Goal: Task Accomplishment & Management: Manage account settings

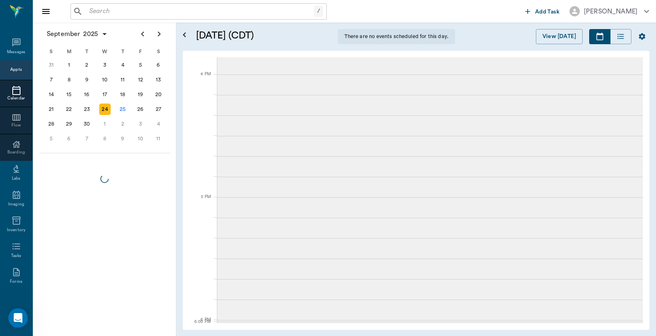
scroll to position [21, 0]
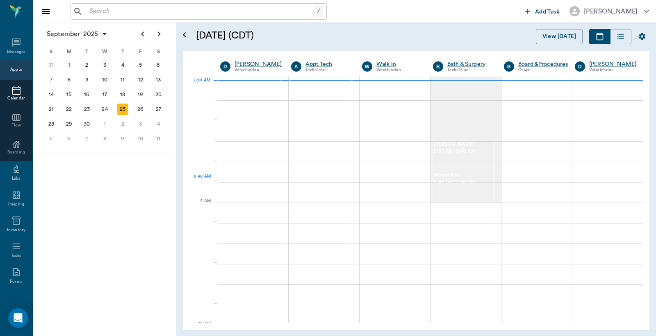
scroll to position [2, 0]
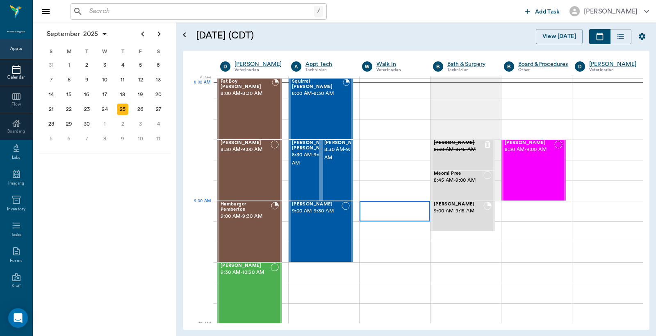
click at [392, 209] on div at bounding box center [394, 211] width 70 height 20
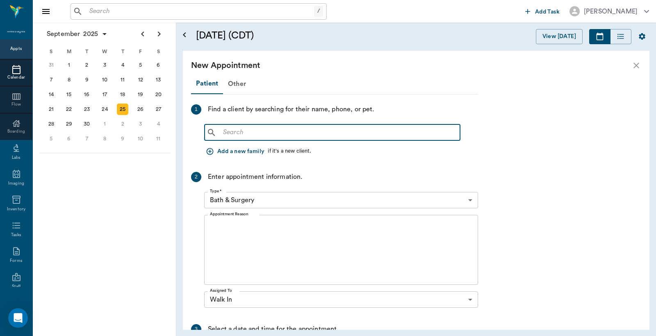
click at [222, 132] on input "text" at bounding box center [338, 132] width 237 height 11
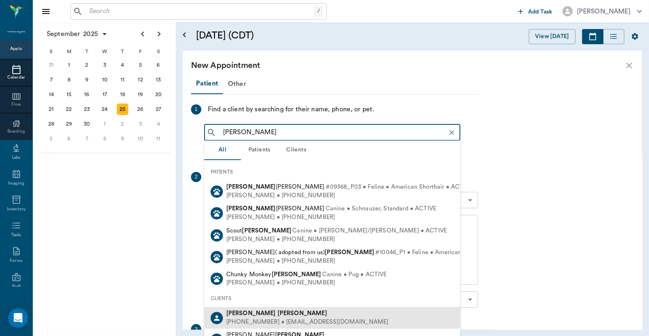
click at [277, 316] on b "Higgins" at bounding box center [302, 314] width 50 height 6
type input "Brandon Higgins"
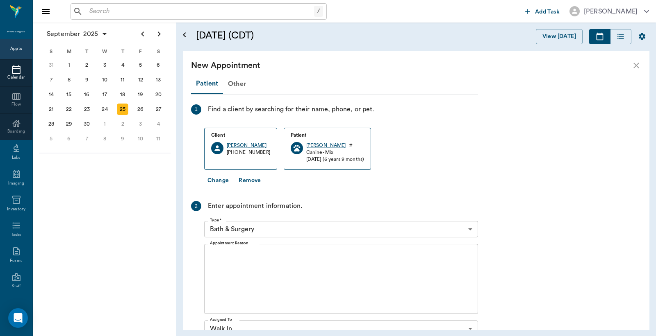
click at [472, 229] on body "/ ​ Add Task Dr. Bert Ellsworth Nectar Messages Appts Calendar Flow Boarding La…" at bounding box center [328, 168] width 656 height 336
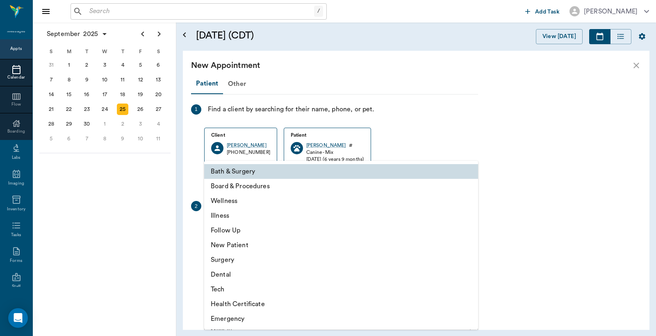
click at [268, 200] on li "Wellness" at bounding box center [341, 201] width 274 height 15
type input "65d2be4f46e3a538d89b8c14"
type input "09:30 AM"
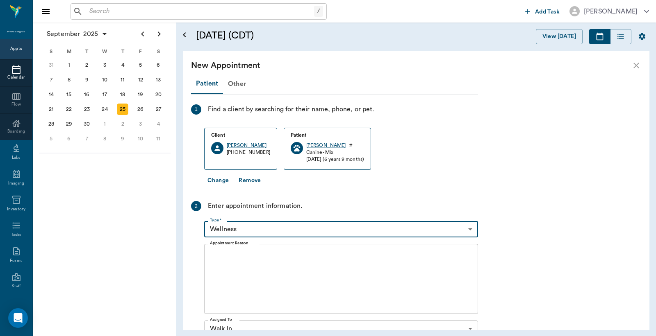
click at [213, 252] on textarea "Appointment Reason" at bounding box center [341, 279] width 262 height 57
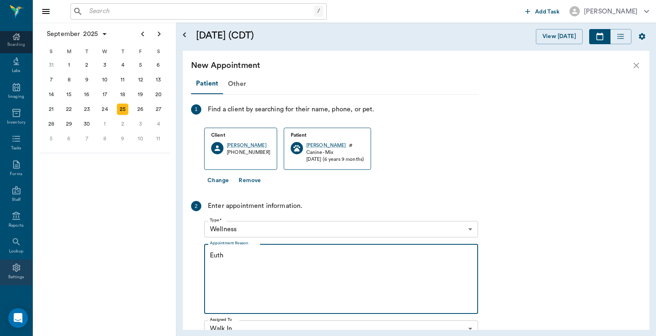
scroll to position [109, 0]
type textarea "Euth"
click at [11, 274] on div "Settings" at bounding box center [16, 277] width 16 height 6
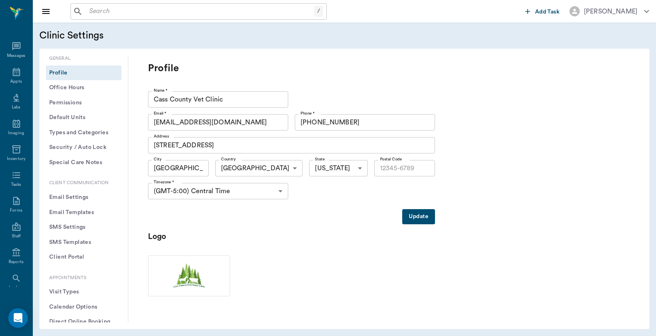
type input "75551"
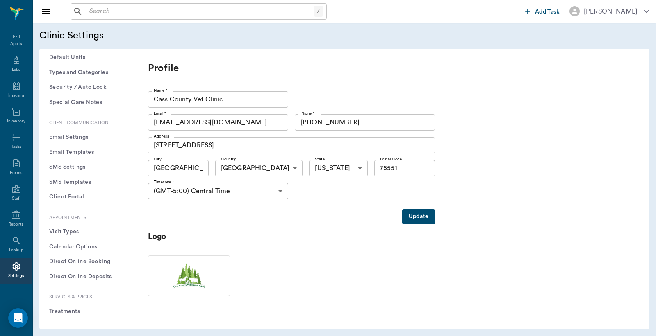
scroll to position [121, 0]
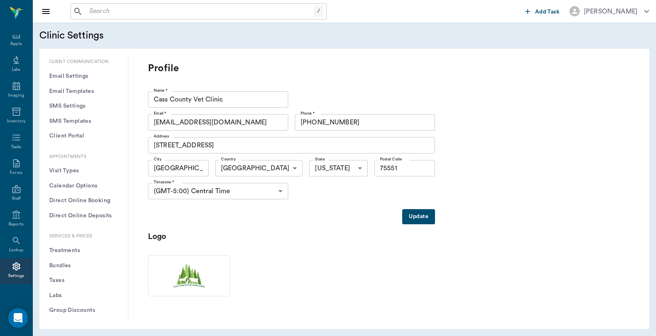
click at [75, 248] on button "Treatments" at bounding box center [83, 250] width 75 height 15
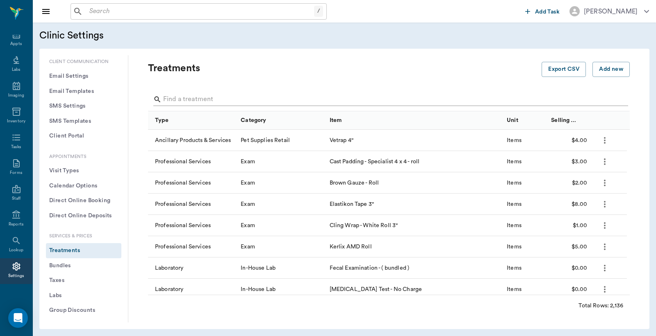
click at [168, 98] on input "Search" at bounding box center [389, 99] width 452 height 13
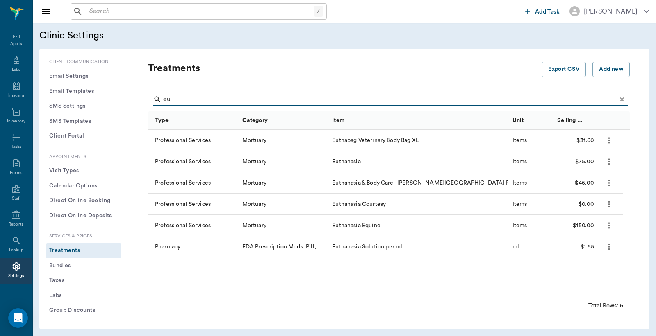
type input "e"
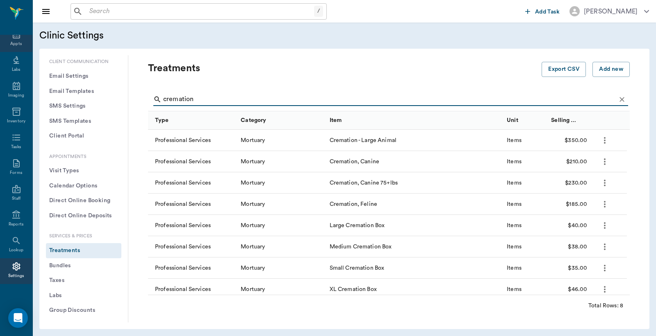
type input "cremation"
click at [11, 42] on div "Appts" at bounding box center [15, 44] width 11 height 6
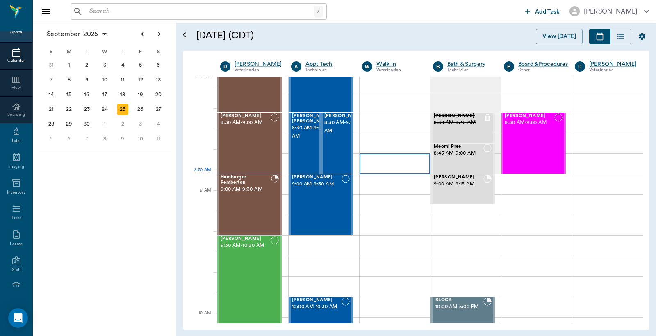
scroll to position [1, 0]
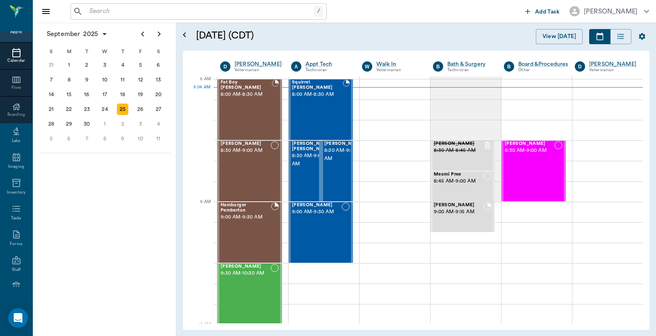
click at [88, 10] on input "text" at bounding box center [200, 11] width 228 height 11
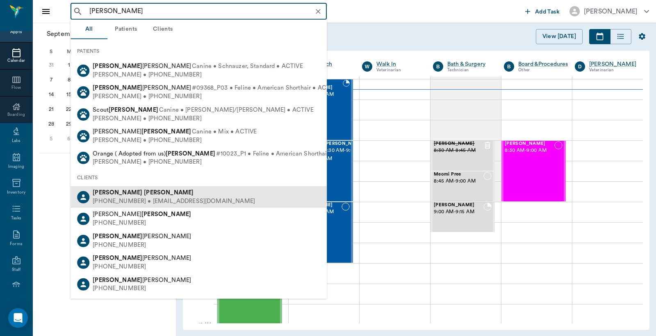
click at [134, 198] on div "(903) 244-6269 • brandonhiggin24@gmail.com" at bounding box center [174, 202] width 162 height 9
type input "Brandon Higgins"
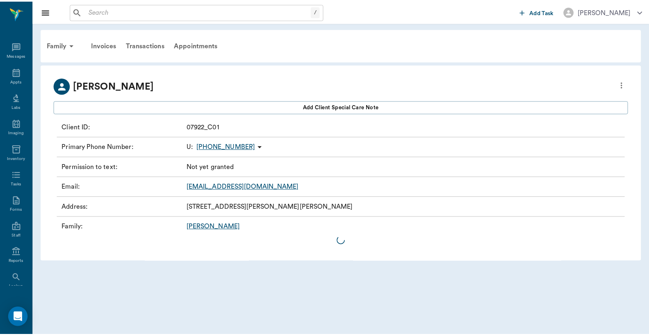
scroll to position [38, 0]
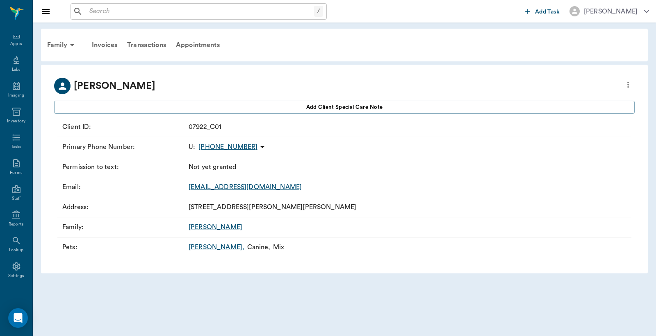
click at [196, 248] on link "Axel ," at bounding box center [217, 248] width 56 height 10
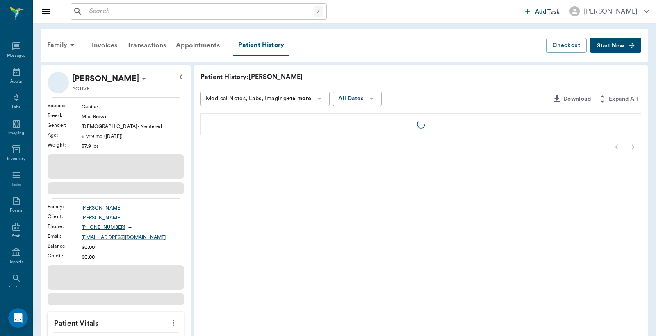
scroll to position [38, 0]
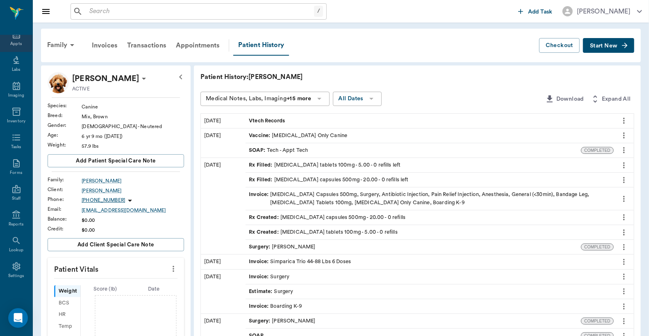
click at [14, 42] on div "Appts" at bounding box center [15, 44] width 11 height 6
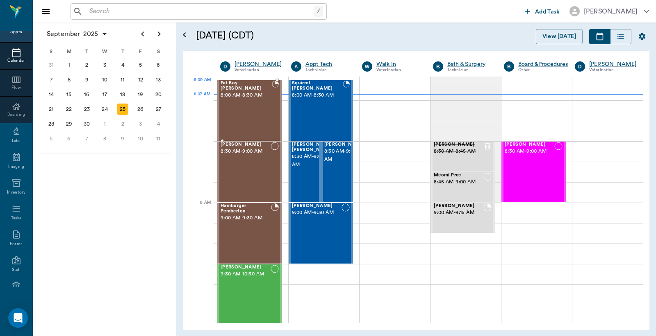
click at [250, 93] on span "8:00 AM - 8:30 AM" at bounding box center [245, 95] width 51 height 8
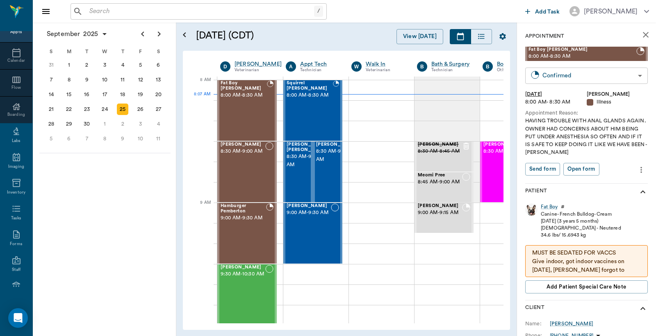
click at [564, 76] on body "/ ​ Add Task Dr. Bert Ellsworth Nectar Messages Appts Calendar Flow Boarding La…" at bounding box center [328, 168] width 656 height 336
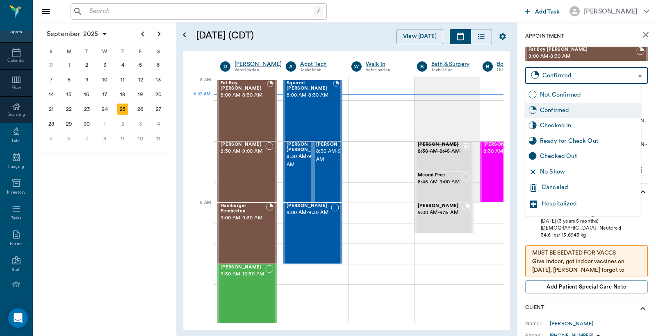
click at [568, 124] on div "Checked In" at bounding box center [589, 125] width 98 height 9
type input "CHECKED_IN"
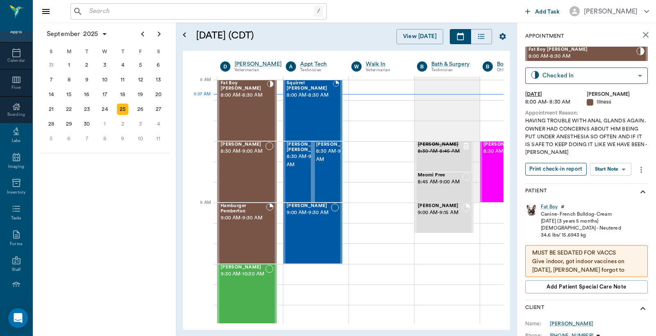
click at [554, 174] on button "Print check-in report" at bounding box center [555, 169] width 61 height 13
click at [559, 168] on button "Print check-in report" at bounding box center [555, 169] width 61 height 13
click at [310, 99] on span "8:00 AM - 8:30 AM" at bounding box center [309, 95] width 46 height 8
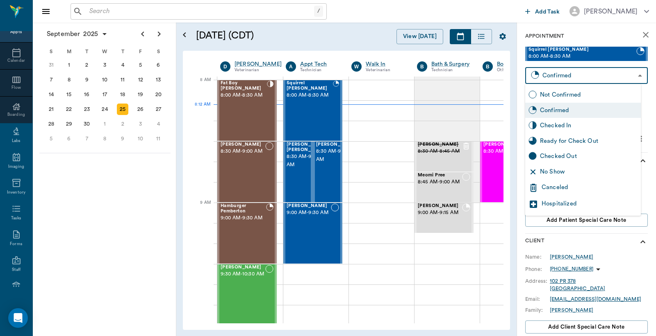
click at [551, 76] on body "/ ​ Add Task Dr. Bert Ellsworth Nectar Messages Appts Calendar Flow Boarding La…" at bounding box center [328, 168] width 656 height 336
click at [556, 129] on div "Checked In" at bounding box center [589, 125] width 98 height 9
type input "CHECKED_IN"
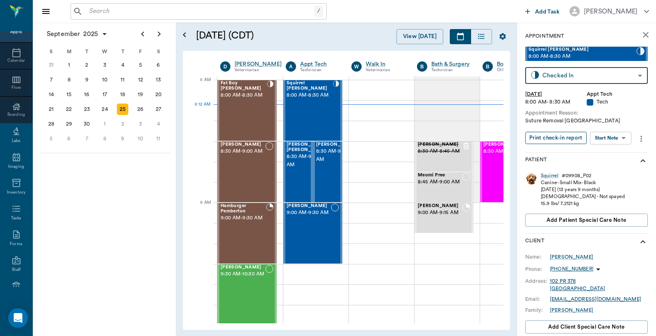
click at [551, 139] on button "Print check-in report" at bounding box center [555, 138] width 61 height 13
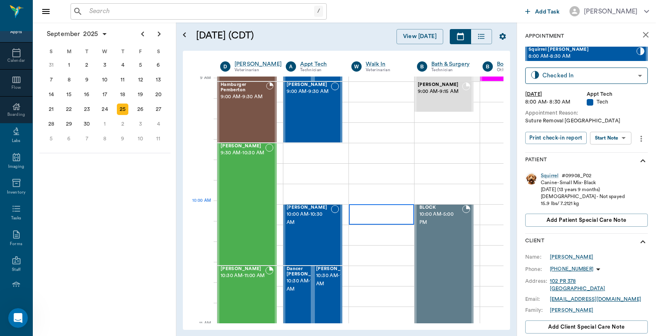
scroll to position [182, 0]
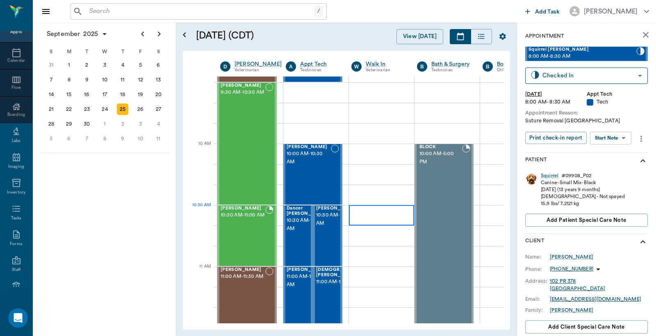
click at [375, 219] on div at bounding box center [381, 215] width 65 height 20
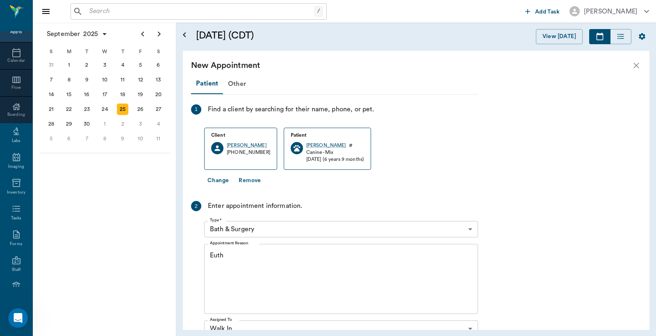
click at [470, 229] on body "/ ​ Add Task Dr. Bert Ellsworth Nectar Messages Appts Calendar Flow Boarding La…" at bounding box center [328, 168] width 656 height 336
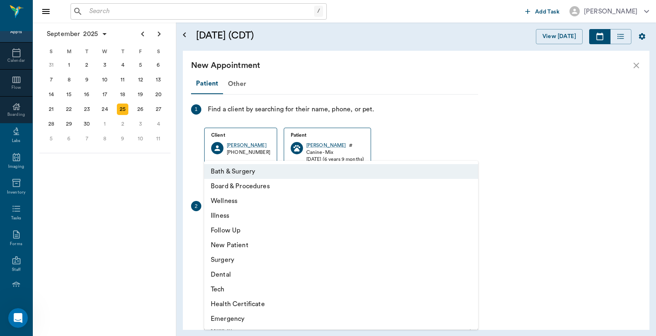
click at [238, 201] on li "Wellness" at bounding box center [341, 201] width 274 height 15
type input "65d2be4f46e3a538d89b8c14"
type input "11:00 AM"
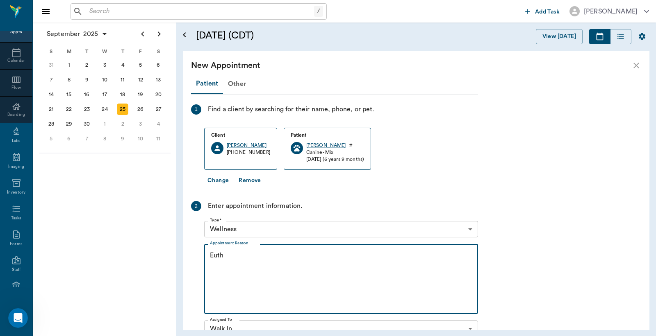
click at [224, 255] on textarea "Euth" at bounding box center [341, 279] width 262 height 57
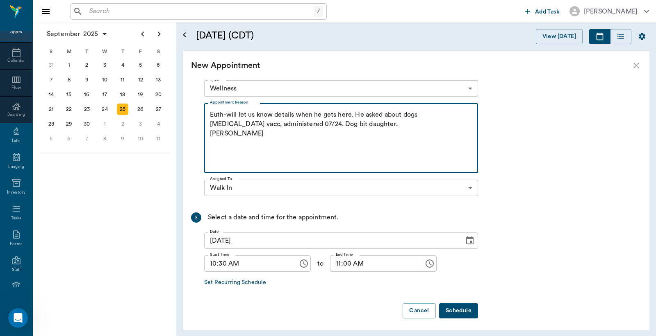
scroll to position [144, 0]
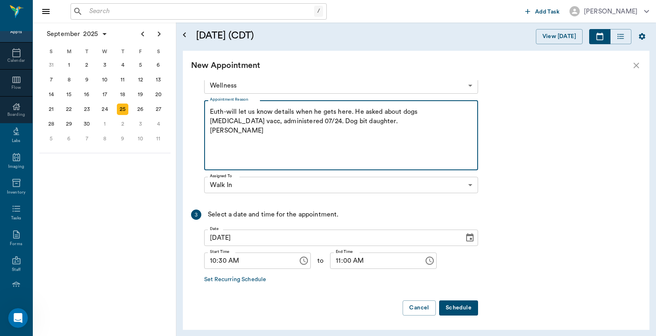
type textarea "Euth-will let us know details when he gets here. He asked about dogs rabies vac…"
click at [464, 306] on button "Schedule" at bounding box center [458, 308] width 39 height 15
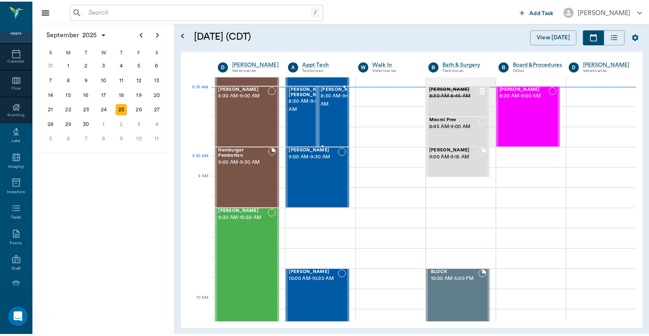
scroll to position [0, 0]
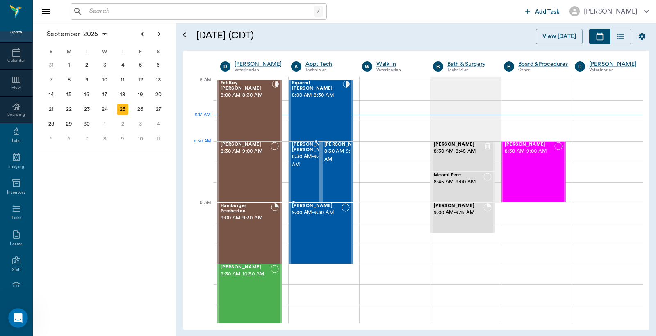
click at [302, 161] on span "8:30 AM - 9:00 AM" at bounding box center [312, 161] width 41 height 16
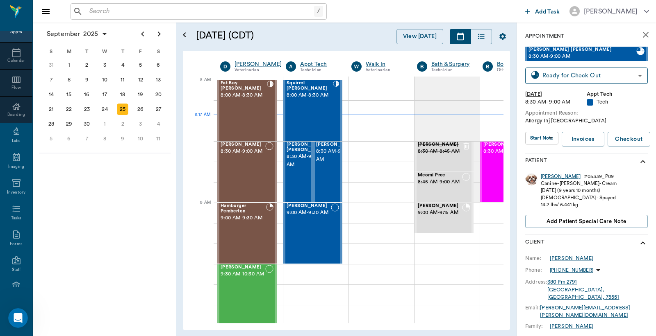
click at [547, 177] on div "Anna Belle" at bounding box center [561, 176] width 40 height 7
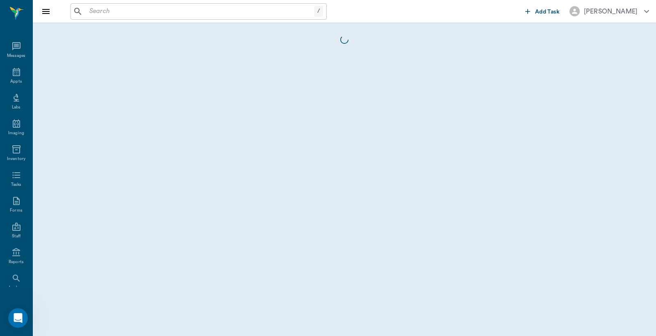
scroll to position [38, 0]
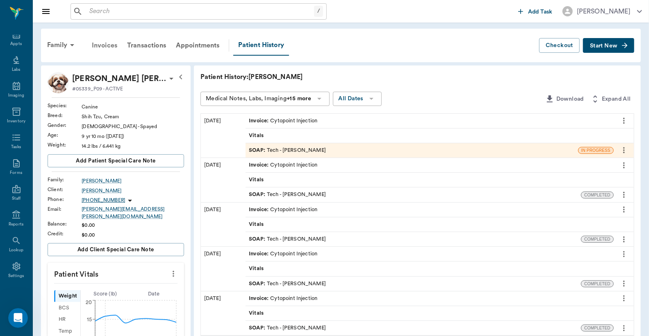
click at [110, 46] on div "Invoices" at bounding box center [104, 46] width 35 height 20
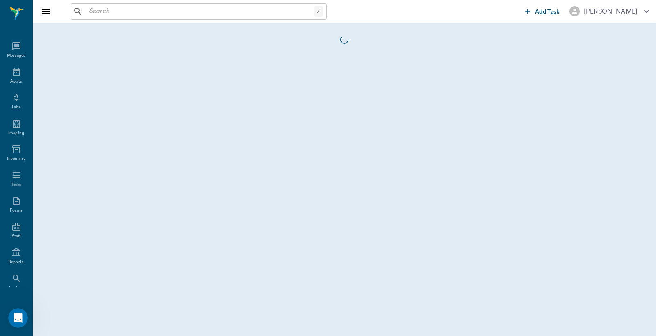
scroll to position [38, 0]
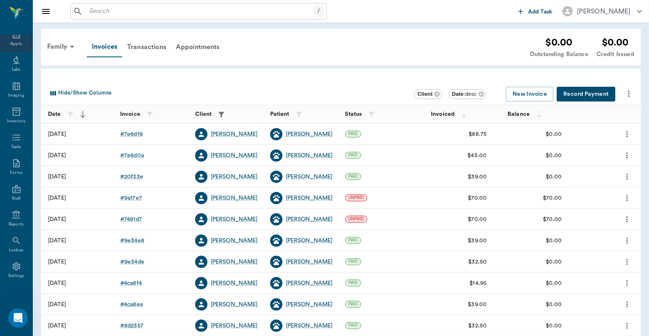
click at [13, 42] on div "Appts" at bounding box center [15, 44] width 11 height 6
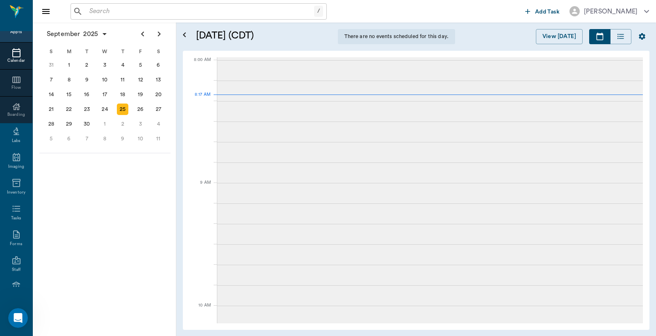
scroll to position [1, 0]
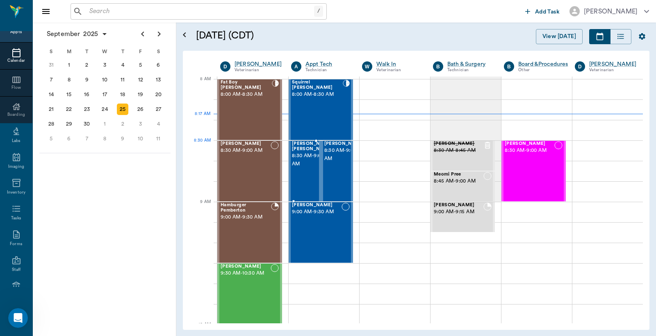
click at [298, 161] on span "8:30 AM - 9:00 AM" at bounding box center [312, 160] width 41 height 16
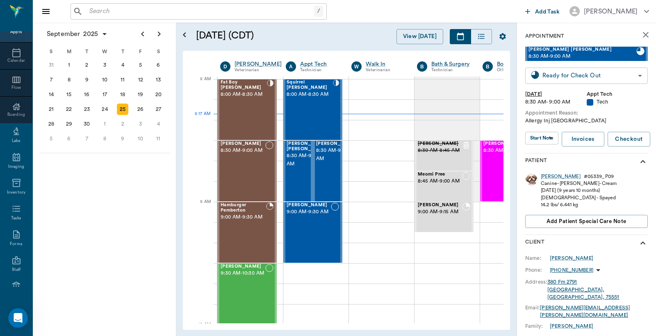
click at [560, 75] on body "/ ​ Add Task Dr. Bert Ellsworth Nectar Messages Appts Calendar Flow Boarding La…" at bounding box center [328, 168] width 656 height 336
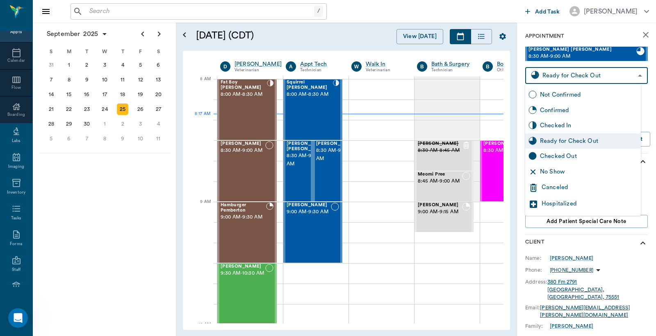
click at [558, 156] on div "Checked Out" at bounding box center [589, 156] width 98 height 9
type input "CHECKED_OUT"
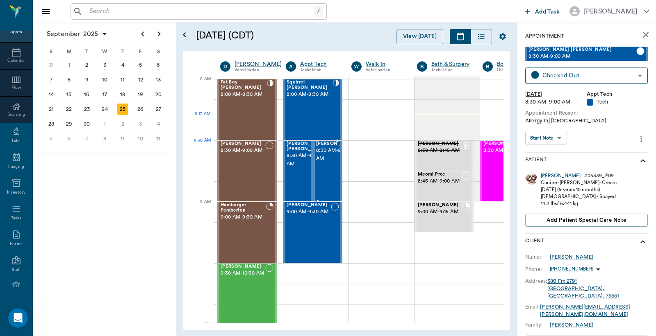
drag, startPoint x: 324, startPoint y: 159, endPoint x: 329, endPoint y: 154, distance: 6.7
click at [324, 160] on span "8:30 AM - 9:00 AM" at bounding box center [336, 155] width 41 height 16
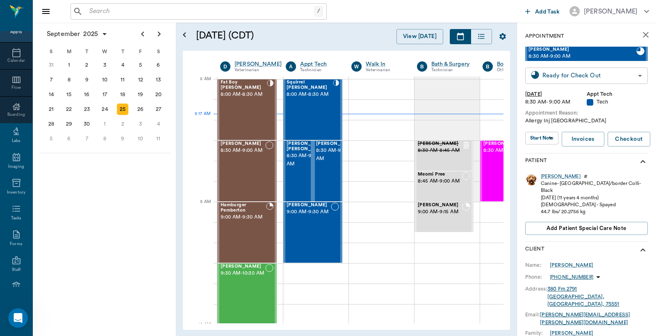
click at [550, 77] on body "/ ​ Add Task Dr. Bert Ellsworth Nectar Messages Appts Calendar Flow Boarding La…" at bounding box center [328, 168] width 656 height 336
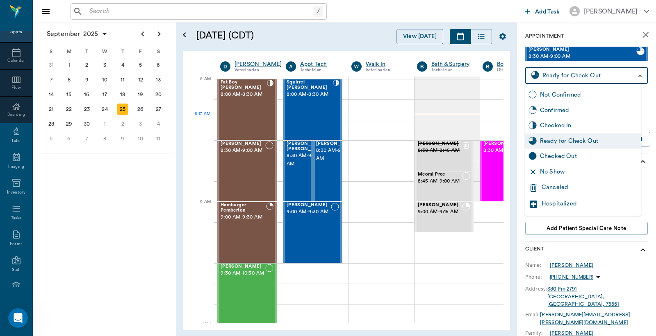
drag, startPoint x: 558, startPoint y: 154, endPoint x: 563, endPoint y: 150, distance: 7.0
click at [563, 153] on div "Checked Out" at bounding box center [589, 156] width 98 height 9
type input "CHECKED_OUT"
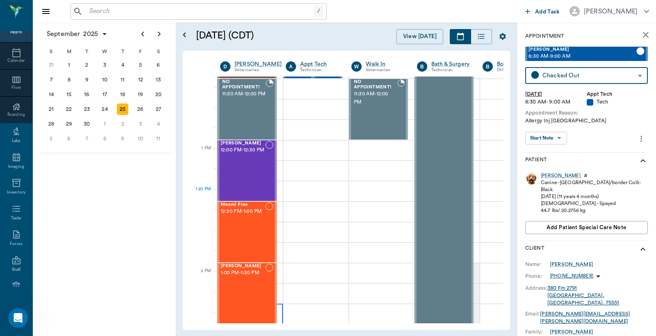
scroll to position [546, 0]
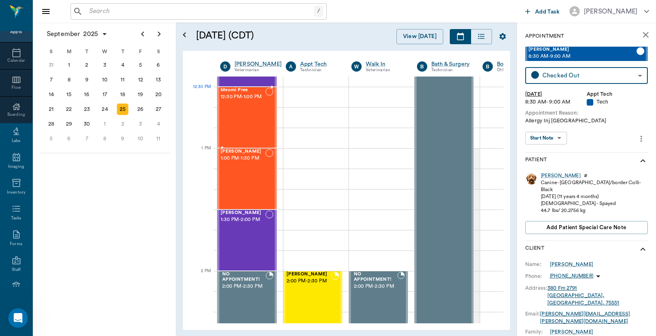
click at [253, 102] on div "Meomi Pree 12:30 PM - 1:00 PM" at bounding box center [242, 118] width 45 height 60
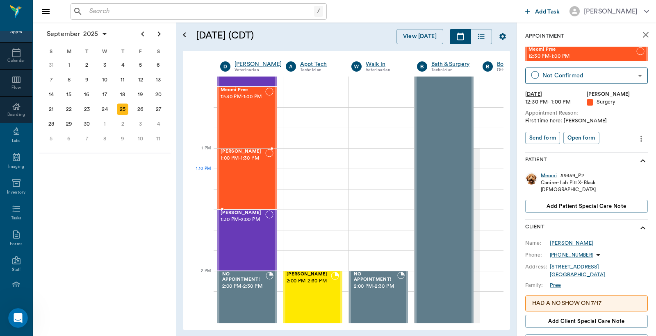
click at [238, 177] on div "JoJo Estep 1:00 PM - 1:30 PM" at bounding box center [242, 179] width 45 height 60
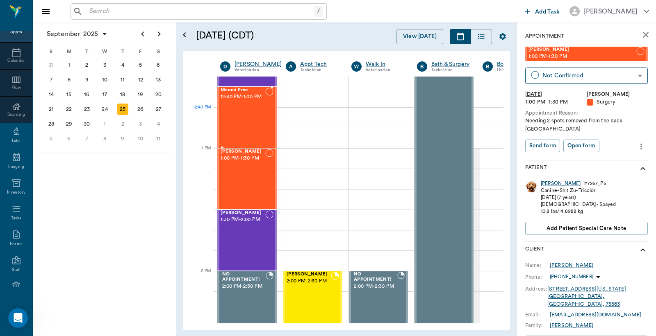
click at [249, 115] on div "Meomi Pree 12:30 PM - 1:00 PM" at bounding box center [242, 118] width 45 height 60
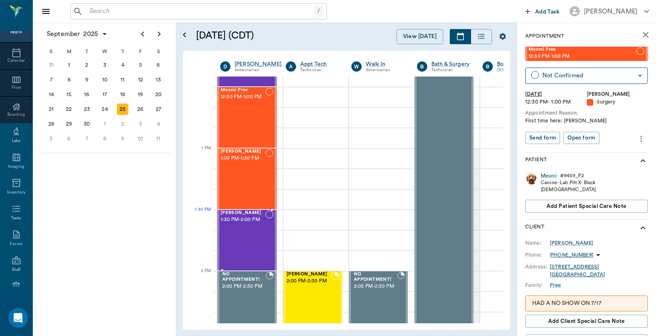
click at [243, 228] on div "Jax Thomas 1:30 PM - 2:00 PM" at bounding box center [242, 241] width 45 height 60
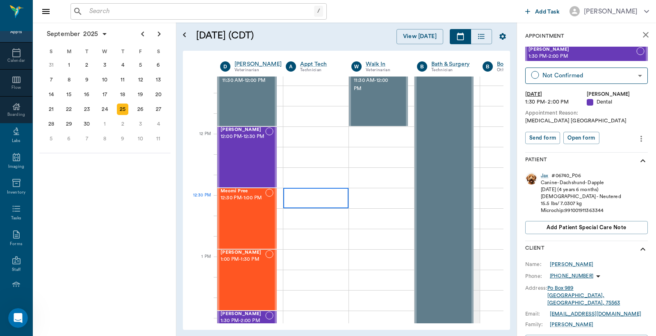
scroll to position [425, 0]
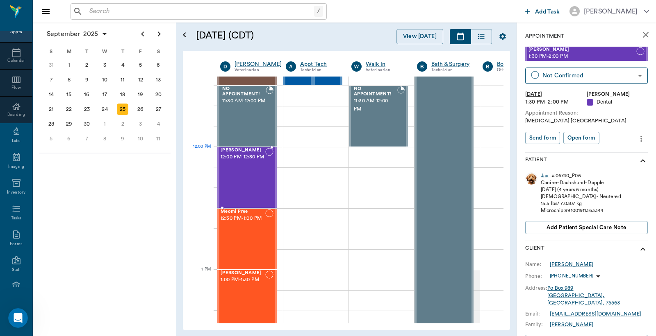
click at [234, 161] on span "12:00 PM - 12:30 PM" at bounding box center [242, 157] width 45 height 8
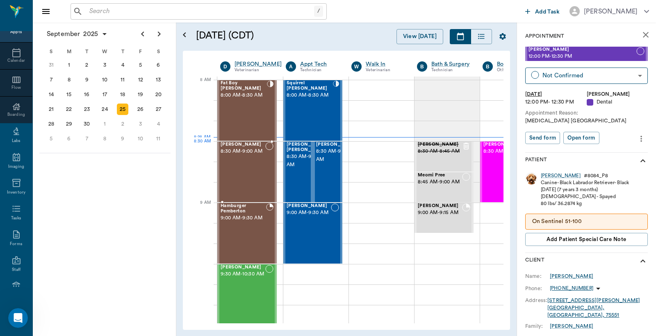
click at [240, 155] on span "8:30 AM - 9:00 AM" at bounding box center [242, 152] width 45 height 8
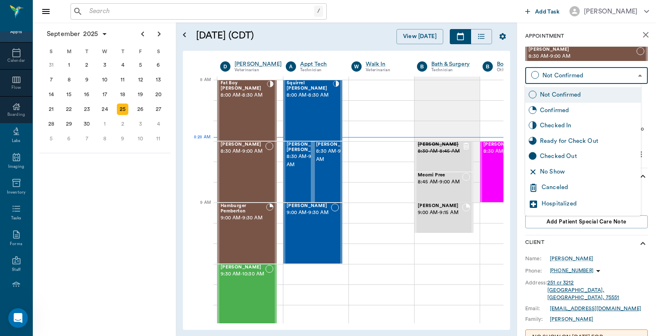
click at [568, 75] on body "/ ​ Add Task Dr. Bert Ellsworth Nectar Messages Appts Calendar Flow Boarding La…" at bounding box center [328, 168] width 656 height 336
click at [551, 129] on div "Checked In" at bounding box center [589, 125] width 98 height 9
type input "CHECKED_IN"
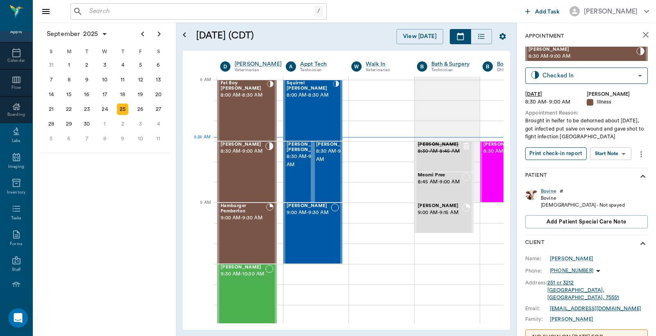
click at [554, 156] on button "Print check-in report" at bounding box center [555, 154] width 61 height 13
click at [239, 107] on div "Fat Boy Byrum 8:00 AM - 8:30 AM" at bounding box center [243, 111] width 46 height 60
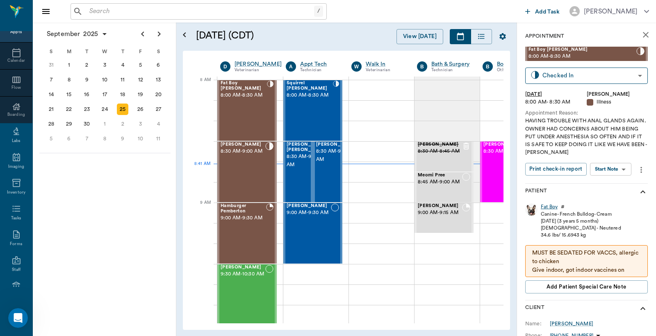
click at [551, 207] on div "Fat Boy" at bounding box center [549, 207] width 17 height 7
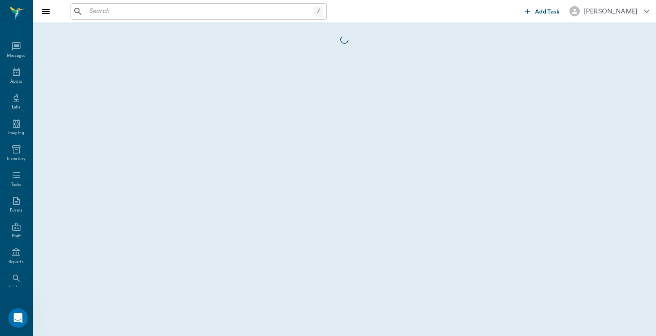
scroll to position [38, 0]
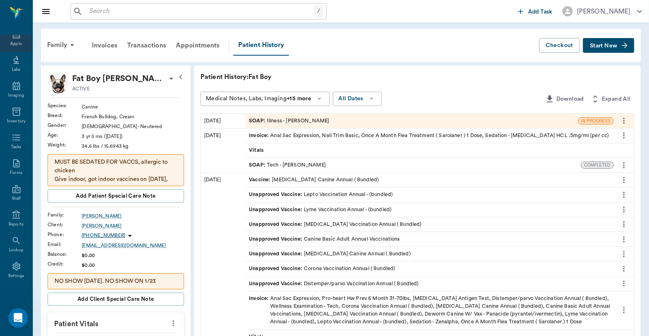
click at [15, 41] on div "Appts" at bounding box center [15, 44] width 11 height 6
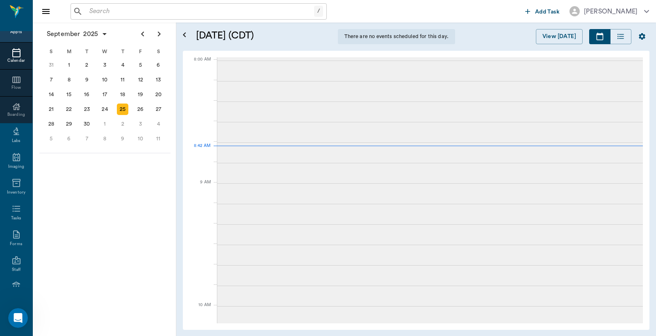
scroll to position [1, 0]
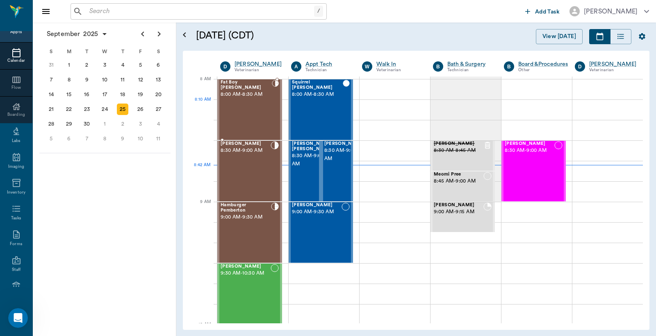
click at [236, 108] on div "Fat Boy Byrum 8:00 AM - 8:30 AM" at bounding box center [245, 110] width 51 height 60
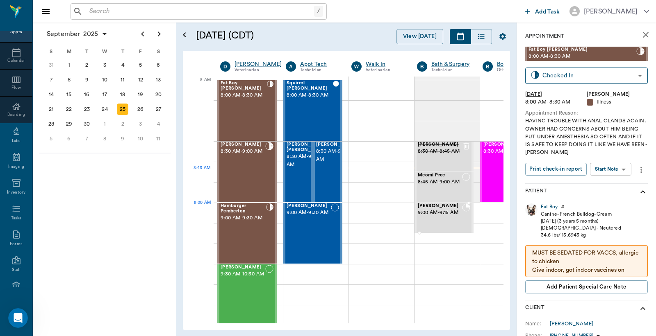
click at [445, 220] on div "JoJo Estep 9:00 AM - 9:15 AM" at bounding box center [440, 218] width 44 height 29
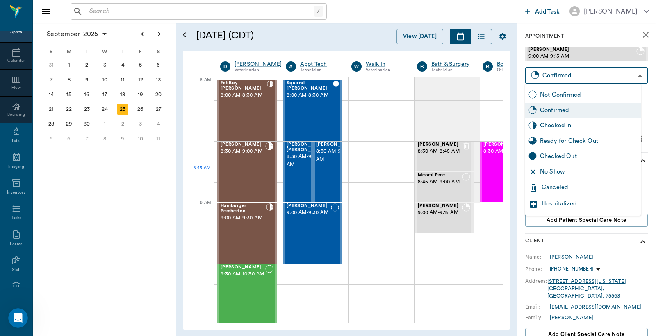
click at [563, 74] on body "/ ​ Add Task Dr. Bert Ellsworth Nectar Messages Appts Calendar Flow Boarding La…" at bounding box center [328, 168] width 656 height 336
click at [551, 125] on div "Checked In" at bounding box center [589, 125] width 98 height 9
type input "CHECKED_IN"
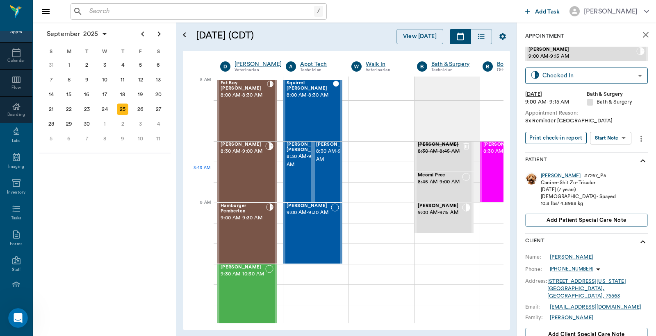
click at [552, 138] on button "Print check-in report" at bounding box center [555, 138] width 61 height 13
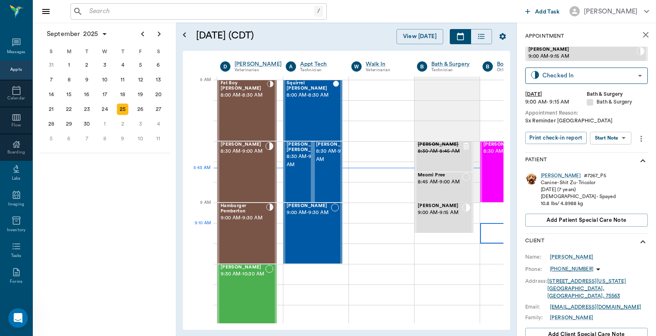
scroll to position [38, 0]
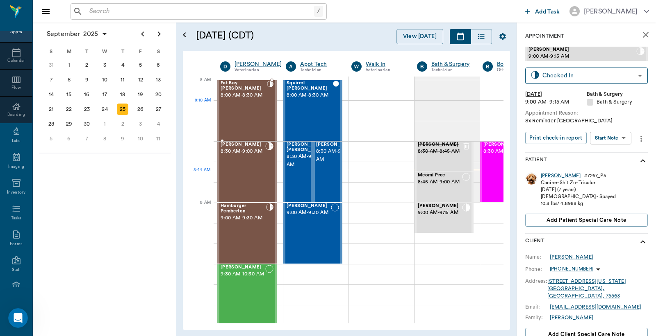
click at [256, 104] on div "Fat Boy Byrum 8:00 AM - 8:30 AM" at bounding box center [243, 111] width 46 height 60
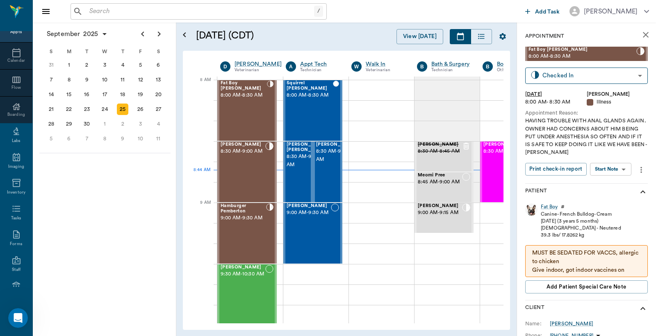
drag, startPoint x: 547, startPoint y: 206, endPoint x: 541, endPoint y: 189, distance: 17.8
click at [547, 206] on div "Fat Boy" at bounding box center [549, 207] width 17 height 7
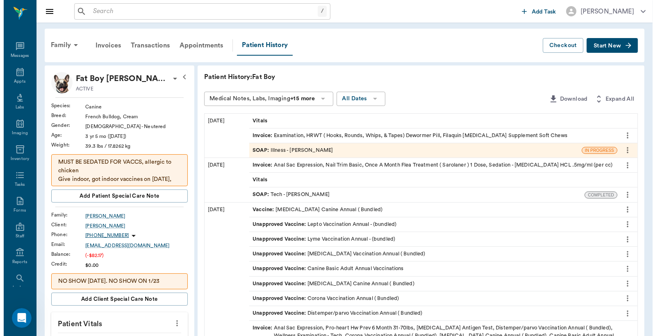
scroll to position [38, 0]
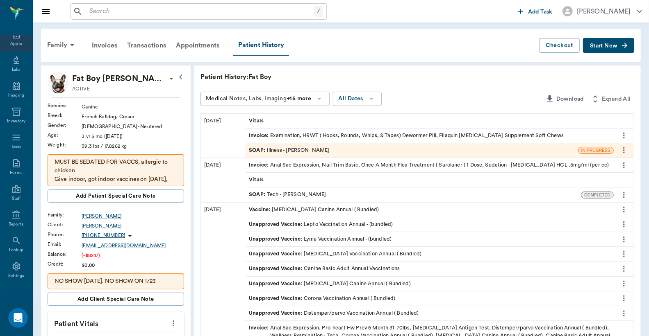
click at [11, 43] on div "Appts" at bounding box center [15, 44] width 11 height 6
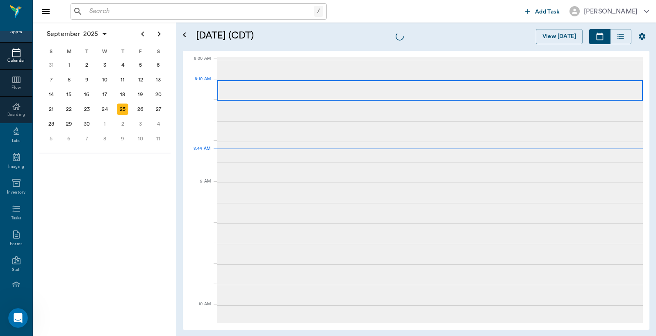
scroll to position [2, 0]
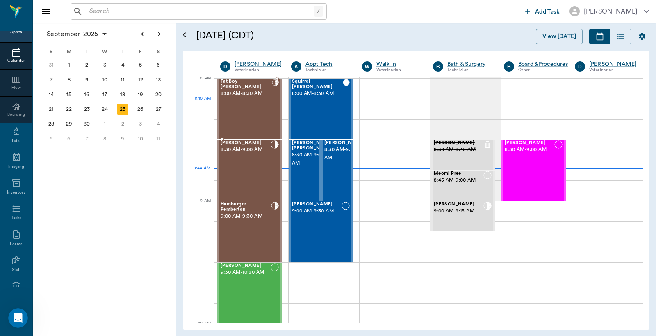
click at [240, 104] on div "Fat Boy Byrum 8:00 AM - 8:30 AM" at bounding box center [245, 109] width 51 height 60
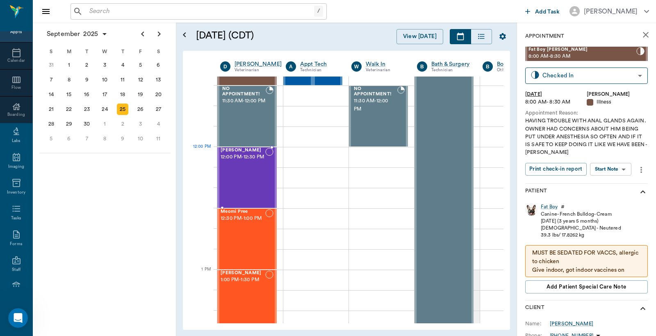
scroll to position [486, 0]
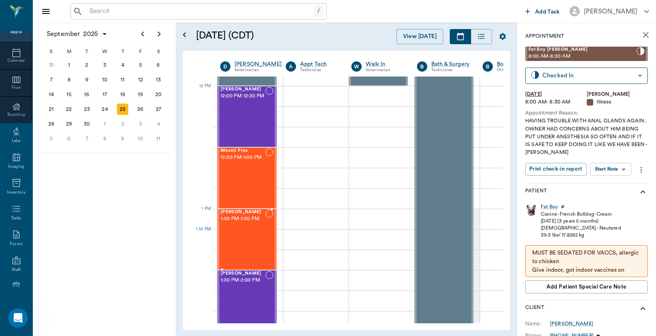
click at [253, 233] on div "JoJo Estep 1:00 PM - 1:30 PM" at bounding box center [242, 240] width 45 height 60
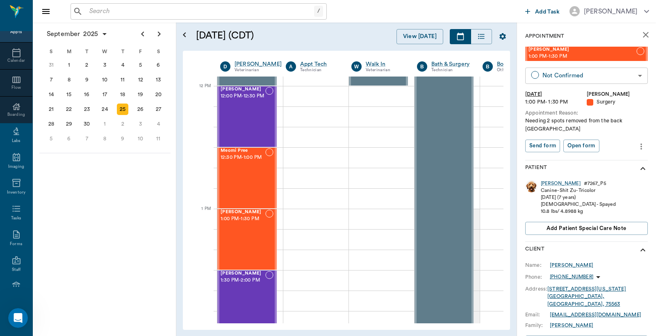
click at [567, 77] on body "/ ​ Add Task Dr. Bert Ellsworth Nectar Messages Appts Calendar Flow Boarding La…" at bounding box center [328, 168] width 656 height 336
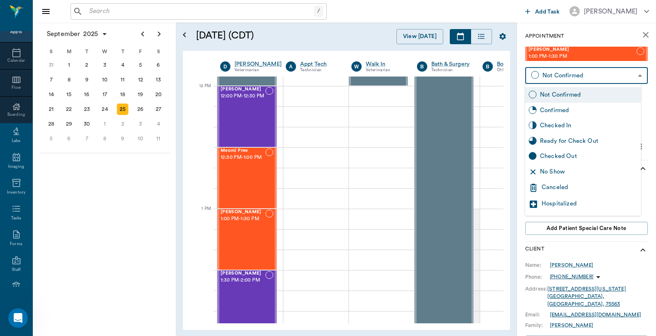
click at [561, 125] on div "Checked In" at bounding box center [589, 125] width 98 height 9
type input "CHECKED_IN"
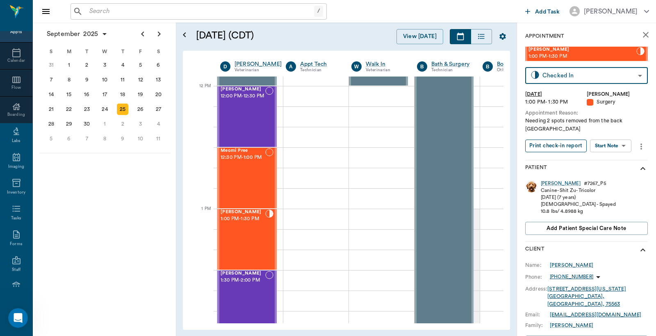
click at [550, 140] on button "Print check-in report" at bounding box center [555, 146] width 61 height 13
click at [15, 32] on div "Appts" at bounding box center [15, 32] width 11 height 6
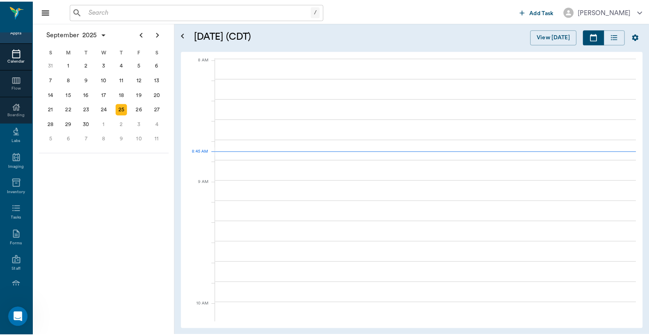
scroll to position [1, 0]
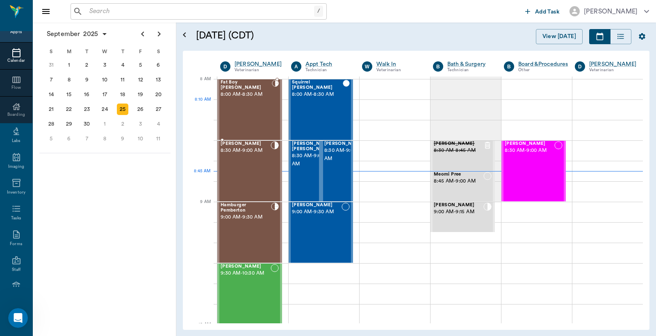
click at [257, 111] on div "Fat Boy [PERSON_NAME] 8:00 AM - 8:30 AM" at bounding box center [245, 110] width 51 height 60
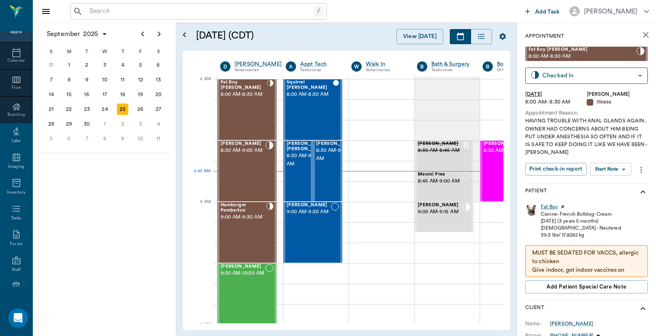
click at [549, 207] on div "Fat Boy" at bounding box center [549, 207] width 17 height 7
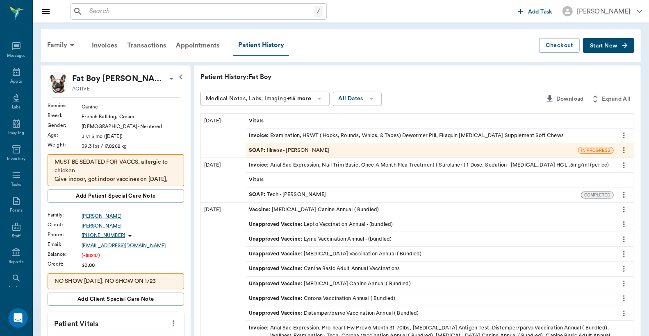
scroll to position [38, 0]
click at [304, 137] on div "Invoice : Examination, HRWT ( Hooks, Rounds, Whips, & Tapes) Dewormer Pill, Fil…" at bounding box center [406, 136] width 315 height 8
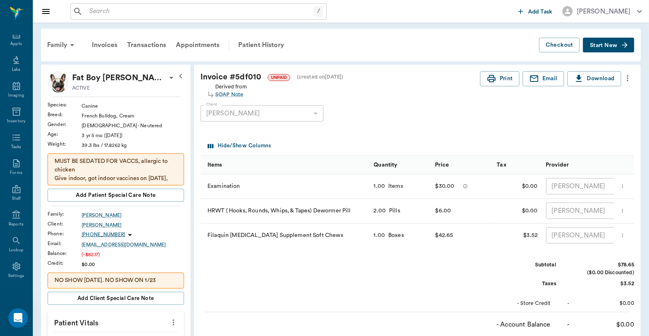
click at [625, 81] on icon "more" at bounding box center [627, 78] width 9 height 10
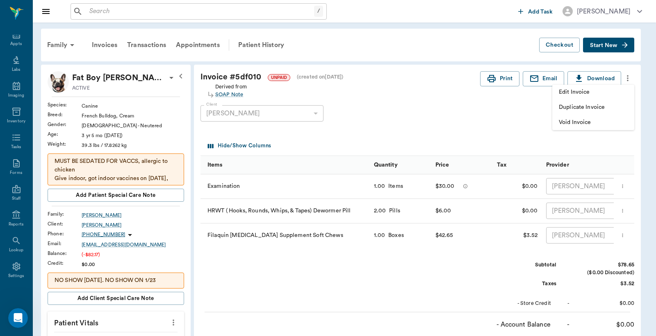
click at [575, 93] on span "Edit Invoice" at bounding box center [593, 92] width 69 height 9
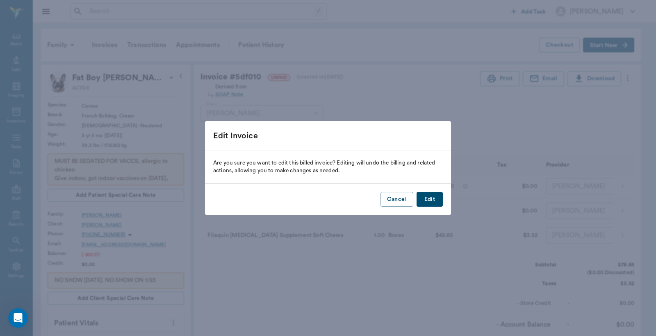
click at [433, 200] on button "Edit" at bounding box center [429, 199] width 26 height 15
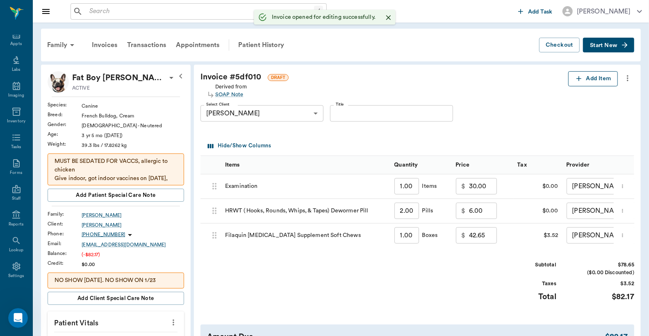
click at [588, 84] on button "Add Item" at bounding box center [593, 78] width 50 height 15
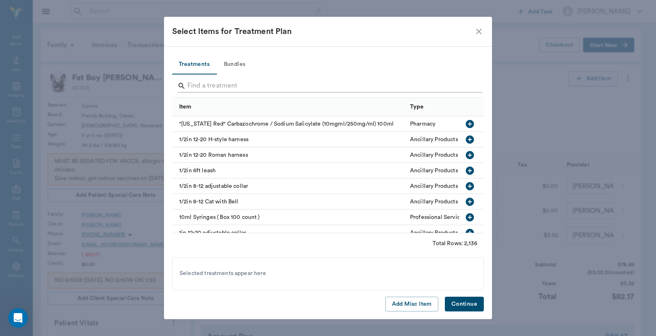
click at [185, 87] on icon "Search" at bounding box center [181, 86] width 8 height 8
drag, startPoint x: 195, startPoint y: 84, endPoint x: 198, endPoint y: 81, distance: 4.4
click at [195, 84] on input "Search" at bounding box center [328, 85] width 282 height 13
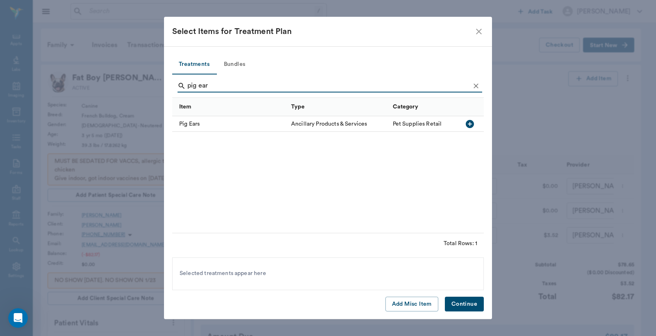
type input "pig ear"
click at [471, 125] on icon "button" at bounding box center [470, 124] width 8 height 8
click at [457, 304] on button "Continue" at bounding box center [464, 304] width 39 height 15
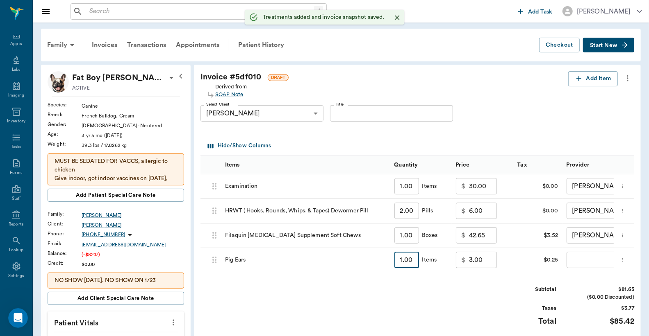
type input "2"
type input "6.00"
type input "2"
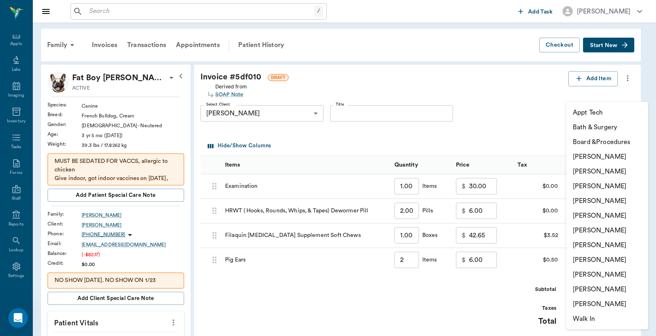
click at [606, 173] on li "[PERSON_NAME]" at bounding box center [607, 171] width 82 height 15
type input "none-63ec2e2852e12b0ba117910e"
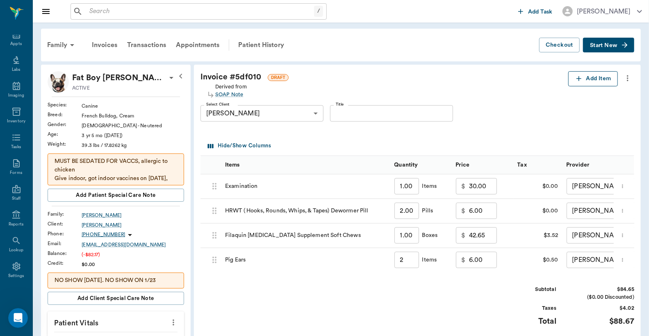
click at [594, 79] on button "Add Item" at bounding box center [593, 78] width 50 height 15
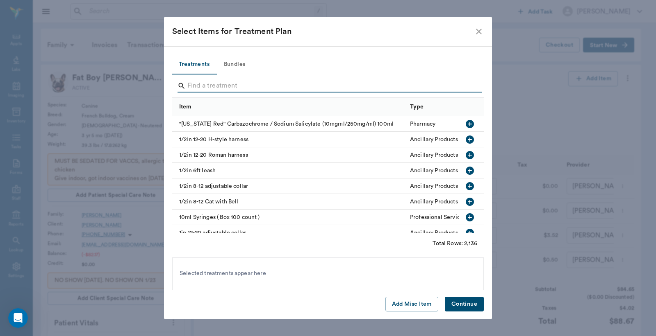
click at [193, 87] on input "Search" at bounding box center [328, 85] width 282 height 13
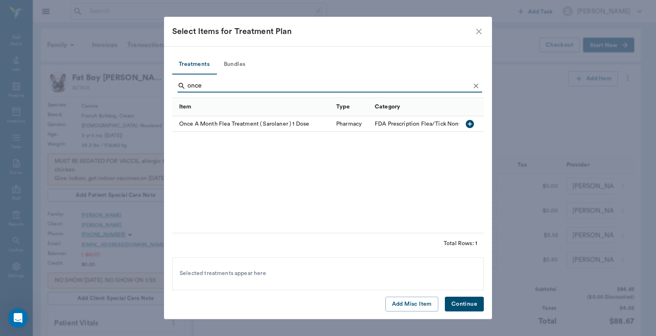
type input "once"
click at [470, 125] on icon "button" at bounding box center [470, 124] width 8 height 8
click at [470, 124] on icon "button" at bounding box center [470, 124] width 10 height 10
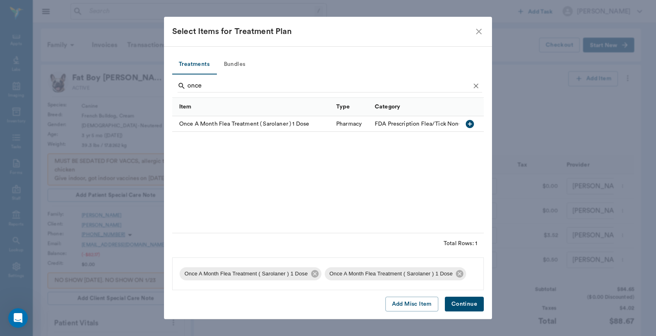
click at [469, 306] on button "Continue" at bounding box center [464, 304] width 39 height 15
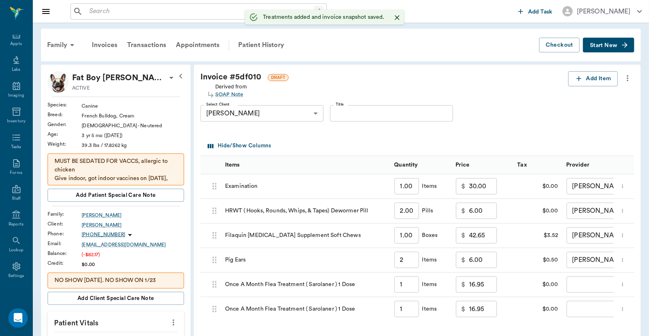
type input "2.00"
type input "1.00"
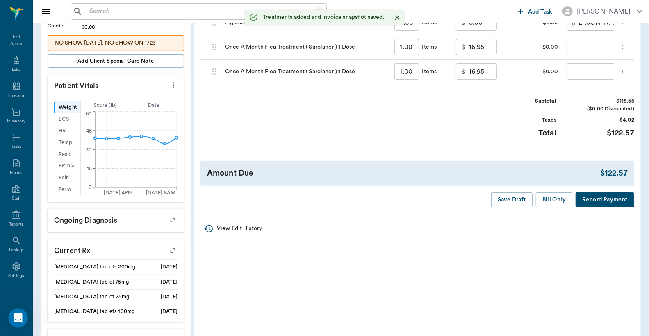
scroll to position [243, 0]
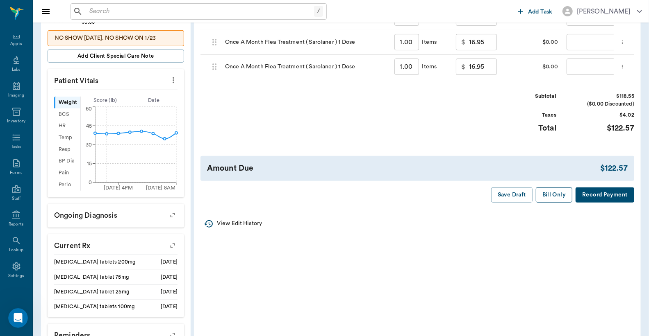
click at [559, 203] on button "Bill Only" at bounding box center [554, 195] width 37 height 15
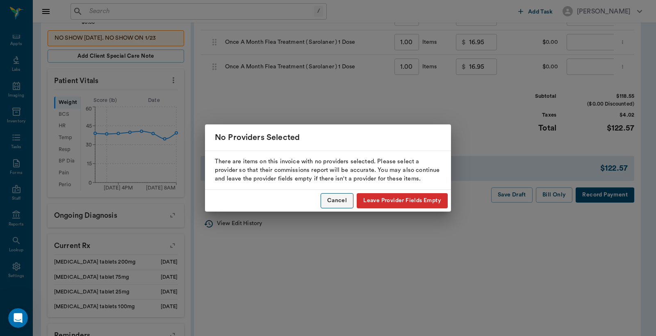
click at [331, 200] on button "Cancel" at bounding box center [336, 200] width 33 height 15
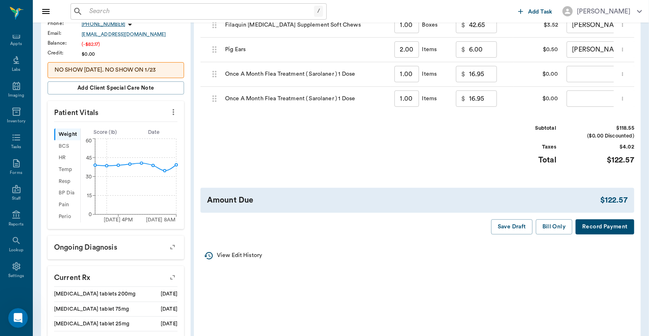
scroll to position [182, 0]
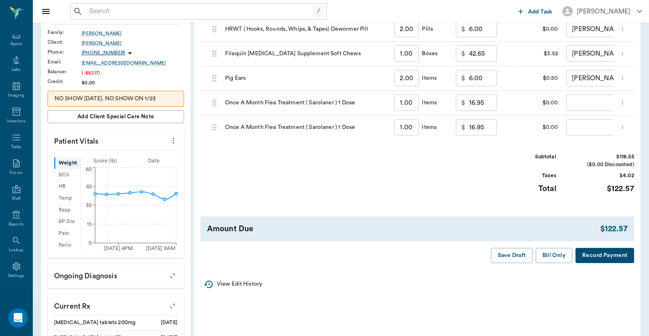
click at [625, 127] on icon "more" at bounding box center [622, 128] width 5 height 10
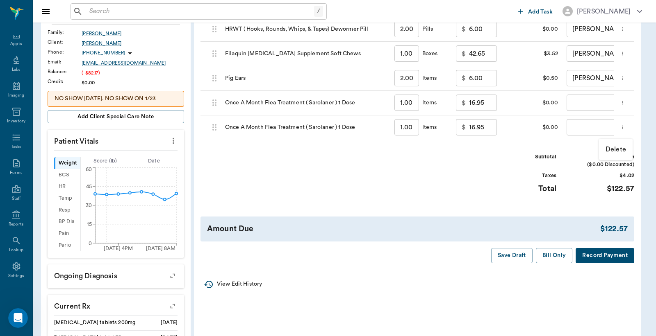
click at [618, 150] on p "Delete" at bounding box center [615, 150] width 20 height 10
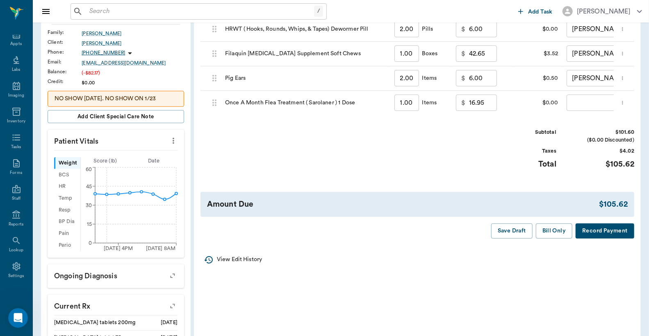
click at [585, 104] on body "/ ​ Add Task Dr. Bert Ellsworth Nectar Messages Appts Labs Imaging Inventory Ta…" at bounding box center [324, 180] width 649 height 725
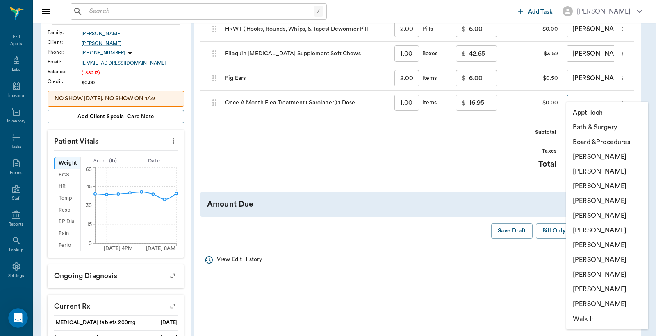
click at [584, 171] on li "Christy Dudley" at bounding box center [607, 171] width 82 height 15
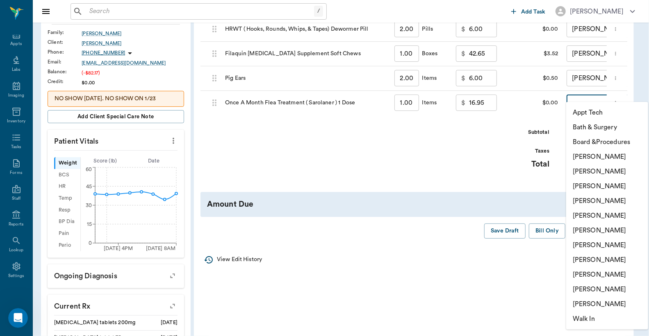
type input "none-63ec2e2852e12b0ba117910e"
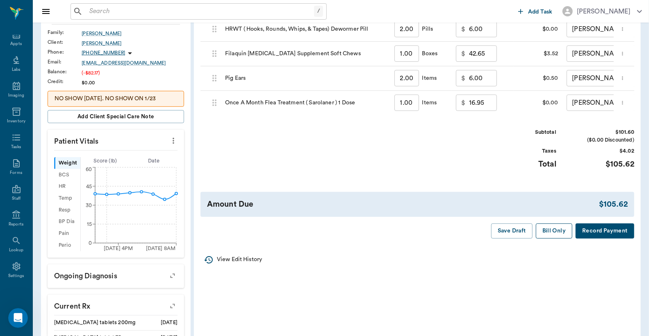
click at [552, 239] on button "Bill Only" at bounding box center [554, 231] width 37 height 15
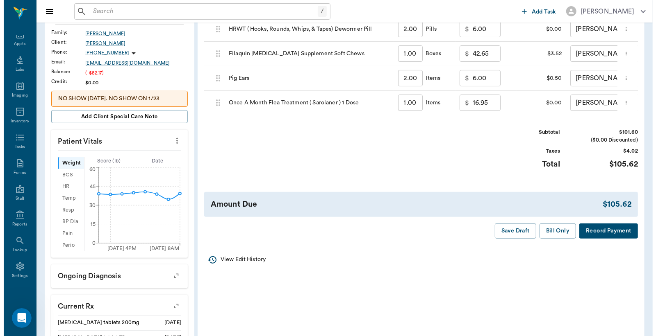
scroll to position [0, 0]
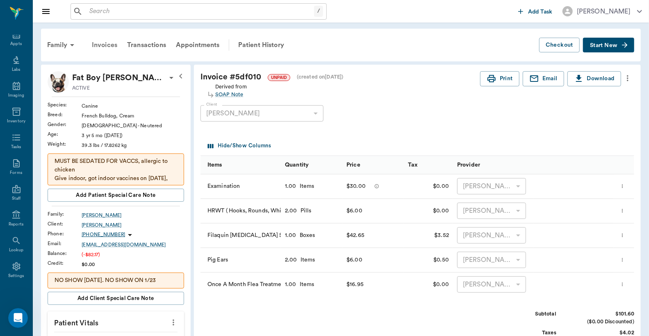
click at [103, 45] on div "Invoices" at bounding box center [104, 45] width 35 height 20
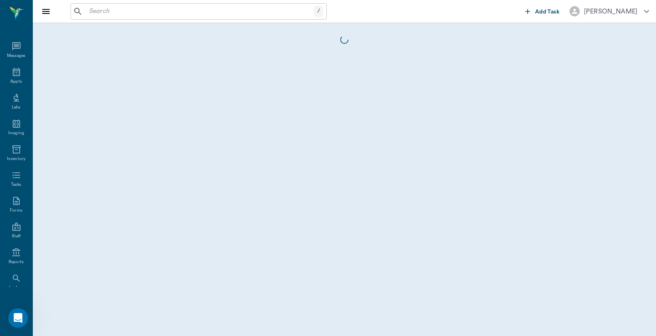
scroll to position [38, 0]
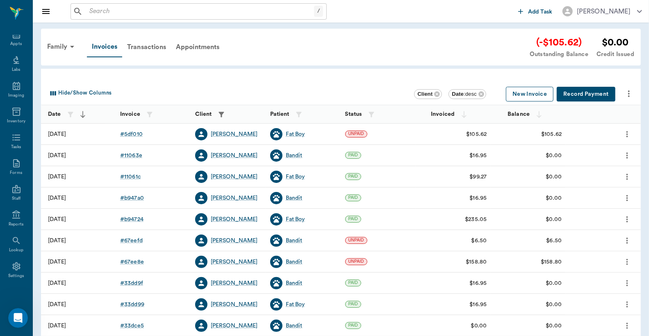
click at [523, 93] on button "New Invoice" at bounding box center [530, 94] width 48 height 15
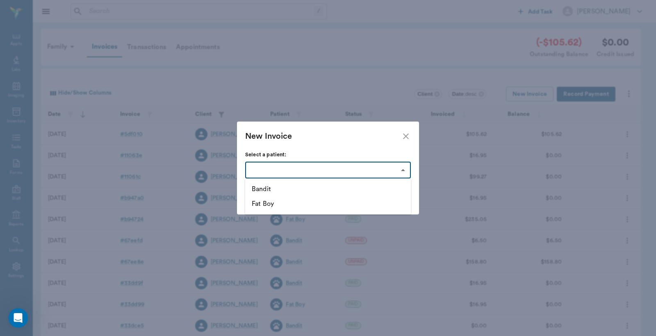
click at [402, 169] on body "/ ​ Add Task Dr. Bert Ellsworth Nectar Messages Appts Labs Imaging Inventory Ta…" at bounding box center [328, 240] width 656 height 481
click at [288, 191] on li "Bandit" at bounding box center [328, 189] width 166 height 15
type input "63ec32acbf929af01c1de950"
click at [404, 200] on button "Create" at bounding box center [395, 199] width 32 height 15
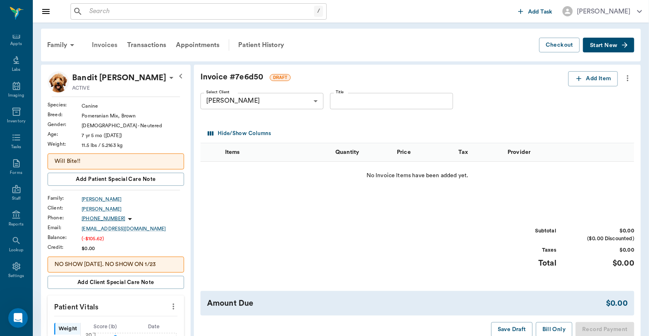
click at [110, 45] on div "Invoices" at bounding box center [104, 45] width 35 height 20
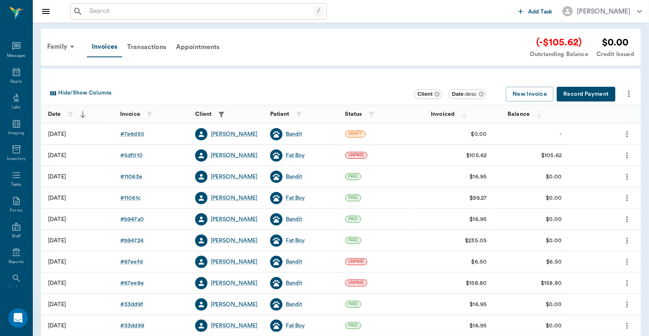
scroll to position [38, 0]
click at [134, 134] on div "# 7e6d50" at bounding box center [132, 134] width 24 height 8
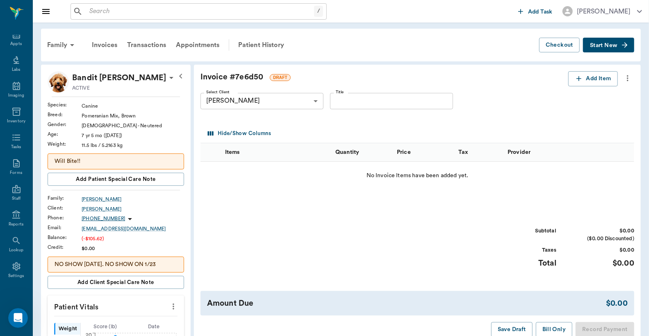
click at [628, 79] on icon "more" at bounding box center [627, 78] width 9 height 10
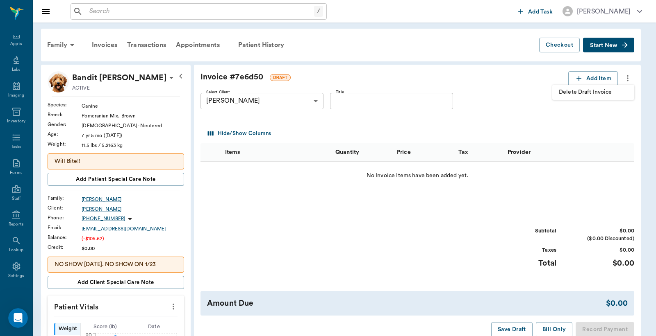
click at [614, 95] on span "Delete Draft Invoice" at bounding box center [593, 92] width 69 height 9
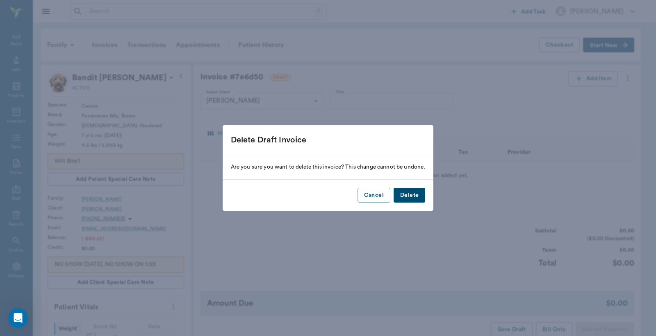
click at [420, 195] on button "Delete" at bounding box center [409, 195] width 32 height 15
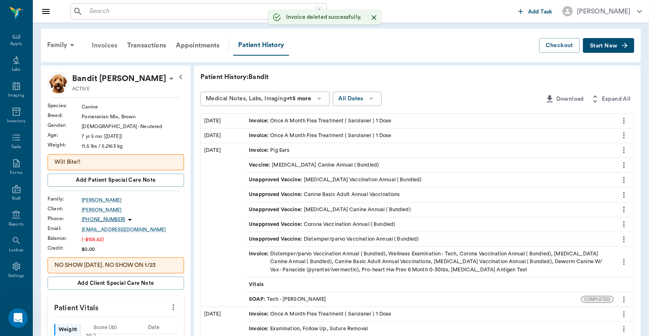
click at [100, 46] on div "Invoices" at bounding box center [104, 46] width 35 height 20
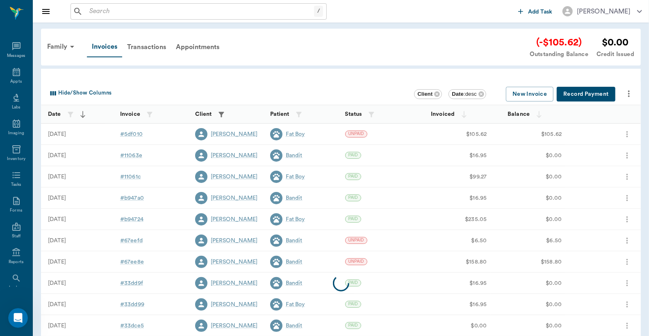
scroll to position [38, 0]
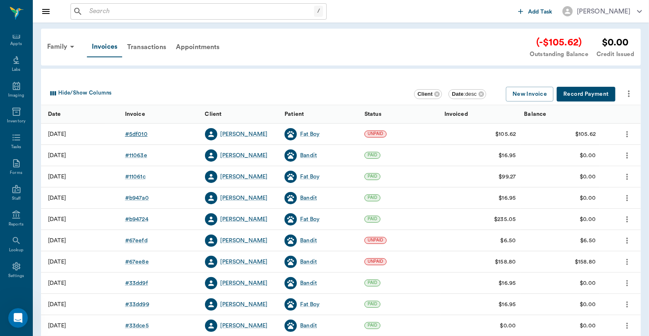
click at [136, 133] on div "# 5df010" at bounding box center [136, 134] width 23 height 8
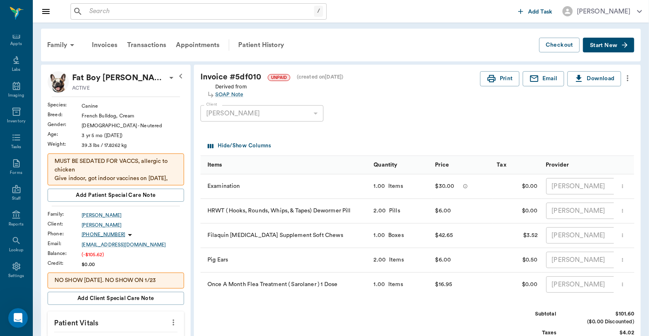
scroll to position [60, 0]
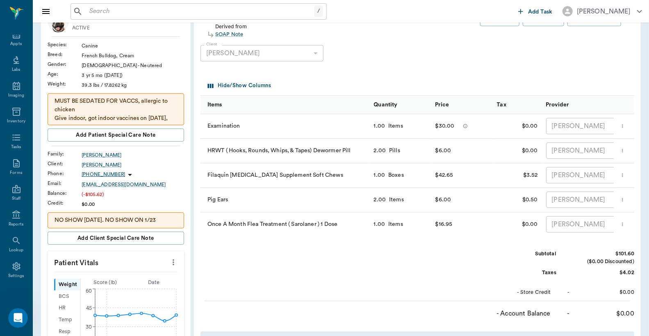
click at [622, 224] on icon "more" at bounding box center [622, 225] width 1 height 4
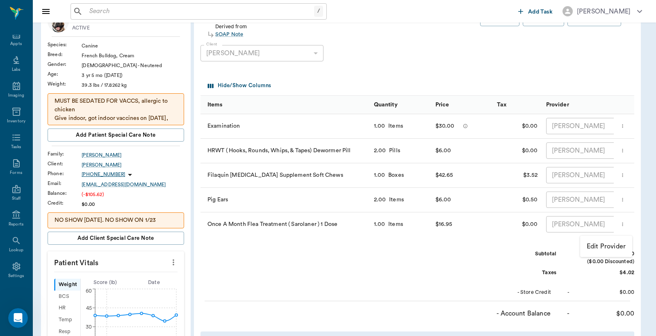
click at [432, 271] on div at bounding box center [328, 168] width 656 height 336
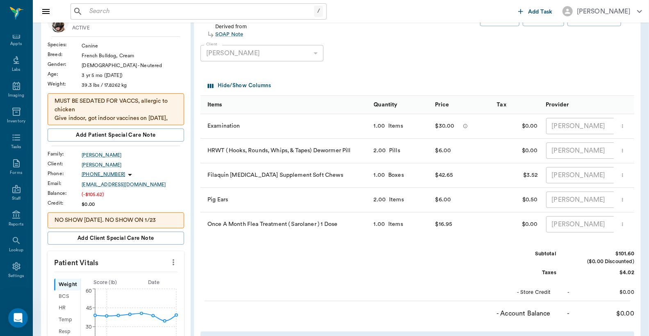
click at [622, 225] on icon "more" at bounding box center [622, 225] width 1 height 4
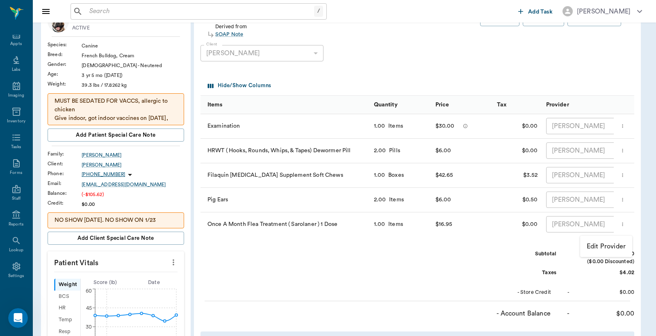
click at [440, 276] on div at bounding box center [328, 168] width 656 height 336
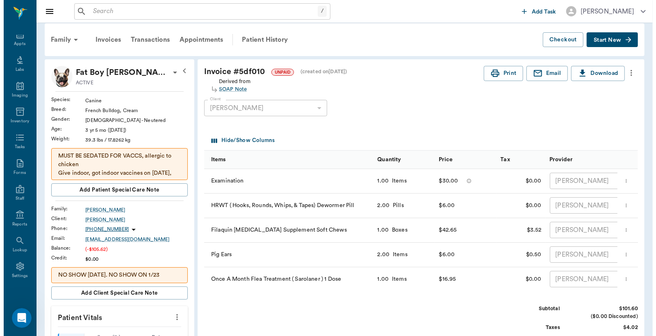
scroll to position [0, 0]
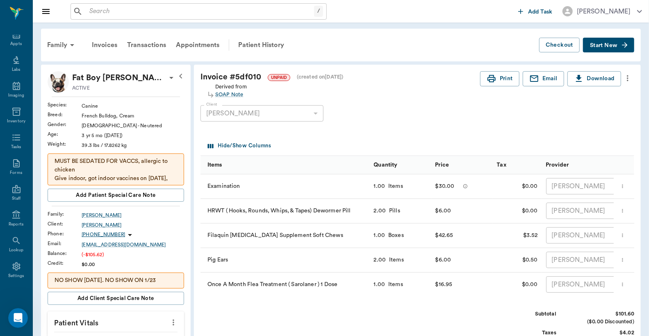
click at [628, 76] on icon "more" at bounding box center [628, 78] width 2 height 6
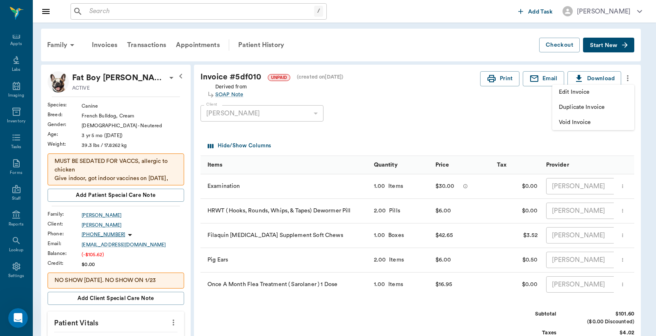
click at [594, 96] on span "Edit Invoice" at bounding box center [593, 92] width 69 height 9
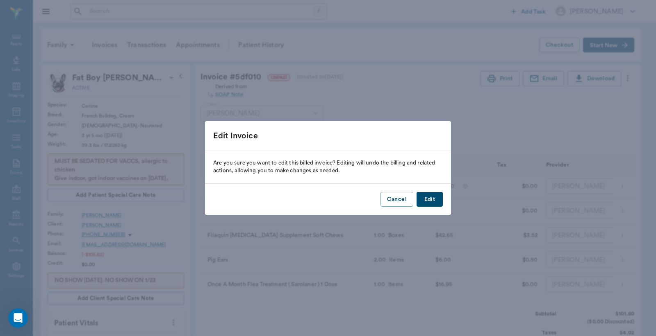
click at [431, 198] on button "Edit" at bounding box center [429, 199] width 26 height 15
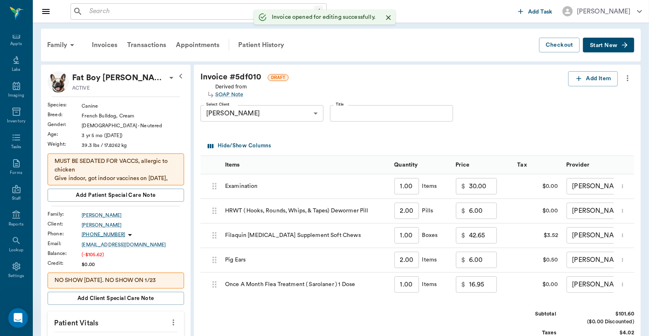
click at [622, 285] on icon "more" at bounding box center [622, 285] width 1 height 4
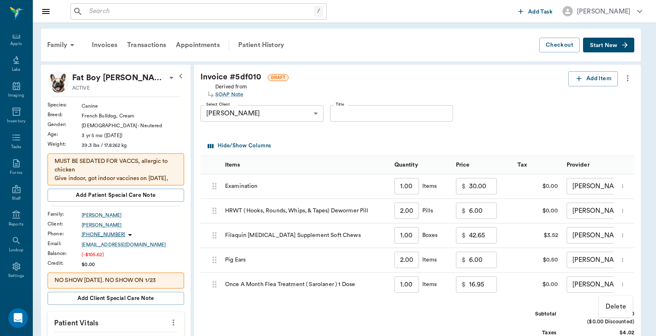
click at [611, 310] on p "Delete" at bounding box center [615, 307] width 20 height 10
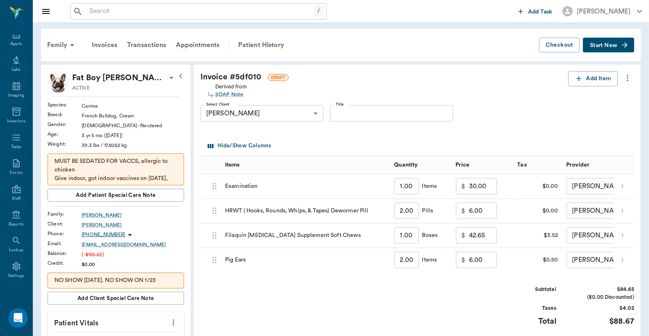
click at [613, 45] on span "Start New" at bounding box center [603, 45] width 27 height 0
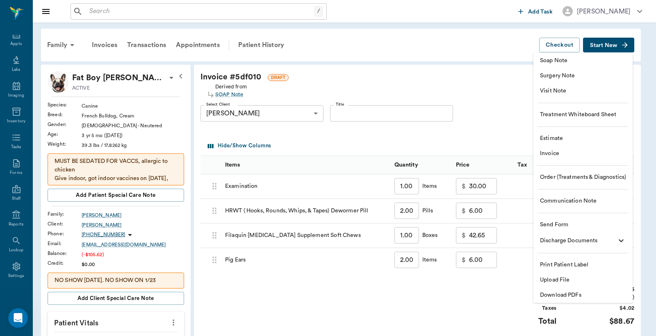
click at [564, 90] on span "Visit Note" at bounding box center [583, 91] width 86 height 9
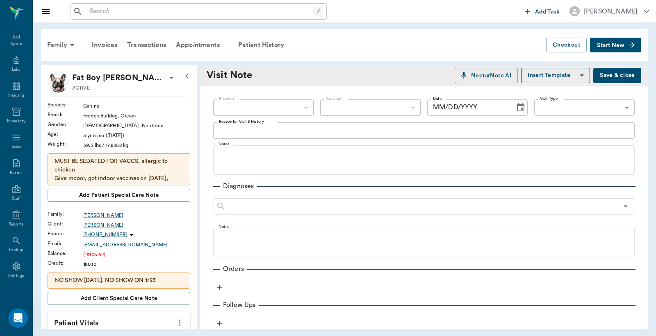
type input "63ec2f075fda476ae8351a4d"
type input "09/25/2025"
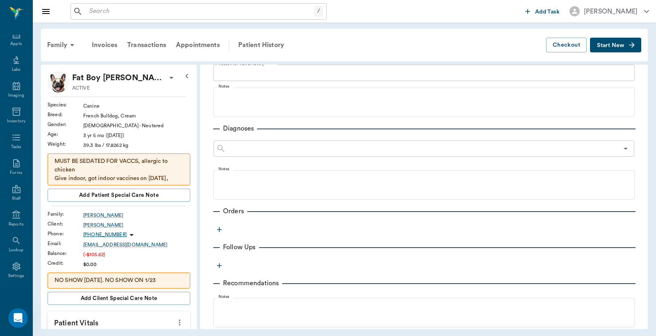
scroll to position [121, 0]
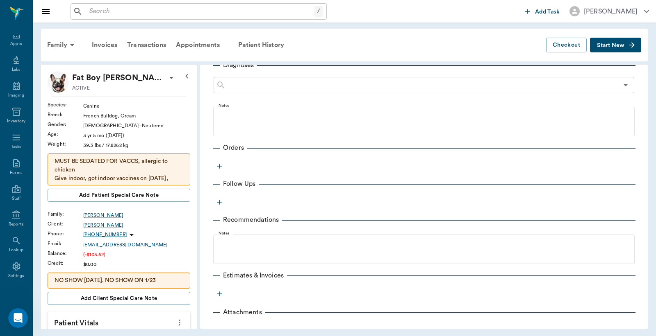
click at [220, 167] on icon "button" at bounding box center [219, 166] width 8 height 8
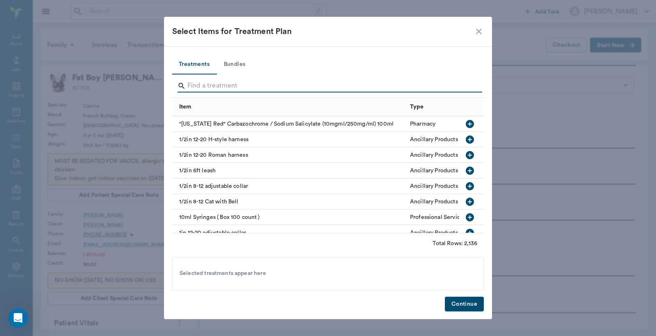
click at [189, 84] on input "Search" at bounding box center [328, 85] width 282 height 13
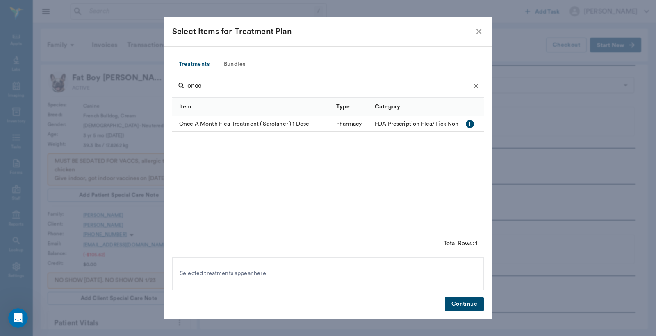
type input "once"
click at [469, 123] on icon "button" at bounding box center [470, 124] width 8 height 8
click at [457, 304] on button "Continue" at bounding box center [464, 304] width 39 height 15
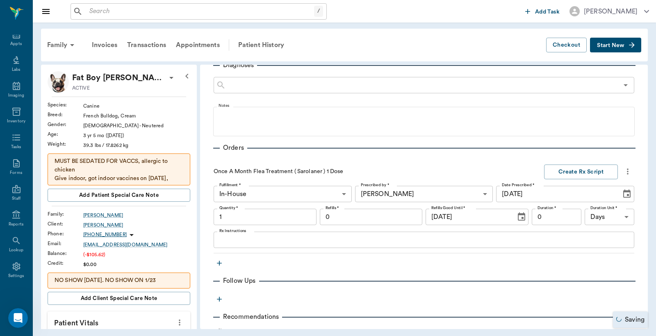
type input "1.00"
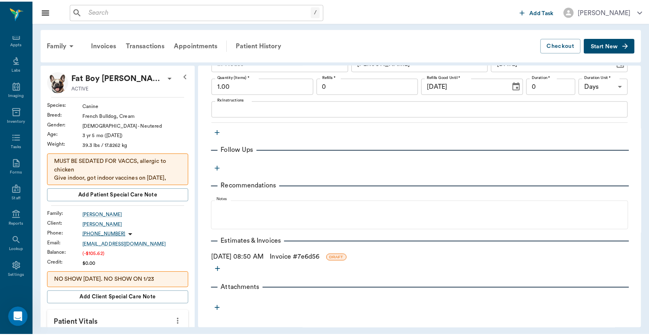
scroll to position [192, 0]
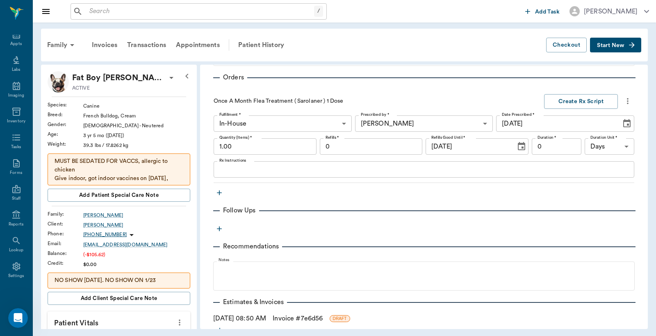
click at [314, 319] on link "Invoice # 7e6d56" at bounding box center [298, 319] width 50 height 10
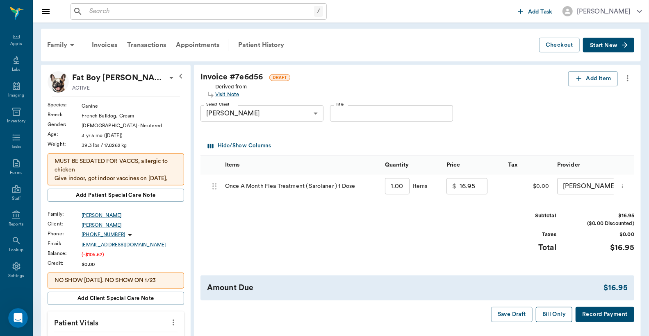
click at [554, 323] on button "Bill Only" at bounding box center [554, 314] width 37 height 15
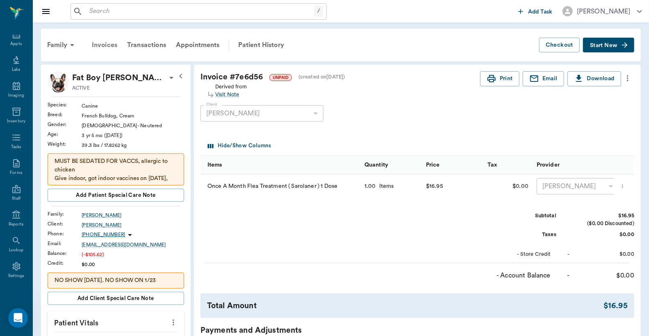
click at [106, 45] on div "Invoices" at bounding box center [104, 45] width 35 height 20
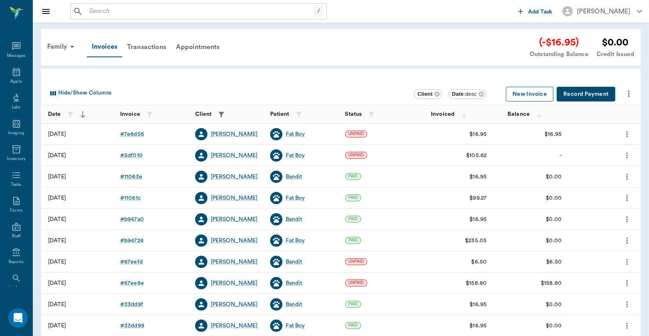
scroll to position [38, 0]
click at [534, 97] on button "New Invoice" at bounding box center [530, 94] width 48 height 15
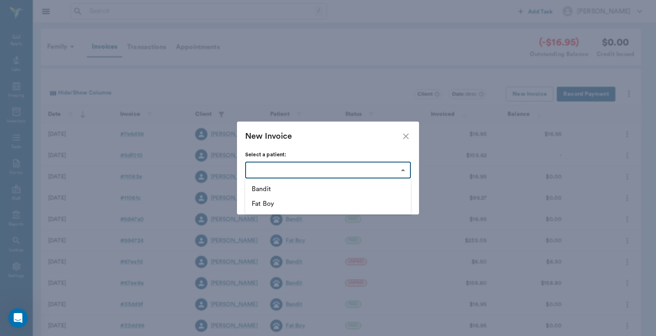
click at [403, 170] on body "/ ​ Add Task Dr. Bert Ellsworth Nectar Messages Appts Labs Imaging Inventory Ta…" at bounding box center [328, 240] width 656 height 481
click at [278, 192] on li "Bandit" at bounding box center [328, 189] width 166 height 15
type input "63ec32acbf929af01c1de950"
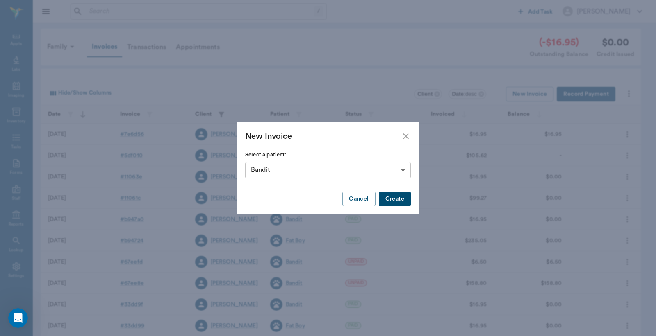
click at [399, 197] on button "Create" at bounding box center [395, 199] width 32 height 15
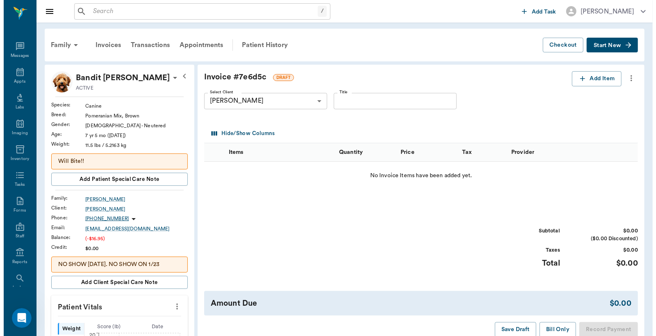
scroll to position [38, 0]
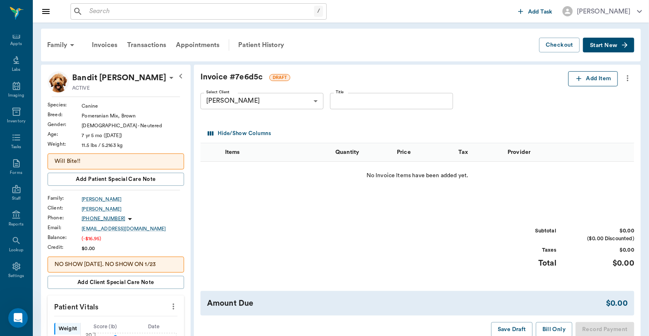
click at [595, 79] on button "Add Item" at bounding box center [593, 78] width 50 height 15
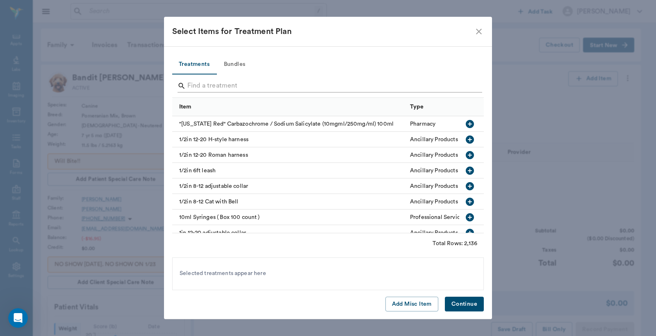
click at [191, 83] on input "Search" at bounding box center [328, 85] width 282 height 13
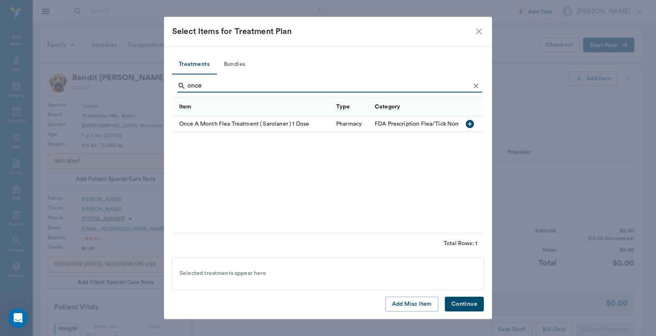
type input "once"
click at [477, 30] on icon "close" at bounding box center [479, 32] width 10 height 10
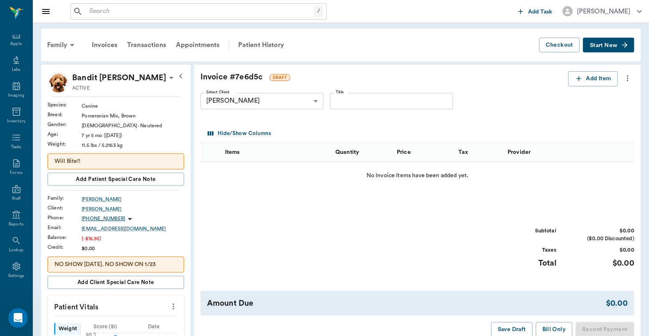
click at [601, 45] on span "Start New" at bounding box center [603, 45] width 27 height 0
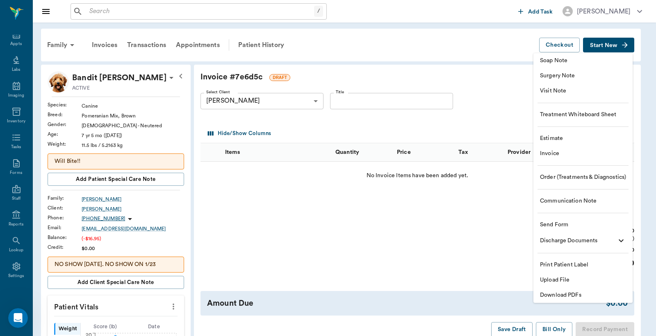
click at [570, 92] on span "Visit Note" at bounding box center [583, 91] width 86 height 9
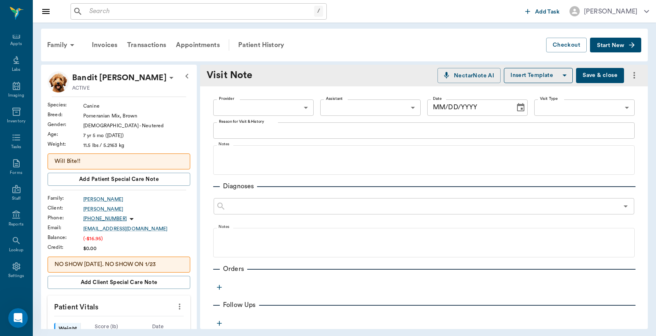
type input "09/25/2025"
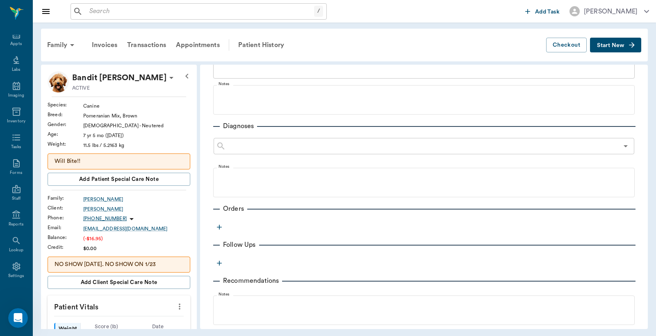
click at [218, 228] on icon "button" at bounding box center [219, 227] width 8 height 8
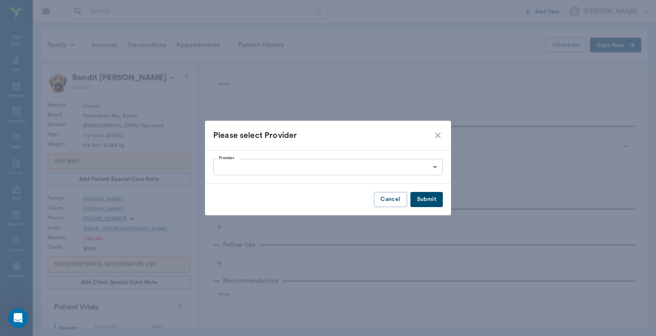
click at [231, 168] on body "/ ​ Add Task Dr. Bert Ellsworth Nectar Messages Appts Labs Imaging Inventory Ta…" at bounding box center [328, 168] width 656 height 336
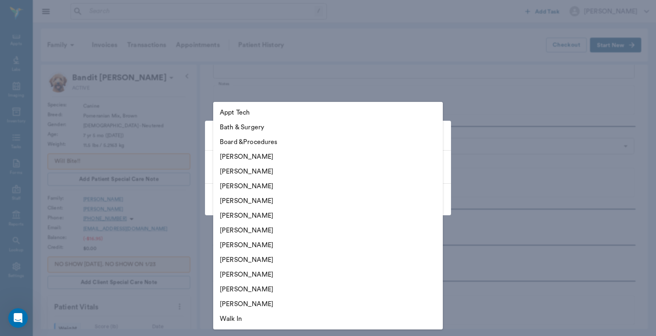
click at [231, 173] on li "Christy Dudley" at bounding box center [327, 171] width 229 height 15
type input "63ec2e2852e12b0ba117910e"
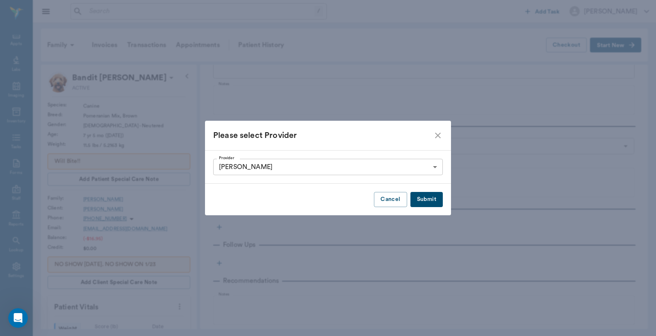
click at [428, 200] on button "Submit" at bounding box center [426, 199] width 32 height 15
type input "63ec2e2852e12b0ba117910e"
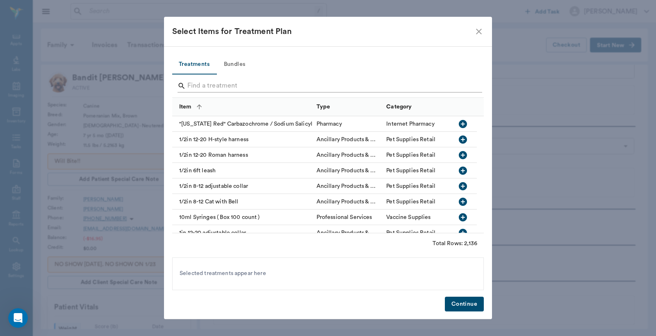
click at [186, 82] on div "Search" at bounding box center [329, 85] width 304 height 13
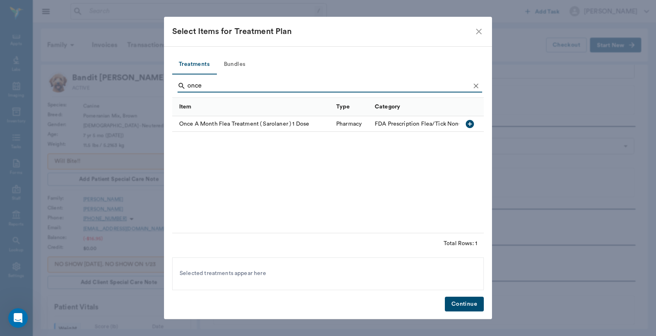
type input "once"
click at [471, 125] on icon "button" at bounding box center [470, 124] width 8 height 8
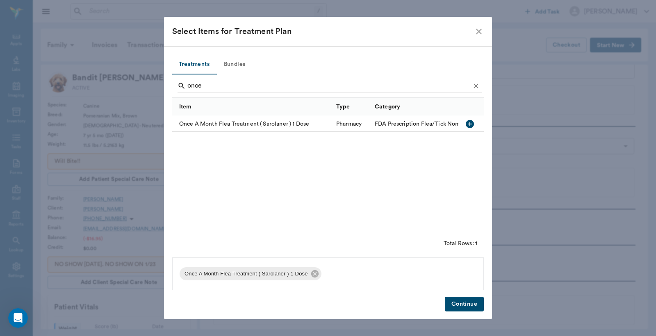
click at [460, 303] on button "Continue" at bounding box center [464, 304] width 39 height 15
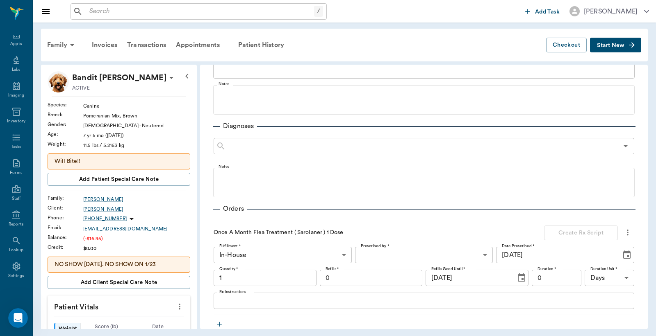
scroll to position [61, 0]
type input "1.00"
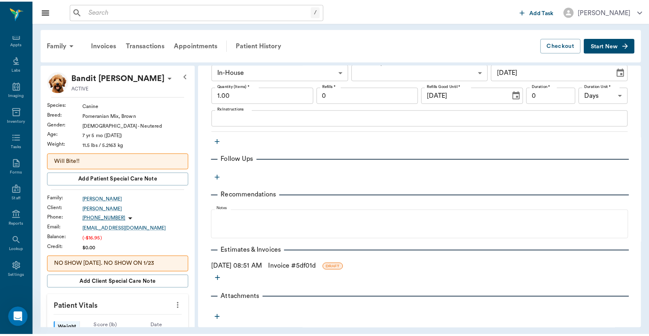
scroll to position [252, 0]
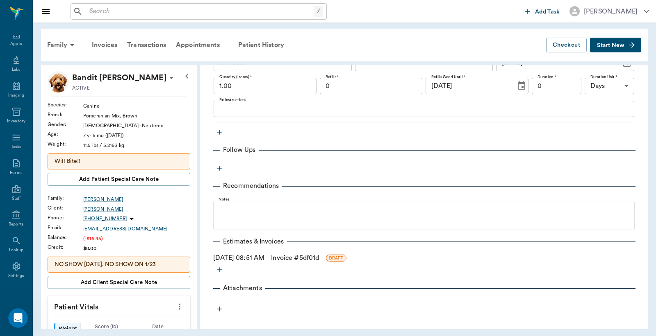
click at [309, 258] on link "Invoice # 5df01d" at bounding box center [295, 258] width 48 height 10
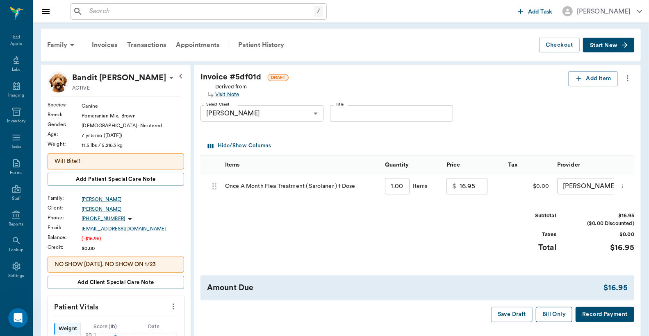
click at [553, 321] on button "Bill Only" at bounding box center [554, 314] width 37 height 15
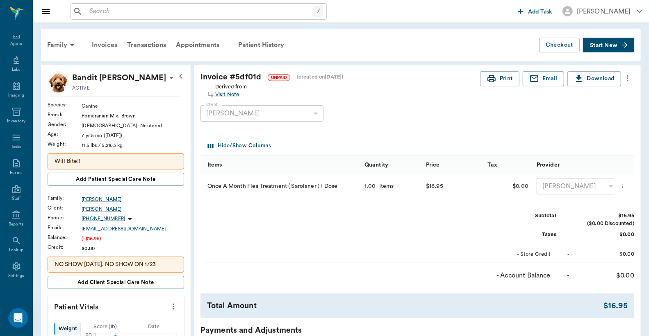
click at [108, 45] on div "Invoices" at bounding box center [104, 45] width 35 height 20
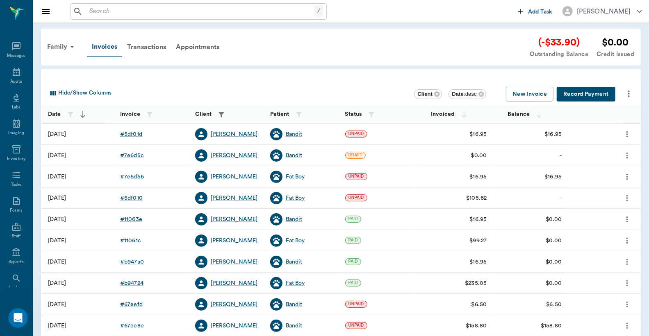
scroll to position [38, 0]
click at [629, 154] on icon "more" at bounding box center [626, 156] width 9 height 10
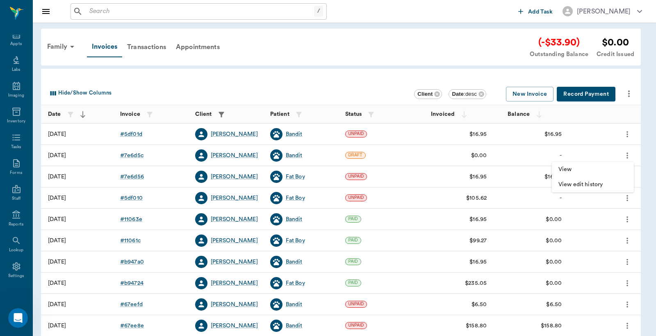
click at [629, 154] on div at bounding box center [328, 168] width 656 height 336
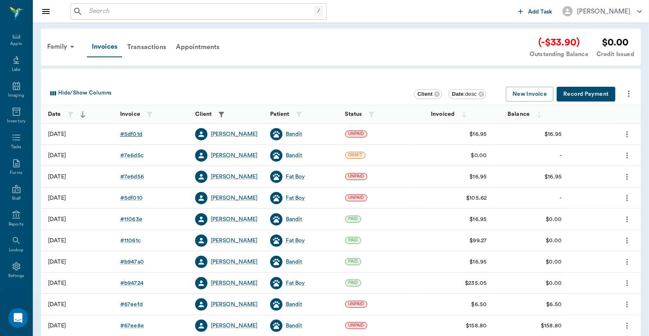
click at [129, 134] on div "# 5df01d" at bounding box center [131, 134] width 22 height 8
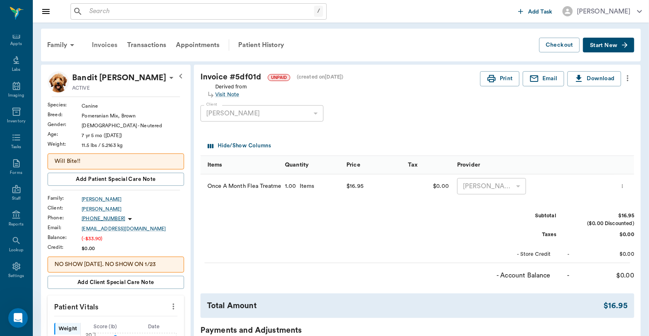
click at [107, 44] on div "Invoices" at bounding box center [104, 45] width 35 height 20
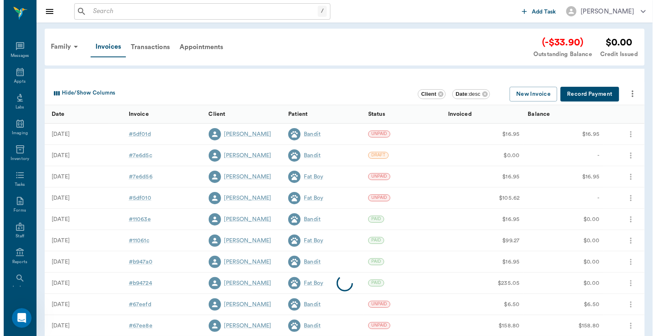
scroll to position [38, 0]
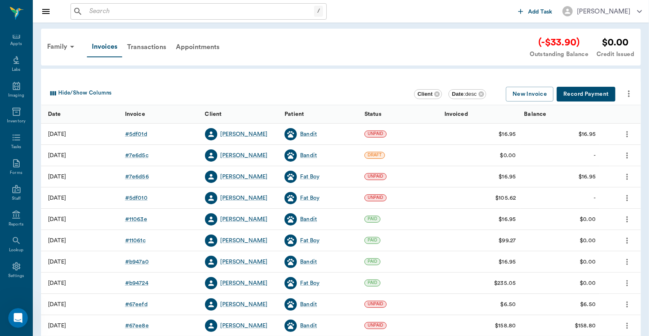
click at [600, 95] on button "Record Payment" at bounding box center [585, 94] width 59 height 15
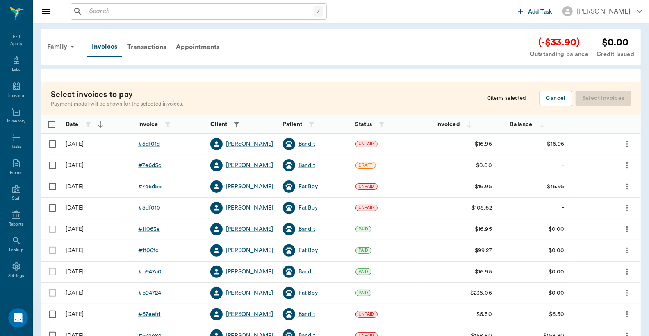
click at [51, 143] on input "Select row" at bounding box center [52, 144] width 17 height 17
checkbox input "false"
checkbox input "true"
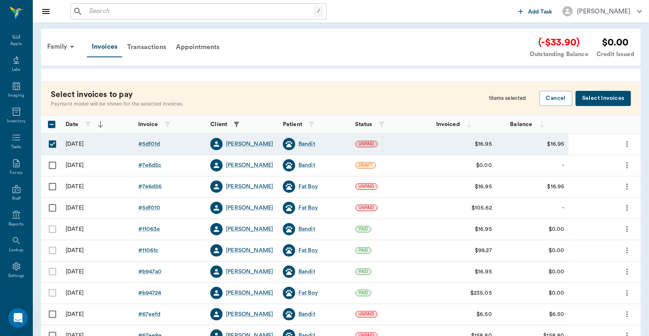
click at [52, 187] on input "Select row" at bounding box center [52, 186] width 17 height 17
checkbox input "true"
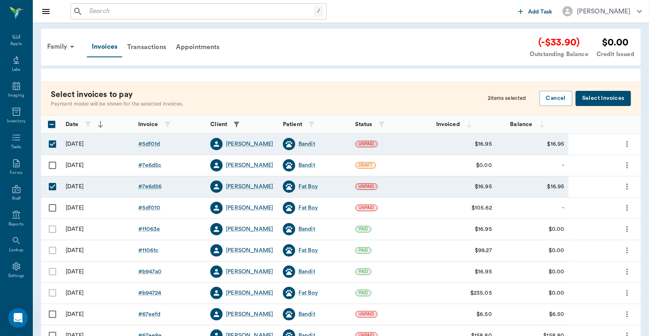
click at [52, 207] on input "Select row" at bounding box center [52, 208] width 17 height 17
checkbox input "true"
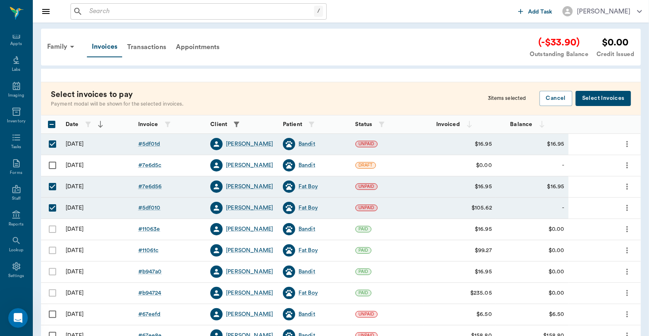
click at [600, 100] on button "Select Invoices" at bounding box center [602, 98] width 55 height 15
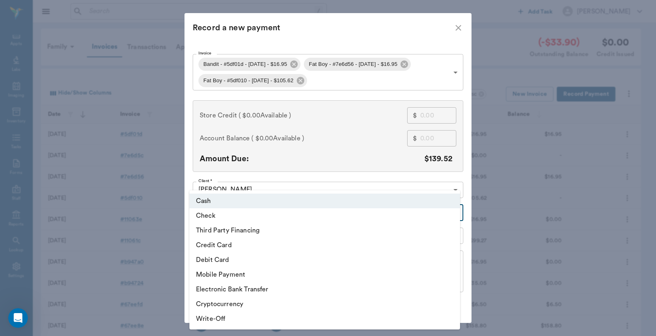
click at [450, 212] on body "/ ​ Add Task Dr. Bert Ellsworth Nectar Messages Appts Labs Imaging Inventory Ta…" at bounding box center [328, 240] width 656 height 481
click at [261, 260] on li "Debit Card" at bounding box center [324, 260] width 270 height 15
type input "DEBIT_CARD"
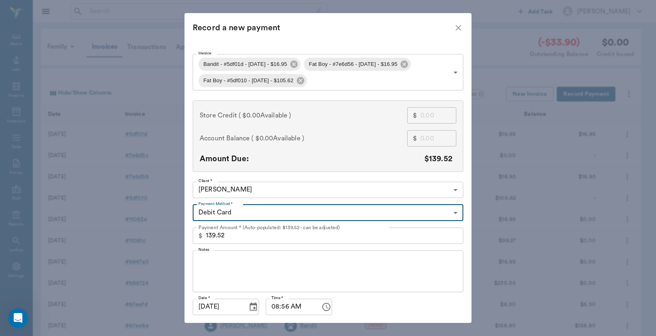
scroll to position [25, 0]
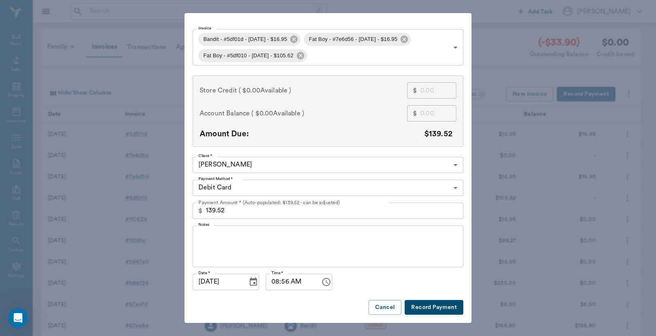
click at [418, 309] on button "Record Payment" at bounding box center [433, 307] width 59 height 15
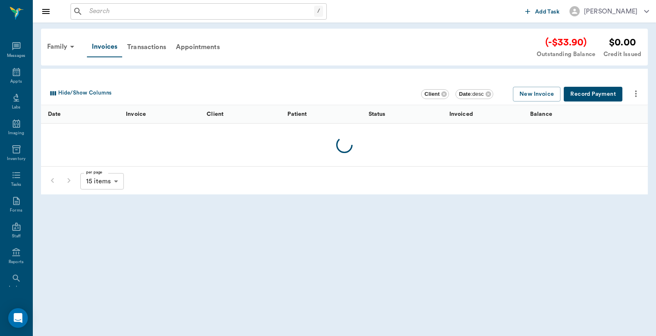
scroll to position [38, 0]
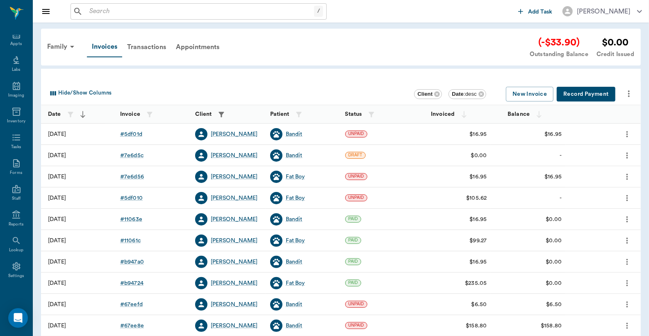
click at [580, 91] on button "Record Payment" at bounding box center [585, 94] width 59 height 15
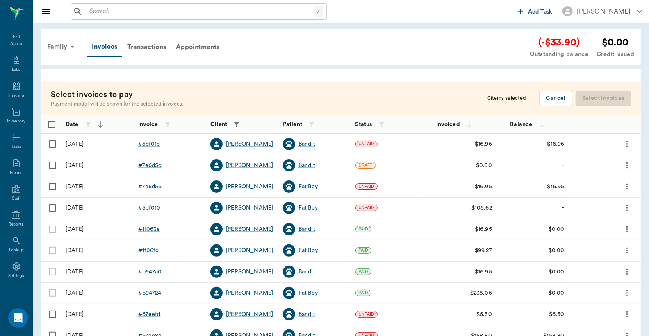
click at [53, 142] on input "Select row" at bounding box center [52, 144] width 17 height 17
checkbox input "false"
checkbox input "true"
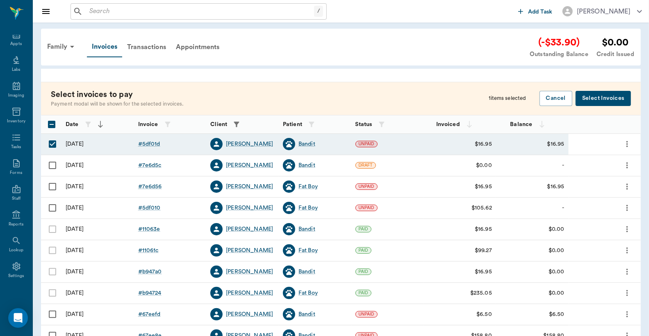
click at [50, 187] on input "Select row" at bounding box center [52, 186] width 17 height 17
checkbox input "true"
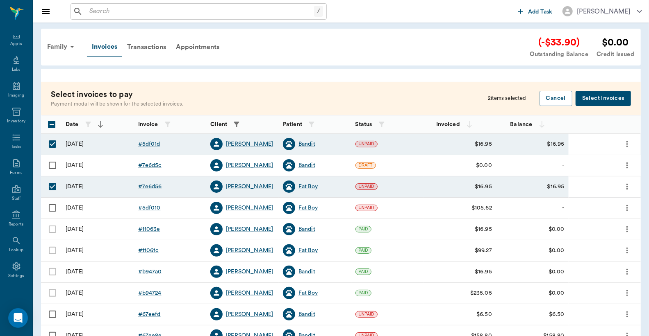
click at [51, 210] on input "Select row" at bounding box center [52, 208] width 17 height 17
checkbox input "true"
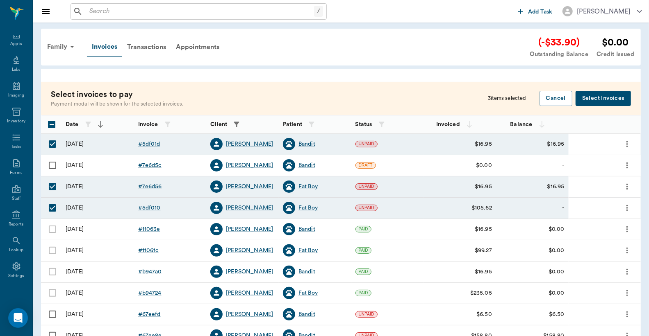
click at [601, 103] on button "Select Invoices" at bounding box center [602, 98] width 55 height 15
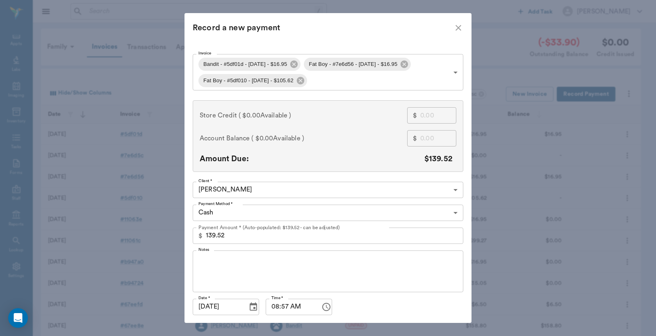
scroll to position [32, 0]
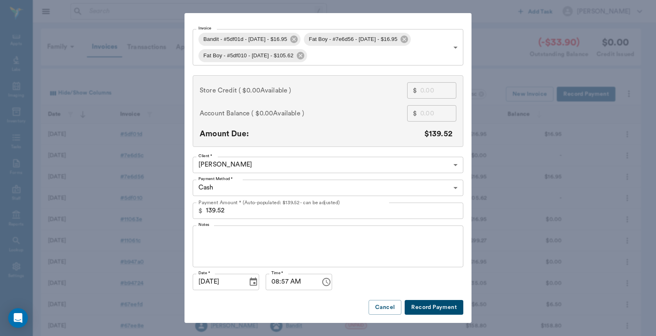
click at [452, 179] on body "/ ​ Add Task [PERSON_NAME] Nectar Messages Appts Labs Imaging Inventory Tasks F…" at bounding box center [328, 240] width 656 height 481
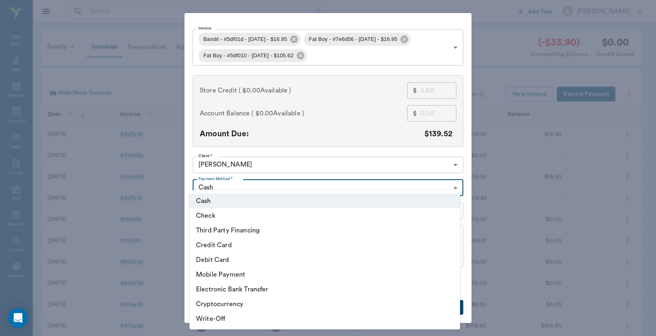
click at [256, 261] on li "Debit Card" at bounding box center [324, 260] width 270 height 15
type input "DEBIT_CARD"
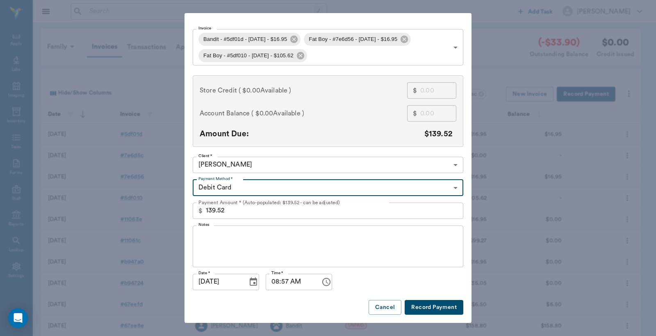
click at [441, 309] on button "Record Payment" at bounding box center [433, 307] width 59 height 15
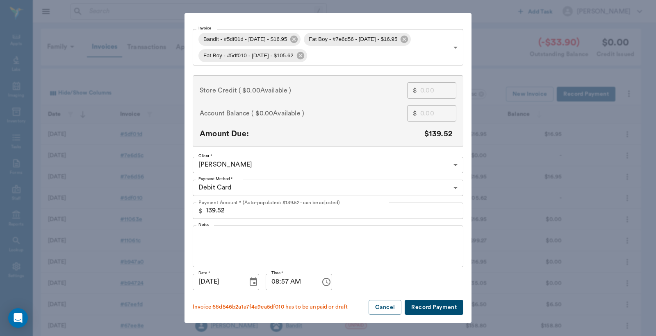
click at [435, 307] on button "Record Payment" at bounding box center [433, 307] width 59 height 15
click at [420, 306] on button "Record Payment" at bounding box center [433, 307] width 59 height 15
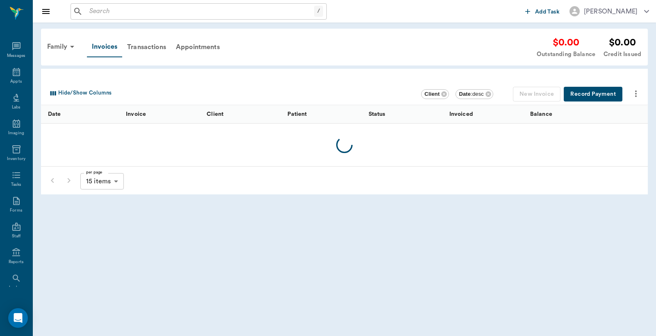
scroll to position [38, 0]
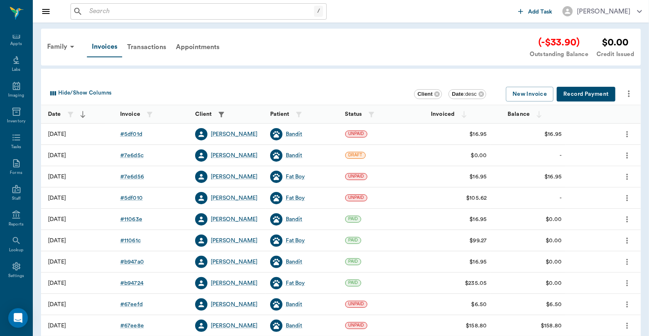
click at [603, 94] on button "Record Payment" at bounding box center [585, 94] width 59 height 15
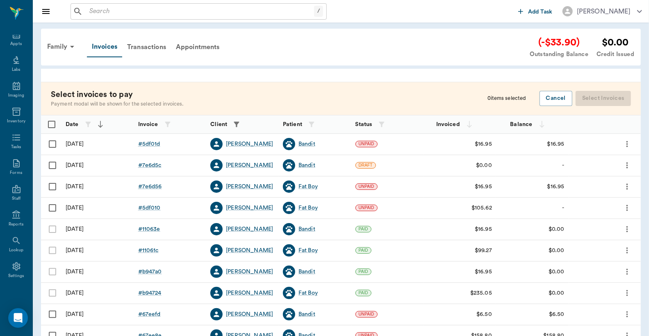
click at [52, 144] on input "Select row" at bounding box center [52, 144] width 17 height 17
checkbox input "false"
checkbox input "true"
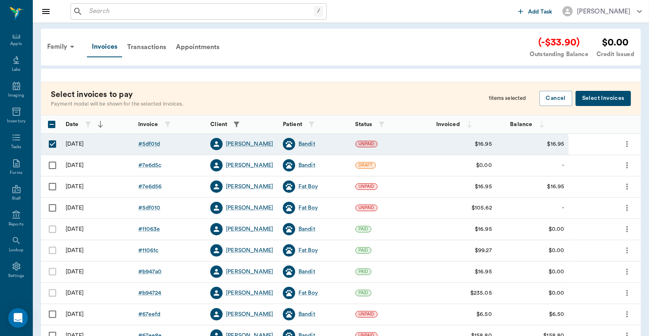
click at [53, 186] on input "Select row" at bounding box center [52, 186] width 17 height 17
checkbox input "true"
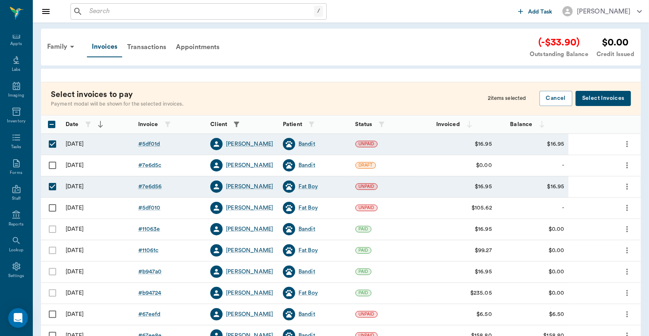
click at [50, 209] on input "Select row" at bounding box center [52, 208] width 17 height 17
checkbox input "true"
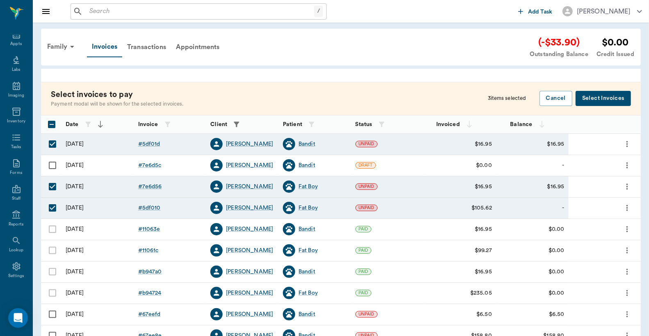
click at [593, 98] on button "Select Invoices" at bounding box center [602, 98] width 55 height 15
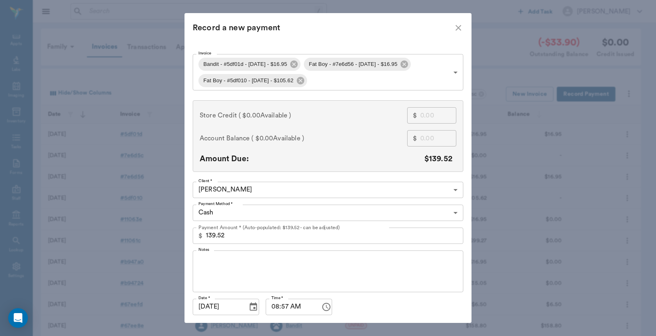
scroll to position [32, 0]
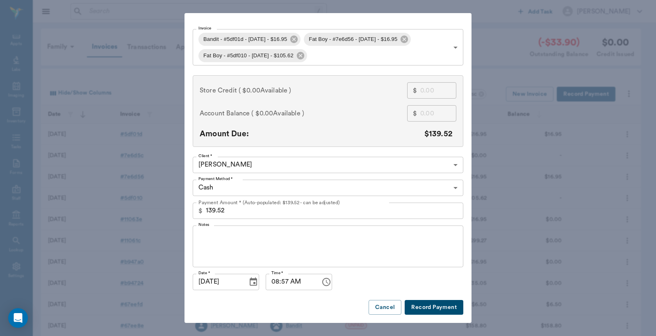
click at [451, 182] on body "/ ​ Add Task [PERSON_NAME] Nectar Messages Appts Labs Imaging Inventory Tasks F…" at bounding box center [328, 240] width 656 height 481
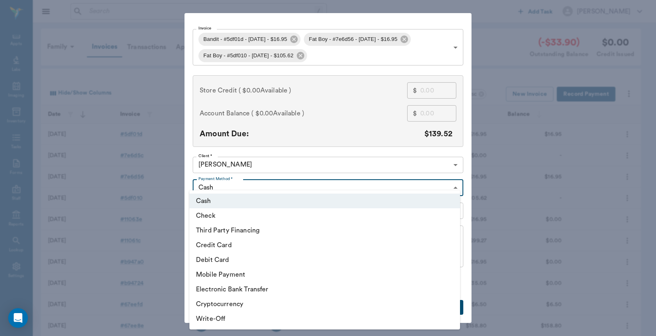
click at [234, 260] on li "Debit Card" at bounding box center [324, 260] width 270 height 15
type input "DEBIT_CARD"
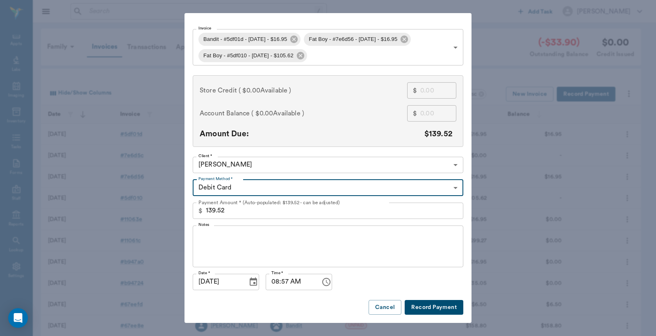
click at [432, 307] on button "Record Payment" at bounding box center [433, 307] width 59 height 15
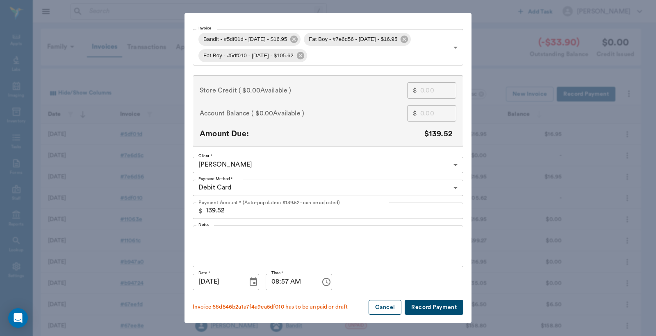
click at [382, 312] on button "Cancel" at bounding box center [384, 307] width 33 height 15
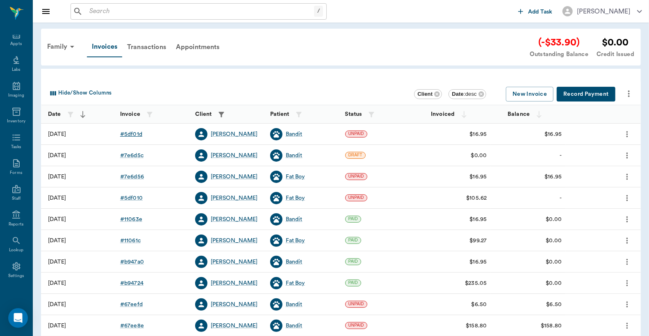
click at [133, 135] on div "# 5df01d" at bounding box center [131, 134] width 22 height 8
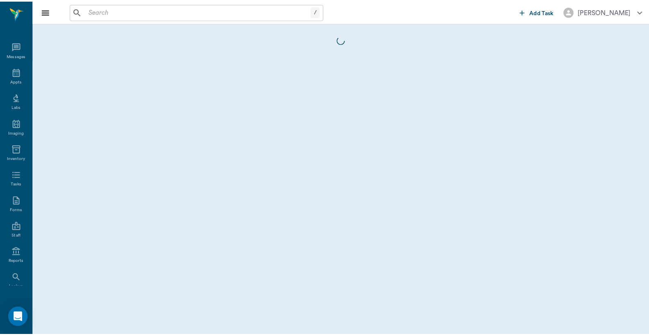
scroll to position [38, 0]
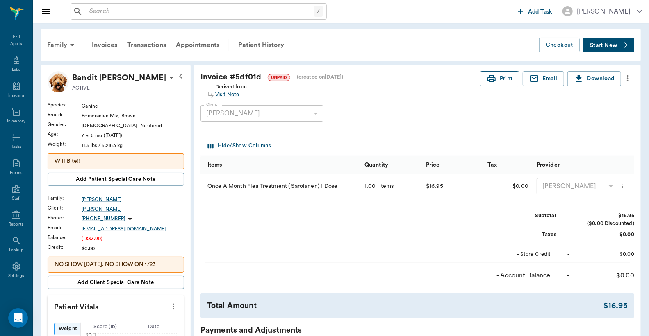
click at [505, 80] on button "Print" at bounding box center [499, 78] width 39 height 15
click at [102, 43] on div "Invoices" at bounding box center [104, 45] width 35 height 20
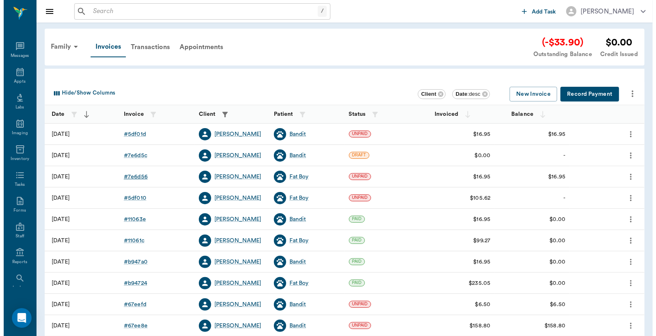
scroll to position [38, 0]
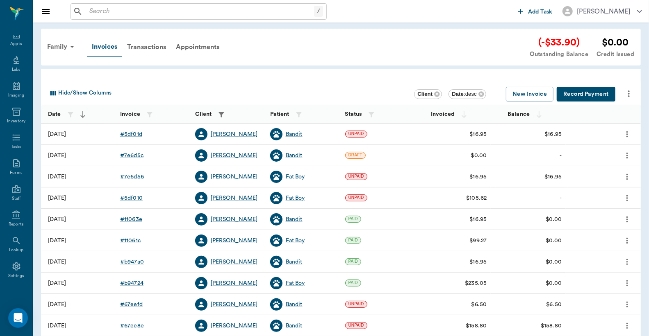
click at [139, 177] on div "# 7e6d56" at bounding box center [132, 177] width 24 height 8
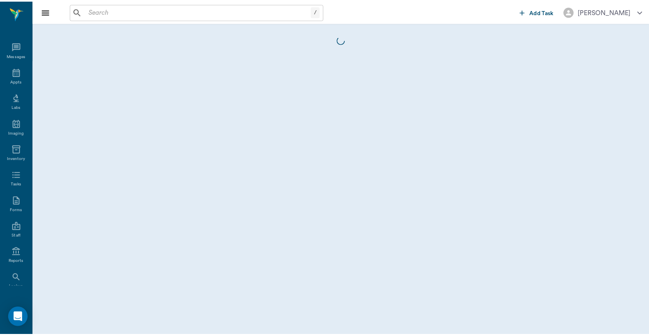
scroll to position [38, 0]
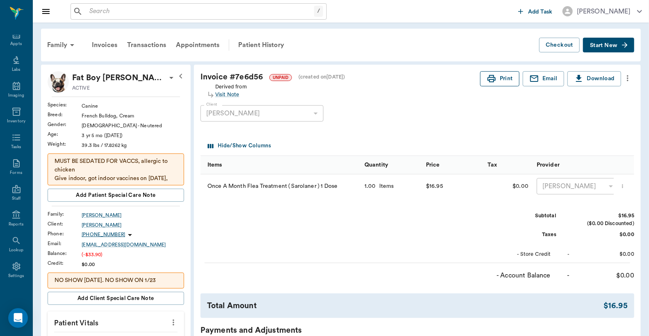
click at [488, 78] on icon "button" at bounding box center [491, 79] width 10 height 10
click at [109, 43] on div "Invoices" at bounding box center [104, 45] width 35 height 20
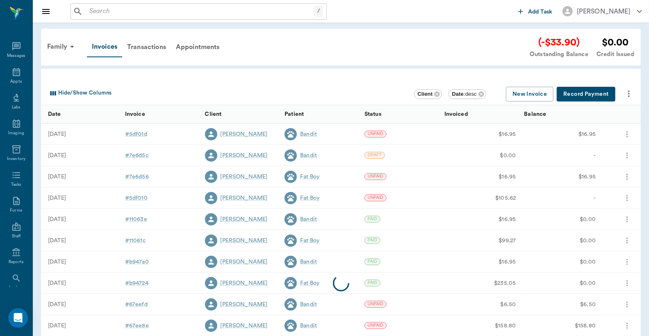
scroll to position [38, 0]
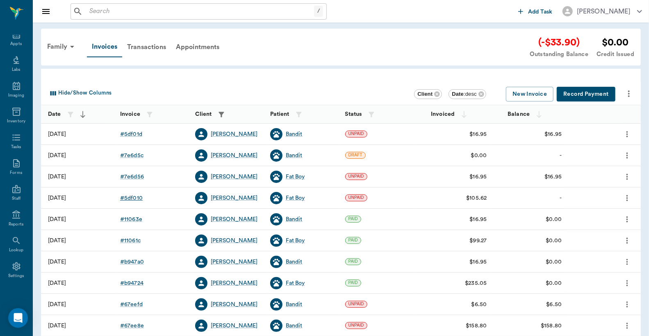
click at [134, 198] on div "# 5df010" at bounding box center [131, 198] width 23 height 8
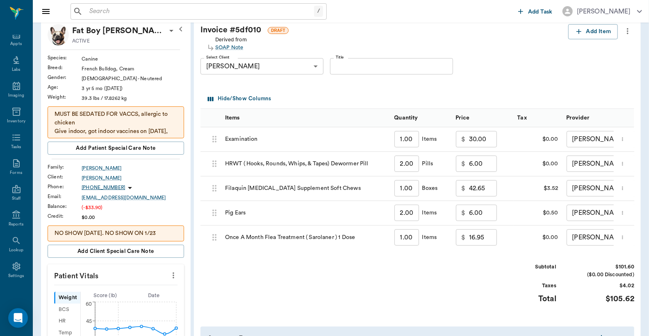
scroll to position [182, 0]
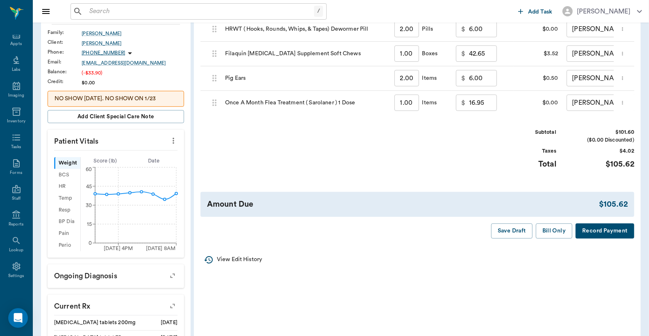
click at [601, 236] on button "Record Payment" at bounding box center [604, 231] width 59 height 15
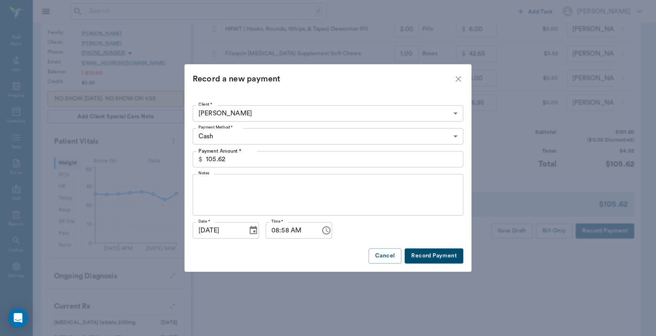
click at [456, 136] on body "/ ​ Add Task [PERSON_NAME] Nectar Messages Appts Labs Imaging Inventory Tasks F…" at bounding box center [328, 180] width 656 height 725
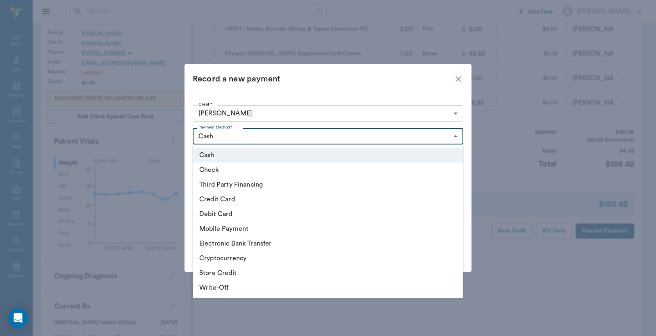
click at [263, 216] on li "Debit Card" at bounding box center [328, 214] width 270 height 15
type input "DEBIT_CARD"
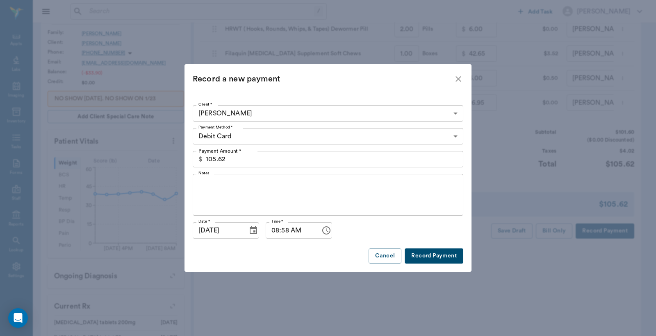
click at [450, 255] on button "Record Payment" at bounding box center [433, 256] width 59 height 15
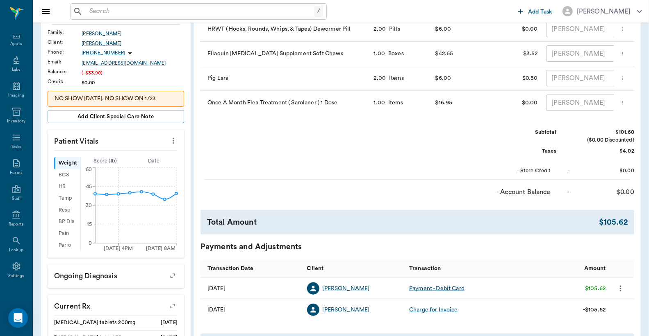
scroll to position [0, 0]
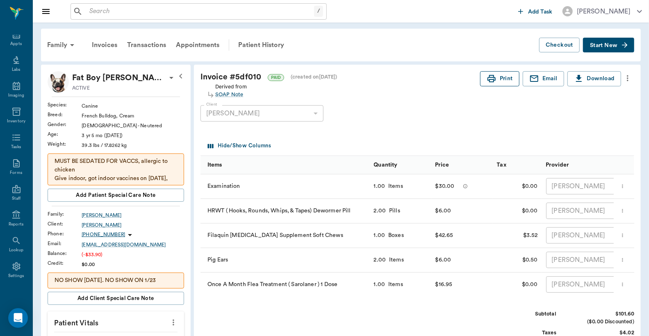
click at [509, 77] on button "Print" at bounding box center [499, 78] width 39 height 15
click at [116, 45] on div "Invoices" at bounding box center [104, 45] width 35 height 20
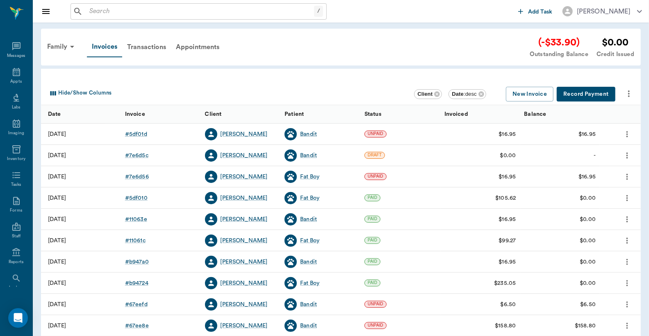
scroll to position [38, 0]
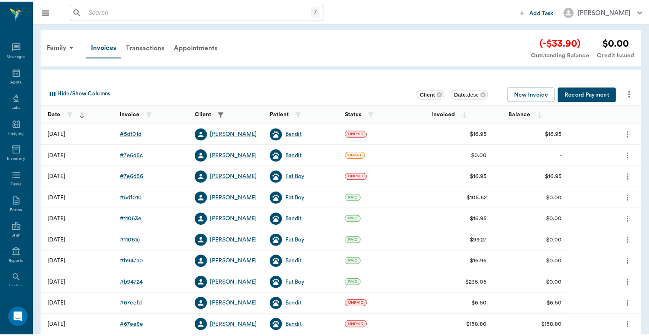
scroll to position [38, 0]
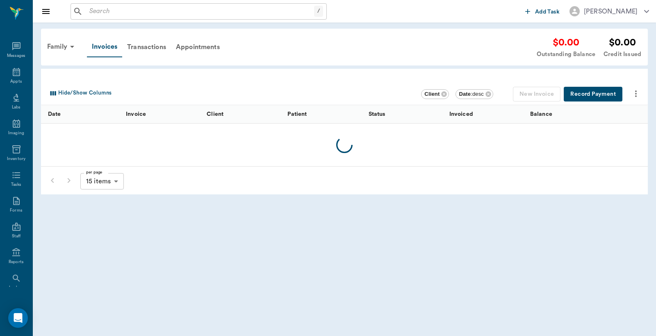
scroll to position [38, 0]
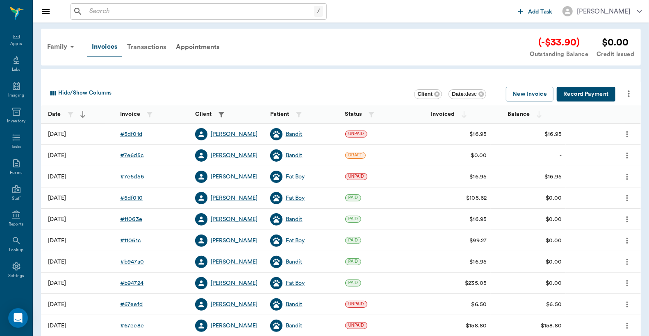
click at [136, 45] on div "Transactions" at bounding box center [146, 47] width 49 height 20
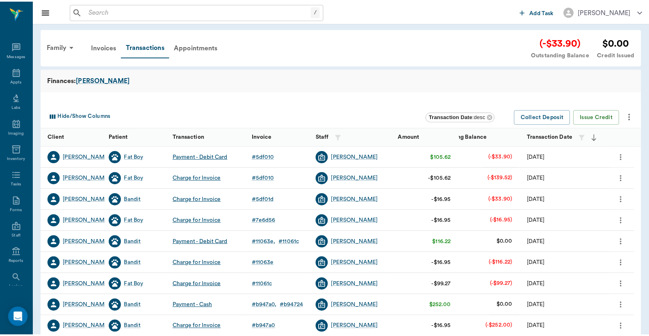
scroll to position [38, 0]
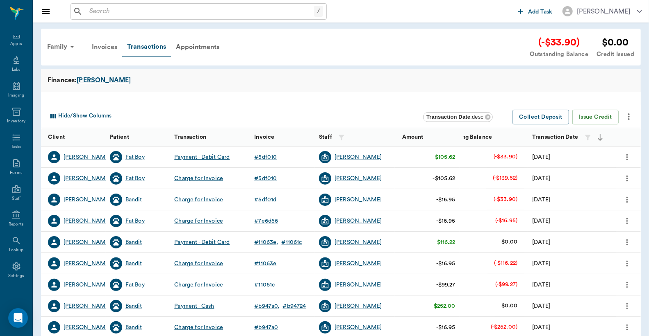
click at [104, 46] on div "Invoices" at bounding box center [104, 47] width 35 height 20
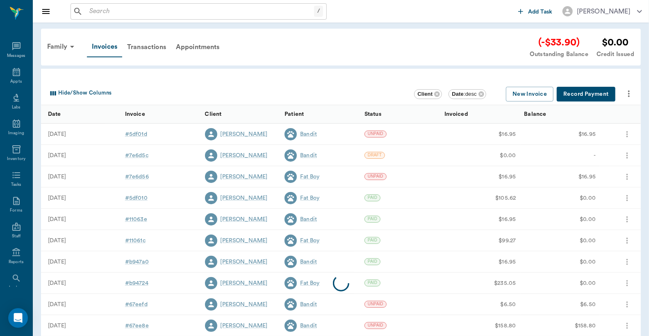
scroll to position [38, 0]
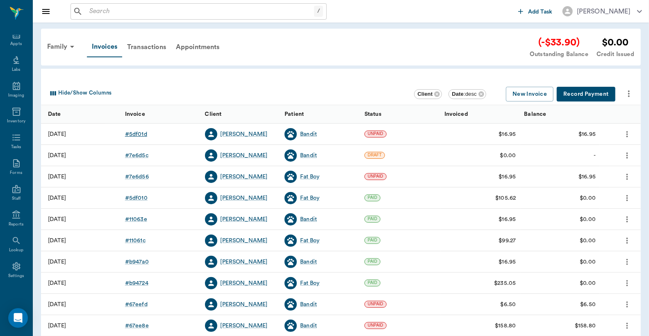
click at [138, 134] on div "# 5df01d" at bounding box center [136, 134] width 22 height 8
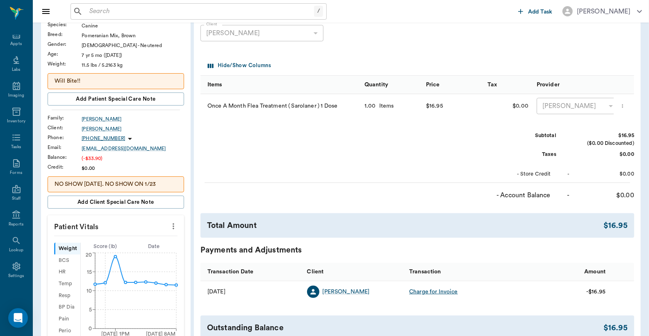
scroll to position [182, 0]
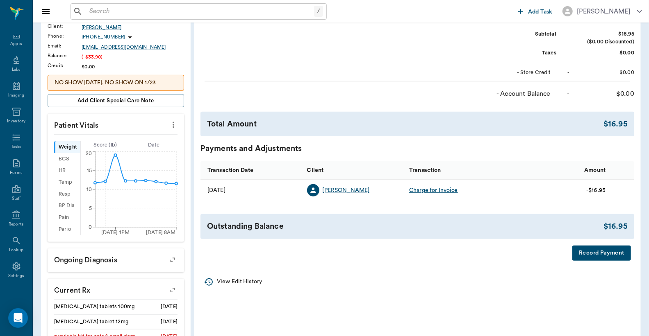
click at [588, 260] on button "Record Payment" at bounding box center [601, 253] width 59 height 15
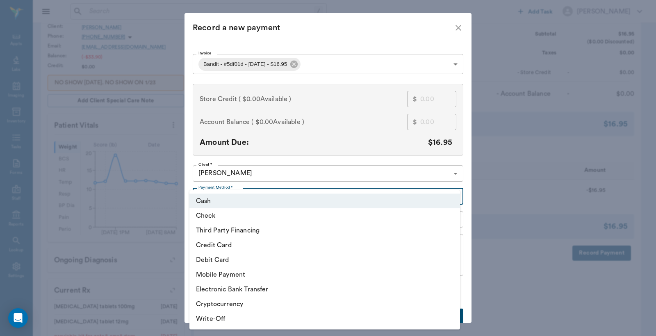
click at [453, 196] on body "/ ​ Add Task [PERSON_NAME] Nectar Messages Appts Labs Imaging Inventory Tasks F…" at bounding box center [328, 172] width 656 height 709
click at [240, 262] on li "Debit Card" at bounding box center [324, 260] width 270 height 15
type input "DEBIT_CARD"
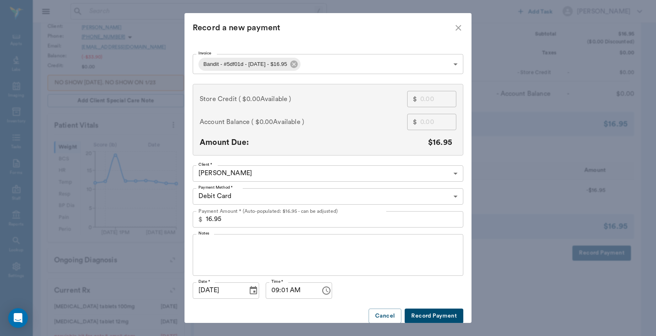
click at [427, 314] on button "Record Payment" at bounding box center [433, 316] width 59 height 15
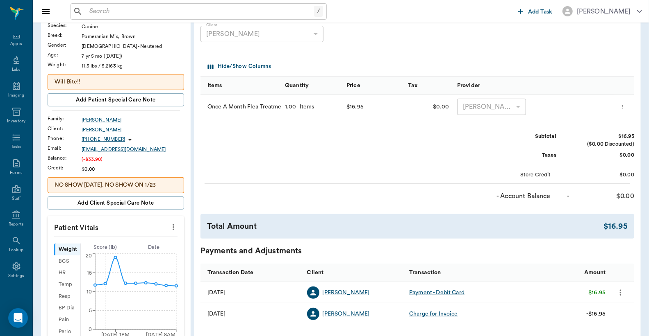
scroll to position [0, 0]
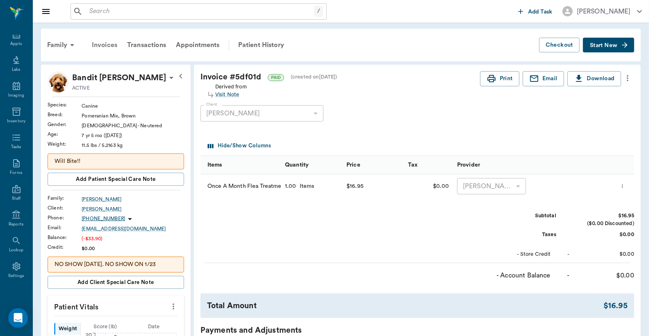
click at [109, 45] on div "Invoices" at bounding box center [104, 45] width 35 height 20
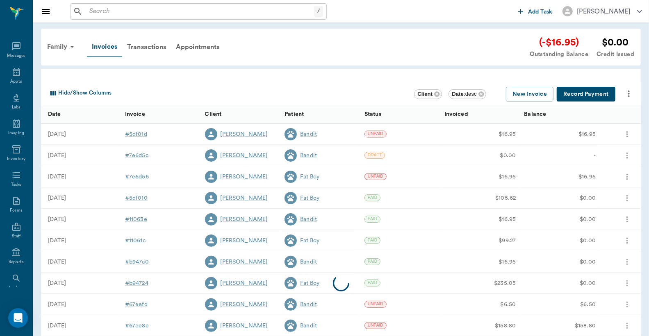
scroll to position [38, 0]
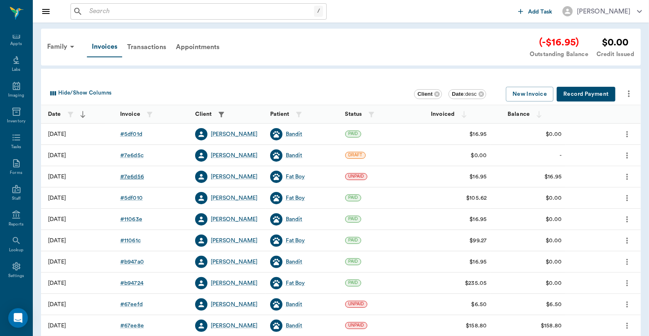
click at [134, 176] on div "# 7e6d56" at bounding box center [132, 177] width 24 height 8
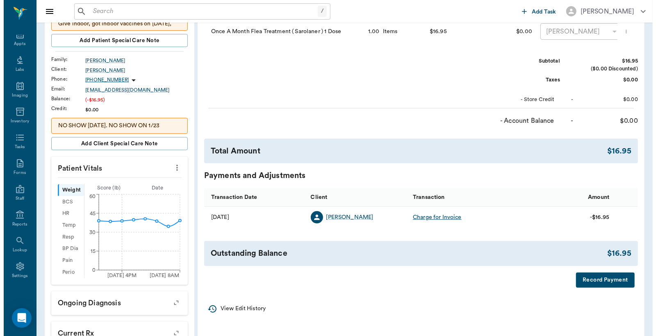
scroll to position [182, 0]
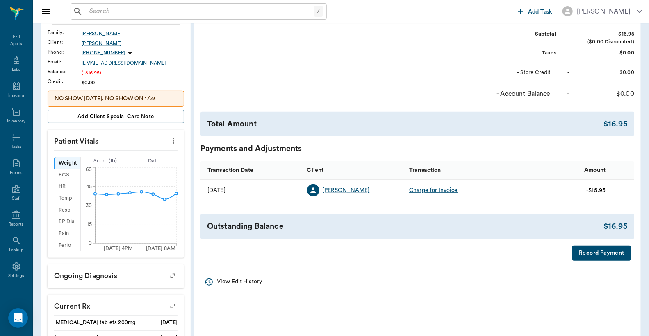
click at [585, 261] on button "Record Payment" at bounding box center [601, 253] width 59 height 15
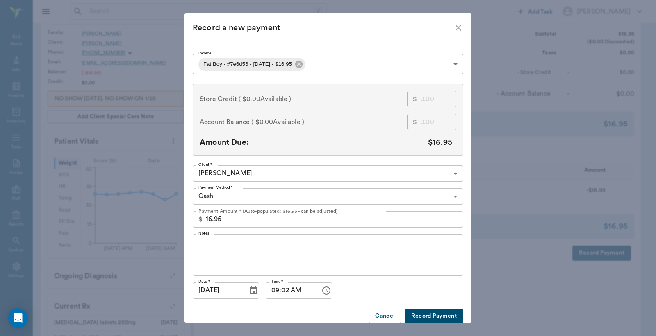
click at [451, 195] on body "/ ​ Add Task [PERSON_NAME] Nectar Messages Appts Labs Imaging Inventory Tasks F…" at bounding box center [328, 180] width 656 height 725
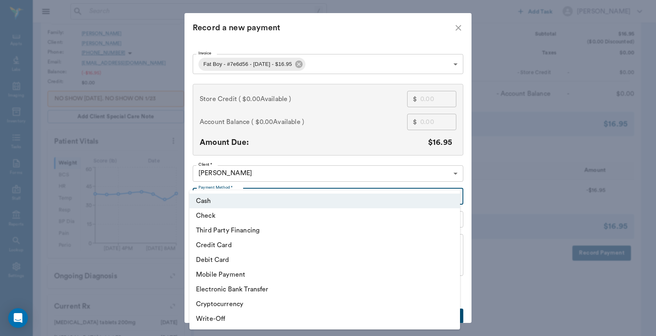
click at [256, 262] on li "Debit Card" at bounding box center [324, 260] width 270 height 15
type input "DEBIT_CARD"
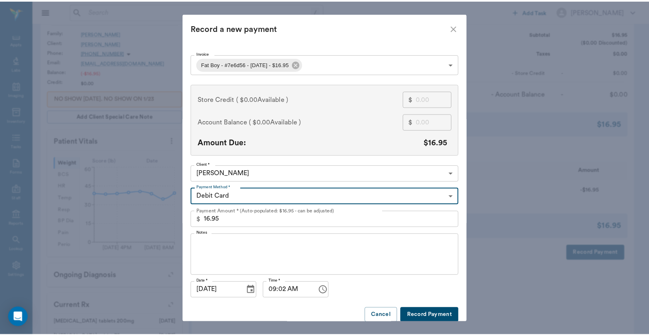
scroll to position [9, 0]
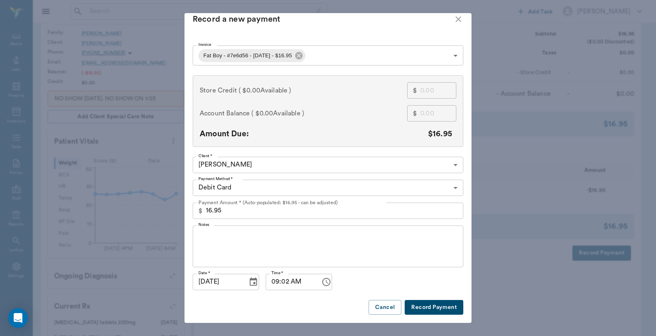
click at [417, 307] on button "Record Payment" at bounding box center [433, 307] width 59 height 15
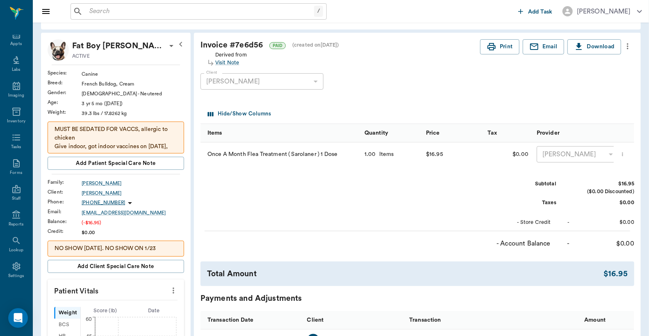
scroll to position [0, 0]
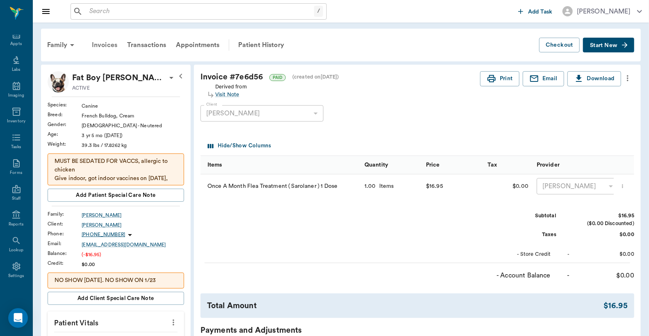
click at [104, 45] on div "Invoices" at bounding box center [104, 45] width 35 height 20
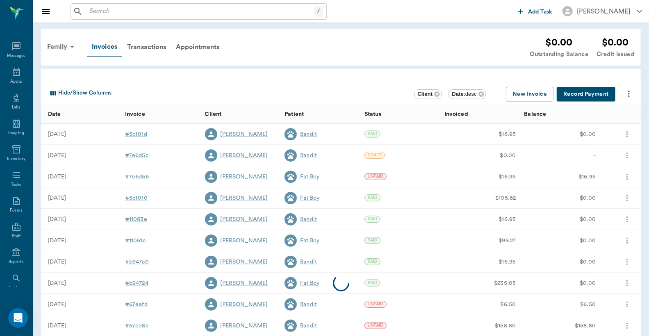
scroll to position [38, 0]
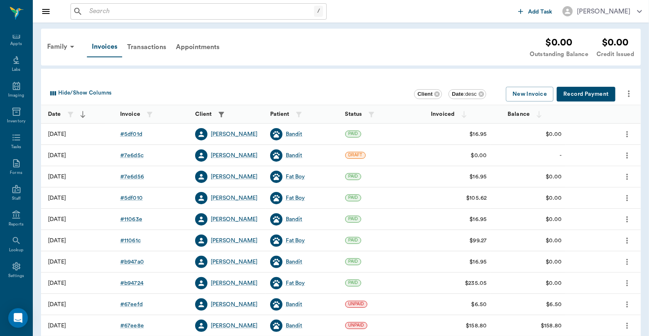
click at [628, 93] on icon "more" at bounding box center [629, 94] width 2 height 7
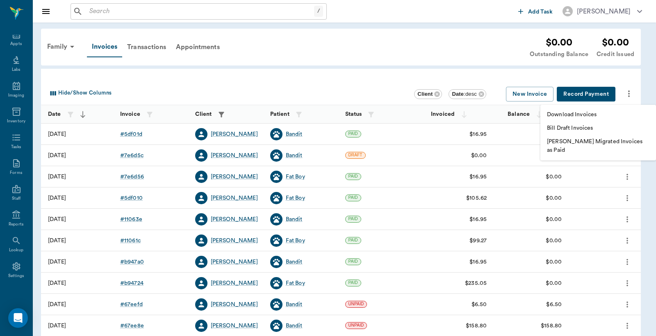
click at [452, 59] on div at bounding box center [328, 168] width 656 height 336
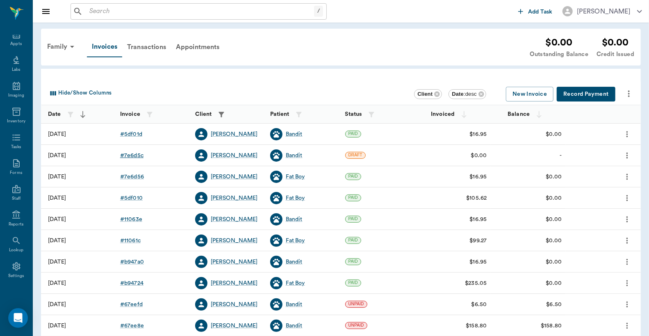
click at [132, 156] on div "# 7e6d5c" at bounding box center [131, 156] width 23 height 8
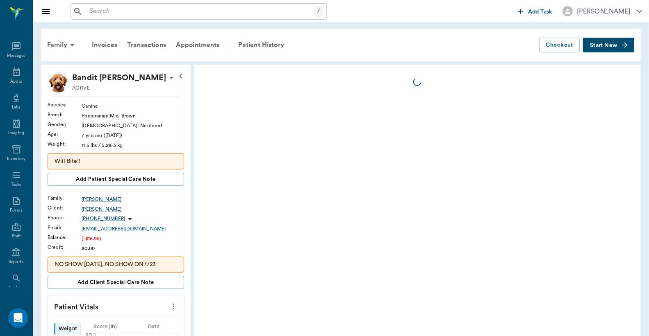
scroll to position [38, 0]
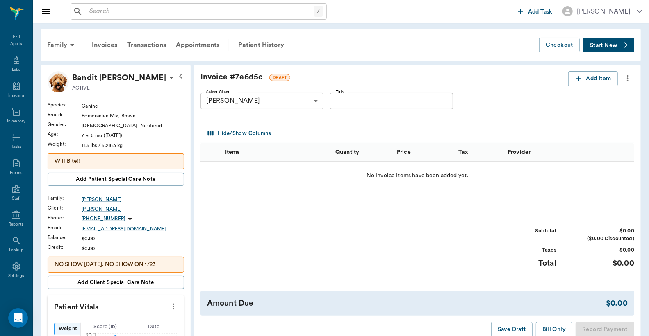
click at [627, 79] on icon "more" at bounding box center [627, 78] width 9 height 10
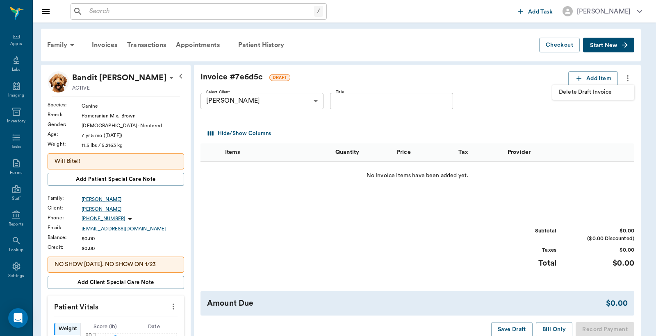
click at [617, 93] on span "Delete Draft Invoice" at bounding box center [593, 92] width 69 height 9
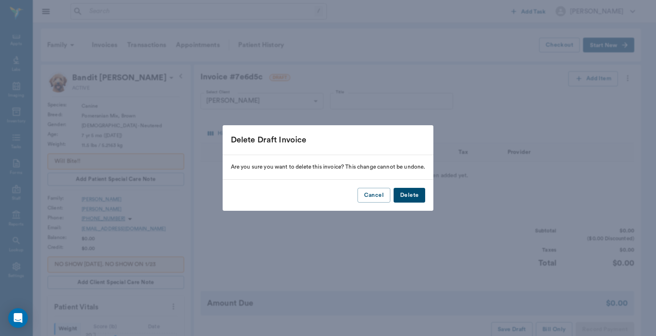
click at [414, 198] on button "Delete" at bounding box center [409, 195] width 32 height 15
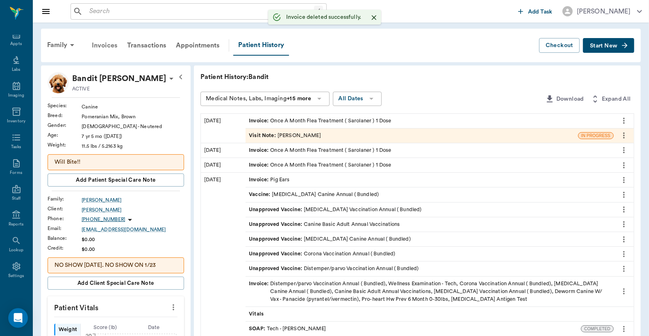
click at [111, 45] on div "Invoices" at bounding box center [104, 46] width 35 height 20
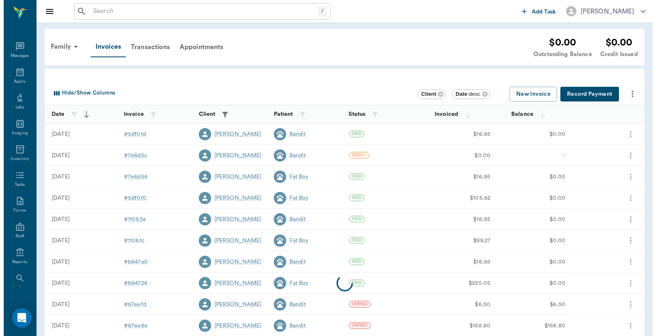
scroll to position [38, 0]
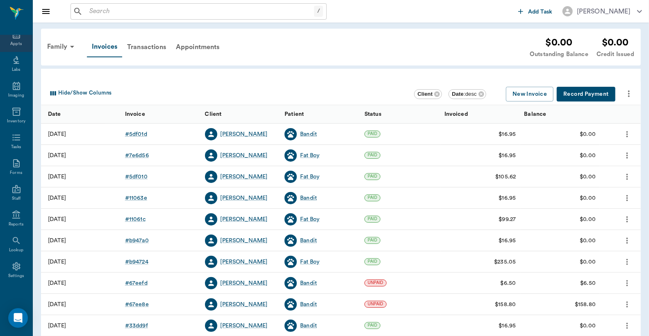
click at [14, 39] on div "Appts" at bounding box center [16, 39] width 32 height 26
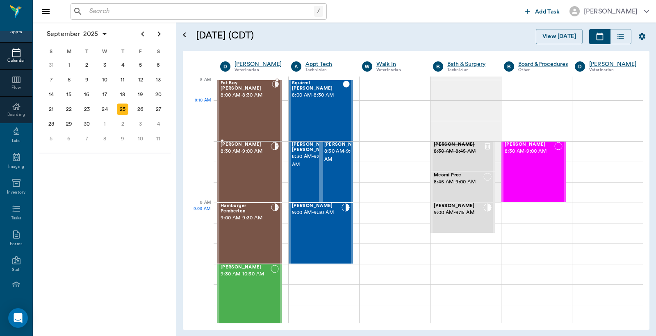
click at [245, 118] on div "Fat Boy Byrum 8:00 AM - 8:30 AM" at bounding box center [245, 111] width 51 height 60
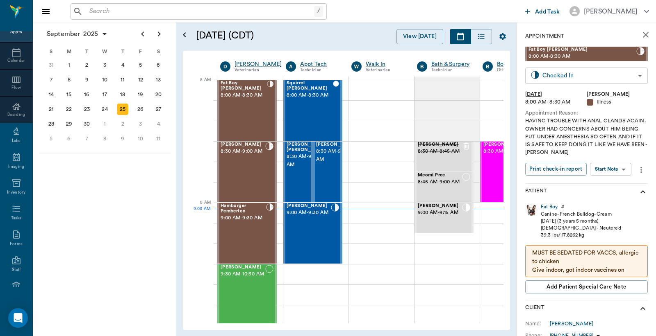
click at [563, 74] on body "/ ​ Add Task Dr. Bert Ellsworth Nectar Messages Appts Calendar Flow Boarding La…" at bounding box center [328, 168] width 656 height 336
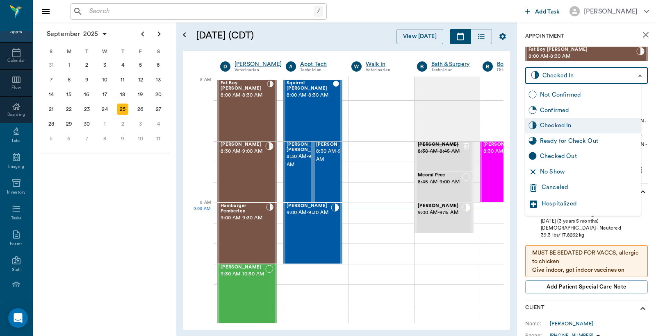
click at [552, 157] on div "Checked Out" at bounding box center [589, 156] width 98 height 9
type input "CHECKED_OUT"
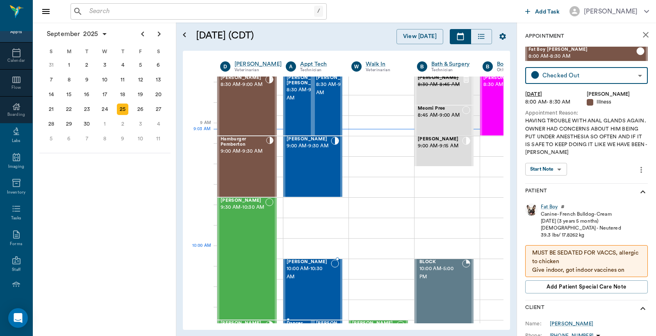
scroll to position [60, 0]
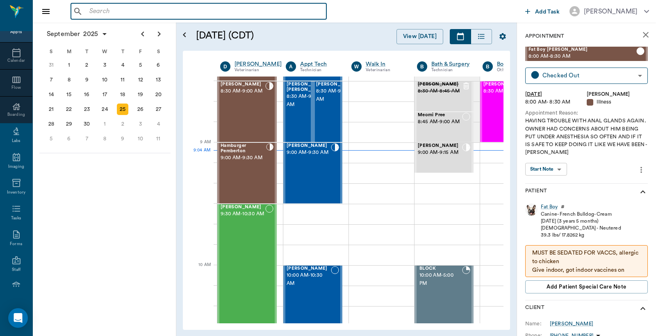
click at [91, 13] on input "text" at bounding box center [204, 11] width 237 height 11
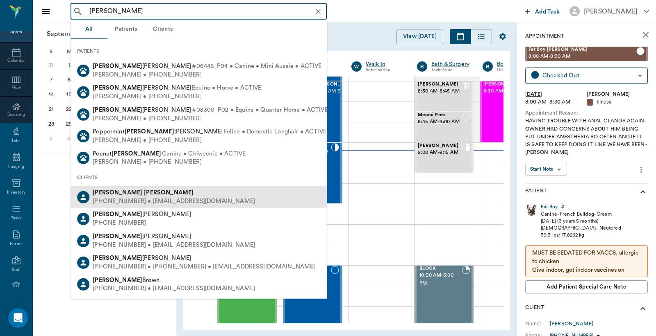
click at [144, 194] on b "Irvin" at bounding box center [169, 193] width 50 height 6
type input "Patty Irvin"
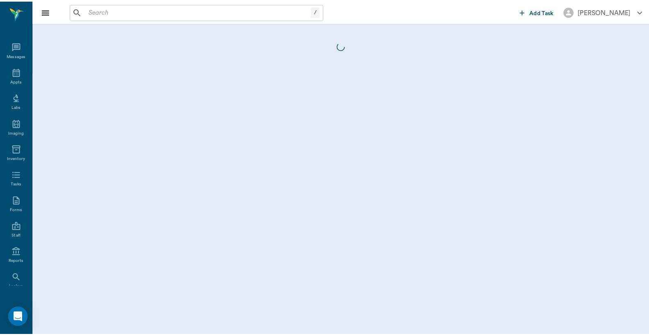
scroll to position [38, 0]
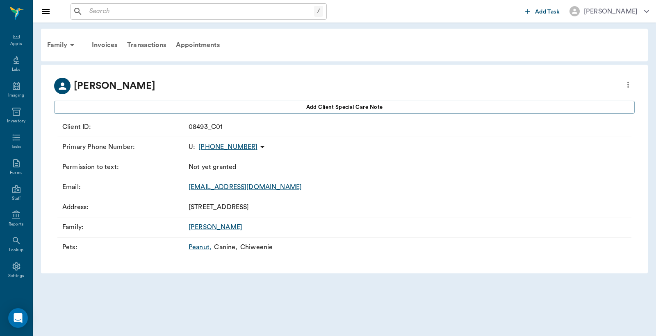
click at [197, 249] on link "Peanut ," at bounding box center [200, 248] width 23 height 10
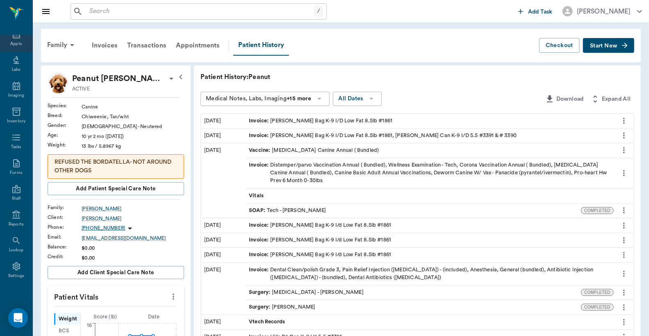
click at [14, 40] on div "Appts" at bounding box center [16, 39] width 32 height 26
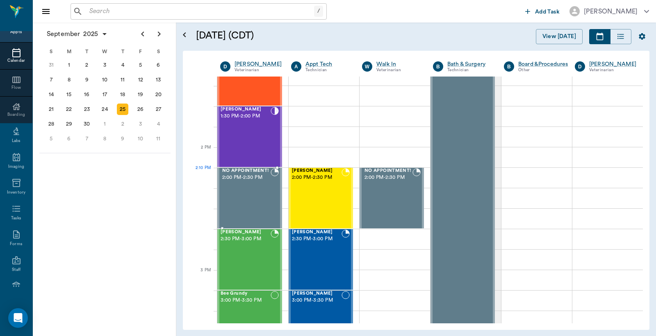
scroll to position [670, 0]
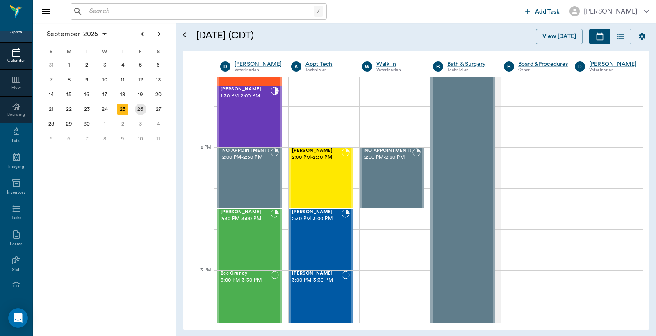
click at [141, 108] on div "26" at bounding box center [140, 109] width 11 height 11
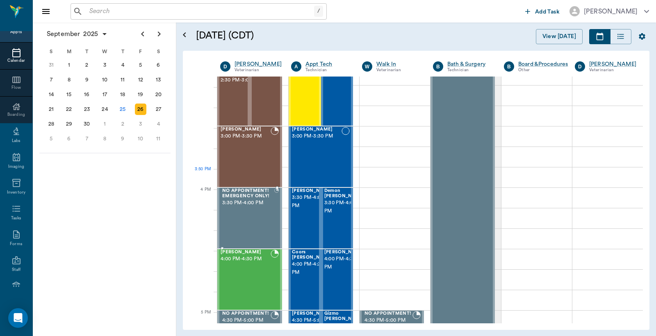
scroll to position [911, 0]
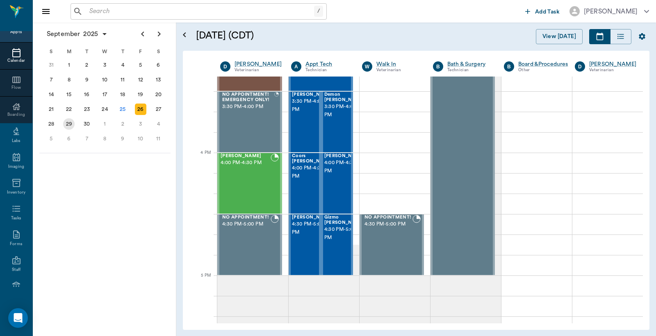
click at [70, 120] on div "29" at bounding box center [68, 123] width 11 height 11
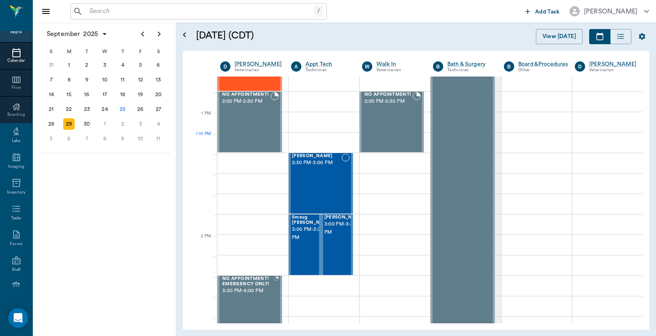
scroll to position [728, 0]
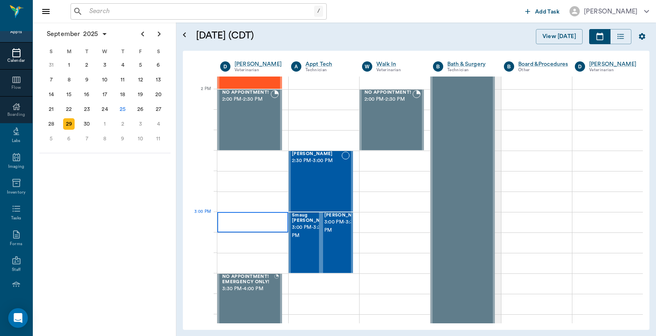
click at [237, 220] on div at bounding box center [252, 222] width 71 height 20
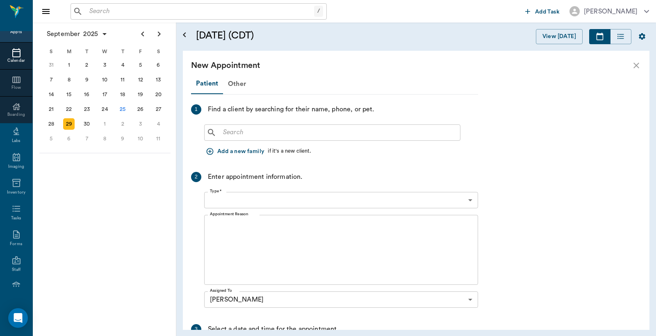
type input "09/29/2025"
type input "03:00 PM"
type input "03:15 PM"
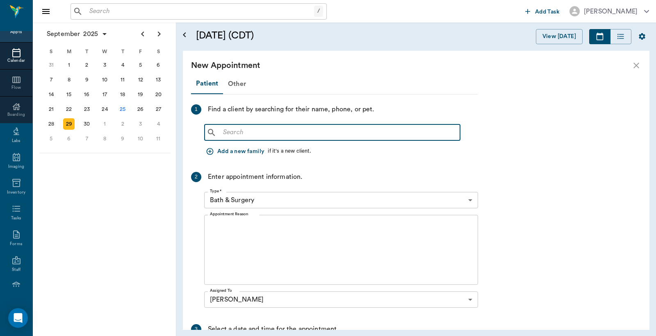
click at [228, 128] on input "text" at bounding box center [338, 132] width 237 height 11
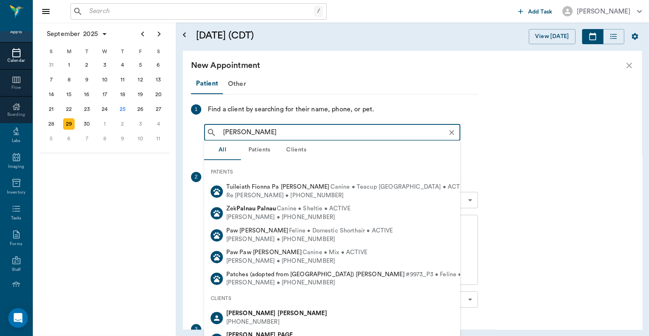
type input "Patty Irvin"
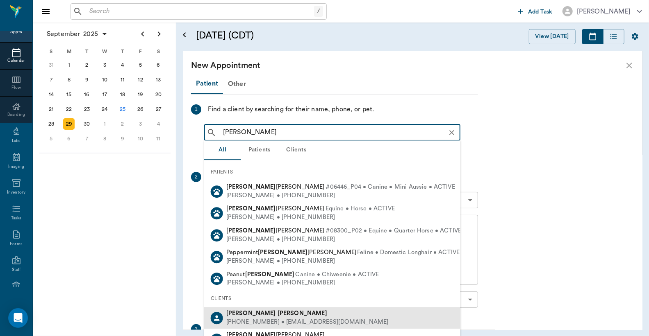
click at [256, 316] on div "Patty Irvin" at bounding box center [307, 314] width 162 height 9
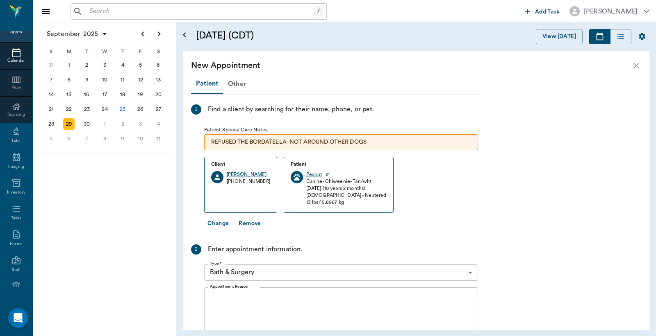
click at [470, 273] on body "/ ​ Add Task Dr. Bert Ellsworth Nectar Messages Appts Calendar Flow Boarding La…" at bounding box center [328, 168] width 656 height 336
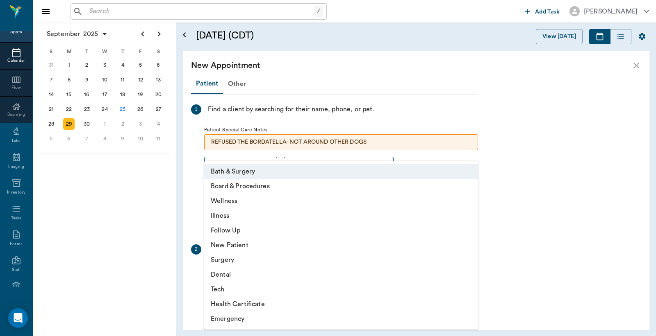
click at [259, 204] on li "Wellness" at bounding box center [341, 201] width 274 height 15
type input "65d2be4f46e3a538d89b8c14"
type input "03:30 PM"
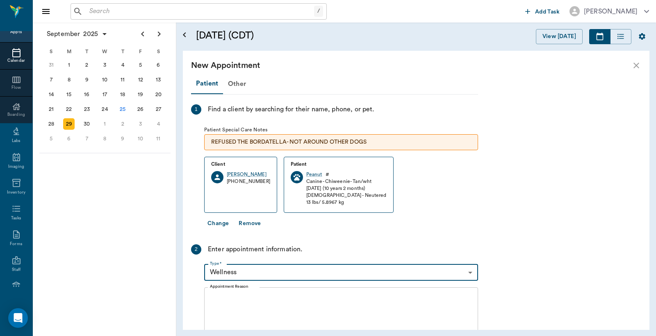
drag, startPoint x: 212, startPoint y: 299, endPoint x: 216, endPoint y: 288, distance: 11.7
click at [213, 296] on textarea "Appointment Reason" at bounding box center [341, 322] width 262 height 57
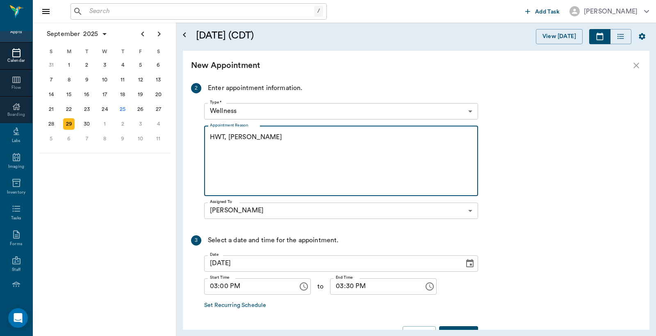
scroll to position [182, 0]
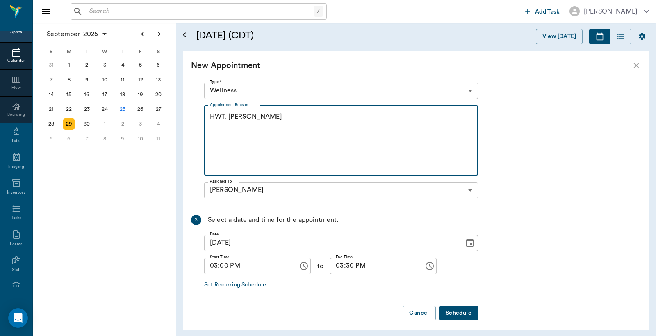
type textarea "HWT, HWI Christy"
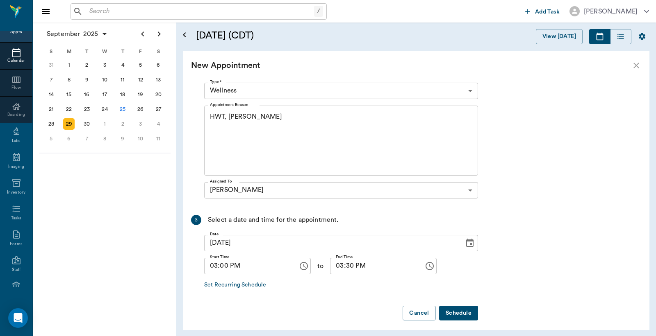
click at [459, 313] on button "Schedule" at bounding box center [458, 313] width 39 height 15
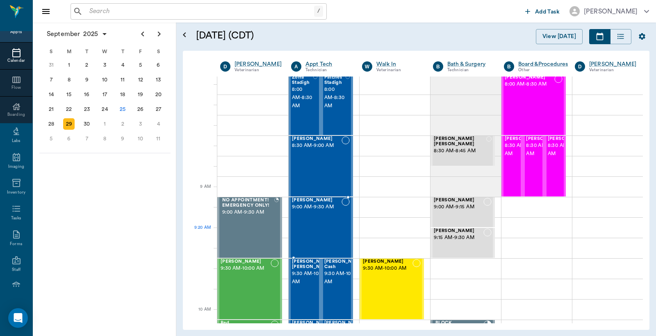
scroll to position [0, 0]
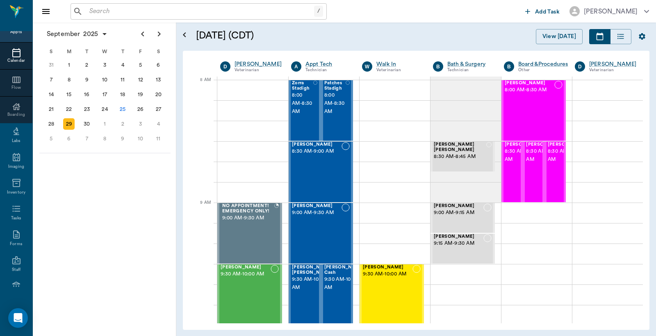
click at [89, 13] on input "text" at bounding box center [200, 11] width 228 height 11
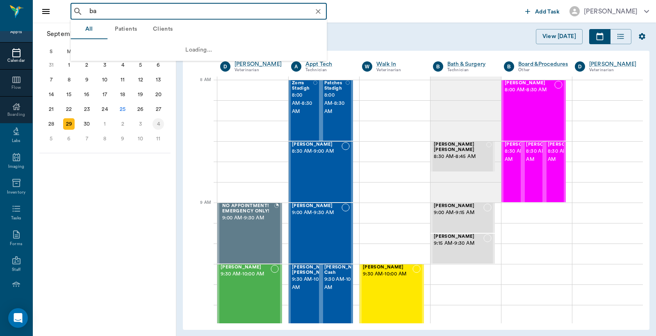
type input "b"
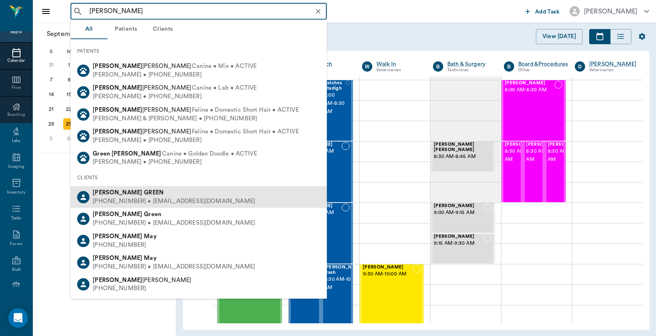
click at [161, 202] on div "(903) 310-5338 • GREENM8393@gmail.com" at bounding box center [174, 202] width 162 height 9
type input "Mary Green"
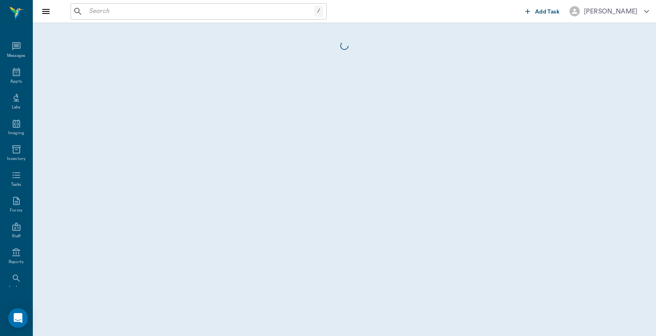
scroll to position [38, 0]
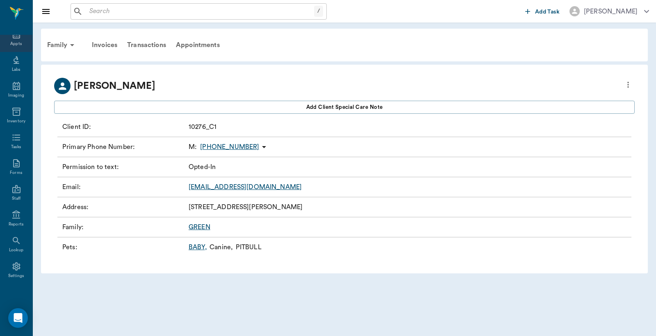
click at [15, 43] on div "Appts" at bounding box center [15, 44] width 11 height 6
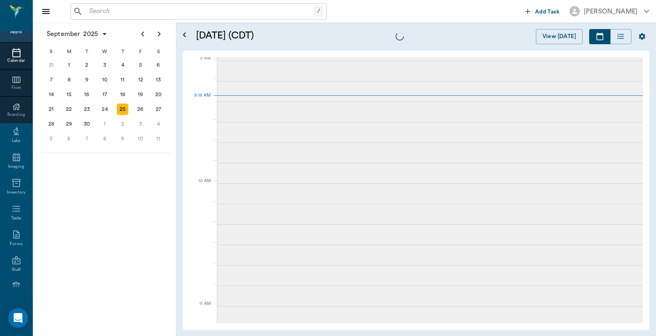
scroll to position [125, 0]
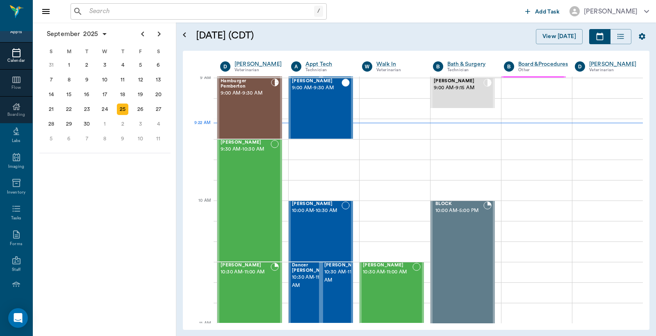
click at [10, 34] on div "Appts" at bounding box center [15, 32] width 11 height 6
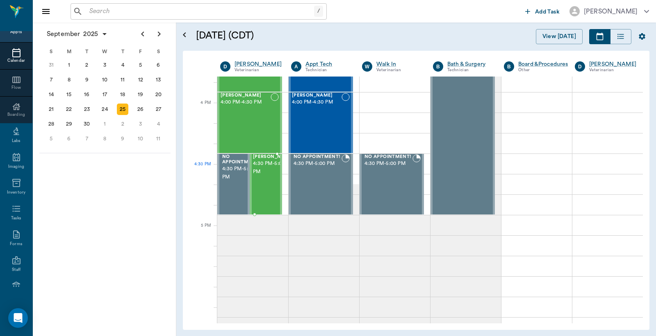
scroll to position [728, 0]
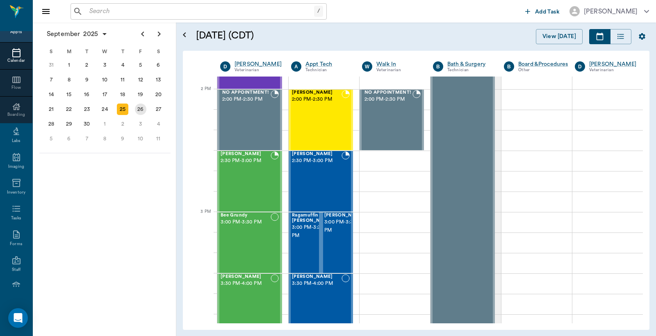
click at [139, 109] on div "26" at bounding box center [140, 109] width 11 height 11
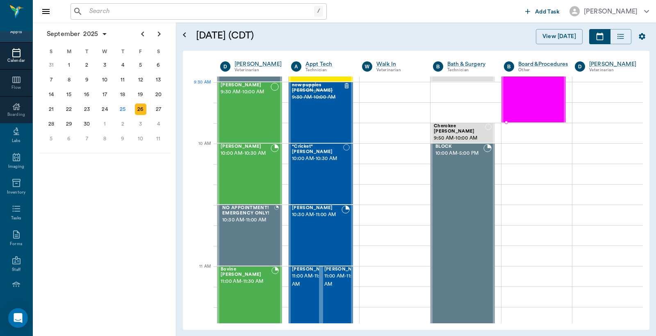
scroll to position [182, 0]
click at [122, 105] on div "25" at bounding box center [122, 109] width 11 height 11
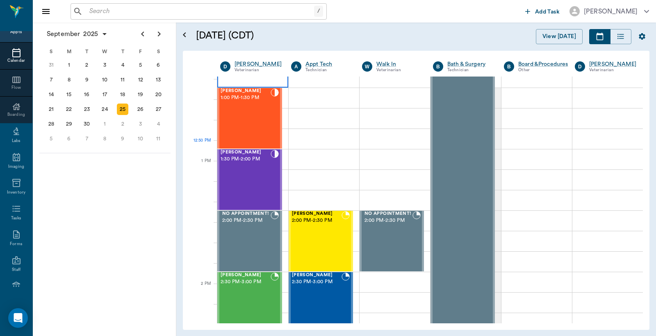
scroll to position [425, 0]
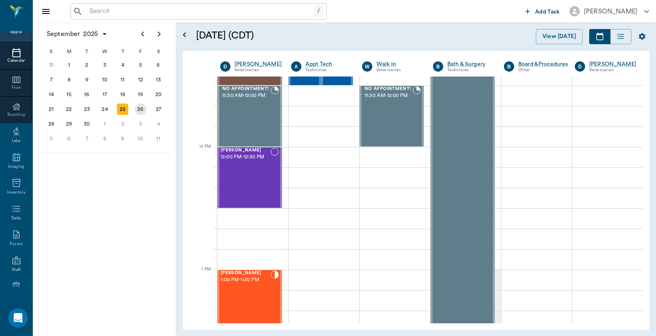
click at [138, 106] on div "26" at bounding box center [140, 109] width 11 height 11
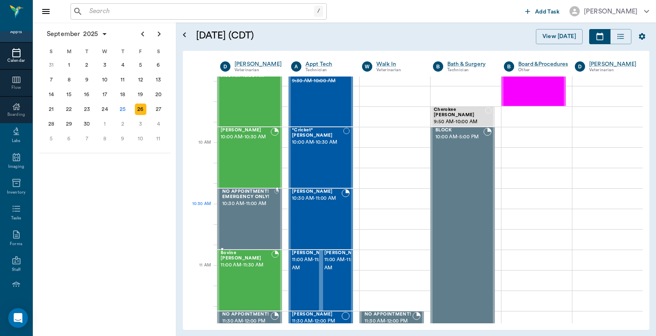
scroll to position [243, 0]
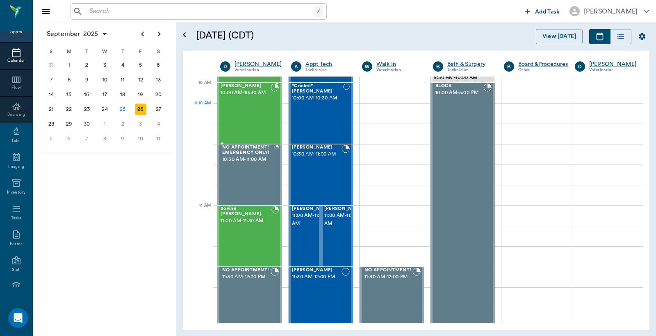
click at [263, 111] on div "Blanca Quintero 10:00 AM - 10:30 AM" at bounding box center [245, 114] width 50 height 60
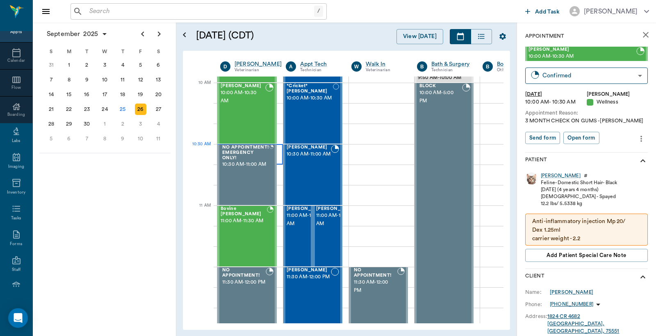
click at [279, 160] on div at bounding box center [250, 154] width 66 height 20
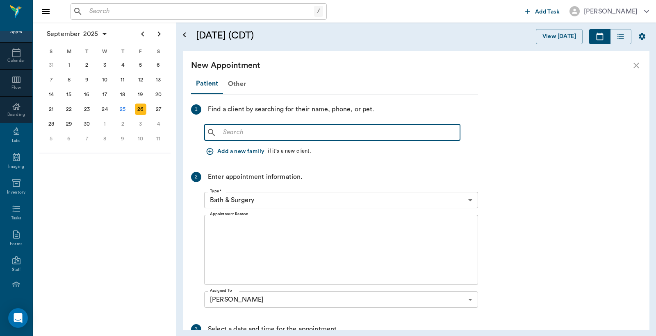
click at [220, 130] on input "text" at bounding box center [338, 132] width 237 height 11
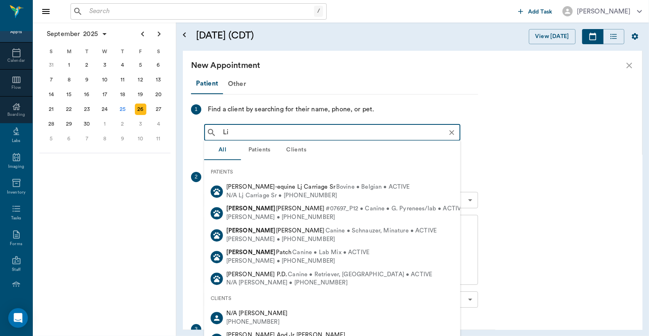
type input "L"
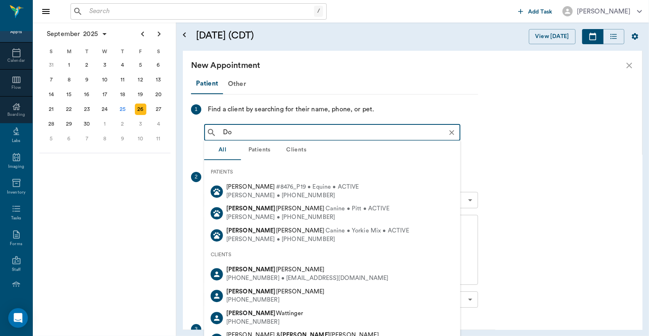
type input "D"
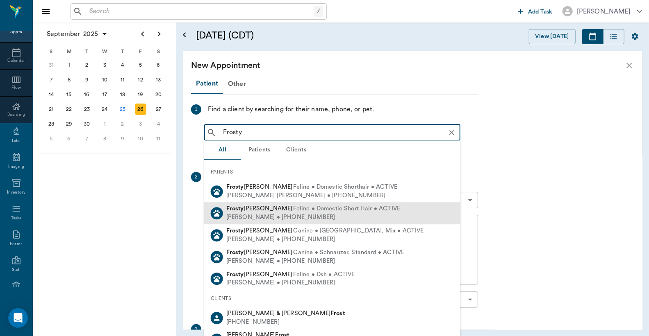
click at [325, 211] on span "Feline • Domestic Short Hair • ACTIVE" at bounding box center [346, 209] width 107 height 9
type input "Frosty"
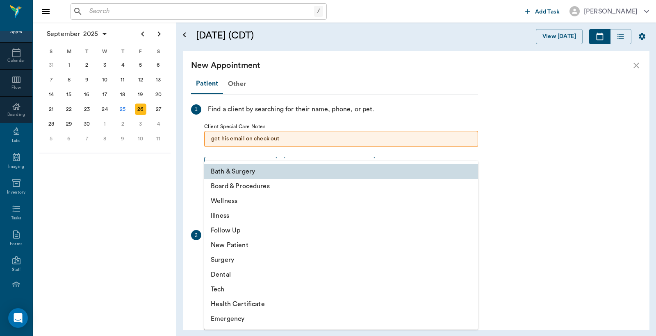
click at [470, 259] on body "/ ​ Add Task Dr. Bert Ellsworth Nectar Messages Appts Calendar Flow Boarding La…" at bounding box center [328, 168] width 656 height 336
click at [246, 205] on li "Wellness" at bounding box center [341, 201] width 274 height 15
type input "65d2be4f46e3a538d89b8c14"
type input "11:00 AM"
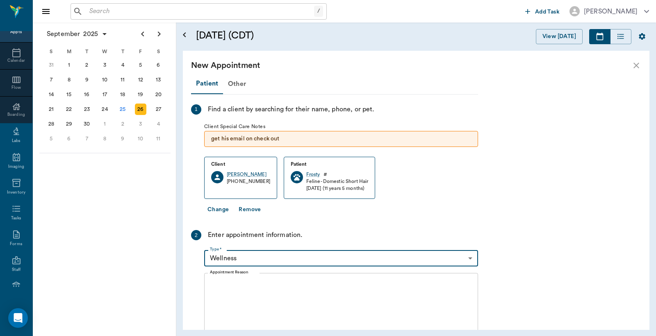
drag, startPoint x: 215, startPoint y: 282, endPoint x: 219, endPoint y: 276, distance: 6.5
click at [218, 281] on textarea "Appointment Reason" at bounding box center [341, 308] width 262 height 57
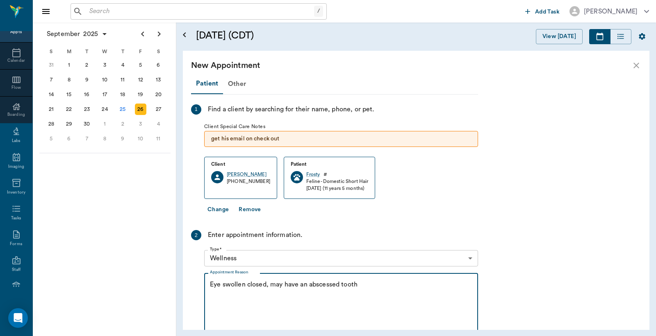
click at [362, 289] on textarea "Eye swollen closed, may have an abscessed tooth" at bounding box center [341, 308] width 262 height 57
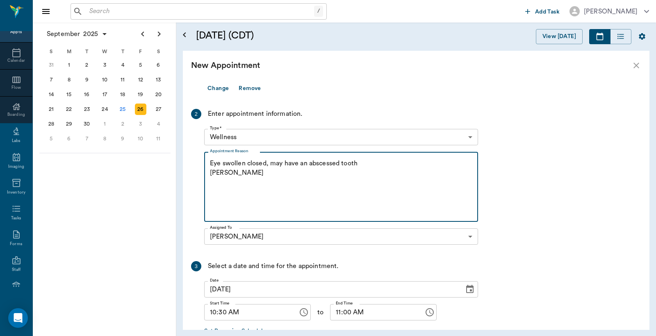
scroll to position [173, 0]
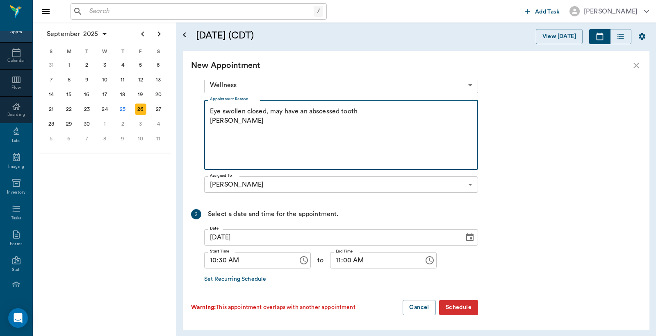
type textarea "Eye swollen closed, may have an abscessed tooth Christy"
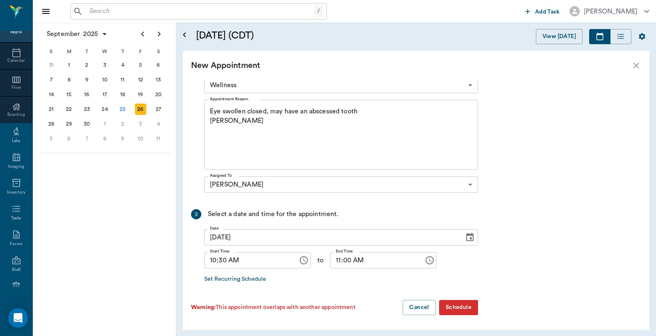
click at [458, 304] on button "Schedule" at bounding box center [458, 307] width 39 height 15
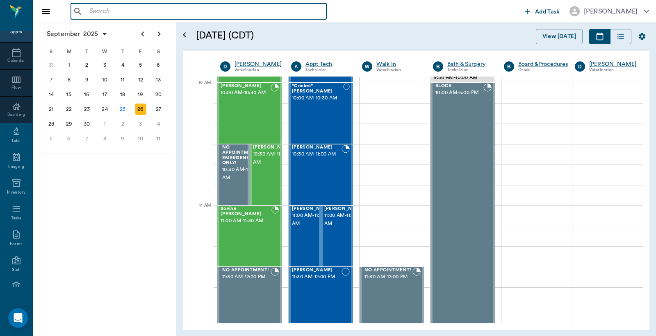
click at [89, 14] on input "text" at bounding box center [204, 11] width 237 height 11
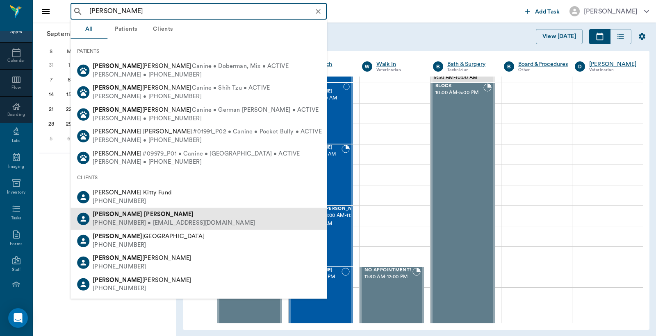
click at [132, 225] on div "(903) 650-6555 • skunkyforever71@gmail.com" at bounding box center [174, 223] width 162 height 9
type input "Lisa Taylor"
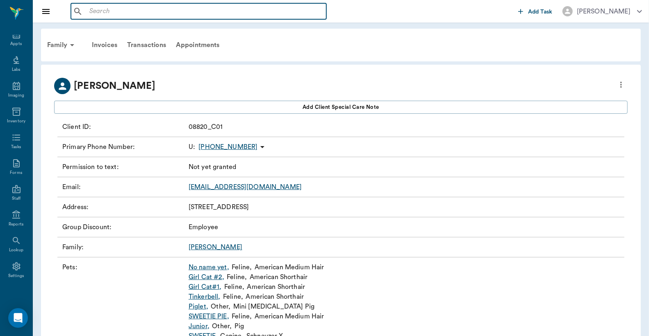
click at [90, 15] on input "text" at bounding box center [204, 11] width 237 height 11
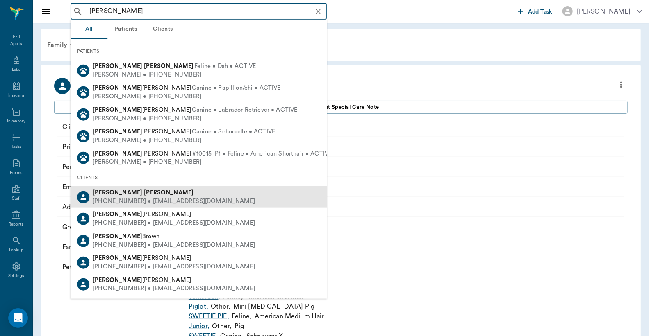
click at [118, 198] on div "(903) 506-2067 • DNAWILSON@aol.com" at bounding box center [174, 202] width 162 height 9
type input "Andrea Wilson"
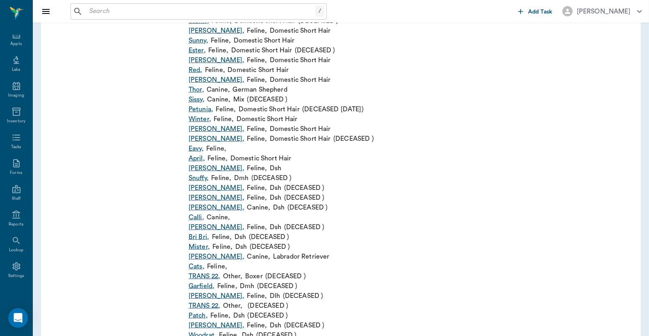
scroll to position [425, 0]
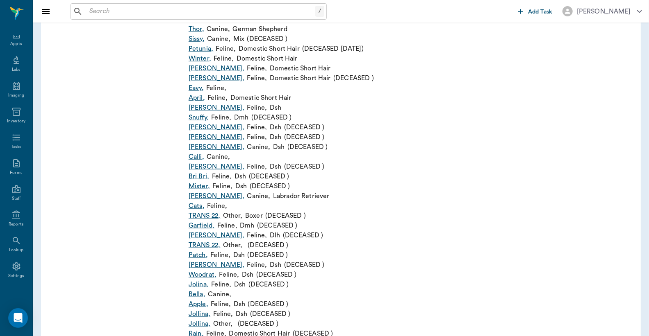
click at [194, 296] on link "Bella ," at bounding box center [197, 295] width 17 height 10
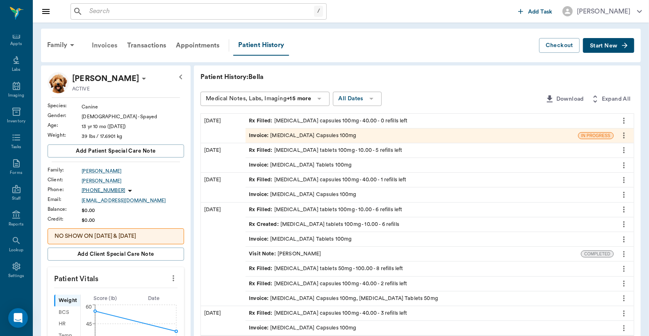
click at [109, 46] on div "Invoices" at bounding box center [104, 46] width 35 height 20
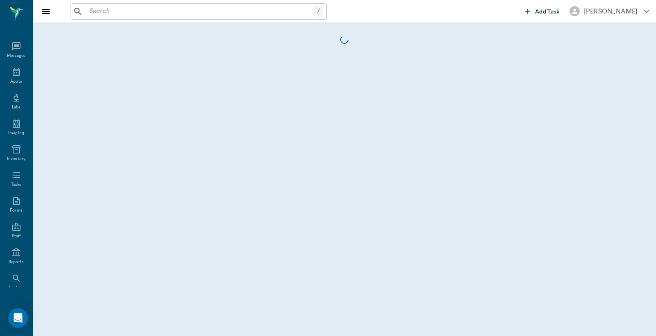
scroll to position [38, 0]
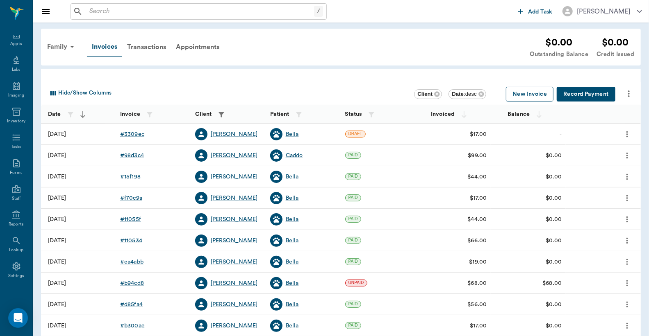
click at [520, 93] on button "New Invoice" at bounding box center [530, 94] width 48 height 15
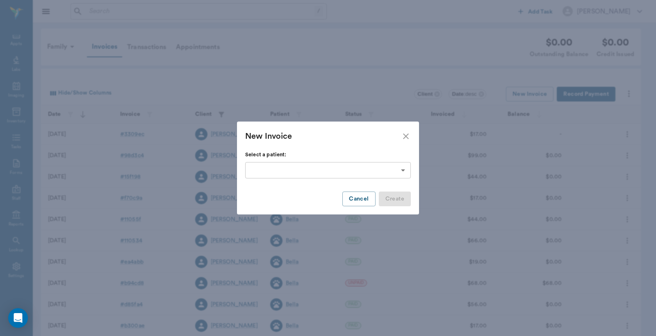
click at [403, 169] on body "/ ​ Add Task Dr. Bert Ellsworth Nectar Messages Appts Labs Imaging Inventory Ta…" at bounding box center [328, 240] width 656 height 481
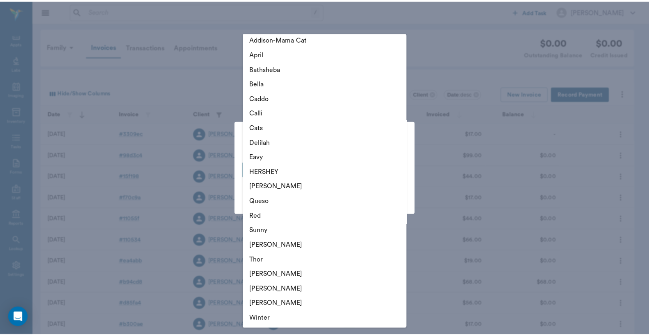
scroll to position [0, 0]
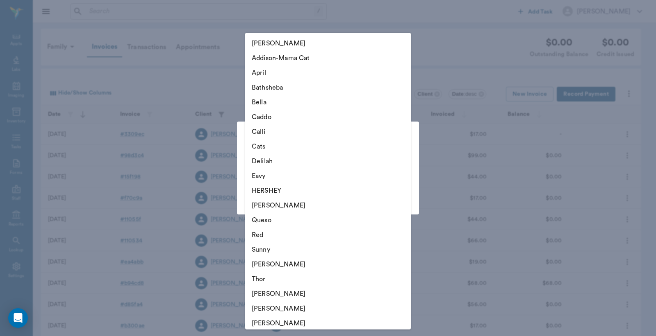
click at [267, 102] on li "Bella" at bounding box center [328, 102] width 166 height 15
type input "63ec309cbf929af01c1dc6e3"
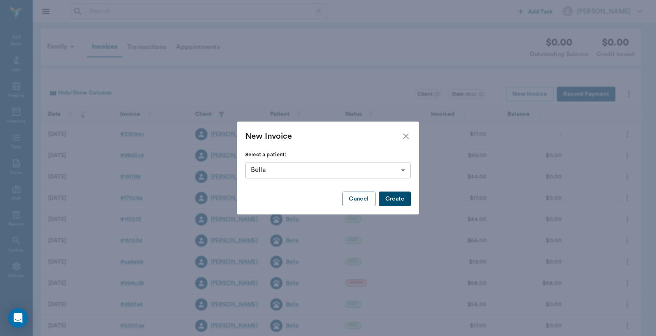
click at [402, 198] on button "Create" at bounding box center [395, 199] width 32 height 15
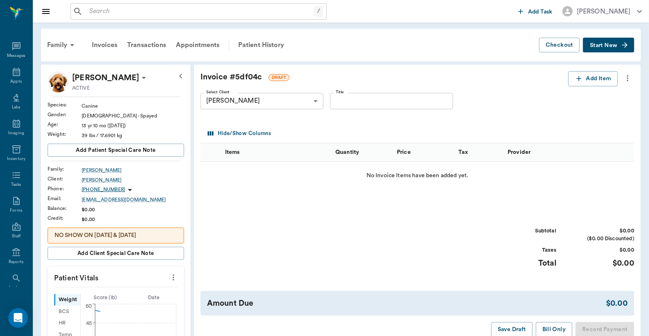
scroll to position [38, 0]
click at [586, 79] on button "Add Item" at bounding box center [593, 78] width 50 height 15
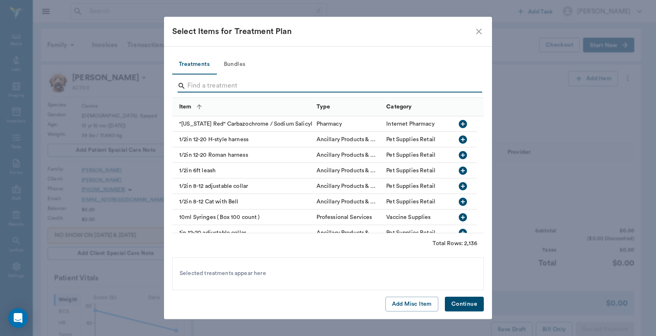
click at [189, 88] on input "Search" at bounding box center [328, 85] width 282 height 13
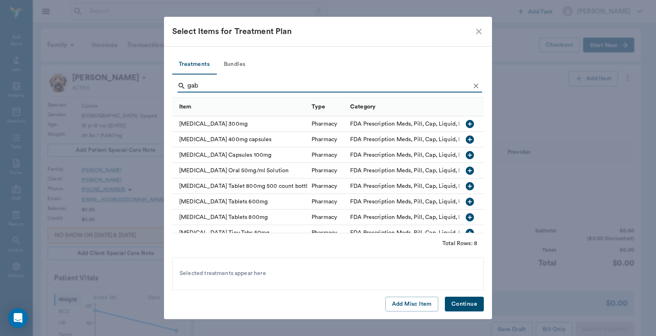
type input "gab"
click at [466, 156] on icon "button" at bounding box center [470, 155] width 8 height 8
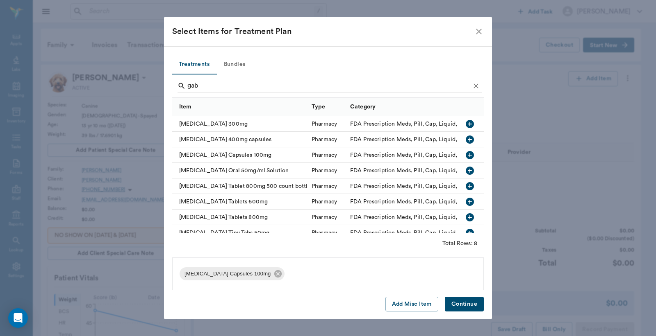
click at [455, 302] on button "Continue" at bounding box center [464, 304] width 39 height 15
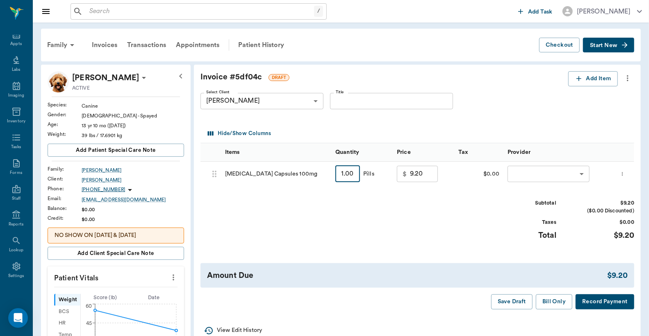
type input "4"
type input "9.80"
type input "40"
type input "17.00"
type input "40"
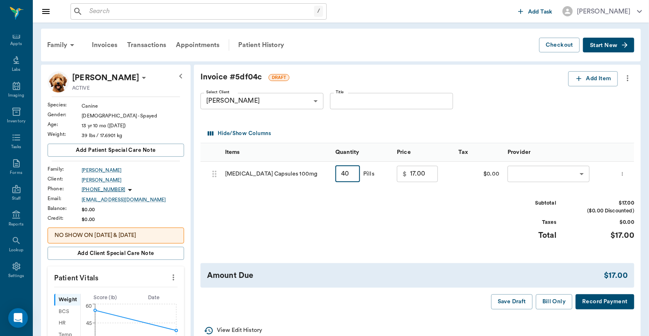
click at [522, 173] on body "/ ​ Add Task Dr. Bert Ellsworth Nectar Messages Appts Labs Imaging Inventory Ta…" at bounding box center [324, 310] width 649 height 620
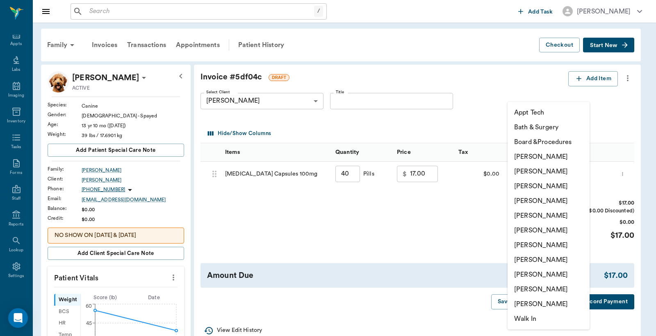
click at [525, 171] on li "Christy Dudley" at bounding box center [548, 171] width 82 height 15
type input "none-63ec2e2852e12b0ba117910e"
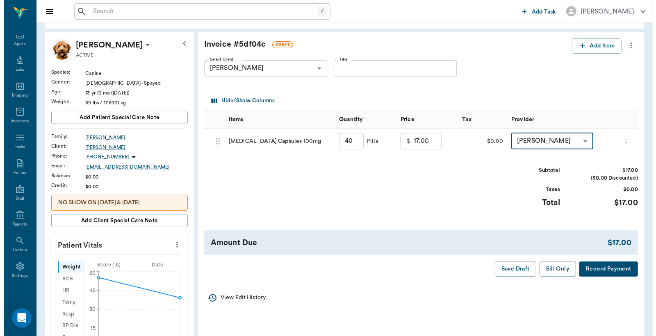
scroll to position [60, 0]
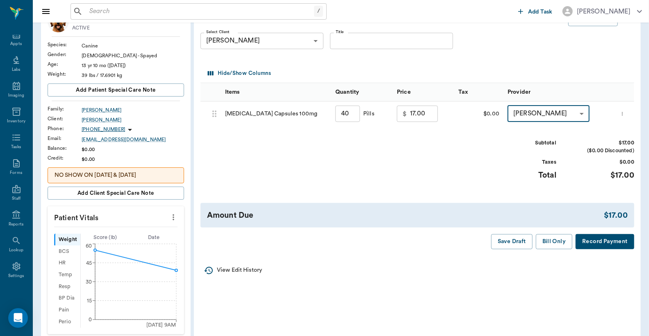
click at [612, 239] on button "Record Payment" at bounding box center [604, 241] width 59 height 15
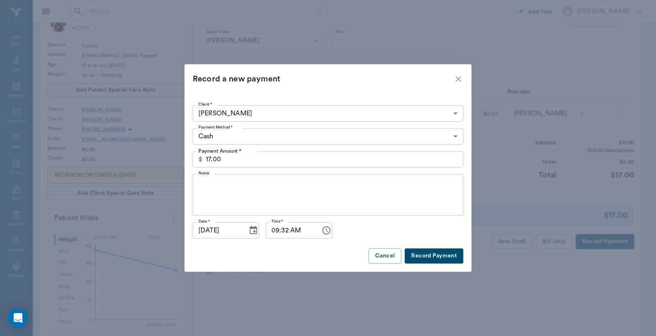
click at [457, 136] on body "/ ​ Add Task Dr. Bert Ellsworth Nectar Messages Appts Labs Imaging Inventory Ta…" at bounding box center [328, 250] width 656 height 620
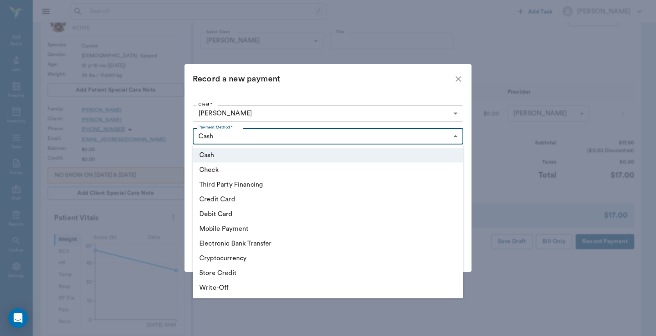
click at [238, 215] on li "Debit Card" at bounding box center [328, 214] width 270 height 15
type input "DEBIT_CARD"
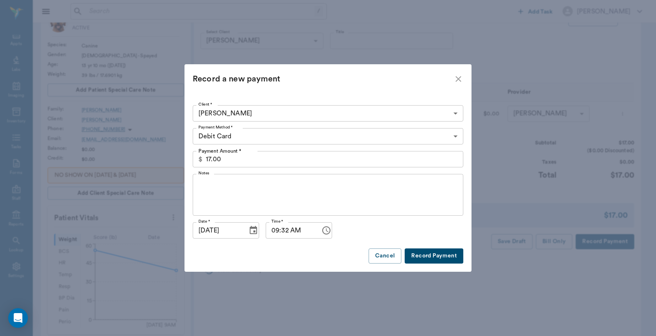
click at [432, 257] on button "Record Payment" at bounding box center [433, 256] width 59 height 15
type input "40.00"
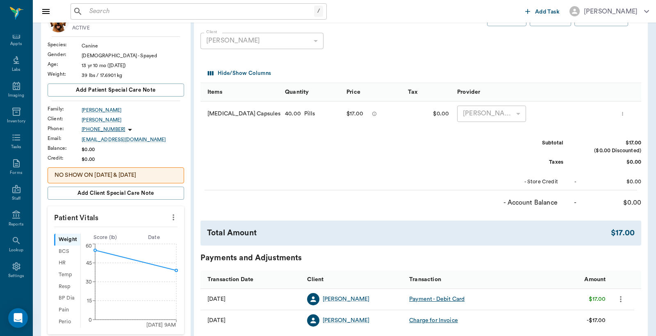
scroll to position [0, 0]
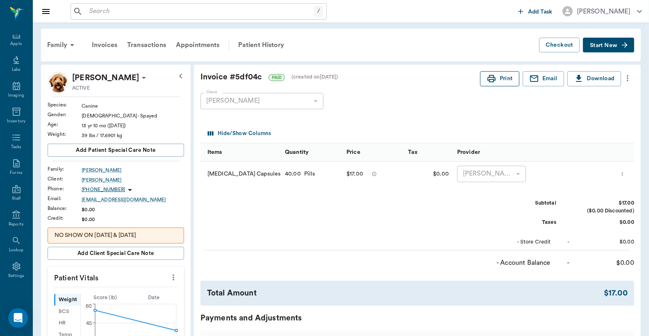
click at [502, 77] on button "Print" at bounding box center [499, 78] width 39 height 15
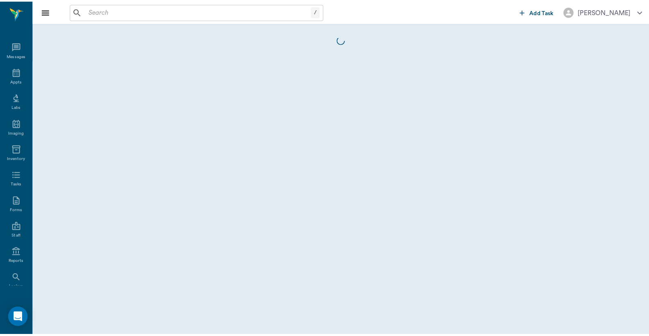
scroll to position [38, 0]
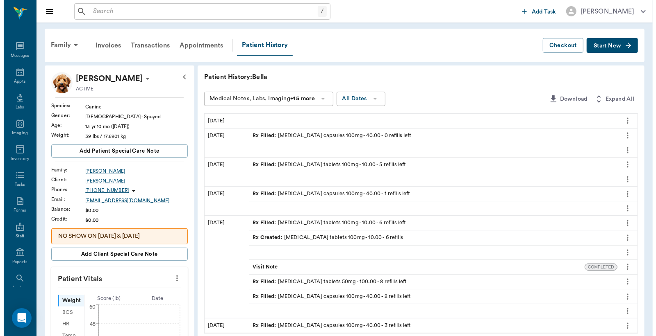
scroll to position [38, 0]
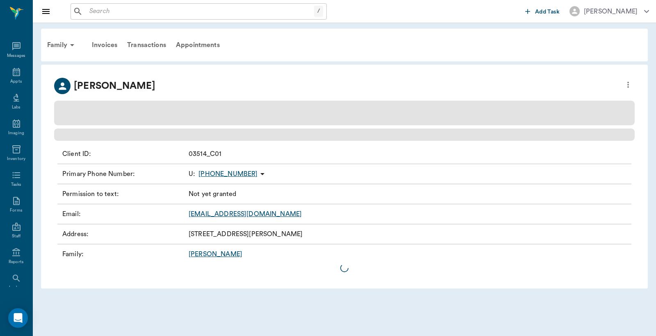
scroll to position [38, 0]
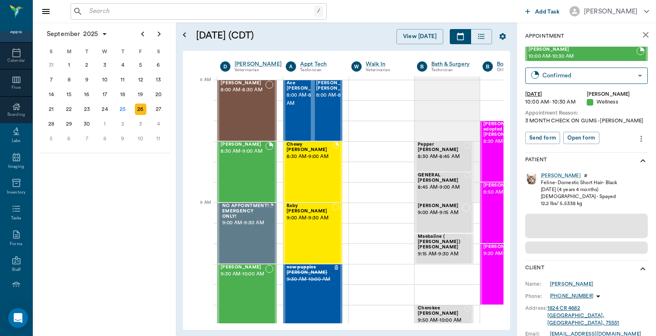
scroll to position [0, 0]
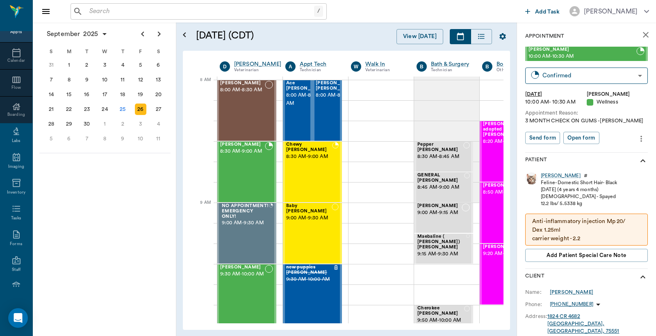
click at [89, 12] on input "text" at bounding box center [200, 11] width 228 height 11
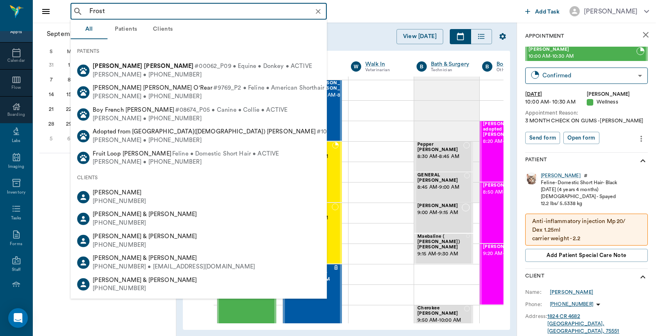
type input "Frosty"
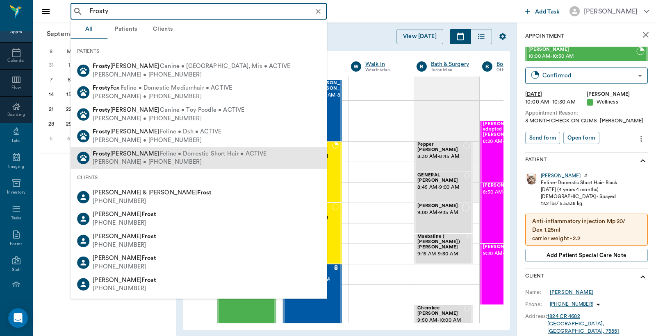
click at [125, 161] on div "Donnie Harvey • (281) 460-8828" at bounding box center [180, 162] width 174 height 9
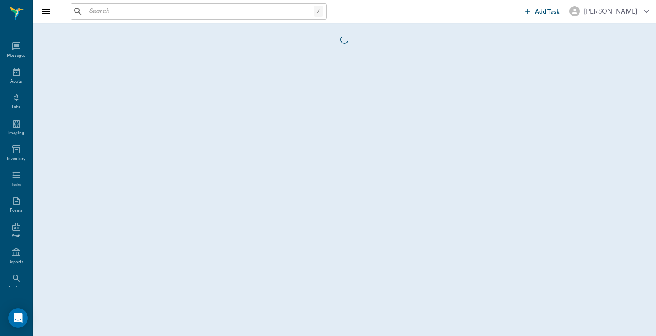
scroll to position [38, 0]
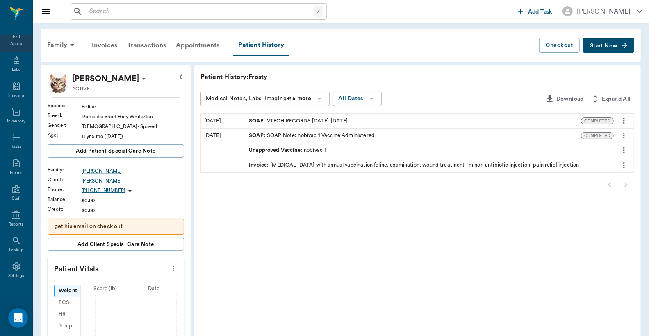
click at [13, 42] on div "Appts" at bounding box center [15, 44] width 11 height 6
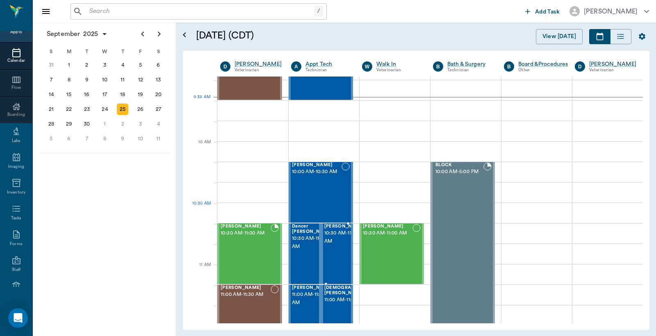
scroll to position [183, 0]
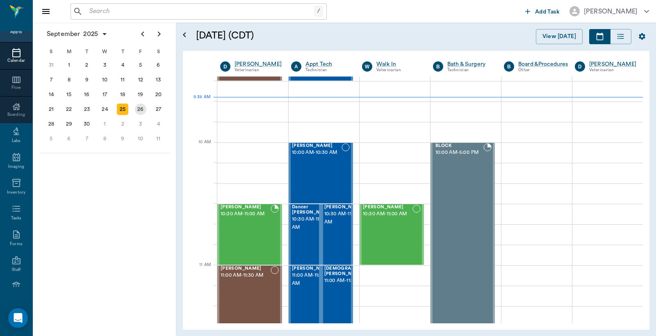
click at [138, 105] on div "26" at bounding box center [140, 109] width 11 height 11
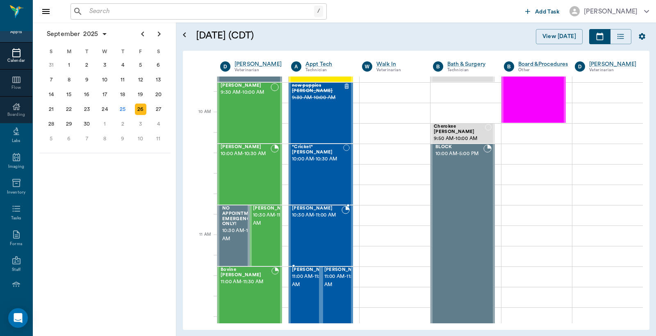
scroll to position [243, 0]
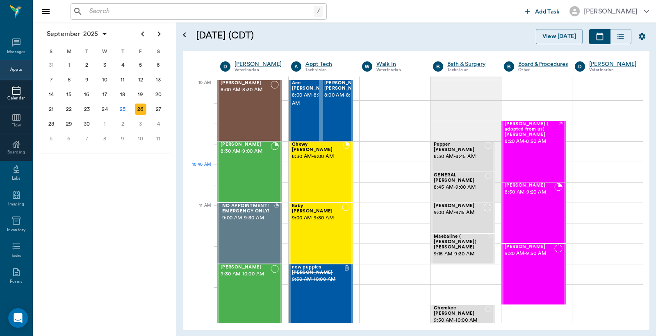
scroll to position [243, 0]
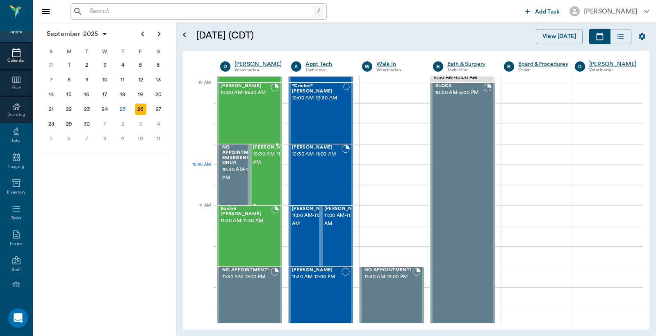
drag, startPoint x: 0, startPoint y: 0, endPoint x: 263, endPoint y: 168, distance: 312.4
click at [263, 167] on span "10:30 AM - 11:00 AM" at bounding box center [273, 158] width 41 height 16
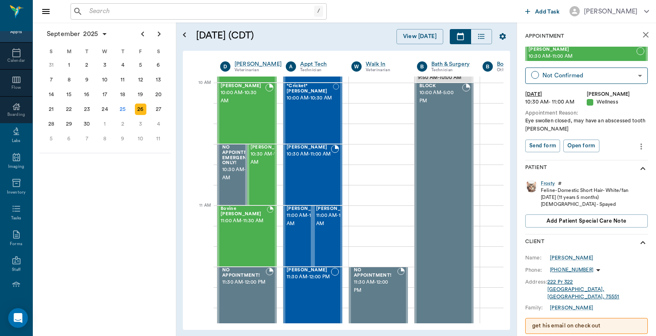
click at [636, 147] on icon "more" at bounding box center [640, 147] width 9 height 10
click at [603, 161] on span "Edit appointment" at bounding box center [599, 161] width 69 height 9
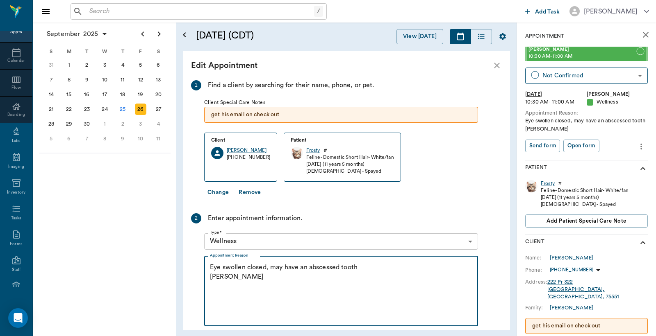
click at [268, 269] on textarea "Eye swollen closed, may have an abscessed tooth Christy" at bounding box center [341, 291] width 262 height 57
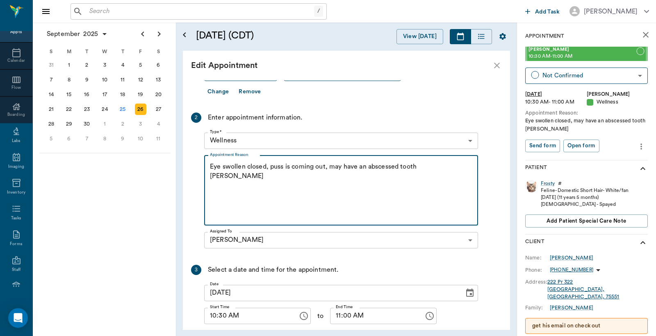
scroll to position [141, 0]
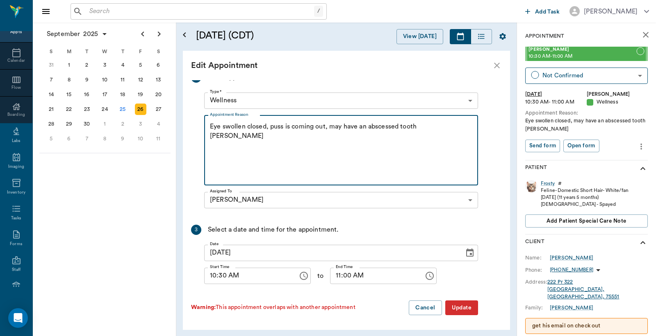
type textarea "Eye swollen closed, puss is coming out, may have an abscessed tooth Christy"
click at [463, 308] on button "Update" at bounding box center [461, 308] width 33 height 15
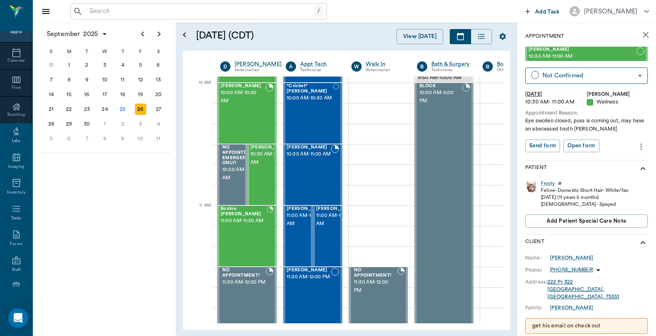
click at [91, 11] on input "text" at bounding box center [200, 11] width 228 height 11
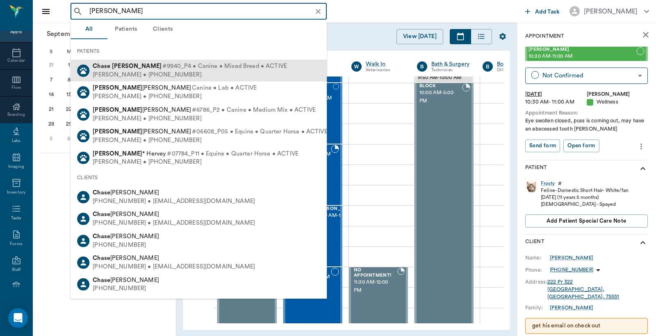
click at [153, 77] on div "Janie Miller • (903) 826-5796" at bounding box center [190, 74] width 194 height 9
type input "[PERSON_NAME]"
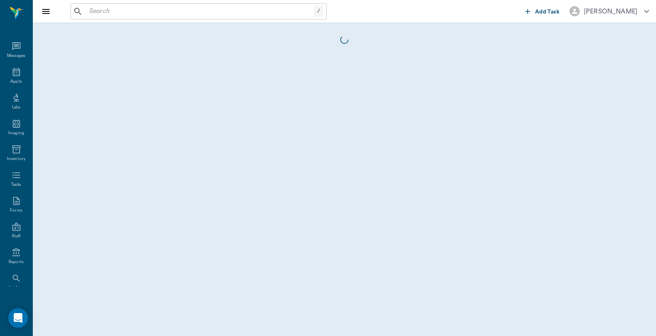
scroll to position [38, 0]
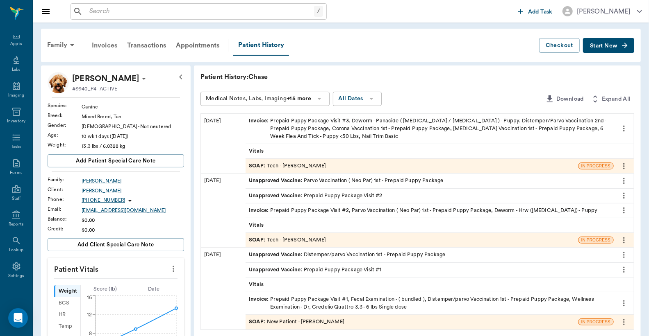
click at [114, 47] on div "Invoices" at bounding box center [104, 46] width 35 height 20
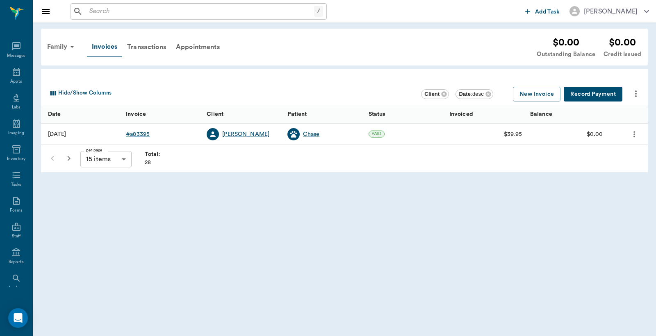
scroll to position [38, 0]
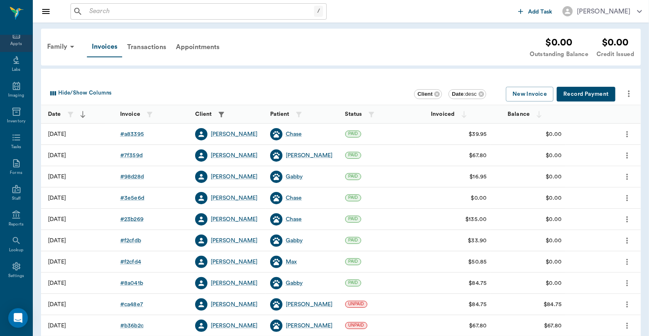
click at [11, 42] on div "Appts" at bounding box center [15, 44] width 11 height 6
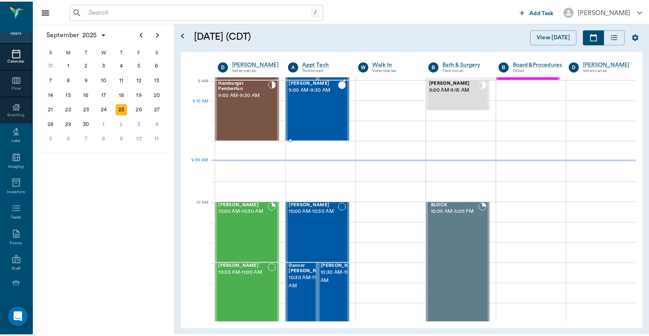
scroll to position [63, 0]
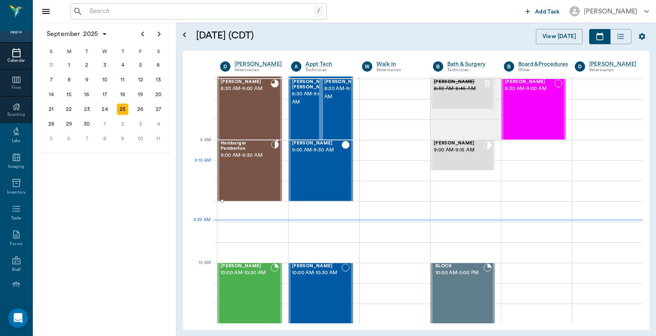
click at [240, 163] on div "Hamburger Pemberton 9:00 AM - 9:30 AM" at bounding box center [245, 171] width 50 height 60
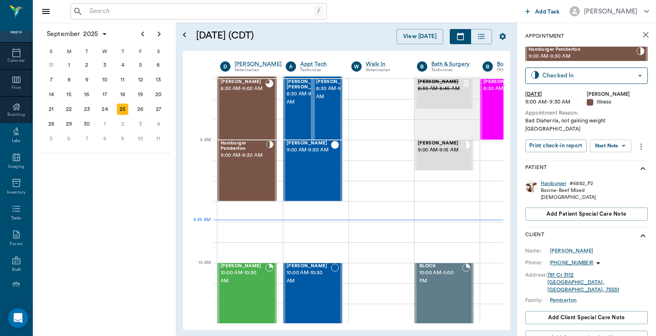
click at [552, 180] on div "Hamburger" at bounding box center [553, 183] width 25 height 7
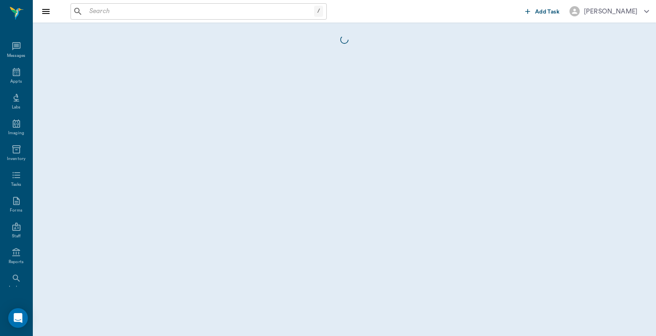
scroll to position [38, 0]
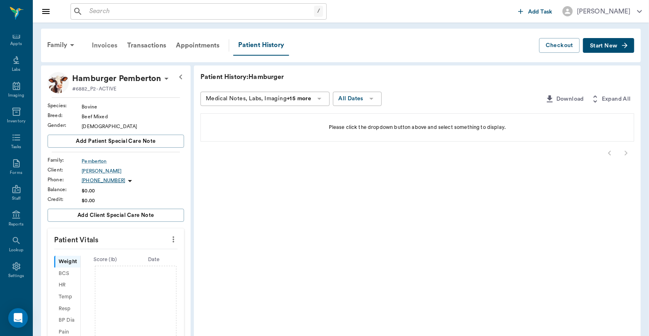
click at [103, 47] on div "Invoices" at bounding box center [104, 46] width 35 height 20
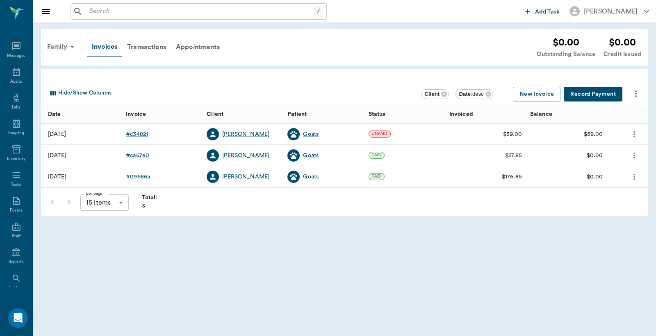
scroll to position [38, 0]
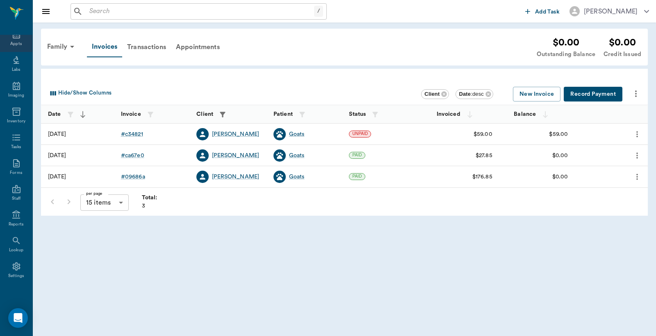
click at [18, 41] on div "Appts" at bounding box center [15, 44] width 11 height 6
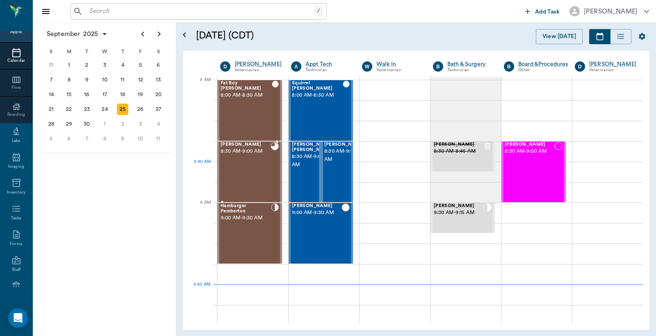
click at [253, 165] on div "Bovine Campbell 8:30 AM - 9:00 AM" at bounding box center [245, 172] width 50 height 60
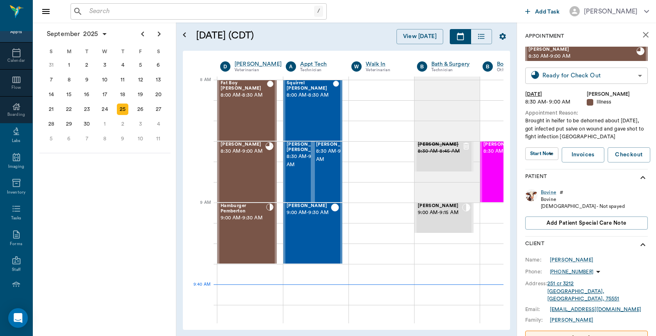
click at [592, 76] on body "/ ​ Add Task Dr. Bert Ellsworth Nectar Messages Appts Calendar Flow Boarding La…" at bounding box center [328, 168] width 656 height 336
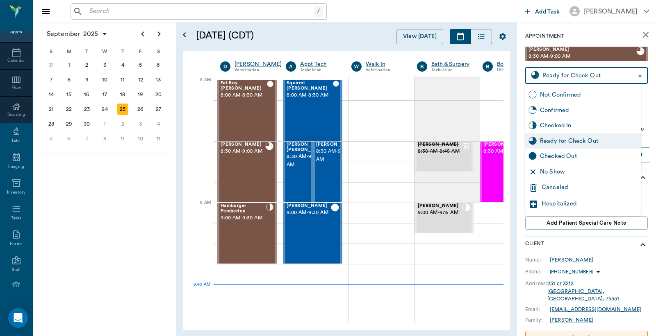
click at [566, 160] on div "Checked Out" at bounding box center [589, 156] width 98 height 9
type input "CHECKED_OUT"
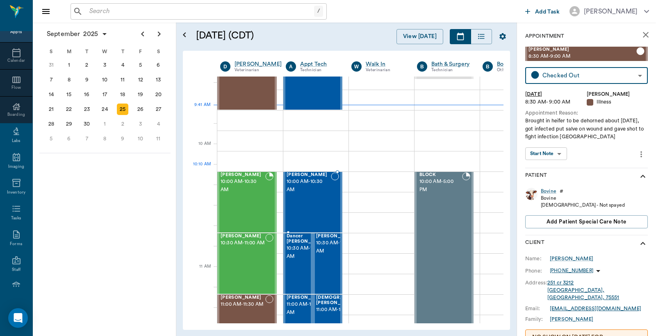
scroll to position [182, 0]
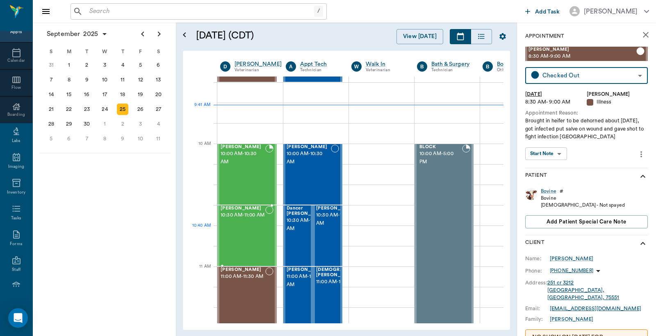
click at [235, 229] on div "Axel Higgins 10:30 AM - 11:00 AM" at bounding box center [242, 236] width 45 height 60
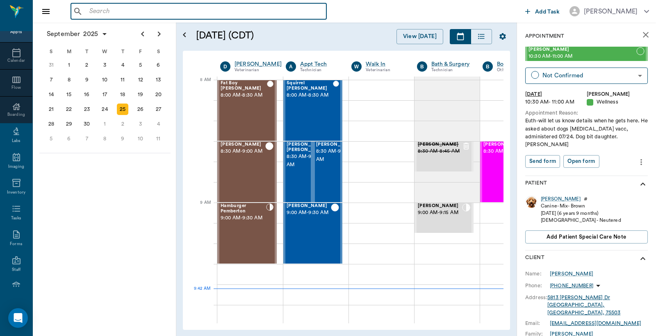
click at [89, 11] on input "text" at bounding box center [204, 11] width 237 height 11
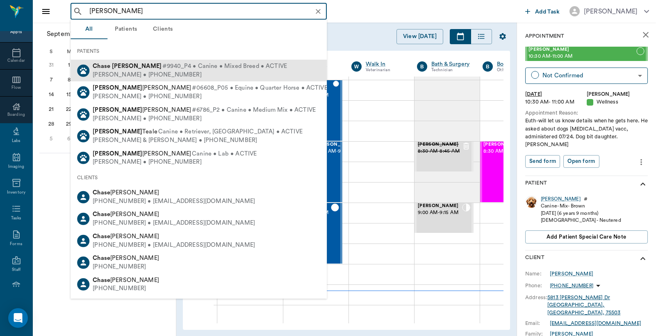
click at [140, 74] on div "Janie Miller • (903) 826-5796" at bounding box center [190, 74] width 194 height 9
type input "[PERSON_NAME]"
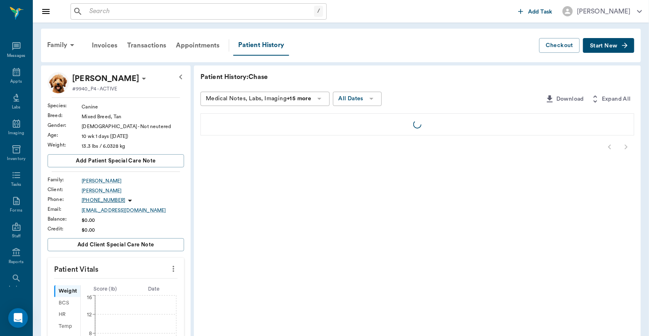
scroll to position [38, 0]
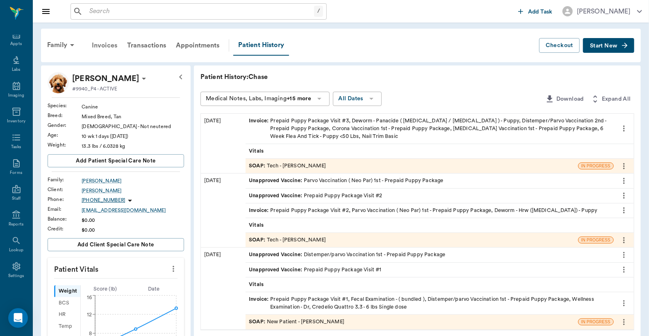
click at [100, 43] on div "Invoices" at bounding box center [104, 46] width 35 height 20
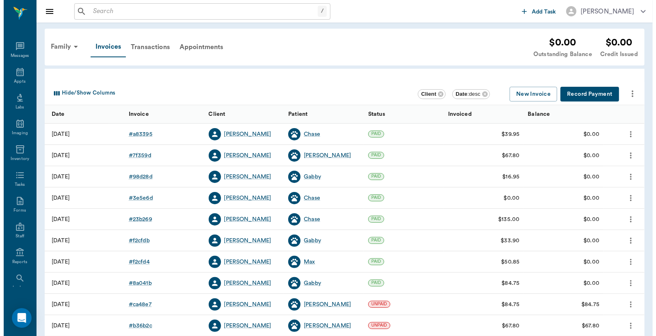
scroll to position [38, 0]
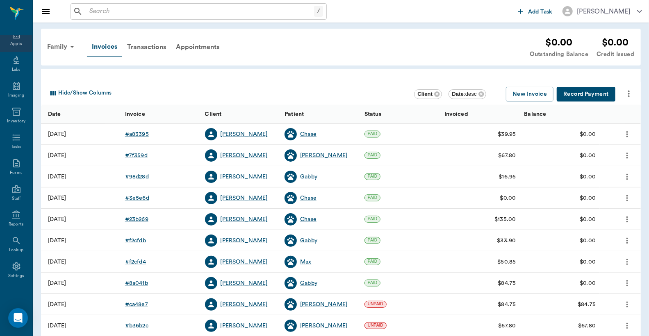
click at [14, 37] on icon at bounding box center [16, 35] width 10 height 10
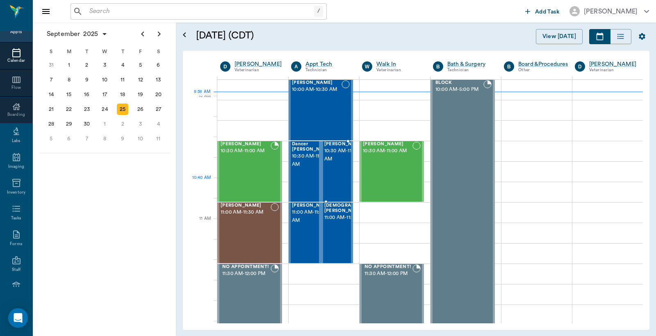
scroll to position [185, 0]
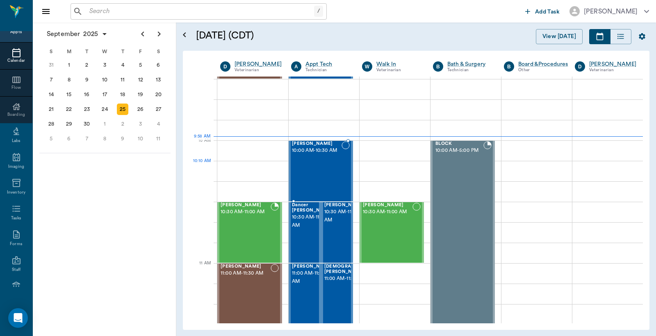
click at [313, 164] on div "Lilah Stephens 10:00 AM - 10:30 AM" at bounding box center [317, 171] width 50 height 60
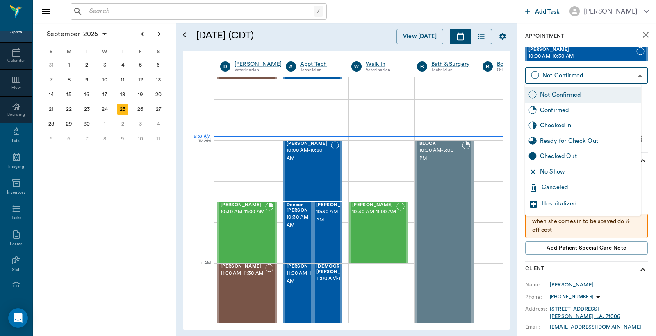
click at [552, 79] on body "/ ​ Add Task Dr. Bert Ellsworth Nectar Messages Appts Calendar Flow Boarding La…" at bounding box center [328, 168] width 656 height 336
click at [552, 126] on div "Checked In" at bounding box center [589, 125] width 98 height 9
type input "CHECKED_IN"
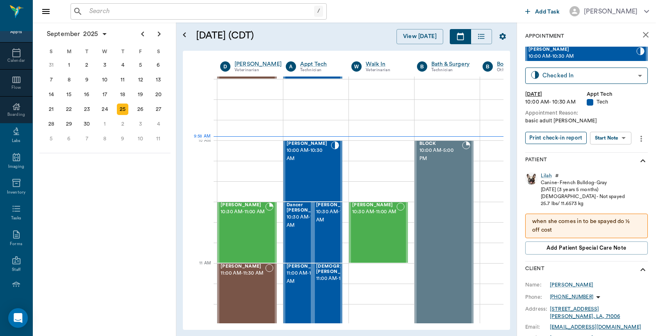
click at [547, 138] on button "Print check-in report" at bounding box center [555, 138] width 61 height 13
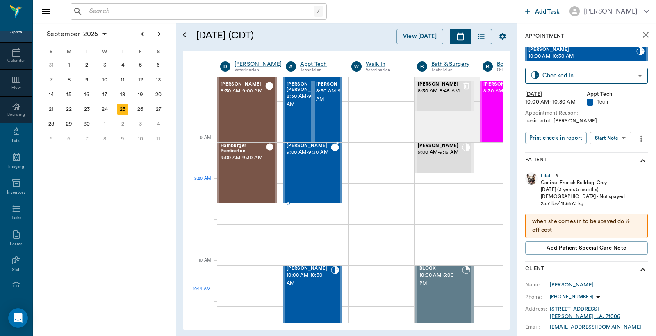
scroll to position [121, 0]
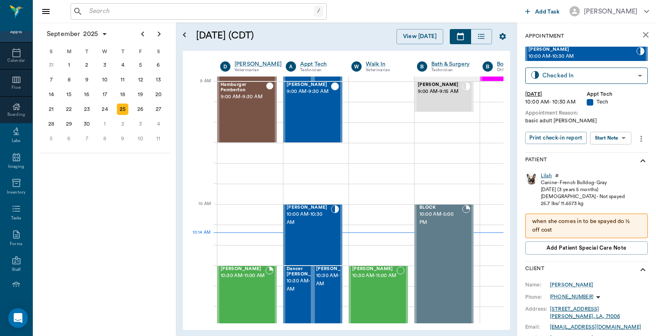
click at [544, 177] on div "Lilah" at bounding box center [546, 176] width 11 height 7
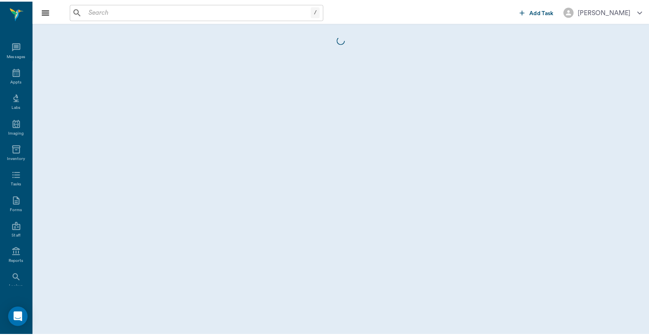
scroll to position [38, 0]
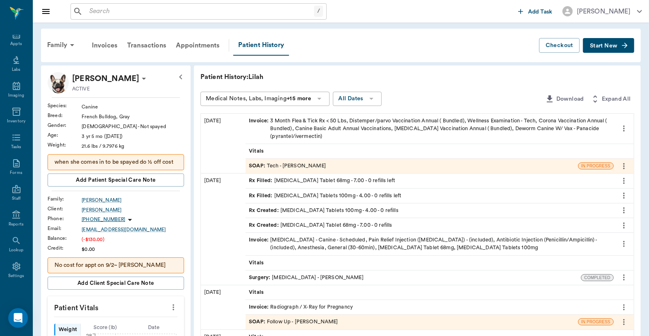
click at [322, 127] on div "Invoice : 3 Month Flea & Tick Rx < 50 Lbs, Distemper/parvo Vaccination Annual (…" at bounding box center [429, 129] width 361 height 24
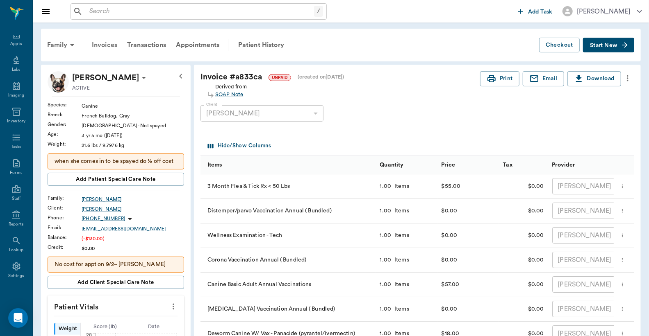
click at [108, 44] on div "Invoices" at bounding box center [104, 45] width 35 height 20
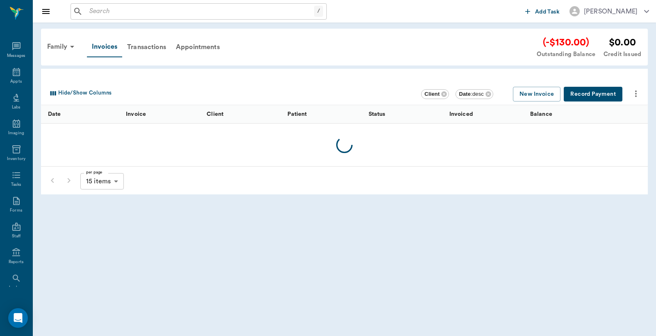
scroll to position [38, 0]
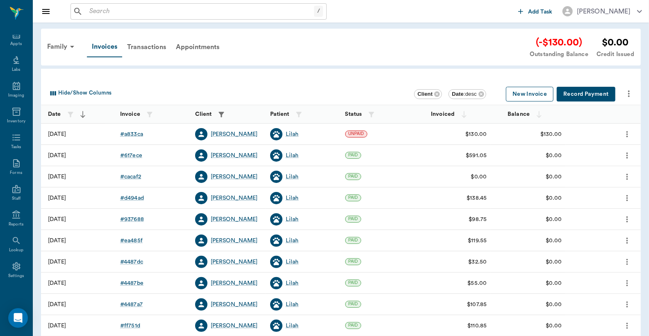
click at [529, 91] on button "New Invoice" at bounding box center [530, 94] width 48 height 15
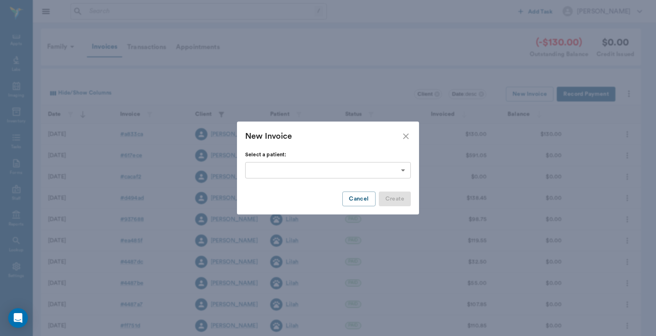
click at [402, 169] on body "/ ​ Add Task Dr. Bert Ellsworth Nectar Messages Appts Labs Imaging Inventory Ta…" at bounding box center [328, 240] width 656 height 481
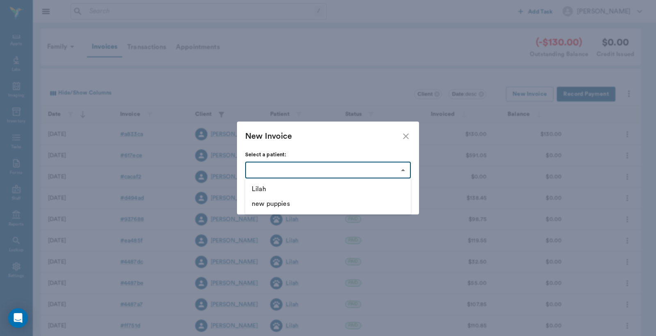
click at [296, 203] on li "new puppies" at bounding box center [328, 204] width 166 height 15
type input "68cdc872d99fe410b412412e"
click at [398, 200] on button "Create" at bounding box center [395, 199] width 32 height 15
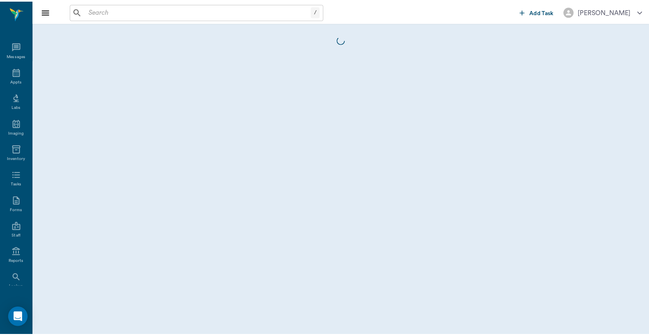
scroll to position [38, 0]
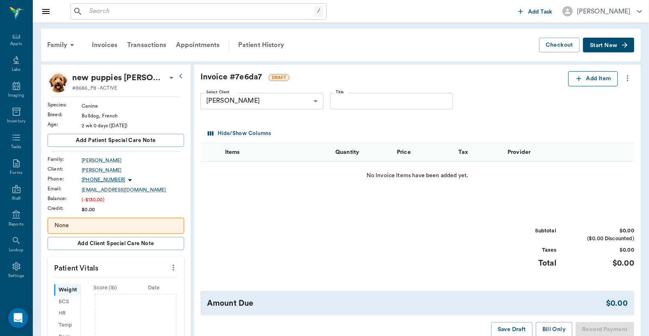
click at [580, 81] on icon "button" at bounding box center [579, 79] width 8 height 8
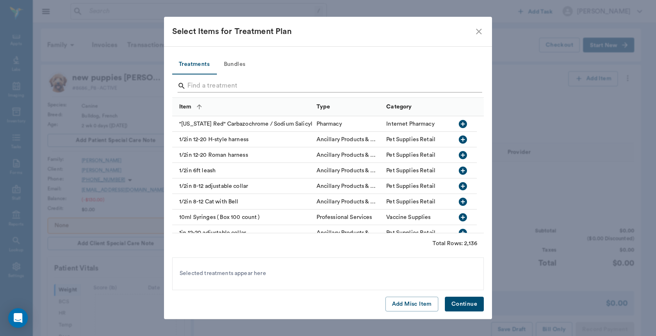
click at [191, 85] on input "Search" at bounding box center [328, 85] width 282 height 13
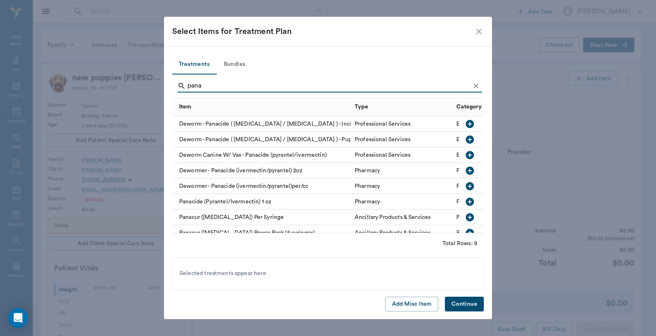
type input "pana"
click at [465, 202] on icon "button" at bounding box center [470, 202] width 10 height 10
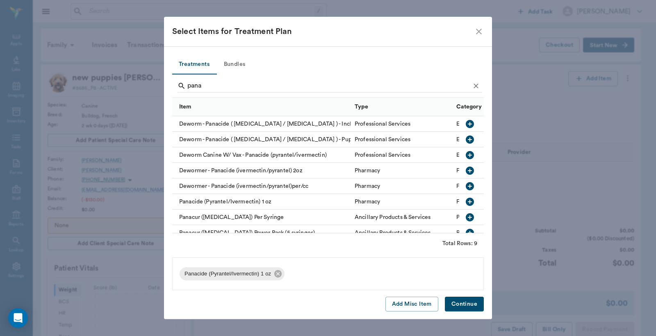
click at [457, 304] on button "Continue" at bounding box center [464, 304] width 39 height 15
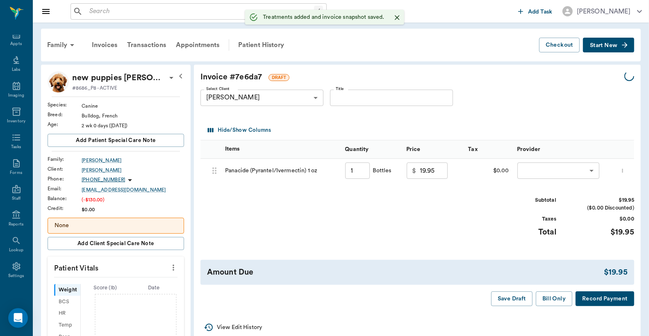
type input "1.00"
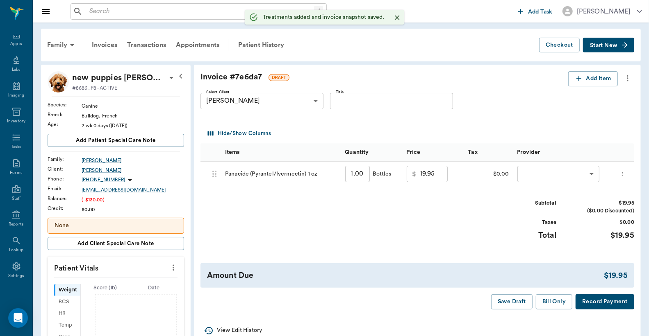
click at [546, 177] on body "/ ​ Add Task Dr. Bert Ellsworth Nectar Messages Appts Labs Imaging Inventory Ta…" at bounding box center [324, 283] width 649 height 566
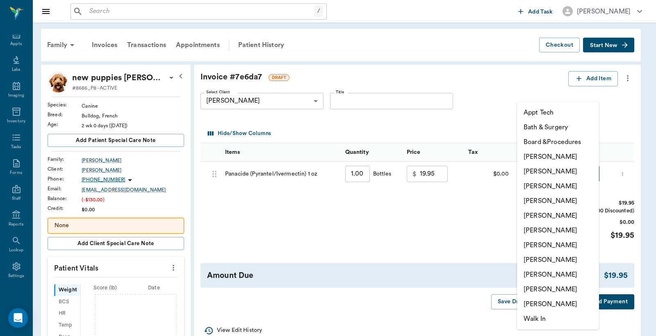
click at [542, 173] on li "Christy Dudley" at bounding box center [558, 171] width 82 height 15
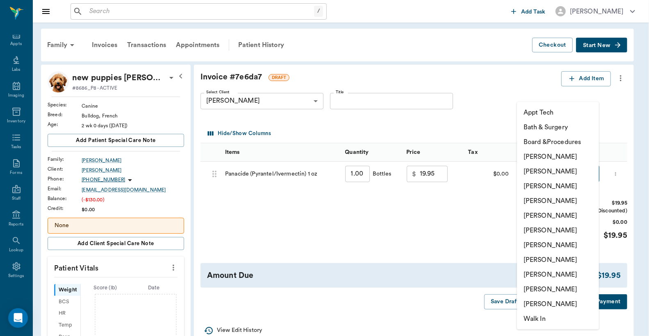
type input "none-63ec2e2852e12b0ba117910e"
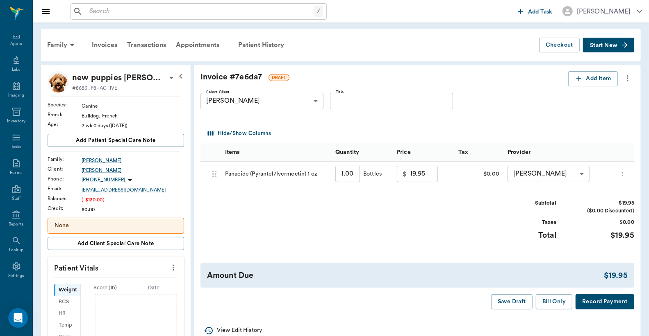
drag, startPoint x: 559, startPoint y: 301, endPoint x: 554, endPoint y: 293, distance: 9.4
click at [556, 301] on button "Bill Only" at bounding box center [554, 302] width 37 height 15
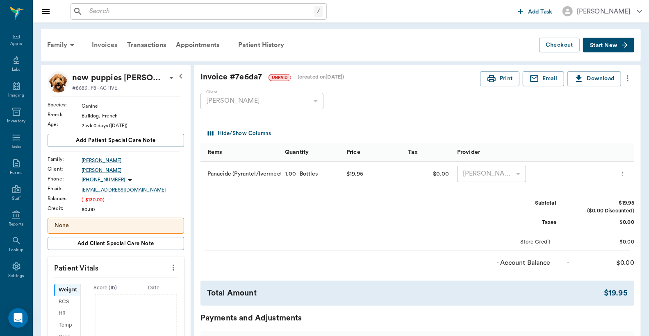
click at [100, 43] on div "Invoices" at bounding box center [104, 45] width 35 height 20
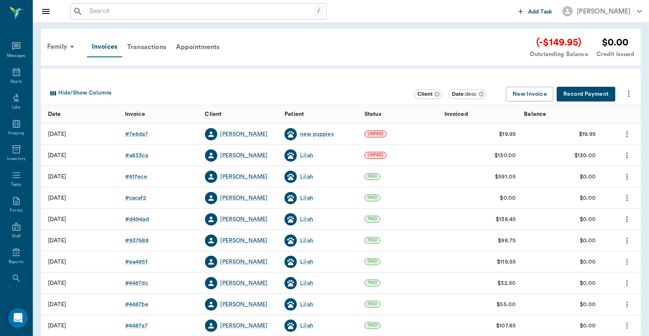
scroll to position [38, 0]
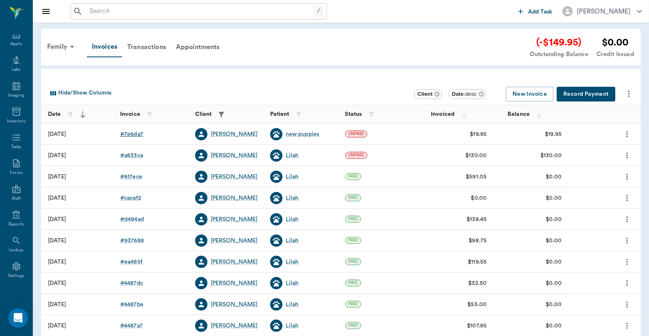
click at [131, 135] on div "# 7e6da7" at bounding box center [131, 134] width 23 height 8
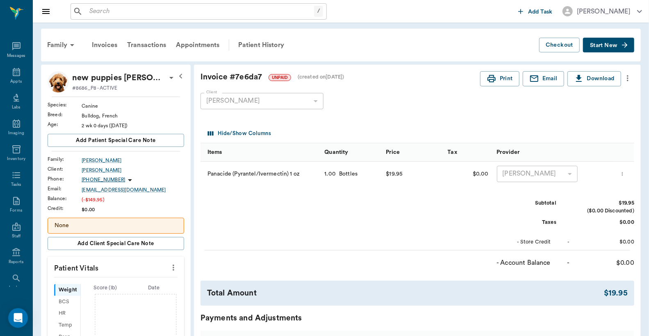
scroll to position [38, 0]
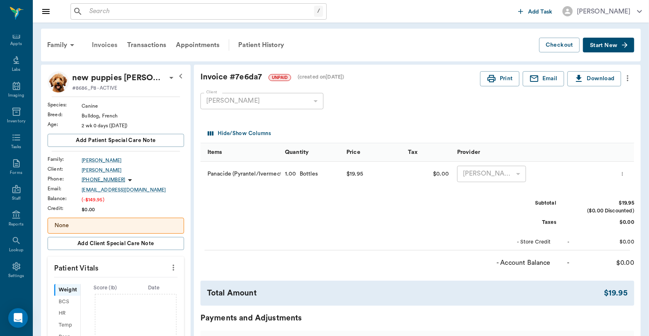
click at [109, 46] on div "Invoices" at bounding box center [104, 45] width 35 height 20
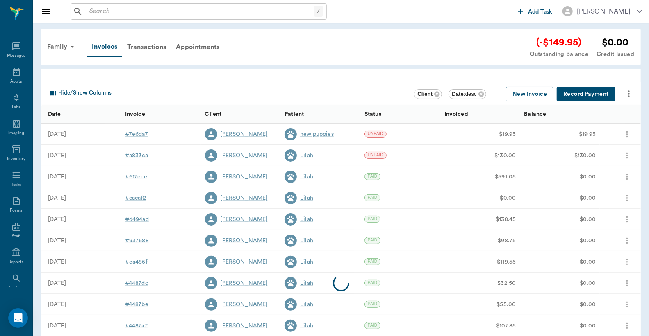
click at [136, 156] on div at bounding box center [341, 284] width 600 height 320
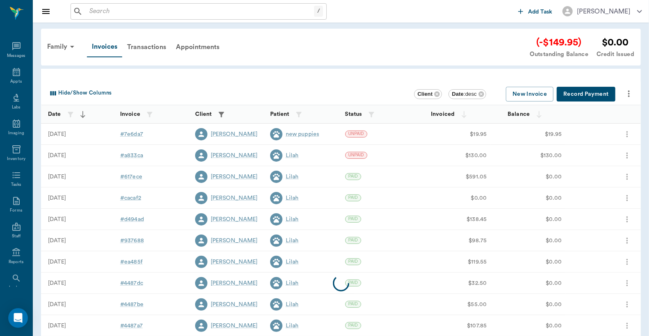
scroll to position [38, 0]
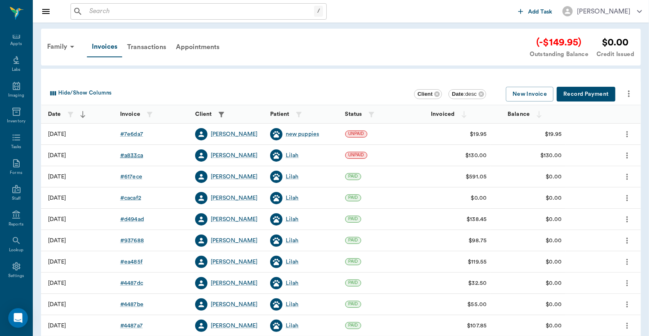
click at [133, 156] on div "# a833ca" at bounding box center [131, 156] width 23 height 8
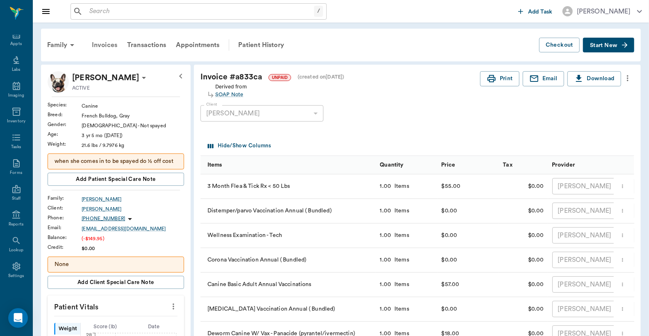
click at [104, 45] on div "Invoices" at bounding box center [104, 45] width 35 height 20
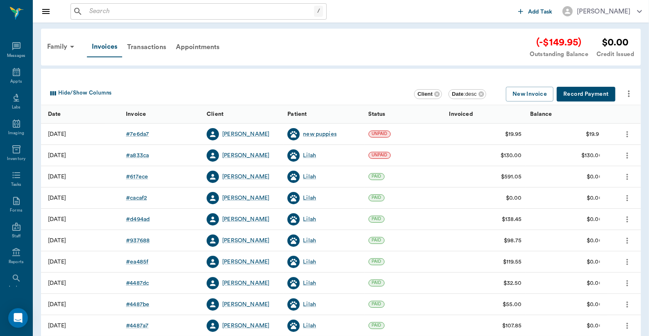
click at [592, 93] on button "Record Payment" at bounding box center [585, 94] width 59 height 15
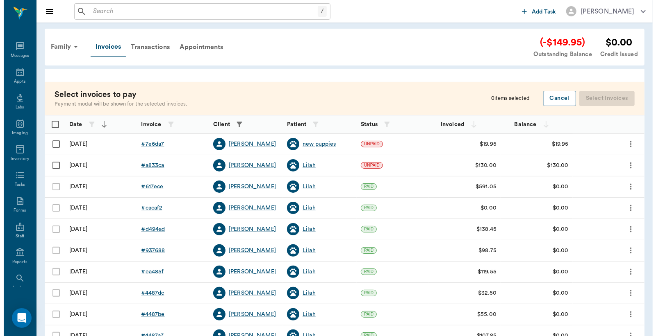
scroll to position [38, 0]
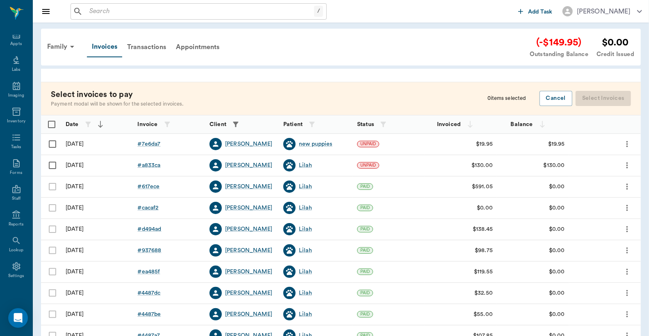
click at [54, 144] on input "Select row" at bounding box center [52, 144] width 17 height 17
checkbox input "false"
checkbox input "true"
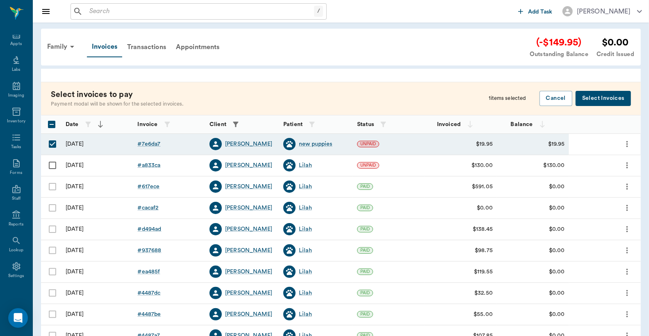
click at [53, 165] on input "Select row" at bounding box center [52, 165] width 17 height 17
checkbox input "true"
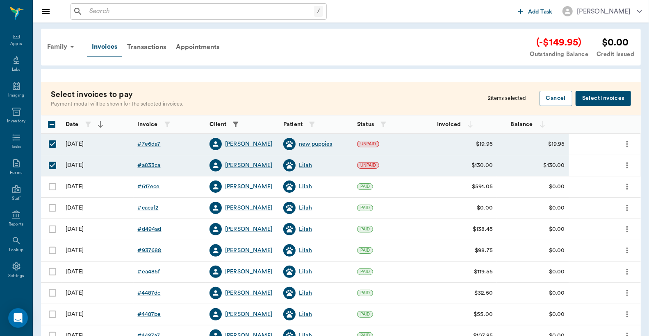
click at [608, 100] on button "Select Invoices" at bounding box center [602, 98] width 55 height 15
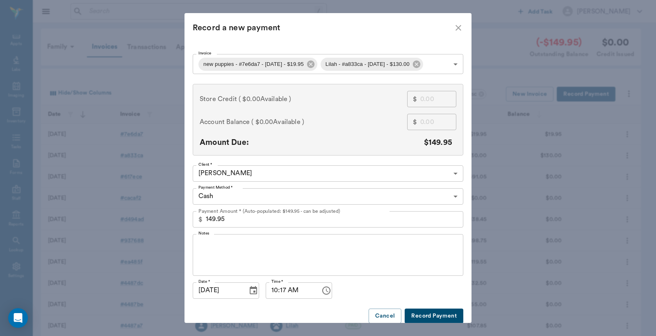
click at [452, 196] on body "/ ​ Add Task Dr. Bert Ellsworth Nectar Messages Appts Labs Imaging Inventory Ta…" at bounding box center [328, 240] width 656 height 481
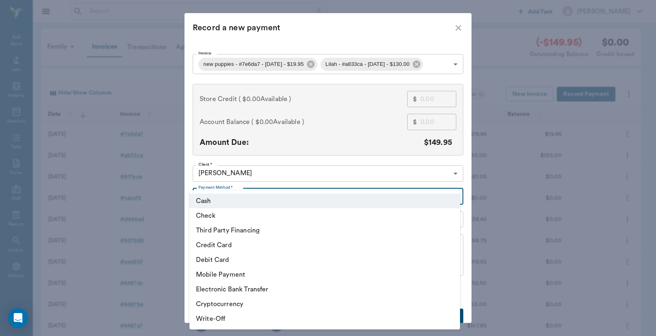
click at [245, 259] on li "Debit Card" at bounding box center [324, 260] width 270 height 15
type input "DEBIT_CARD"
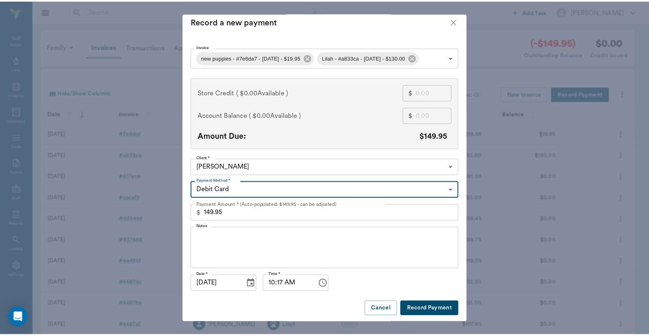
scroll to position [9, 0]
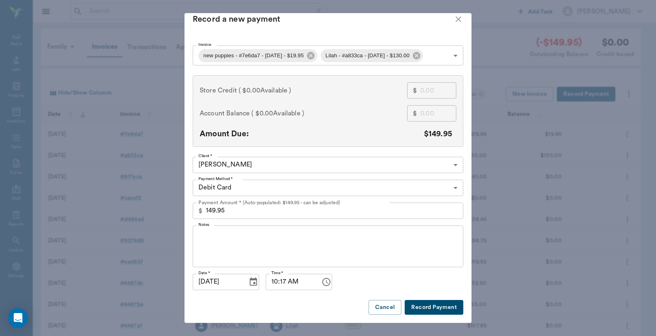
click at [434, 307] on button "Record Payment" at bounding box center [433, 307] width 59 height 15
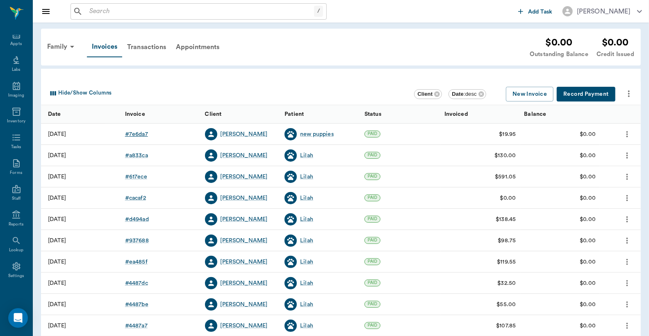
click at [137, 135] on div "# 7e6da7" at bounding box center [136, 134] width 23 height 8
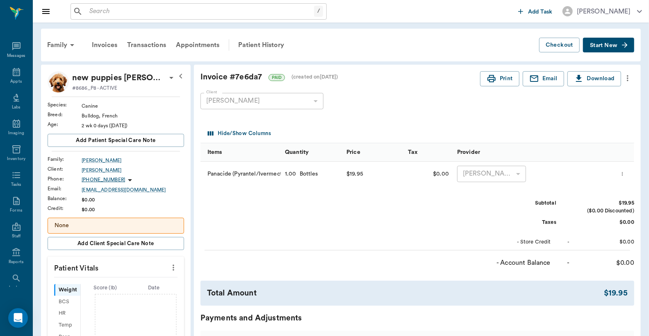
scroll to position [38, 0]
click at [500, 79] on button "Print" at bounding box center [499, 78] width 39 height 15
click at [103, 43] on div "Invoices" at bounding box center [104, 45] width 35 height 20
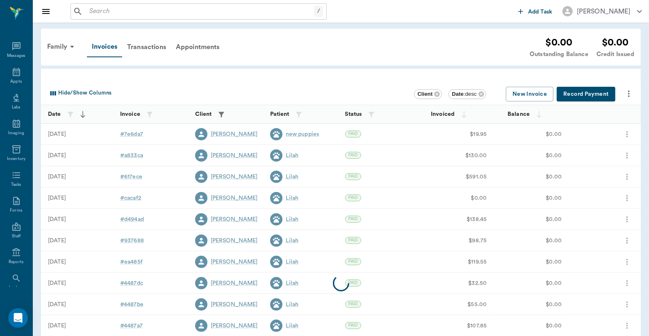
scroll to position [38, 0]
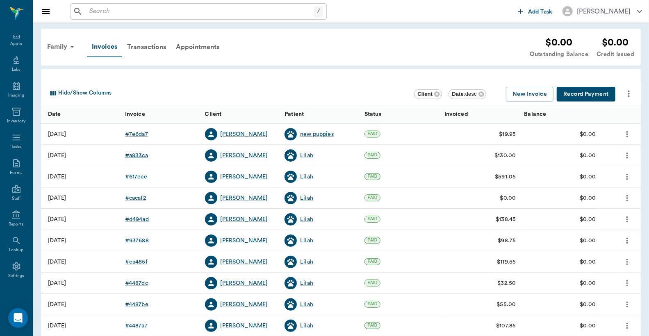
click at [134, 157] on div "# a833ca" at bounding box center [136, 156] width 23 height 8
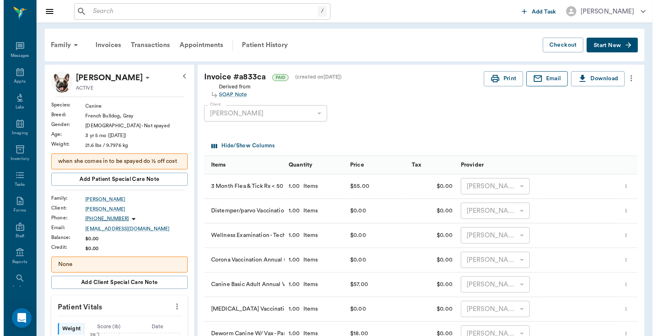
scroll to position [38, 0]
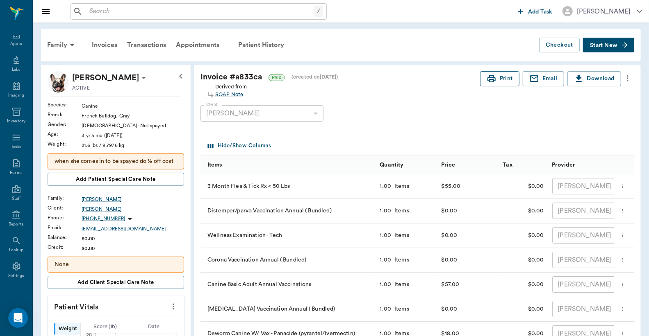
click at [500, 79] on button "Print" at bounding box center [499, 78] width 39 height 15
click at [14, 46] on div "Appts" at bounding box center [15, 44] width 11 height 6
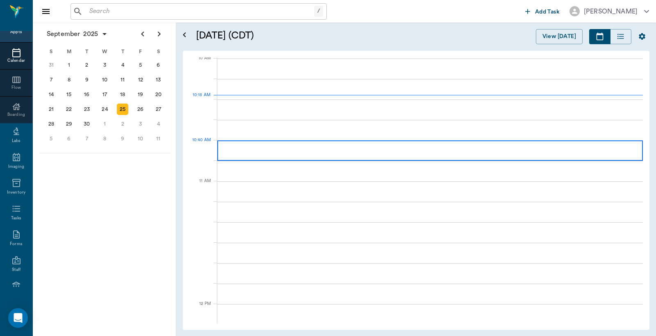
scroll to position [248, 0]
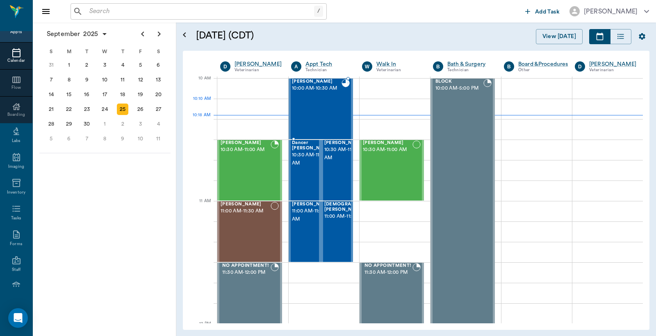
click at [324, 109] on div "Lilah Stephens 10:00 AM - 10:30 AM" at bounding box center [317, 109] width 50 height 60
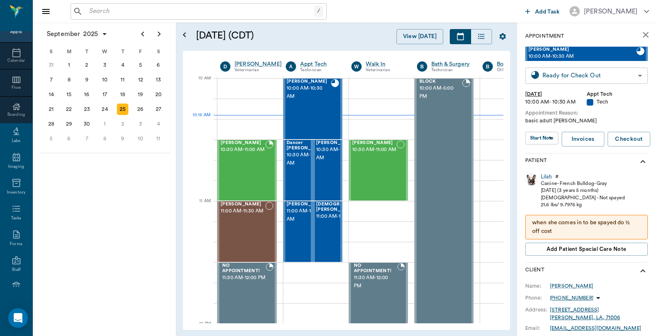
click at [555, 73] on body "/ ​ Add Task Dr. Bert Ellsworth Nectar Messages Appts Calendar Flow Boarding La…" at bounding box center [328, 168] width 656 height 336
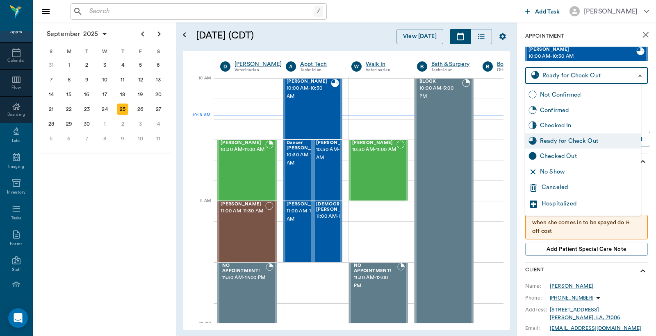
click at [548, 156] on div "Checked Out" at bounding box center [589, 156] width 98 height 9
type input "CHECKED_OUT"
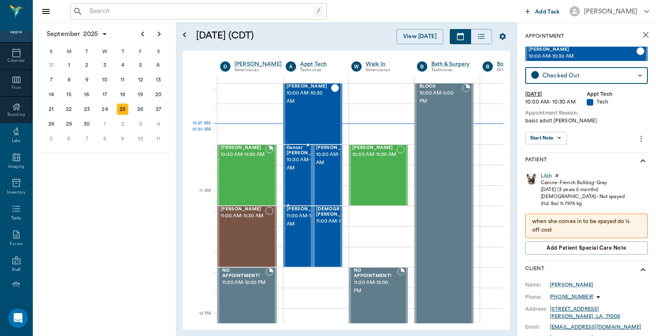
scroll to position [304, 0]
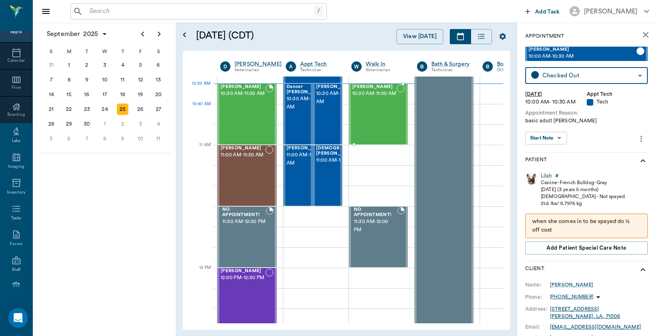
click at [395, 98] on span "10:30 AM - 11:00 AM" at bounding box center [374, 94] width 44 height 8
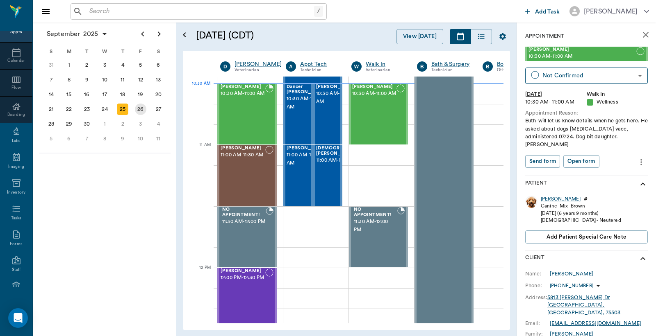
click at [141, 105] on div "26" at bounding box center [140, 109] width 11 height 11
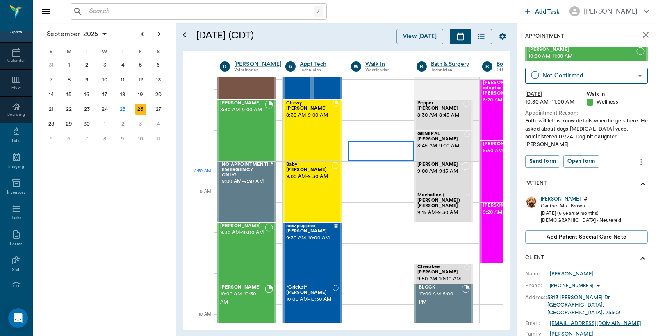
scroll to position [0, 0]
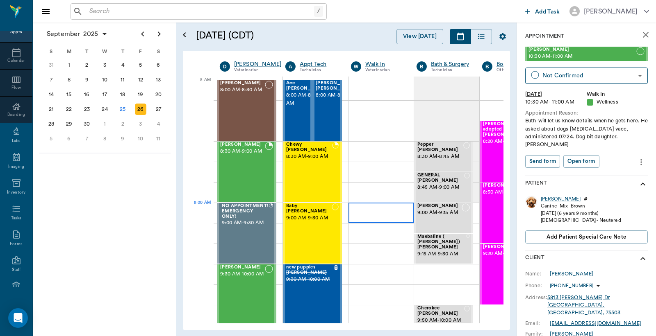
click at [366, 215] on div at bounding box center [380, 213] width 65 height 20
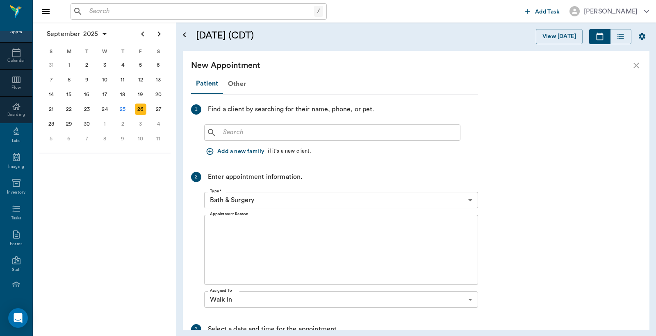
scroll to position [0, 0]
click at [636, 65] on icon "close" at bounding box center [636, 66] width 6 height 6
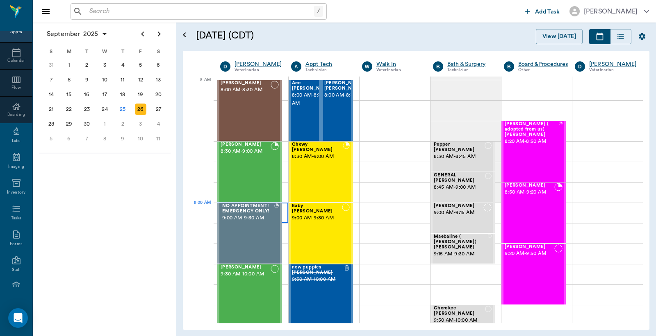
click at [283, 218] on div at bounding box center [252, 213] width 71 height 20
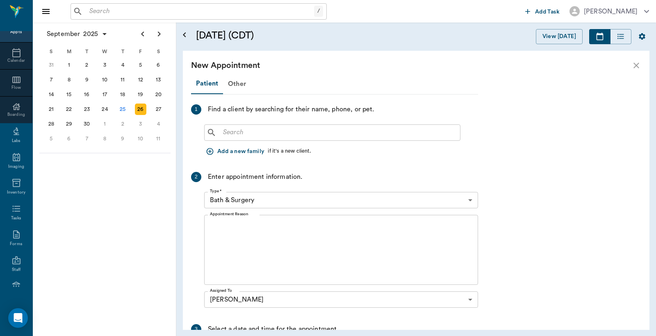
click at [222, 129] on input "text" at bounding box center [338, 132] width 237 height 11
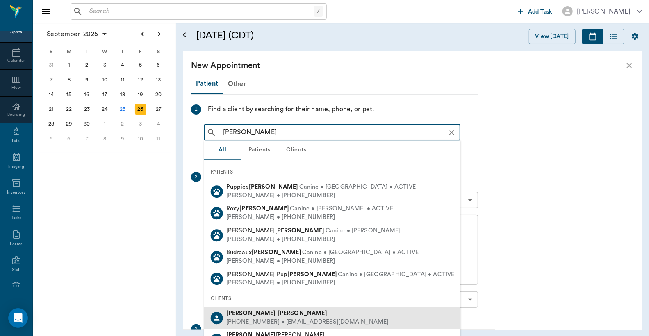
click at [278, 318] on div "(870) 489-1105 • CRODNEY57@yahoo.com" at bounding box center [307, 322] width 162 height 9
type input "Rodney Carnley"
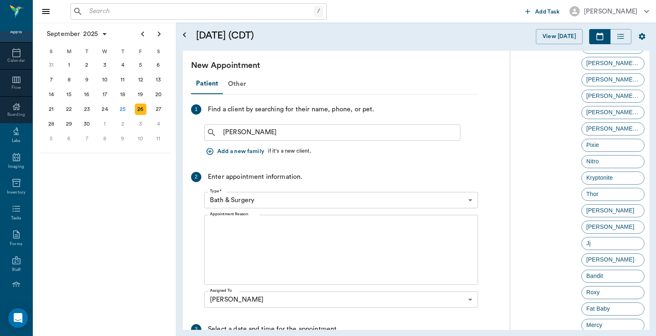
scroll to position [839, 0]
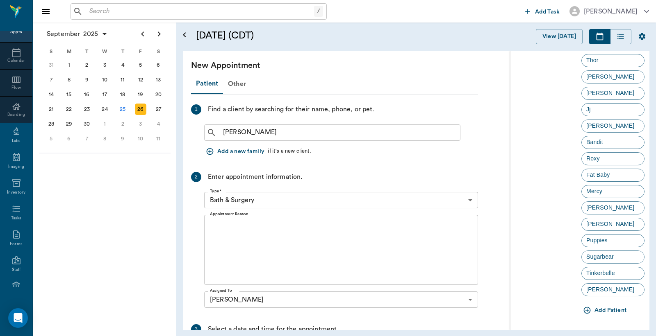
click at [601, 312] on button "Add Patient" at bounding box center [605, 310] width 48 height 15
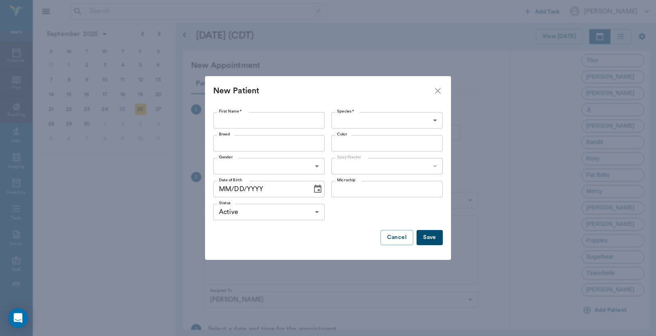
click at [223, 121] on input "First Name *" at bounding box center [268, 120] width 111 height 16
type input "nine puppies"
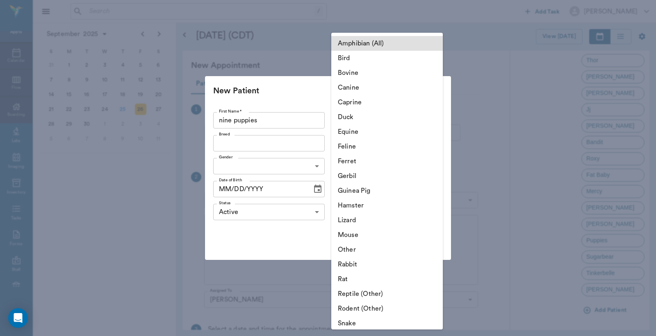
click at [351, 120] on body "/ ​ Add Task Dr. Bert Ellsworth Nectar Messages Appts Calendar Flow Boarding La…" at bounding box center [328, 168] width 656 height 336
click at [353, 89] on li "Canine" at bounding box center [386, 87] width 111 height 15
type input "Canine"
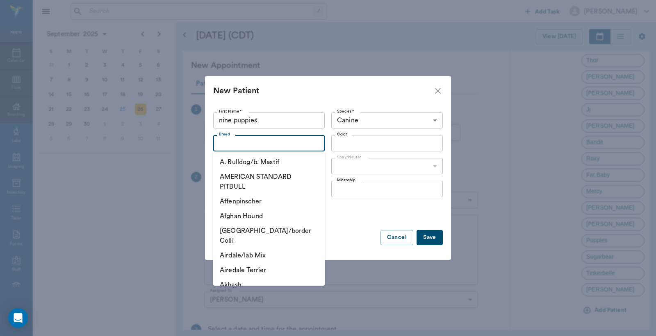
click at [220, 145] on input "Breed" at bounding box center [262, 143] width 93 height 11
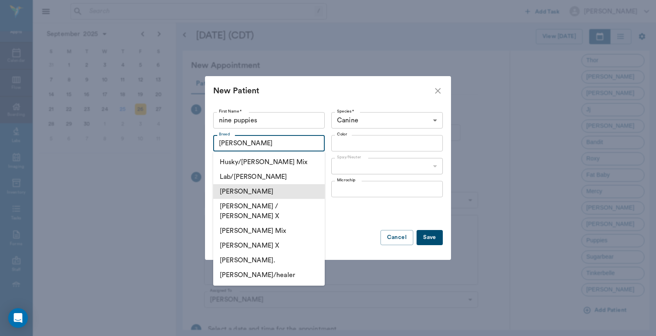
click at [235, 192] on li "Rott" at bounding box center [268, 191] width 111 height 15
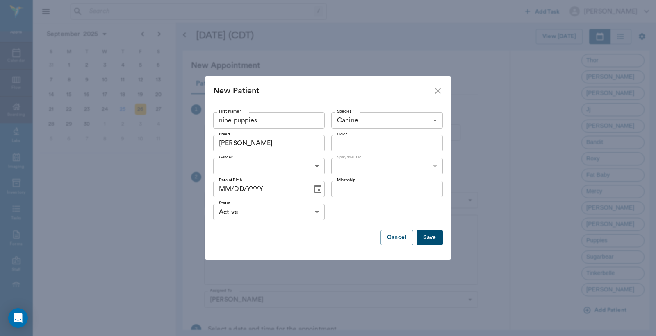
type input "Rott"
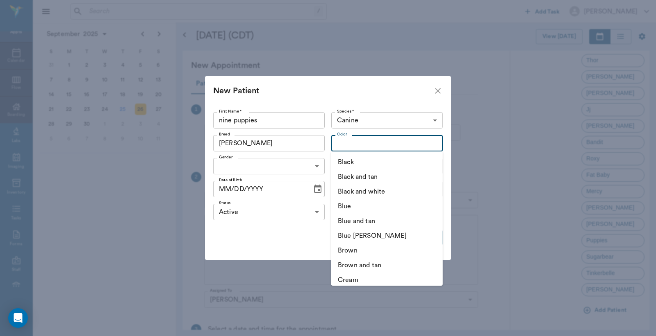
click at [362, 146] on input "Color" at bounding box center [380, 143] width 93 height 11
click at [362, 177] on li "Black and tan" at bounding box center [386, 177] width 111 height 15
type input "Black and tan"
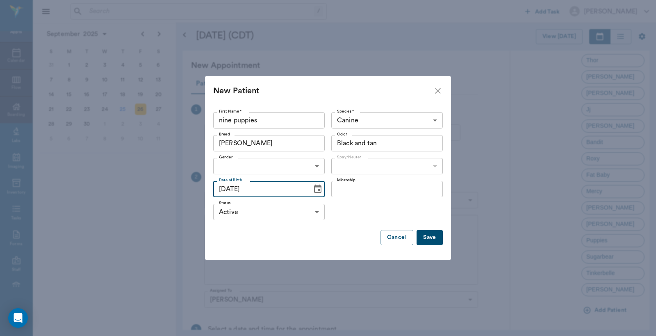
type input "09/23/2025"
click at [437, 236] on button "Save" at bounding box center [429, 237] width 26 height 15
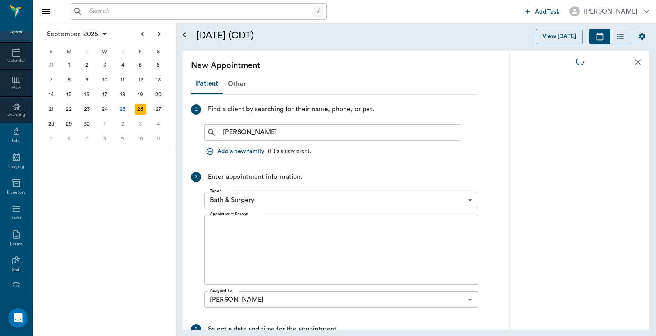
scroll to position [0, 0]
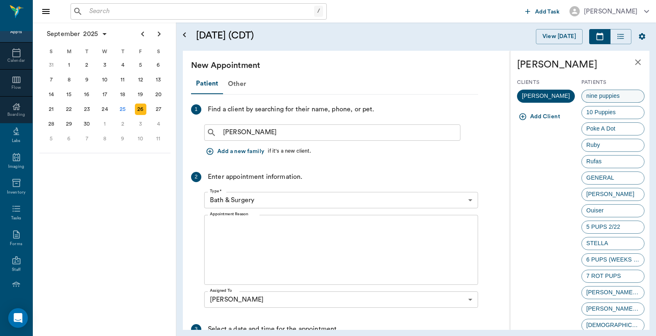
click at [593, 96] on span "nine puppies" at bounding box center [602, 96] width 42 height 9
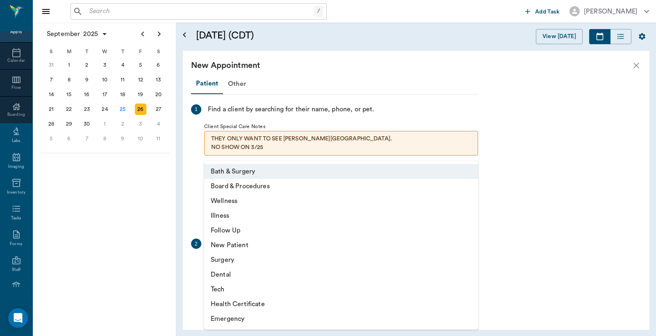
click at [470, 267] on body "/ ​ Add Task Dr. Bert Ellsworth Nectar Messages Appts Calendar Flow Boarding La…" at bounding box center [328, 168] width 656 height 336
click at [269, 203] on li "Wellness" at bounding box center [341, 201] width 274 height 15
type input "65d2be4f46e3a538d89b8c14"
type input "09:30 AM"
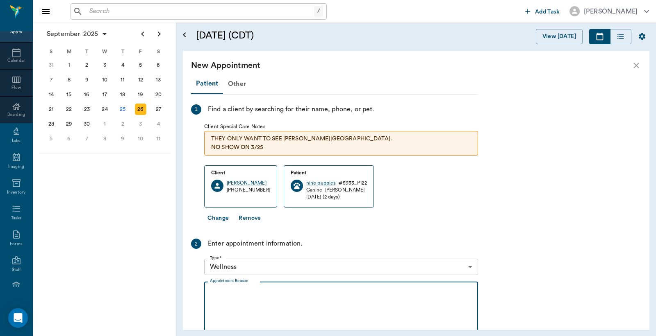
click at [215, 289] on textarea "Appointment Reason" at bounding box center [341, 317] width 262 height 57
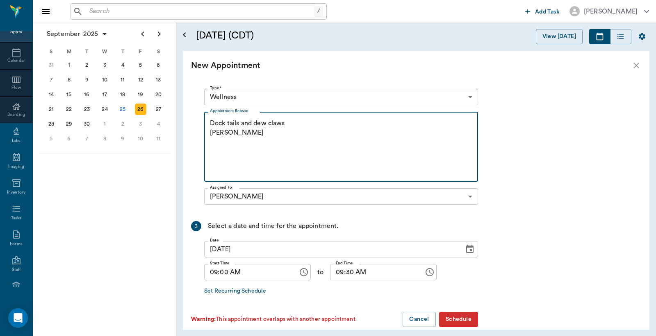
scroll to position [182, 0]
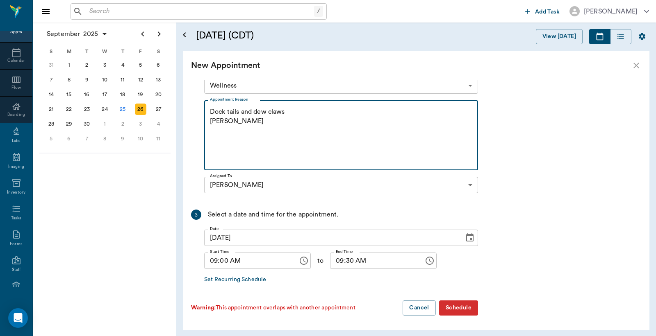
type textarea "Dock tails and dew claws Christy"
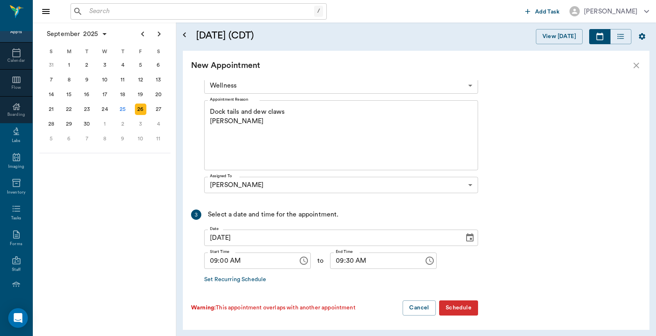
click at [450, 308] on button "Schedule" at bounding box center [458, 308] width 39 height 15
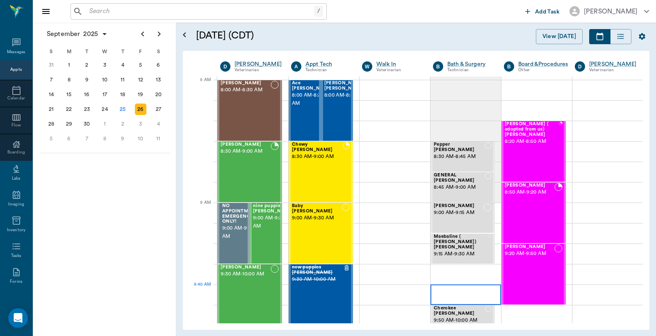
scroll to position [38, 0]
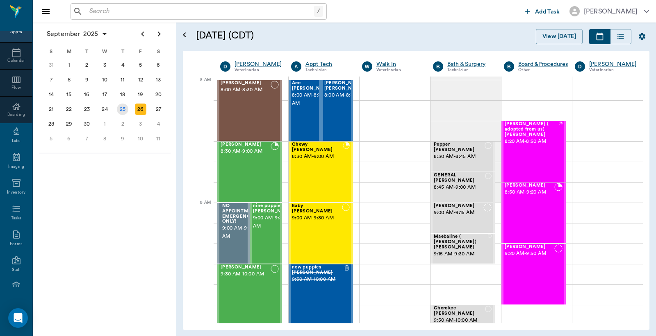
click at [123, 107] on div "25" at bounding box center [122, 109] width 11 height 11
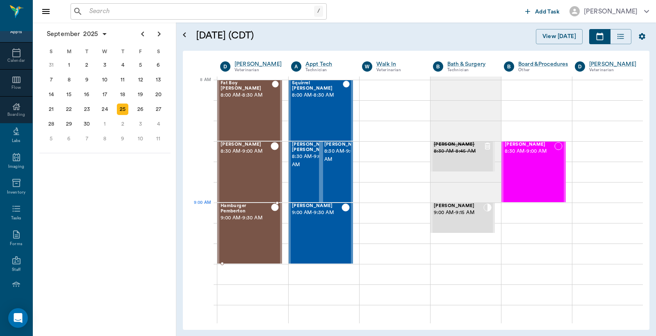
click at [246, 222] on span "9:00 AM - 9:30 AM" at bounding box center [245, 218] width 50 height 8
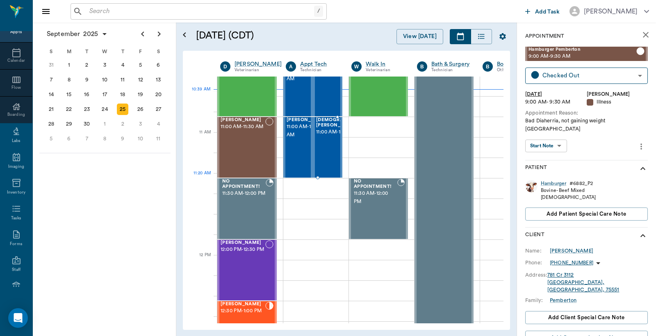
scroll to position [304, 0]
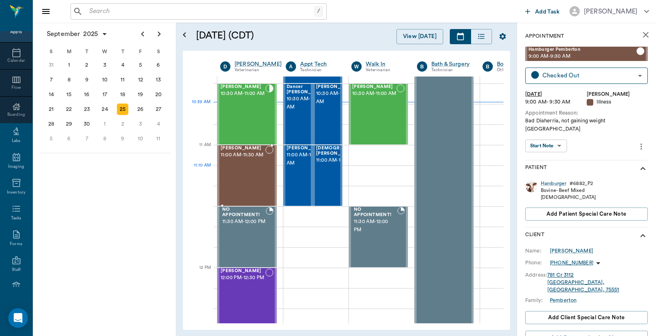
click at [240, 159] on span "11:00 AM - 11:30 AM" at bounding box center [242, 155] width 45 height 8
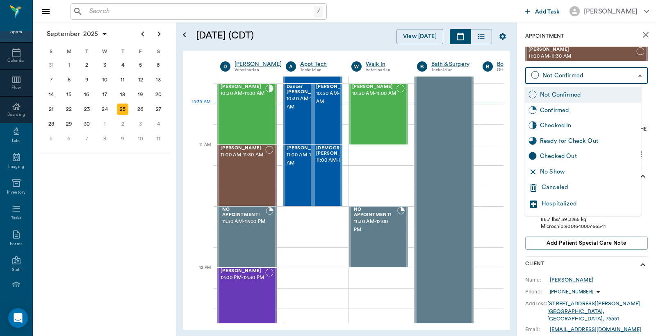
click at [568, 76] on body "/ ​ Add Task [PERSON_NAME] Nectar Messages Appts Calendar Flow Boarding Labs Im…" at bounding box center [328, 168] width 656 height 336
click at [550, 127] on div "Checked In" at bounding box center [589, 125] width 98 height 9
type input "CHECKED_IN"
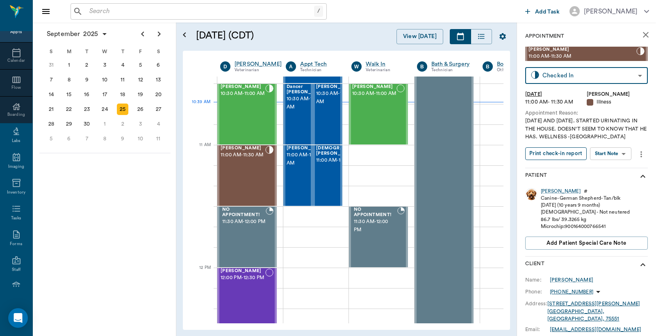
click at [554, 152] on button "Print check-in report" at bounding box center [555, 154] width 61 height 13
click at [559, 279] on div "[PERSON_NAME]" at bounding box center [571, 280] width 43 height 7
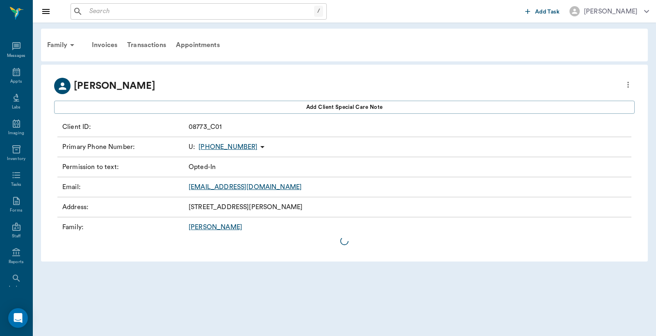
scroll to position [38, 0]
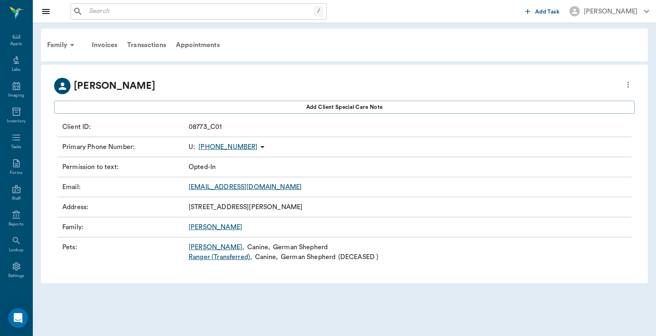
click at [627, 86] on icon "more" at bounding box center [628, 85] width 2 height 6
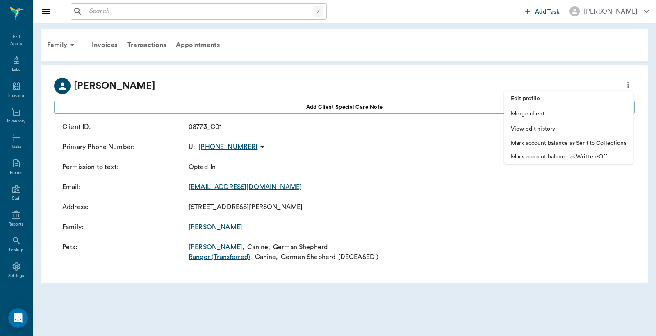
click at [545, 101] on span "Edit profile" at bounding box center [569, 99] width 116 height 9
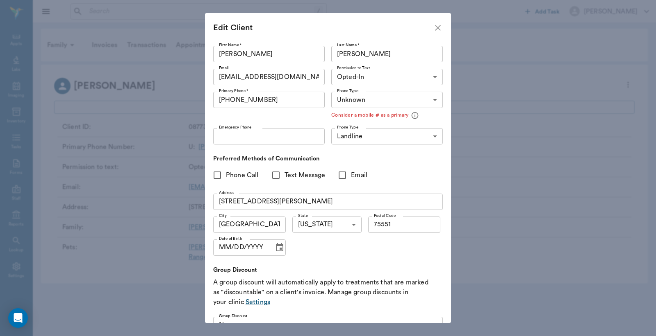
click at [351, 54] on input "[PERSON_NAME]" at bounding box center [386, 54] width 111 height 16
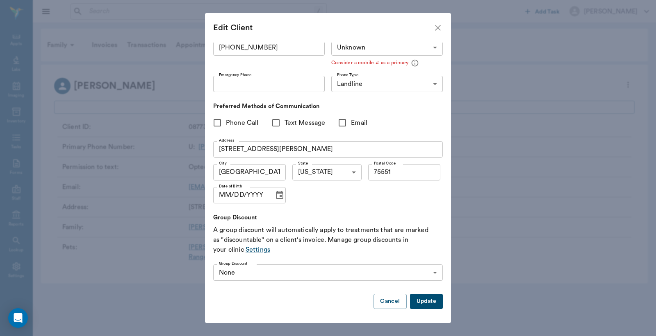
type input "[PERSON_NAME]"
click at [418, 301] on button "Update" at bounding box center [426, 301] width 33 height 15
type input "UNKNOWN"
type input "MOBILE"
type input "OPT_IN"
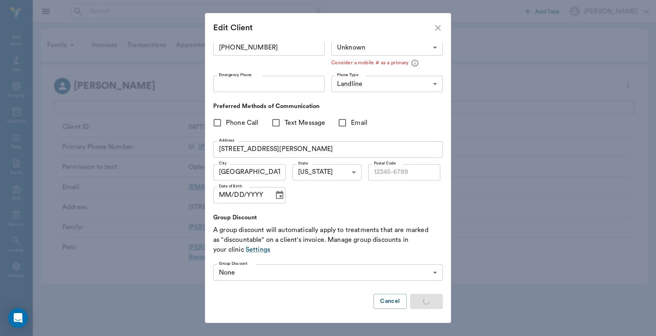
type input "UNKNOWN"
type input "75551"
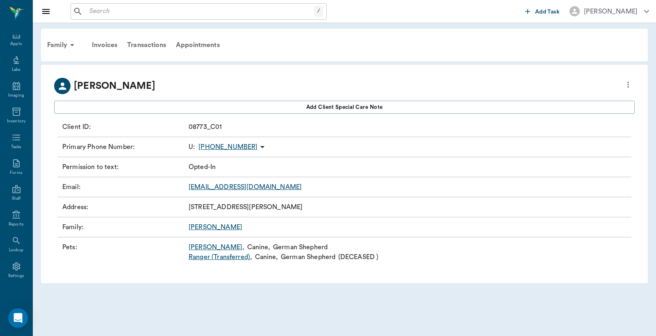
click at [198, 249] on link "[PERSON_NAME] ," at bounding box center [217, 248] width 56 height 10
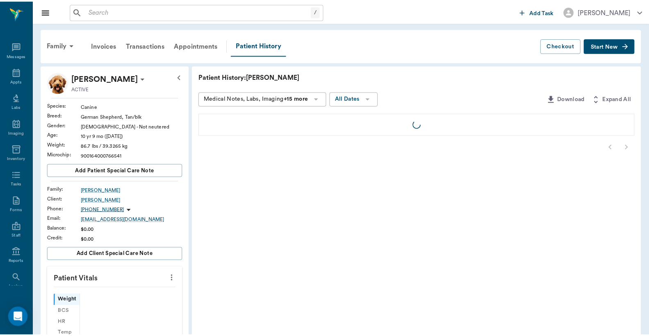
scroll to position [38, 0]
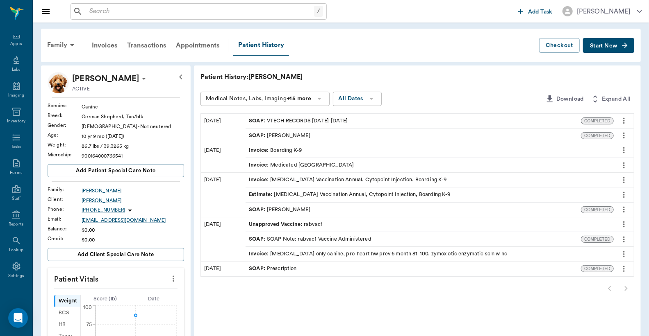
click at [139, 77] on icon at bounding box center [144, 79] width 10 height 10
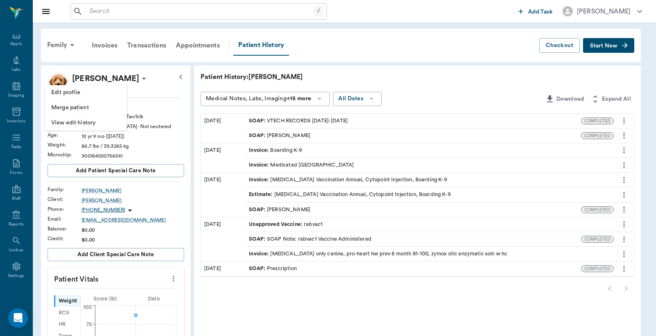
click at [100, 91] on span "Edit profile" at bounding box center [85, 93] width 69 height 9
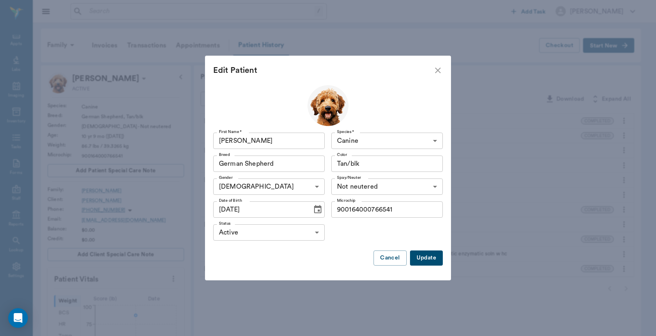
click at [423, 258] on button "Update" at bounding box center [426, 258] width 33 height 15
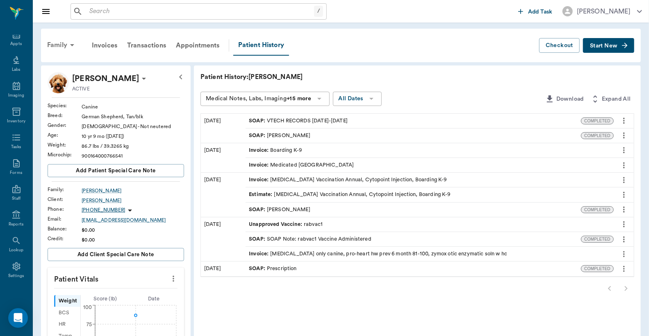
click at [56, 46] on div "Family" at bounding box center [62, 45] width 40 height 20
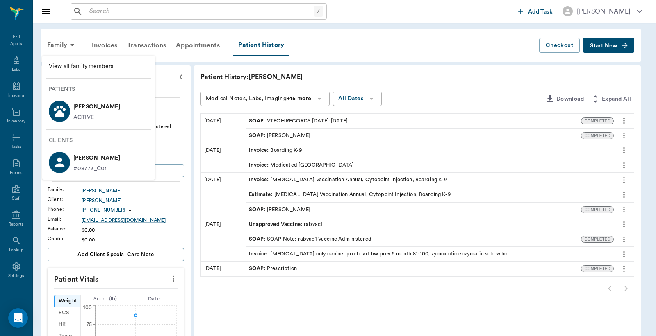
click at [77, 111] on p "[PERSON_NAME]" at bounding box center [96, 106] width 47 height 13
click at [456, 70] on div at bounding box center [328, 168] width 656 height 336
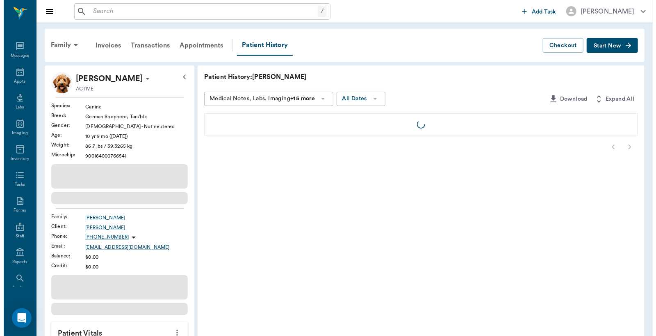
scroll to position [38, 0]
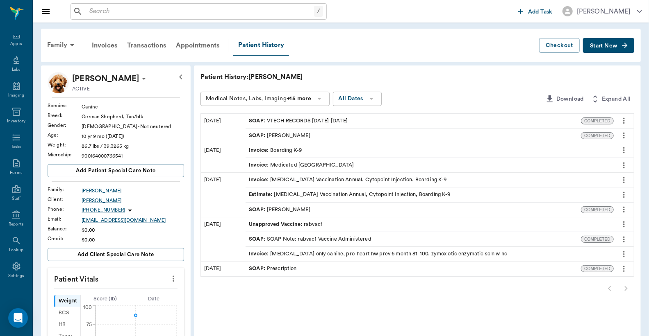
click at [95, 199] on div "[PERSON_NAME]" at bounding box center [133, 200] width 102 height 7
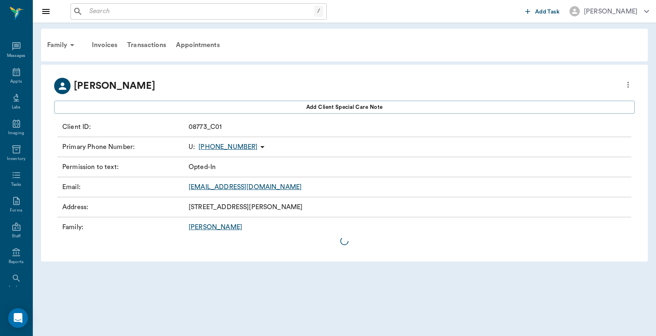
scroll to position [38, 0]
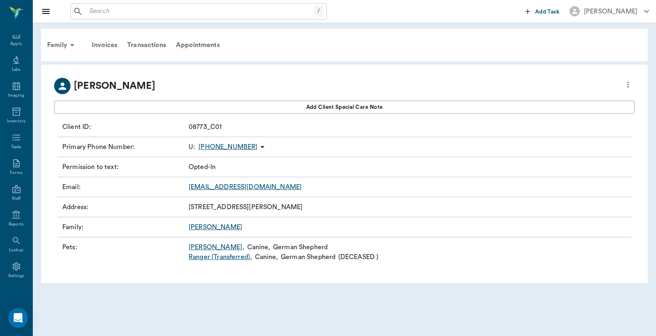
click at [629, 86] on icon "more" at bounding box center [627, 85] width 9 height 10
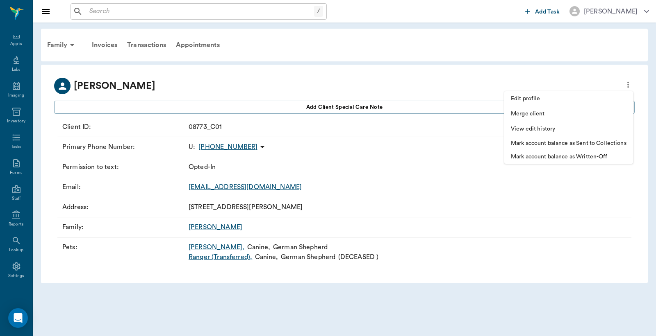
click at [549, 101] on span "Edit profile" at bounding box center [569, 99] width 116 height 9
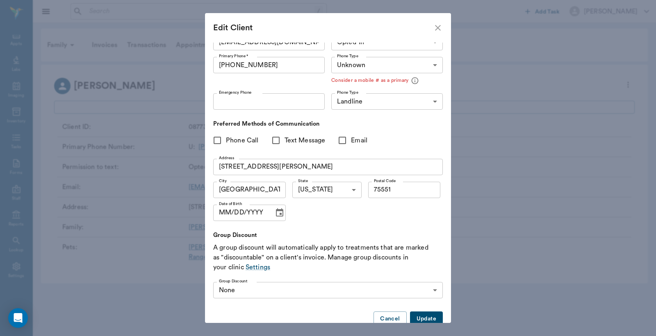
scroll to position [52, 0]
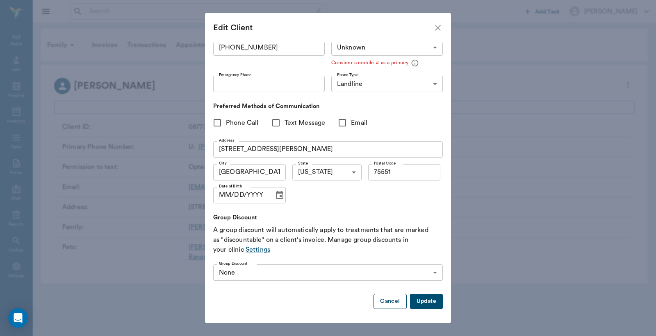
click at [380, 304] on button "Cancel" at bounding box center [389, 301] width 33 height 15
type input "UNKNOWN"
type input "MOBILE"
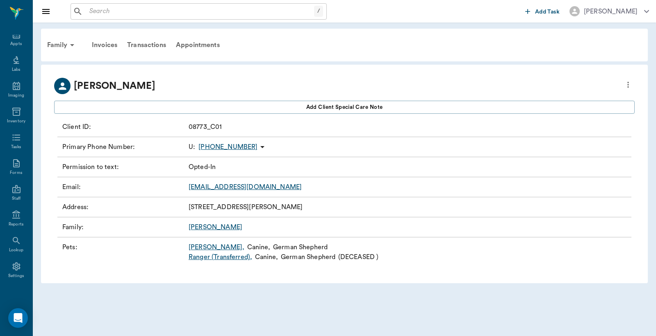
scroll to position [39, 0]
click at [14, 43] on div "Appts" at bounding box center [15, 44] width 11 height 6
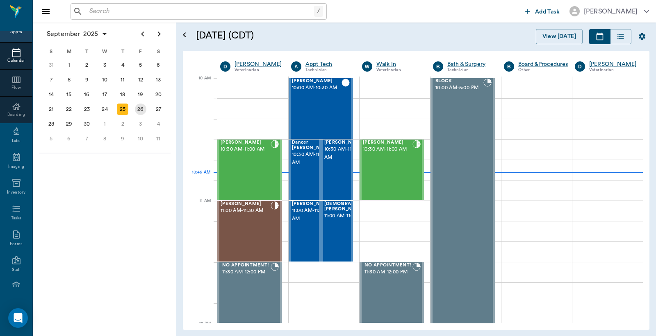
scroll to position [248, 0]
click at [143, 107] on div "26" at bounding box center [140, 109] width 11 height 11
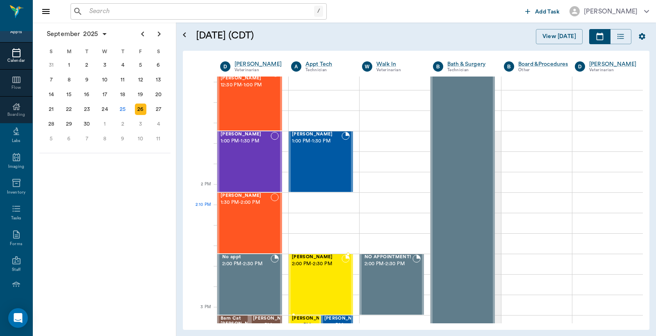
scroll to position [546, 0]
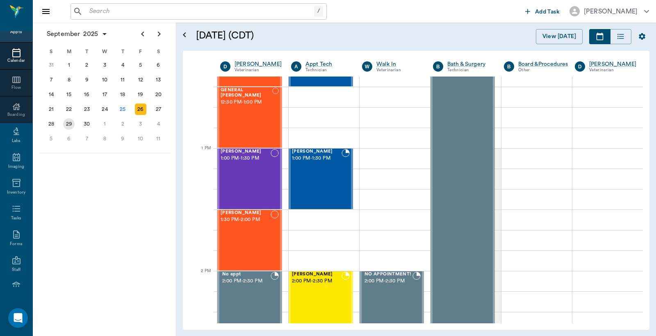
click at [69, 121] on div "29" at bounding box center [68, 123] width 11 height 11
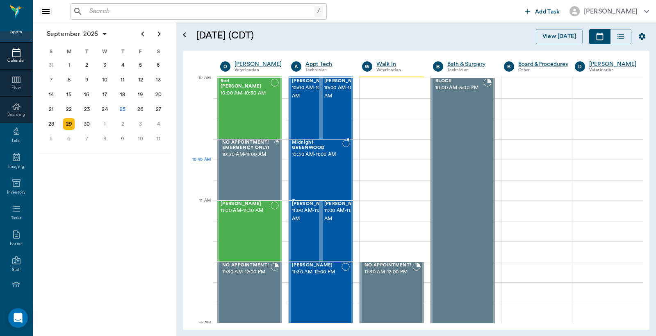
scroll to position [243, 0]
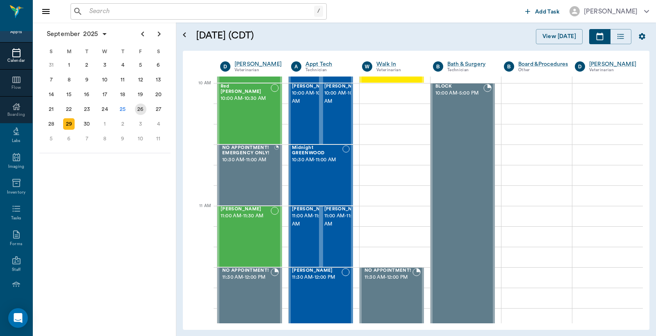
click at [142, 107] on div "26" at bounding box center [140, 109] width 11 height 11
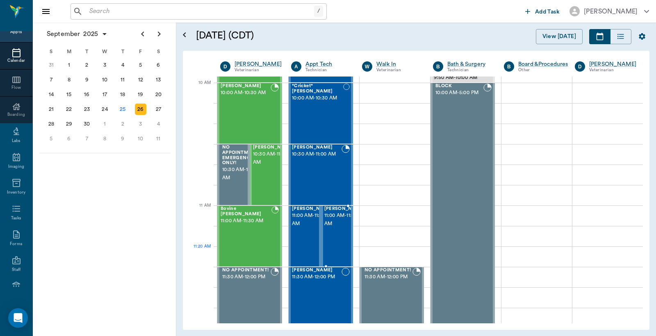
scroll to position [304, 0]
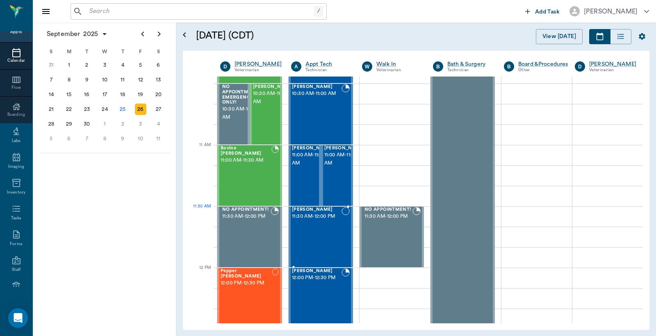
click at [304, 224] on div "[PERSON_NAME] 11:30 AM - 12:00 PM" at bounding box center [317, 237] width 50 height 60
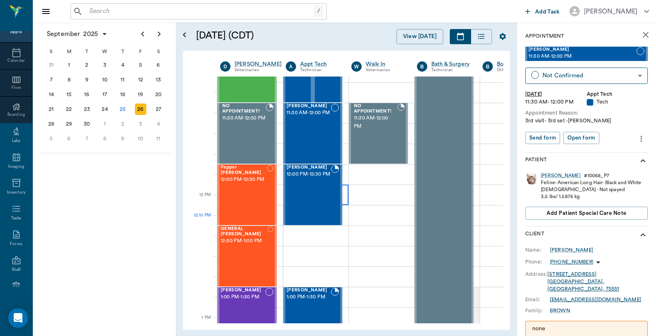
scroll to position [425, 0]
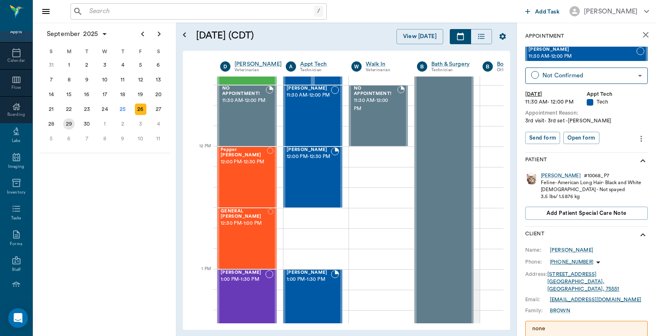
click at [70, 120] on div "29" at bounding box center [68, 123] width 11 height 11
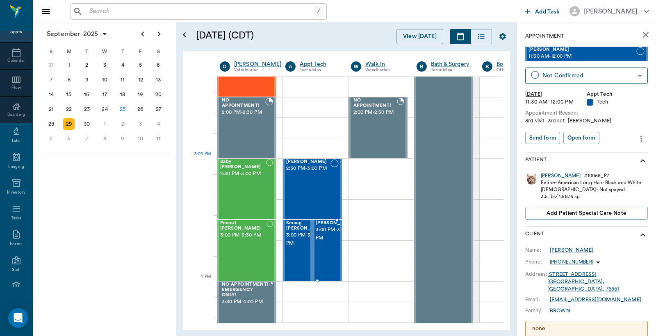
scroll to position [789, 0]
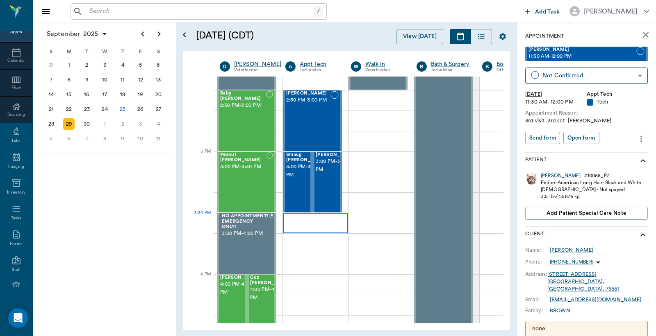
click at [300, 223] on div at bounding box center [315, 223] width 65 height 20
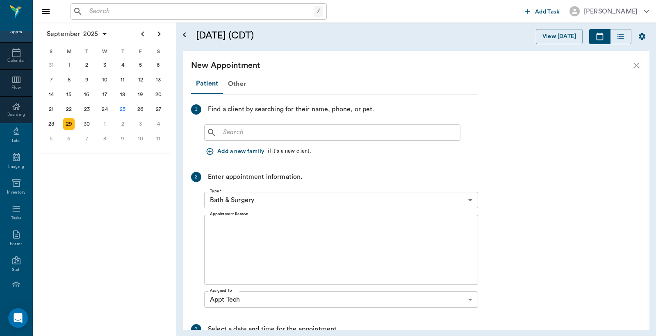
scroll to position [789, 0]
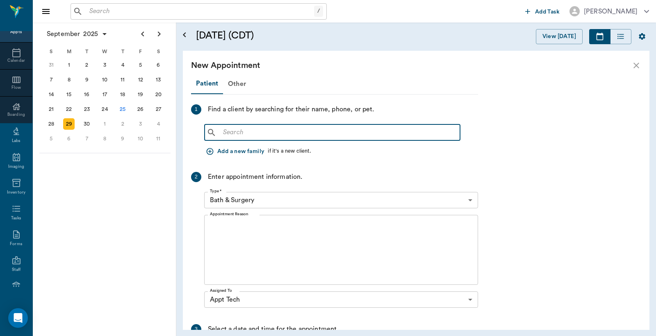
click at [224, 134] on input "text" at bounding box center [338, 132] width 237 height 11
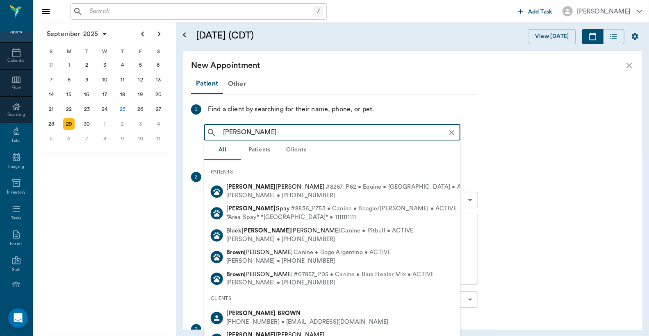
click at [277, 318] on div "(903) 650-3151 • BBJBROWN40@yahoo.com" at bounding box center [307, 322] width 162 height 9
type input "Judy Brown"
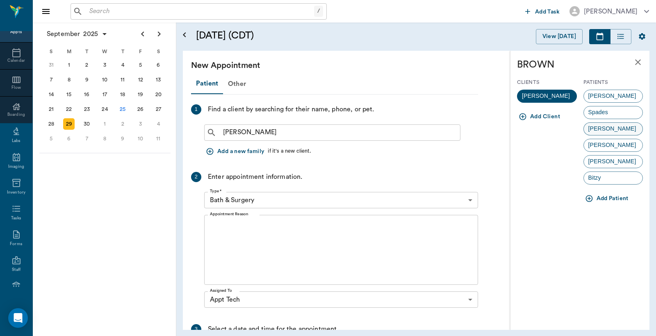
click at [603, 130] on span "FRANKIE" at bounding box center [612, 129] width 57 height 9
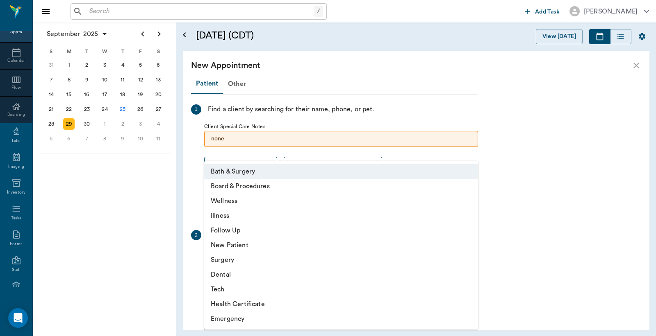
click at [471, 260] on body "/ ​ Add Task Dr. Bert Ellsworth Nectar Messages Appts Calendar Flow Boarding La…" at bounding box center [328, 168] width 656 height 336
click at [222, 292] on li "Tech" at bounding box center [341, 289] width 274 height 15
type input "65d2be4f46e3a538d89b8c1a"
type input "04:00 PM"
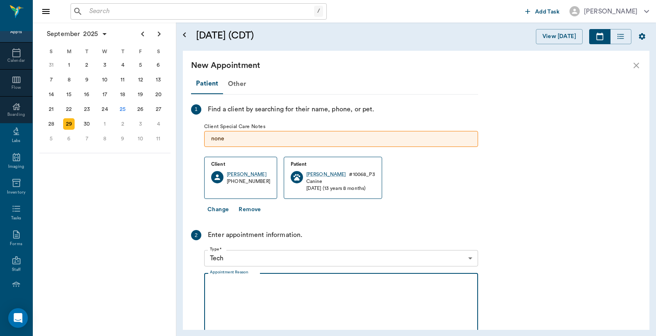
drag, startPoint x: 210, startPoint y: 280, endPoint x: 220, endPoint y: 273, distance: 12.4
click at [211, 280] on textarea "Appointment Reason" at bounding box center [341, 308] width 262 height 57
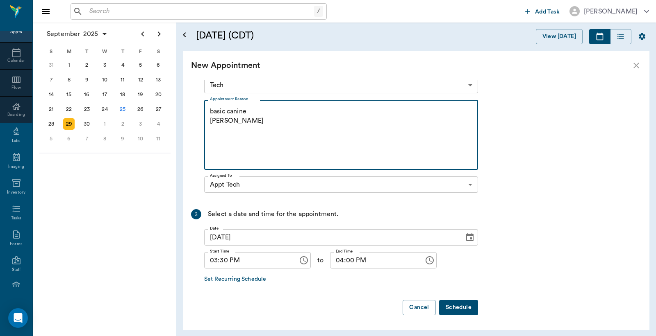
type textarea "basic canine Christy"
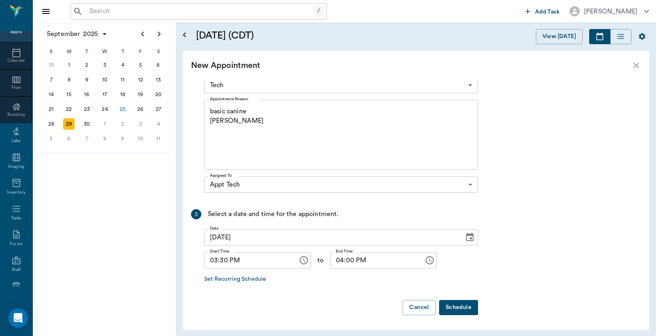
click at [454, 312] on button "Schedule" at bounding box center [458, 307] width 39 height 15
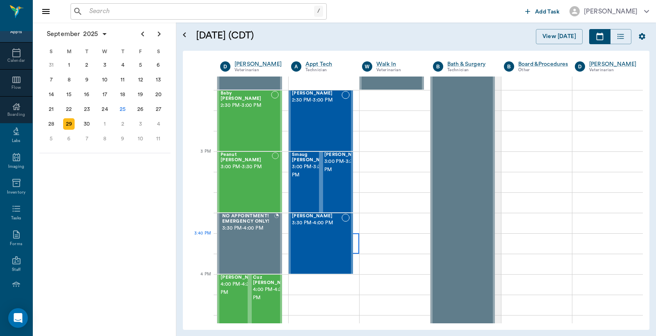
click at [351, 234] on div at bounding box center [323, 244] width 70 height 20
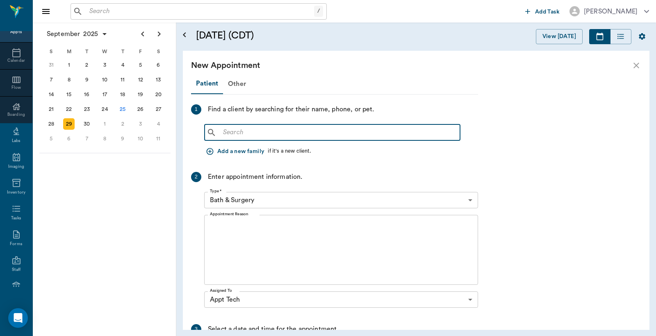
click at [226, 132] on input "text" at bounding box center [338, 132] width 237 height 11
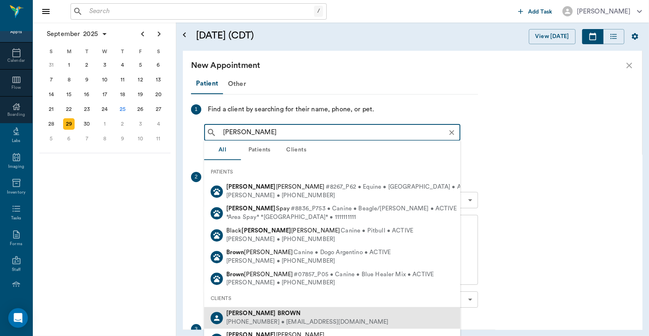
click at [278, 317] on div "JUDY BROWN" at bounding box center [307, 314] width 162 height 9
type input "Judy Brown"
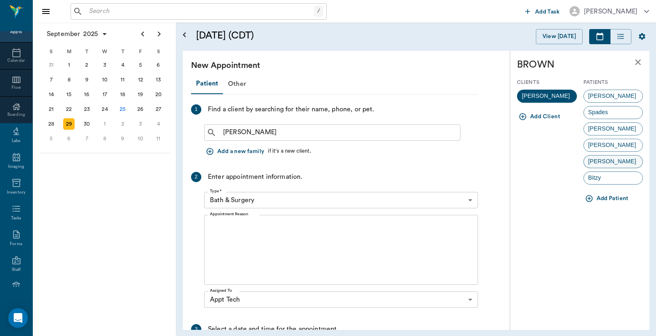
click at [591, 163] on span "JODY" at bounding box center [612, 161] width 57 height 9
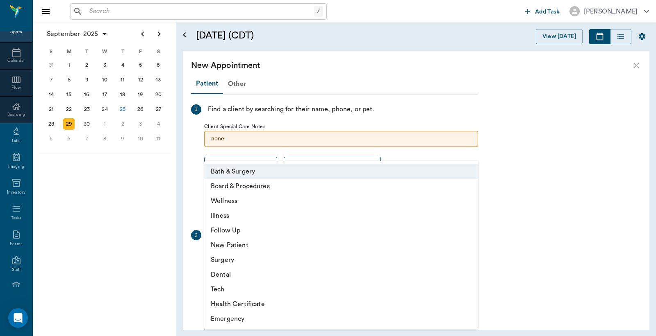
click at [472, 259] on body "/ ​ Add Task Dr. Bert Ellsworth Nectar Messages Appts Calendar Flow Boarding La…" at bounding box center [328, 168] width 656 height 336
click at [239, 289] on li "Tech" at bounding box center [341, 289] width 274 height 15
type input "65d2be4f46e3a538d89b8c1a"
type input "04:10 PM"
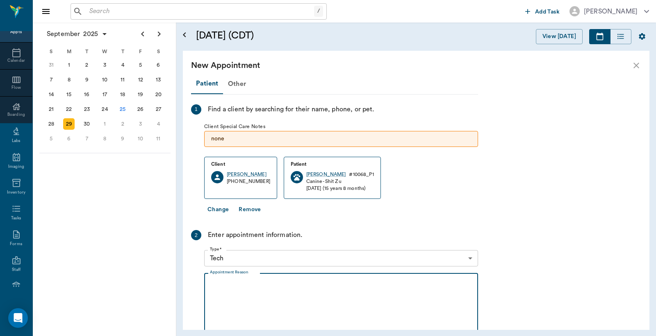
click at [211, 288] on textarea "Appointment Reason" at bounding box center [341, 308] width 262 height 57
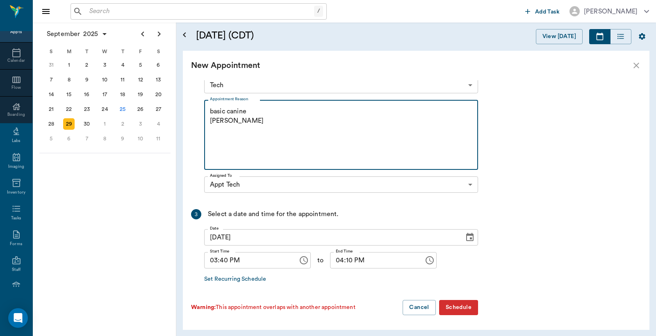
type textarea "basic canine Christy"
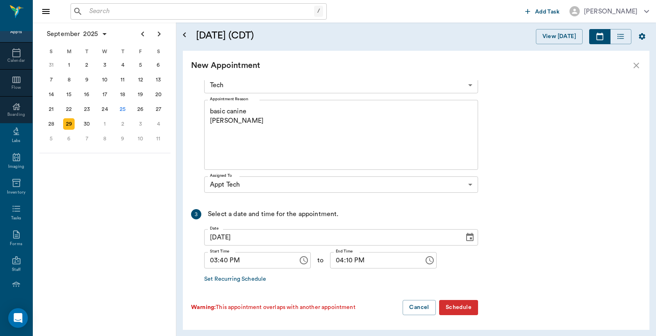
click at [457, 305] on button "Schedule" at bounding box center [458, 307] width 39 height 15
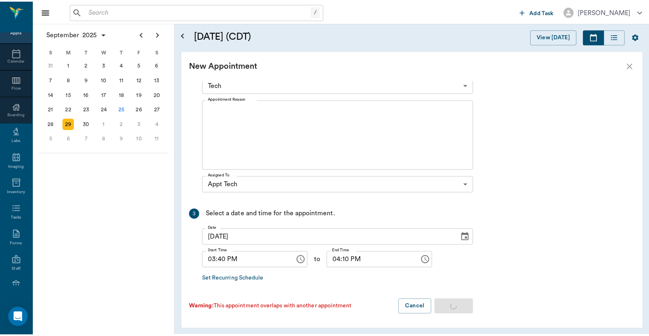
scroll to position [0, 0]
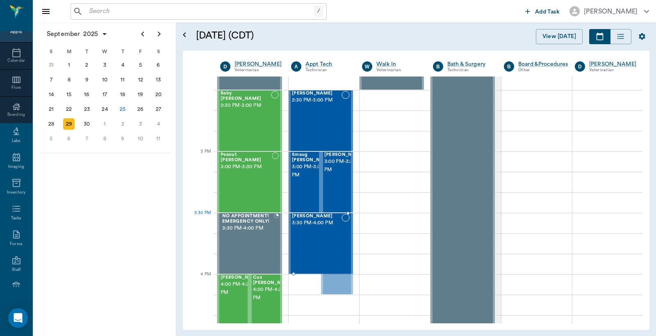
drag, startPoint x: 331, startPoint y: 251, endPoint x: 337, endPoint y: 232, distance: 19.8
click at [301, 236] on span "3:30 PM - 4:00 PM" at bounding box center [312, 227] width 41 height 16
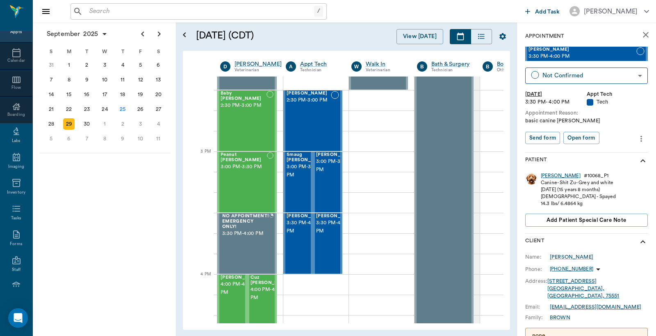
click at [546, 177] on div "JODY" at bounding box center [561, 176] width 40 height 7
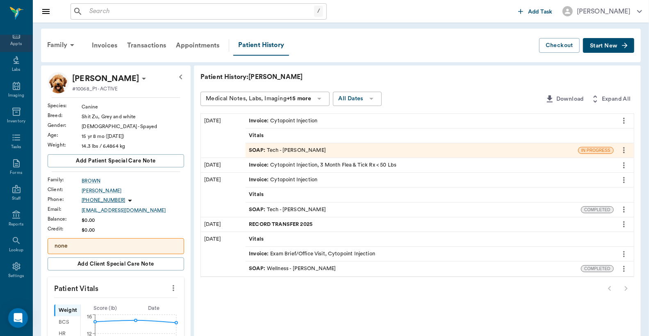
click at [11, 43] on div "Appts" at bounding box center [15, 44] width 11 height 6
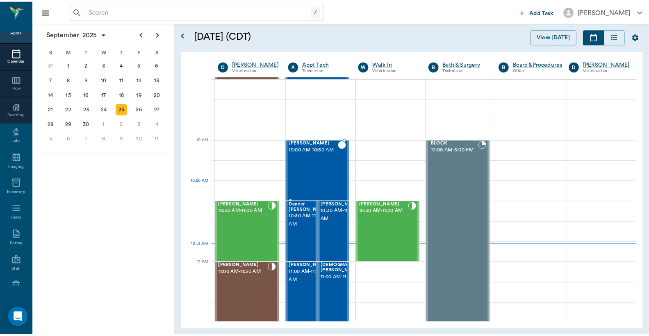
scroll to position [125, 0]
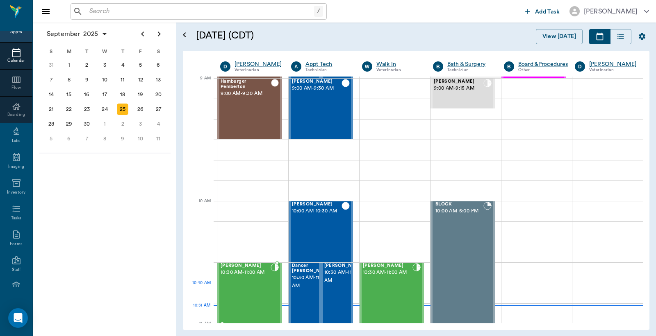
click at [245, 291] on div "Lexie Tyson 10:30 AM - 11:00 AM" at bounding box center [245, 293] width 50 height 60
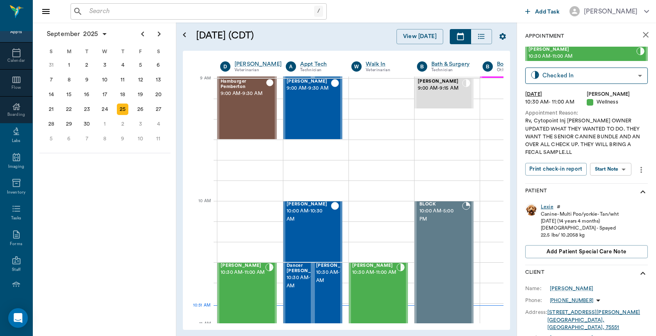
click at [545, 207] on div "Lexie" at bounding box center [547, 207] width 13 height 7
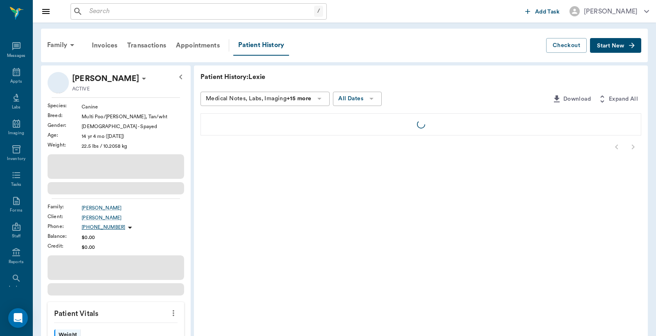
scroll to position [38, 0]
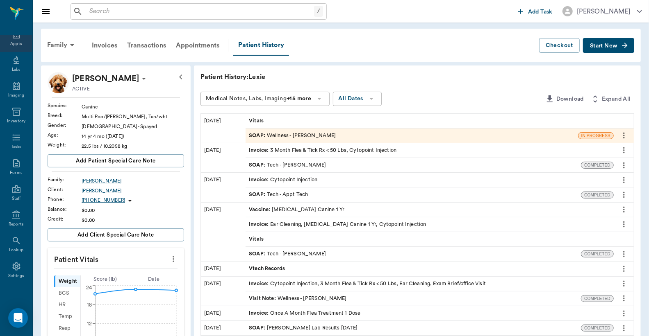
click at [14, 42] on div "Appts" at bounding box center [15, 44] width 11 height 6
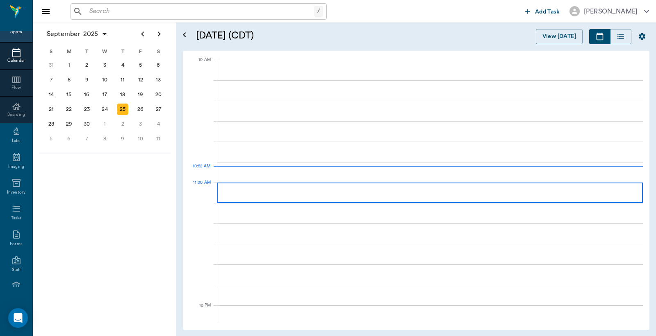
scroll to position [246, 0]
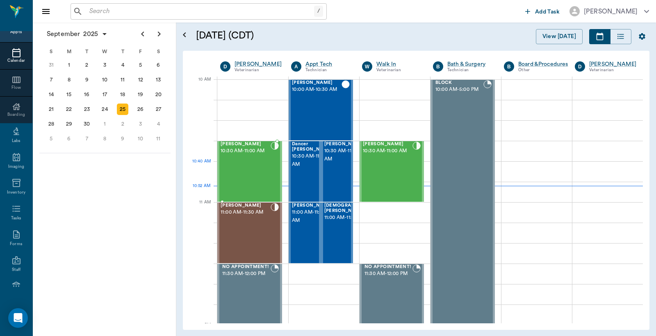
click at [242, 170] on div "Lexie Tyson 10:30 AM - 11:00 AM" at bounding box center [245, 172] width 50 height 60
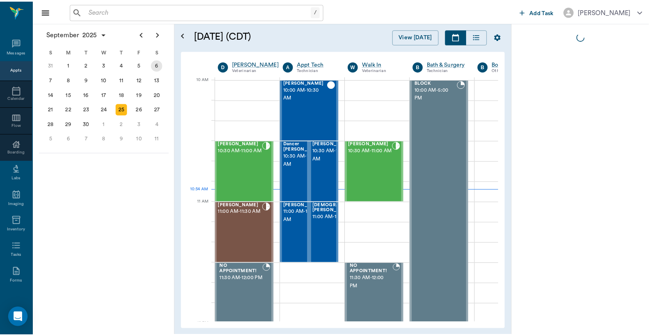
scroll to position [38, 0]
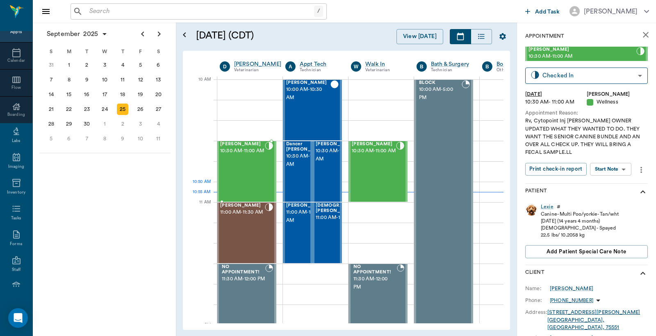
click at [240, 183] on div "[PERSON_NAME] 10:30 AM - 11:00 AM" at bounding box center [242, 172] width 45 height 60
click at [548, 209] on div "Lexie" at bounding box center [547, 207] width 13 height 7
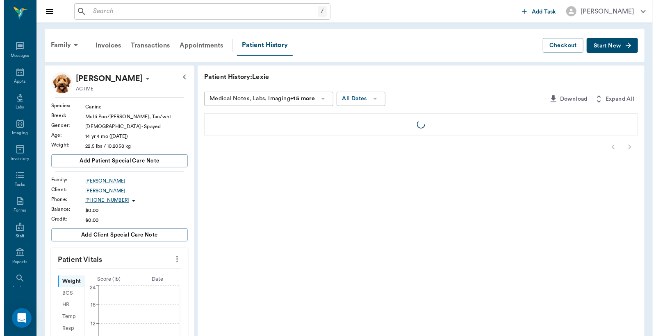
scroll to position [38, 0]
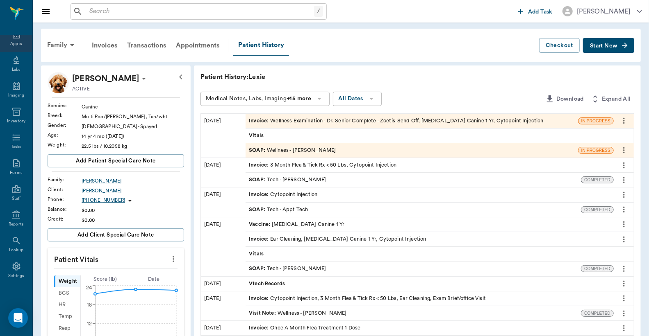
click at [12, 44] on div "Appts" at bounding box center [15, 44] width 11 height 6
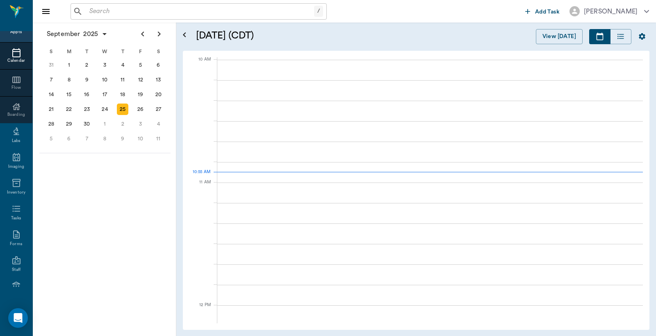
scroll to position [246, 0]
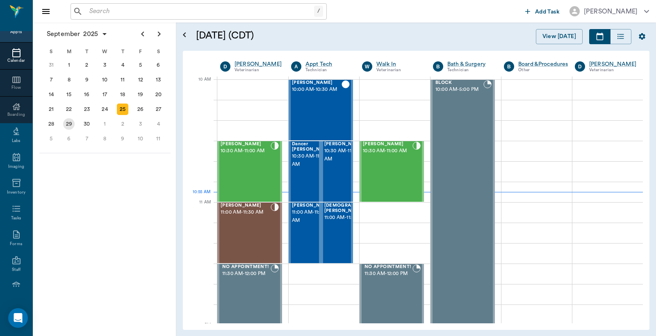
click at [68, 118] on div "29" at bounding box center [68, 123] width 11 height 11
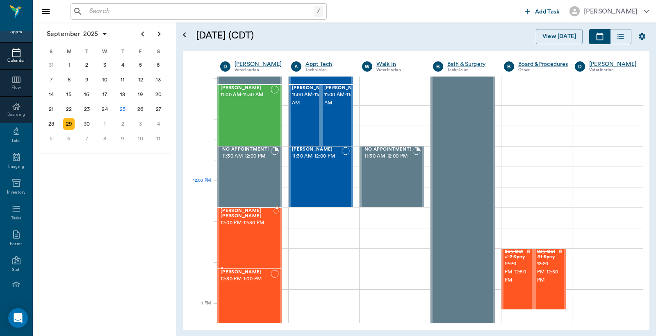
scroll to position [486, 0]
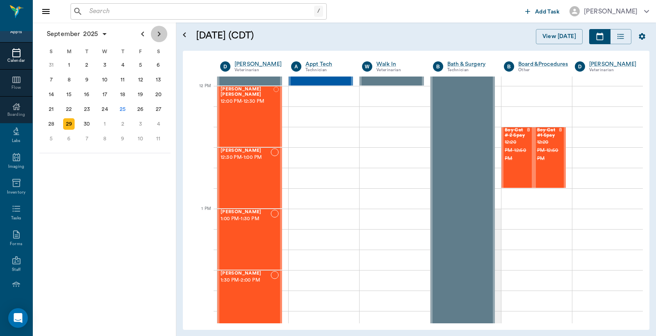
click at [159, 35] on icon "Next page" at bounding box center [159, 34] width 10 height 10
click at [69, 79] on div "6" at bounding box center [68, 79] width 11 height 11
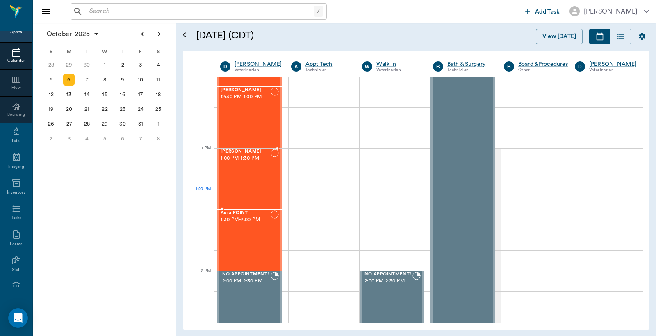
scroll to position [607, 0]
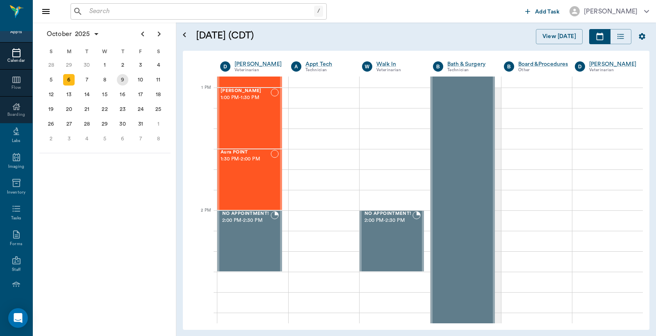
click at [124, 78] on div "9" at bounding box center [122, 79] width 11 height 11
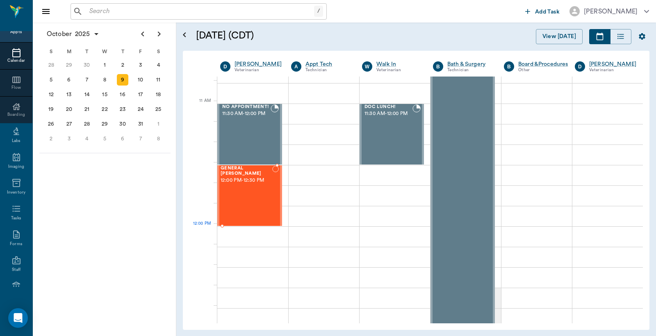
scroll to position [425, 0]
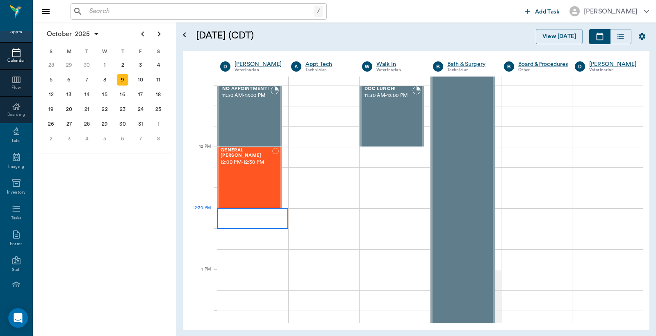
click at [234, 223] on div at bounding box center [252, 219] width 71 height 20
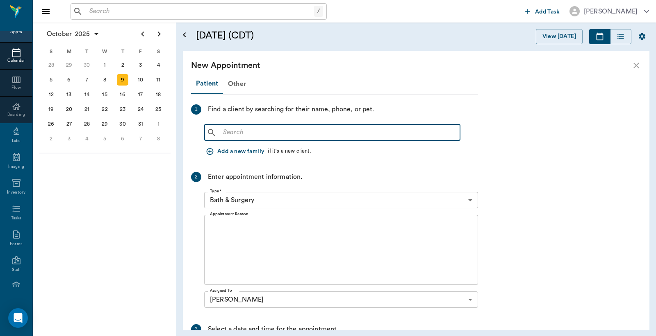
click at [227, 134] on input "text" at bounding box center [338, 132] width 237 height 11
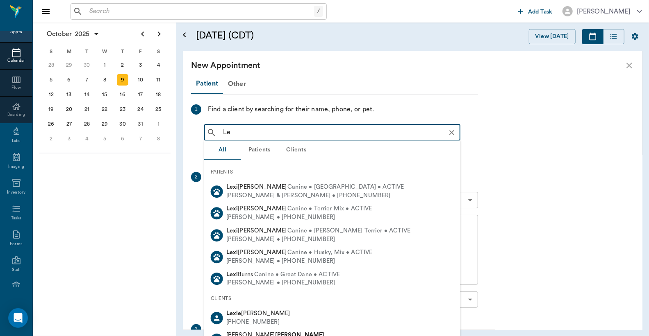
type input "L"
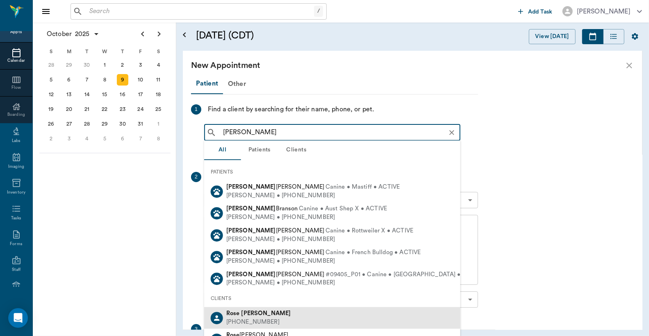
click at [262, 318] on div "[PHONE_NUMBER]" at bounding box center [258, 322] width 65 height 9
type input "[PERSON_NAME]"
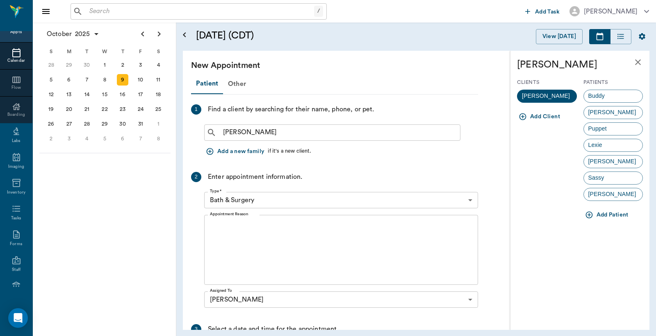
click at [607, 148] on div "Lexie" at bounding box center [613, 145] width 60 height 13
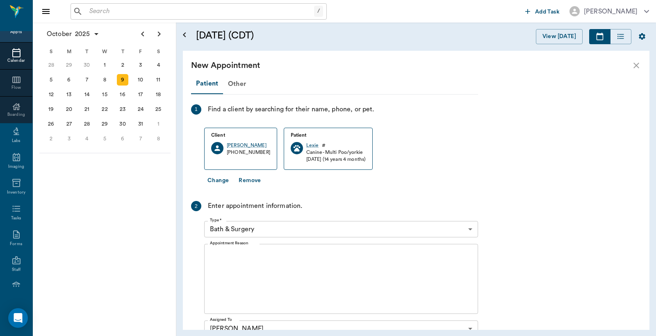
click at [470, 231] on body "/ ​ Add Task [PERSON_NAME] Nectar Messages Appts Calendar Flow Boarding Labs Im…" at bounding box center [328, 168] width 656 height 336
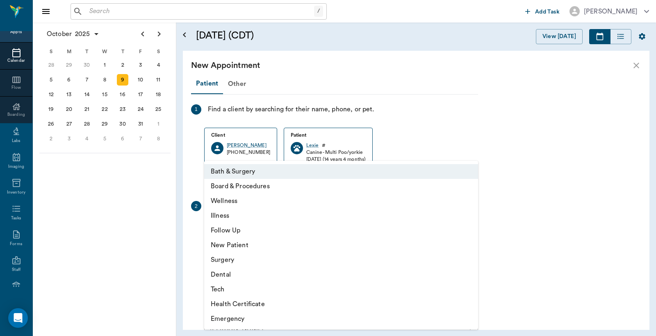
click at [227, 263] on li "Surgery" at bounding box center [341, 260] width 274 height 15
type input "65d2be4f46e3a538d89b8c18"
type input "01:00 PM"
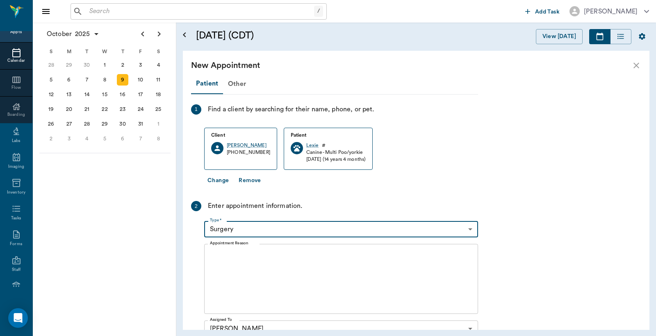
click at [211, 255] on textarea "Appointment Reason" at bounding box center [341, 279] width 262 height 57
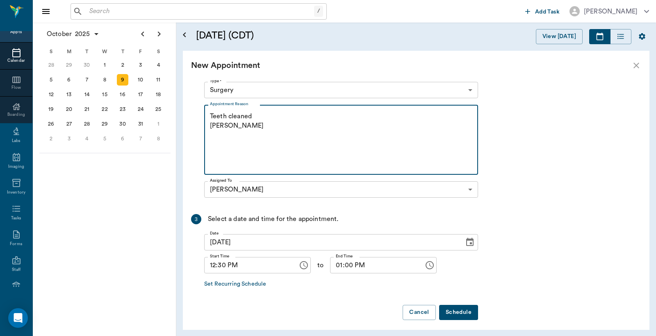
scroll to position [144, 0]
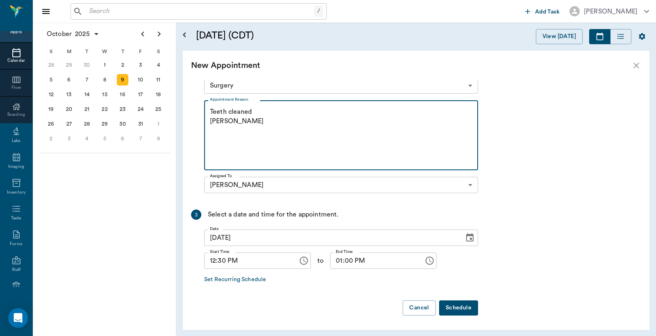
type textarea "Teeth cleaned [PERSON_NAME]"
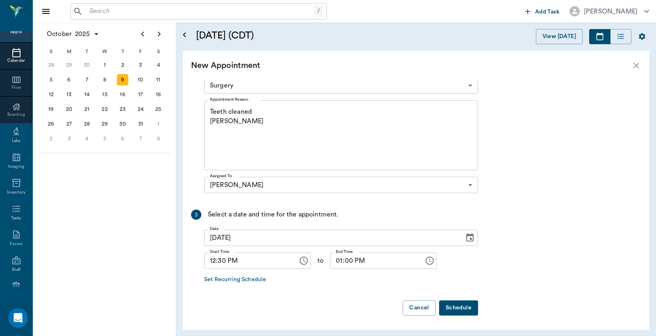
click at [459, 311] on button "Schedule" at bounding box center [458, 308] width 39 height 15
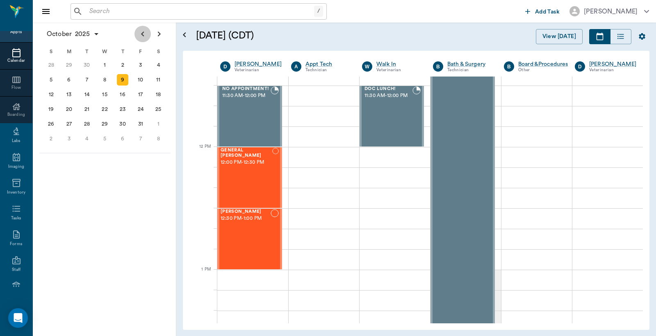
click at [143, 35] on icon "Previous page" at bounding box center [142, 34] width 3 height 5
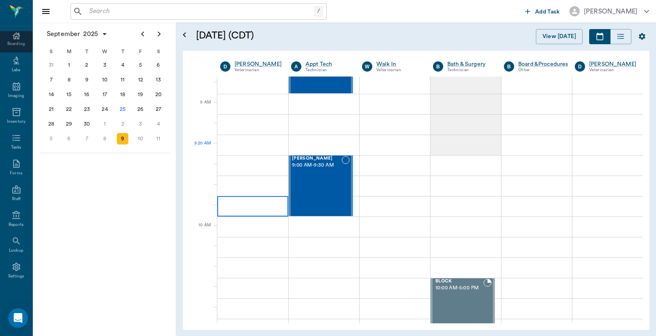
scroll to position [0, 0]
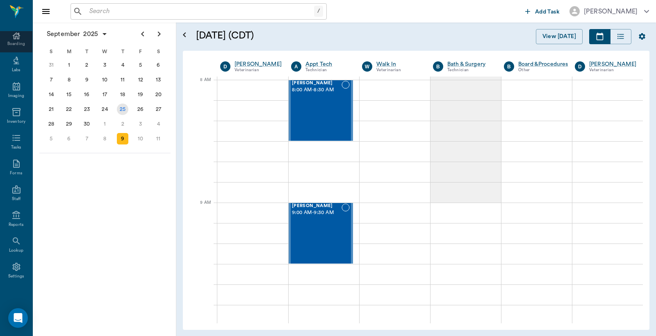
click at [122, 105] on div "25" at bounding box center [122, 109] width 11 height 11
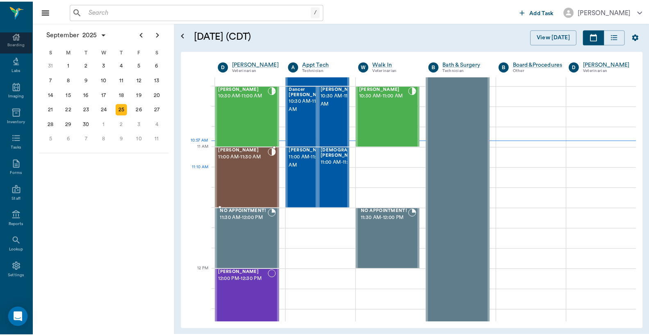
scroll to position [304, 0]
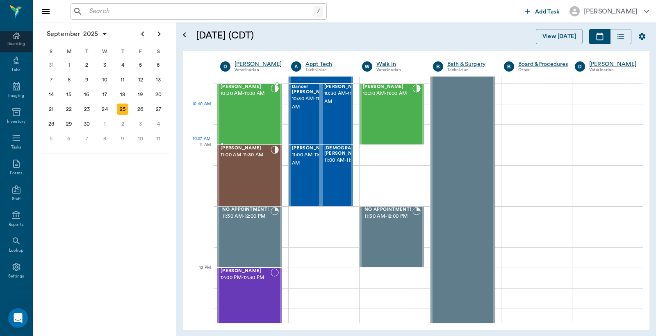
click at [240, 109] on div "[PERSON_NAME] 10:30 AM - 11:00 AM" at bounding box center [245, 114] width 50 height 60
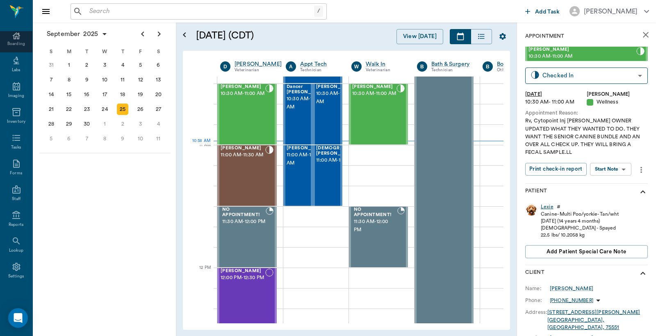
click at [545, 208] on div "Lexie" at bounding box center [547, 207] width 13 height 7
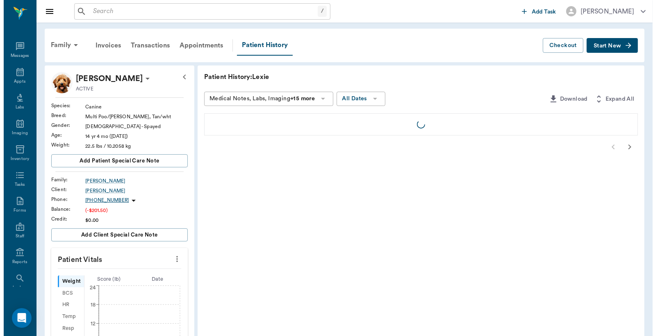
scroll to position [38, 0]
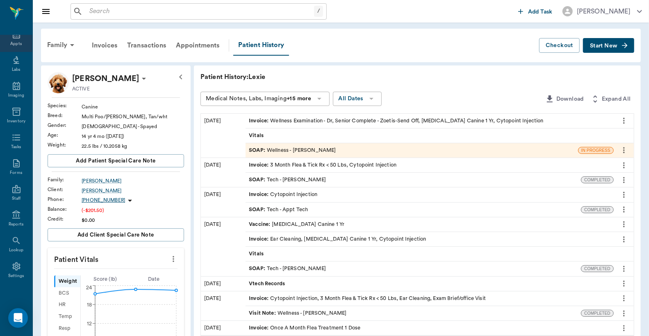
click at [11, 42] on div "Appts" at bounding box center [15, 44] width 11 height 6
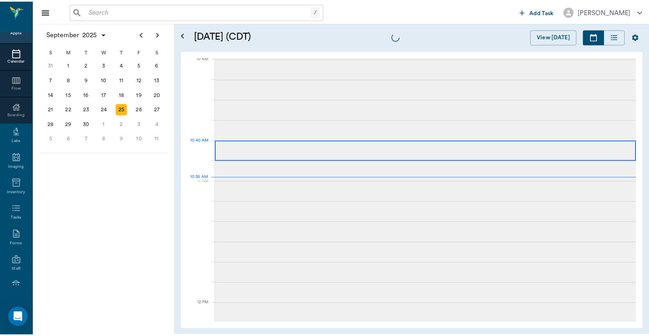
scroll to position [248, 0]
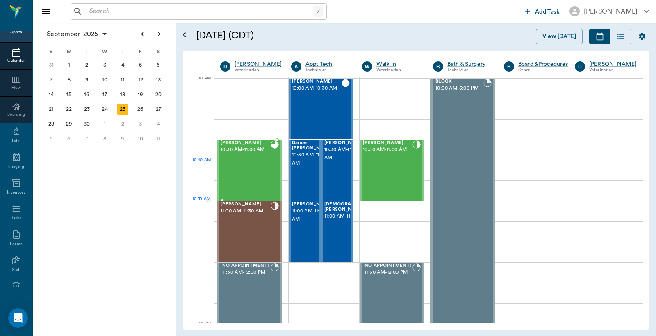
click at [249, 163] on div "[PERSON_NAME] 10:30 AM - 11:00 AM" at bounding box center [245, 171] width 50 height 60
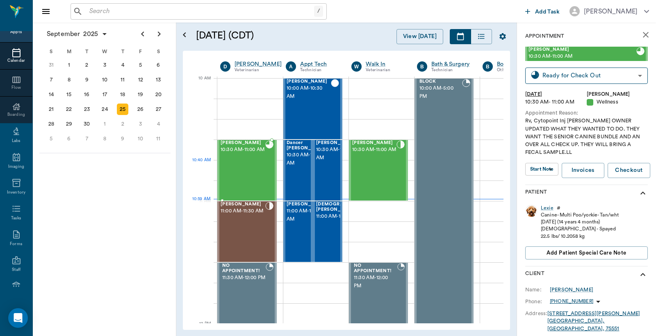
type input "READY_TO_CHECKOUT"
click at [547, 210] on div "Lexie" at bounding box center [547, 208] width 13 height 7
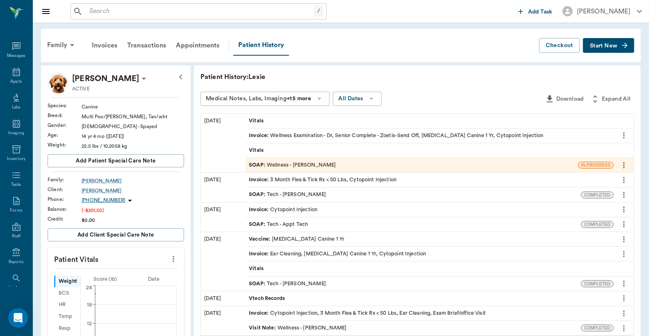
scroll to position [38, 0]
click at [290, 137] on div "Invoice : Wellness Examination - Dr, Senior Complete - Zoetis-Send Off, [MEDICA…" at bounding box center [396, 136] width 295 height 8
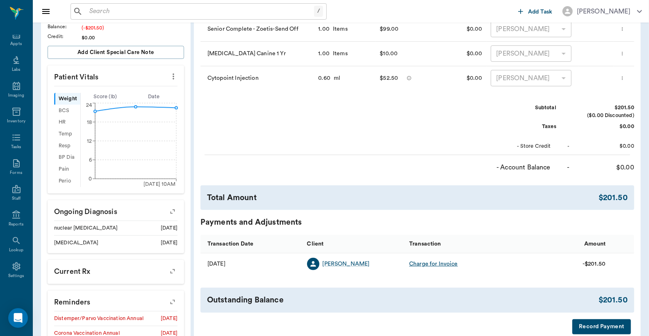
scroll to position [243, 0]
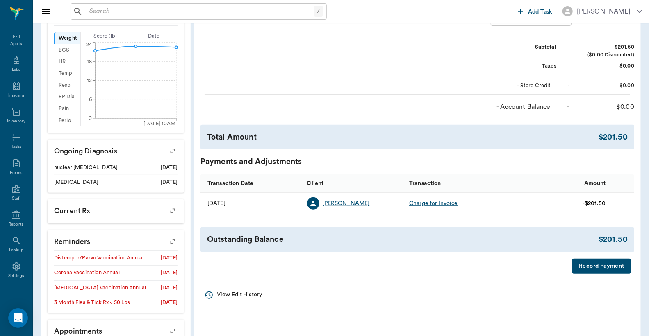
click at [589, 269] on button "Record Payment" at bounding box center [601, 266] width 59 height 15
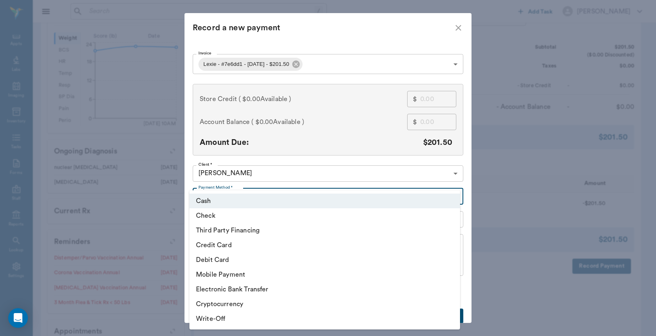
click at [452, 197] on body "/ ​ Add Task [PERSON_NAME] Nectar Messages Appts Labs Imaging Inventory Tasks F…" at bounding box center [328, 80] width 656 height 646
click at [217, 263] on li "Debit Card" at bounding box center [324, 260] width 270 height 15
type input "DEBIT_CARD"
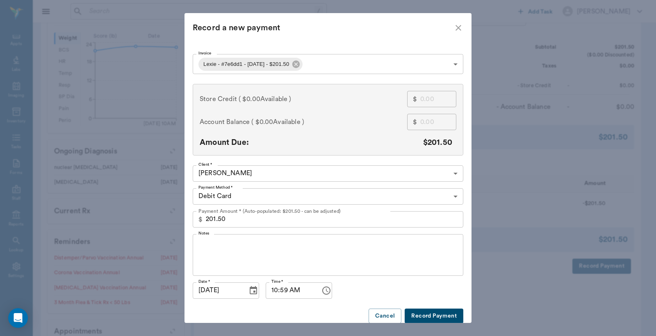
click at [435, 316] on button "Record Payment" at bounding box center [433, 316] width 59 height 15
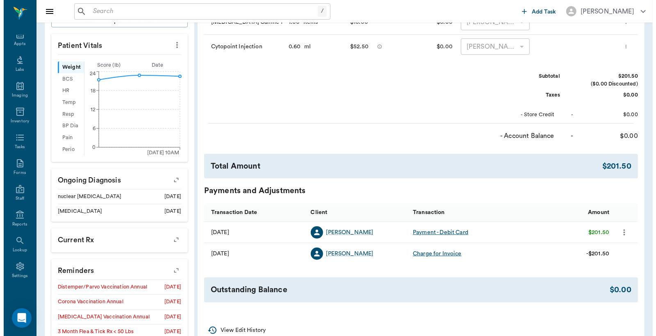
scroll to position [0, 0]
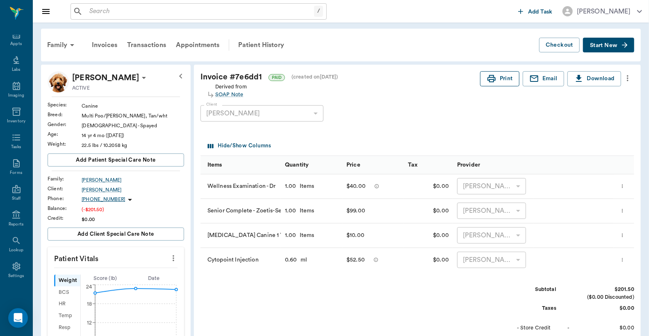
click at [502, 77] on button "Print" at bounding box center [499, 78] width 39 height 15
click at [87, 11] on input "text" at bounding box center [200, 11] width 228 height 11
click at [11, 43] on div "Appts" at bounding box center [15, 44] width 11 height 6
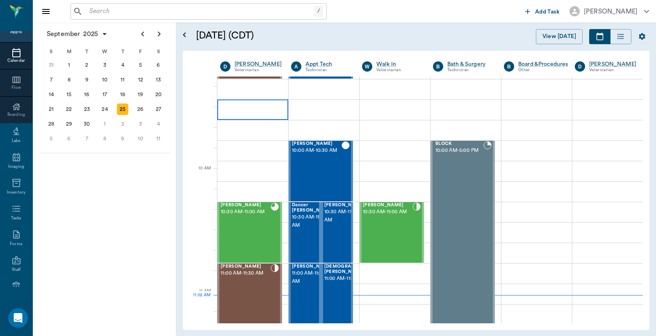
scroll to position [186, 0]
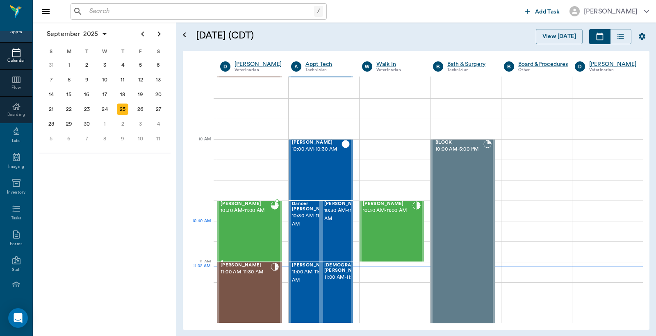
click at [233, 223] on div "[PERSON_NAME] 10:30 AM - 11:00 AM" at bounding box center [245, 232] width 50 height 60
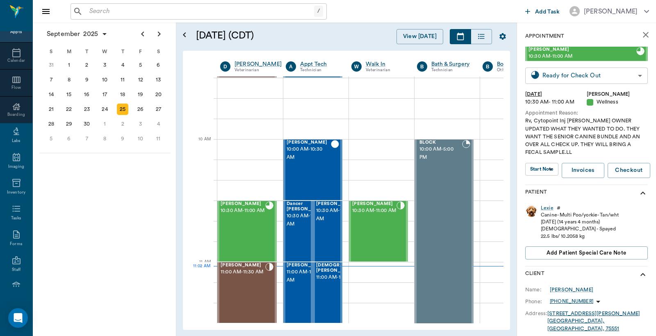
click at [570, 74] on body "/ ​ Add Task [PERSON_NAME] Nectar Messages Appts Calendar Flow Boarding Labs Im…" at bounding box center [328, 168] width 656 height 336
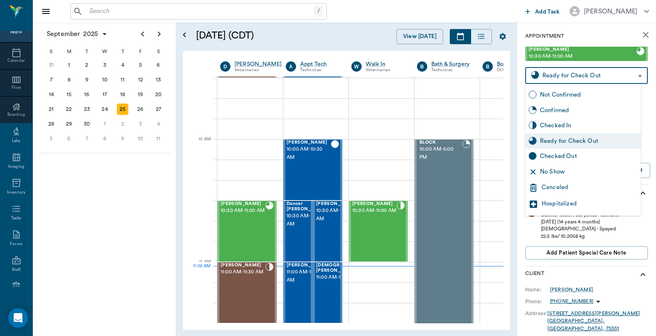
click at [552, 154] on div "Checked Out" at bounding box center [589, 156] width 98 height 9
type input "CHECKED_OUT"
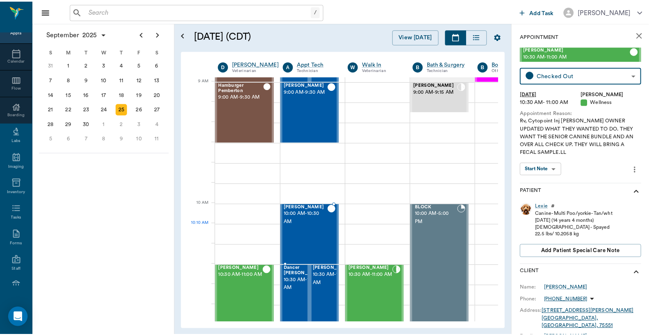
scroll to position [243, 0]
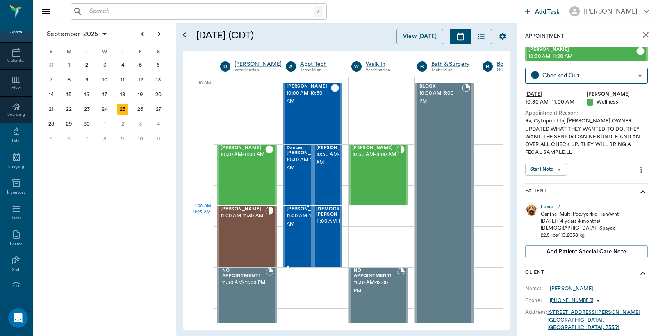
click at [297, 227] on span "11:00 AM - 11:30 AM" at bounding box center [306, 220] width 41 height 16
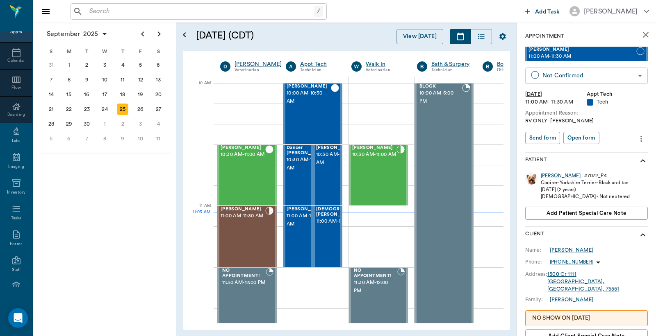
click at [570, 77] on body "/ ​ Add Task Dr. Bert Ellsworth Nectar Messages Appts Calendar Flow Boarding La…" at bounding box center [328, 168] width 656 height 336
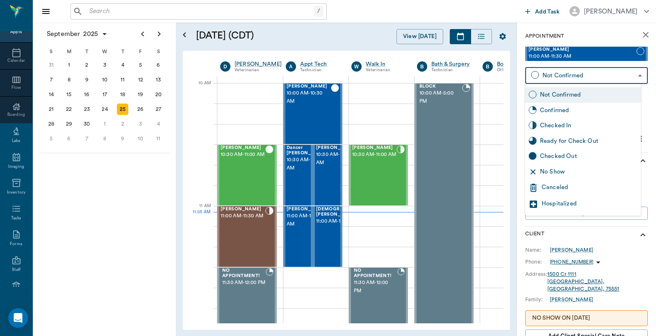
click at [554, 127] on div "Checked In" at bounding box center [589, 125] width 98 height 9
type input "CHECKED_IN"
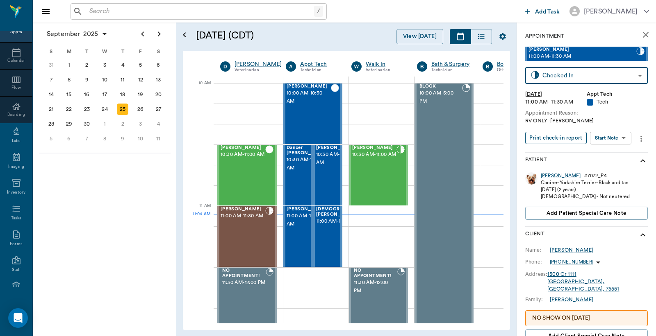
click at [558, 136] on button "Print check-in report" at bounding box center [555, 138] width 61 height 13
click at [329, 223] on span "11:00 AM - 11:30 AM" at bounding box center [344, 222] width 56 height 8
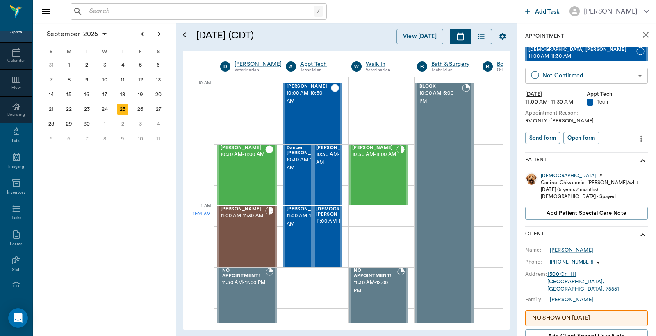
click at [554, 73] on body "/ ​ Add Task Dr. Bert Ellsworth Nectar Messages Appts Calendar Flow Boarding La…" at bounding box center [328, 168] width 656 height 336
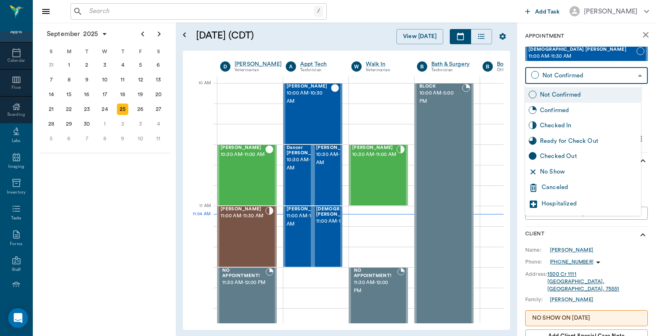
click at [554, 124] on div "Checked In" at bounding box center [589, 125] width 98 height 9
type input "CHECKED_IN"
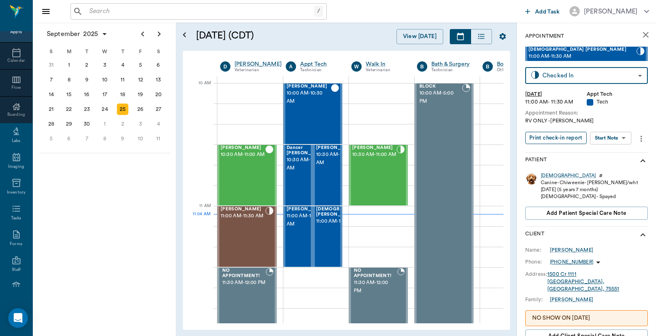
click at [552, 139] on button "Print check-in report" at bounding box center [555, 138] width 61 height 13
click at [89, 14] on input "text" at bounding box center [200, 11] width 228 height 11
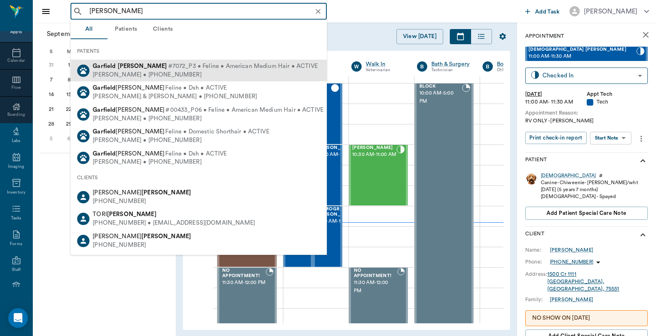
click at [137, 74] on div "Amanda Bramblett • (903) 748-2716" at bounding box center [205, 74] width 225 height 9
type input "Garfield Bramblet"
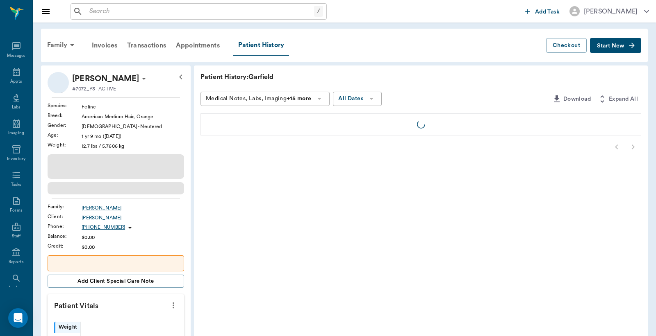
scroll to position [38, 0]
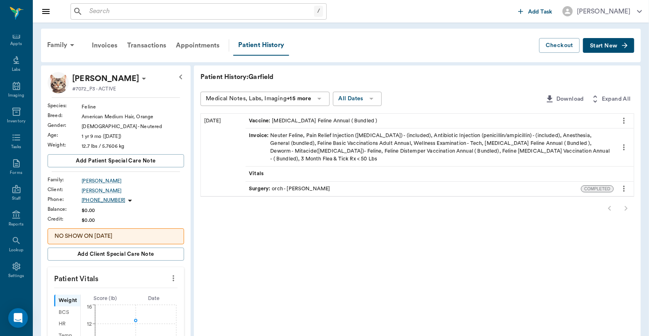
click at [623, 121] on icon "more" at bounding box center [624, 121] width 2 height 6
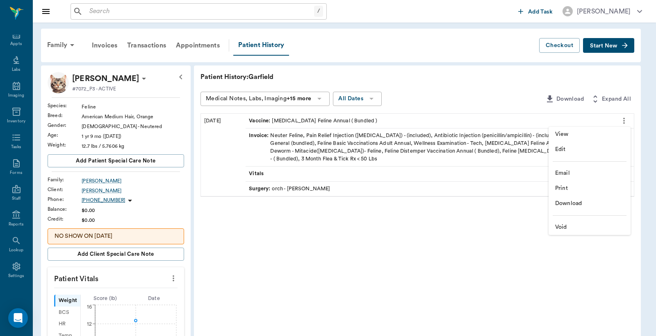
click at [572, 189] on span "Print" at bounding box center [589, 188] width 69 height 9
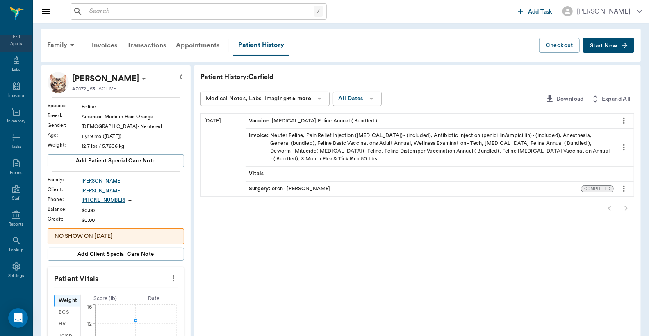
click at [10, 44] on div "Appts" at bounding box center [15, 44] width 11 height 6
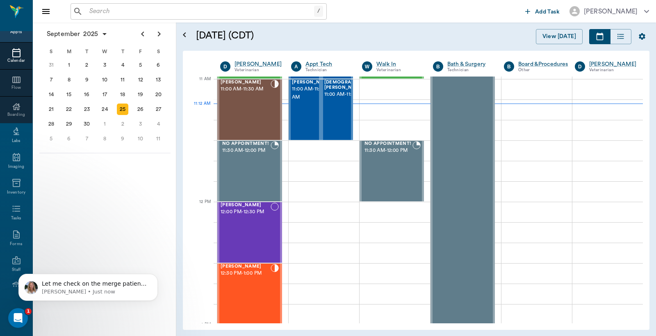
click at [85, 12] on div "/ ​" at bounding box center [198, 11] width 256 height 16
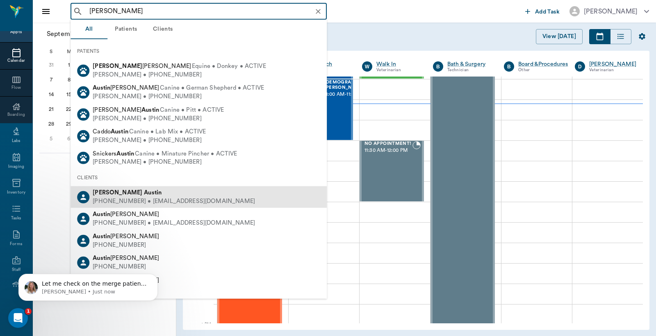
click at [115, 195] on div "Jessica Austin" at bounding box center [174, 193] width 162 height 9
type input "Jessica Austin"
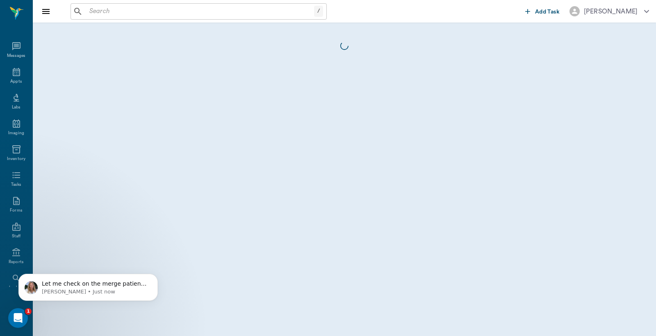
scroll to position [38, 0]
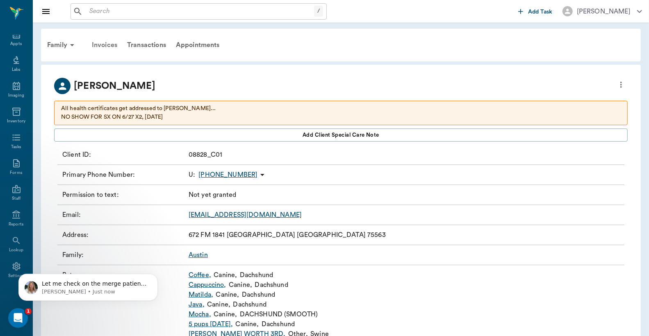
click at [102, 46] on div "Invoices" at bounding box center [104, 45] width 35 height 20
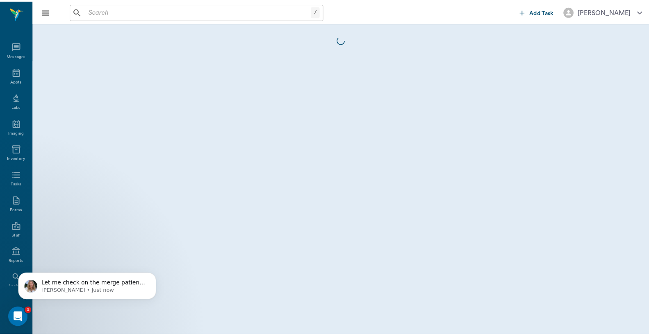
scroll to position [38, 0]
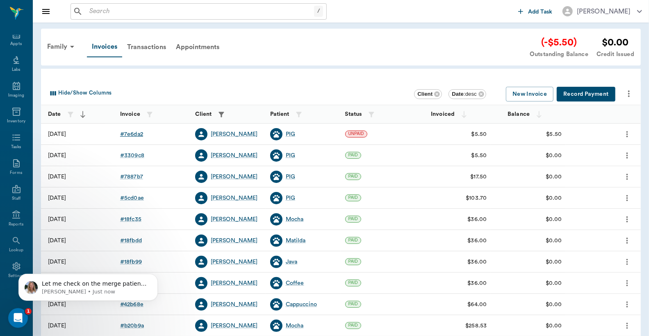
click at [133, 134] on div "# 7e6da2" at bounding box center [131, 134] width 23 height 8
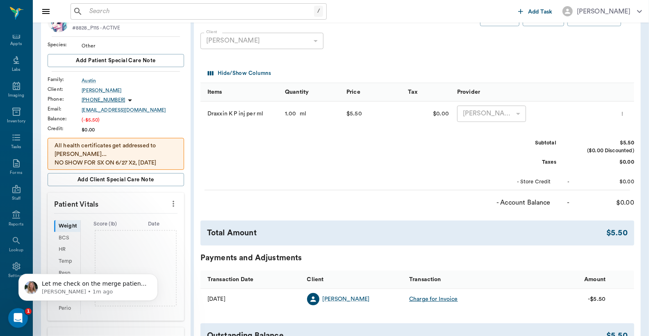
scroll to position [121, 0]
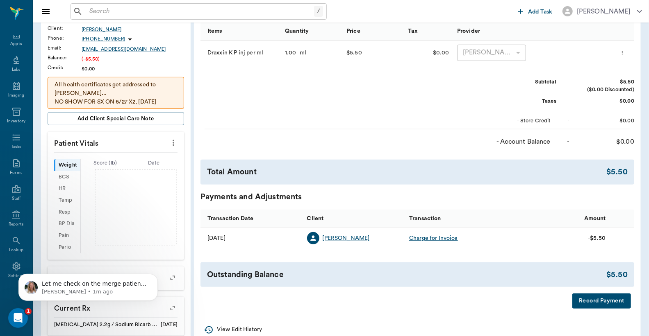
click at [601, 302] on button "Record Payment" at bounding box center [601, 301] width 59 height 15
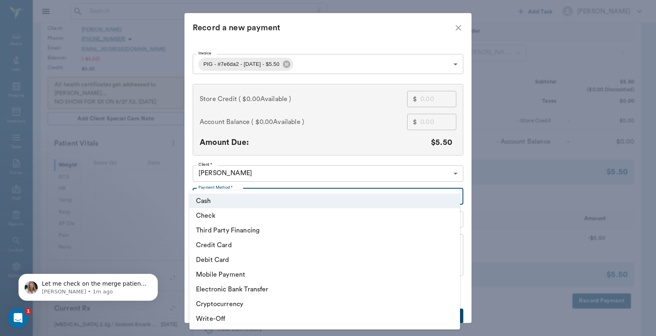
click at [452, 197] on body "/ ​ Add Task Dr. Bert Ellsworth Nectar Messages Appts Labs Imaging Inventory Ta…" at bounding box center [328, 160] width 656 height 563
click at [246, 263] on li "Debit Card" at bounding box center [324, 260] width 270 height 15
type input "DEBIT_CARD"
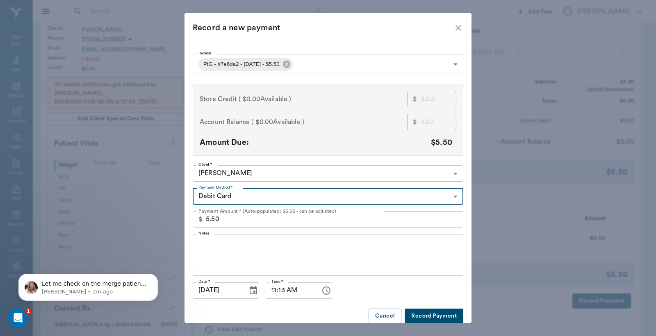
click at [427, 316] on button "Record Payment" at bounding box center [433, 316] width 59 height 15
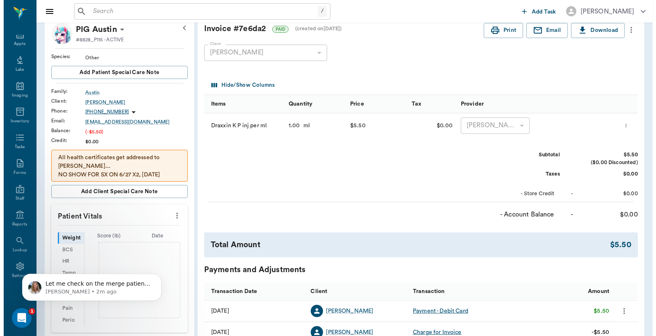
scroll to position [0, 0]
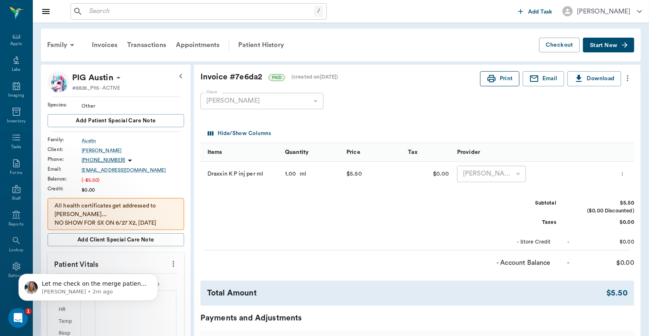
click at [504, 81] on button "Print" at bounding box center [499, 78] width 39 height 15
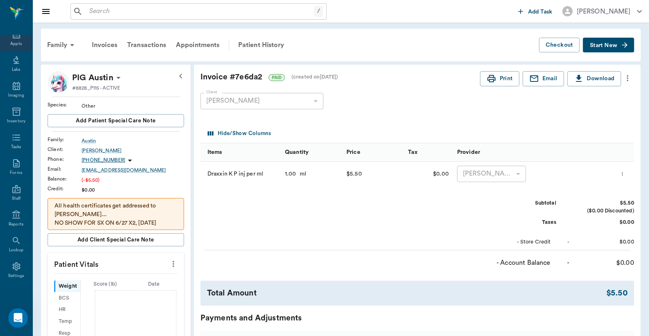
click at [10, 41] on div "Appts" at bounding box center [15, 44] width 11 height 6
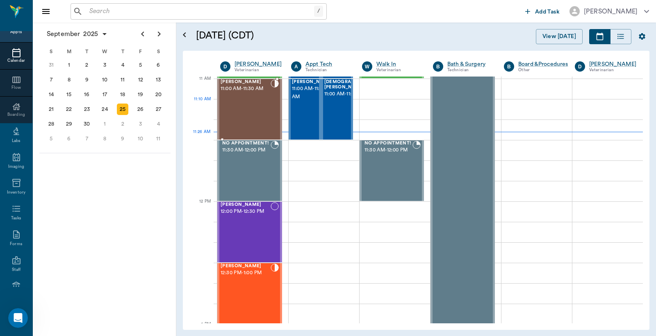
click at [238, 101] on div "[PERSON_NAME] 11:00 AM - 11:30 AM" at bounding box center [245, 109] width 50 height 60
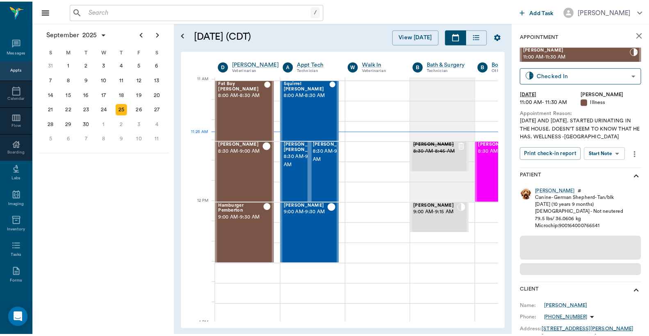
scroll to position [38, 0]
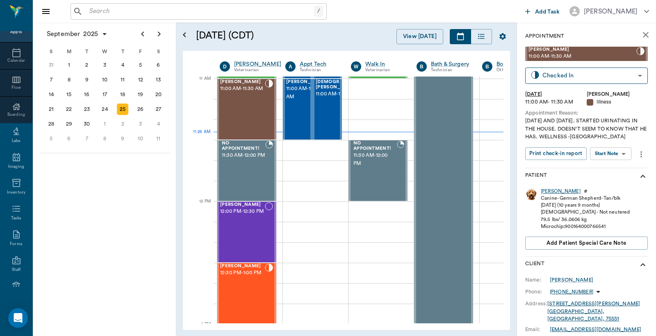
click at [546, 192] on div "[PERSON_NAME]" at bounding box center [561, 191] width 40 height 7
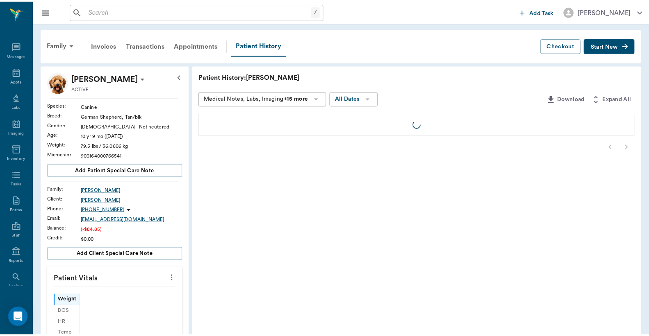
scroll to position [38, 0]
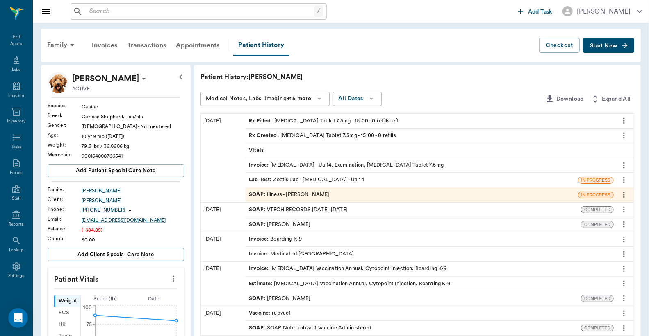
click at [312, 167] on div "Invoice : [MEDICAL_DATA] - Ua 14, Examination, [MEDICAL_DATA] Tablet 7.5mg" at bounding box center [346, 165] width 195 height 8
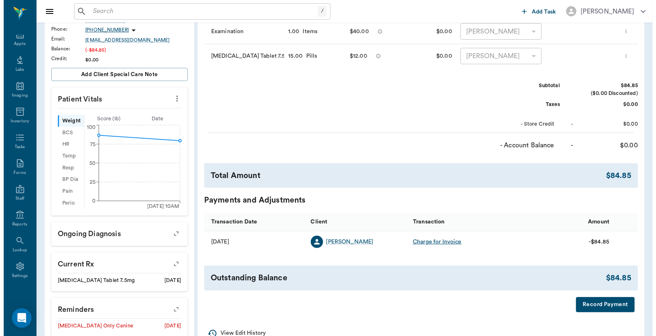
scroll to position [182, 0]
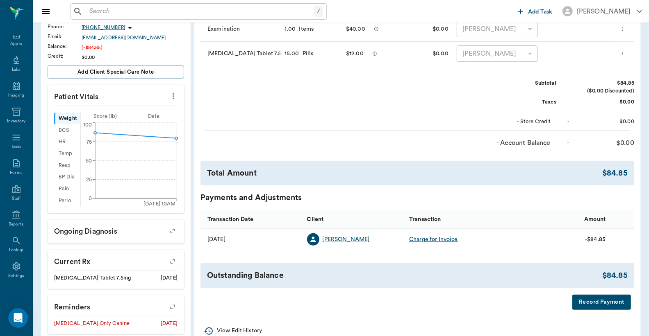
click at [588, 308] on button "Record Payment" at bounding box center [601, 302] width 59 height 15
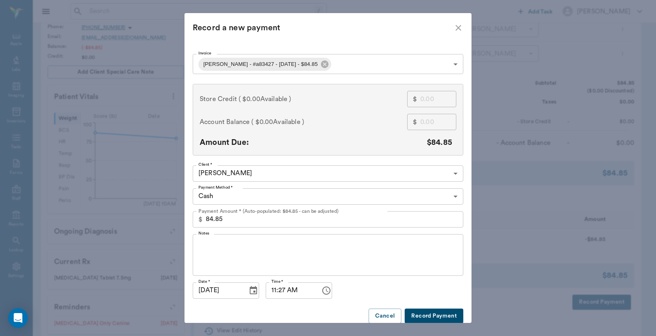
click at [454, 196] on body "/ ​ Add Task [PERSON_NAME] Nectar Messages Appts Labs Imaging Inventory Tasks F…" at bounding box center [328, 113] width 656 height 591
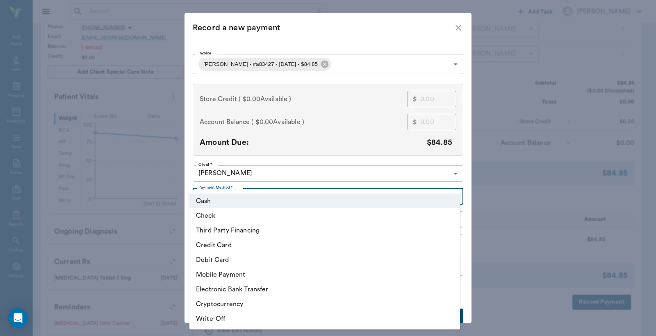
click at [223, 246] on li "Credit Card" at bounding box center [324, 245] width 270 height 15
type input "CREDIT_CARD"
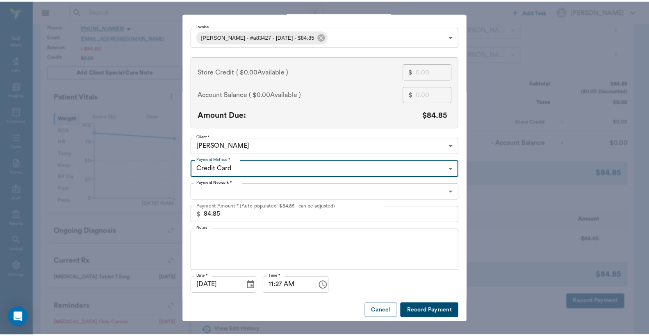
scroll to position [32, 0]
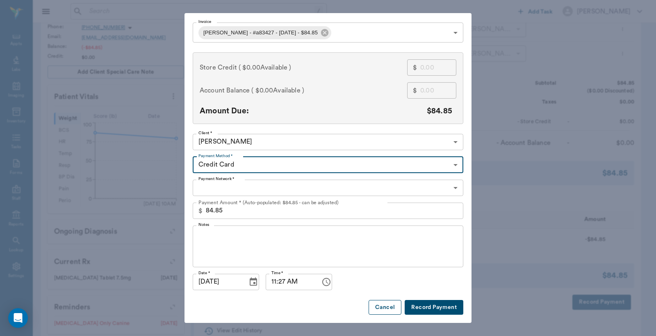
click at [378, 309] on button "Cancel" at bounding box center [384, 307] width 33 height 15
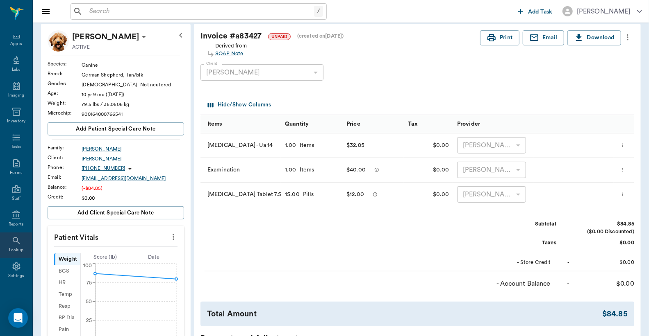
scroll to position [60, 0]
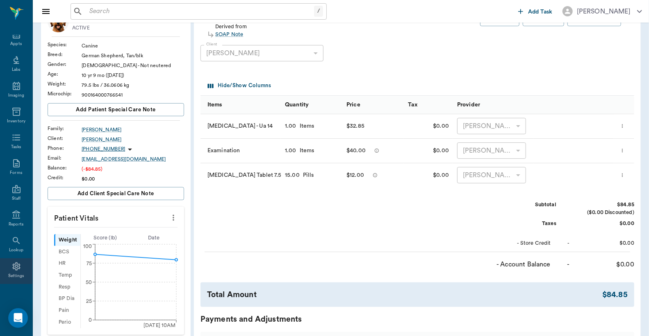
click at [12, 276] on div "Settings" at bounding box center [16, 276] width 16 height 6
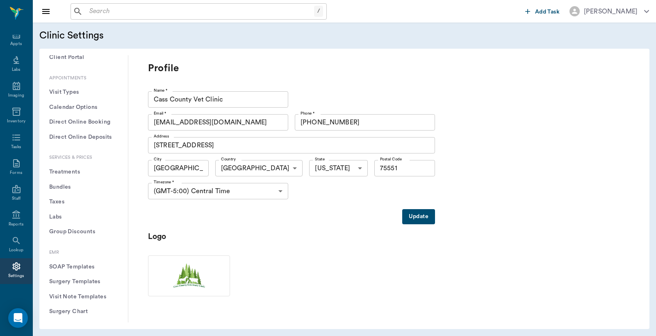
scroll to position [182, 0]
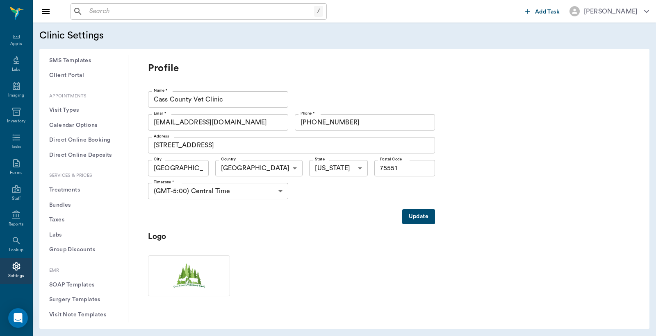
click at [68, 190] on button "Treatments" at bounding box center [83, 190] width 75 height 15
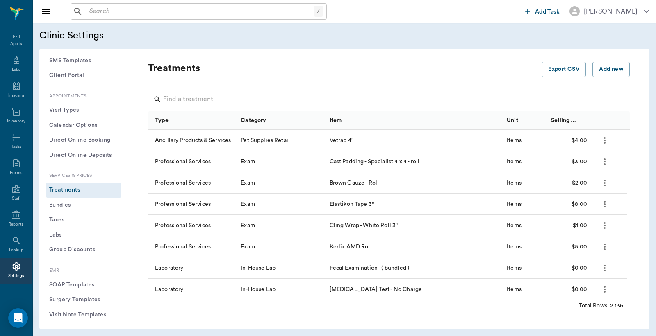
click at [167, 101] on input "Search" at bounding box center [389, 99] width 452 height 13
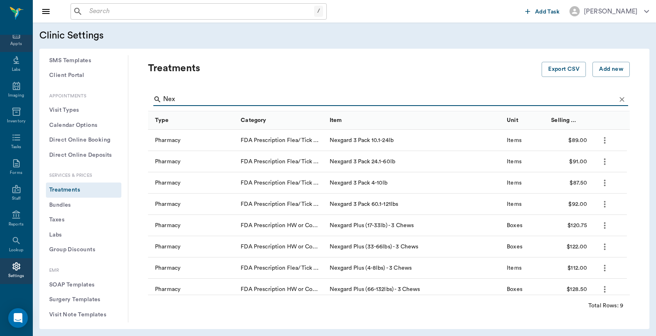
type input "Nex"
click at [11, 44] on div "Appts" at bounding box center [15, 44] width 11 height 6
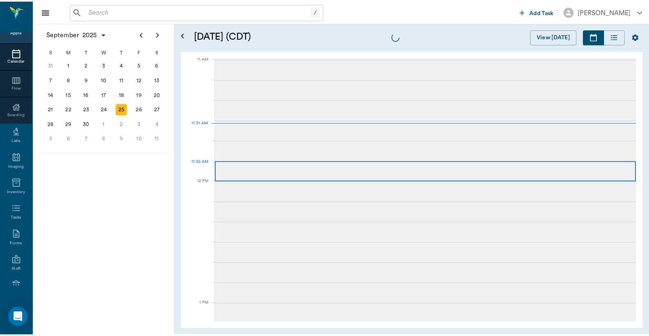
scroll to position [370, 0]
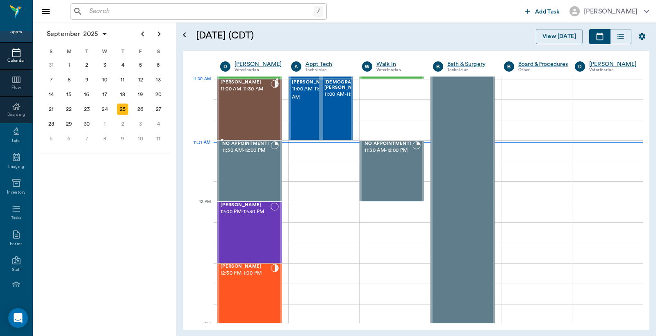
click at [248, 97] on div "[PERSON_NAME] 11:00 AM - 11:30 AM" at bounding box center [245, 110] width 50 height 60
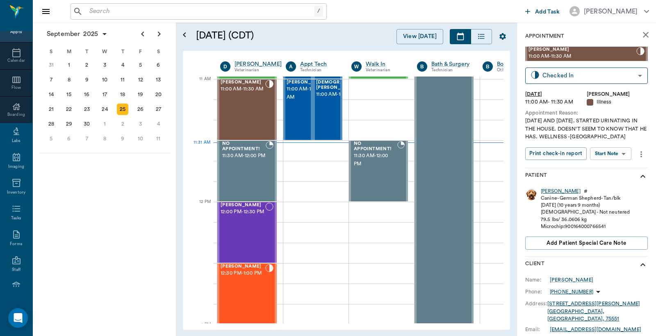
click at [546, 190] on div "[PERSON_NAME]" at bounding box center [561, 191] width 40 height 7
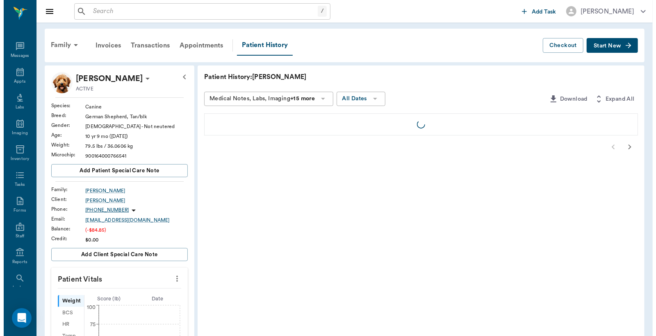
scroll to position [38, 0]
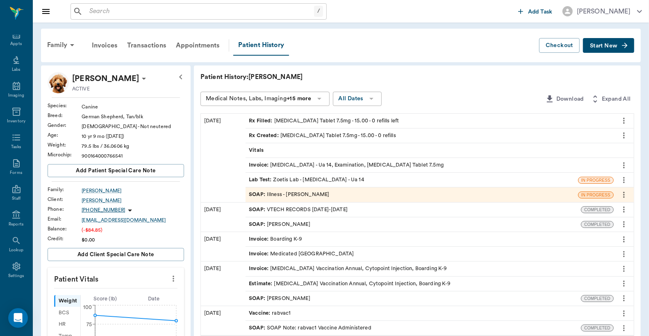
click at [599, 46] on span "Start New" at bounding box center [603, 46] width 27 height 0
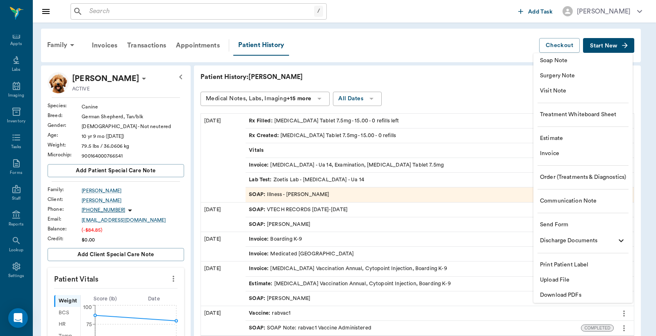
click at [563, 95] on span "Visit Note" at bounding box center [583, 91] width 86 height 9
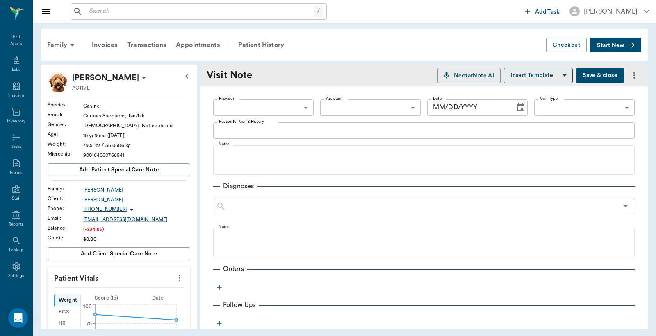
type input "63ec2f075fda476ae8351a4d"
type input "[DATE]"
click at [216, 288] on icon "button" at bounding box center [219, 288] width 8 height 8
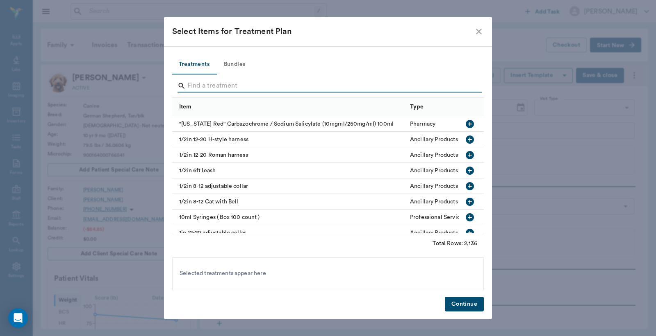
click at [191, 86] on input "Search" at bounding box center [328, 85] width 282 height 13
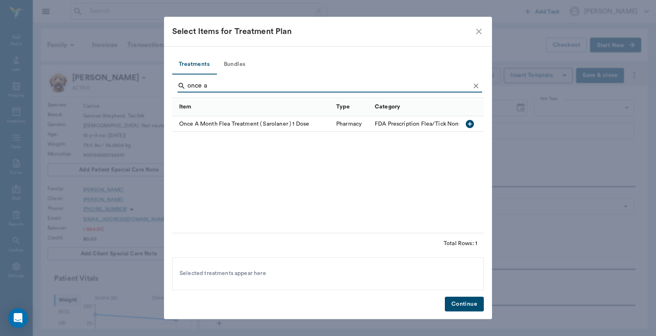
type input "once a"
click at [468, 123] on icon "button" at bounding box center [470, 124] width 8 height 8
click at [460, 302] on button "Continue" at bounding box center [464, 304] width 39 height 15
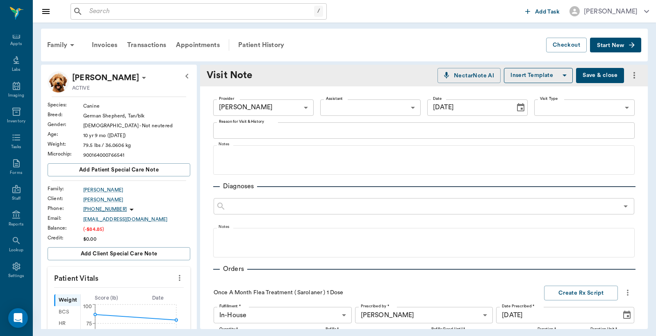
scroll to position [188, 0]
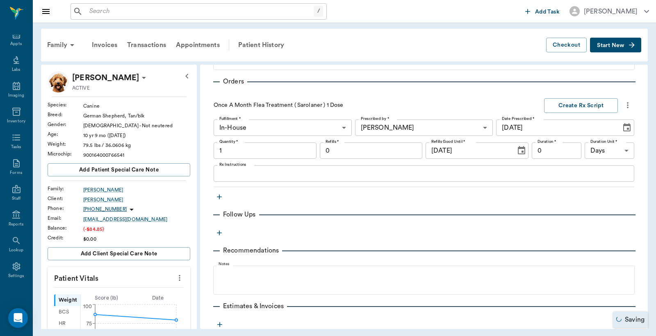
type input "1.00"
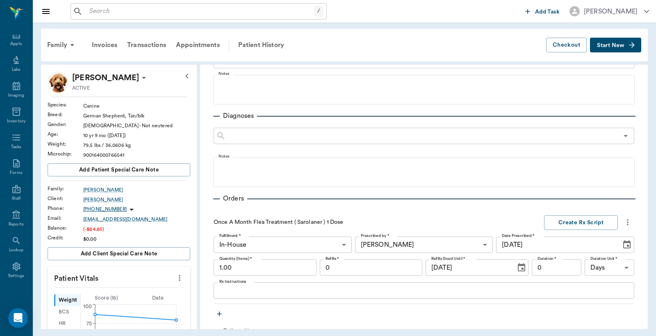
scroll to position [0, 0]
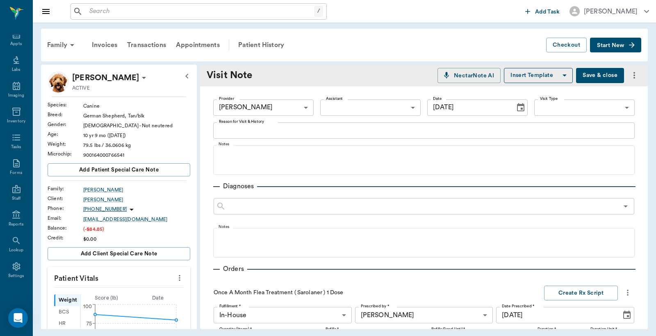
click at [597, 72] on button "Save & close" at bounding box center [600, 75] width 48 height 15
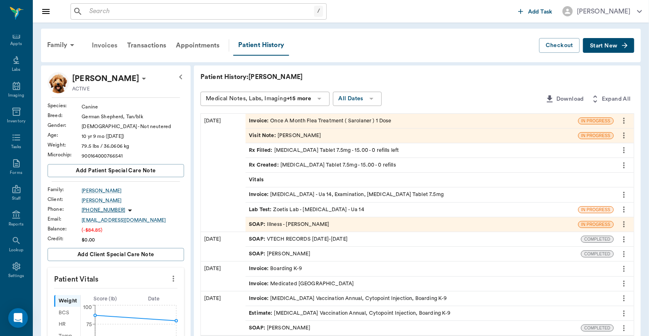
click at [98, 48] on div "Invoices" at bounding box center [104, 46] width 35 height 20
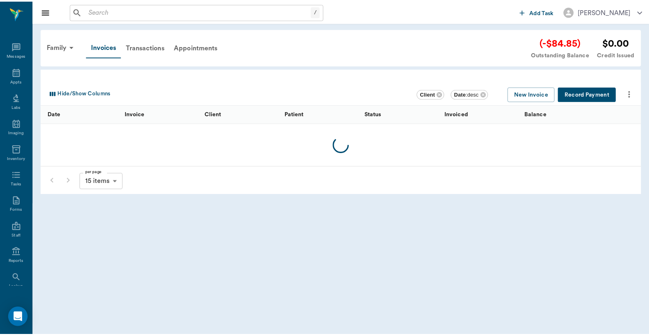
scroll to position [38, 0]
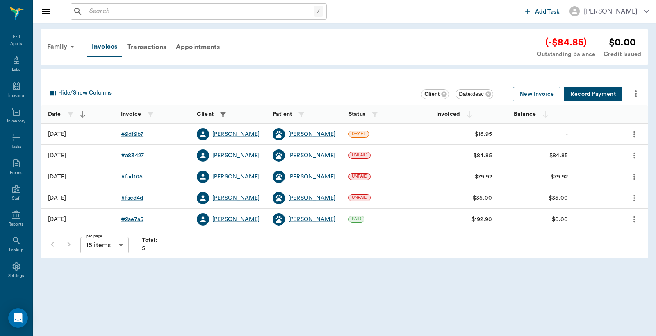
click at [572, 92] on button "Record Payment" at bounding box center [592, 94] width 59 height 15
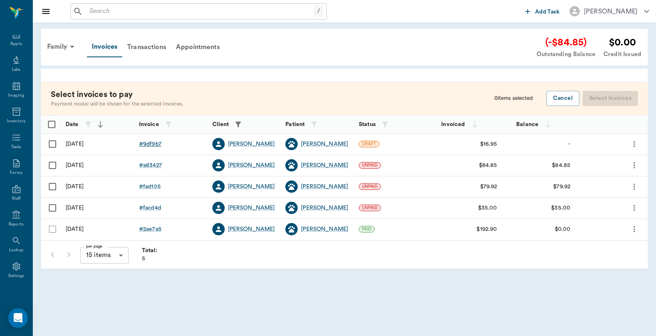
click at [150, 144] on div "# 9df9b7" at bounding box center [150, 144] width 23 height 8
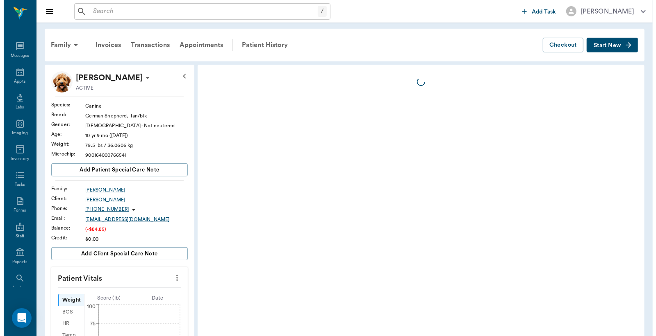
scroll to position [38, 0]
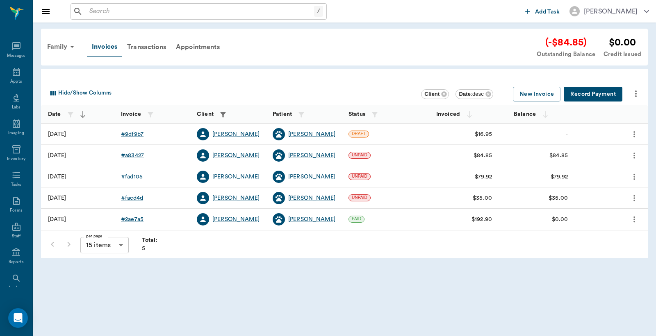
scroll to position [38, 0]
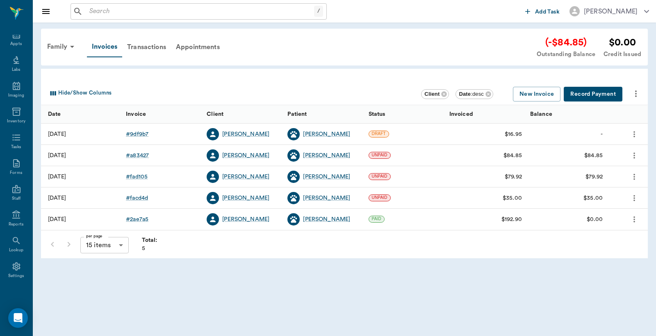
click at [596, 93] on button "Record Payment" at bounding box center [592, 94] width 59 height 15
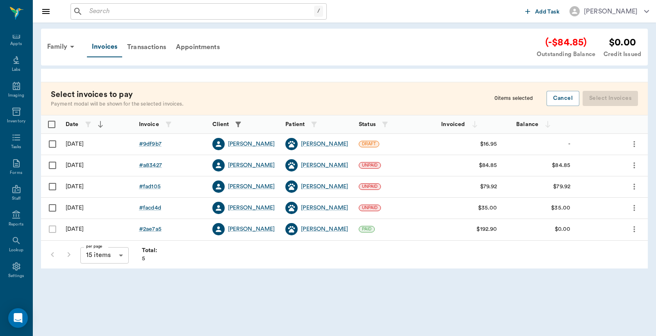
click at [51, 145] on input "Select row" at bounding box center [52, 144] width 17 height 17
checkbox input "false"
checkbox input "true"
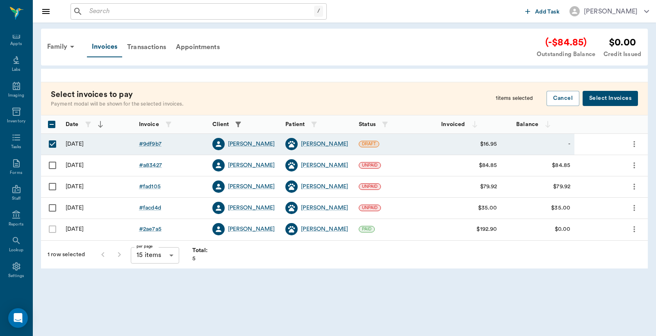
click at [50, 167] on input "Select row" at bounding box center [52, 165] width 17 height 17
checkbox input "true"
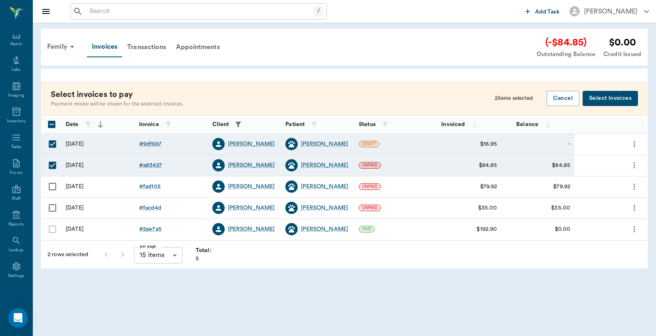
click at [600, 100] on button "Select Invoices" at bounding box center [609, 98] width 55 height 15
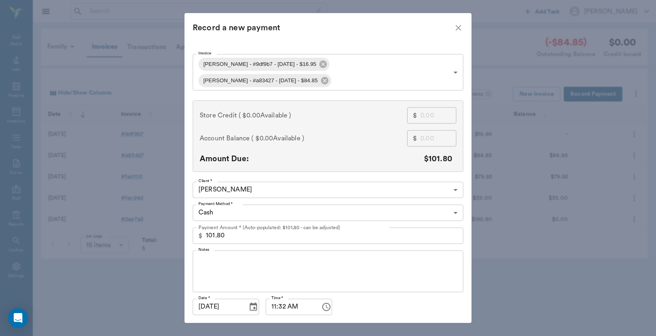
scroll to position [15, 0]
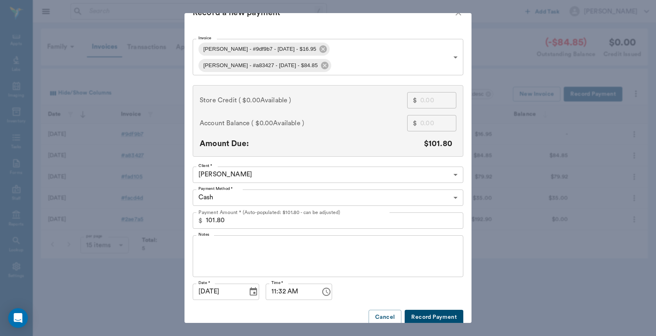
click at [454, 179] on body "/ ​ Add Task [PERSON_NAME] Nectar Messages Appts Labs Imaging Inventory Tasks F…" at bounding box center [328, 168] width 656 height 336
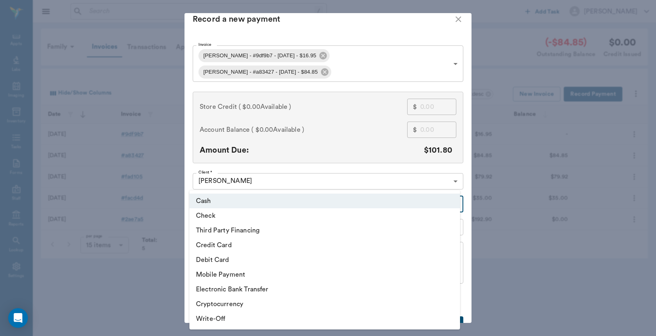
click at [232, 243] on li "Credit Card" at bounding box center [324, 245] width 270 height 15
type input "CREDIT_CARD"
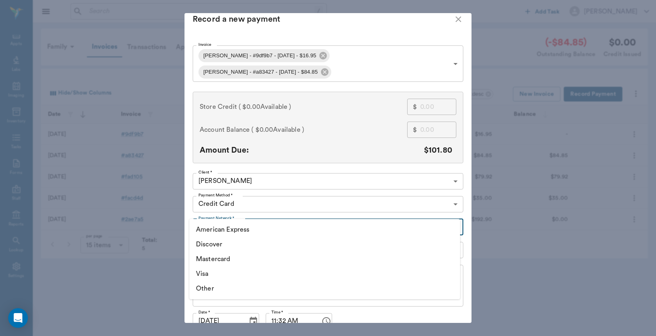
click at [452, 211] on body "/ ​ Add Task [PERSON_NAME] Nectar Messages Appts Labs Imaging Inventory Tasks F…" at bounding box center [328, 168] width 656 height 336
click at [223, 257] on li "Mastercard" at bounding box center [324, 259] width 270 height 15
type input "MASTERCARD"
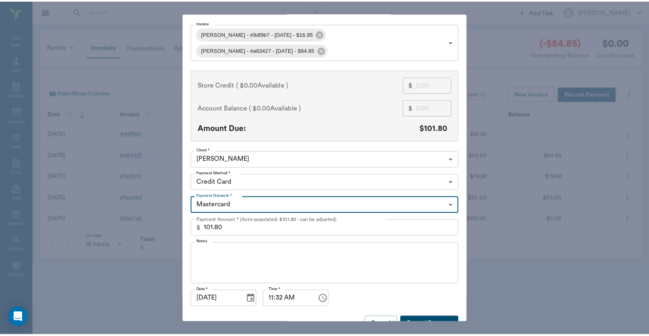
scroll to position [32, 0]
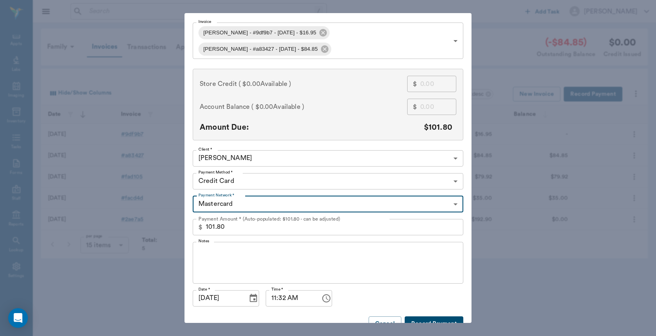
click at [425, 317] on button "Record Payment" at bounding box center [433, 324] width 59 height 15
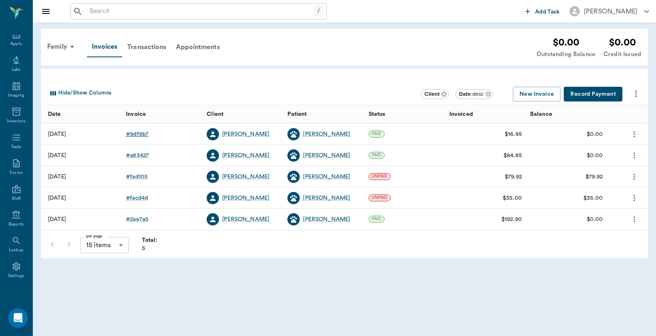
click at [138, 135] on div "# 9df9b7" at bounding box center [137, 134] width 23 height 8
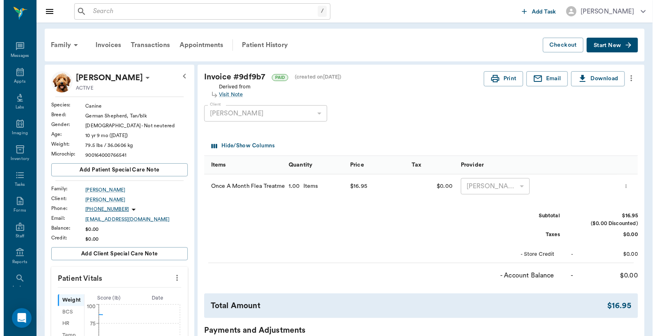
scroll to position [38, 0]
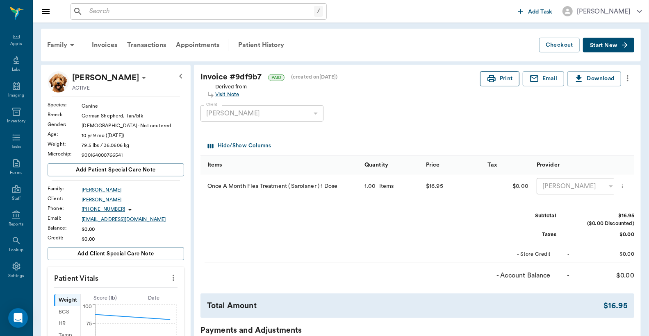
click at [503, 82] on button "Print" at bounding box center [499, 78] width 39 height 15
click at [102, 45] on div "Invoices" at bounding box center [104, 45] width 35 height 20
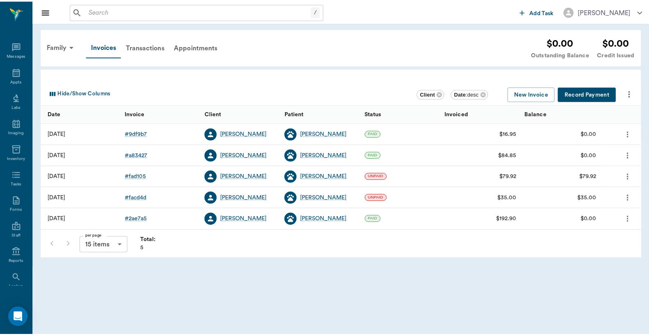
scroll to position [38, 0]
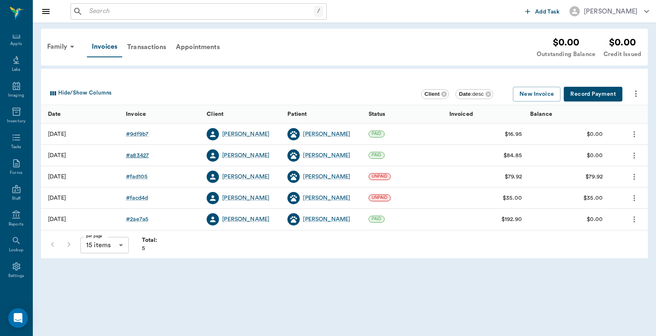
click at [137, 156] on div "# a83427" at bounding box center [137, 156] width 23 height 8
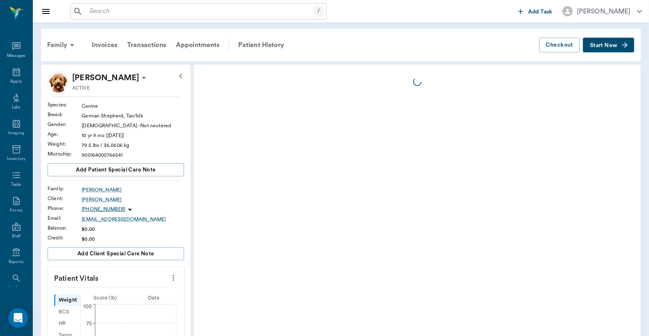
scroll to position [38, 0]
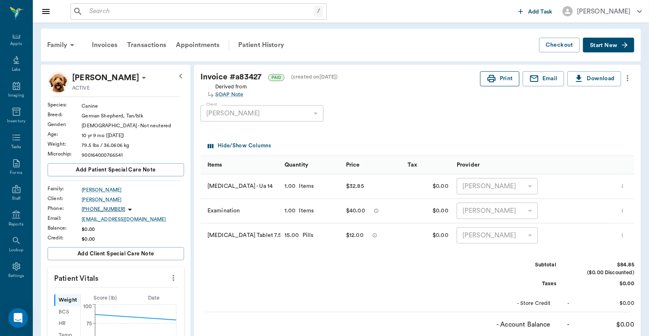
click at [497, 81] on button "Print" at bounding box center [499, 78] width 39 height 15
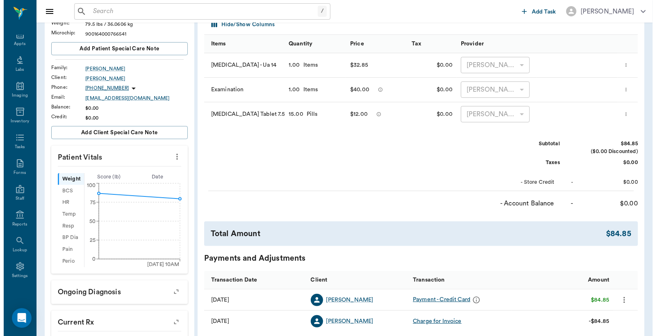
scroll to position [0, 0]
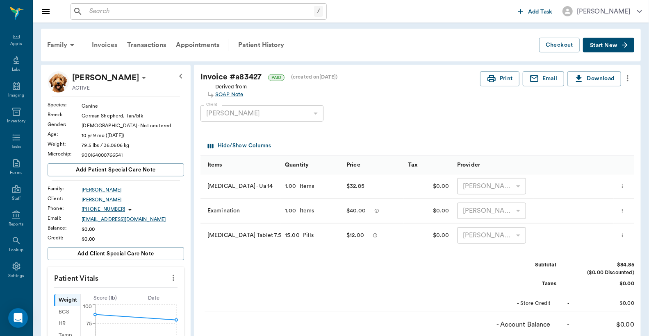
click at [107, 46] on div "Invoices" at bounding box center [104, 45] width 35 height 20
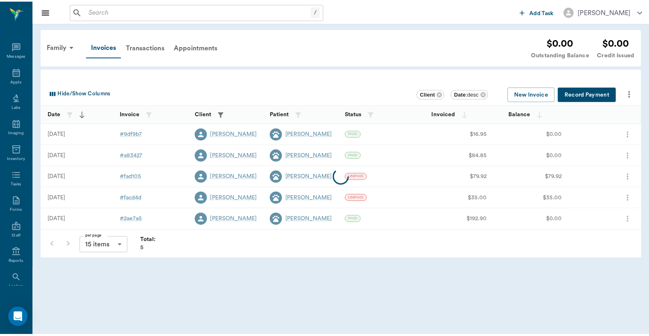
scroll to position [38, 0]
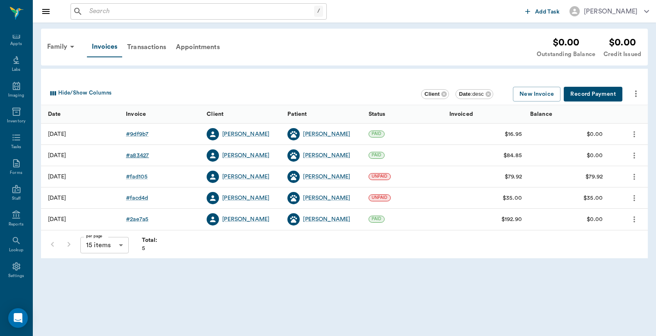
click at [142, 154] on div "# a83427" at bounding box center [137, 156] width 23 height 8
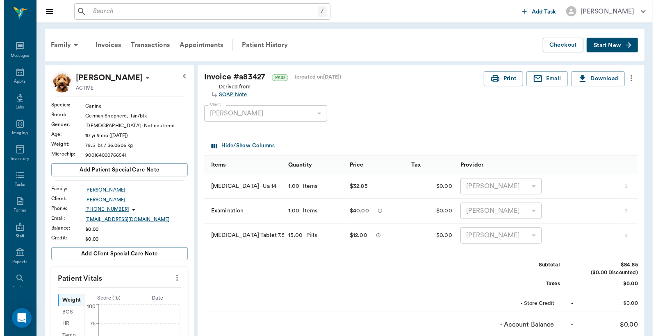
scroll to position [38, 0]
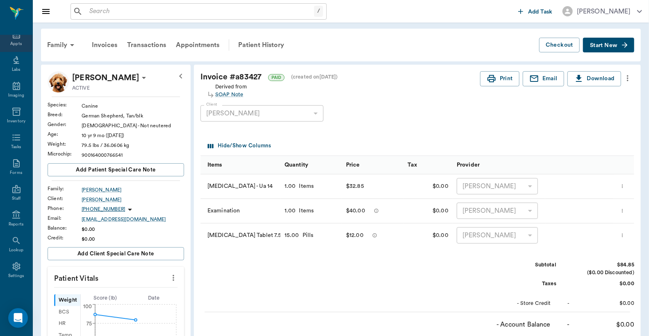
click at [11, 44] on div "Appts" at bounding box center [15, 44] width 11 height 6
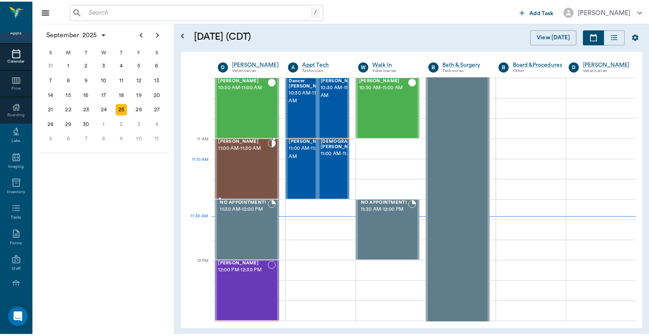
scroll to position [309, 0]
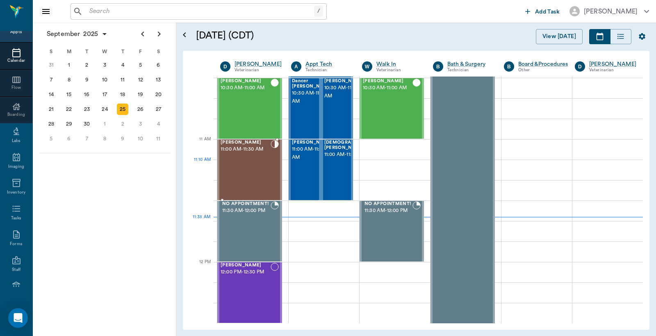
click at [235, 165] on div "Kane Owen 11:00 AM - 11:30 AM" at bounding box center [245, 170] width 50 height 60
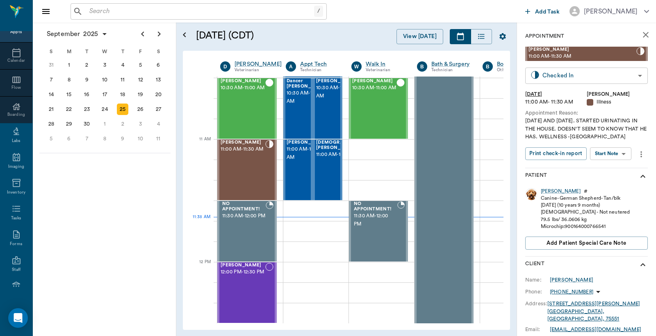
click at [588, 75] on body "/ ​ Add Task Dr. Bert Ellsworth Nectar Messages Appts Calendar Flow Boarding La…" at bounding box center [328, 168] width 656 height 336
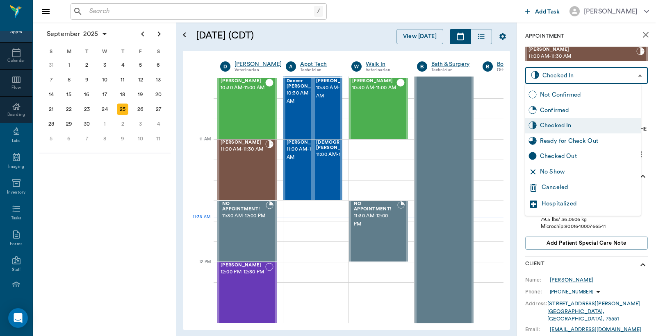
click at [547, 154] on div "Checked Out" at bounding box center [589, 156] width 98 height 9
type input "CHECKED_OUT"
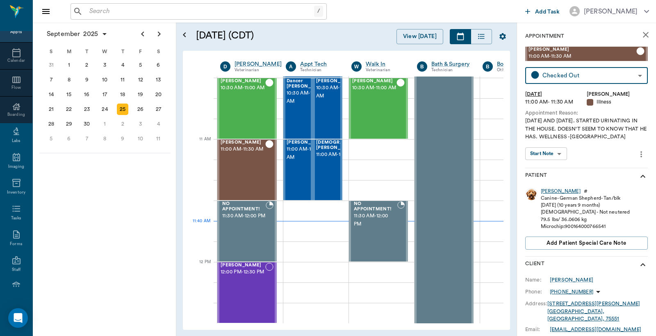
click at [543, 190] on div "Kane" at bounding box center [561, 191] width 40 height 7
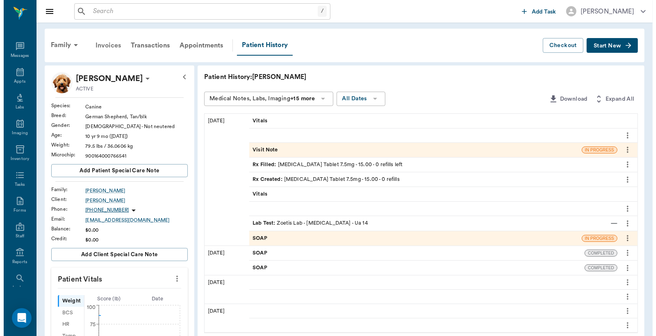
scroll to position [38, 0]
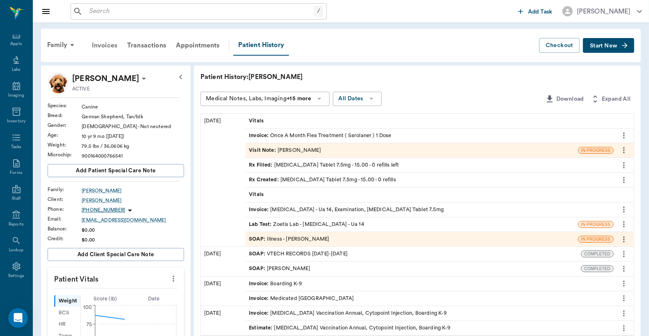
click at [109, 48] on div "Invoices" at bounding box center [104, 46] width 35 height 20
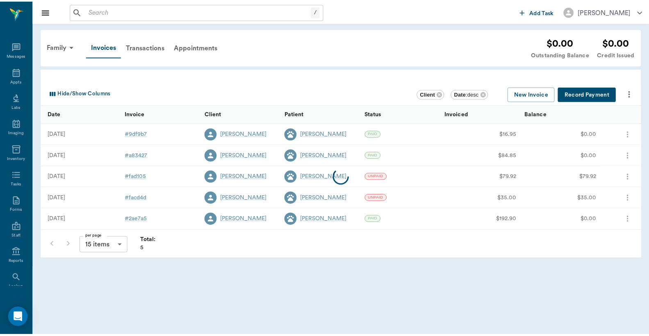
scroll to position [38, 0]
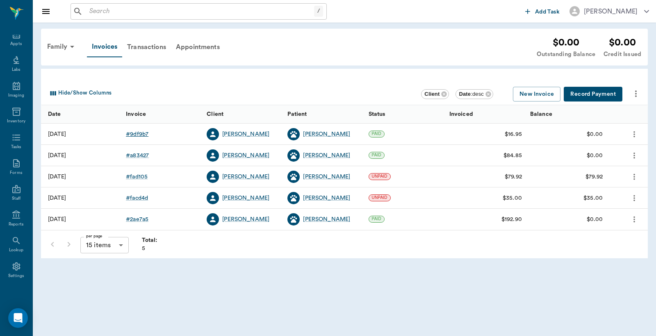
click at [136, 136] on div "# 9df9b7" at bounding box center [137, 134] width 23 height 8
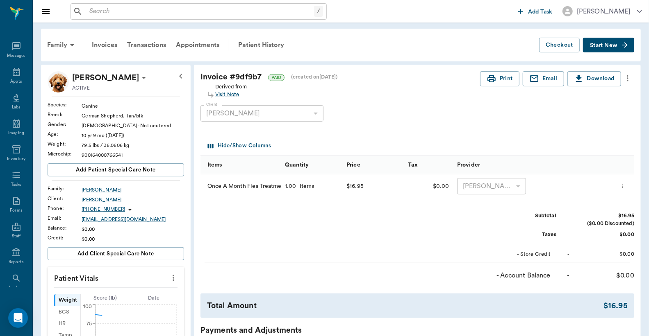
scroll to position [38, 0]
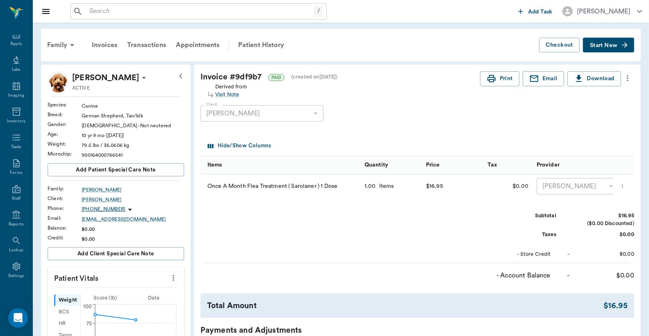
click at [626, 79] on icon "more" at bounding box center [627, 78] width 9 height 10
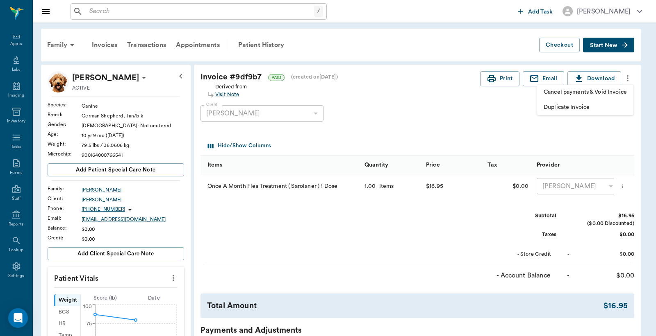
click at [505, 109] on div at bounding box center [328, 168] width 656 height 336
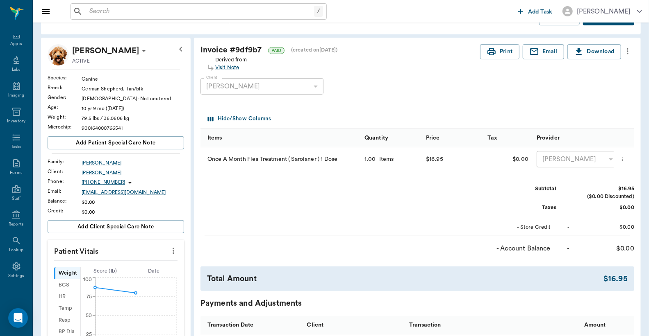
scroll to position [0, 0]
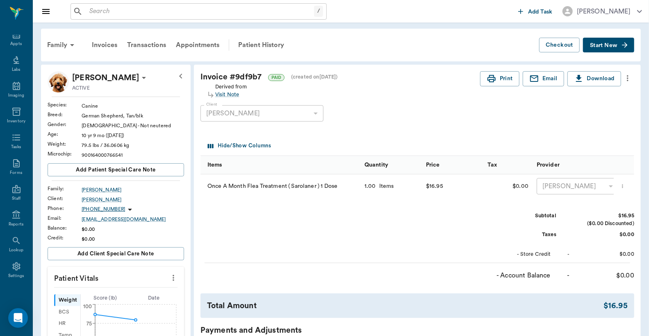
click at [627, 82] on icon "more" at bounding box center [627, 78] width 9 height 10
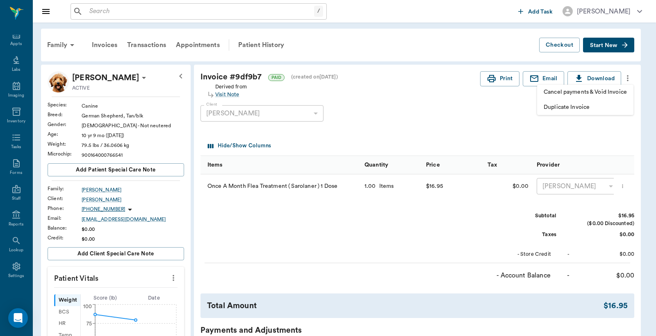
click at [518, 121] on div at bounding box center [328, 168] width 656 height 336
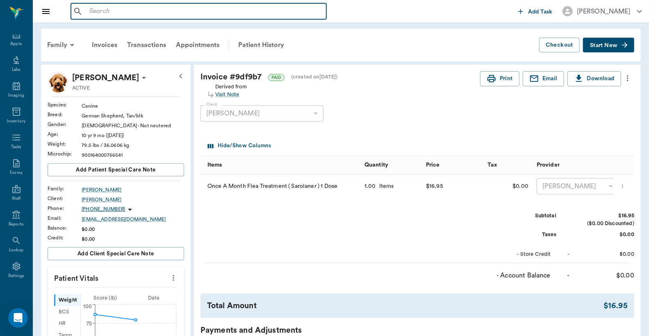
click at [173, 16] on input "text" at bounding box center [204, 11] width 237 height 11
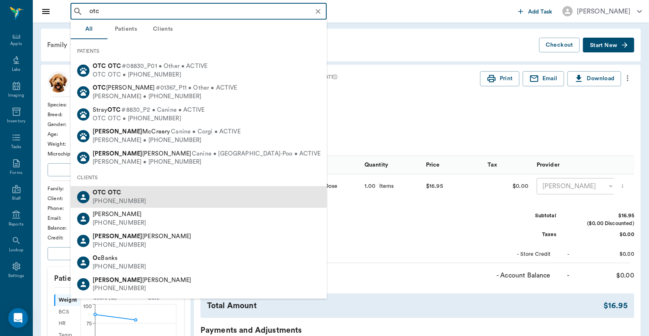
click at [106, 204] on div "(555) 555-5555" at bounding box center [119, 202] width 53 height 9
type input "otc"
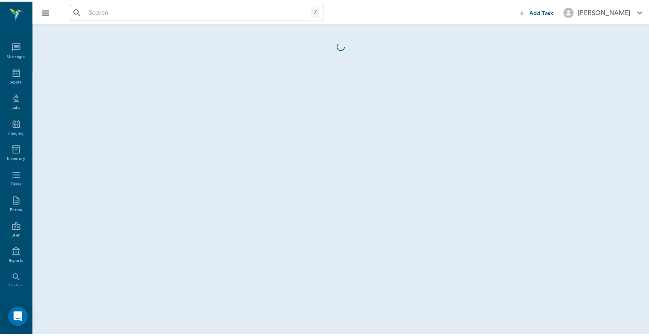
scroll to position [38, 0]
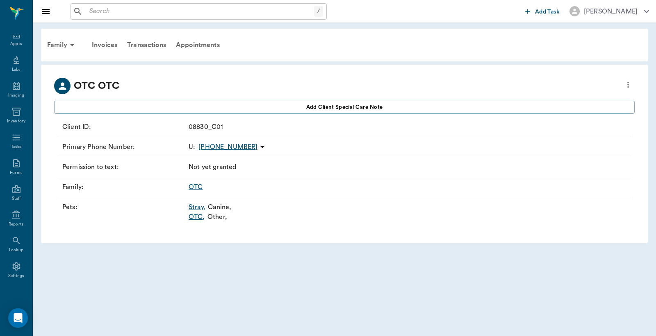
click at [197, 218] on link "OTC ," at bounding box center [197, 217] width 16 height 10
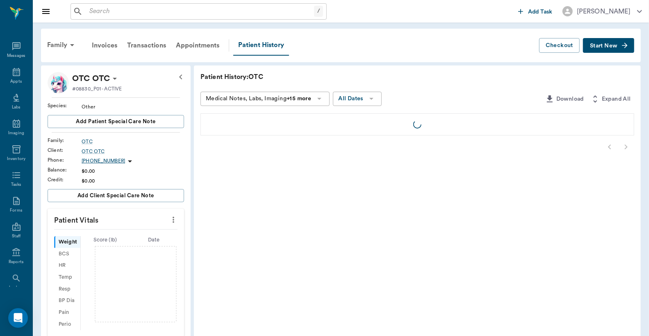
scroll to position [38, 0]
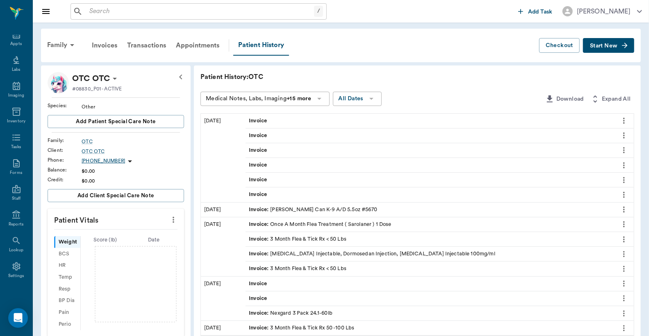
click at [612, 46] on span "Start New" at bounding box center [603, 46] width 27 height 0
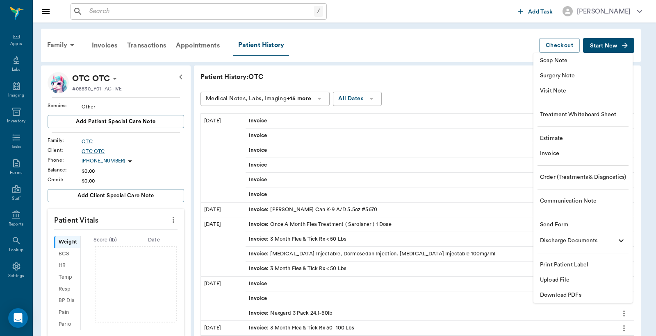
click at [555, 153] on span "Invoice" at bounding box center [583, 154] width 86 height 9
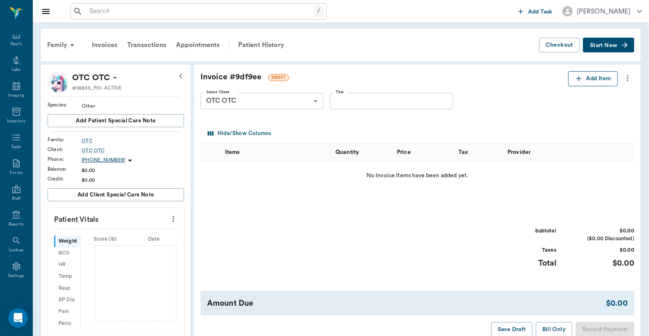
click at [585, 75] on button "Add Item" at bounding box center [593, 78] width 50 height 15
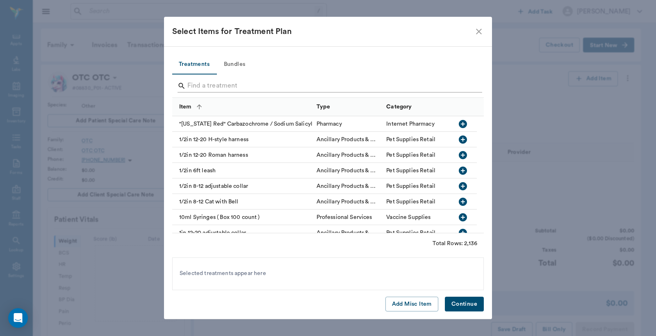
click at [227, 86] on input "Search" at bounding box center [328, 85] width 282 height 13
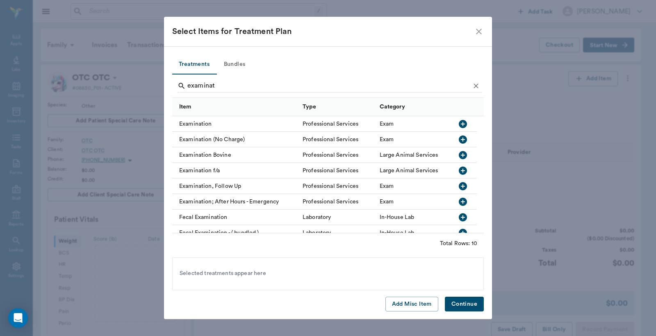
click at [215, 123] on div "Examination" at bounding box center [235, 124] width 126 height 16
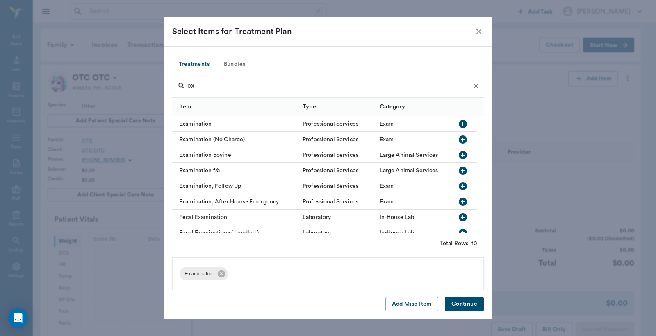
type input "e"
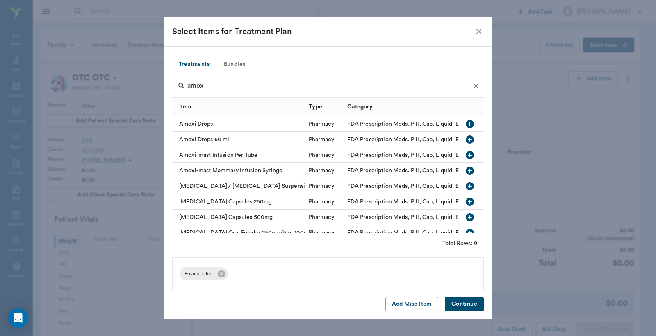
type input "amox"
click at [215, 123] on div "Amoxi Drops" at bounding box center [238, 124] width 132 height 16
click at [464, 305] on button "Continue" at bounding box center [464, 304] width 39 height 15
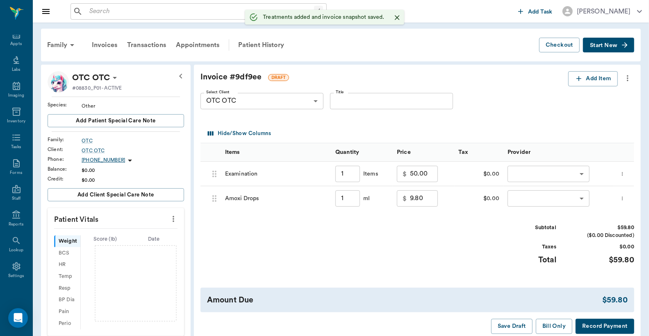
type input "1.00"
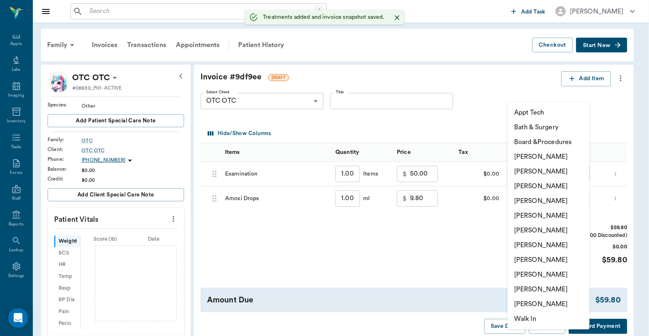
click at [563, 171] on body "/ ​ Add Task Dr. Bert Ellsworth Nectar Messages Appts Labs Imaging Inventory Ta…" at bounding box center [324, 288] width 649 height 577
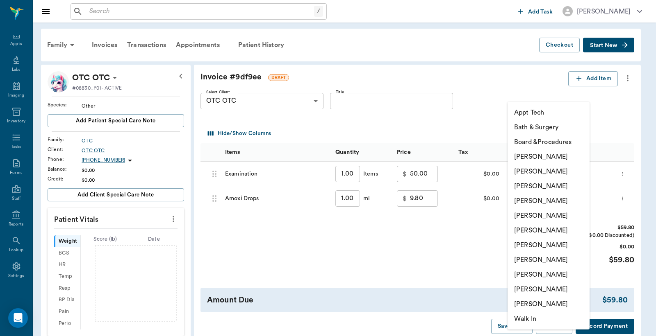
click at [536, 290] on li "Lorean Lingle" at bounding box center [548, 289] width 82 height 15
type input "none-63ec2ece52e12b0ba117cc90"
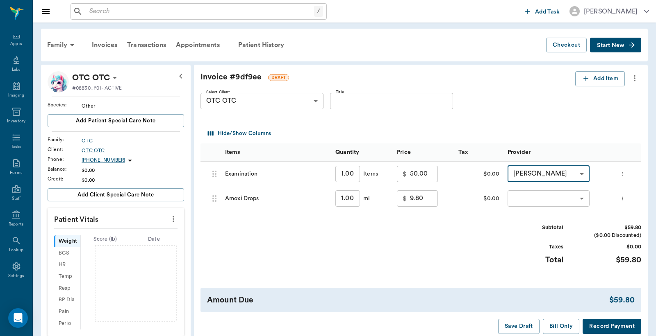
click at [530, 195] on body "/ ​ Add Task Dr. Bert Ellsworth Nectar Messages Appts Labs Imaging Inventory Ta…" at bounding box center [328, 288] width 656 height 577
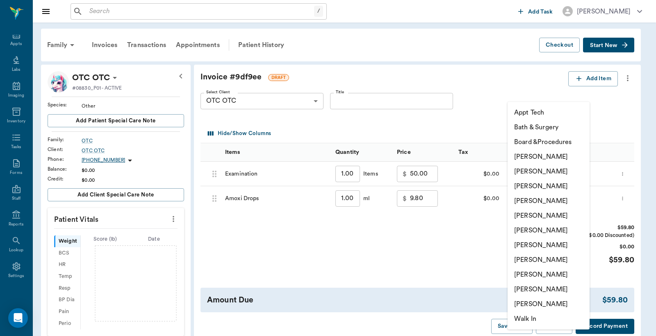
click at [545, 292] on li "Lorean Lingle" at bounding box center [548, 289] width 82 height 15
type input "none-63ec2ece52e12b0ba117cc90"
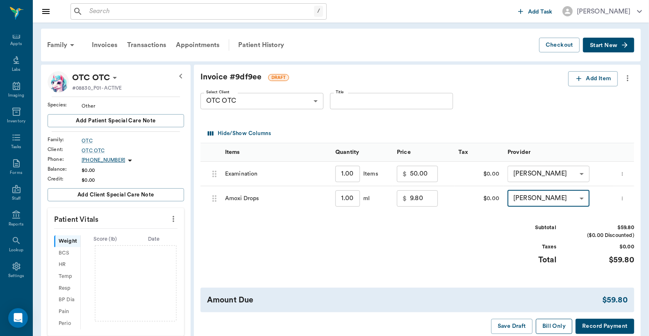
click at [550, 325] on button "Bill Only" at bounding box center [554, 326] width 37 height 15
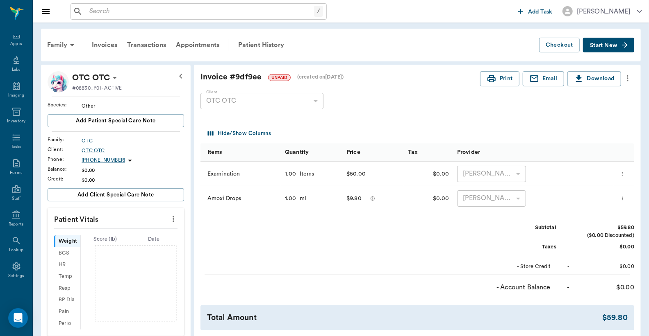
click at [627, 80] on icon "more" at bounding box center [628, 78] width 2 height 6
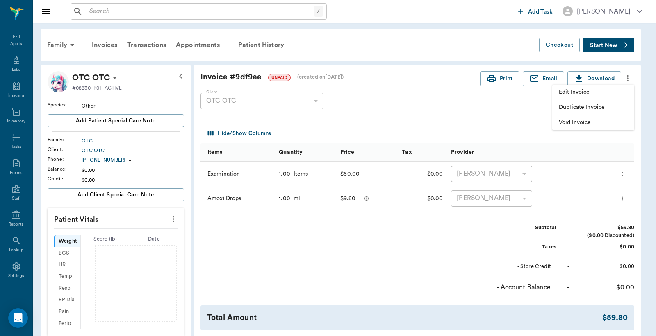
click at [587, 94] on span "Edit Invoice" at bounding box center [593, 92] width 69 height 9
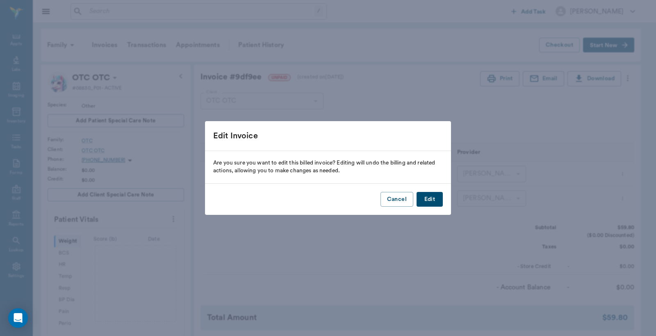
click at [429, 200] on button "Edit" at bounding box center [429, 199] width 26 height 15
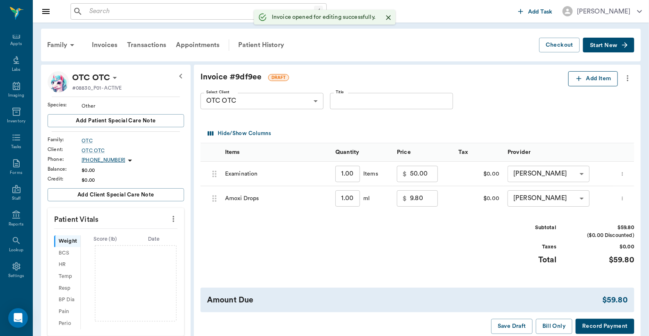
click at [579, 79] on icon "button" at bounding box center [578, 78] width 5 height 5
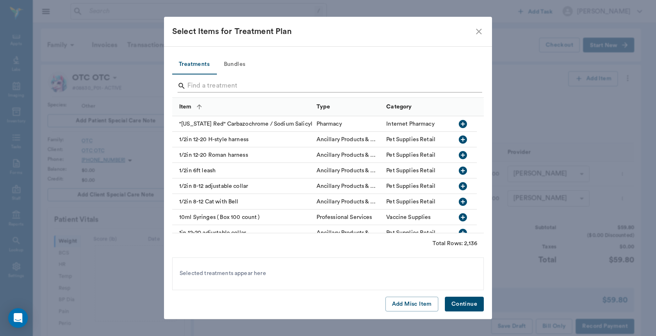
click at [235, 82] on input "Search" at bounding box center [328, 85] width 282 height 13
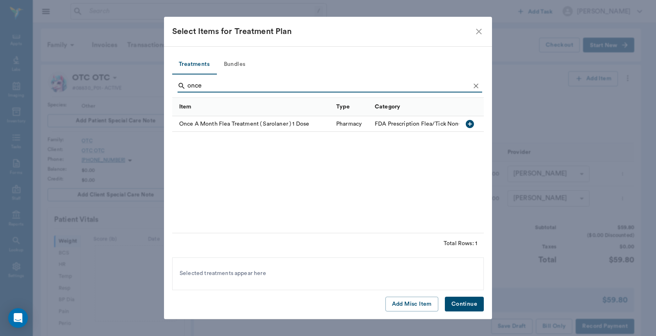
type input "once"
click at [240, 124] on div "Once A Month Flea Treatment ( Sarolaner ) 1 Dose" at bounding box center [252, 124] width 160 height 16
click at [450, 302] on button "Continue" at bounding box center [464, 304] width 39 height 15
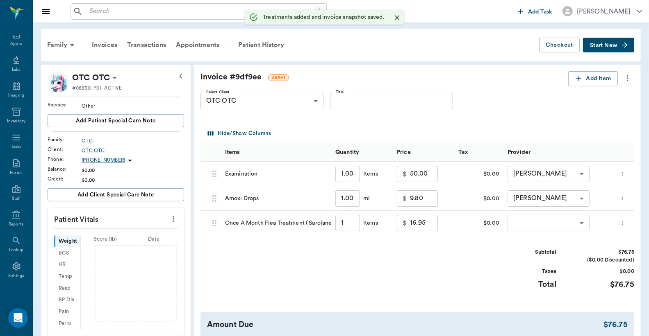
type input "1.00"
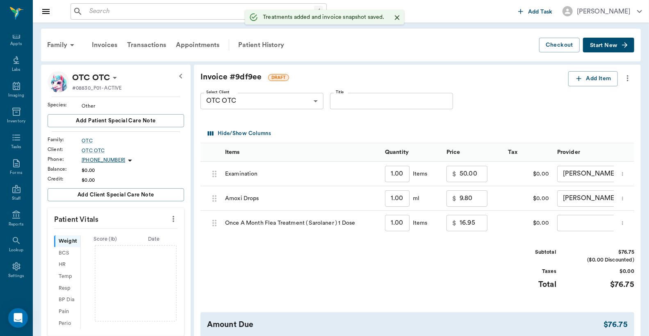
click at [570, 227] on body "/ ​ Add Task Dr. Bert Ellsworth Nectar Messages Appts Labs Imaging Inventory Ta…" at bounding box center [324, 288] width 649 height 577
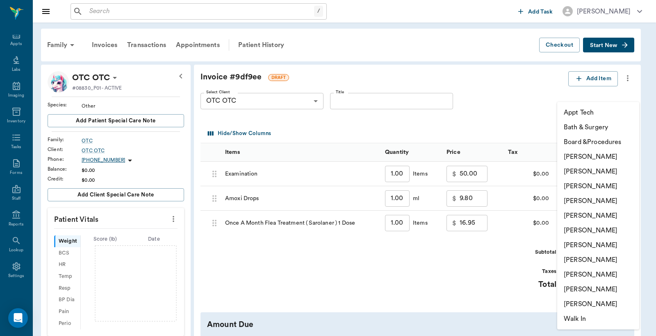
click at [571, 286] on li "Lorean Lingle" at bounding box center [598, 289] width 82 height 15
type input "none-63ec2ece52e12b0ba117cc90"
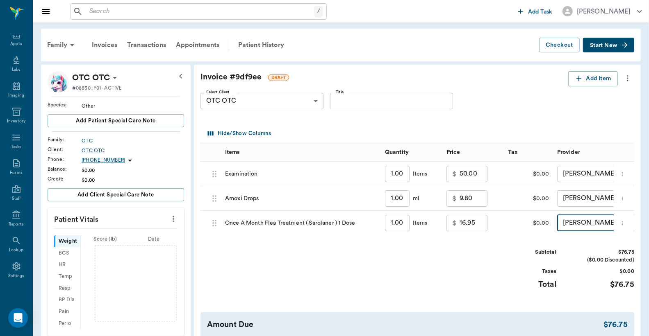
scroll to position [241, 0]
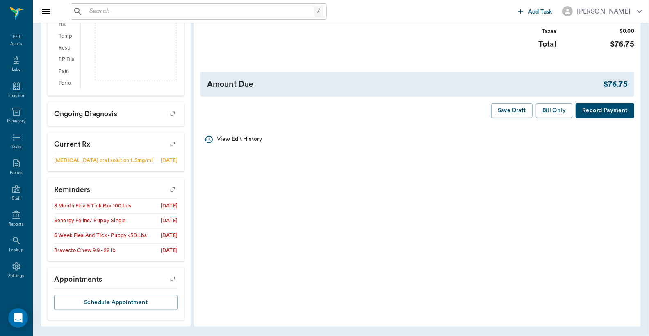
click at [593, 114] on button "Record Payment" at bounding box center [604, 110] width 59 height 15
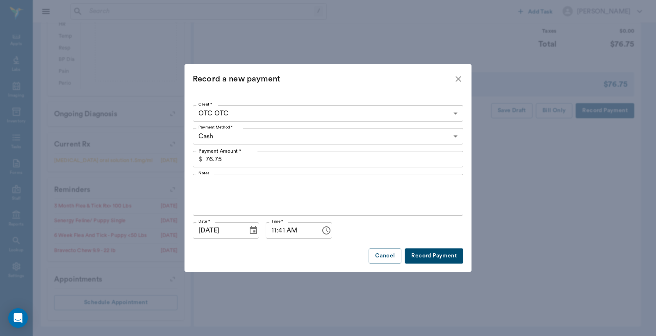
click at [458, 79] on icon "close" at bounding box center [458, 79] width 6 height 6
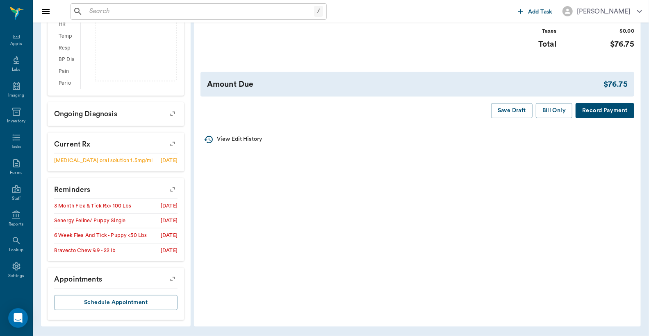
scroll to position [0, 0]
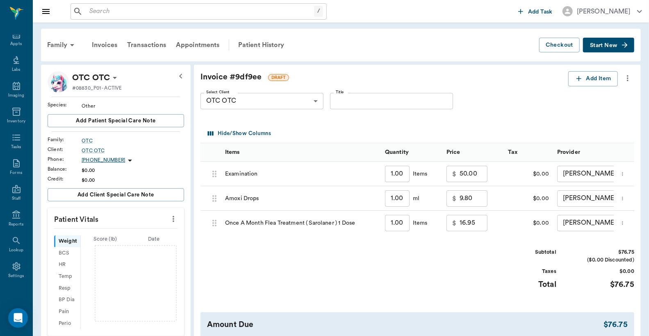
click at [629, 78] on icon "more" at bounding box center [627, 78] width 9 height 10
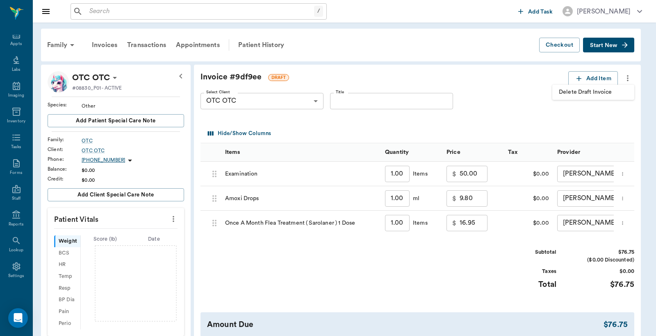
click at [601, 92] on span "Delete Draft Invoice" at bounding box center [593, 92] width 69 height 9
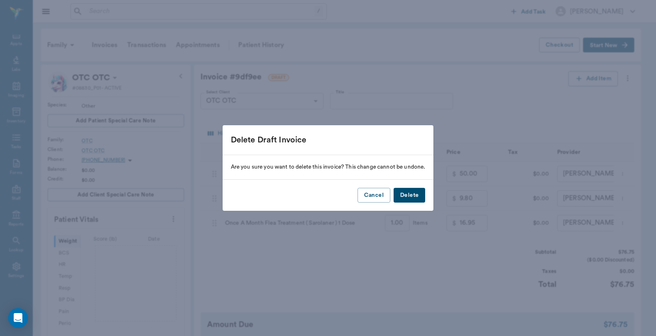
click at [407, 196] on button "Delete" at bounding box center [409, 195] width 32 height 15
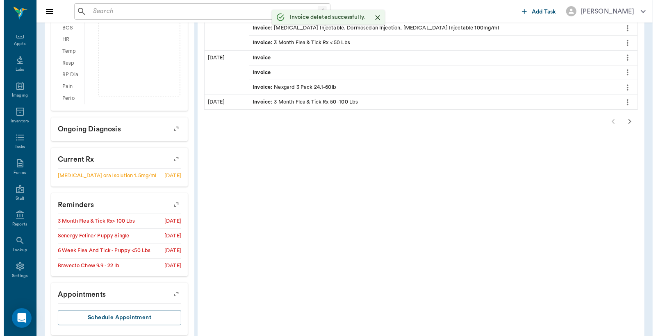
scroll to position [241, 0]
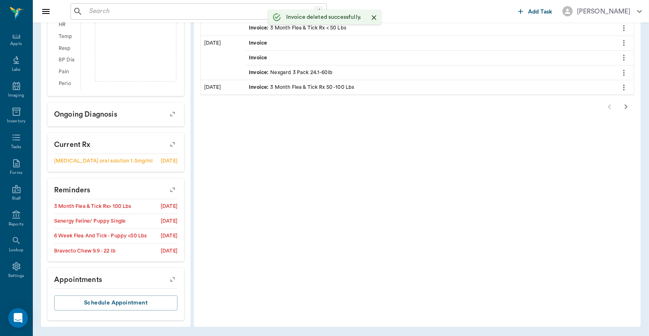
click at [172, 195] on button "button" at bounding box center [172, 189] width 21 height 21
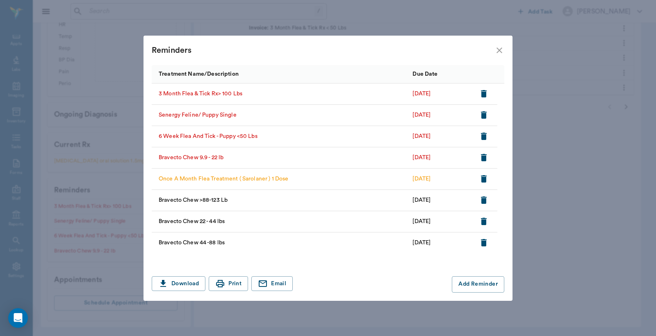
click at [486, 93] on icon "button" at bounding box center [484, 93] width 6 height 7
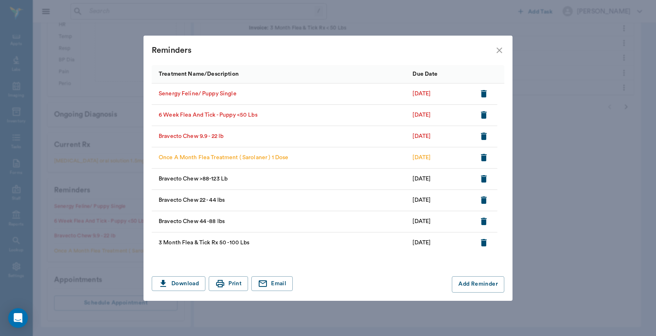
click at [486, 93] on icon "button" at bounding box center [484, 93] width 6 height 7
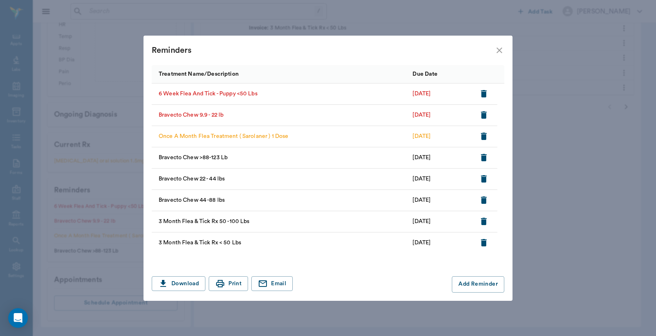
click at [486, 93] on icon "button" at bounding box center [484, 93] width 6 height 7
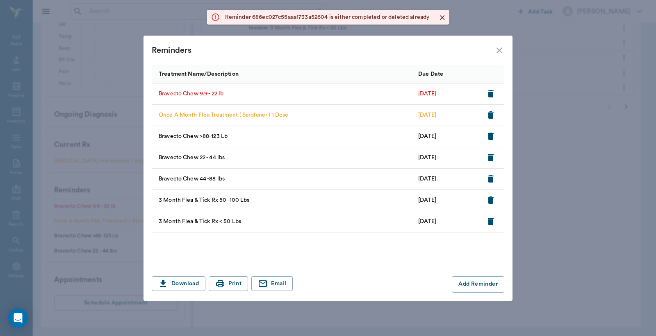
click at [486, 93] on icon "button" at bounding box center [491, 94] width 10 height 10
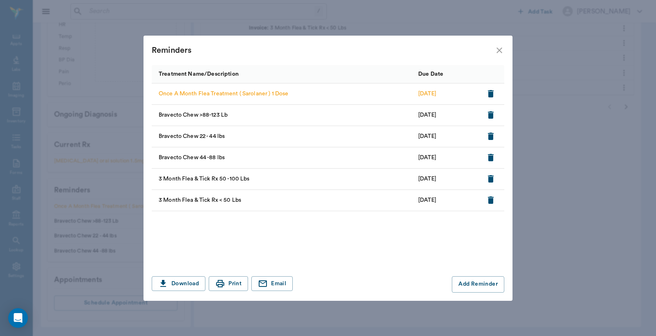
click at [486, 93] on icon "button" at bounding box center [491, 94] width 10 height 10
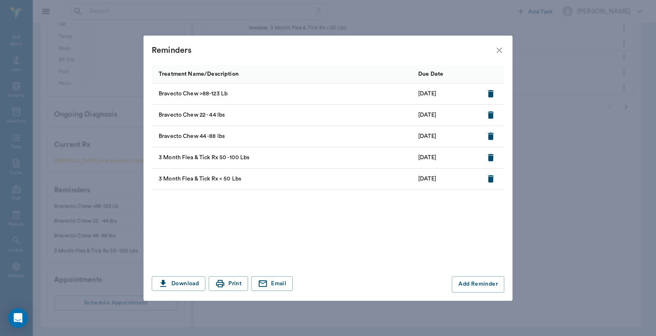
click at [486, 93] on icon "button" at bounding box center [491, 94] width 10 height 10
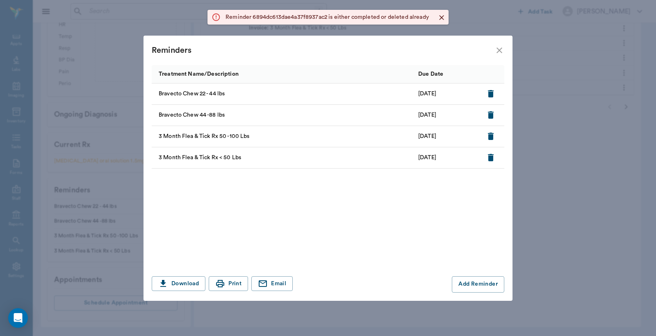
click at [486, 93] on icon "button" at bounding box center [491, 94] width 10 height 10
click at [488, 93] on icon "button" at bounding box center [491, 94] width 10 height 10
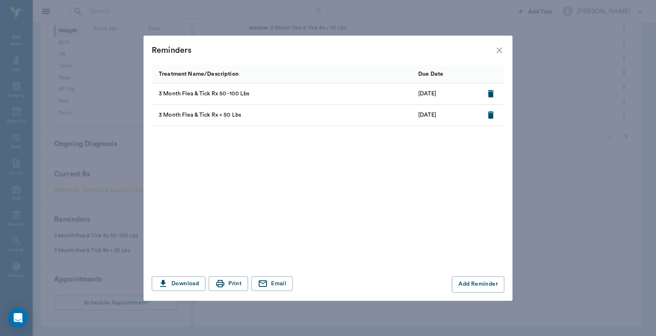
click at [488, 93] on icon "button" at bounding box center [491, 94] width 10 height 10
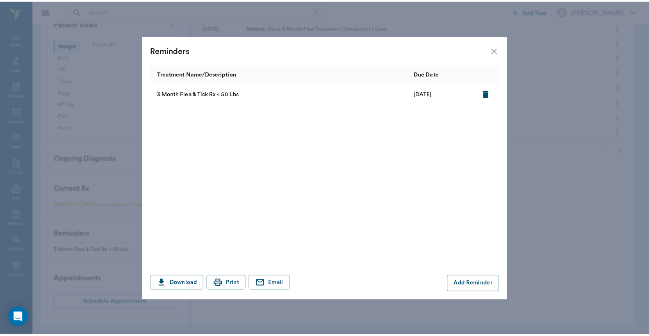
scroll to position [182, 0]
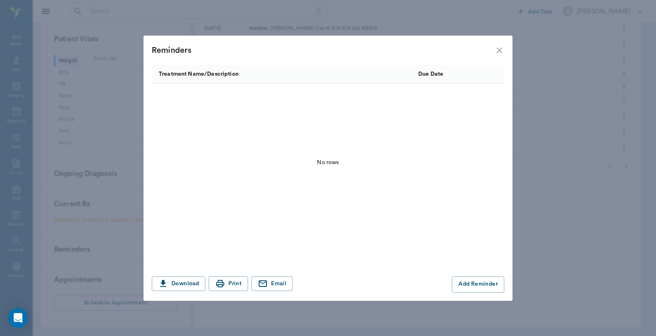
click at [500, 51] on icon "close" at bounding box center [499, 51] width 6 height 6
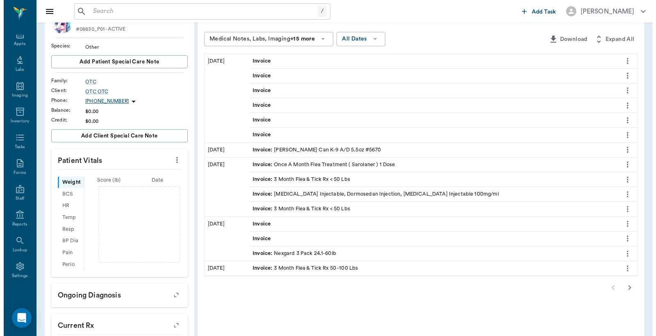
scroll to position [0, 0]
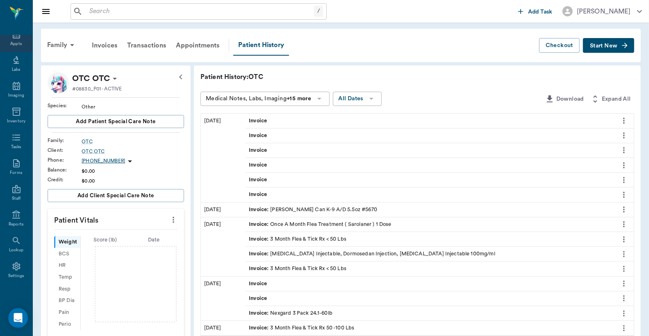
click at [13, 41] on div "Appts" at bounding box center [15, 44] width 11 height 6
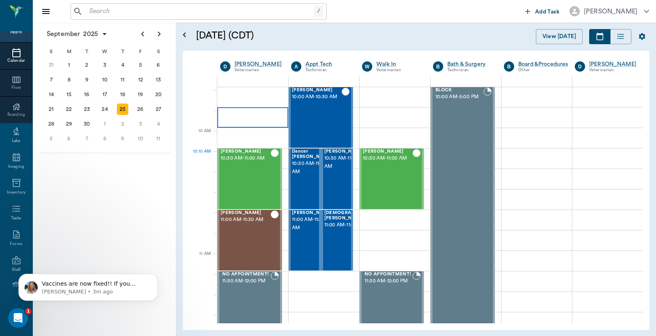
scroll to position [189, 0]
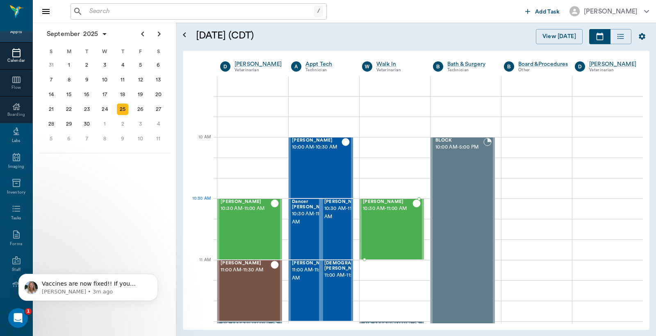
click at [379, 216] on div "Axel Higgins 10:30 AM - 11:00 AM" at bounding box center [388, 230] width 50 height 60
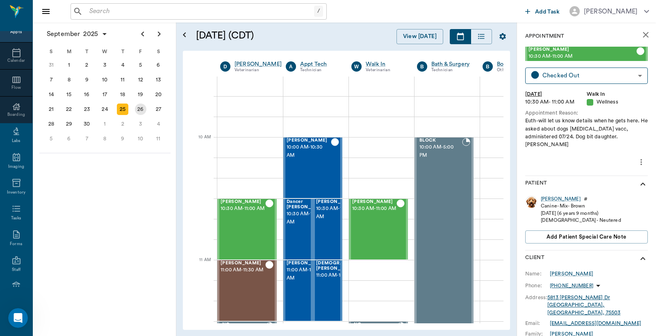
click at [142, 107] on div "26" at bounding box center [140, 109] width 11 height 11
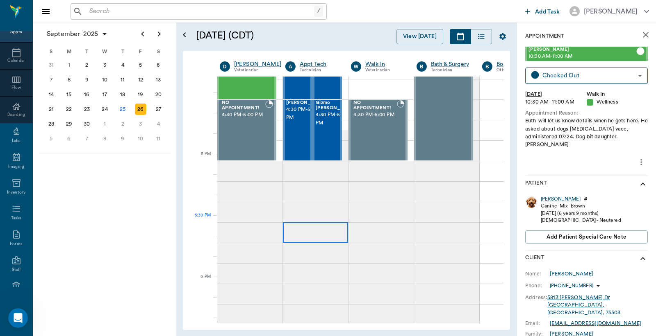
scroll to position [1032, 0]
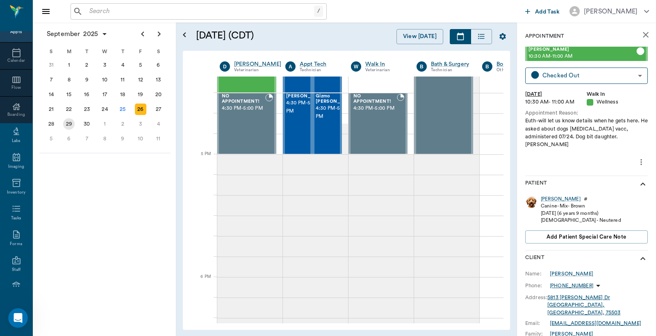
click at [66, 121] on div "29" at bounding box center [68, 123] width 11 height 11
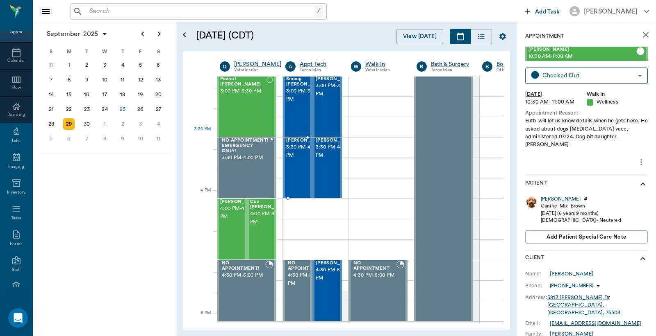
scroll to position [911, 0]
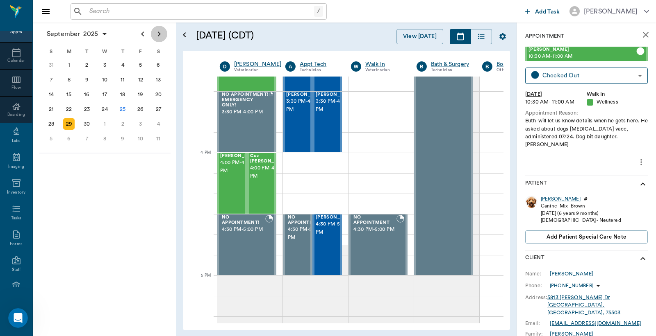
click at [160, 34] on icon "Next page" at bounding box center [159, 34] width 3 height 5
click at [88, 79] on div "7" at bounding box center [86, 79] width 11 height 11
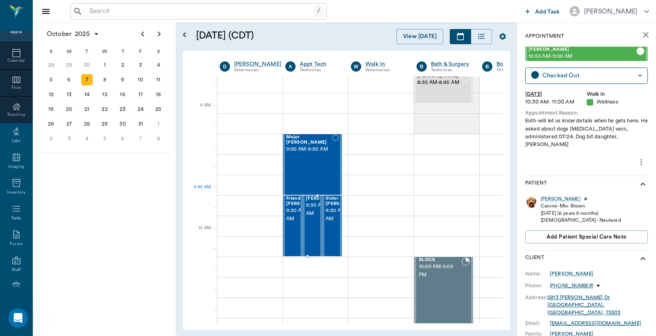
scroll to position [182, 0]
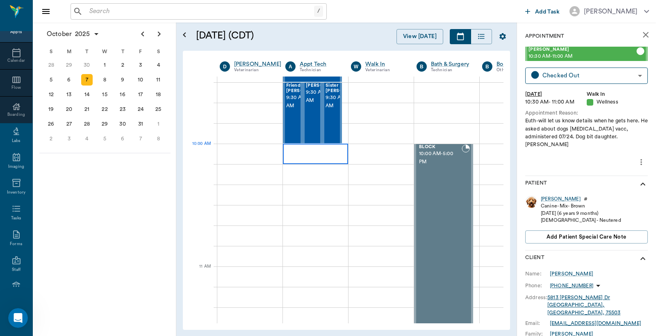
click at [306, 159] on div at bounding box center [315, 154] width 65 height 20
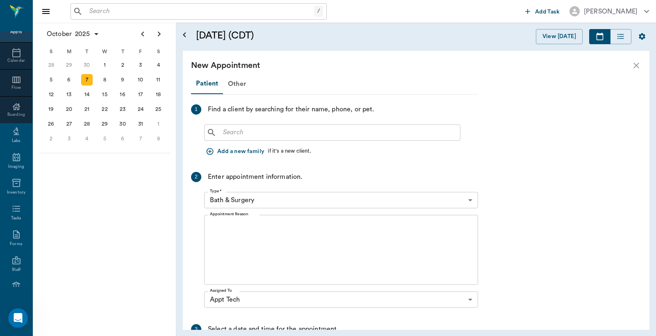
scroll to position [182, 0]
click at [223, 133] on input "text" at bounding box center [338, 132] width 237 height 11
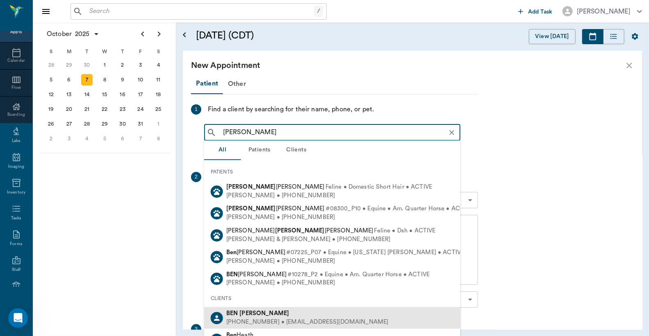
click at [249, 322] on div "(903) 650-4476 • HD1987@hotmail.com" at bounding box center [307, 322] width 162 height 9
type input "Ben Ellis"
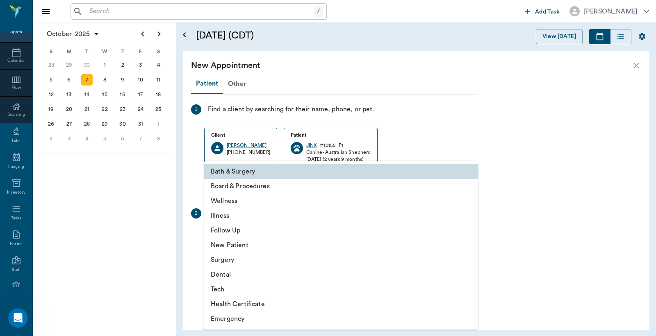
click at [468, 236] on body "/ ​ Add Task Dr. Bert Ellsworth Nectar Messages Appts Calendar Flow Boarding La…" at bounding box center [328, 168] width 656 height 336
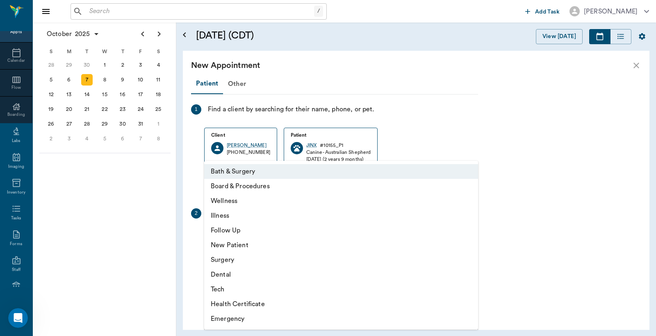
click at [225, 288] on li "Tech" at bounding box center [341, 289] width 274 height 15
type input "65d2be4f46e3a538d89b8c1a"
type input "10:30 AM"
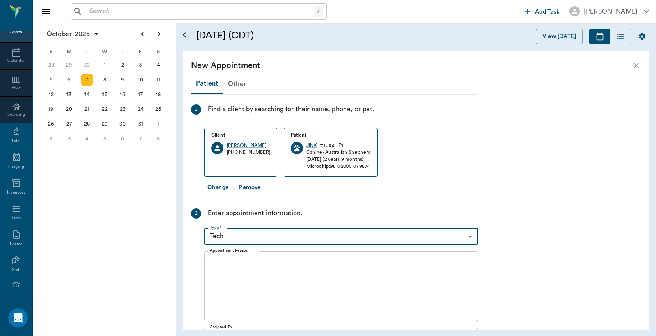
click at [214, 260] on textarea "Appointment Reason" at bounding box center [341, 286] width 262 height 57
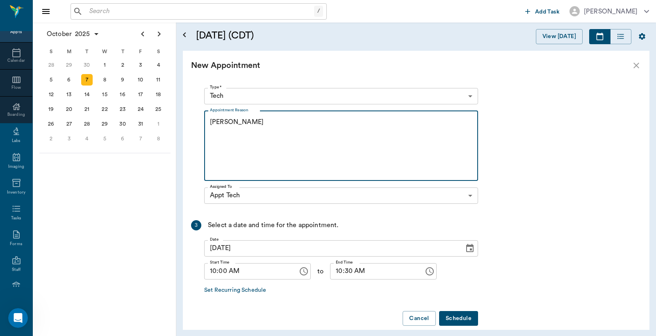
scroll to position [151, 0]
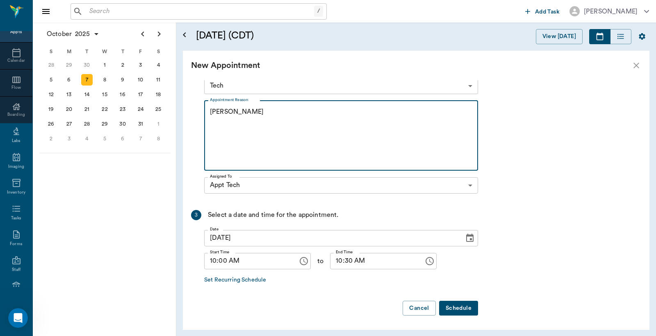
type textarea "HWI Christy"
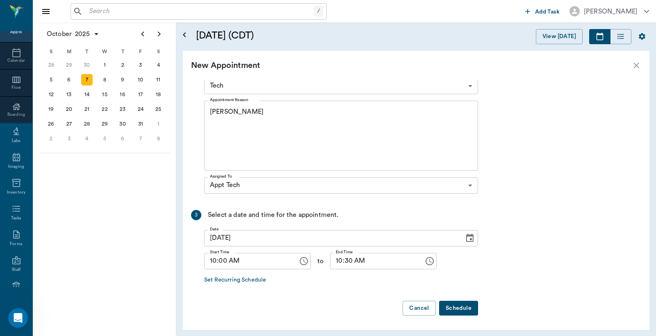
click at [466, 305] on button "Schedule" at bounding box center [458, 308] width 39 height 15
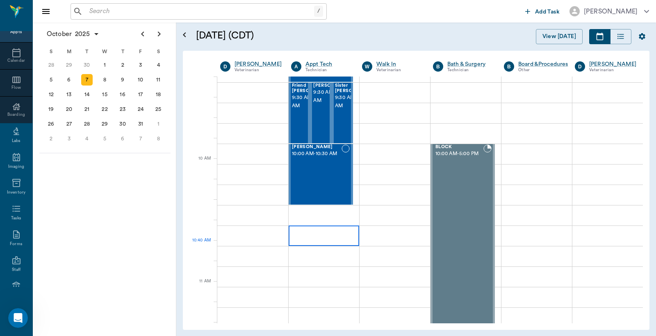
scroll to position [60, 0]
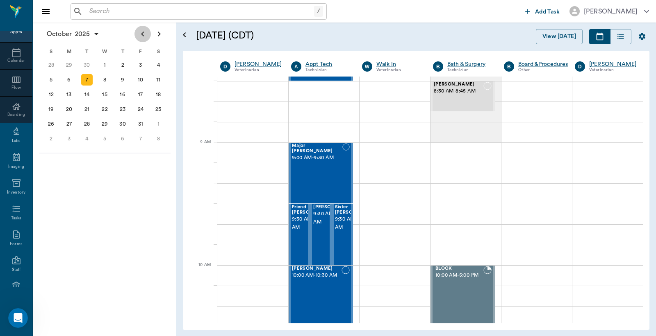
click at [143, 35] on icon "Previous page" at bounding box center [142, 34] width 3 height 5
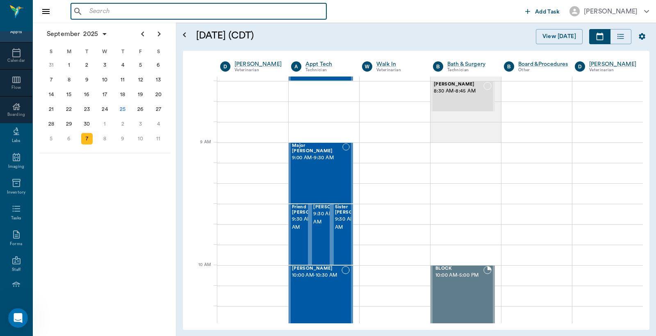
click at [88, 10] on input "text" at bounding box center [204, 11] width 237 height 11
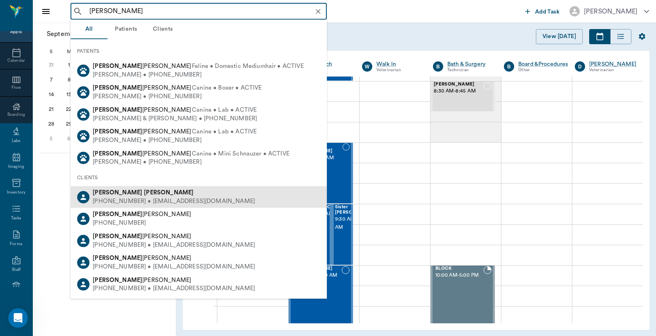
click at [116, 198] on div "(217) 502-2985 • SKINNYMINI233@gmail.com" at bounding box center [174, 202] width 162 height 9
type input "Bailey Hollins"
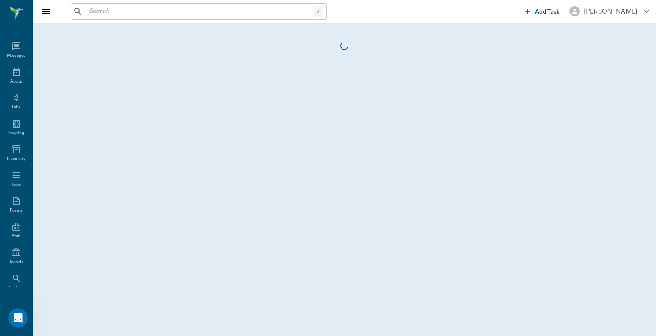
scroll to position [38, 0]
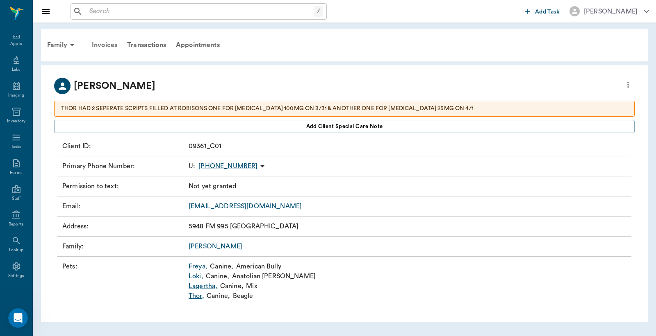
click at [102, 43] on div "Invoices" at bounding box center [104, 45] width 35 height 20
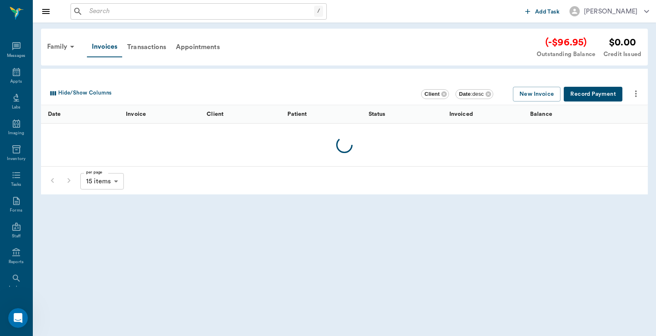
scroll to position [38, 0]
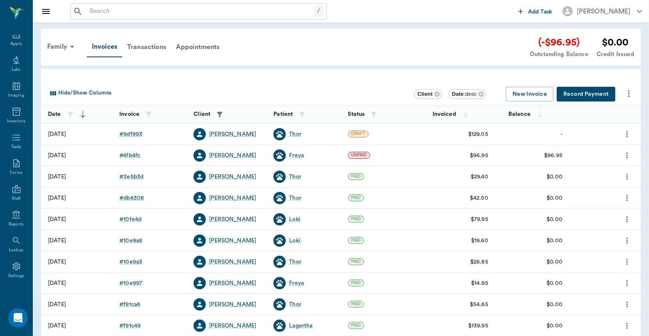
click at [579, 93] on button "Record Payment" at bounding box center [585, 94] width 59 height 15
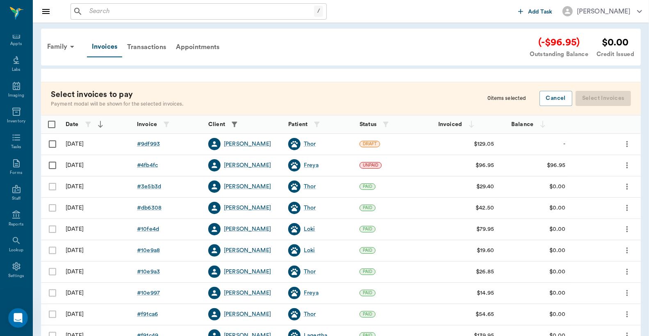
click at [54, 145] on input "Select row" at bounding box center [52, 144] width 17 height 17
checkbox input "false"
checkbox input "true"
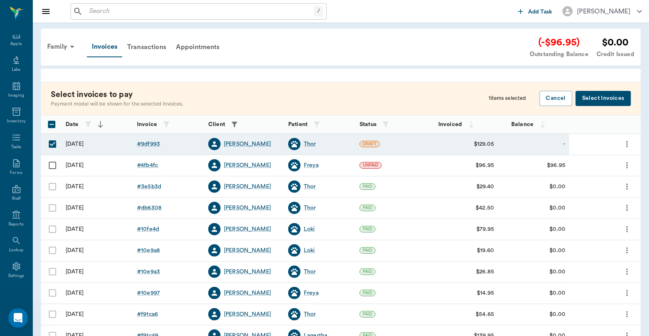
click at [54, 166] on input "Select row" at bounding box center [52, 165] width 17 height 17
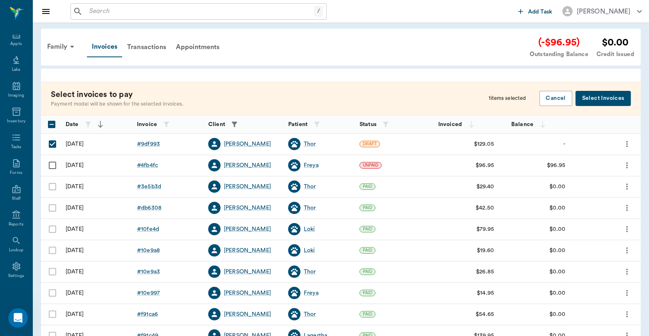
checkbox input "true"
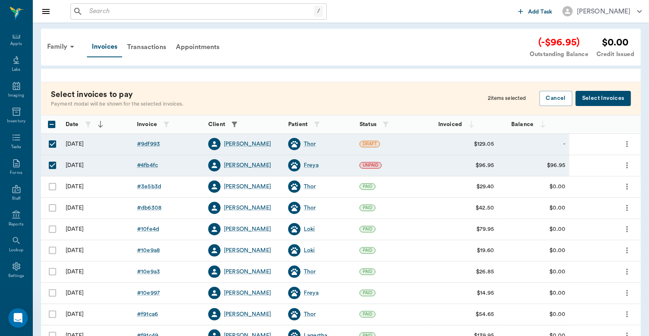
click at [592, 102] on button "Select Invoices" at bounding box center [602, 98] width 55 height 15
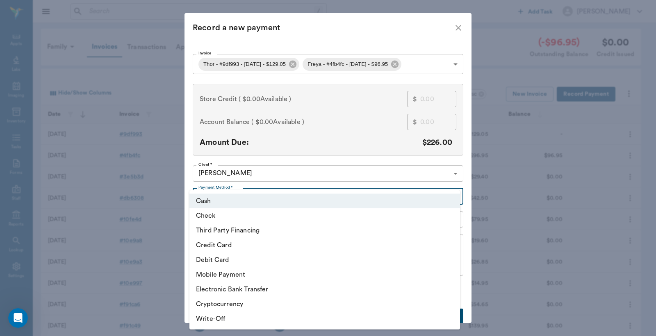
click at [452, 195] on body "/ ​ Add Task Dr. Bert Ellsworth Nectar Messages Appts Labs Imaging Inventory Ta…" at bounding box center [328, 240] width 656 height 481
click at [314, 234] on li "Third Party Financing" at bounding box center [324, 230] width 270 height 15
type input "CREDIT"
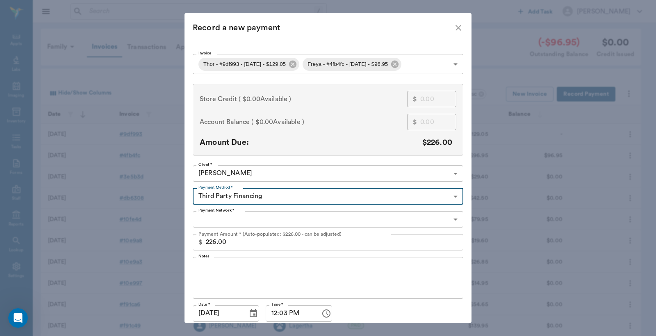
click at [452, 219] on body "/ ​ Add Task Dr. Bert Ellsworth Nectar Messages Appts Labs Imaging Inventory Ta…" at bounding box center [328, 240] width 656 height 481
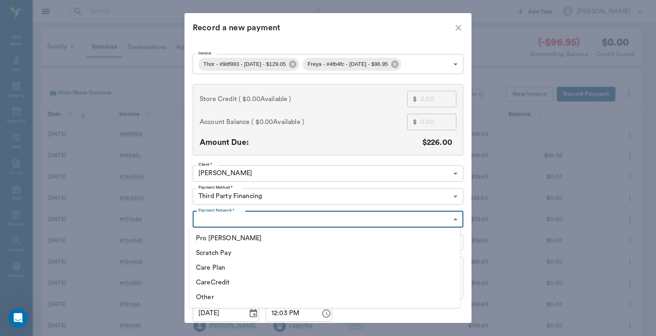
click at [227, 282] on li "CareCredit" at bounding box center [324, 282] width 270 height 15
type input "CARE_CREDIT"
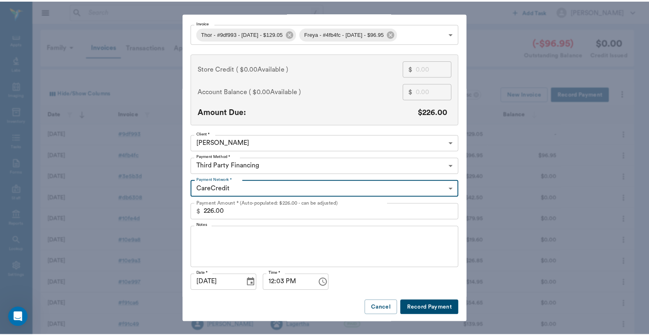
scroll to position [32, 0]
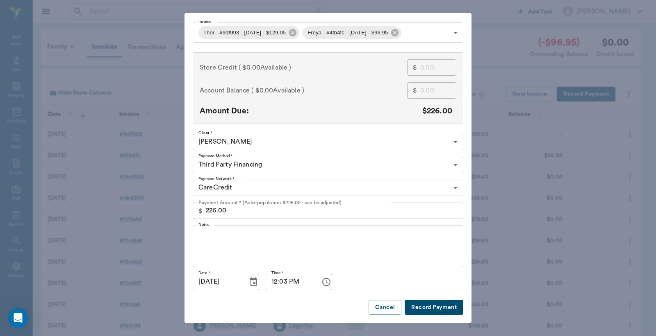
click at [419, 308] on button "Record Payment" at bounding box center [433, 307] width 59 height 15
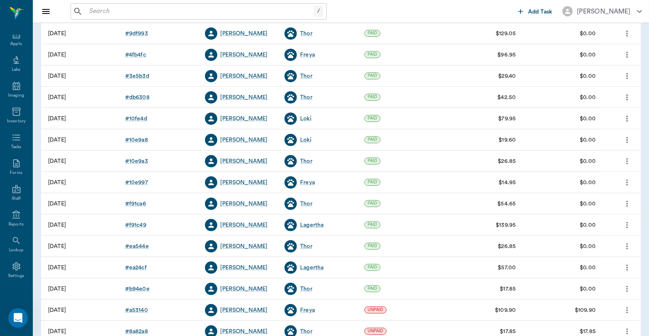
scroll to position [84, 0]
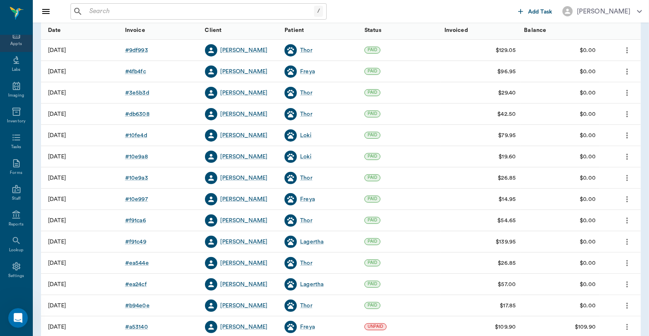
click at [11, 41] on div "Appts" at bounding box center [15, 44] width 11 height 6
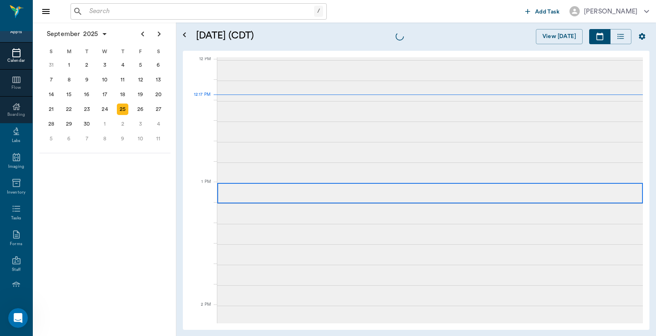
scroll to position [492, 0]
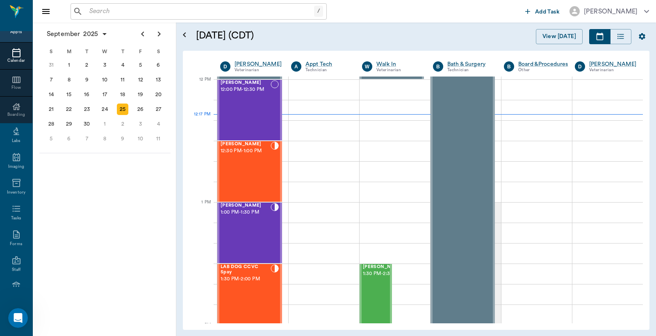
click at [87, 11] on input "text" at bounding box center [200, 11] width 228 height 11
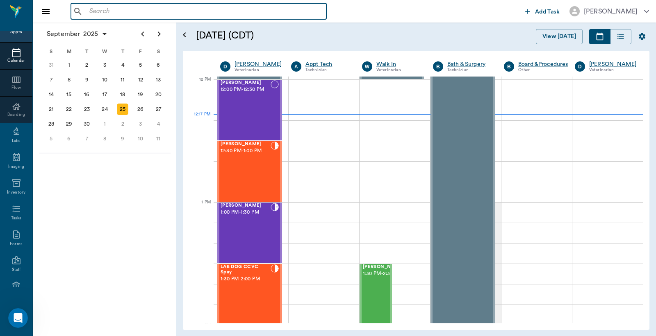
click at [14, 33] on div "Appts" at bounding box center [15, 32] width 11 height 6
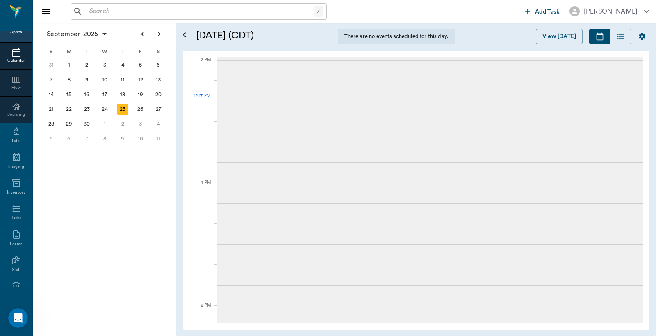
scroll to position [493, 0]
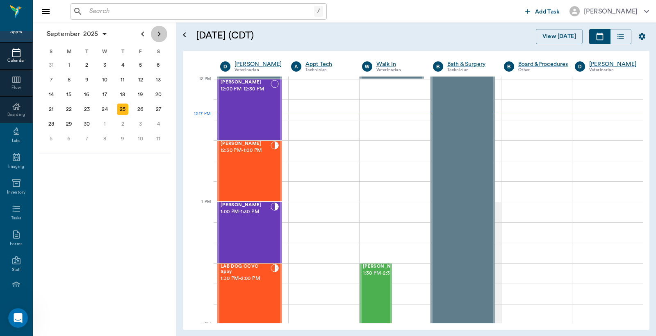
click at [157, 36] on icon "Next page" at bounding box center [159, 34] width 10 height 10
click at [105, 65] on div "1" at bounding box center [104, 64] width 11 height 11
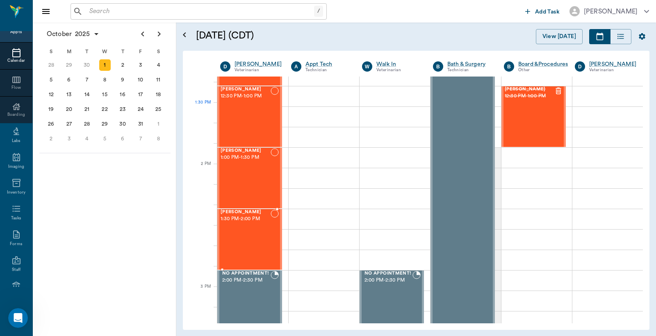
scroll to position [546, 0]
click at [123, 66] on div "2" at bounding box center [122, 64] width 11 height 11
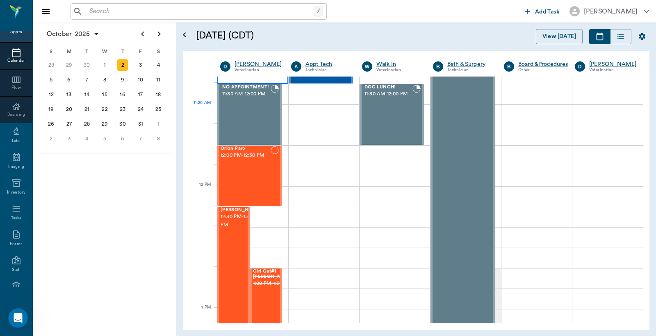
scroll to position [364, 0]
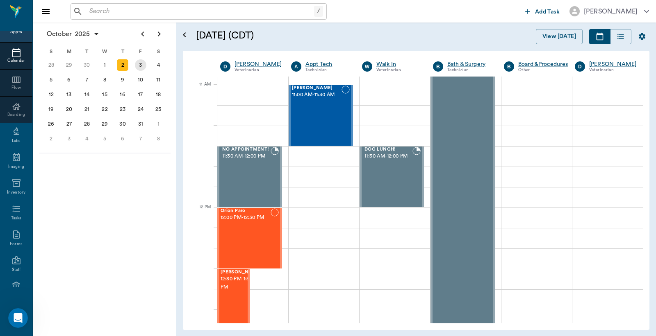
click at [139, 64] on div "3" at bounding box center [140, 64] width 11 height 11
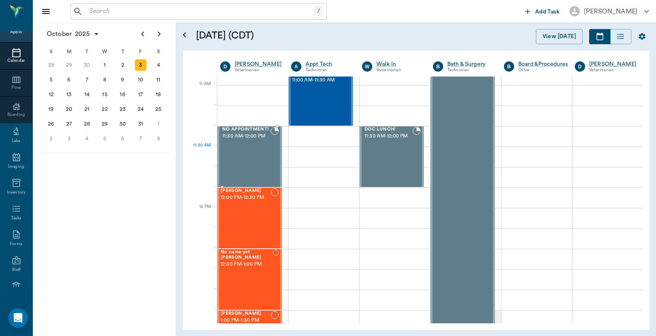
scroll to position [364, 0]
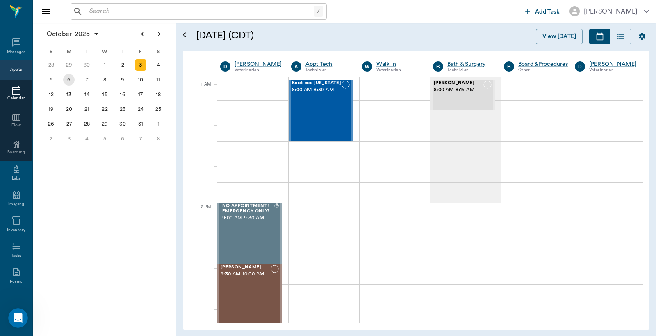
scroll to position [364, 0]
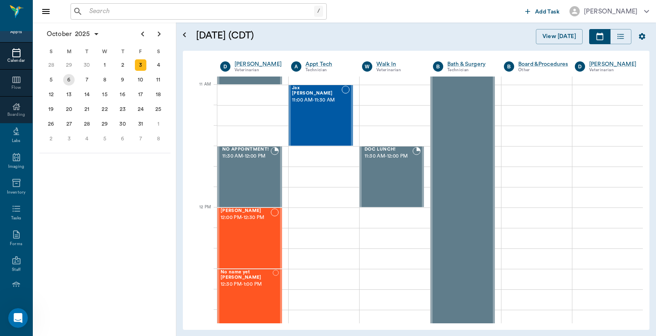
click at [67, 78] on div "6" at bounding box center [68, 79] width 11 height 11
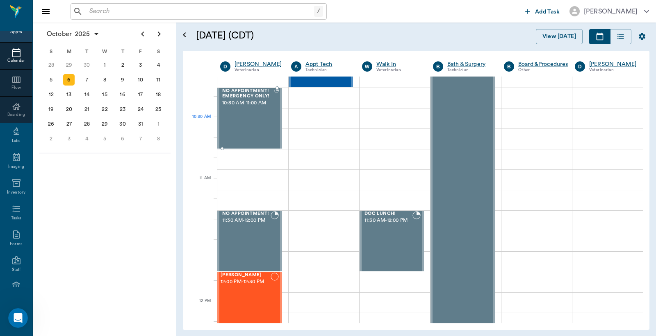
scroll to position [243, 0]
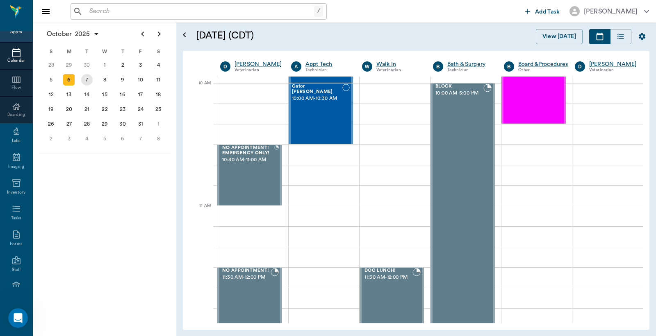
click at [88, 76] on div "7" at bounding box center [86, 79] width 11 height 11
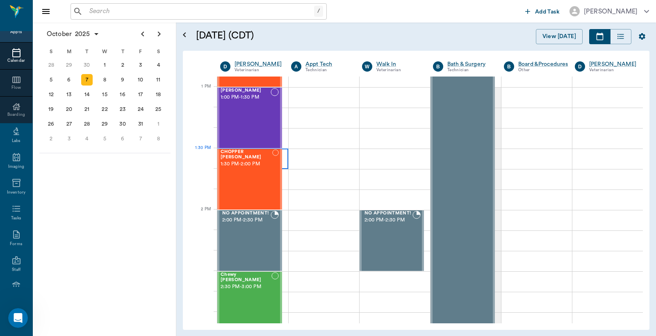
scroll to position [668, 0]
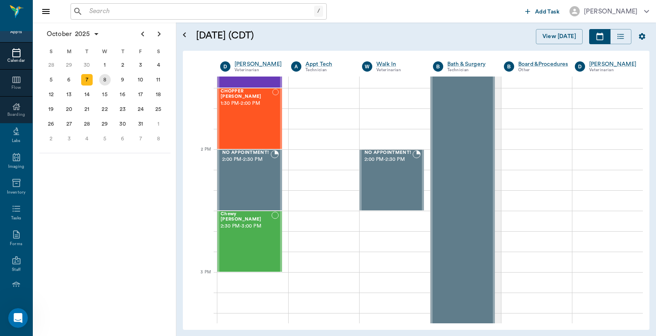
click at [107, 79] on div "8" at bounding box center [104, 79] width 11 height 11
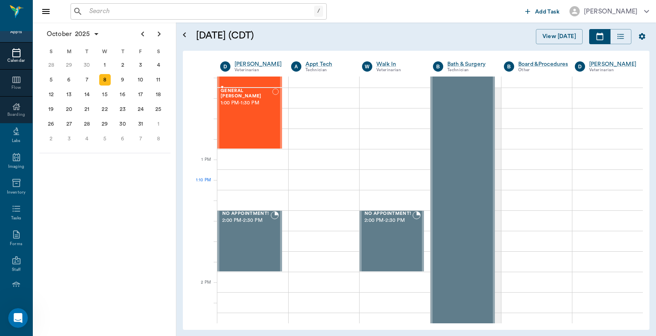
scroll to position [486, 0]
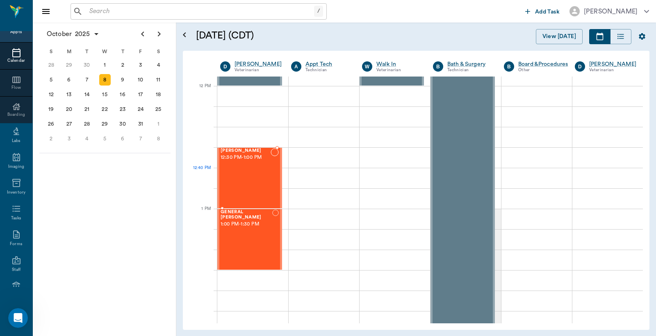
click at [257, 172] on div "[PERSON_NAME] 12:30 PM - 1:00 PM" at bounding box center [245, 178] width 50 height 60
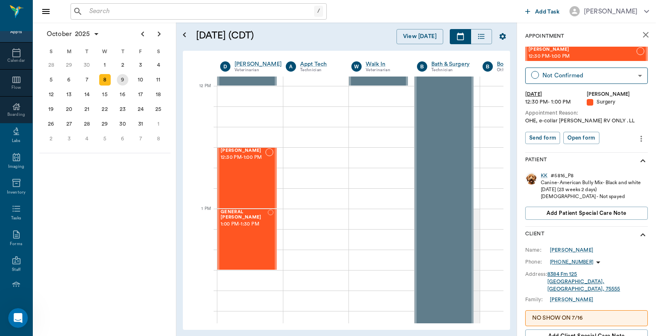
click at [122, 79] on div "9" at bounding box center [122, 79] width 11 height 11
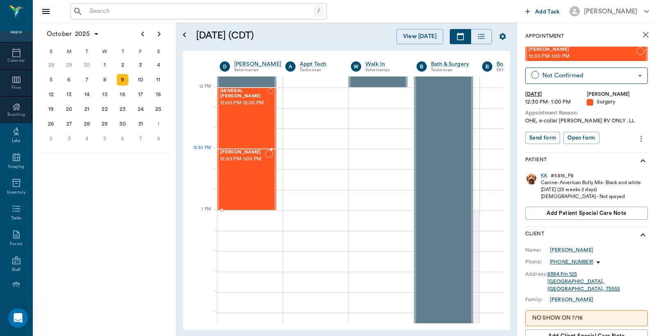
scroll to position [485, 0]
click at [240, 169] on div "[PERSON_NAME] 12:30 PM - 1:00 PM" at bounding box center [242, 179] width 45 height 60
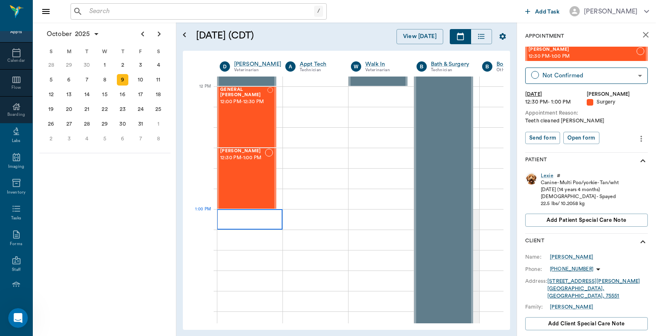
click at [223, 220] on div at bounding box center [250, 219] width 66 height 20
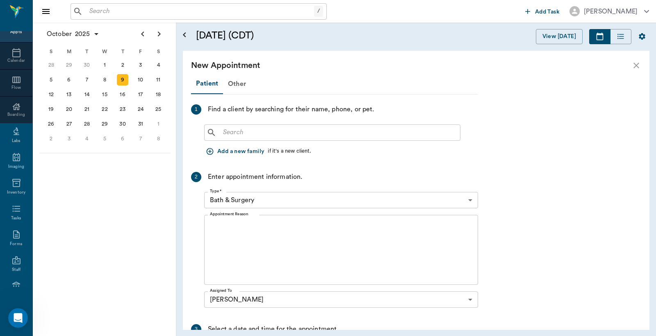
scroll to position [485, 0]
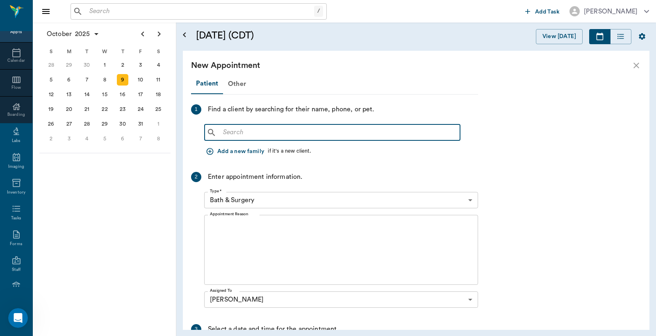
click at [222, 132] on input "text" at bounding box center [338, 132] width 237 height 11
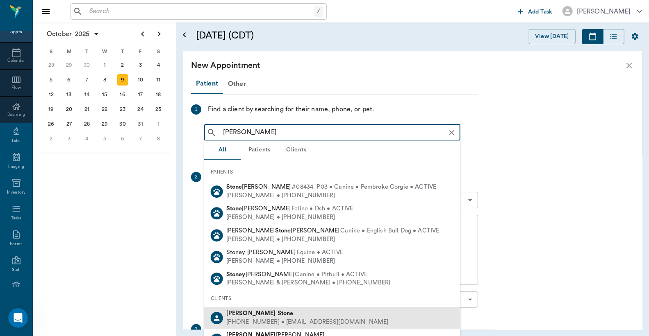
click at [269, 322] on div "[PHONE_NUMBER] • [EMAIL_ADDRESS][DOMAIN_NAME]" at bounding box center [307, 322] width 162 height 9
type input "[PERSON_NAME]"
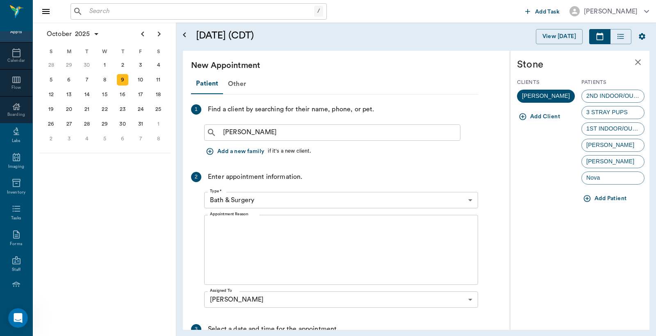
click at [604, 199] on button "Add Patient" at bounding box center [605, 198] width 48 height 15
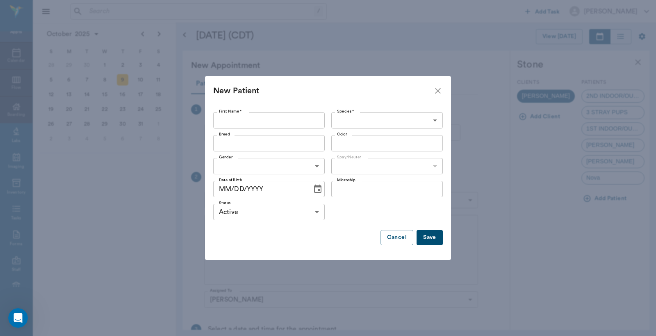
click at [220, 122] on input "First Name *" at bounding box center [268, 120] width 111 height 16
type input "Squeaky"
click at [435, 120] on body "/ ​ Add Task [PERSON_NAME] Nectar Messages Appts Calendar Flow Boarding Labs Im…" at bounding box center [328, 168] width 656 height 336
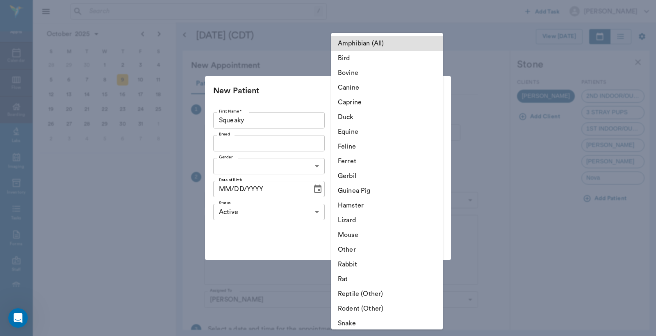
click at [366, 148] on li "Feline" at bounding box center [386, 146] width 111 height 15
type input "Feline"
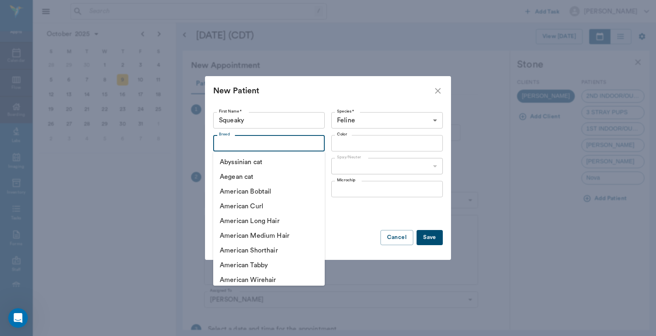
click at [226, 141] on input "Breed" at bounding box center [262, 143] width 93 height 11
click at [271, 250] on li "American Shorthair" at bounding box center [268, 250] width 111 height 15
type input "American Shorthair"
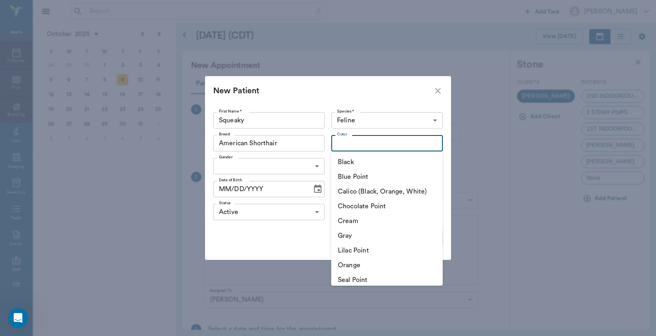
click at [338, 142] on input "Color" at bounding box center [380, 143] width 93 height 11
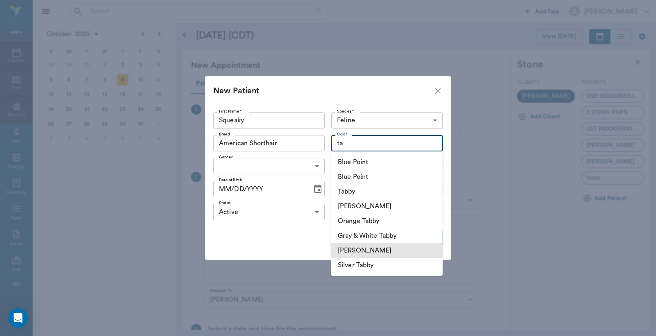
click at [360, 251] on li "[PERSON_NAME]" at bounding box center [386, 250] width 111 height 15
type input "[PERSON_NAME]"
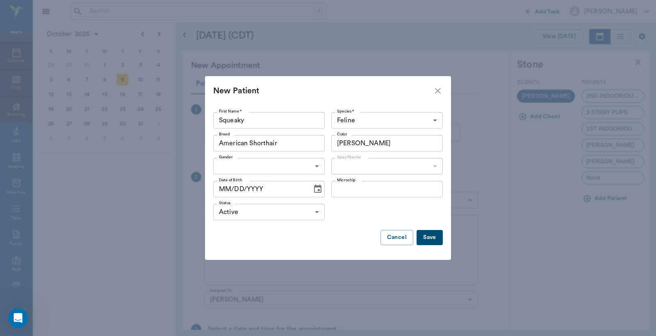
click at [317, 166] on body "/ ​ Add Task [PERSON_NAME] Nectar Messages Appts Calendar Flow Boarding Labs Im…" at bounding box center [328, 168] width 656 height 336
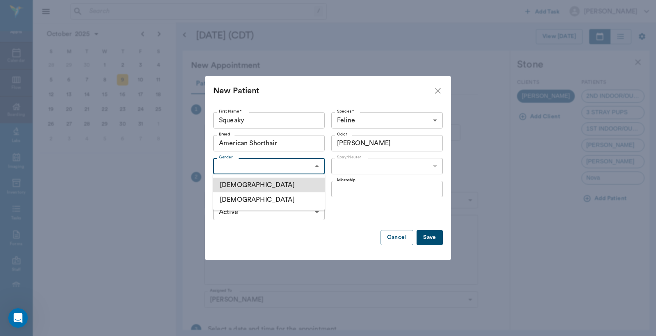
click at [236, 202] on li "[DEMOGRAPHIC_DATA]" at bounding box center [268, 200] width 111 height 15
type input "[DEMOGRAPHIC_DATA]"
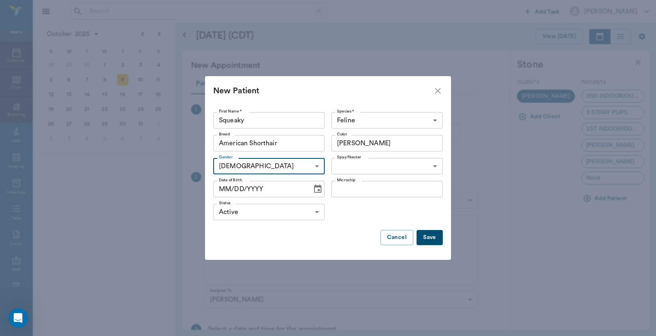
click at [434, 166] on body "/ ​ Add Task [PERSON_NAME] Nectar Messages Appts Calendar Flow Boarding Labs Im…" at bounding box center [328, 168] width 656 height 336
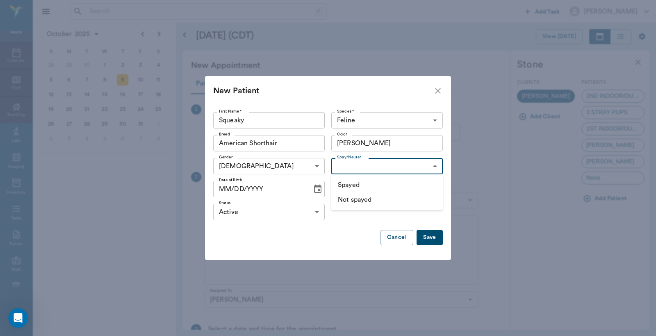
click at [366, 202] on li "Not spayed" at bounding box center [386, 200] width 111 height 15
type input "false"
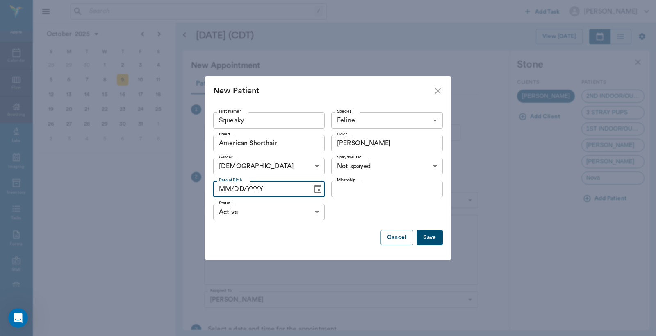
click at [316, 191] on icon "Choose date" at bounding box center [317, 189] width 7 height 8
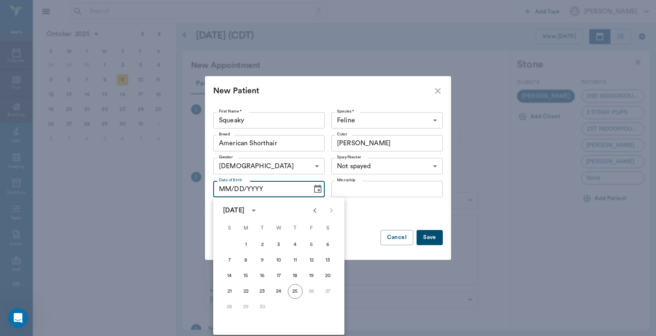
click at [313, 211] on icon "Previous month" at bounding box center [315, 211] width 10 height 10
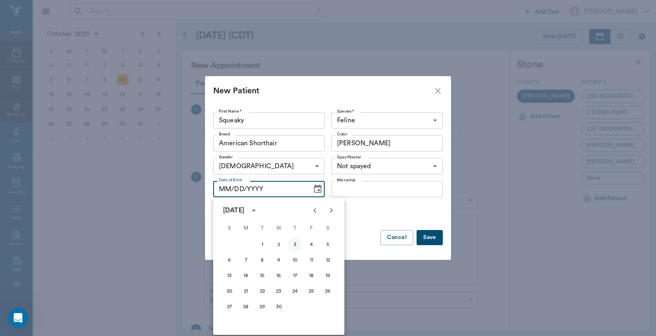
click at [294, 245] on button "3" at bounding box center [295, 245] width 15 height 15
type input "[DATE]"
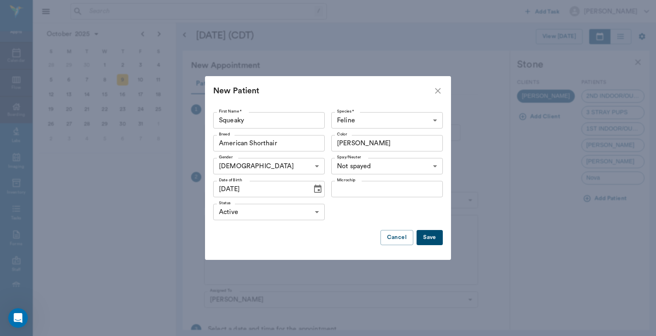
click at [435, 238] on button "Save" at bounding box center [429, 237] width 26 height 15
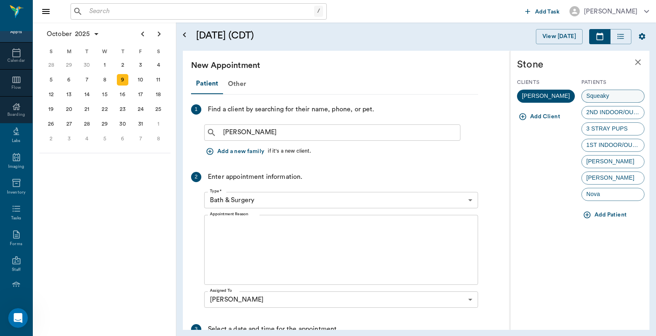
click at [607, 96] on span "Squeaky" at bounding box center [597, 96] width 32 height 9
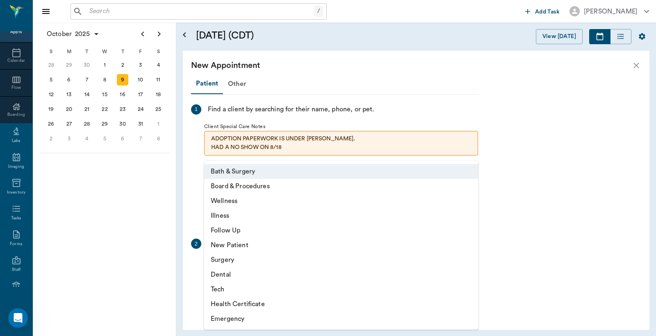
click at [471, 266] on body "/ ​ Add Task [PERSON_NAME] Nectar Messages Appts Calendar Flow Boarding Labs Im…" at bounding box center [328, 168] width 656 height 336
click at [242, 259] on li "Surgery" at bounding box center [341, 260] width 274 height 15
type input "65d2be4f46e3a538d89b8c18"
type input "01:30 PM"
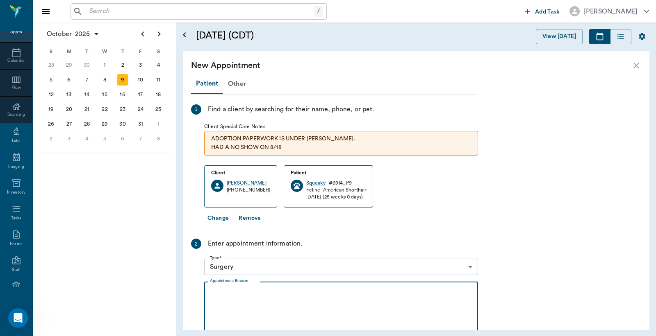
click at [213, 293] on textarea "Appointment Reason" at bounding box center [341, 317] width 262 height 57
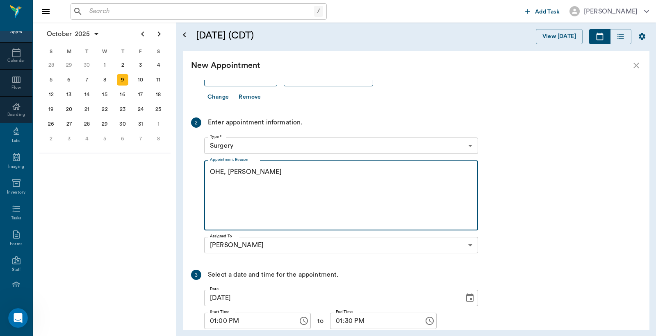
scroll to position [182, 0]
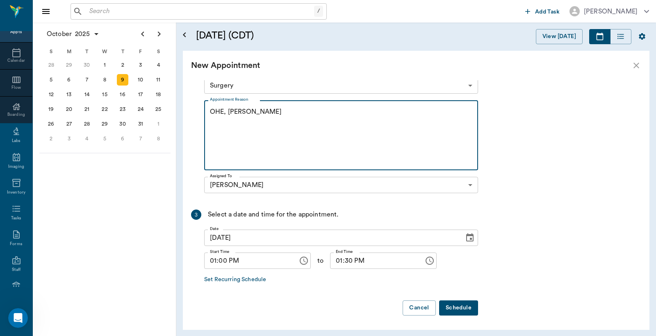
type textarea "OHE, [PERSON_NAME]"
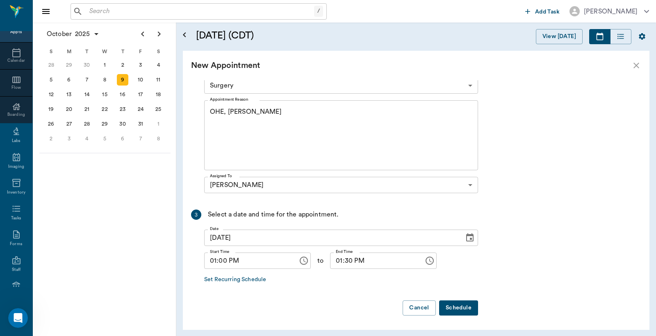
click at [461, 307] on button "Schedule" at bounding box center [458, 308] width 39 height 15
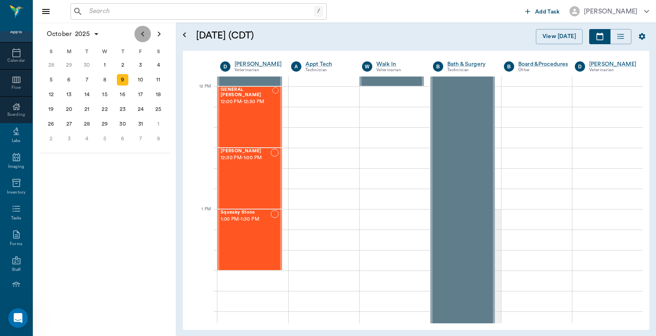
click at [144, 30] on icon "Previous page" at bounding box center [143, 34] width 10 height 10
click at [122, 108] on div "25" at bounding box center [122, 109] width 11 height 11
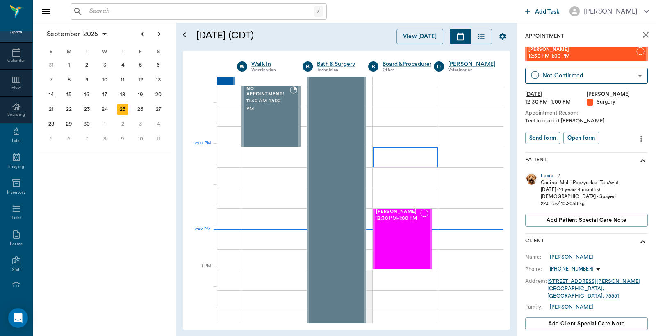
scroll to position [486, 114]
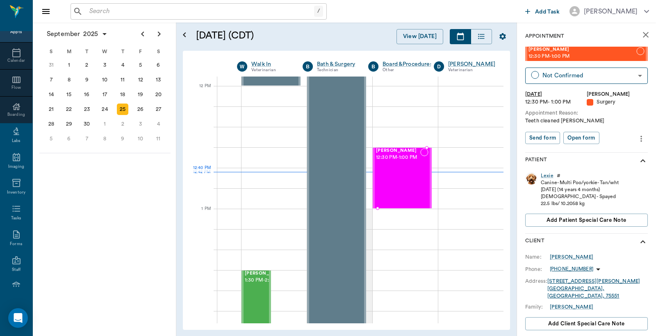
click at [394, 176] on div "[PERSON_NAME] 12:30 PM - 1:00 PM" at bounding box center [398, 178] width 44 height 60
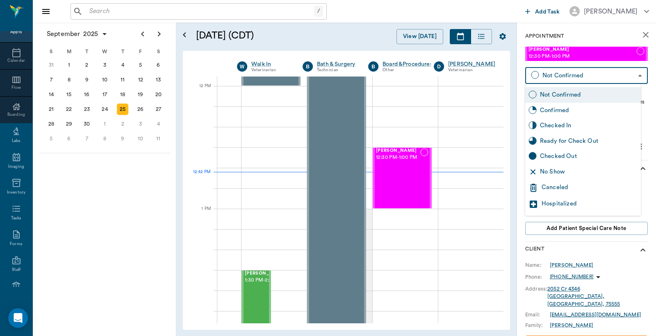
click at [548, 73] on body "/ ​ Add Task [PERSON_NAME] Nectar Messages Appts Calendar Flow Boarding Labs Im…" at bounding box center [328, 168] width 656 height 336
click at [550, 126] on div "Checked In" at bounding box center [589, 125] width 98 height 9
type input "CHECKED_IN"
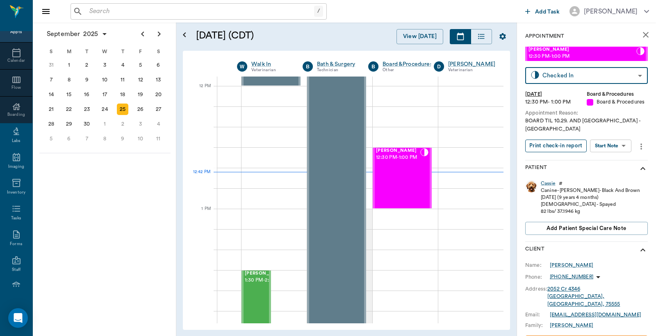
click at [556, 140] on button "Print check-in report" at bounding box center [555, 146] width 61 height 13
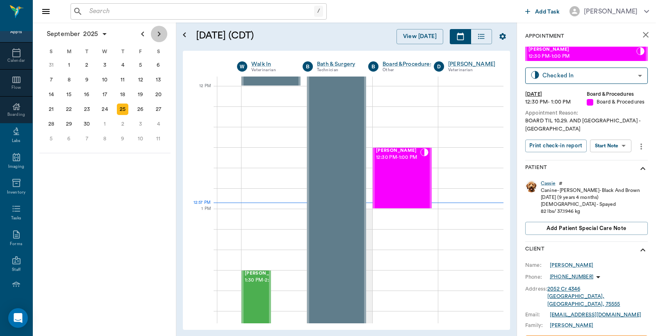
click at [160, 33] on icon "Next page" at bounding box center [159, 34] width 10 height 10
click at [89, 78] on div "7" at bounding box center [86, 79] width 11 height 11
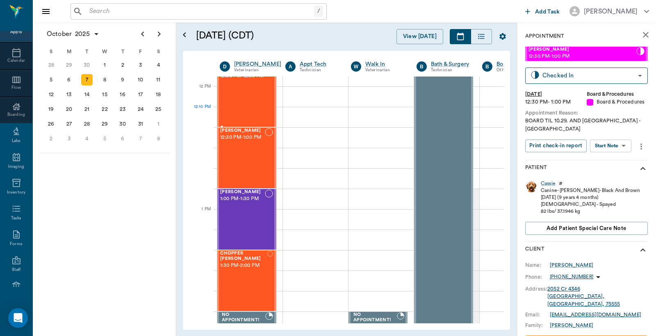
scroll to position [485, 0]
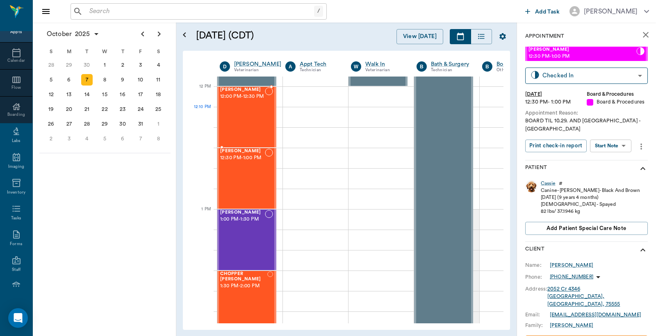
click at [250, 110] on div "Sundae White 12:00 PM - 12:30 PM" at bounding box center [242, 117] width 45 height 60
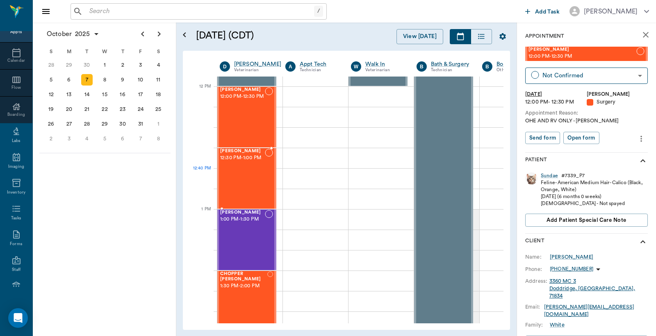
click at [243, 178] on div "ANGEL Walthall 12:30 PM - 1:00 PM" at bounding box center [242, 179] width 45 height 60
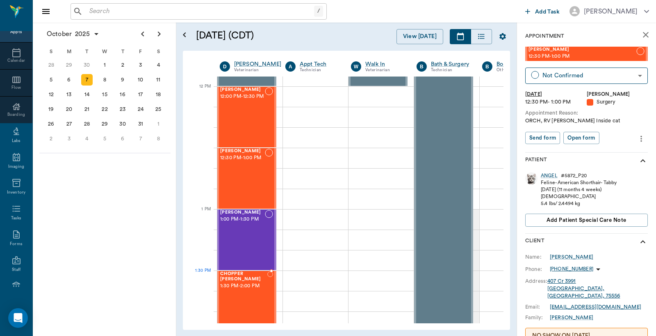
click at [241, 290] on div "CHOPPER Cabaniss 1:30 PM - 2:00 PM" at bounding box center [243, 302] width 47 height 60
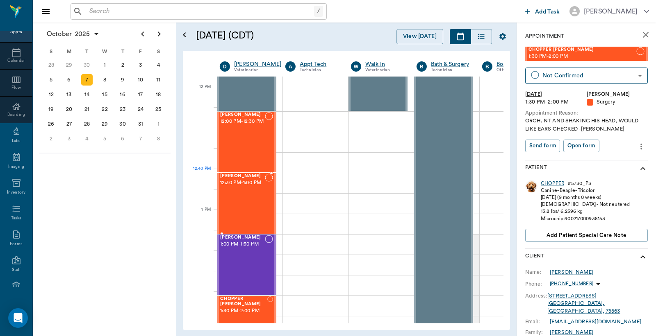
scroll to position [425, 0]
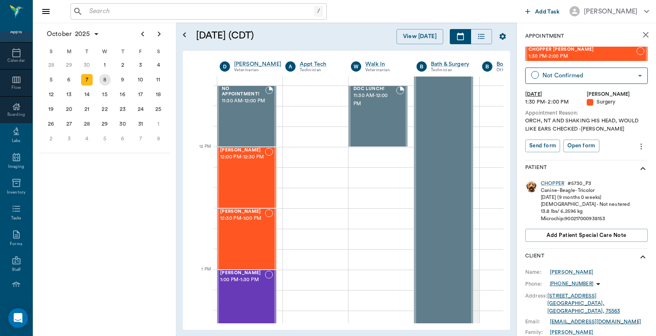
click at [105, 78] on div "8" at bounding box center [104, 79] width 11 height 11
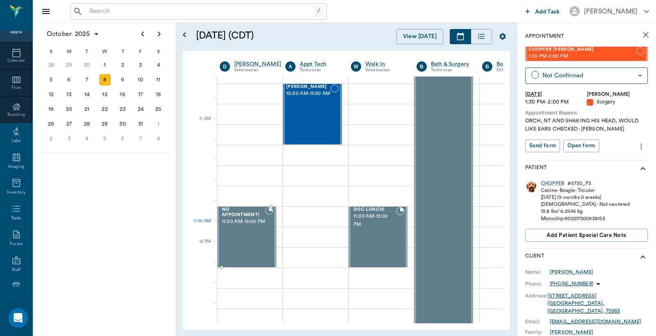
scroll to position [486, 0]
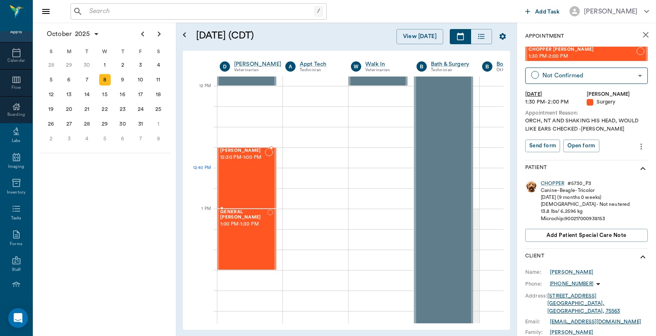
click at [239, 175] on div "KK Caver 12:30 PM - 1:00 PM" at bounding box center [242, 178] width 45 height 60
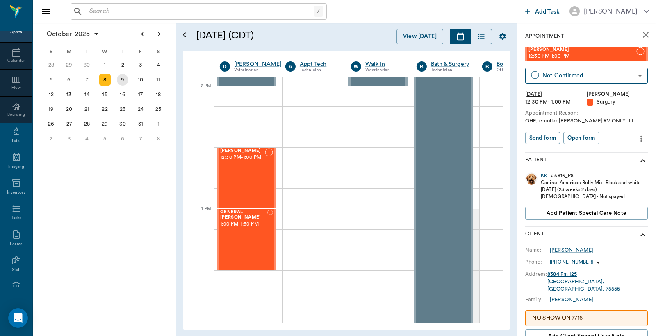
click at [121, 78] on div "9" at bounding box center [122, 79] width 11 height 11
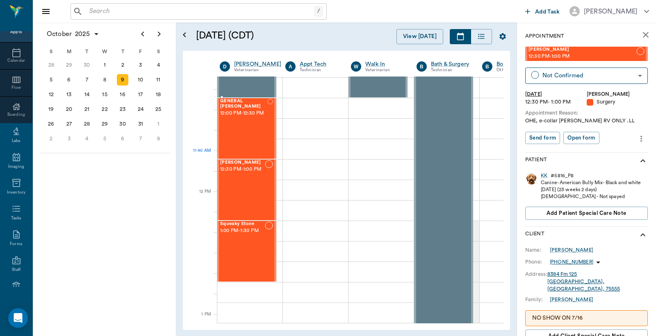
scroll to position [485, 0]
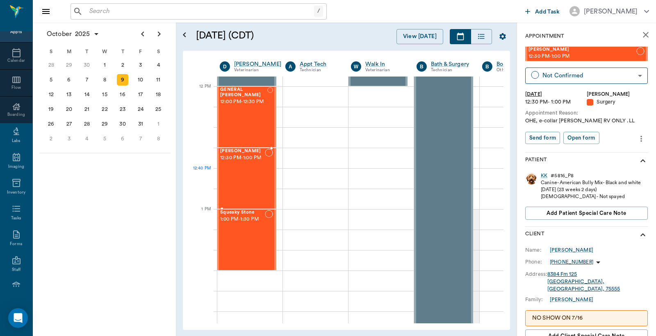
click at [245, 171] on div "Lexie Tyson 12:30 PM - 1:00 PM" at bounding box center [242, 179] width 45 height 60
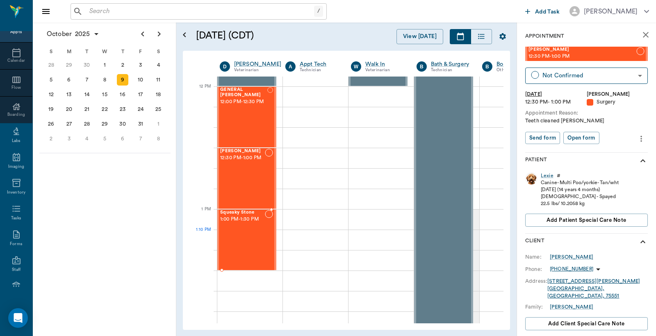
click at [250, 240] on div "Squeaky Stone 1:00 PM - 1:30 PM" at bounding box center [242, 240] width 45 height 60
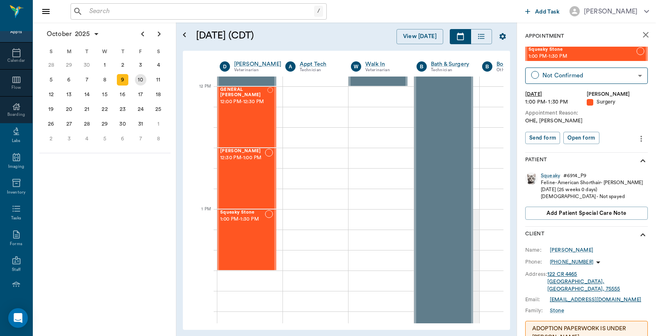
click at [142, 81] on div "10" at bounding box center [140, 79] width 11 height 11
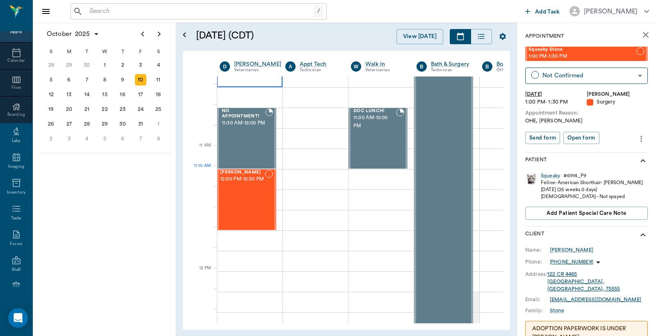
scroll to position [425, 0]
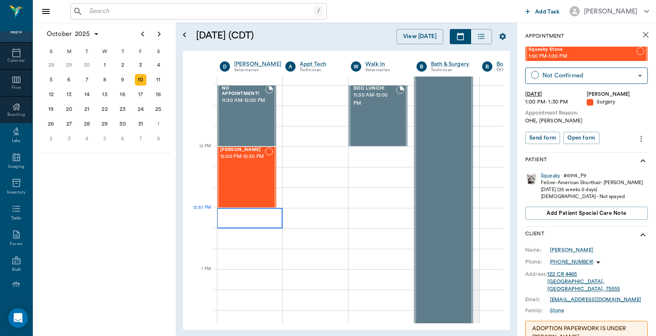
click at [232, 220] on div at bounding box center [250, 218] width 66 height 20
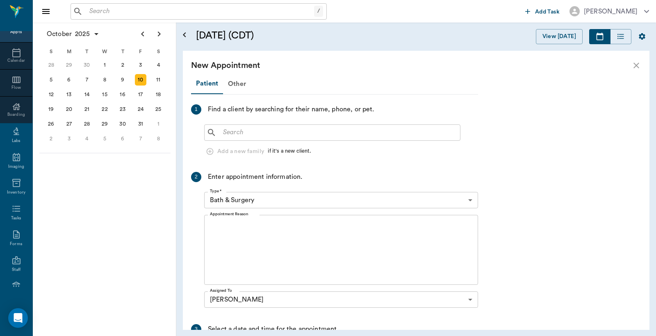
scroll to position [425, 0]
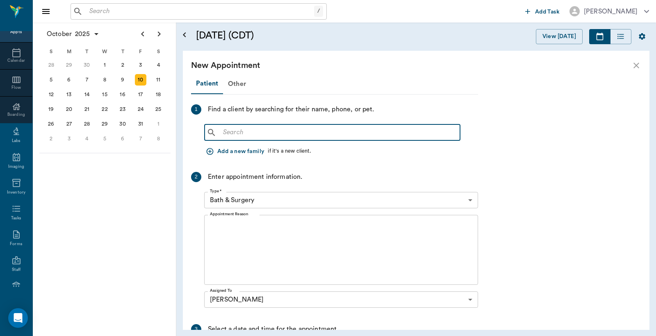
click at [224, 132] on input "text" at bounding box center [338, 132] width 237 height 11
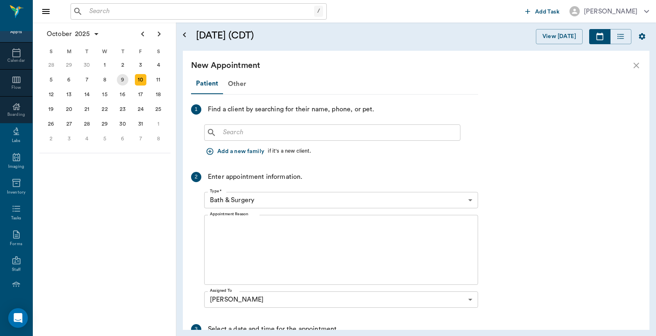
click at [123, 78] on div "9" at bounding box center [122, 79] width 11 height 11
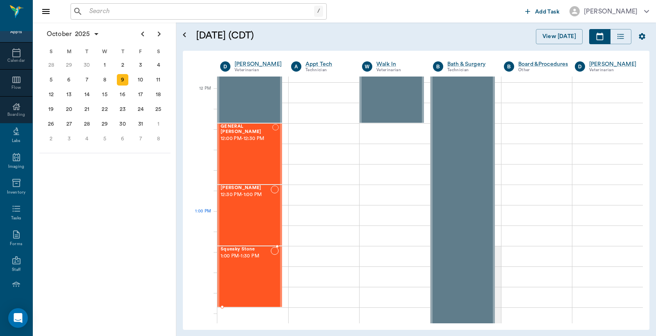
scroll to position [485, 0]
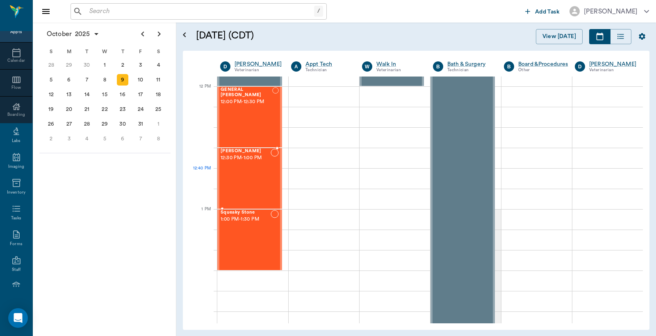
click at [241, 170] on div "Lexie Tyson 12:30 PM - 1:00 PM" at bounding box center [245, 179] width 50 height 60
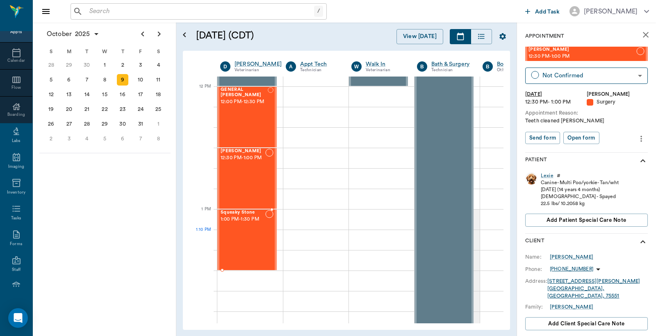
click at [244, 232] on div "Squeaky Stone 1:00 PM - 1:30 PM" at bounding box center [242, 240] width 45 height 60
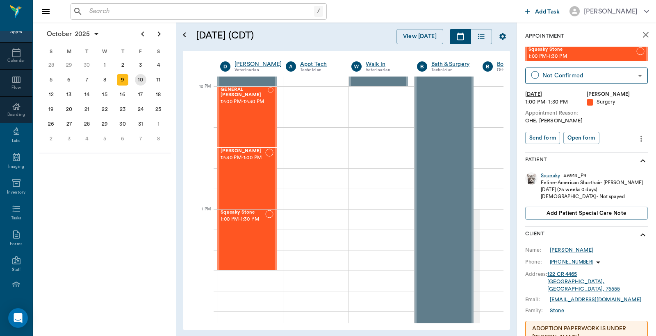
click at [141, 79] on div "10" at bounding box center [140, 79] width 11 height 11
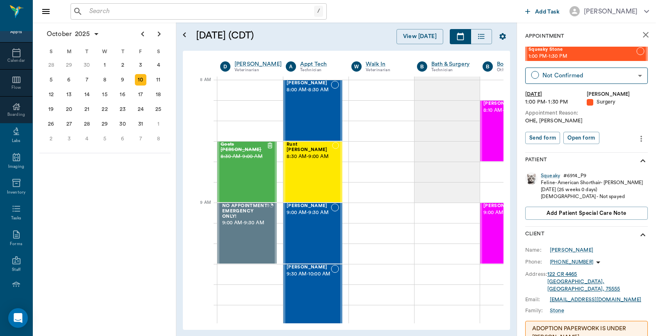
scroll to position [0, 0]
click at [121, 80] on div "9" at bounding box center [122, 79] width 11 height 11
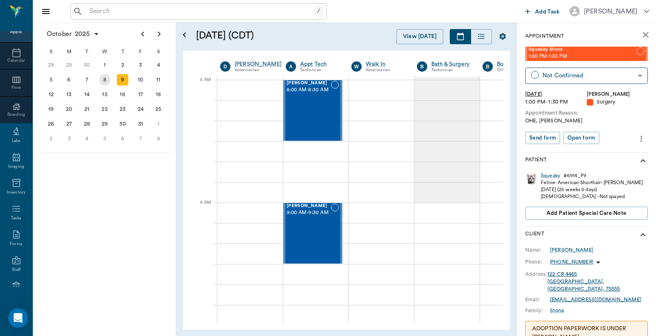
scroll to position [0, 0]
click at [104, 79] on div "8" at bounding box center [104, 79] width 11 height 11
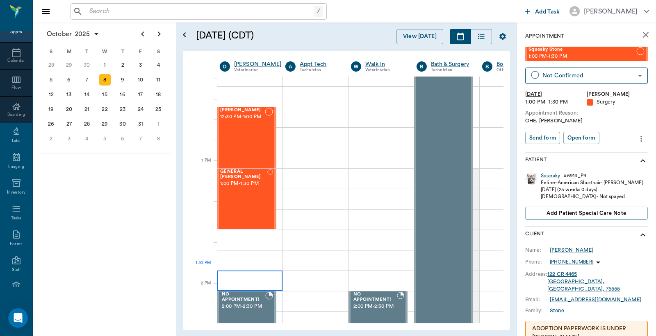
scroll to position [546, 0]
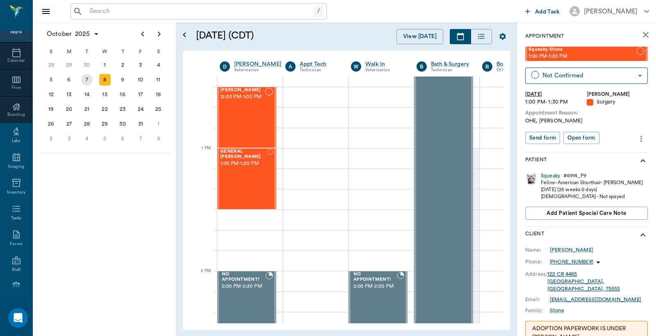
click at [86, 77] on div "7" at bounding box center [86, 79] width 11 height 11
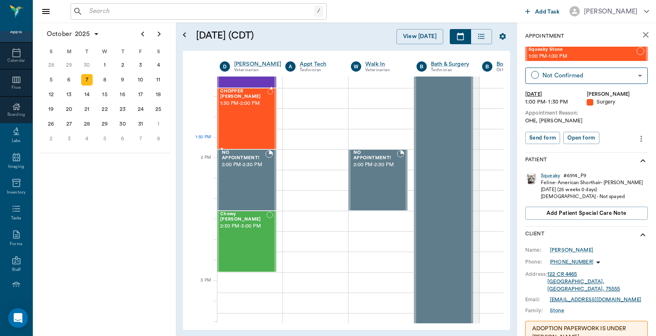
scroll to position [546, 0]
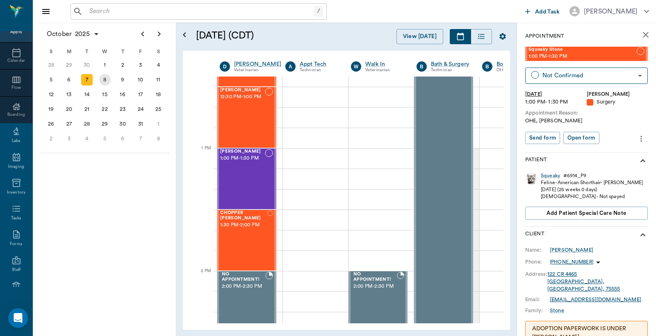
click at [102, 81] on div "8" at bounding box center [104, 79] width 11 height 11
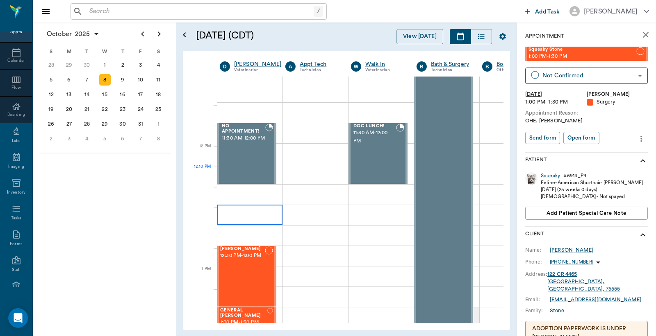
scroll to position [425, 0]
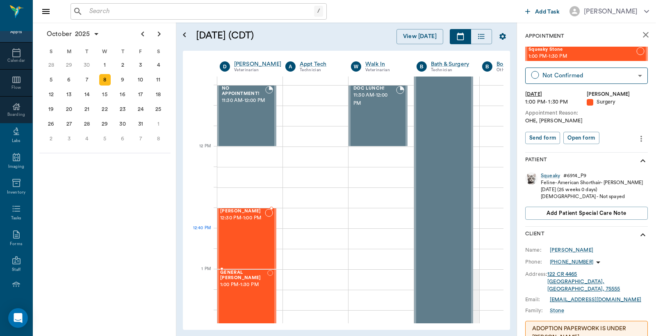
click at [249, 240] on div "KK Caver 12:30 PM - 1:00 PM" at bounding box center [242, 239] width 45 height 60
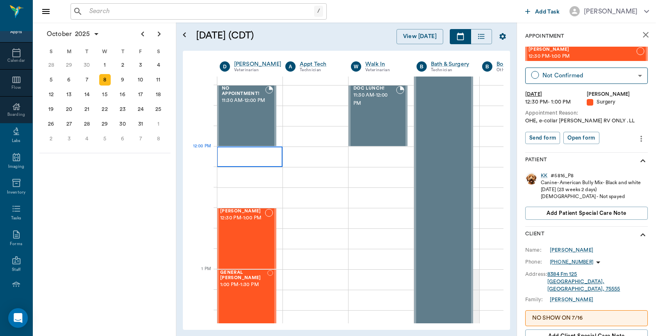
click at [228, 156] on div at bounding box center [250, 157] width 66 height 20
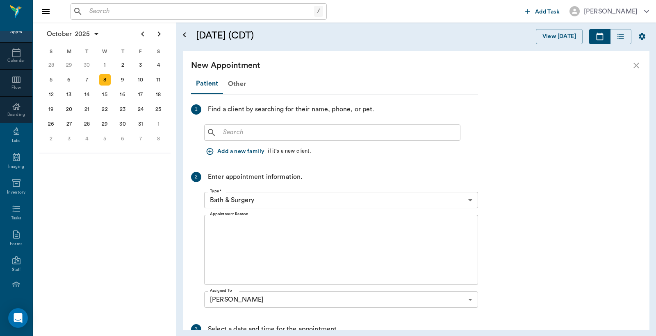
scroll to position [425, 0]
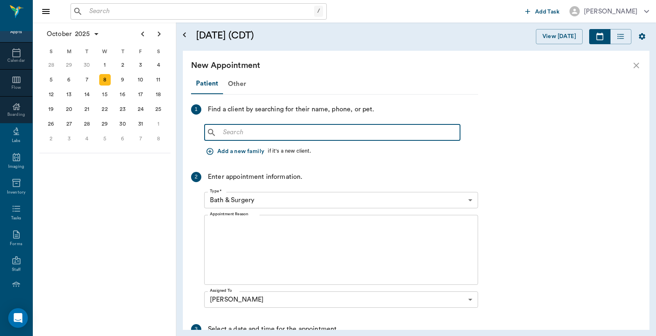
click at [222, 132] on input "text" at bounding box center [338, 132] width 237 height 11
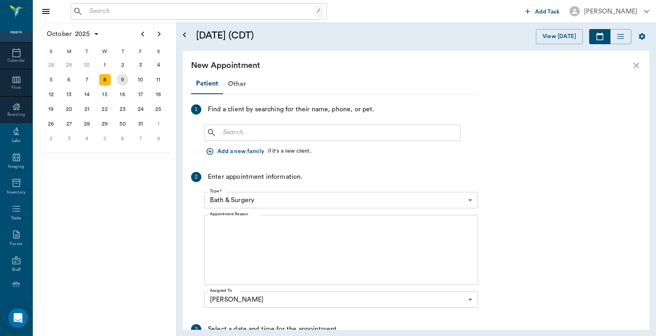
click at [122, 78] on div "9" at bounding box center [122, 79] width 11 height 11
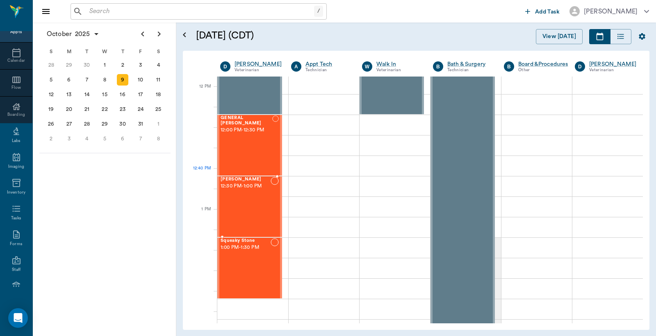
scroll to position [485, 0]
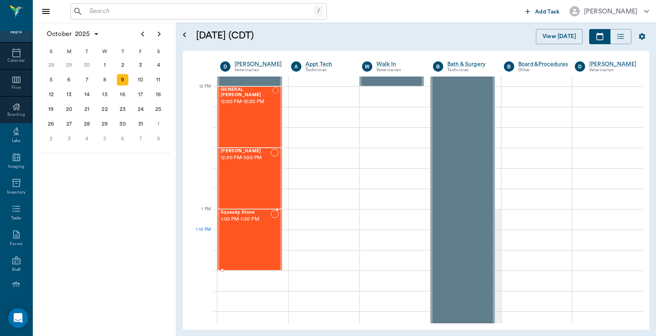
click at [238, 231] on div "Squeaky Stone 1:00 PM - 1:30 PM" at bounding box center [245, 240] width 50 height 60
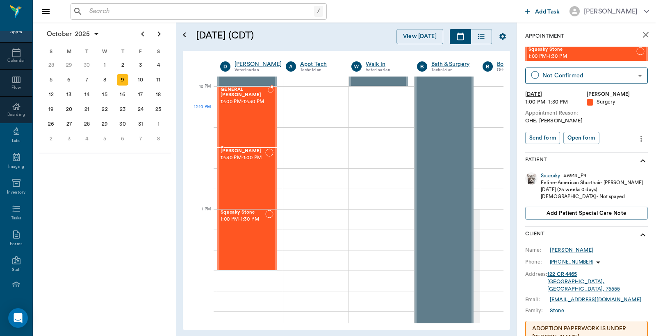
click at [246, 109] on div "GENERAL Spay 12:00 PM - 12:30 PM" at bounding box center [243, 117] width 47 height 60
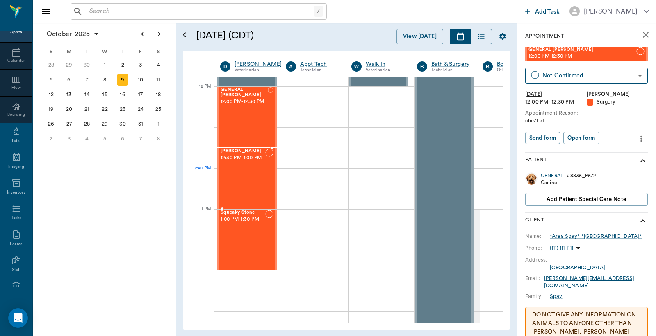
click at [250, 169] on div "Lexie Tyson 12:30 PM - 1:00 PM" at bounding box center [242, 179] width 45 height 60
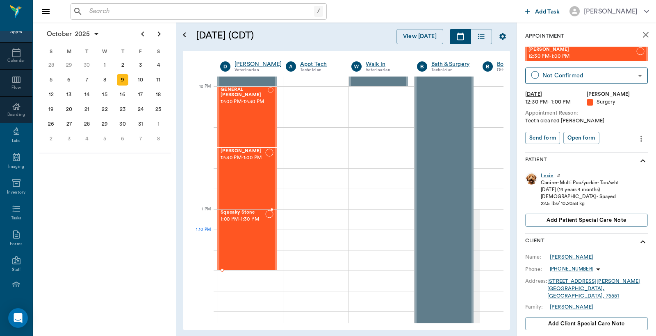
click at [244, 235] on div "Squeaky Stone 1:00 PM - 1:30 PM" at bounding box center [242, 240] width 45 height 60
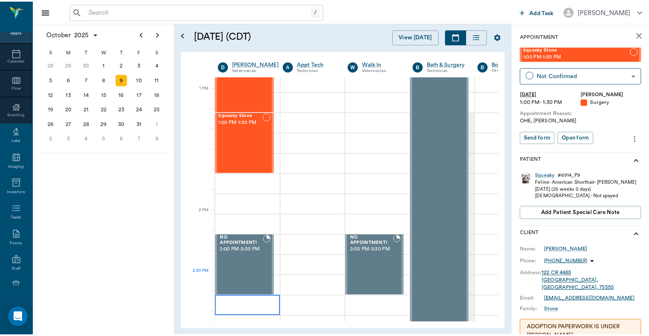
scroll to position [607, 0]
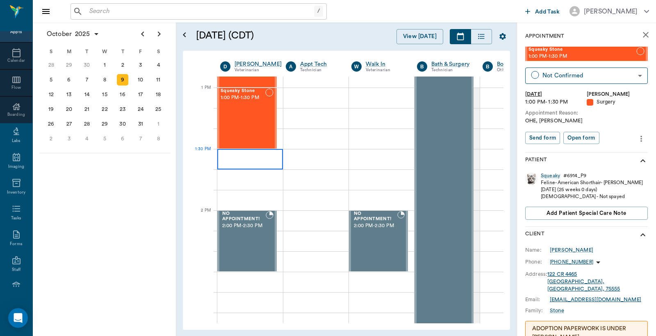
click at [232, 163] on div at bounding box center [250, 159] width 66 height 20
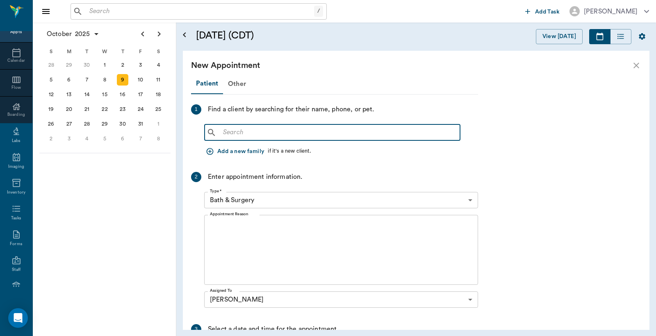
click at [225, 130] on input "text" at bounding box center [338, 132] width 237 height 11
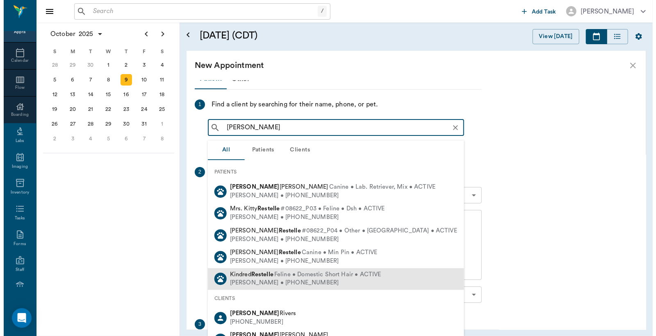
scroll to position [0, 0]
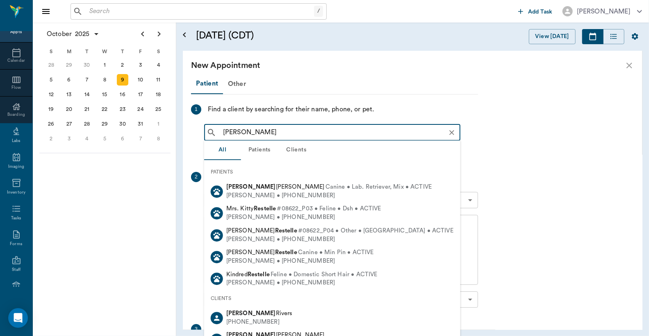
click at [243, 134] on input "Nathan Restelle" at bounding box center [339, 132] width 238 height 11
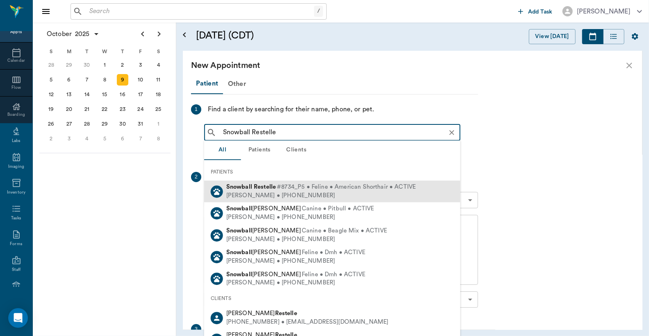
click at [308, 191] on span "#8734_P5 • Feline • American Shorthair • ACTIVE" at bounding box center [346, 187] width 139 height 9
type input "Snowball Restelle"
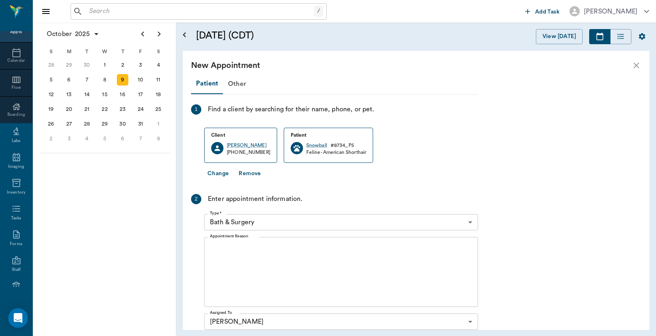
click at [469, 222] on body "/ ​ Add Task Dr. Bert Ellsworth Nectar Messages Appts Calendar Flow Boarding La…" at bounding box center [328, 168] width 656 height 336
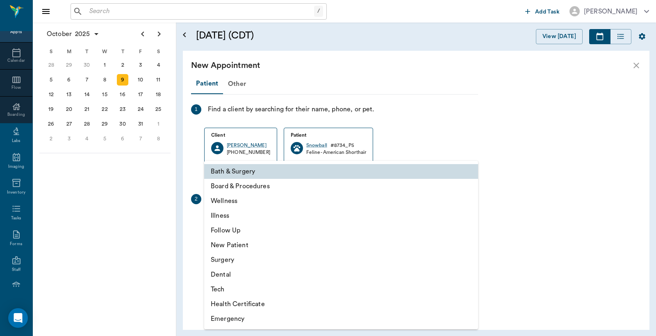
click at [238, 260] on li "Surgery" at bounding box center [341, 260] width 274 height 15
type input "65d2be4f46e3a538d89b8c18"
type input "02:00 PM"
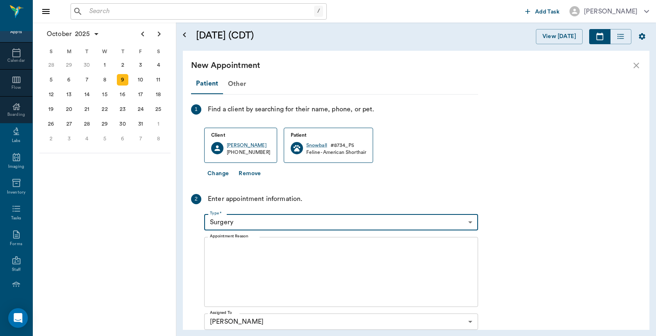
click at [214, 248] on textarea "Appointment Reason" at bounding box center [341, 272] width 262 height 57
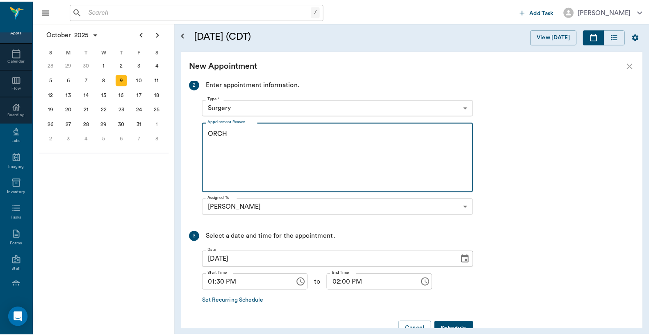
scroll to position [121, 0]
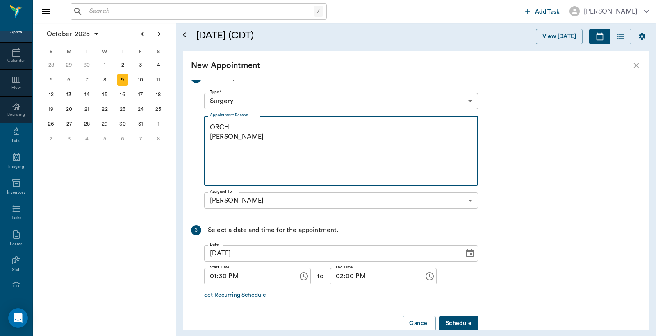
type textarea "ORCH Christy"
click at [461, 325] on button "Schedule" at bounding box center [458, 323] width 39 height 15
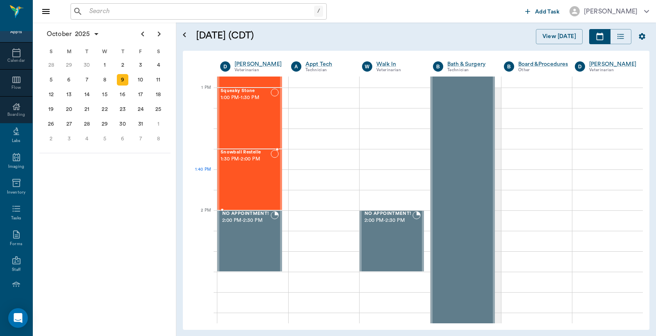
click at [249, 171] on div "Snowball Restelle 1:30 PM - 2:00 PM" at bounding box center [245, 180] width 50 height 60
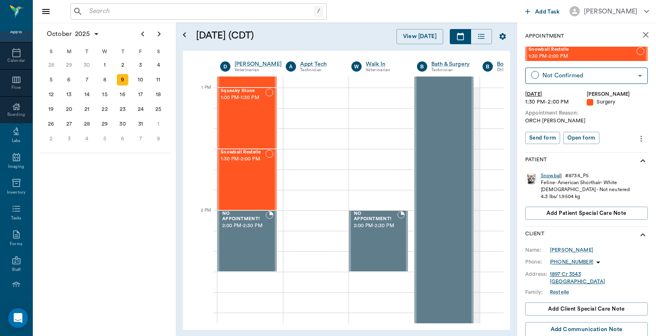
click at [547, 176] on div "Snowball" at bounding box center [551, 176] width 21 height 7
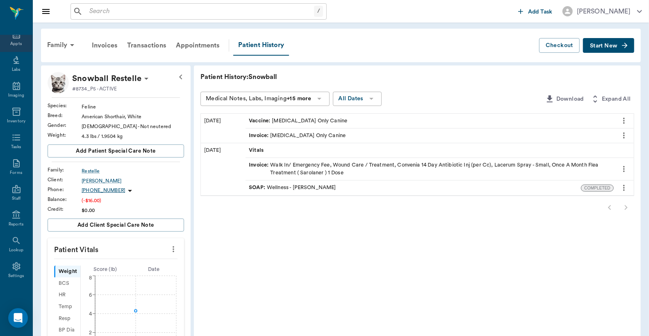
click at [14, 41] on div "Appts" at bounding box center [15, 44] width 11 height 6
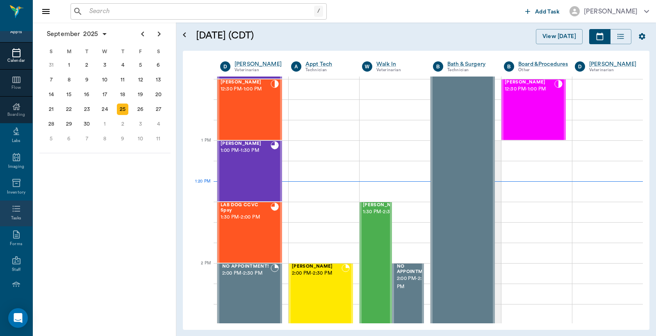
scroll to position [109, 0]
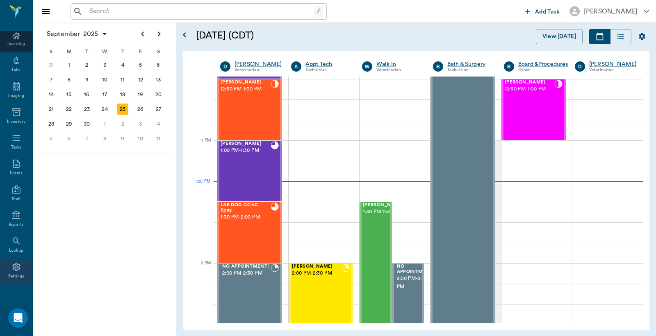
click at [14, 274] on div "Settings" at bounding box center [16, 277] width 16 height 6
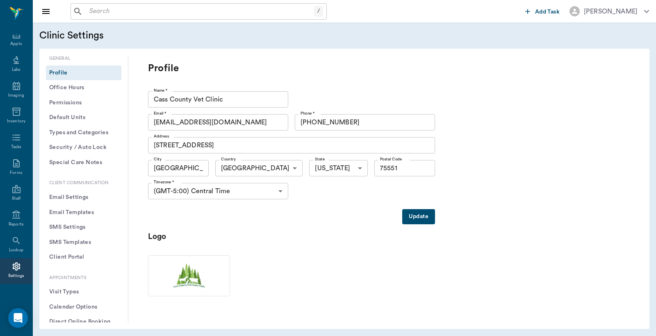
scroll to position [60, 0]
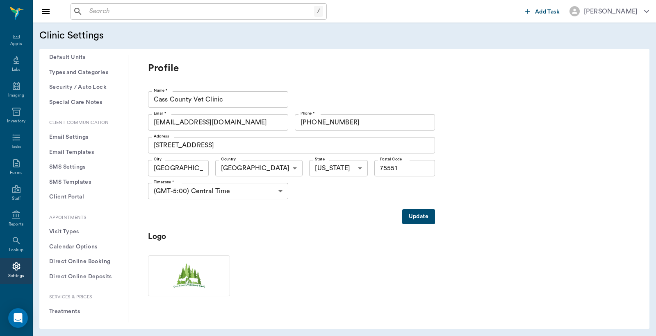
click at [72, 313] on button "Treatments" at bounding box center [83, 311] width 75 height 15
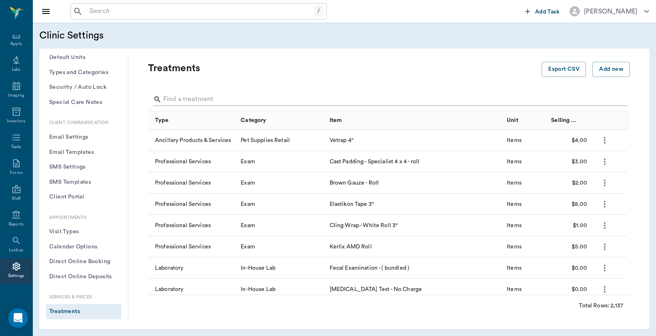
click at [169, 99] on input "Search" at bounding box center [389, 99] width 452 height 13
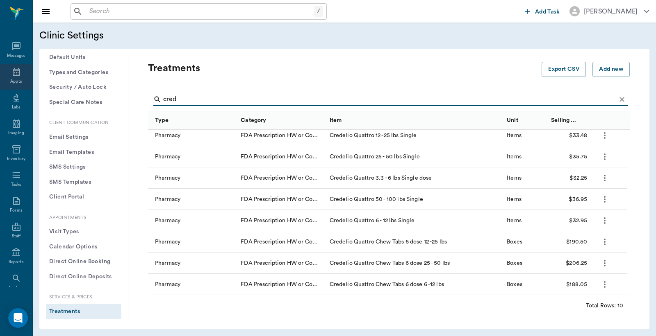
type input "cred"
click at [13, 82] on div "Appts" at bounding box center [15, 82] width 11 height 6
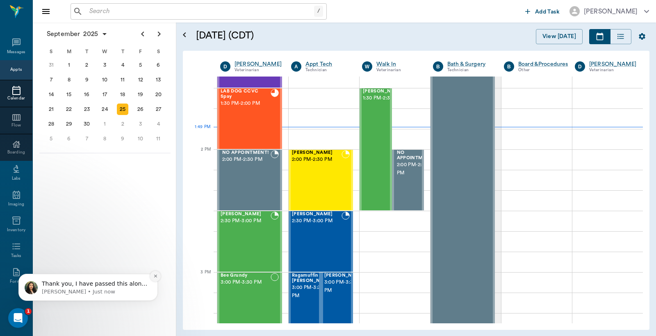
click at [156, 277] on icon "Dismiss notification" at bounding box center [155, 276] width 5 height 5
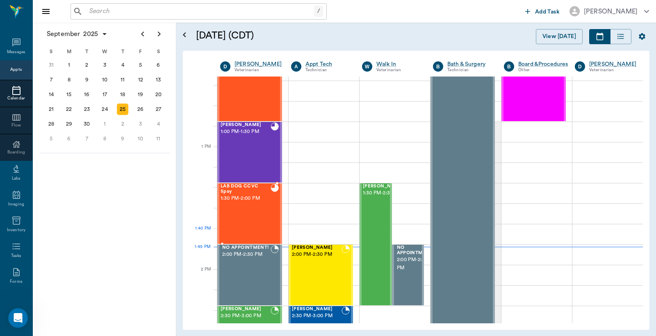
scroll to position [546, 0]
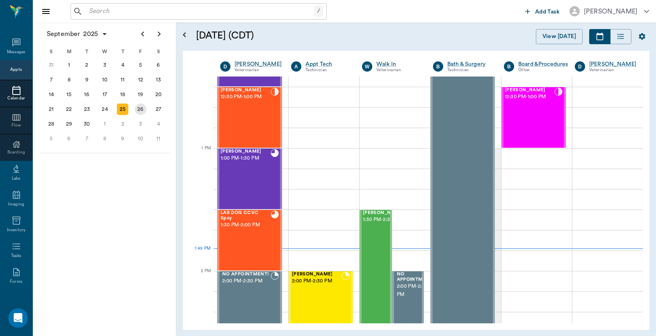
click at [141, 108] on div "26" at bounding box center [140, 109] width 11 height 11
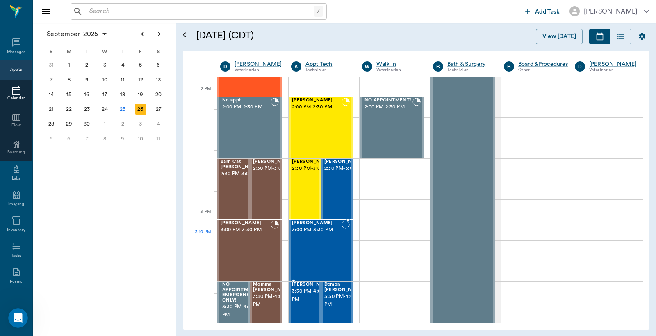
scroll to position [728, 0]
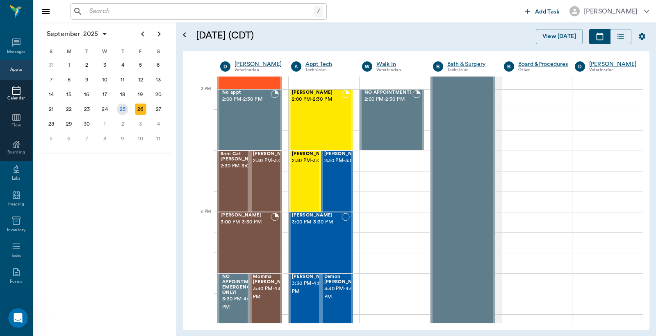
click at [124, 107] on div "25" at bounding box center [122, 109] width 11 height 11
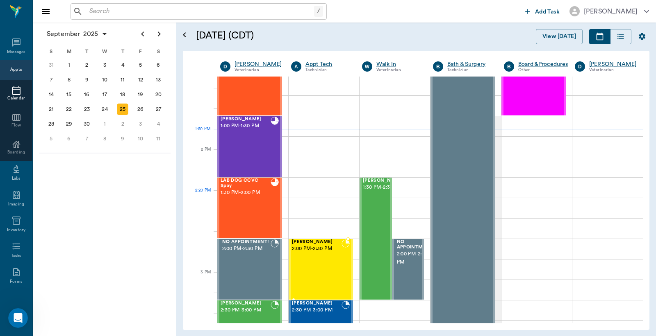
scroll to position [668, 0]
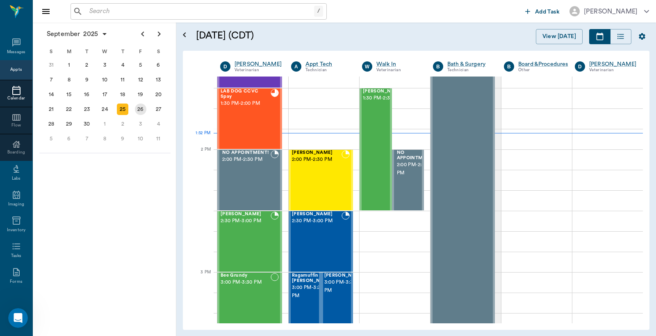
click at [140, 107] on div "26" at bounding box center [140, 109] width 11 height 11
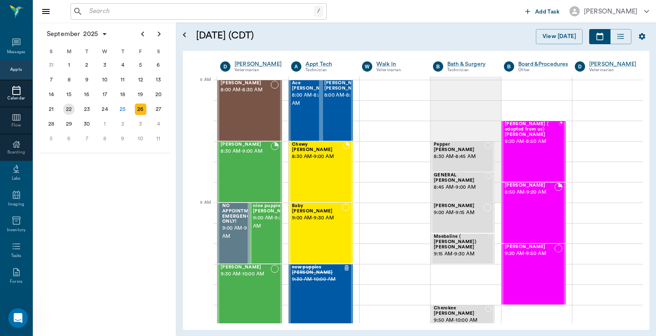
click at [70, 108] on div "22" at bounding box center [68, 109] width 11 height 11
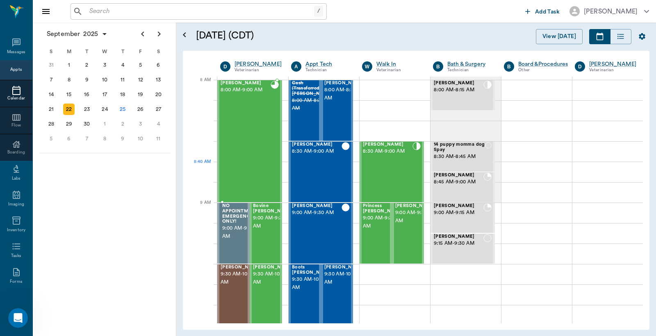
click at [246, 136] on div "Colt Sowell 8:00 AM - 9:00 AM" at bounding box center [245, 141] width 50 height 121
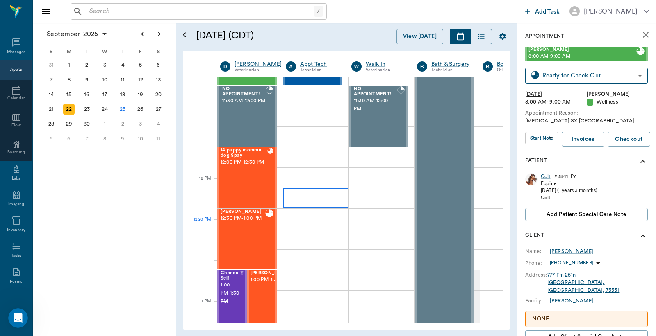
scroll to position [364, 0]
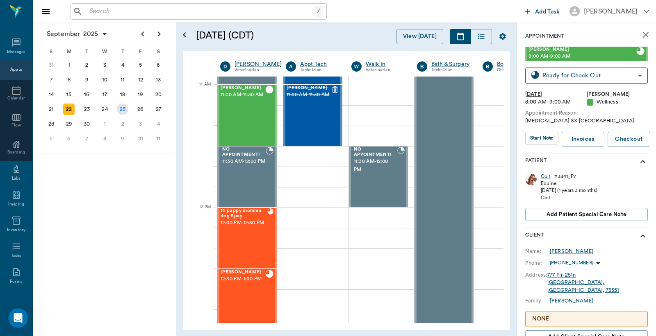
click at [123, 107] on div "25" at bounding box center [122, 109] width 11 height 11
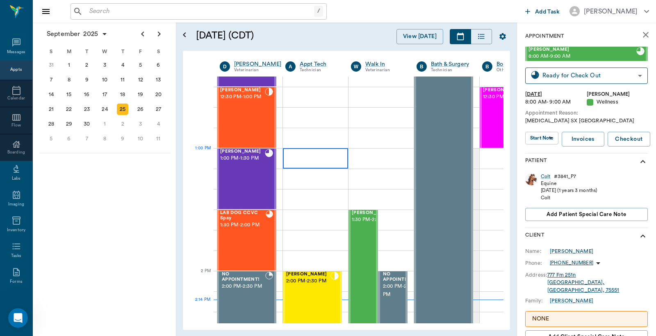
scroll to position [607, 0]
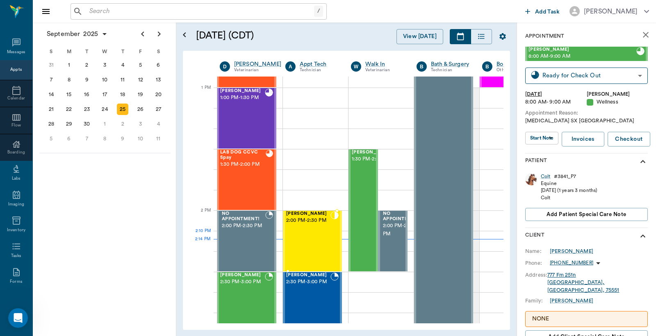
click at [321, 236] on div "[PERSON_NAME] 2:00 PM - 2:30 PM" at bounding box center [308, 241] width 44 height 60
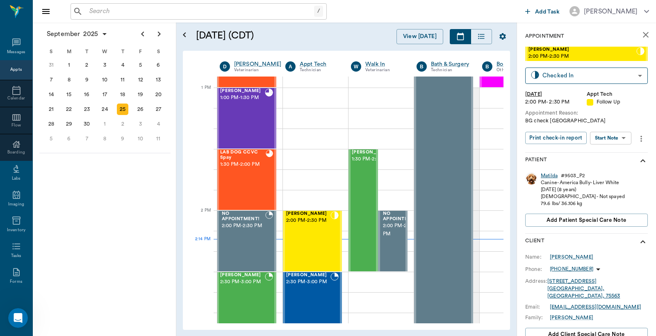
click at [550, 175] on div "Matilda" at bounding box center [549, 176] width 17 height 7
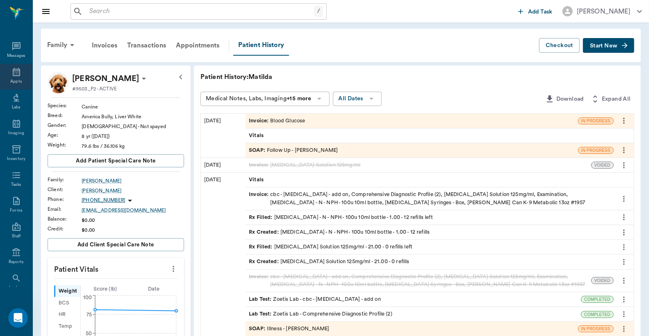
click at [13, 84] on div "Appts" at bounding box center [16, 77] width 32 height 26
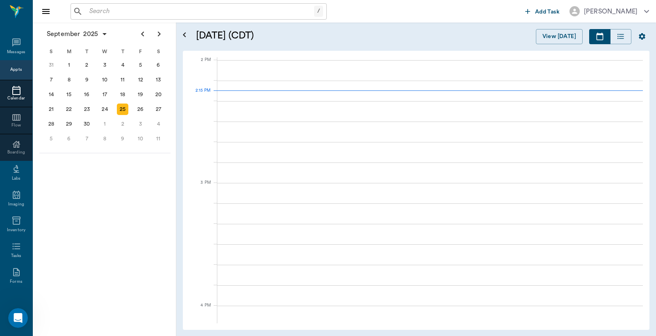
scroll to position [738, 0]
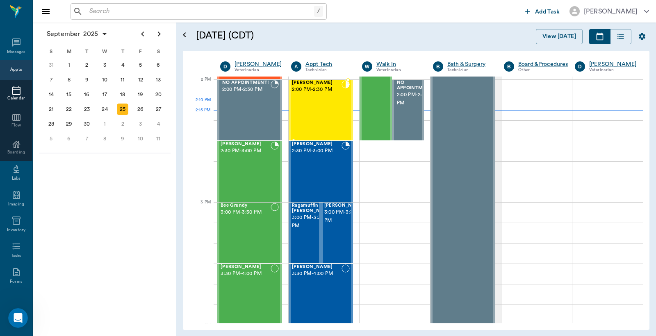
click at [329, 114] on div "[PERSON_NAME] 2:00 PM - 2:30 PM" at bounding box center [317, 110] width 50 height 60
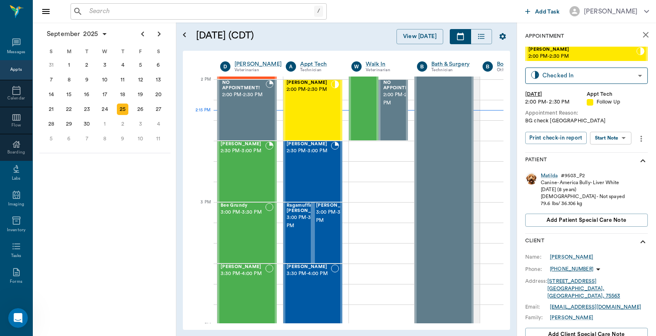
click at [11, 71] on div "Appts" at bounding box center [15, 70] width 11 height 6
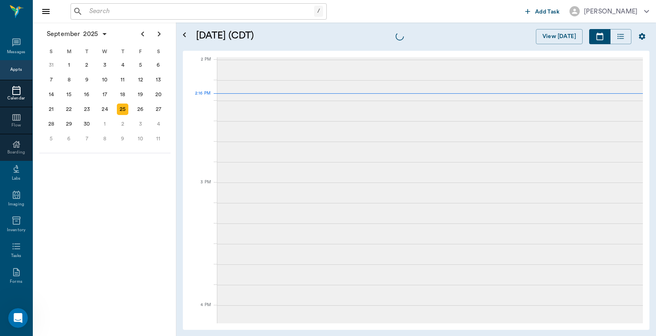
scroll to position [738, 0]
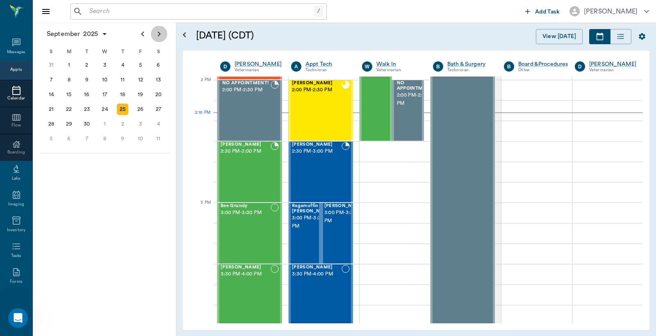
click at [159, 36] on icon "Next page" at bounding box center [159, 34] width 10 height 10
click at [121, 79] on div "9" at bounding box center [122, 79] width 11 height 11
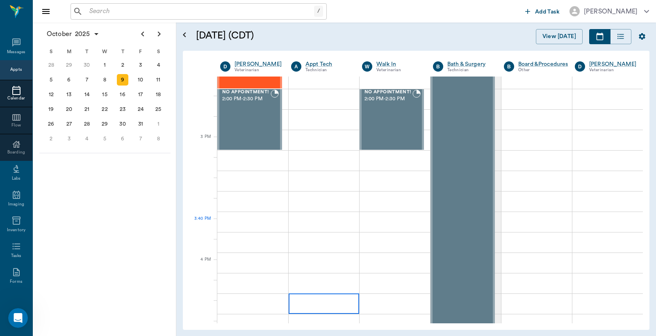
scroll to position [728, 0]
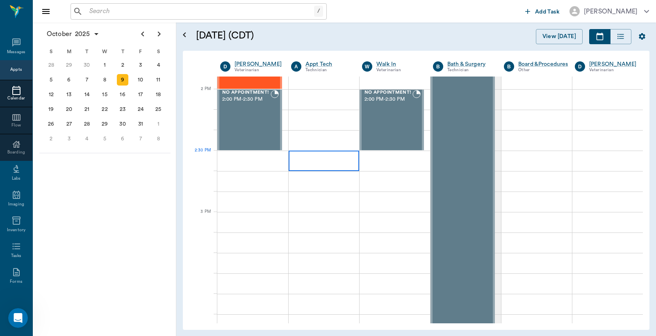
click at [316, 161] on div at bounding box center [323, 161] width 70 height 20
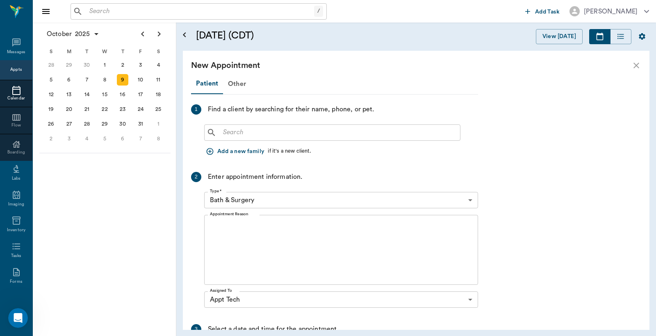
click at [224, 134] on input "text" at bounding box center [338, 132] width 237 height 11
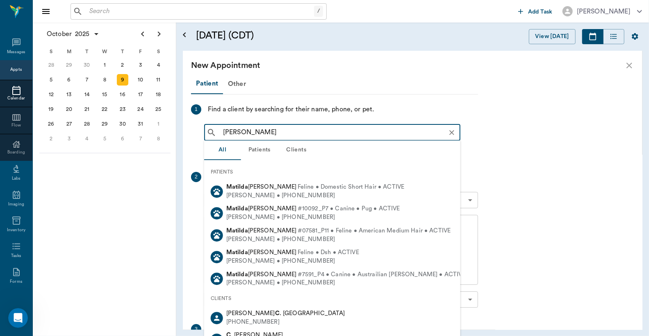
type input "[PERSON_NAME]"
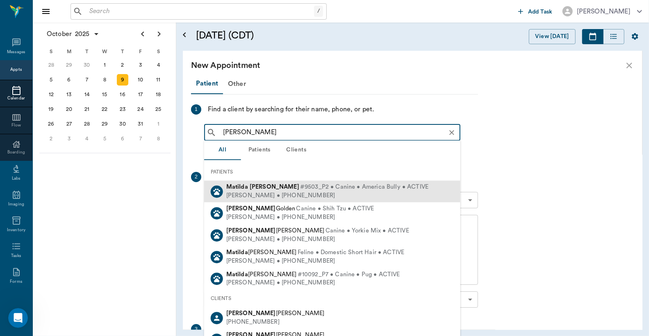
click at [278, 192] on div "Leesa Carter • (903) 799-8216" at bounding box center [327, 196] width 202 height 9
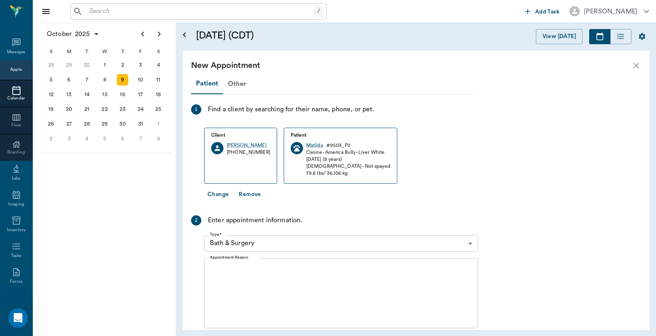
click at [470, 243] on body "/ ​ Add Task Dr. Bert Ellsworth Nectar Messages Appts Calendar Flow Boarding La…" at bounding box center [328, 168] width 656 height 336
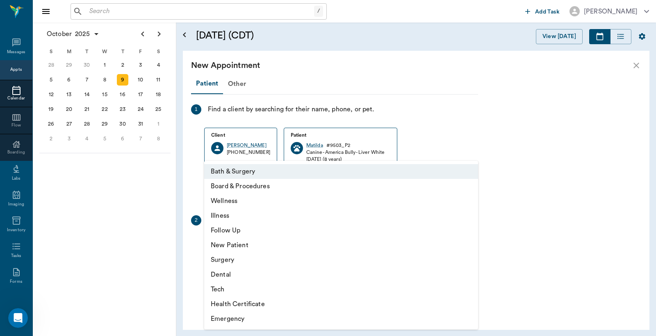
click at [233, 291] on li "Tech" at bounding box center [341, 289] width 274 height 15
type input "65d2be4f46e3a538d89b8c1a"
type input "03:00 PM"
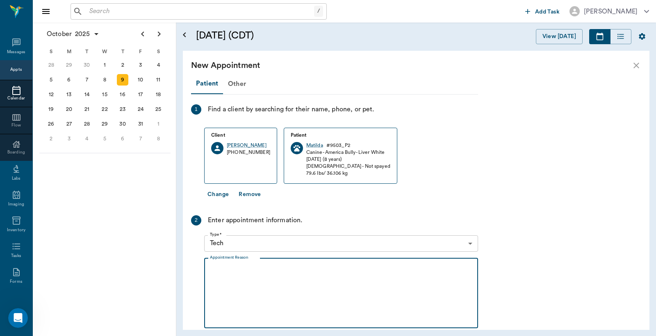
click at [212, 268] on textarea "Appointment Reason" at bounding box center [341, 293] width 262 height 57
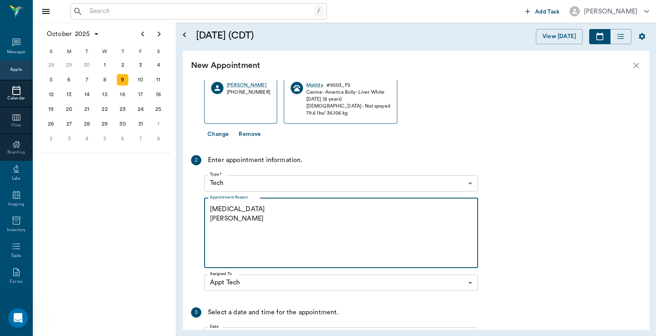
scroll to position [158, 0]
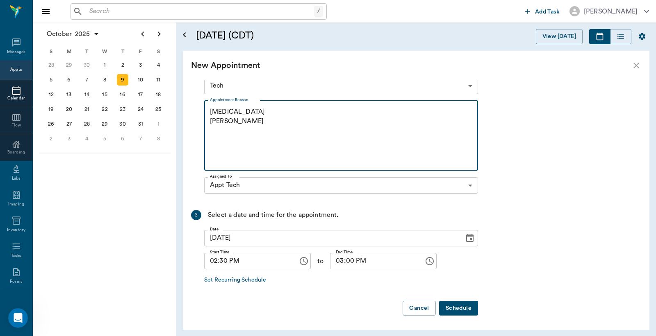
type textarea "Blood test Christy"
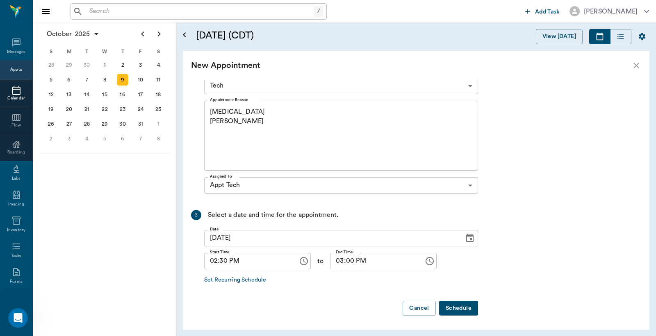
click at [464, 309] on button "Schedule" at bounding box center [458, 308] width 39 height 15
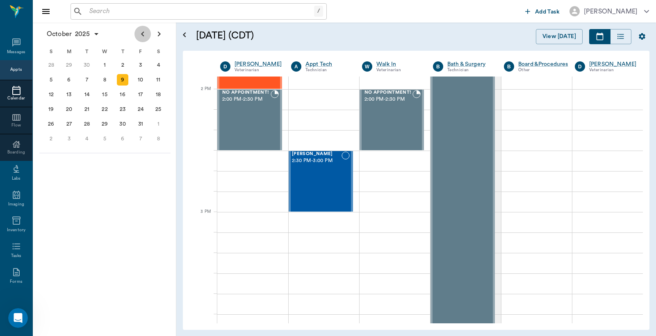
click at [143, 34] on icon "Previous page" at bounding box center [143, 34] width 10 height 10
click at [122, 107] on div "25" at bounding box center [122, 109] width 11 height 11
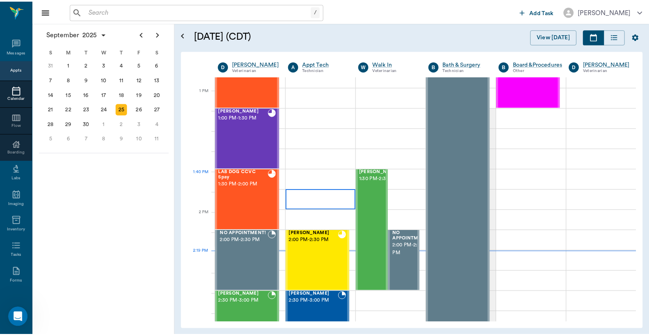
scroll to position [607, 0]
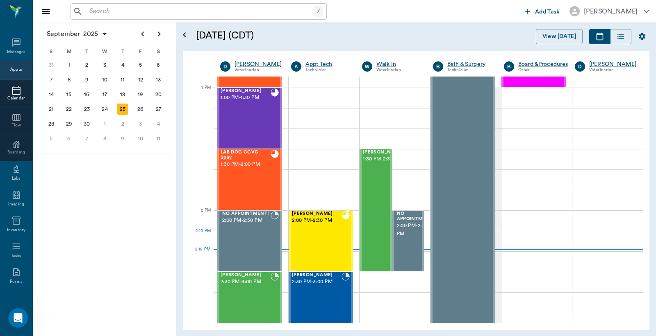
click at [307, 234] on div "[PERSON_NAME] 2:00 PM - 2:30 PM" at bounding box center [317, 241] width 50 height 60
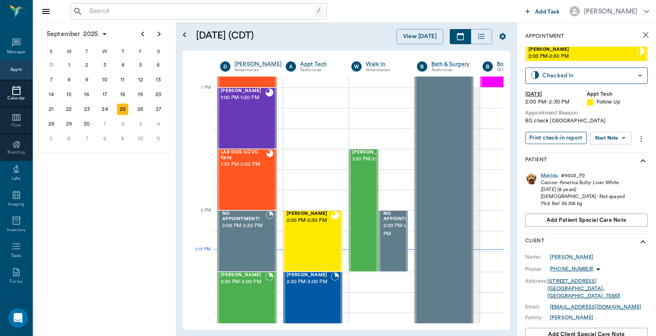
type input "READY_TO_CHECKOUT"
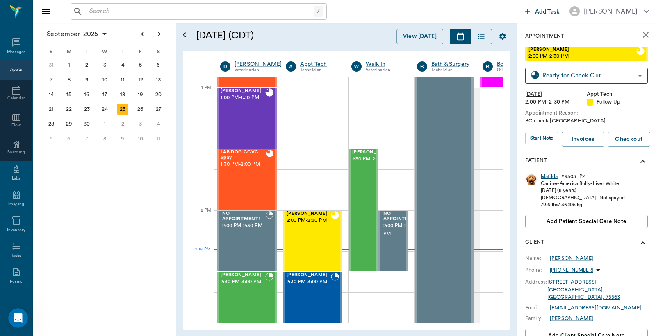
click at [548, 177] on div "Matilda" at bounding box center [549, 176] width 17 height 7
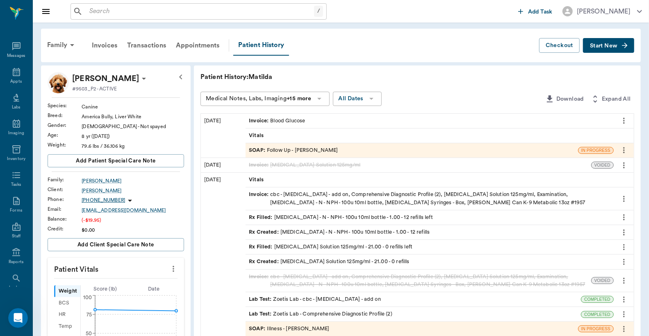
click at [345, 120] on div "Invoice : Blood Glucose" at bounding box center [429, 121] width 368 height 14
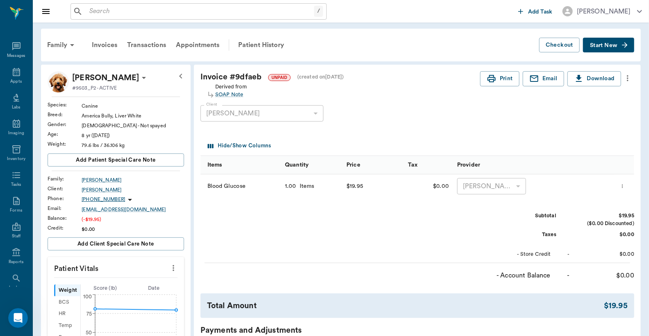
scroll to position [182, 0]
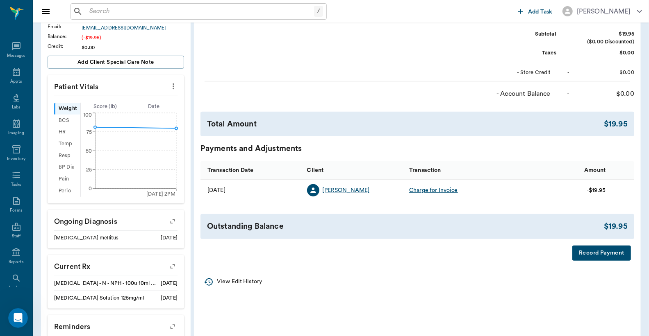
click at [613, 254] on button "Record Payment" at bounding box center [601, 253] width 59 height 15
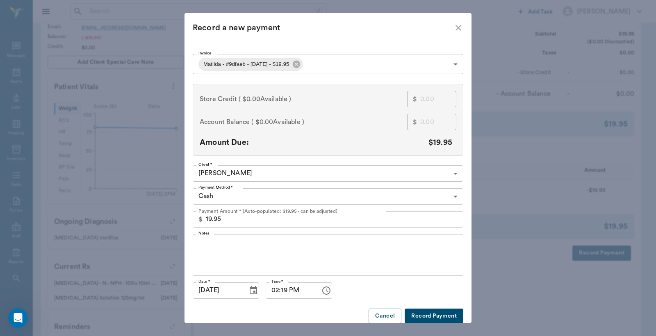
click at [452, 197] on body "/ ​ Add Task Dr. Bert Ellsworth Nectar Messages Appts Labs Imaging Inventory Ta…" at bounding box center [328, 123] width 656 height 611
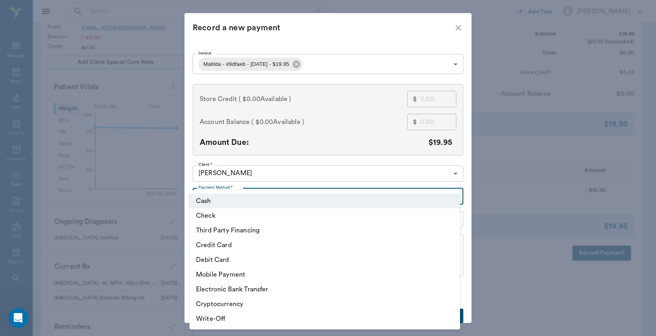
click at [244, 263] on li "Debit Card" at bounding box center [324, 260] width 270 height 15
type input "DEBIT_CARD"
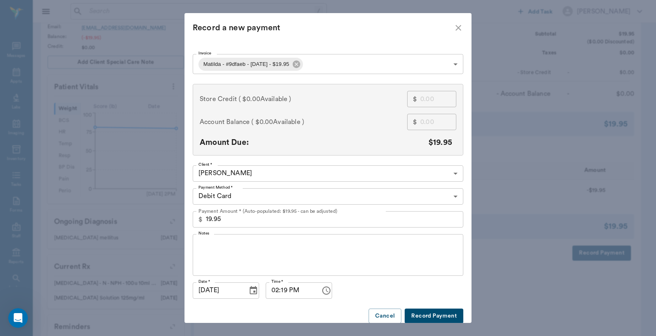
click at [412, 320] on button "Record Payment" at bounding box center [433, 316] width 59 height 15
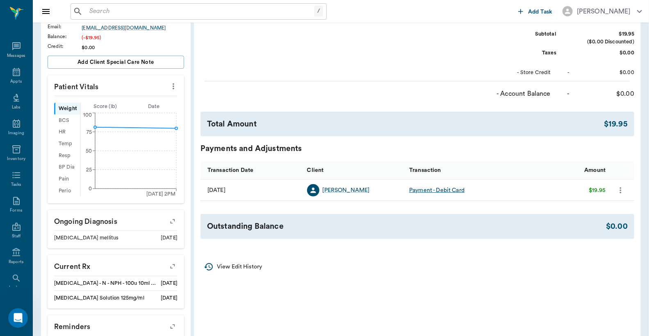
scroll to position [0, 0]
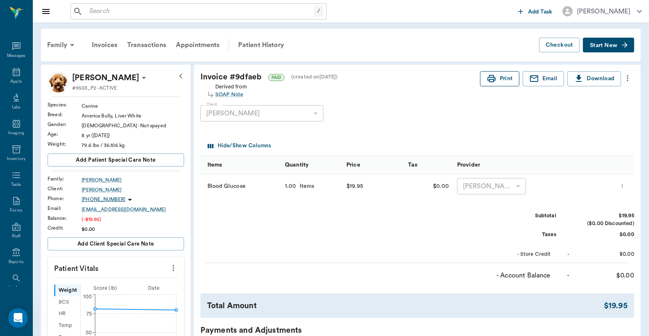
click at [502, 80] on button "Print" at bounding box center [499, 78] width 39 height 15
click at [89, 11] on input "text" at bounding box center [200, 11] width 228 height 11
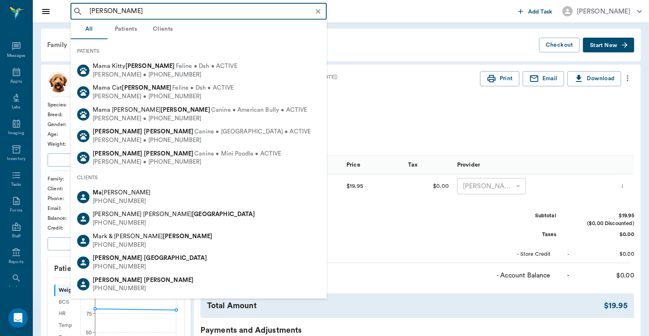
type input "Mary Sowell"
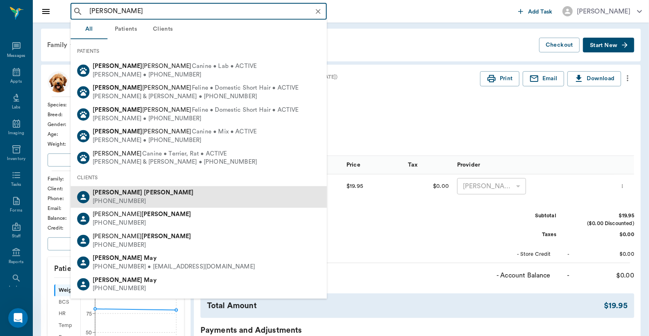
click at [123, 201] on div "(430) 342-2809" at bounding box center [143, 202] width 101 height 9
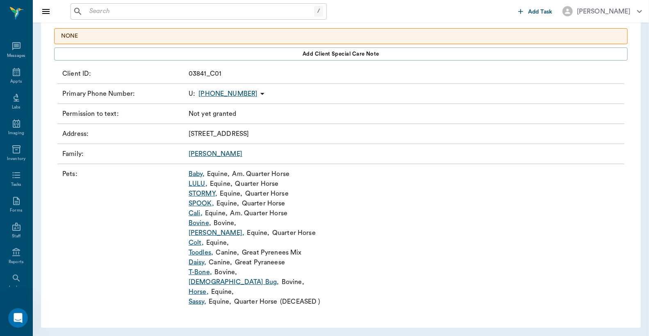
scroll to position [74, 0]
click at [197, 241] on link "Colt ," at bounding box center [196, 242] width 15 height 10
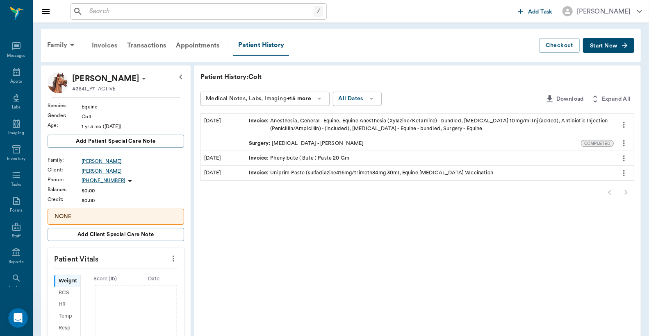
click at [104, 46] on div "Invoices" at bounding box center [104, 46] width 35 height 20
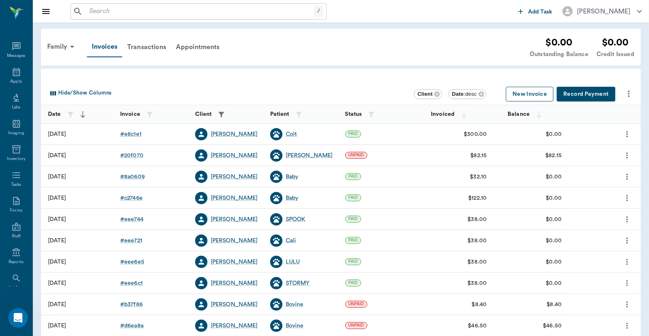
click at [516, 93] on button "New Invoice" at bounding box center [530, 94] width 48 height 15
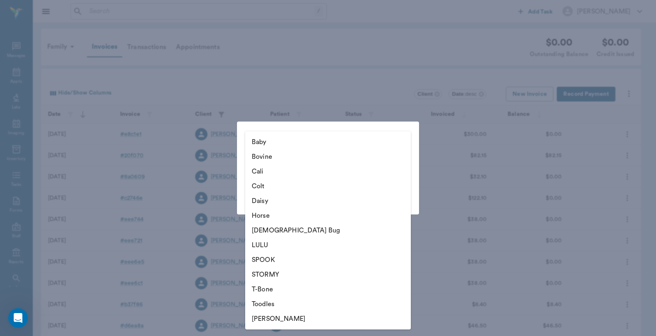
click at [405, 170] on body "/ ​ Add Task Dr. Bert Ellsworth Nectar Messages Appts Labs Imaging Inventory Ta…" at bounding box center [328, 240] width 656 height 481
click at [284, 189] on li "Colt" at bounding box center [328, 186] width 166 height 15
type input "6696a13c2b49fd8b0c8d1bec"
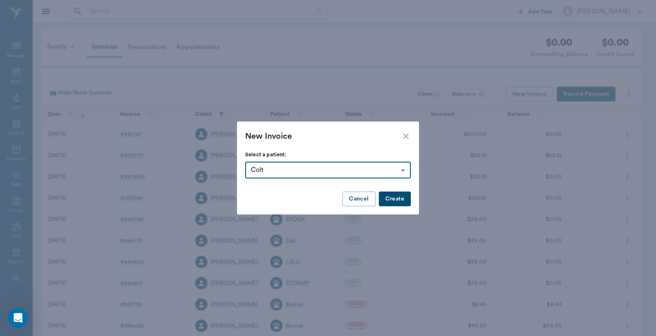
click at [393, 199] on button "Create" at bounding box center [395, 199] width 32 height 15
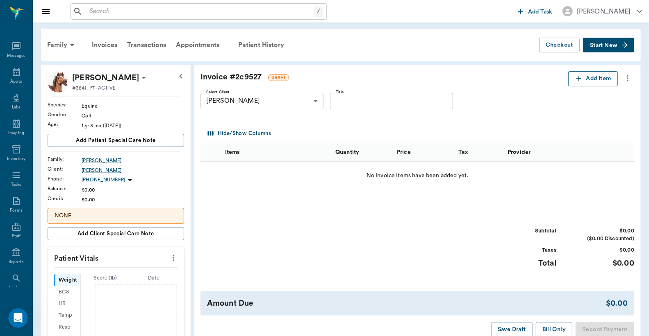
click at [587, 78] on button "Add Item" at bounding box center [593, 78] width 50 height 15
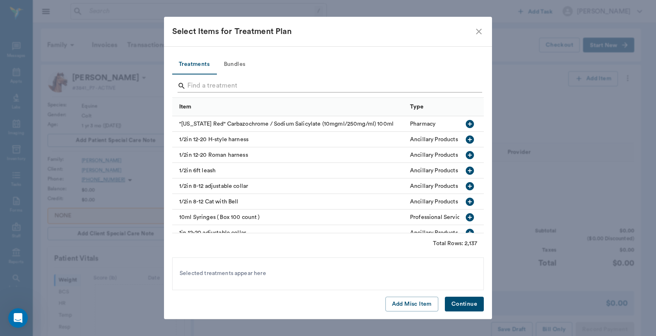
click at [185, 87] on icon "Search" at bounding box center [181, 86] width 8 height 8
click at [188, 86] on input "Search" at bounding box center [328, 85] width 282 height 13
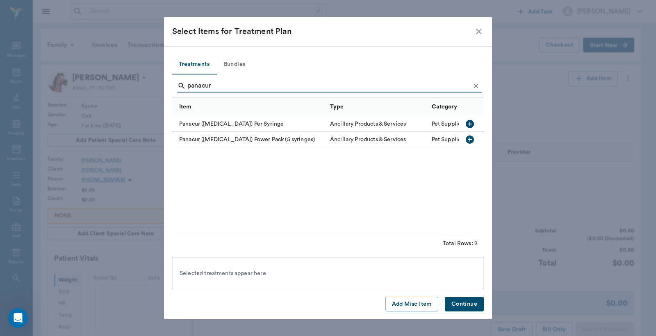
type input "panacur"
click at [469, 141] on icon "button" at bounding box center [470, 140] width 8 height 8
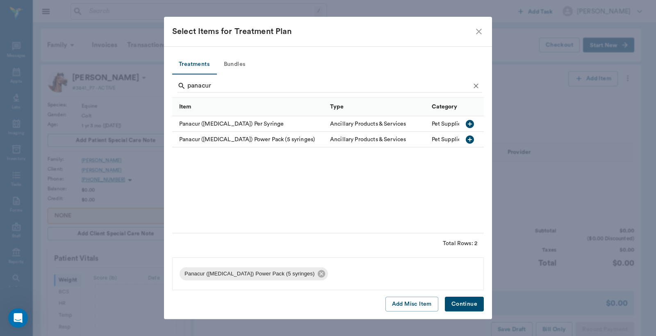
click at [459, 304] on button "Continue" at bounding box center [464, 304] width 39 height 15
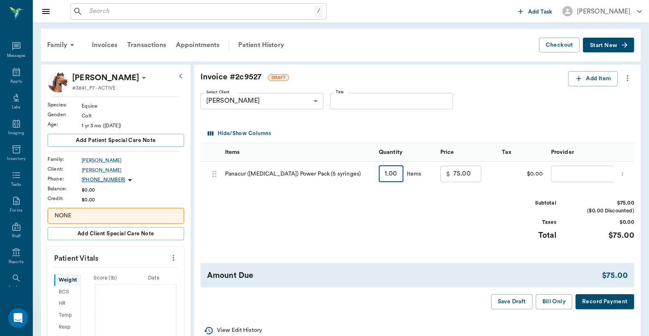
type input "2"
type input "150.00"
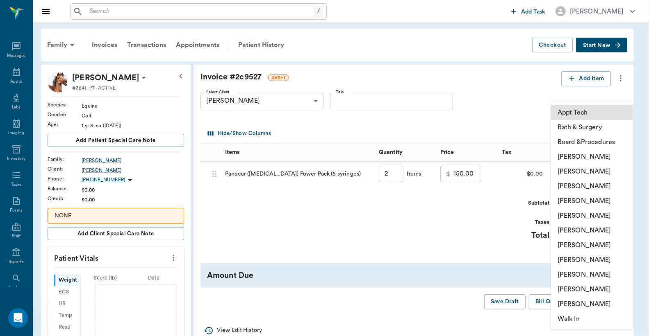
type input "2.00"
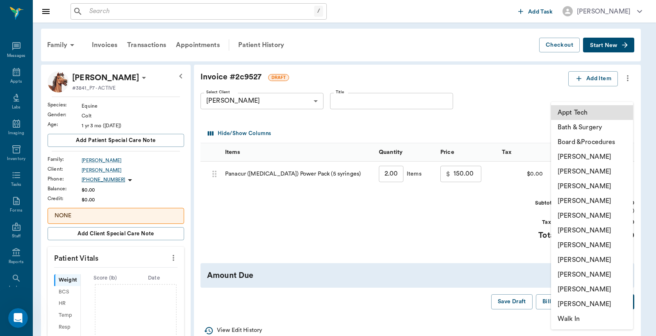
click at [596, 172] on body "/ ​ Add Task Dr. Bert Ellsworth Nectar Messages Appts Labs Imaging Inventory Ta…" at bounding box center [328, 271] width 656 height 542
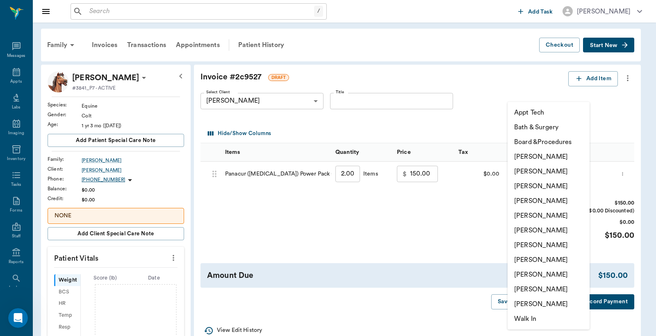
click at [543, 170] on li "Christy Dudley" at bounding box center [548, 171] width 82 height 15
type input "none-63ec2e2852e12b0ba117910e"
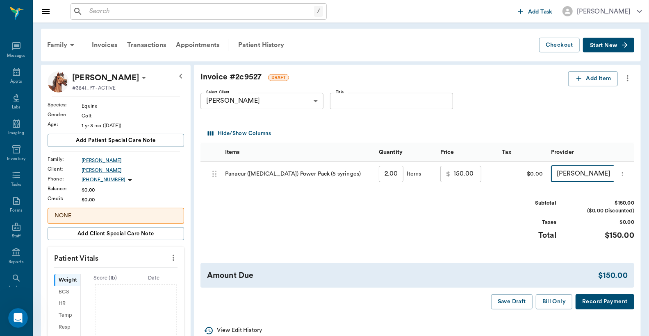
click at [611, 45] on span "Start New" at bounding box center [603, 45] width 27 height 0
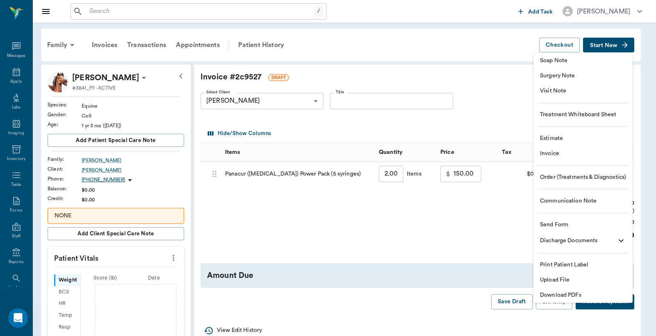
click at [576, 95] on span "Visit Note" at bounding box center [583, 91] width 86 height 9
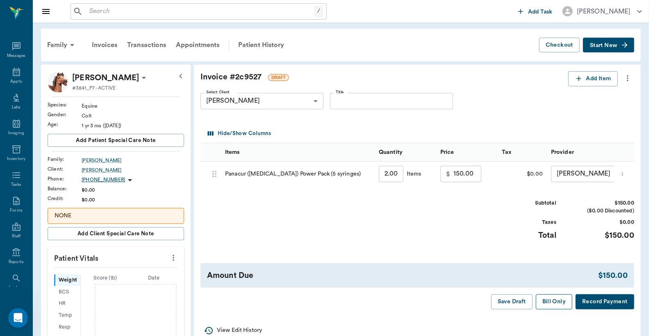
click at [552, 310] on button "Bill Only" at bounding box center [554, 302] width 37 height 15
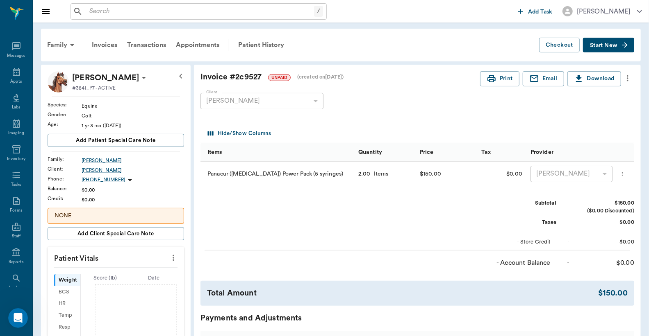
click at [611, 45] on span "Start New" at bounding box center [603, 45] width 27 height 0
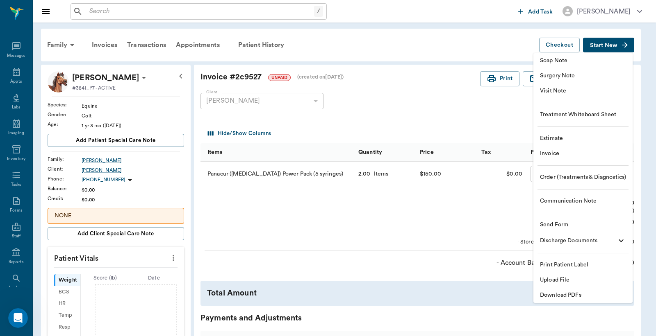
click at [559, 93] on span "Visit Note" at bounding box center [583, 91] width 86 height 9
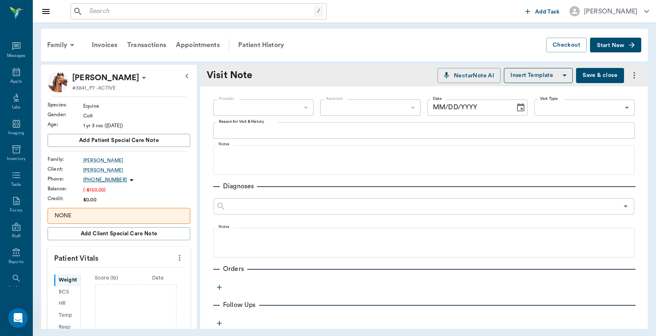
type input "[DATE]"
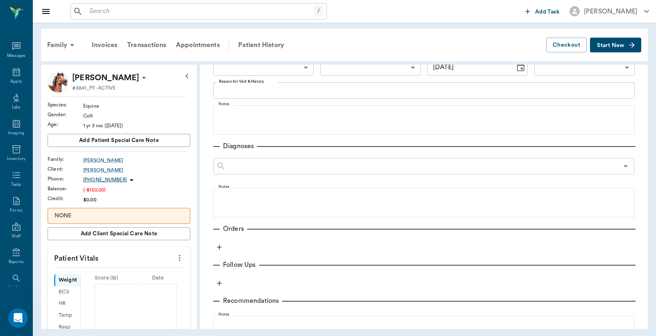
scroll to position [60, 0]
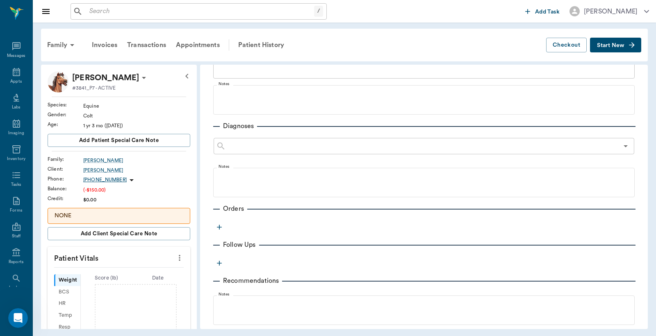
click at [219, 227] on icon "button" at bounding box center [219, 227] width 5 height 5
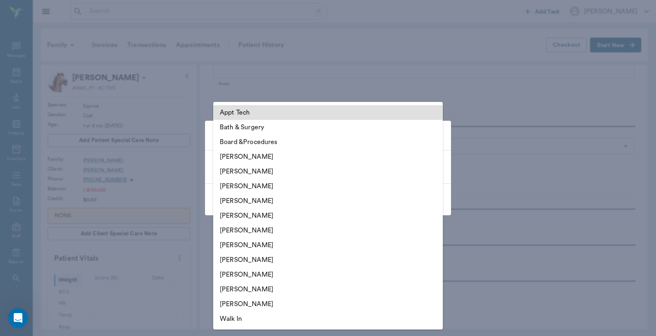
click at [437, 166] on body "/ ​ Add Task Dr. Bert Ellsworth Nectar Messages Appts Labs Imaging Inventory Ta…" at bounding box center [328, 168] width 656 height 336
click at [273, 172] on li "Christy Dudley" at bounding box center [327, 171] width 229 height 15
type input "63ec2e2852e12b0ba117910e"
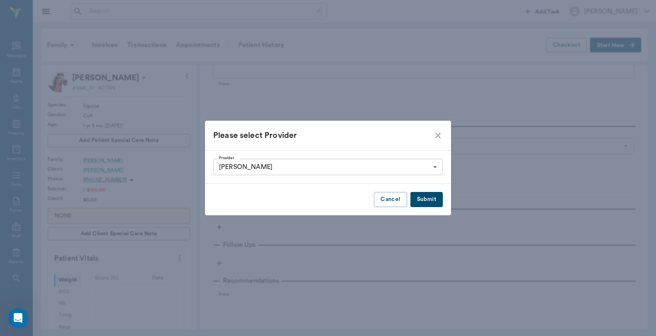
click at [429, 200] on button "Submit" at bounding box center [426, 199] width 32 height 15
type input "63ec2e2852e12b0ba117910e"
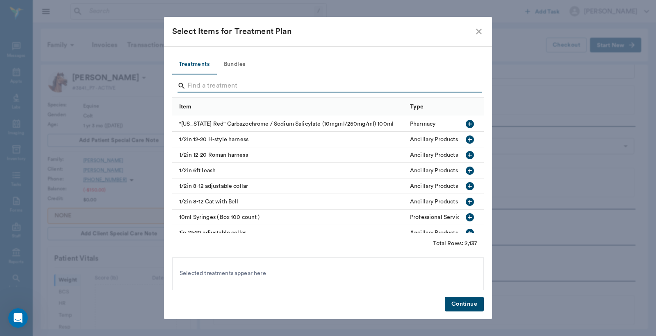
click at [189, 86] on input "Search" at bounding box center [328, 85] width 282 height 13
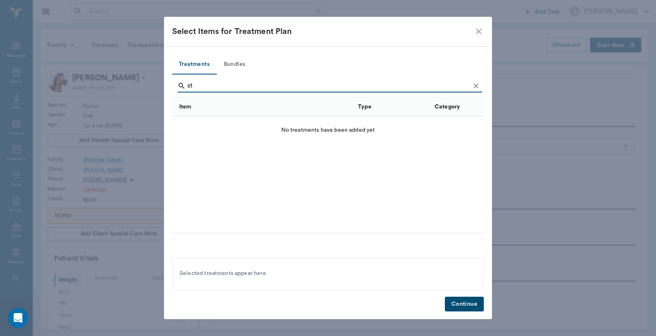
type input "s"
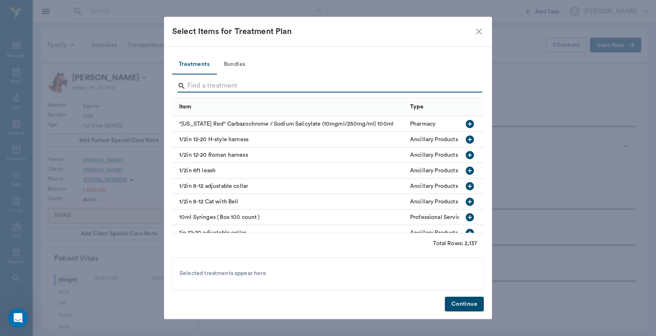
click at [479, 30] on icon "close" at bounding box center [479, 32] width 10 height 10
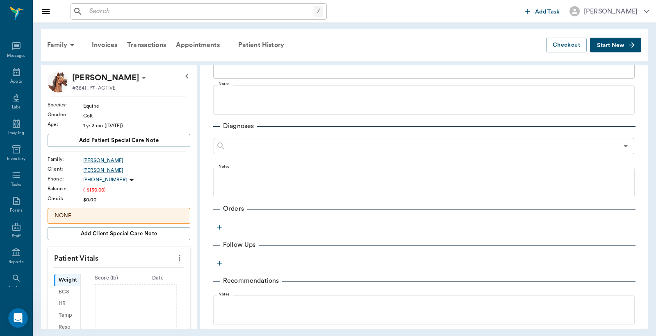
click at [218, 227] on icon "button" at bounding box center [219, 227] width 5 height 5
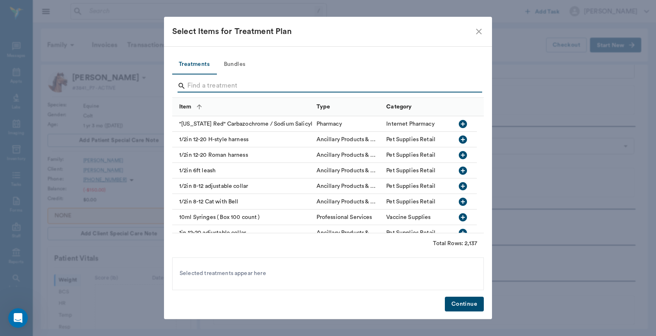
click at [191, 85] on input "Search" at bounding box center [328, 85] width 282 height 13
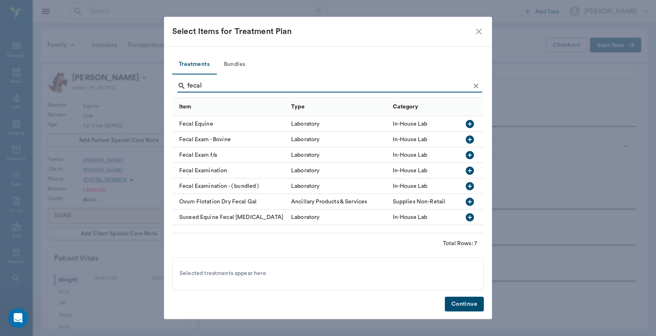
type input "fecal"
click at [470, 124] on icon "button" at bounding box center [470, 124] width 10 height 10
click at [474, 304] on button "Continue" at bounding box center [464, 304] width 39 height 15
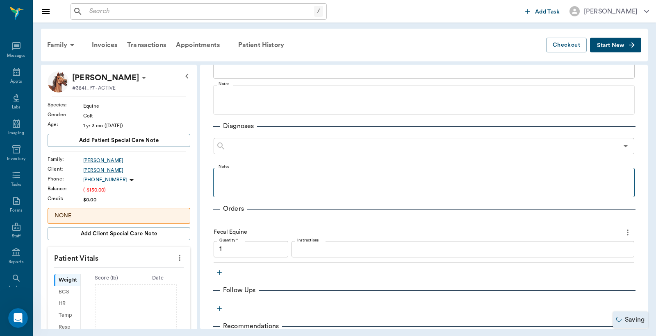
type input "1.00"
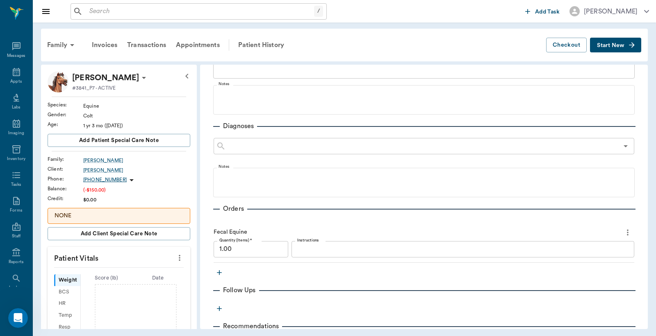
click at [220, 271] on icon "button" at bounding box center [219, 273] width 8 height 8
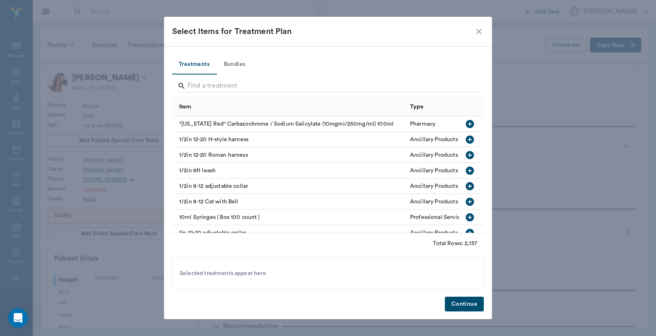
click at [477, 31] on icon "close" at bounding box center [479, 32] width 10 height 10
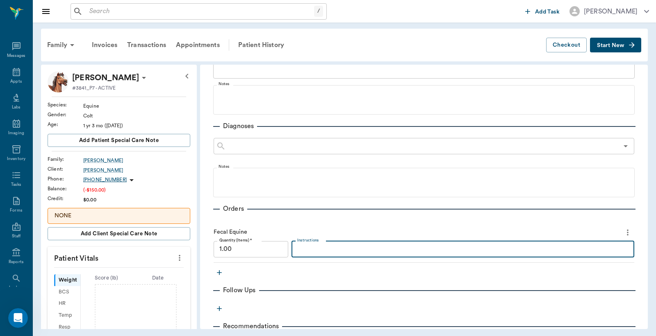
click at [297, 249] on textarea "Instructions" at bounding box center [462, 249] width 331 height 9
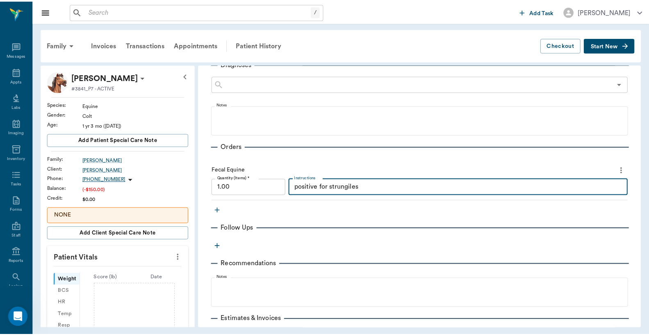
scroll to position [182, 0]
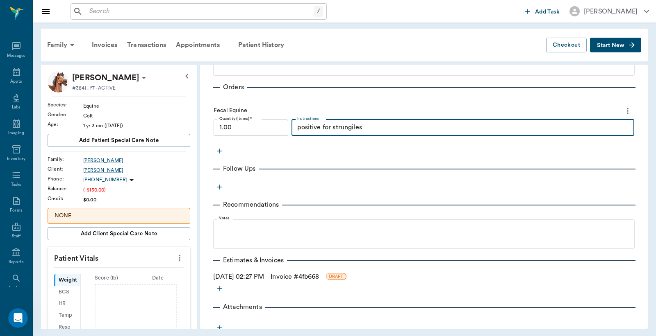
type textarea "positive for strungiles"
click at [305, 276] on link "Invoice # 4fb668" at bounding box center [294, 277] width 48 height 10
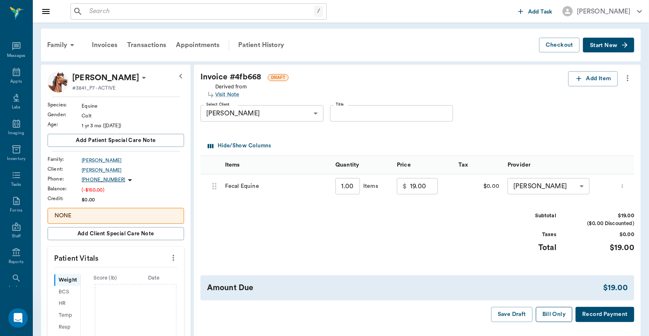
click at [556, 316] on button "Bill Only" at bounding box center [554, 314] width 37 height 15
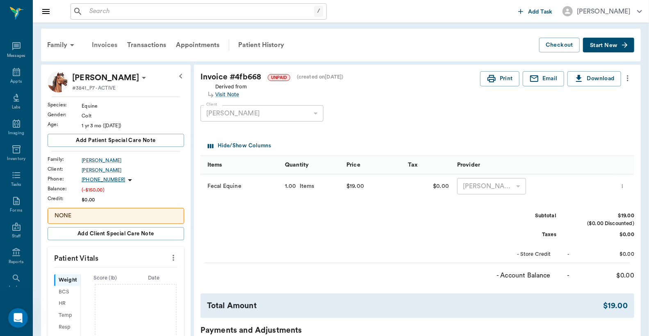
click at [104, 45] on div "Invoices" at bounding box center [104, 45] width 35 height 20
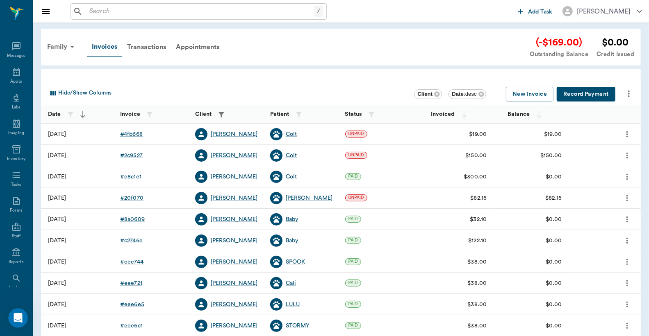
click at [575, 91] on button "Record Payment" at bounding box center [585, 94] width 59 height 15
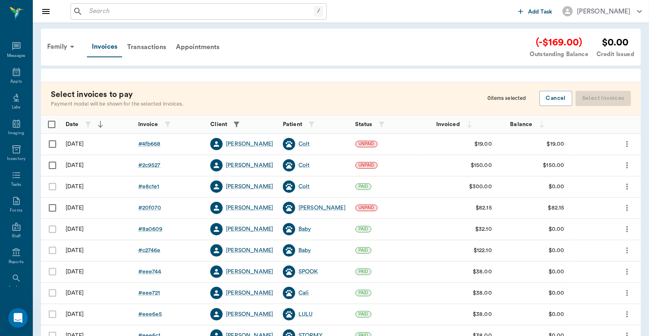
click at [52, 143] on input "Select row" at bounding box center [52, 144] width 17 height 17
checkbox input "false"
checkbox input "true"
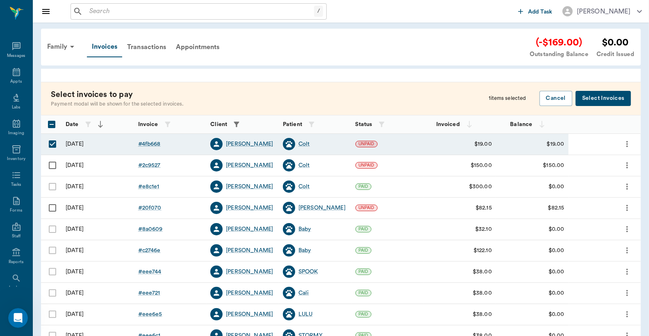
drag, startPoint x: 50, startPoint y: 166, endPoint x: 79, endPoint y: 164, distance: 29.1
click at [50, 166] on input "Select row" at bounding box center [52, 165] width 17 height 17
checkbox input "true"
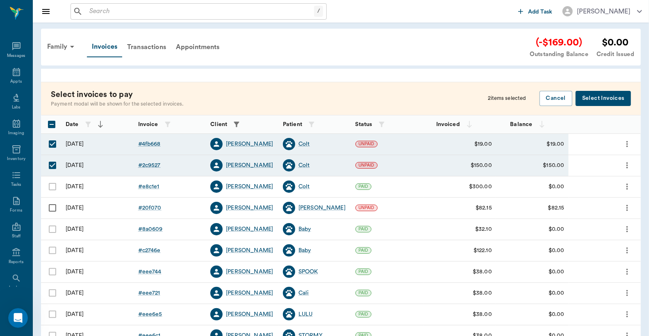
click at [600, 101] on button "Select Invoices" at bounding box center [602, 98] width 55 height 15
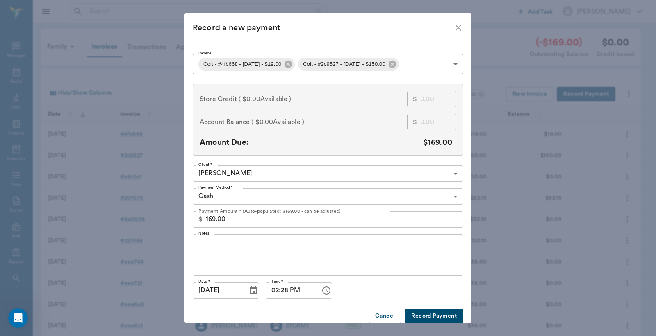
click at [452, 197] on body "/ ​ Add Task Dr. Bert Ellsworth Nectar Messages Appts Labs Imaging Inventory Ta…" at bounding box center [328, 240] width 656 height 481
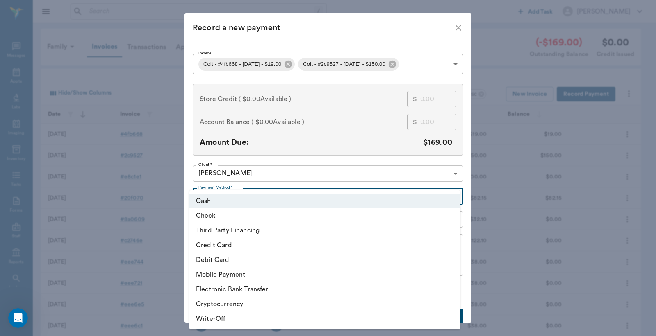
click at [218, 264] on li "Debit Card" at bounding box center [324, 260] width 270 height 15
type input "DEBIT_CARD"
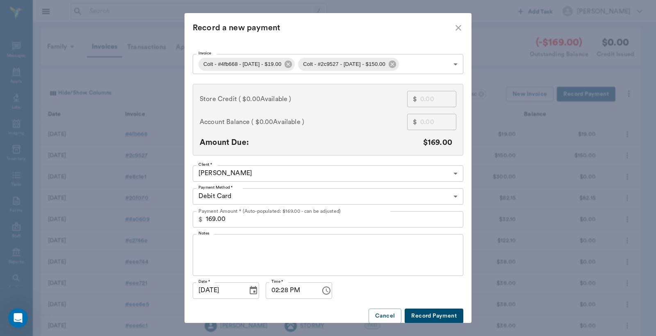
click at [413, 318] on button "Record Payment" at bounding box center [433, 316] width 59 height 15
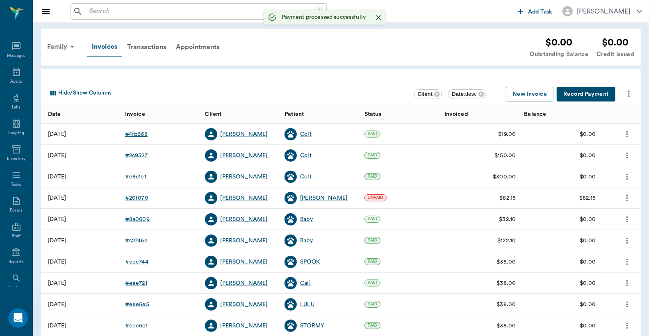
click at [135, 134] on div "# 4fb668" at bounding box center [136, 134] width 23 height 8
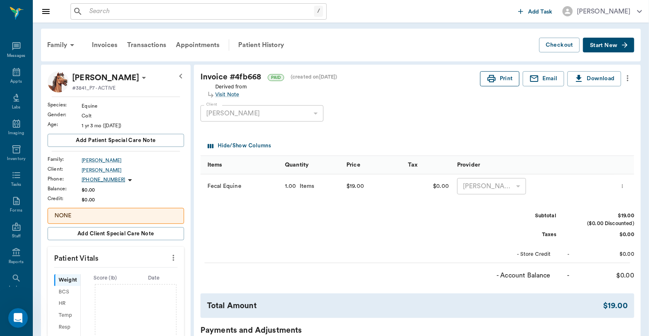
click at [494, 77] on icon "button" at bounding box center [491, 79] width 10 height 10
click at [107, 45] on div "Invoices" at bounding box center [104, 45] width 35 height 20
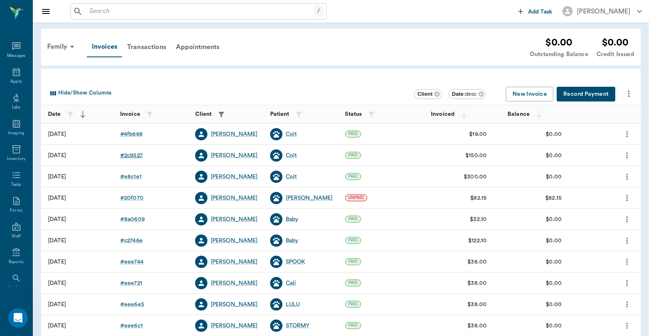
click at [133, 157] on div "# 2c9527" at bounding box center [131, 156] width 23 height 8
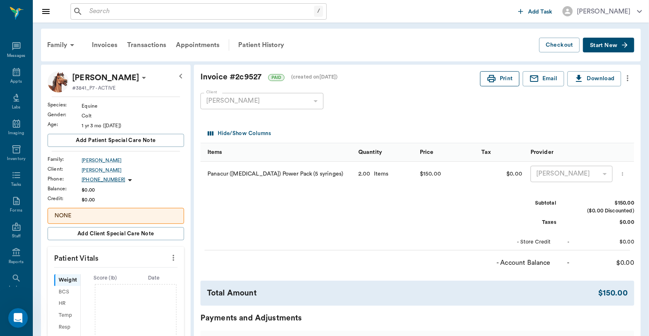
click at [497, 80] on button "Print" at bounding box center [499, 78] width 39 height 15
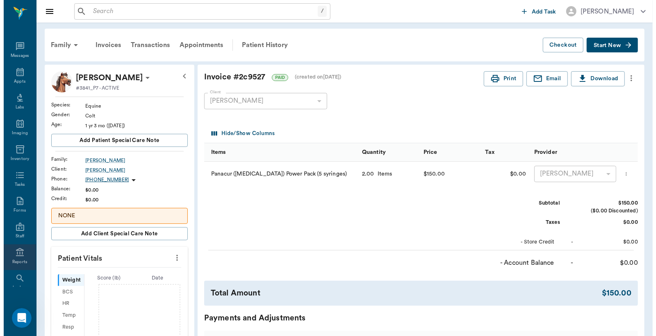
scroll to position [38, 0]
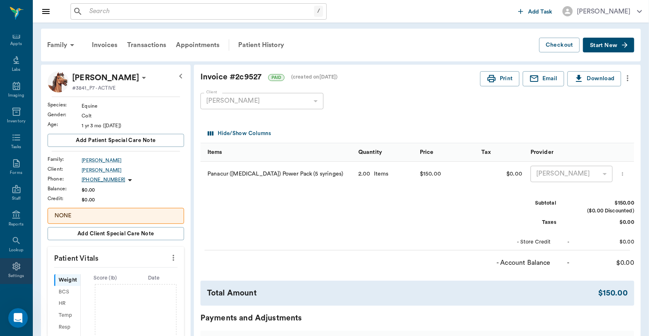
click at [18, 273] on div "Settings" at bounding box center [16, 276] width 16 height 6
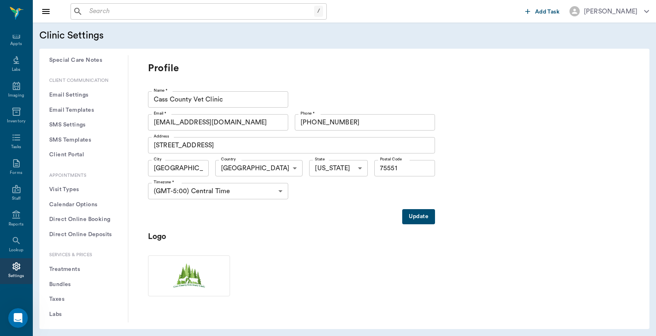
scroll to position [121, 0]
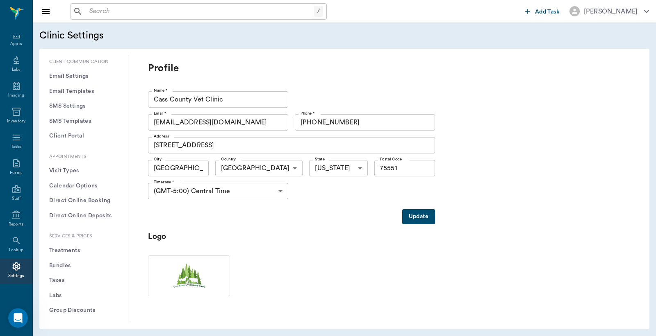
click at [76, 252] on button "Treatments" at bounding box center [83, 250] width 75 height 15
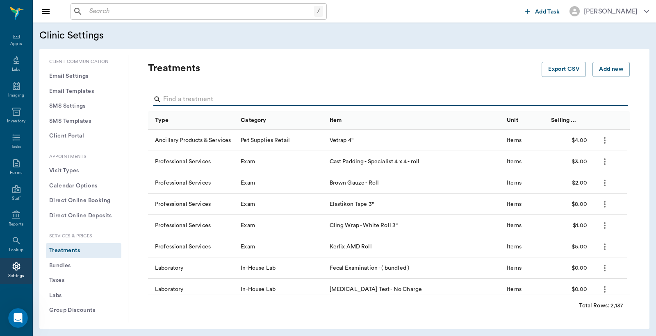
click at [164, 99] on input "Search" at bounding box center [389, 99] width 452 height 13
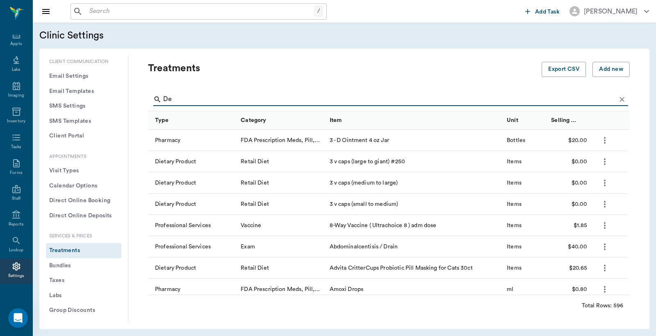
type input "Dex"
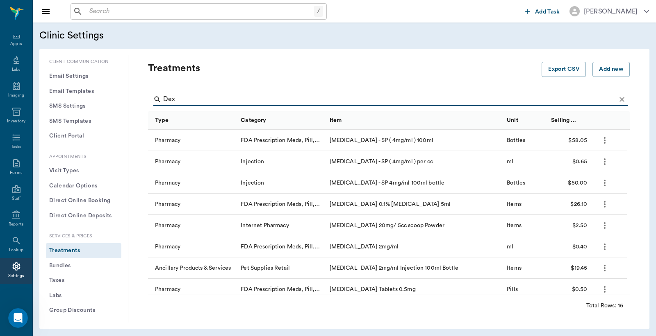
scroll to position [60, 0]
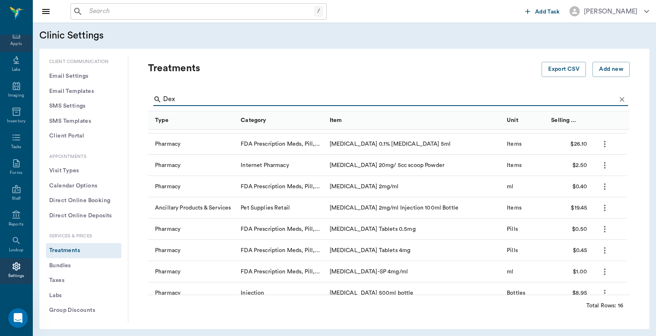
type input "Dex"
click at [12, 43] on div "Appts" at bounding box center [15, 44] width 11 height 6
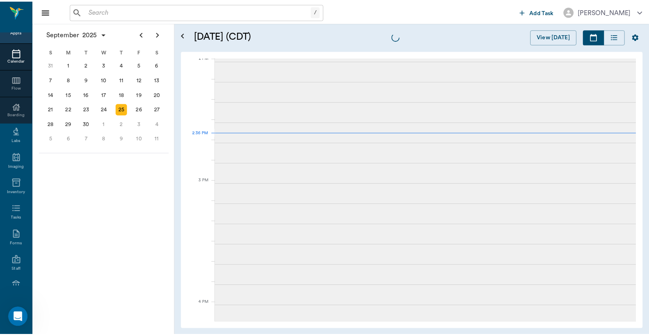
scroll to position [739, 0]
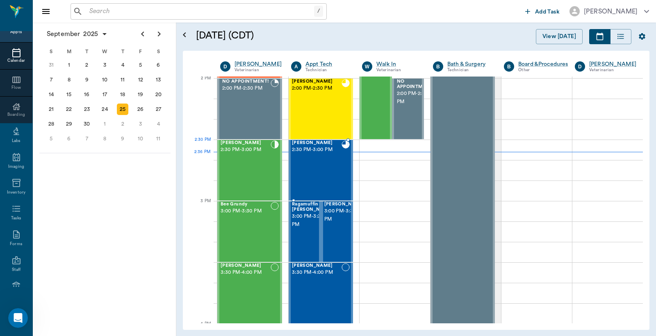
click at [308, 159] on div "Tiny [PERSON_NAME] 2:30 PM - 3:00 PM" at bounding box center [317, 171] width 50 height 60
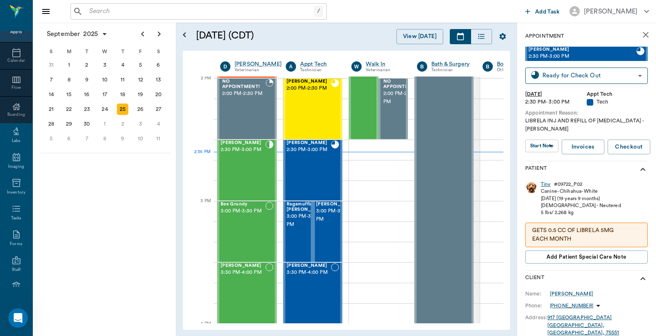
click at [545, 186] on div "Tiny" at bounding box center [546, 184] width 10 height 7
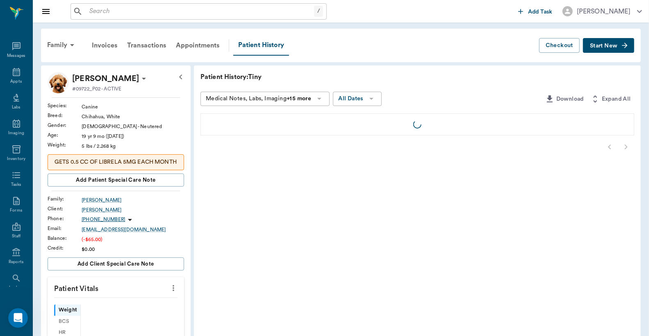
scroll to position [38, 0]
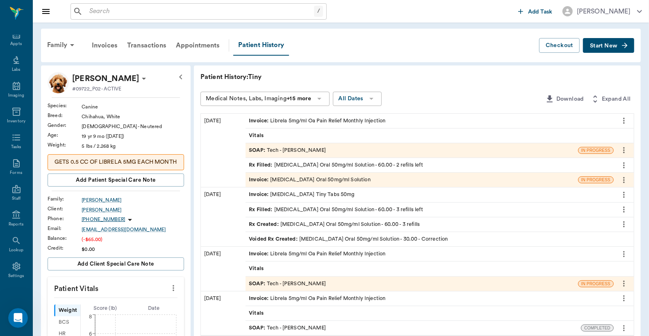
click at [291, 121] on div "Invoice : Librela 5mg/ml Oa Pain Relief Monthly Injection" at bounding box center [317, 121] width 136 height 8
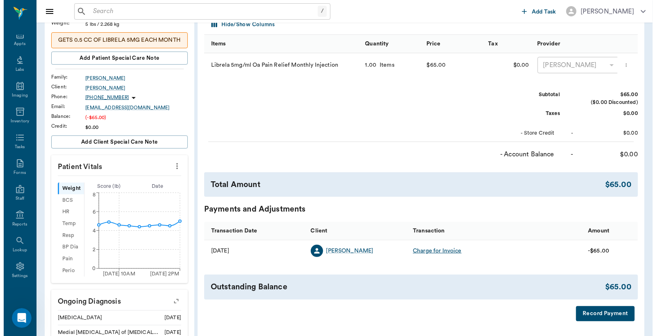
scroll to position [182, 0]
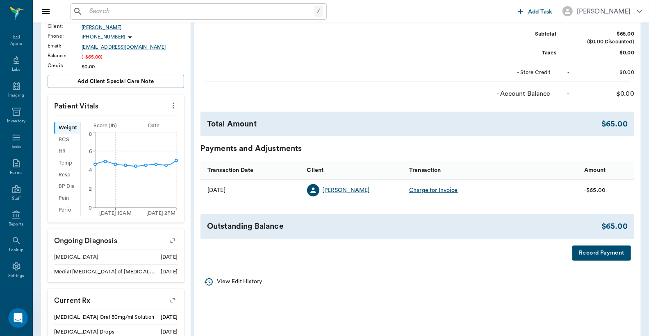
click at [588, 261] on button "Record Payment" at bounding box center [601, 253] width 59 height 15
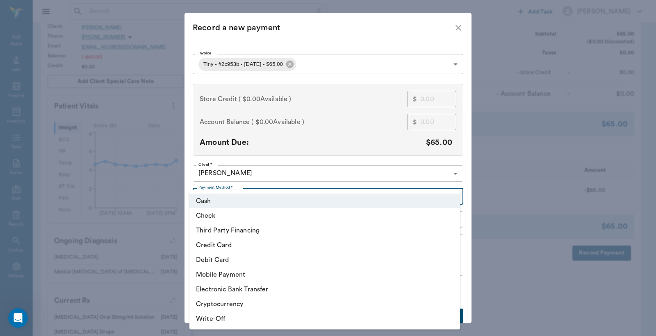
click at [453, 195] on body "/ ​ Add Task [PERSON_NAME] Nectar Messages Appts Labs Imaging Inventory Tasks F…" at bounding box center [328, 140] width 656 height 645
click at [228, 228] on li "Third Party Financing" at bounding box center [324, 230] width 270 height 15
type input "CREDIT"
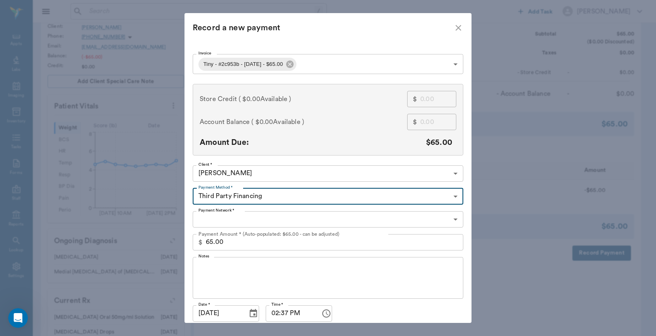
click at [455, 220] on body "/ ​ Add Task [PERSON_NAME] Nectar Messages Appts Labs Imaging Inventory Tasks F…" at bounding box center [328, 140] width 656 height 645
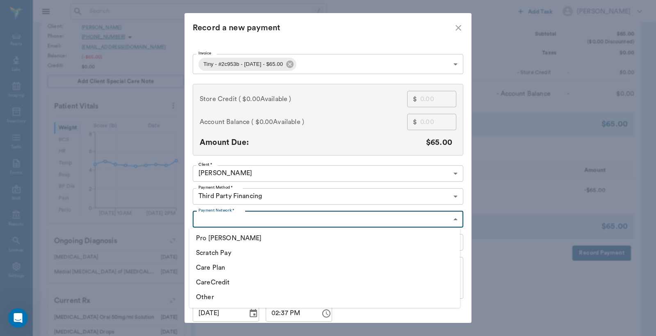
click at [226, 281] on li "CareCredit" at bounding box center [324, 282] width 270 height 15
type input "CARE_CREDIT"
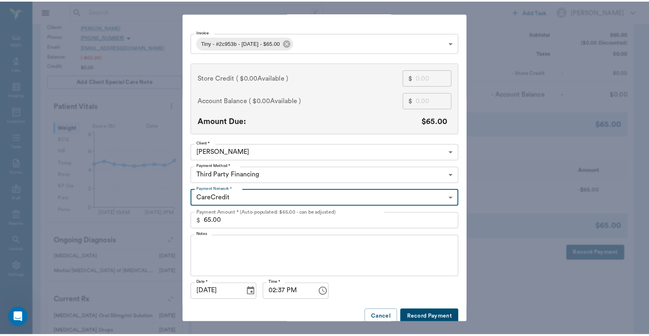
scroll to position [32, 0]
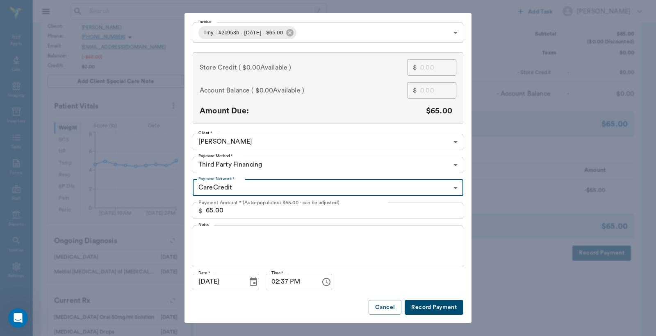
click at [420, 306] on button "Record Payment" at bounding box center [433, 307] width 59 height 15
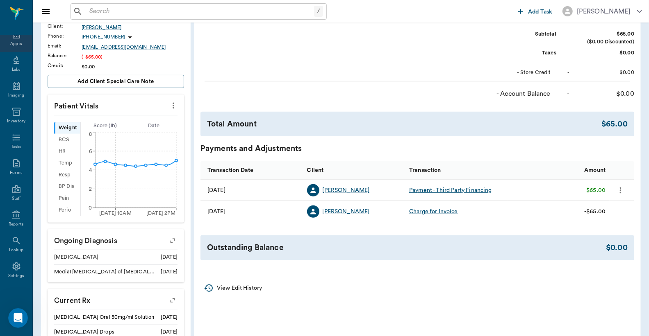
click at [13, 43] on div "Appts" at bounding box center [15, 44] width 11 height 6
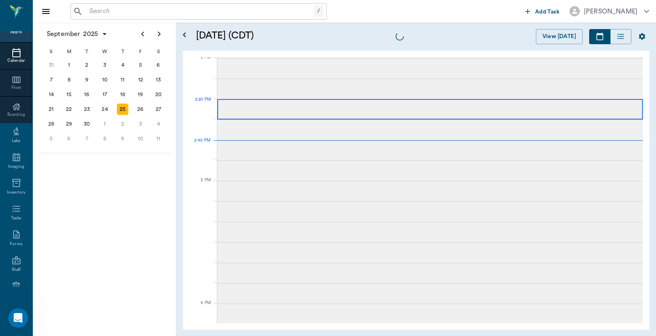
scroll to position [740, 0]
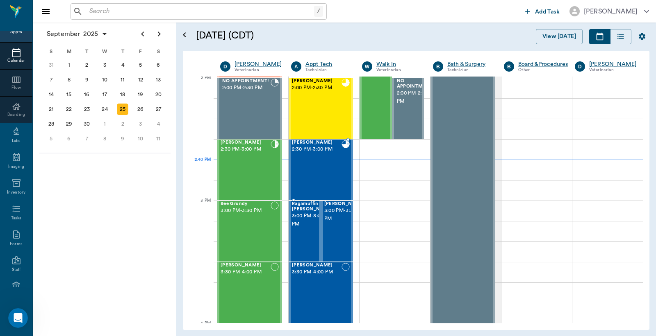
click at [324, 162] on div "Tiny [PERSON_NAME] 2:30 PM - 3:00 PM" at bounding box center [317, 170] width 50 height 60
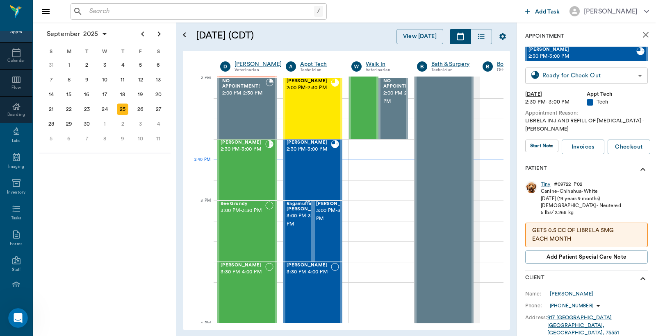
click at [565, 76] on body "/ ​ Add Task [PERSON_NAME] Nectar Messages Appts Calendar Flow Boarding Labs Im…" at bounding box center [328, 168] width 656 height 336
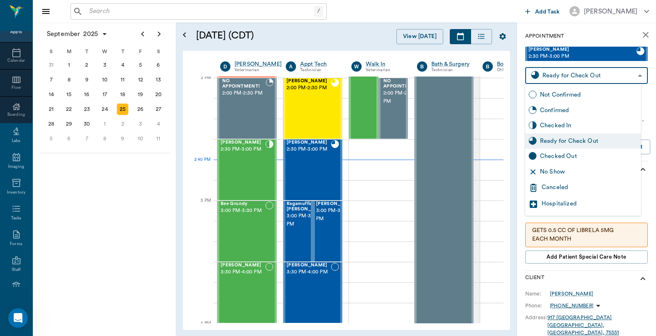
click at [549, 156] on div "Checked Out" at bounding box center [589, 156] width 98 height 9
type input "CHECKED_OUT"
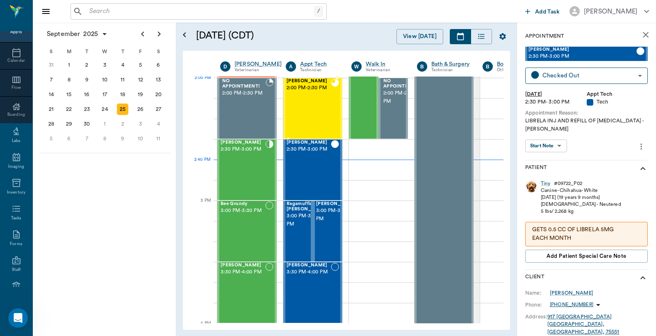
drag, startPoint x: 305, startPoint y: 89, endPoint x: 379, endPoint y: 91, distance: 73.8
click at [305, 89] on span "2:00 PM - 2:30 PM" at bounding box center [308, 88] width 44 height 8
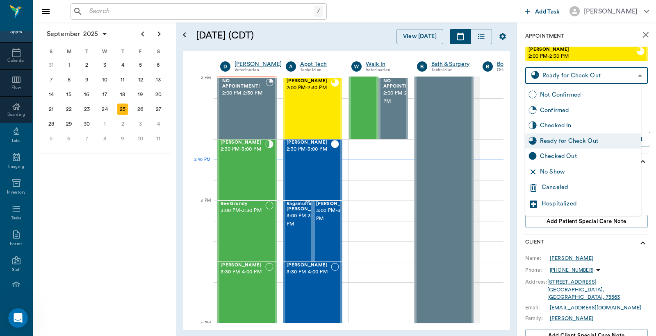
click at [555, 79] on body "/ ​ Add Task [PERSON_NAME] Nectar Messages Appts Calendar Flow Boarding Labs Im…" at bounding box center [328, 168] width 656 height 336
click at [546, 158] on div "Checked Out" at bounding box center [589, 156] width 98 height 9
type input "CHECKED_OUT"
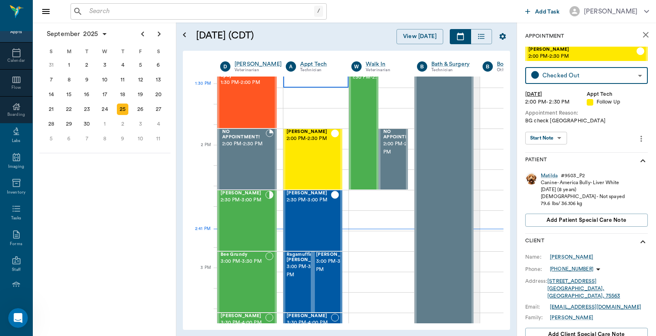
scroll to position [618, 0]
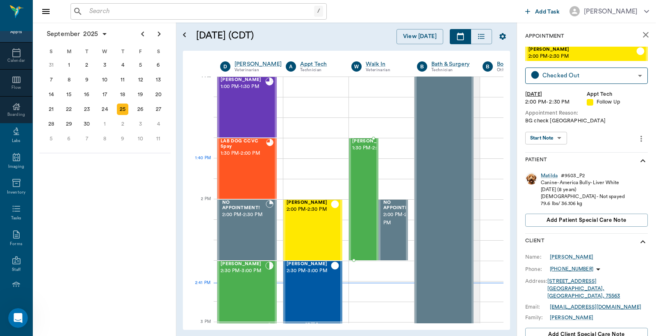
click at [362, 152] on span "1:30 PM - 2:30 PM" at bounding box center [372, 148] width 41 height 8
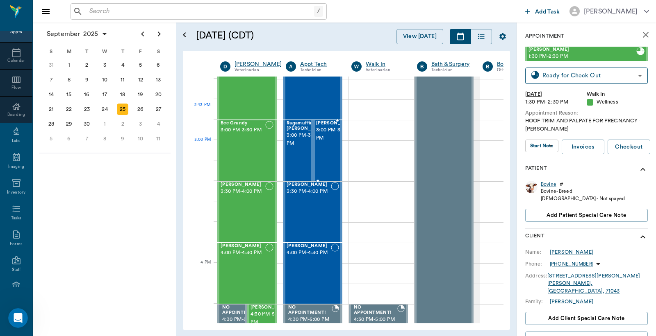
scroll to position [800, 0]
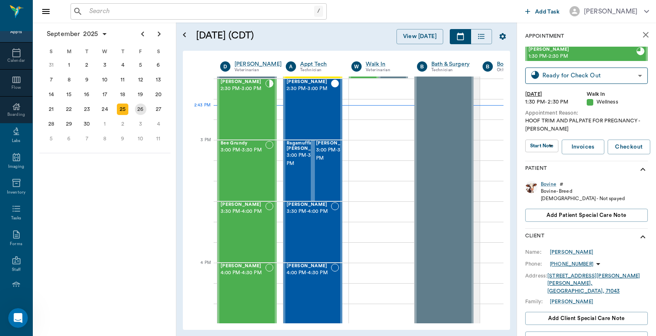
click at [138, 108] on div "26" at bounding box center [140, 109] width 11 height 11
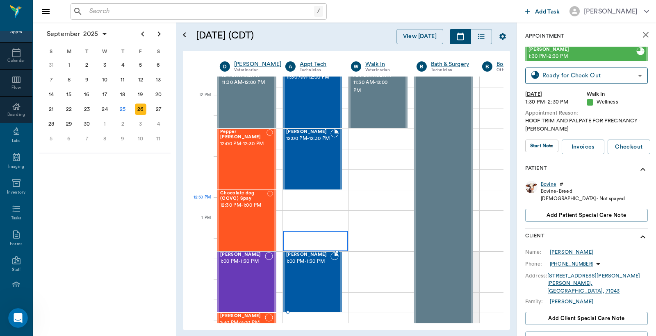
scroll to position [364, 0]
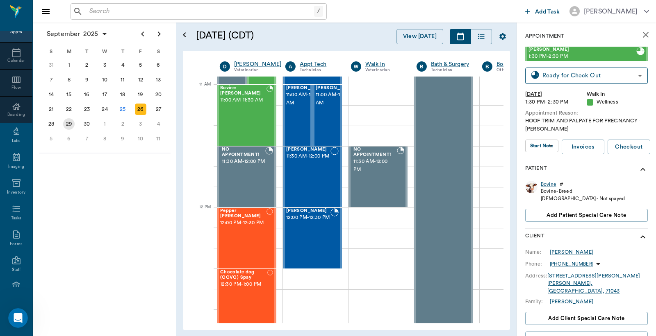
click at [68, 120] on div "29" at bounding box center [68, 123] width 11 height 11
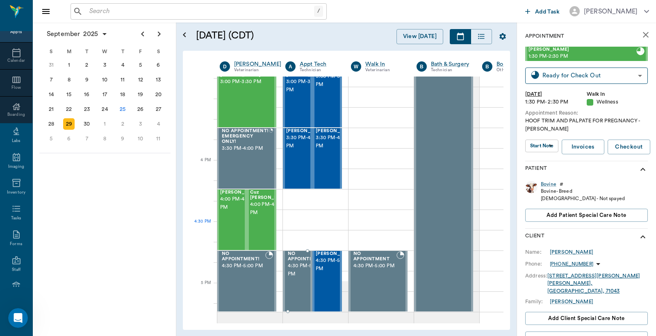
scroll to position [850, 0]
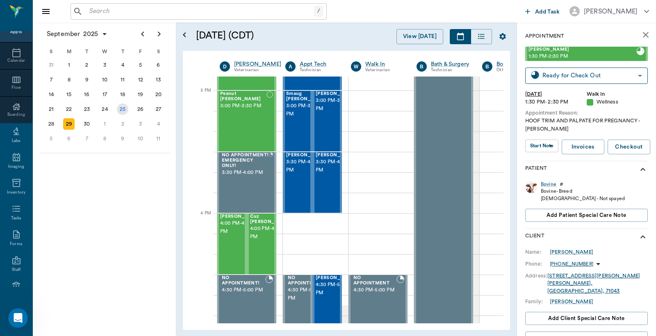
click at [120, 105] on div "25" at bounding box center [122, 109] width 11 height 11
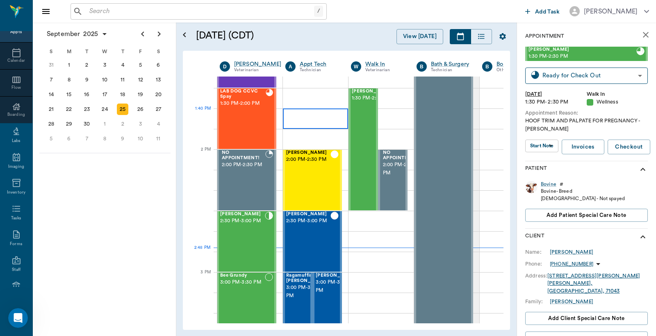
scroll to position [728, 0]
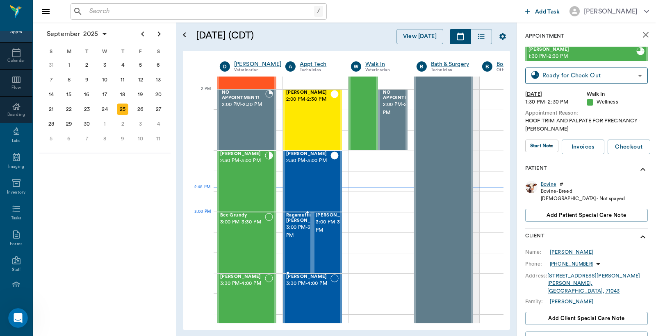
click at [301, 227] on span "3:00 PM - 3:30 PM" at bounding box center [306, 232] width 41 height 16
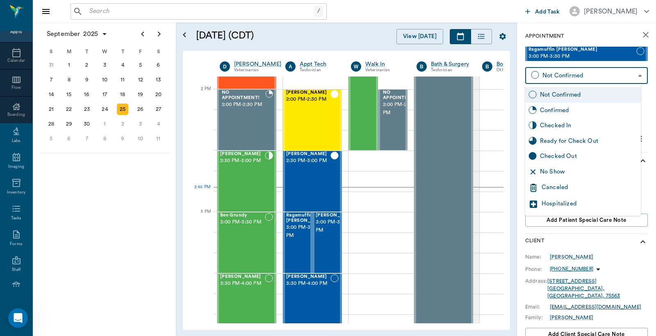
click at [554, 74] on body "/ ​ Add Task [PERSON_NAME] Nectar Messages Appts Calendar Flow Boarding Labs Im…" at bounding box center [328, 168] width 656 height 336
click at [547, 125] on div "Checked In" at bounding box center [589, 125] width 98 height 9
type input "CHECKED_IN"
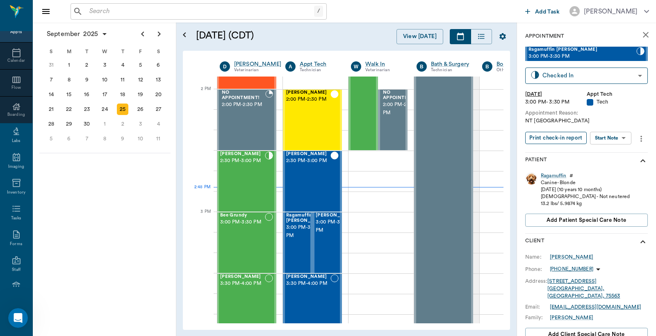
click at [547, 137] on button "Print check-in report" at bounding box center [555, 138] width 61 height 13
click at [301, 227] on span "3:00 PM - 3:30 PM" at bounding box center [306, 232] width 41 height 16
click at [552, 177] on div "Ragamuffin" at bounding box center [553, 176] width 25 height 7
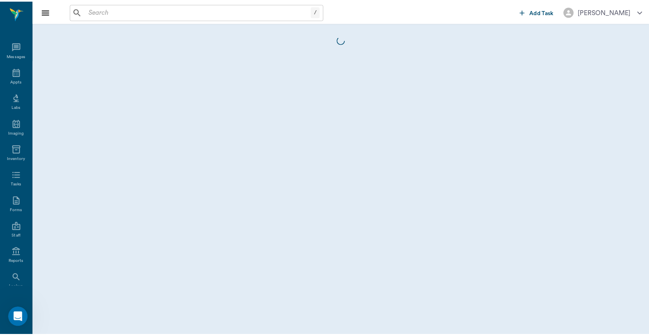
scroll to position [38, 0]
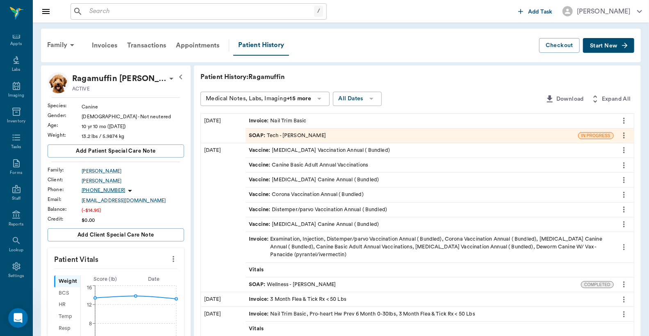
click at [305, 120] on div "Invoice : Nail Trim Basic" at bounding box center [277, 121] width 57 height 8
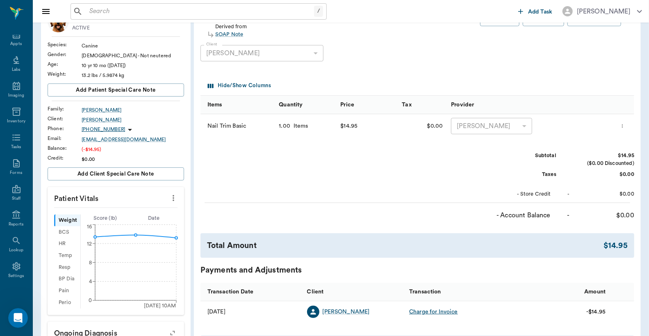
scroll to position [182, 0]
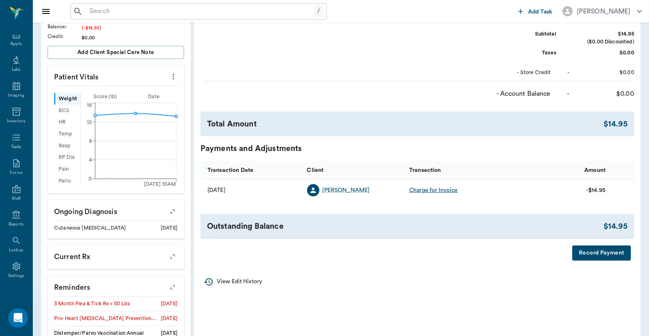
click at [588, 254] on button "Record Payment" at bounding box center [601, 253] width 59 height 15
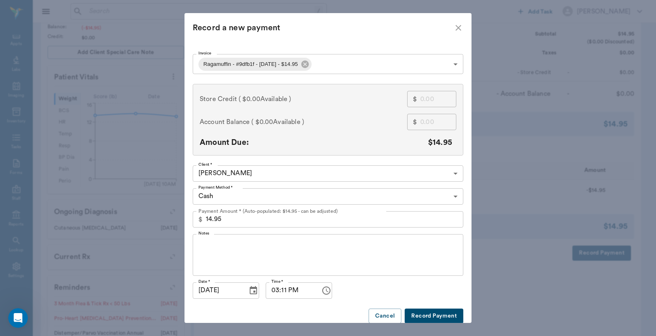
click at [452, 198] on body "/ ​ Add Task [PERSON_NAME] Nectar Messages Appts Labs Imaging Inventory Tasks F…" at bounding box center [328, 126] width 656 height 616
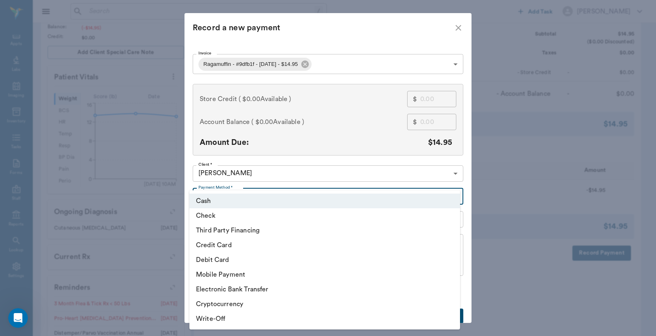
click at [213, 261] on li "Debit Card" at bounding box center [324, 260] width 270 height 15
type input "DEBIT_CARD"
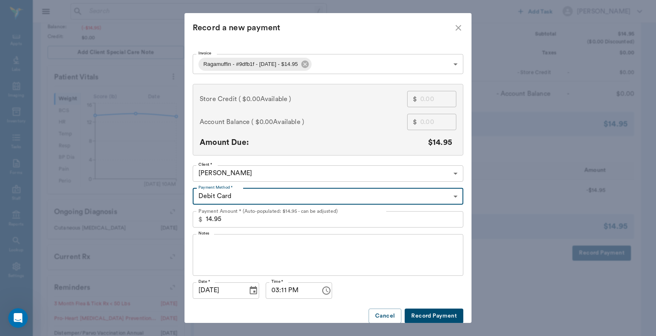
click at [415, 317] on button "Record Payment" at bounding box center [433, 316] width 59 height 15
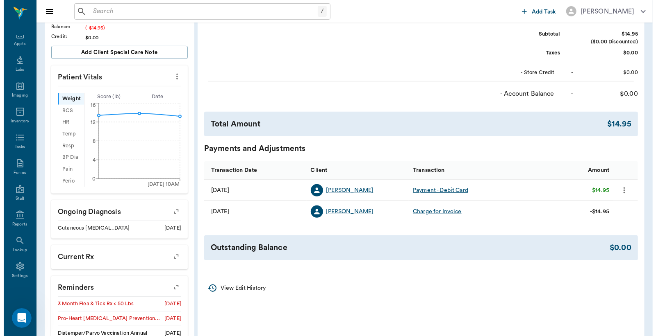
scroll to position [0, 0]
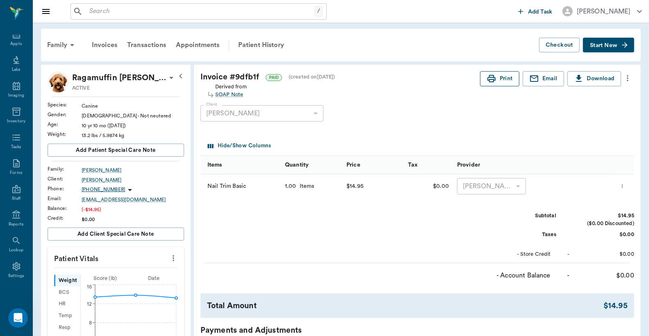
click at [503, 76] on button "Print" at bounding box center [499, 78] width 39 height 15
click at [13, 41] on div "Appts" at bounding box center [15, 44] width 11 height 6
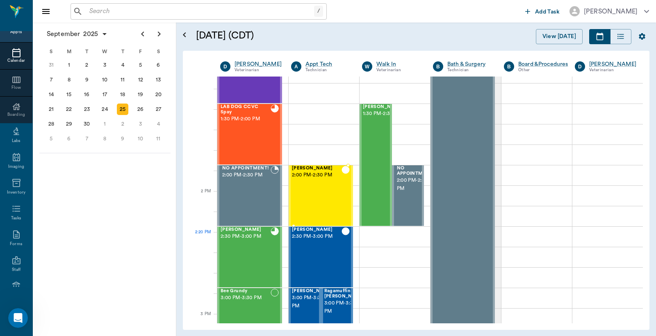
scroll to position [739, 0]
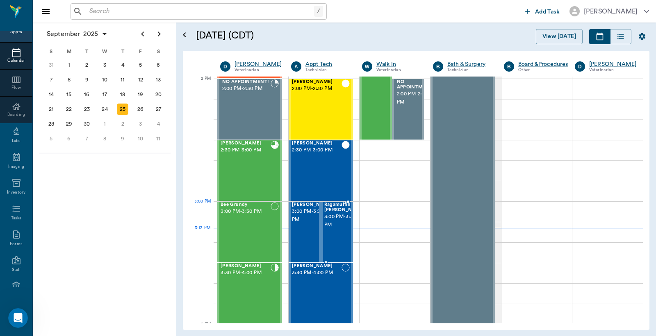
click at [332, 221] on span "3:00 PM - 3:30 PM" at bounding box center [344, 221] width 41 height 16
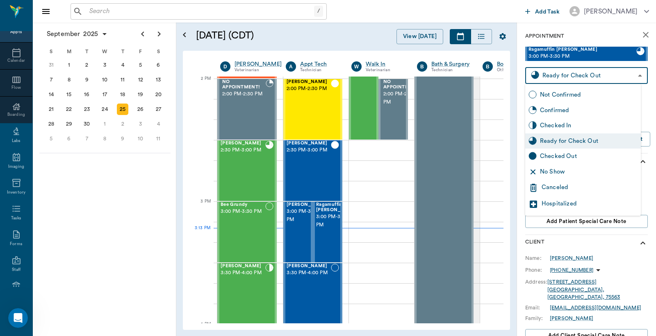
click at [558, 75] on body "/ ​ Add Task [PERSON_NAME] Nectar Messages Appts Calendar Flow Boarding Labs Im…" at bounding box center [328, 168] width 656 height 336
click at [547, 156] on div "Checked Out" at bounding box center [589, 156] width 98 height 9
type input "CHECKED_OUT"
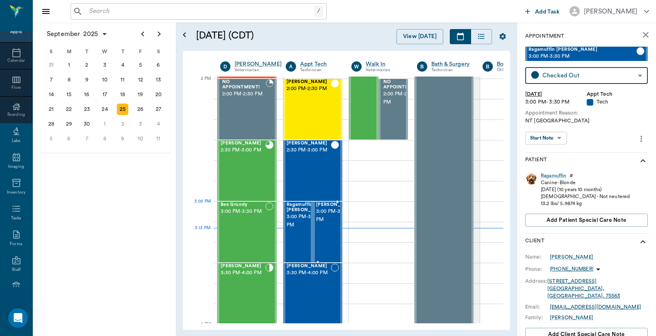
click at [330, 218] on span "3:00 PM - 3:30 PM" at bounding box center [336, 216] width 41 height 16
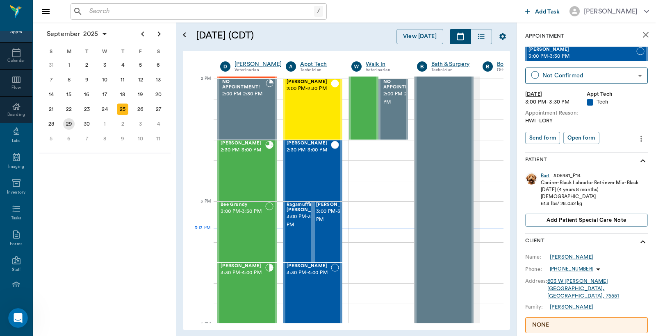
click at [69, 120] on div "29" at bounding box center [68, 123] width 11 height 11
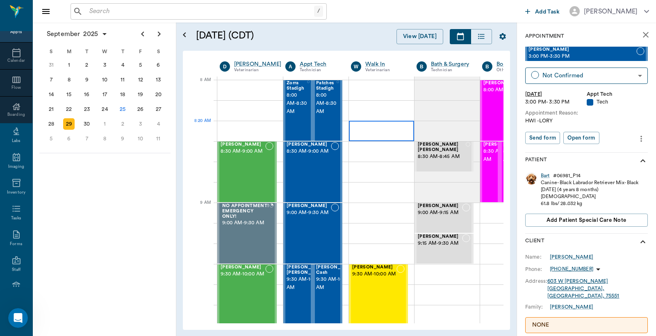
scroll to position [0, 0]
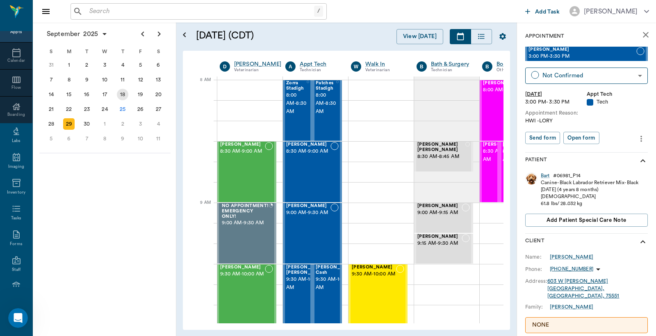
click at [123, 91] on div "18" at bounding box center [122, 94] width 11 height 11
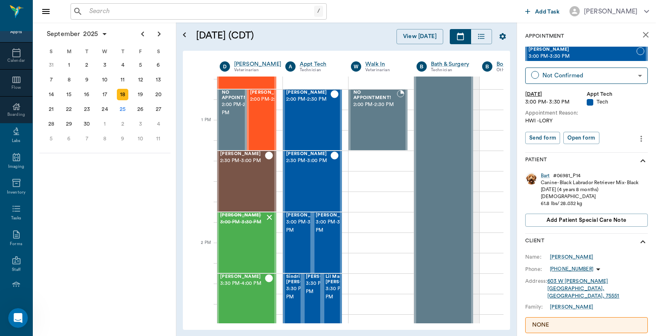
scroll to position [546, 0]
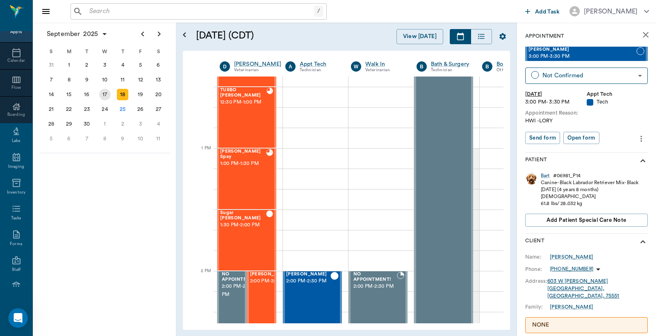
click at [105, 93] on div "17" at bounding box center [104, 94] width 11 height 11
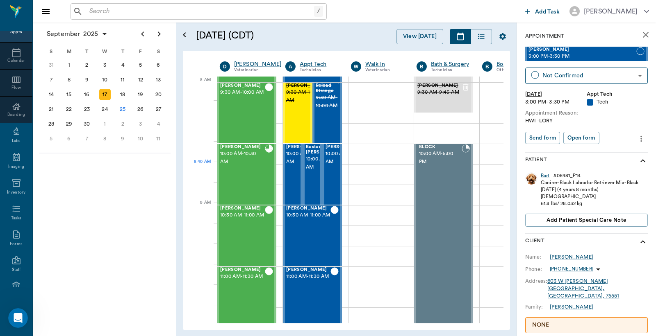
scroll to position [0, 0]
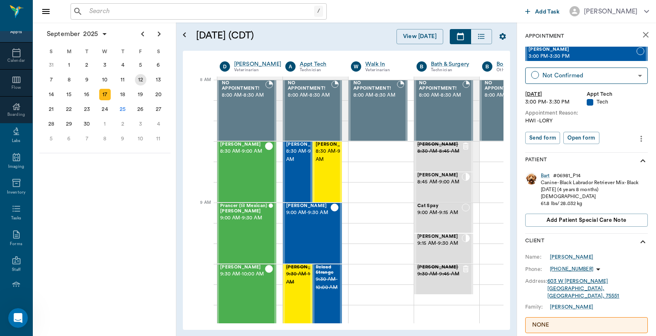
click at [141, 82] on div "12" at bounding box center [140, 79] width 11 height 11
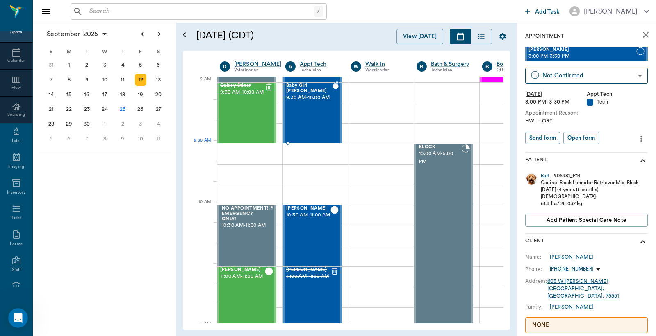
scroll to position [0, 0]
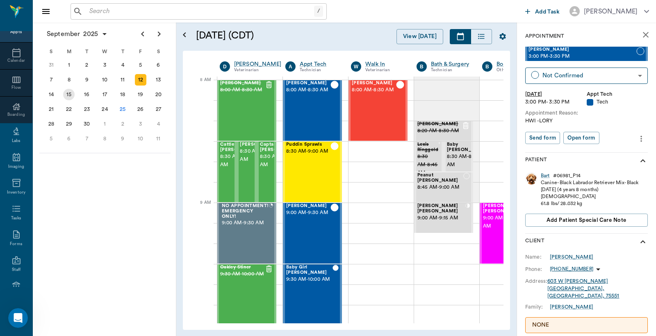
click at [70, 95] on div "15" at bounding box center [68, 94] width 11 height 11
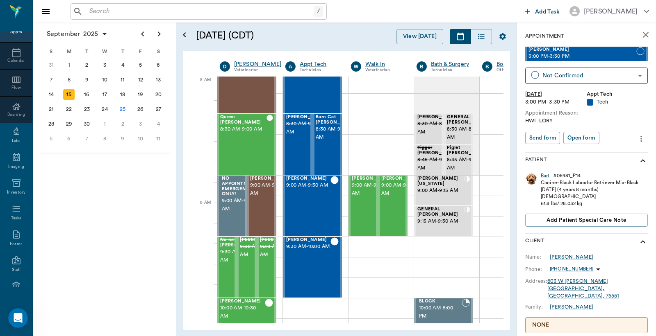
scroll to position [0, 0]
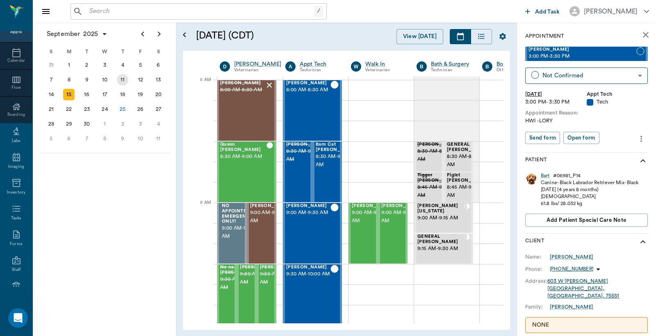
click at [124, 79] on div "11" at bounding box center [122, 79] width 11 height 11
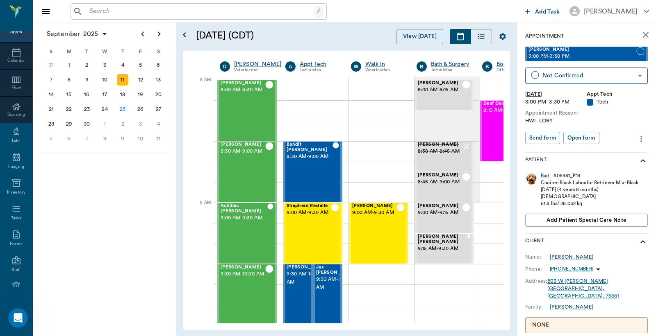
scroll to position [0, 0]
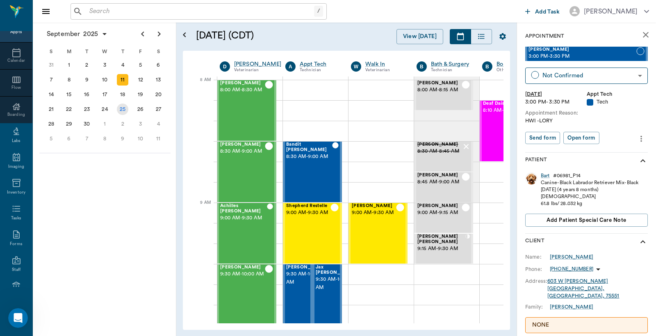
click at [123, 107] on div "25" at bounding box center [122, 109] width 11 height 11
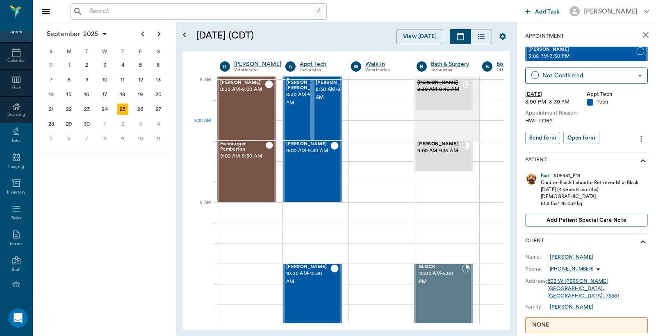
scroll to position [0, 0]
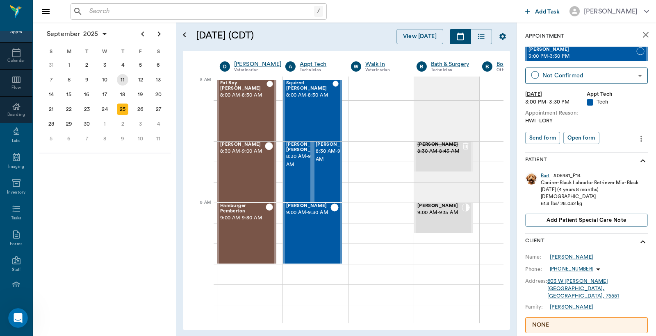
click at [122, 79] on div "11" at bounding box center [122, 79] width 11 height 11
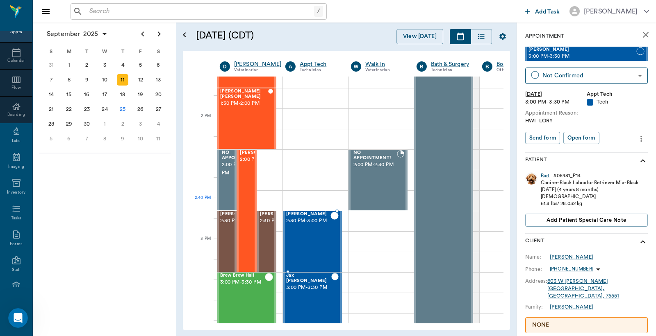
scroll to position [728, 0]
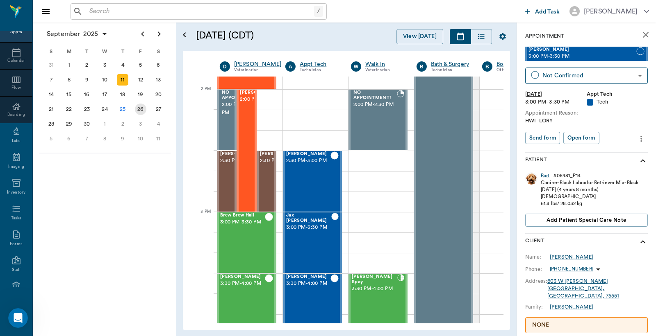
click at [141, 105] on div "26" at bounding box center [140, 109] width 11 height 11
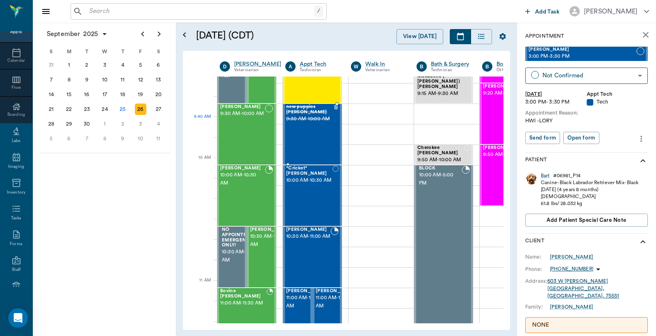
scroll to position [182, 0]
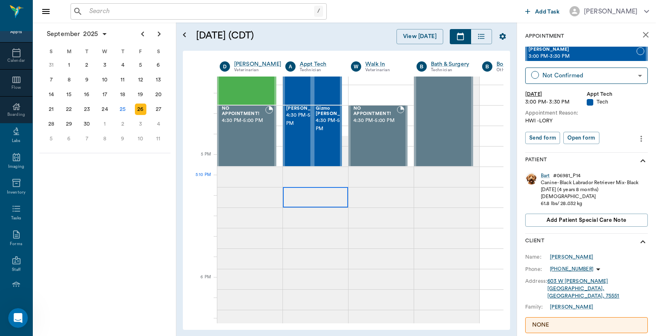
scroll to position [1032, 0]
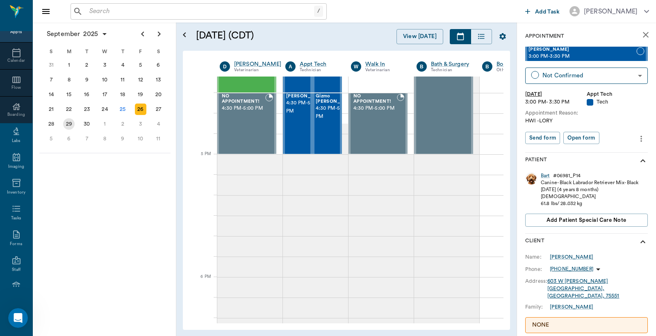
click at [68, 122] on div "29" at bounding box center [68, 123] width 11 height 11
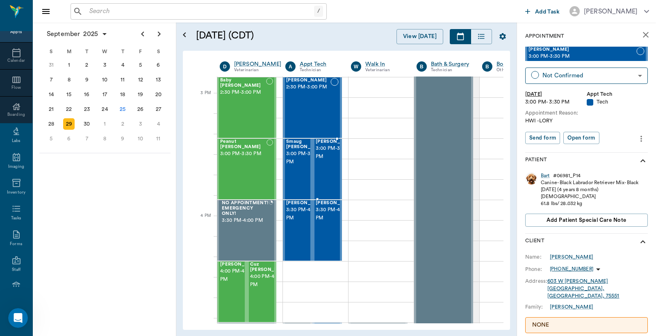
scroll to position [849, 0]
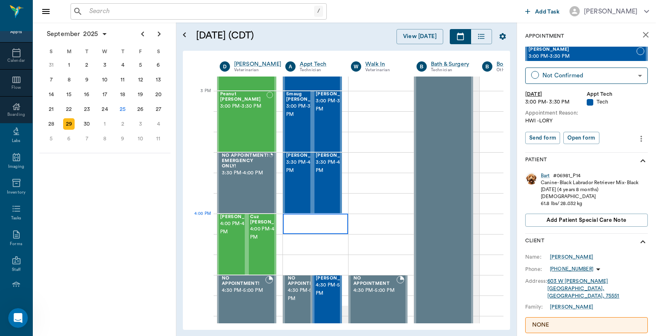
click at [298, 226] on div at bounding box center [315, 224] width 65 height 20
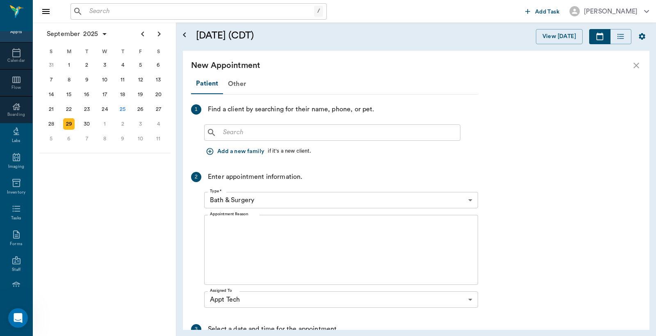
scroll to position [849, 0]
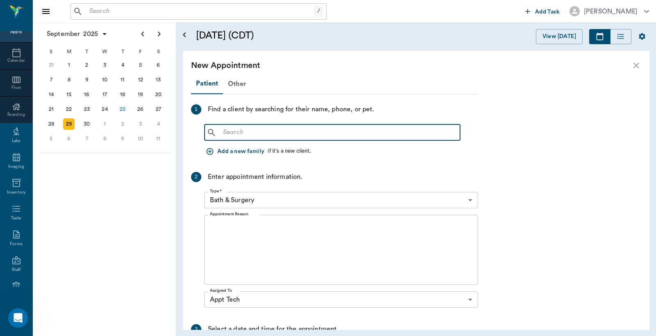
click at [224, 132] on input "text" at bounding box center [338, 132] width 237 height 11
click at [85, 119] on div "30" at bounding box center [86, 123] width 11 height 11
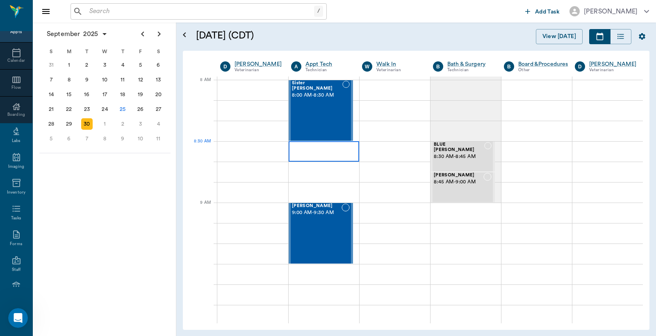
click at [302, 149] on div at bounding box center [323, 151] width 70 height 20
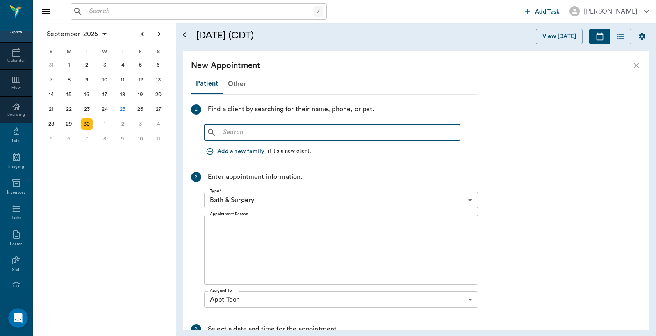
click at [226, 132] on input "text" at bounding box center [338, 132] width 237 height 11
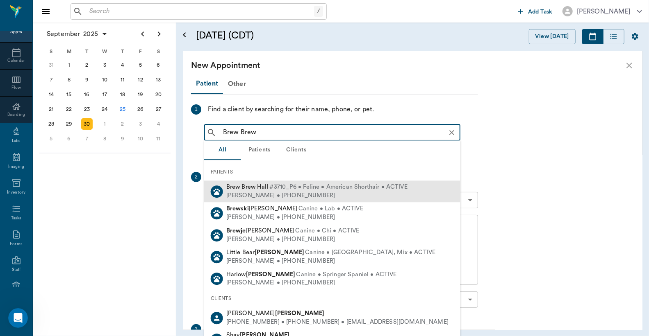
click at [273, 193] on div "Jennifer Hall • (903) 353-8590" at bounding box center [316, 196] width 181 height 9
type input "Brew Brew"
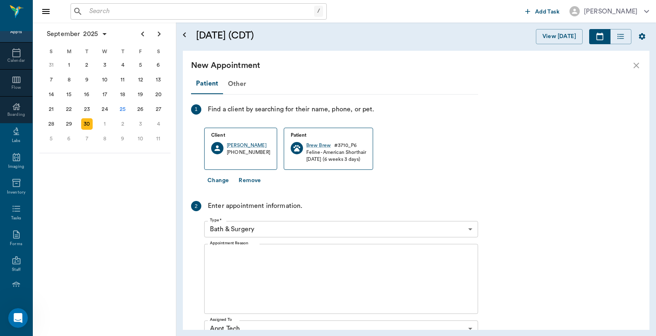
click at [470, 230] on body "/ ​ Add Task Dr. Bert Ellsworth Nectar Messages Appts Calendar Flow Boarding La…" at bounding box center [328, 168] width 656 height 336
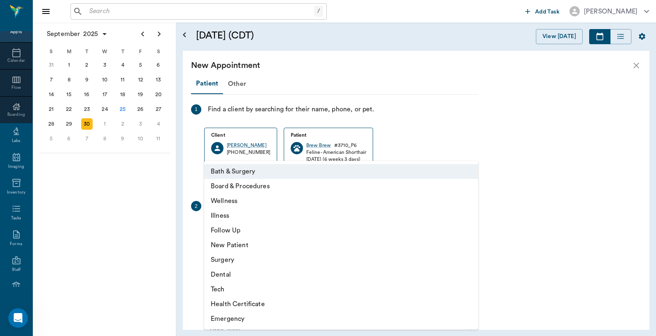
click at [228, 288] on li "Tech" at bounding box center [341, 289] width 274 height 15
type input "65d2be4f46e3a538d89b8c1a"
type input "09:00 AM"
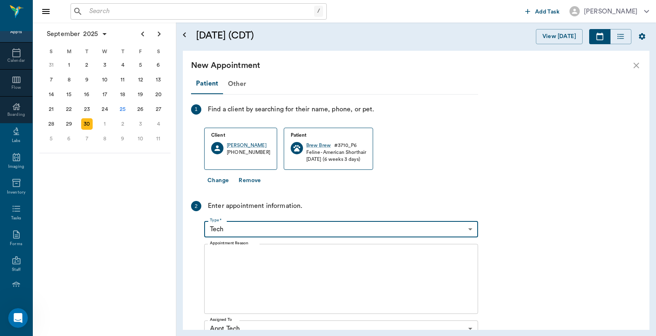
click at [212, 249] on div "x Appointment Reason" at bounding box center [341, 279] width 274 height 70
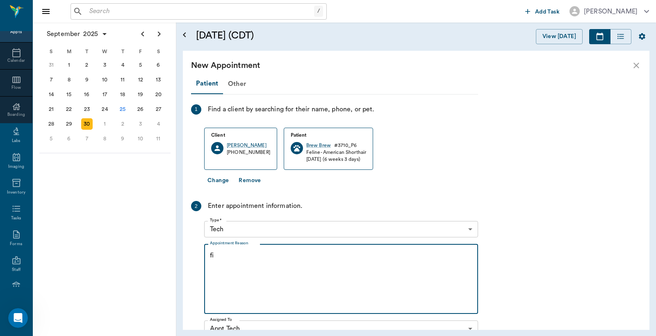
type textarea "f"
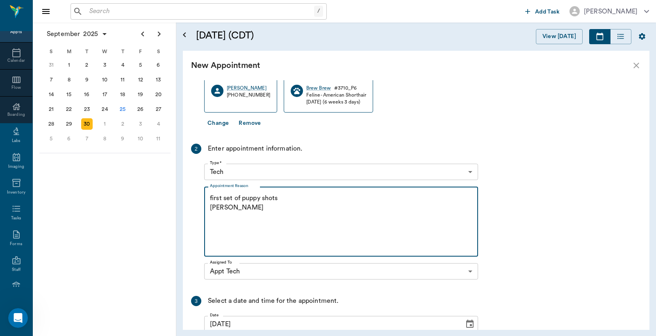
scroll to position [144, 0]
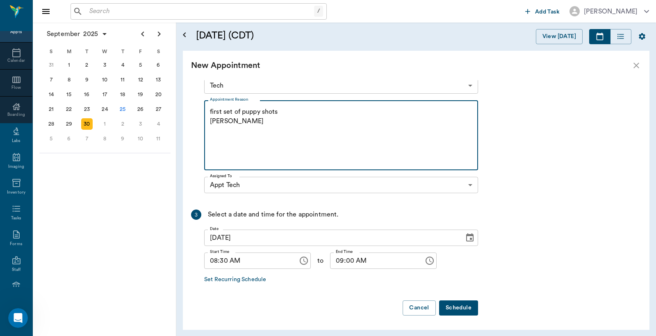
type textarea "first set of puppy shots Christy"
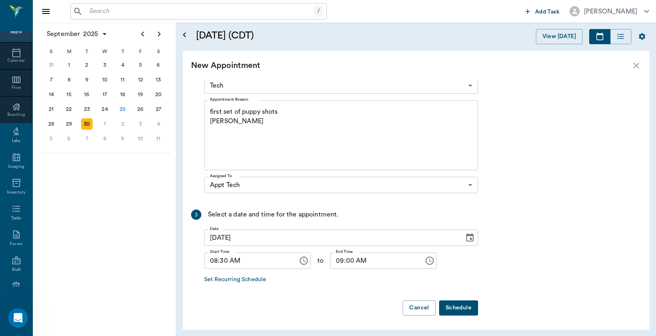
click at [457, 307] on button "Schedule" at bounding box center [458, 308] width 39 height 15
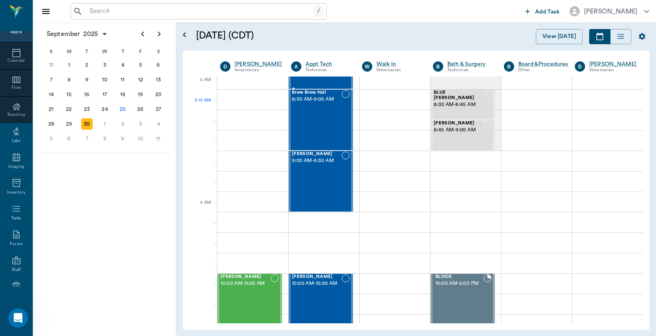
scroll to position [0, 0]
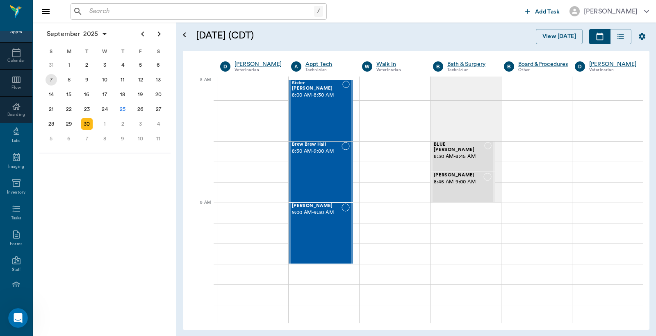
click at [52, 80] on div "7" at bounding box center [50, 79] width 11 height 11
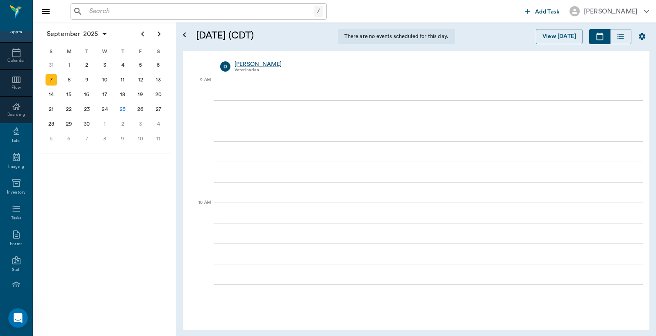
click at [51, 77] on div "7" at bounding box center [50, 79] width 11 height 11
click at [158, 32] on icon "Next page" at bounding box center [159, 34] width 3 height 5
click at [88, 78] on div "7" at bounding box center [86, 79] width 11 height 11
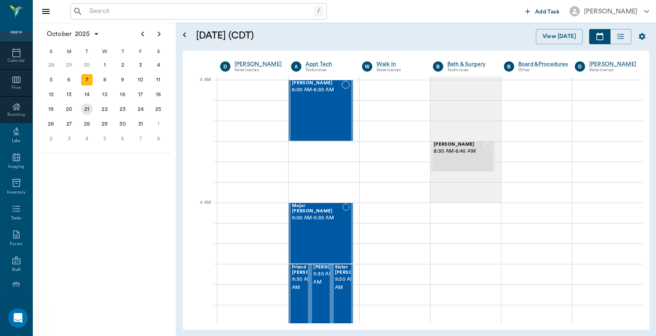
click at [89, 105] on div "21" at bounding box center [86, 109] width 11 height 11
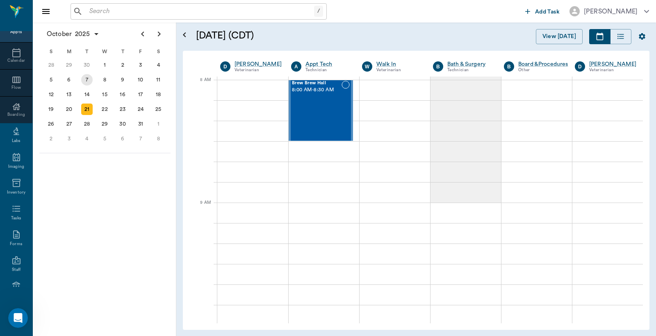
click at [87, 79] on div "7" at bounding box center [86, 79] width 11 height 11
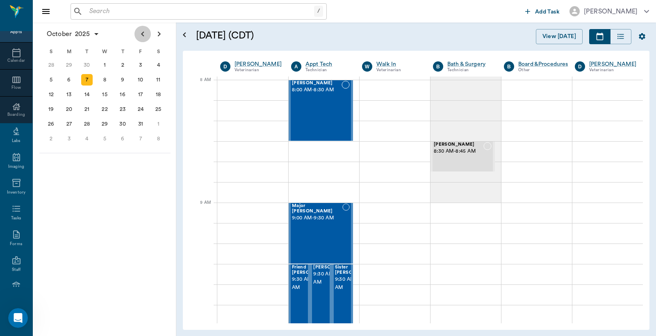
click at [143, 36] on icon "Previous page" at bounding box center [142, 34] width 3 height 5
click at [122, 105] on div "25" at bounding box center [122, 109] width 11 height 11
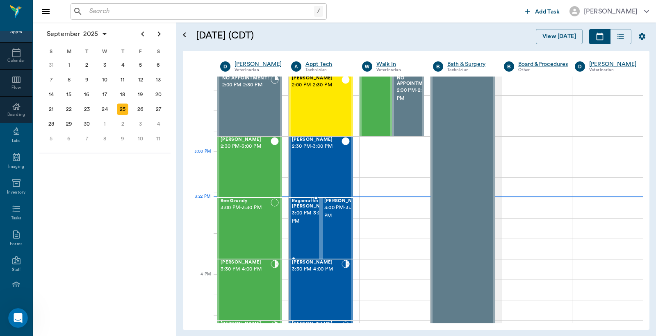
scroll to position [789, 0]
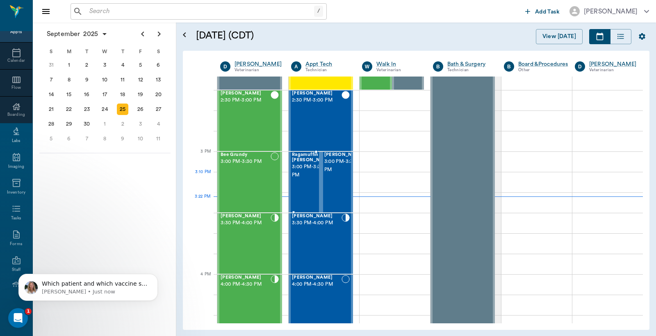
click at [301, 177] on span "3:00 PM - 3:30 PM" at bounding box center [312, 171] width 41 height 16
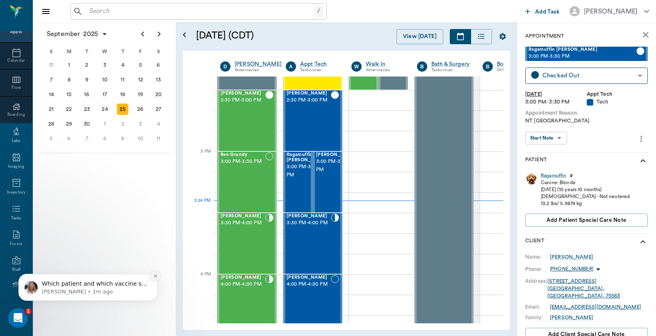
click at [157, 277] on icon "Dismiss notification" at bounding box center [155, 276] width 5 height 5
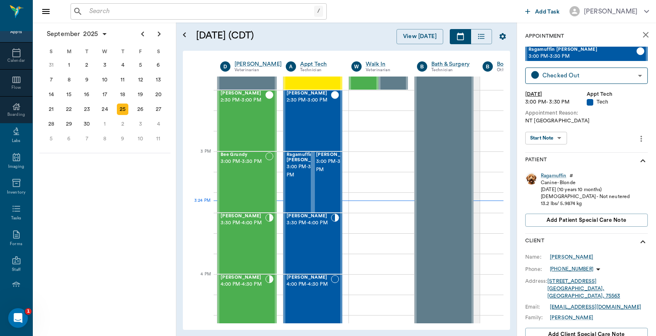
click at [93, 14] on input "text" at bounding box center [200, 11] width 228 height 11
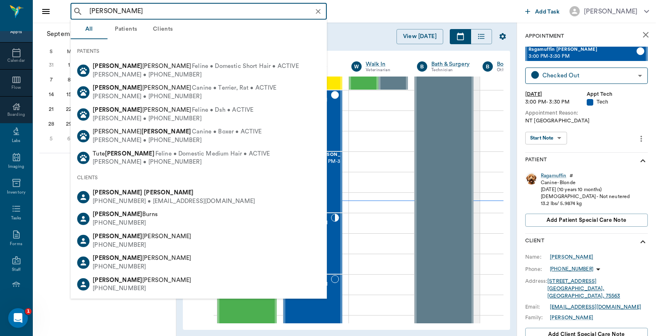
click at [125, 202] on div "(903) 490-5884 • reb17shir@gmail.com" at bounding box center [174, 202] width 162 height 9
type input "Becky Shirley"
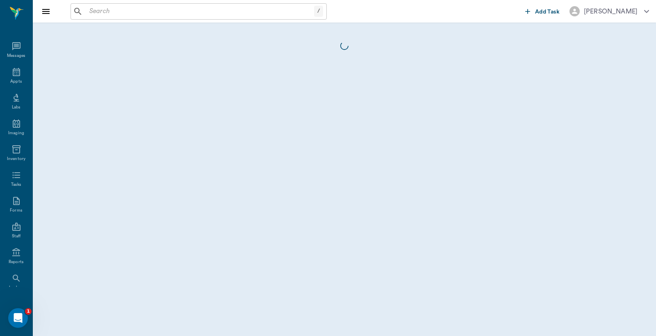
scroll to position [38, 0]
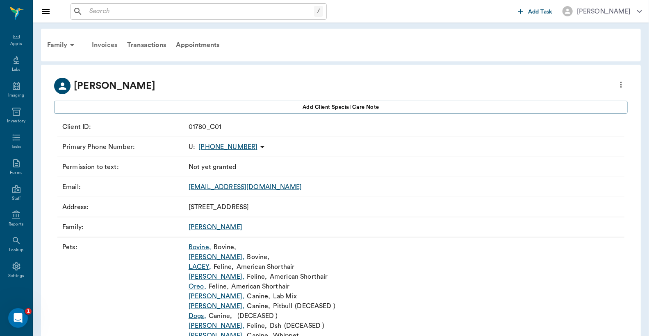
click at [105, 44] on div "Invoices" at bounding box center [104, 45] width 35 height 20
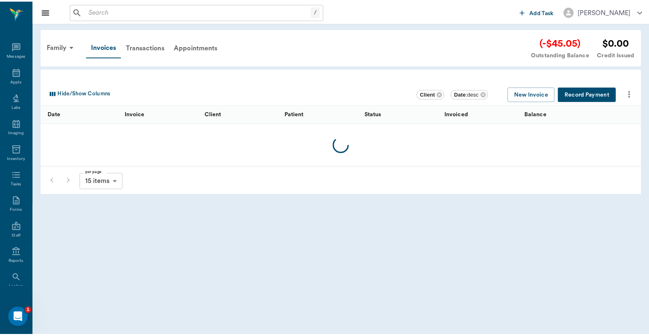
scroll to position [38, 0]
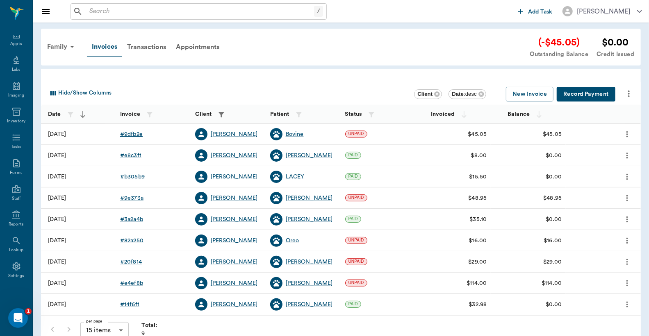
click at [133, 133] on div "# 9dfb2e" at bounding box center [131, 134] width 23 height 8
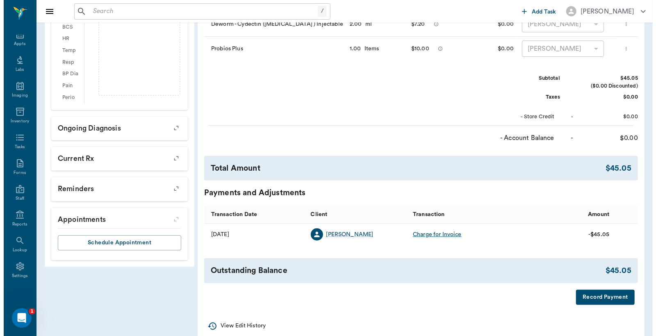
scroll to position [243, 0]
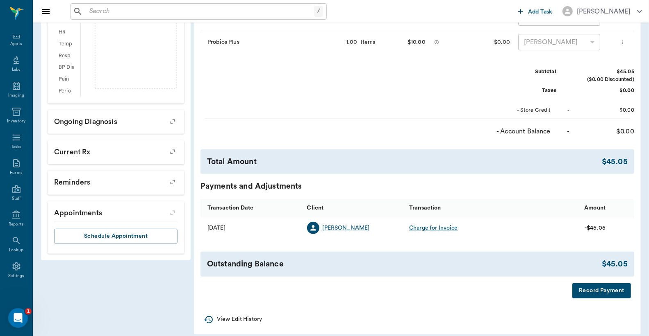
click at [593, 299] on button "Record Payment" at bounding box center [601, 291] width 59 height 15
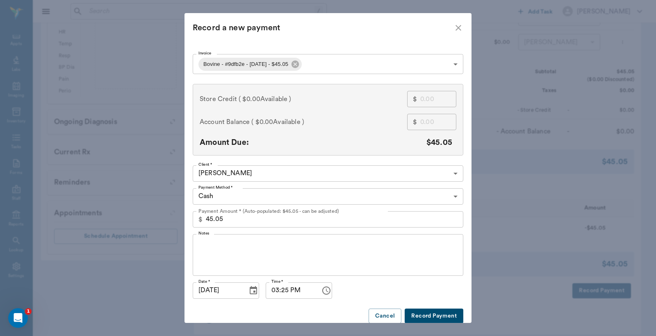
click at [452, 197] on body "/ ​ Add Task Dr. Bert Ellsworth Nectar Messages Appts Labs Imaging Inventory Ta…" at bounding box center [328, 50] width 656 height 587
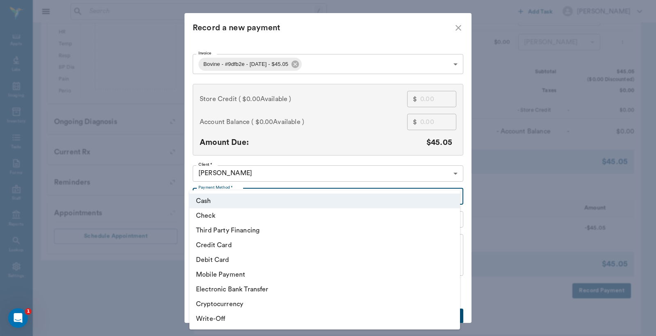
click at [300, 250] on li "Credit Card" at bounding box center [324, 245] width 270 height 15
type input "CREDIT_CARD"
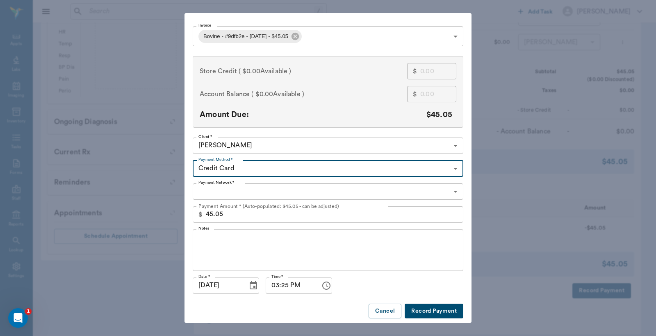
scroll to position [32, 0]
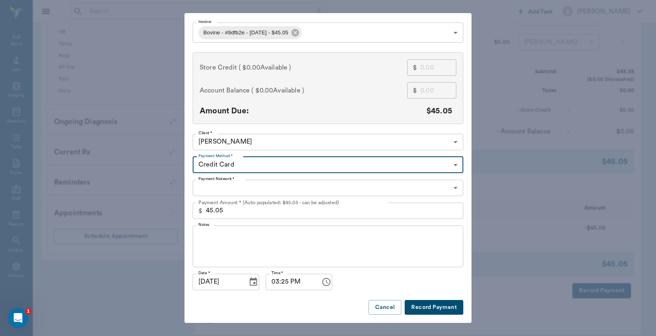
click at [418, 306] on button "Record Payment" at bounding box center [433, 307] width 59 height 15
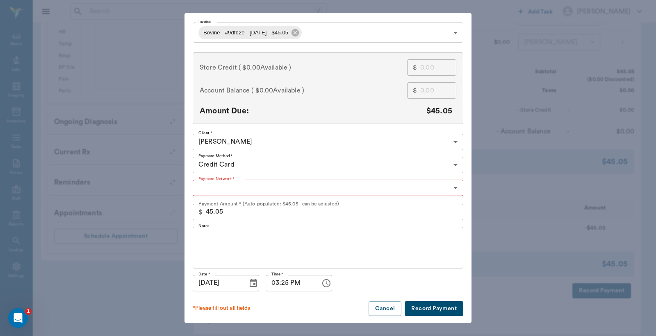
click at [455, 190] on body "/ ​ Add Task Dr. Bert Ellsworth Nectar Messages Appts Labs Imaging Inventory Ta…" at bounding box center [328, 50] width 656 height 587
drag, startPoint x: 232, startPoint y: 239, endPoint x: 238, endPoint y: 232, distance: 9.9
click at [233, 238] on li "Mastercard" at bounding box center [324, 236] width 270 height 15
type input "MASTERCARD"
click at [436, 311] on button "Record Payment" at bounding box center [433, 309] width 59 height 15
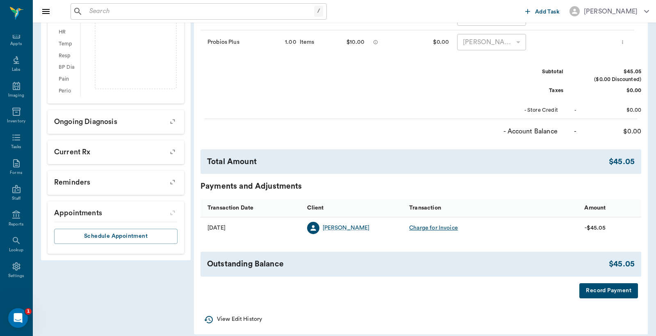
scroll to position [0, 0]
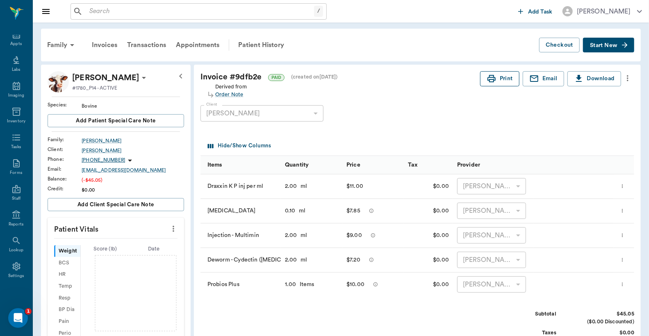
click at [493, 79] on circle "button" at bounding box center [493, 78] width 1 height 1
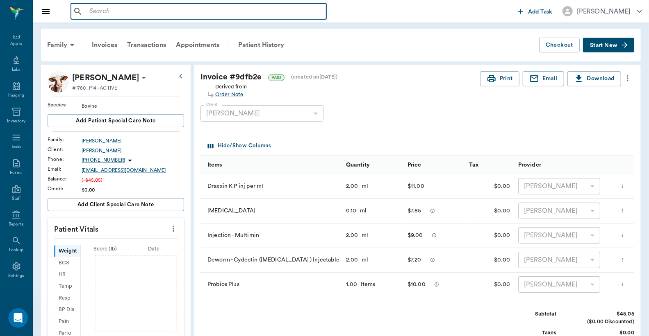
click at [88, 13] on input "text" at bounding box center [204, 11] width 237 height 11
type input "D"
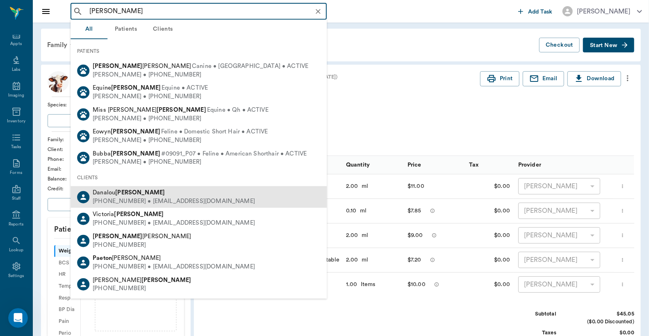
click at [117, 199] on div "(903) 796-3008 • danaloupaxton44@gmail.com" at bounding box center [174, 202] width 162 height 9
type input "Paxton"
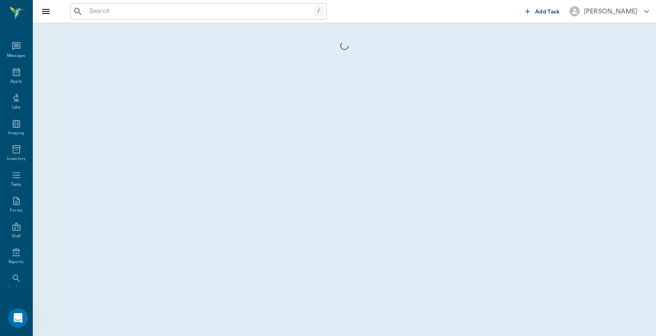
scroll to position [38, 0]
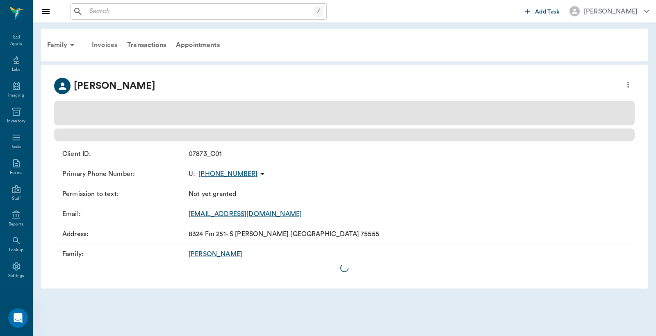
click at [108, 44] on div "Invoices" at bounding box center [104, 45] width 35 height 20
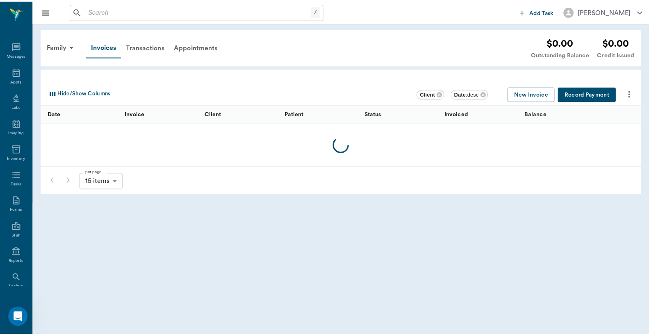
scroll to position [38, 0]
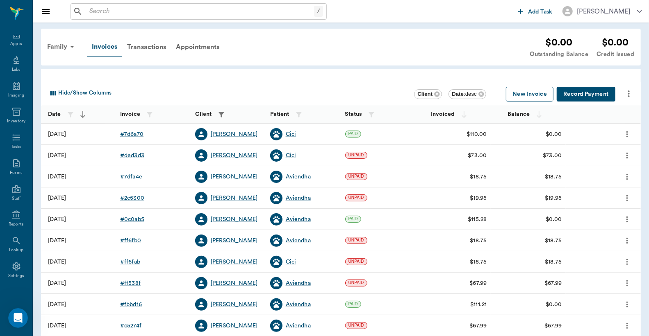
click at [521, 96] on button "New Invoice" at bounding box center [530, 94] width 48 height 15
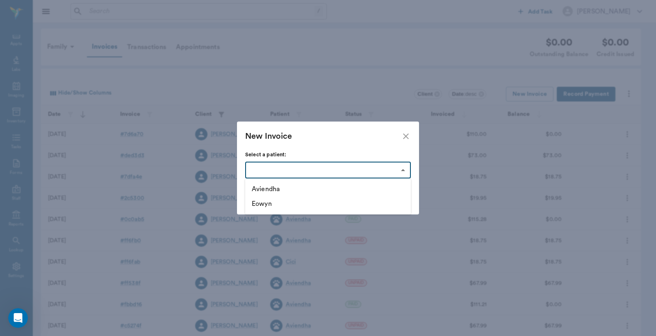
click at [402, 171] on body "/ ​ Add Task Dr. Bert Ellsworth Nectar Messages Appts Labs Imaging Inventory Ta…" at bounding box center [328, 208] width 656 height 417
click at [284, 189] on li "Aviendha" at bounding box center [328, 189] width 166 height 15
type input "6564dea984f83b0b71c5267b"
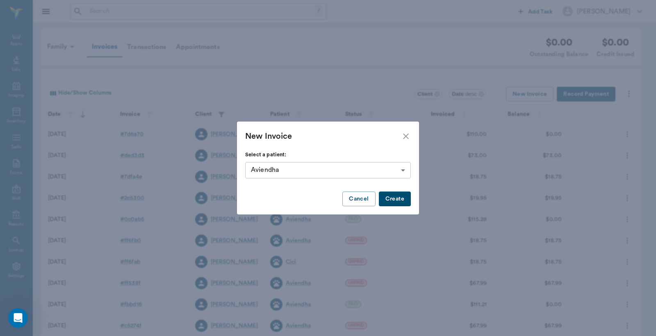
click at [395, 201] on button "Create" at bounding box center [395, 199] width 32 height 15
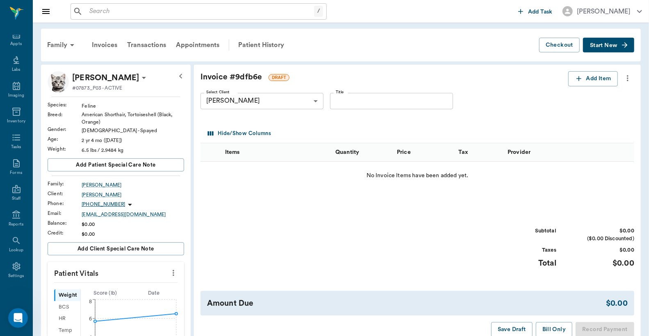
click at [602, 45] on span "Start New" at bounding box center [603, 45] width 27 height 0
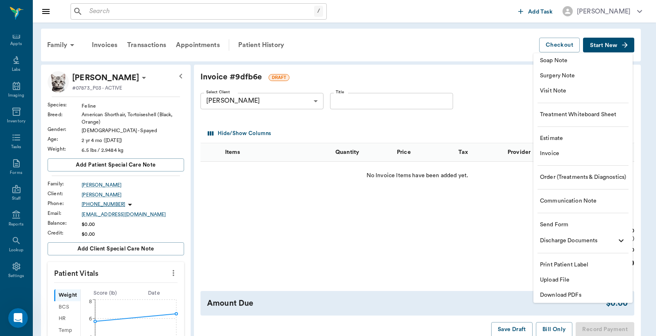
click at [575, 93] on span "Visit Note" at bounding box center [583, 91] width 86 height 9
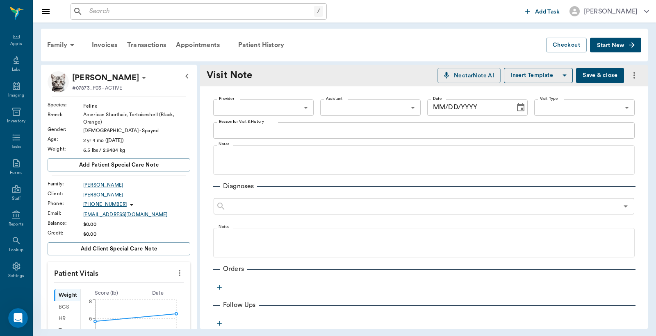
type input "[DATE]"
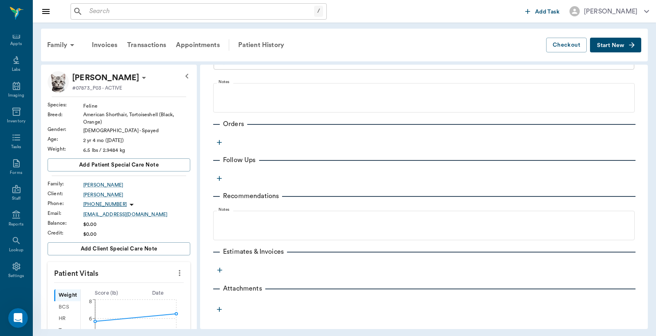
click at [220, 141] on icon "button" at bounding box center [219, 143] width 8 height 8
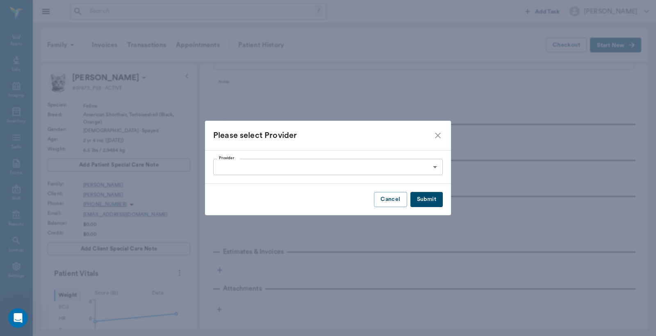
click at [436, 167] on body "/ ​ Add Task Dr. Bert Ellsworth Nectar Messages Appts Labs Imaging Inventory Ta…" at bounding box center [328, 168] width 656 height 336
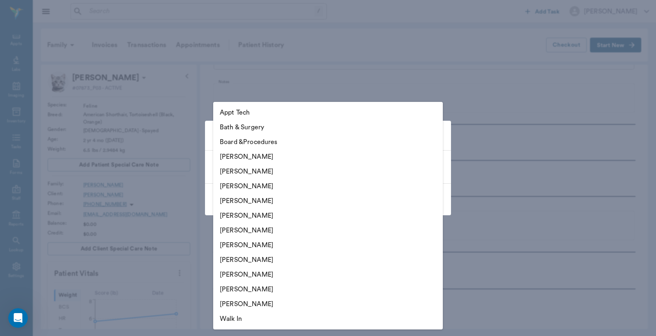
click at [266, 170] on li "Christy Dudley" at bounding box center [327, 171] width 229 height 15
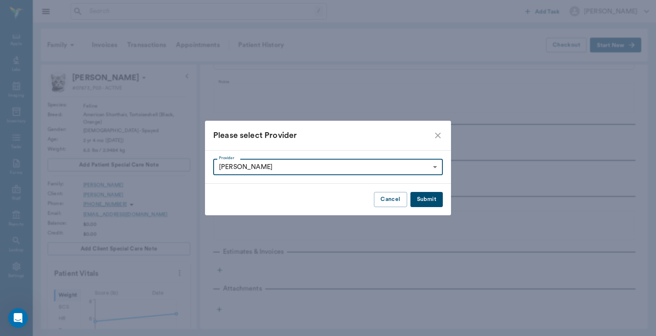
type input "63ec2e2852e12b0ba117910e"
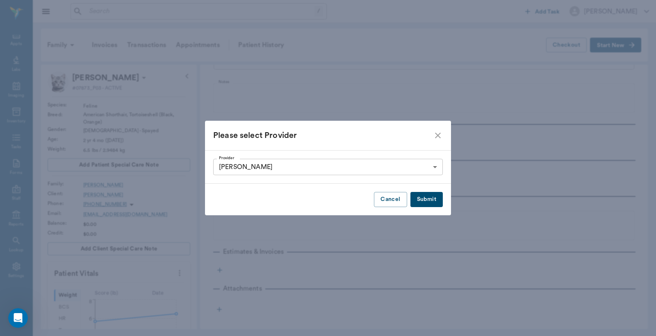
click at [436, 202] on button "Submit" at bounding box center [426, 199] width 32 height 15
type input "63ec2e2852e12b0ba117910e"
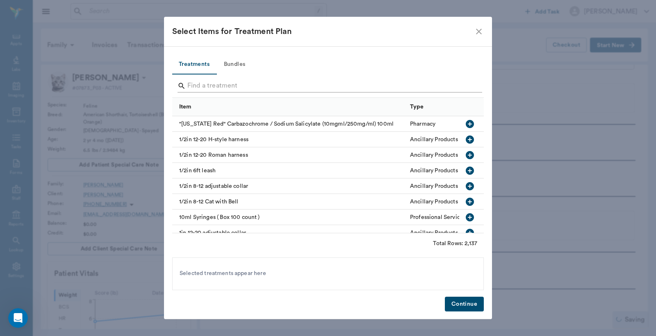
click at [193, 88] on input "Search" at bounding box center [328, 85] width 282 height 13
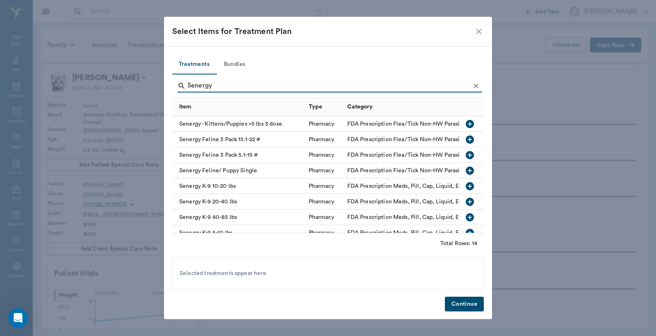
type input "Senergy"
click at [465, 154] on icon "button" at bounding box center [470, 155] width 10 height 10
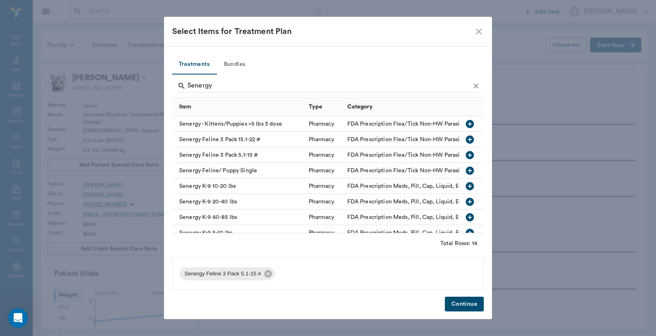
click at [463, 298] on button "Continue" at bounding box center [464, 304] width 39 height 15
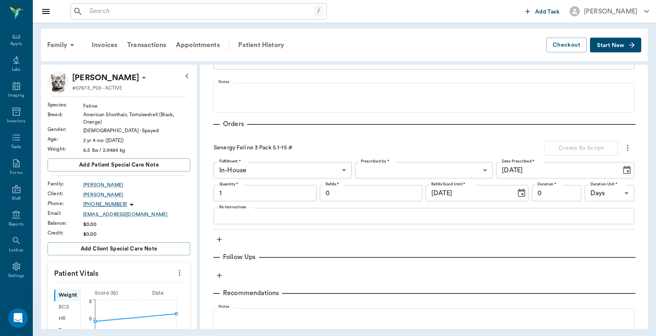
scroll to position [243, 0]
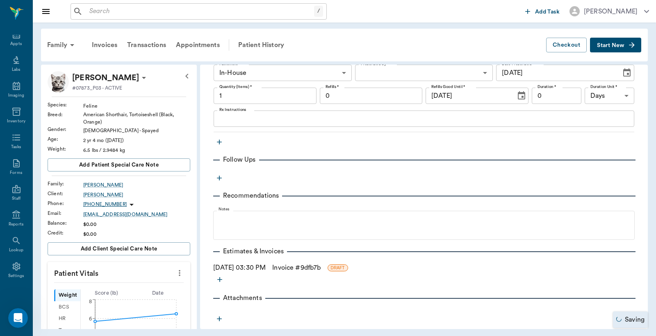
type input "1.00"
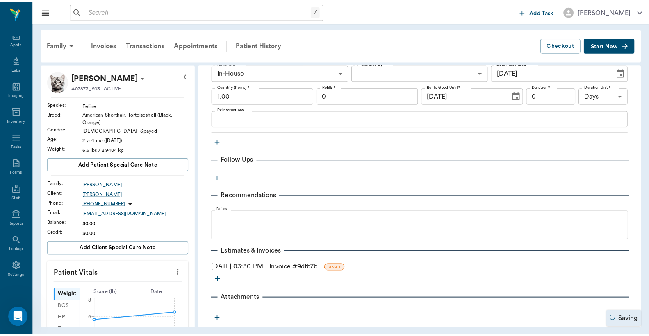
scroll to position [252, 0]
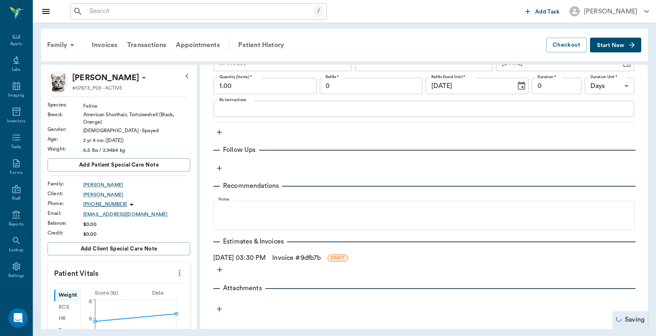
click at [308, 258] on link "Invoice # 9dfb7b" at bounding box center [296, 258] width 48 height 10
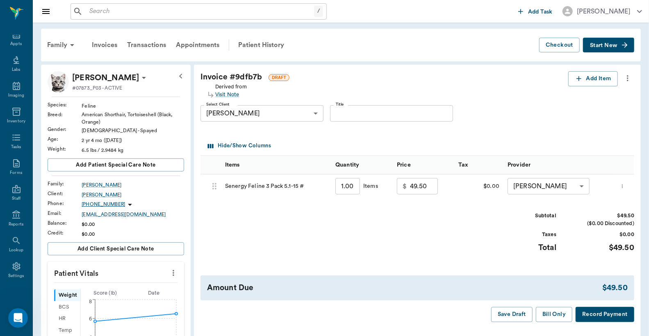
click at [589, 320] on button "Record Payment" at bounding box center [604, 314] width 59 height 15
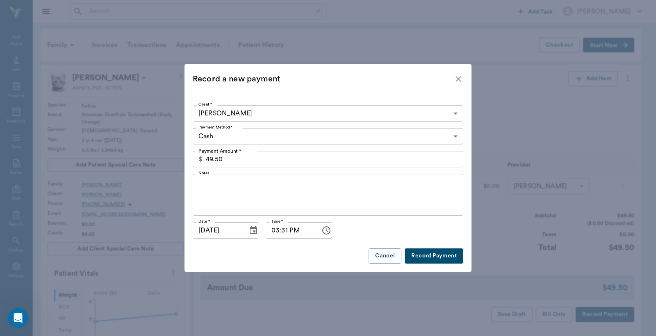
click at [453, 136] on body "/ ​ Add Task Dr. Bert Ellsworth Nectar Messages Appts Labs Imaging Inventory Ta…" at bounding box center [328, 308] width 656 height 616
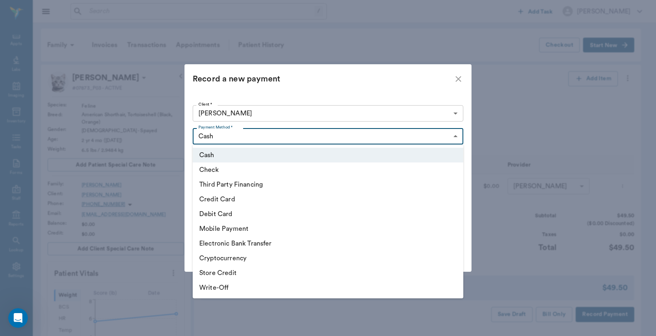
click at [254, 213] on li "Debit Card" at bounding box center [328, 214] width 270 height 15
type input "DEBIT_CARD"
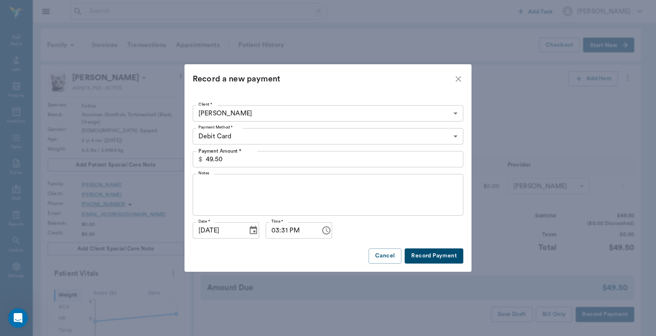
click at [422, 259] on button "Record Payment" at bounding box center [433, 256] width 59 height 15
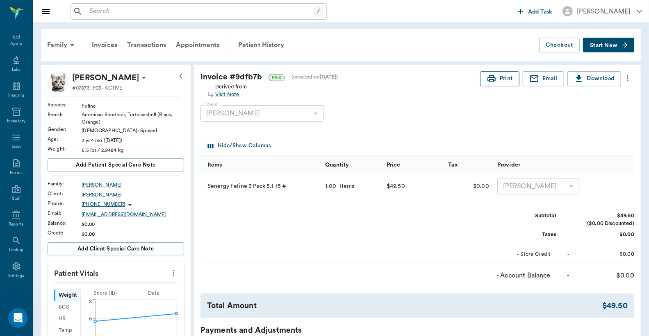
click at [498, 83] on button "Print" at bounding box center [499, 78] width 39 height 15
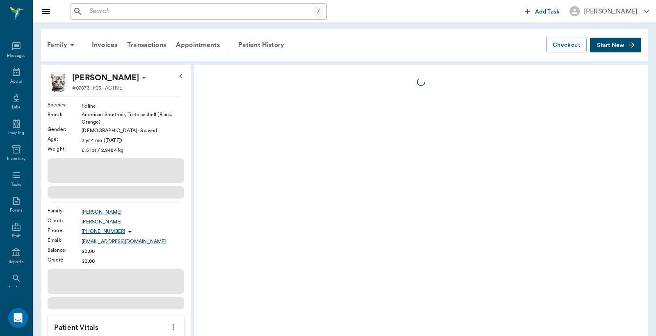
scroll to position [38, 0]
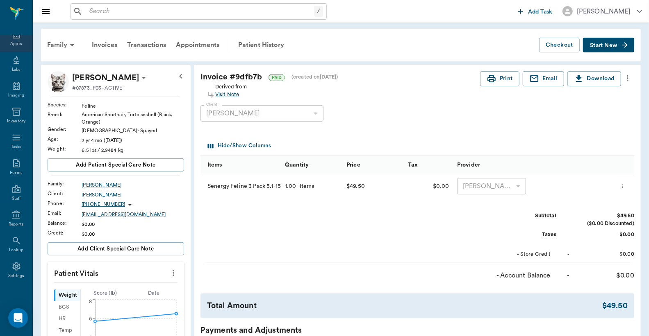
click at [13, 41] on div "Appts" at bounding box center [15, 44] width 11 height 6
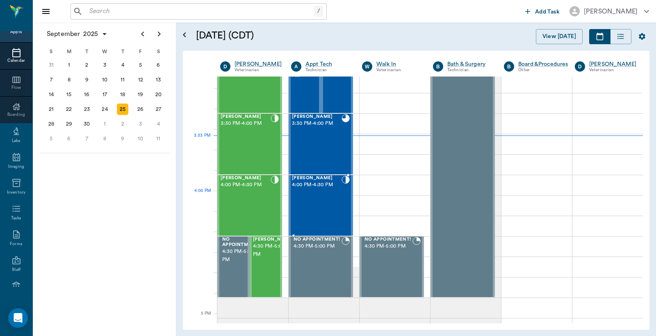
scroll to position [861, 0]
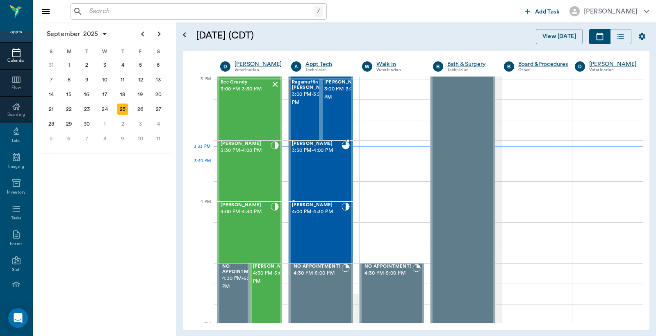
click at [305, 179] on div "[PERSON_NAME] 3:30 PM - 4:00 PM" at bounding box center [317, 171] width 50 height 60
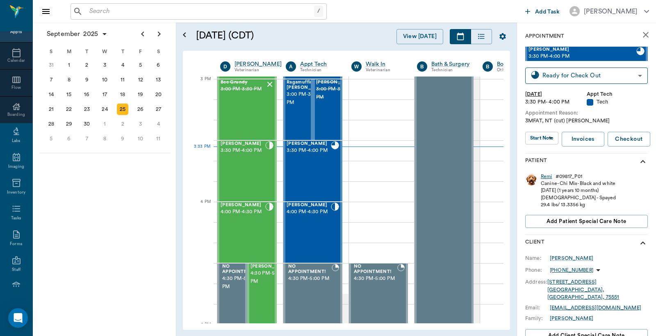
click at [546, 178] on div "Remi" at bounding box center [546, 176] width 11 height 7
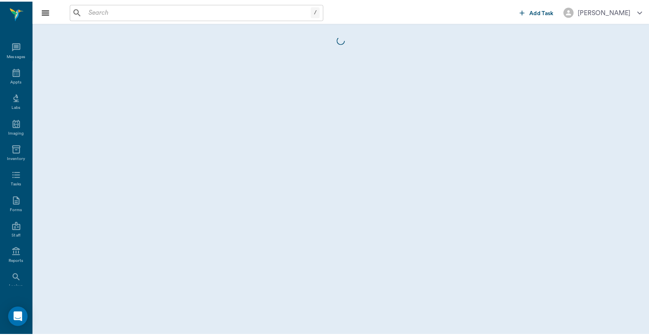
scroll to position [38, 0]
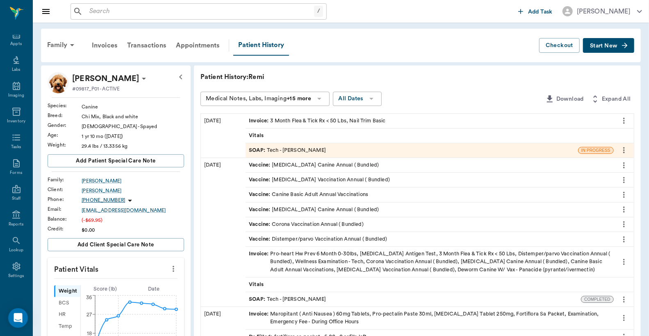
click at [327, 121] on div "Invoice : 3 Month Flea & Tick Rx < 50 Lbs, Nail Trim Basic" at bounding box center [317, 121] width 136 height 8
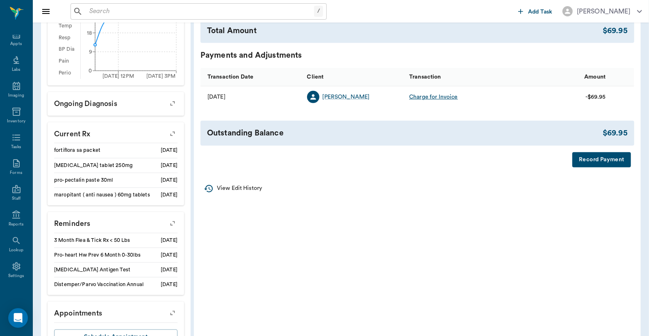
scroll to position [304, 0]
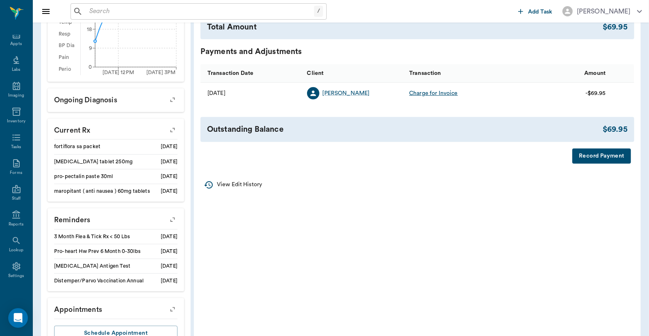
click at [586, 158] on button "Record Payment" at bounding box center [601, 156] width 59 height 15
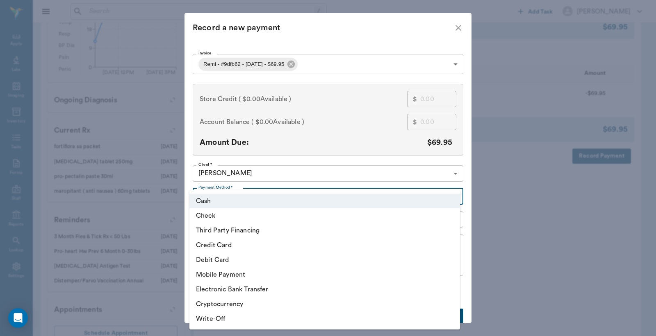
click at [452, 196] on body "/ ​ Add Task [PERSON_NAME] Nectar Messages Appts Labs Imaging Inventory Tasks F…" at bounding box center [328, 31] width 656 height 670
click at [227, 263] on li "Debit Card" at bounding box center [324, 260] width 270 height 15
type input "DEBIT_CARD"
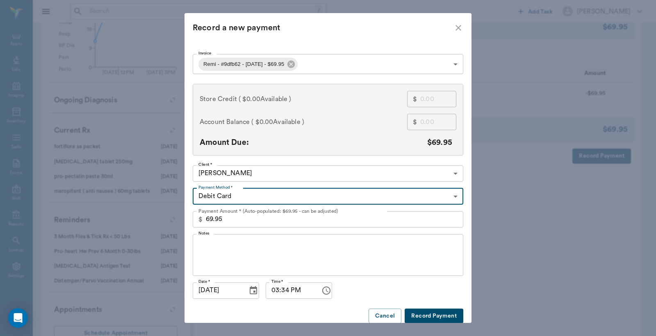
click at [428, 316] on button "Record Payment" at bounding box center [433, 316] width 59 height 15
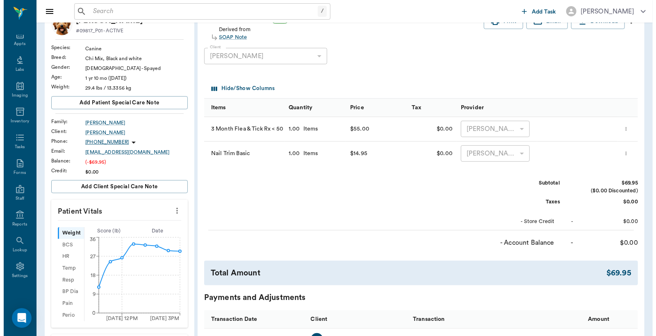
scroll to position [0, 0]
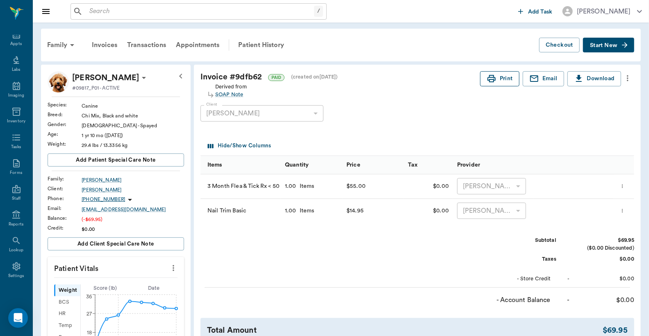
click at [507, 79] on button "Print" at bounding box center [499, 78] width 39 height 15
click at [13, 43] on div "Appts" at bounding box center [15, 44] width 11 height 6
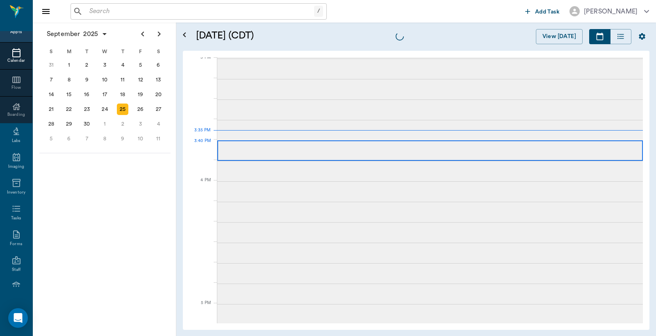
scroll to position [863, 0]
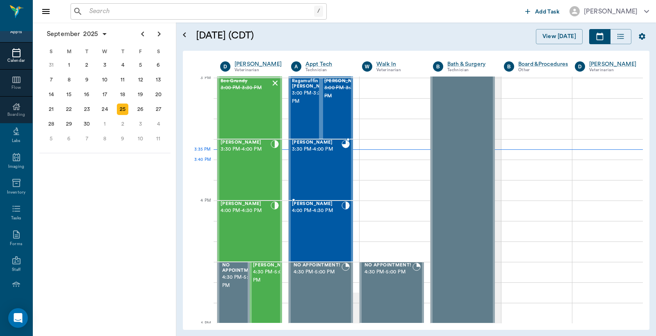
click at [310, 163] on div "[PERSON_NAME] 3:30 PM - 4:00 PM" at bounding box center [317, 170] width 50 height 60
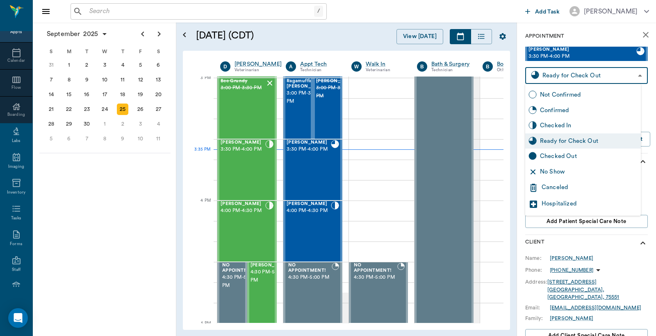
click at [568, 71] on body "/ ​ Add Task [PERSON_NAME] Nectar Messages Appts Calendar Flow Boarding Labs Im…" at bounding box center [328, 168] width 656 height 336
click at [548, 158] on div "Checked Out" at bounding box center [589, 156] width 98 height 9
type input "CHECKED_OUT"
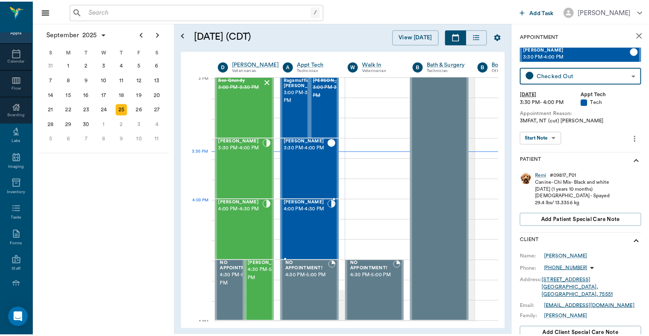
scroll to position [863, 0]
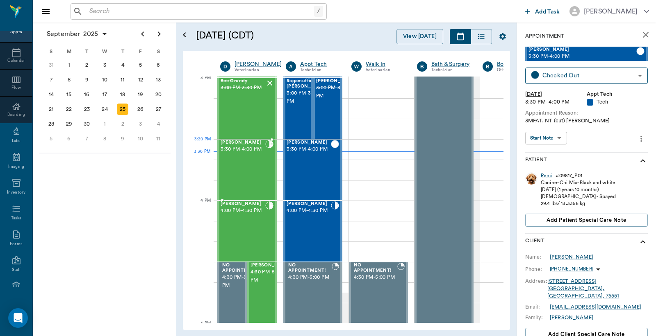
click at [249, 159] on div "[PERSON_NAME] 3:30 PM - 4:00 PM" at bounding box center [242, 170] width 45 height 60
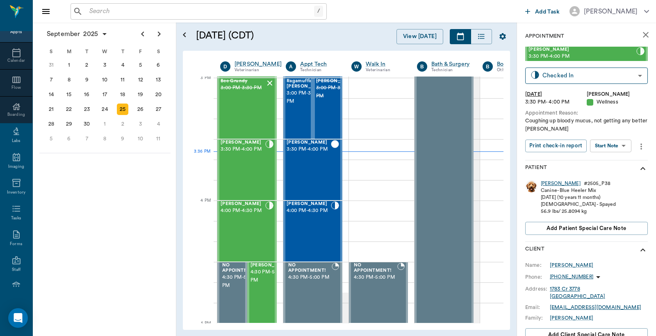
click at [545, 185] on div "[PERSON_NAME]" at bounding box center [561, 183] width 40 height 7
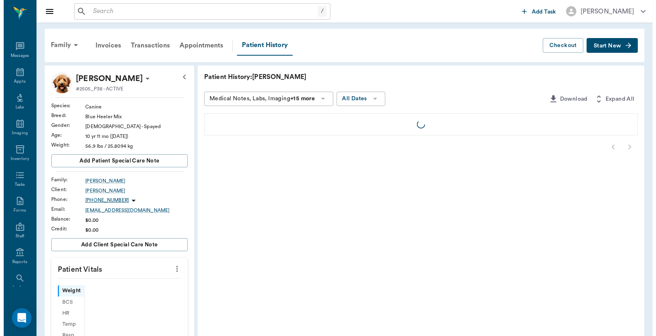
scroll to position [38, 0]
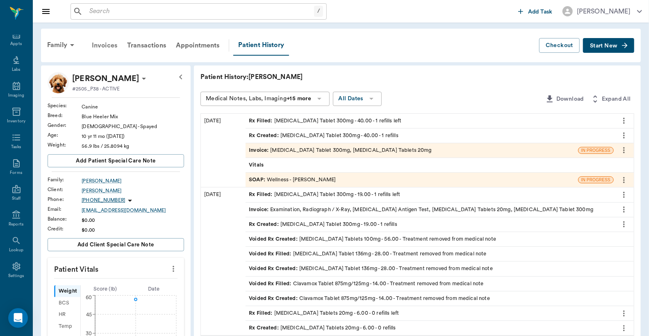
click at [101, 45] on div "Invoices" at bounding box center [104, 46] width 35 height 20
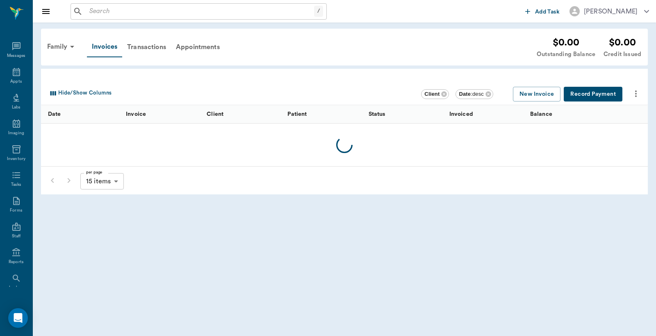
scroll to position [38, 0]
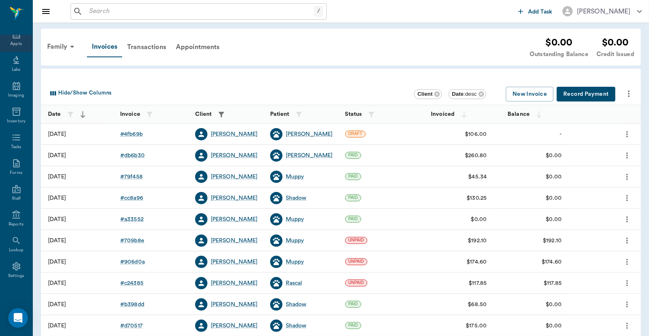
click at [15, 43] on div "Appts" at bounding box center [15, 44] width 11 height 6
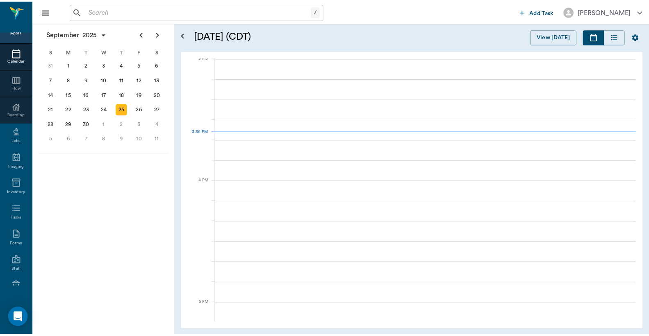
scroll to position [862, 0]
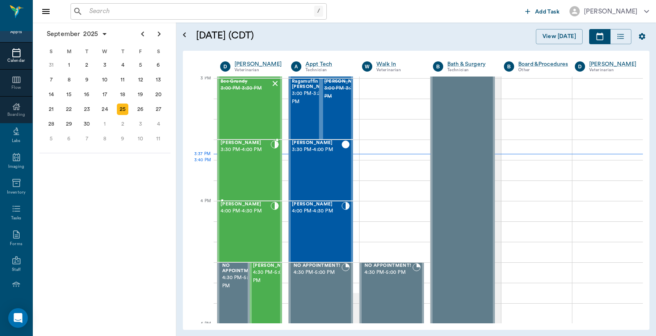
click at [242, 161] on div "[PERSON_NAME] 3:30 PM - 4:00 PM" at bounding box center [245, 171] width 50 height 60
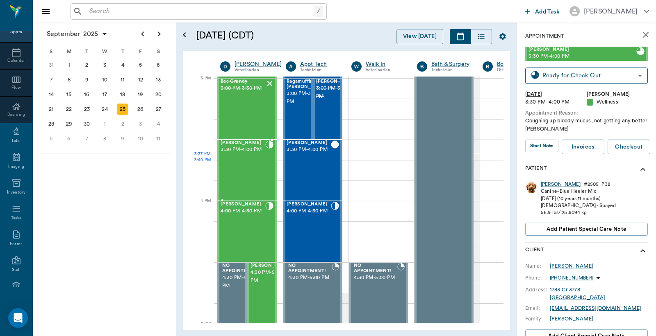
type input "READY_TO_CHECKOUT"
click at [547, 186] on div "[PERSON_NAME]" at bounding box center [561, 184] width 40 height 7
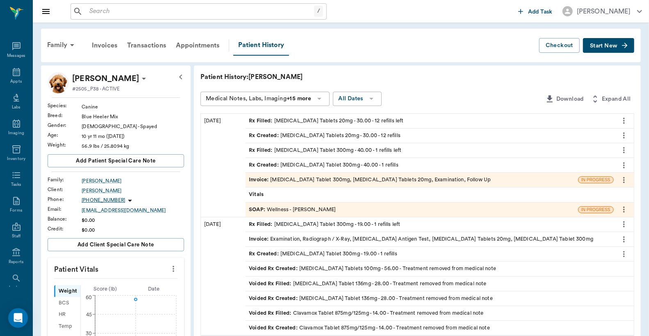
scroll to position [38, 0]
click at [315, 179] on div "Invoice : [MEDICAL_DATA] Tablet 300mg, [MEDICAL_DATA] Tablets 20mg, Examination…" at bounding box center [370, 180] width 242 height 8
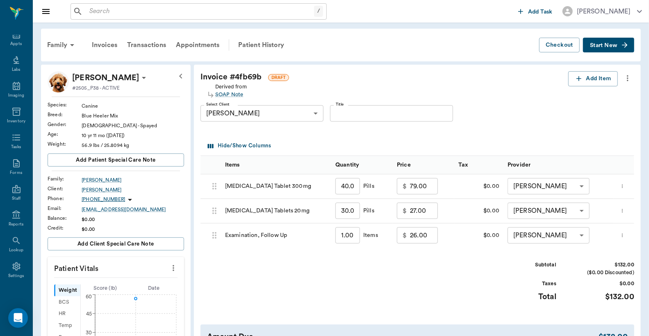
scroll to position [60, 0]
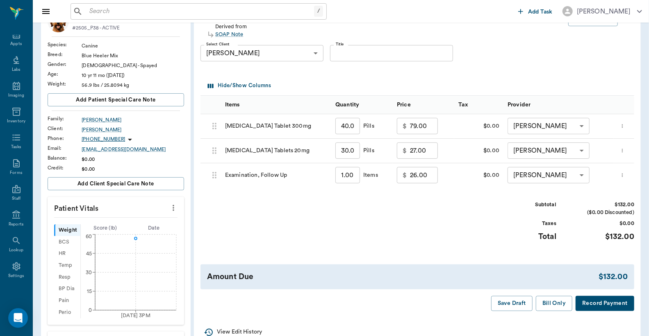
click at [595, 300] on button "Record Payment" at bounding box center [604, 303] width 59 height 15
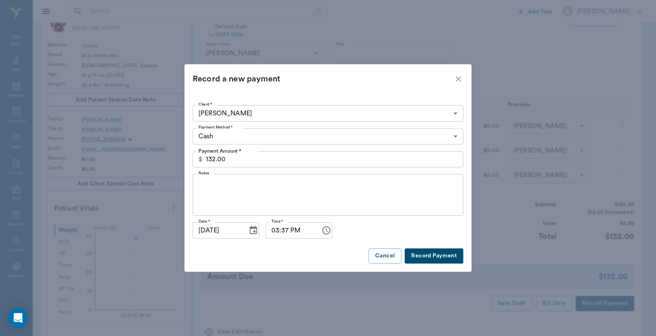
click at [453, 137] on body "/ ​ Add Task [PERSON_NAME] Nectar Messages Appts Labs Imaging Inventory Tasks F…" at bounding box center [328, 253] width 656 height 626
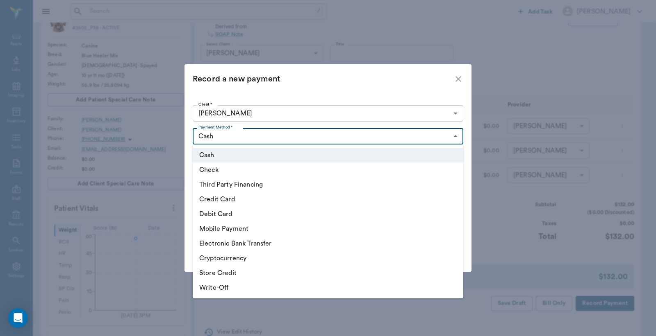
click at [210, 213] on li "Debit Card" at bounding box center [328, 214] width 270 height 15
type input "DEBIT_CARD"
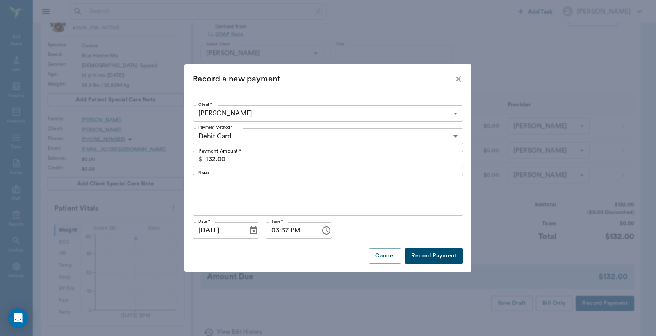
click at [434, 256] on button "Record Payment" at bounding box center [433, 256] width 59 height 15
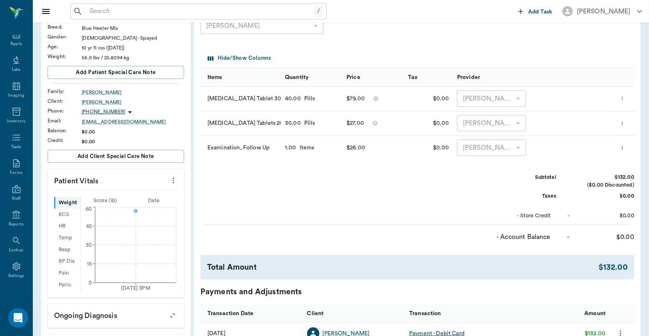
scroll to position [0, 0]
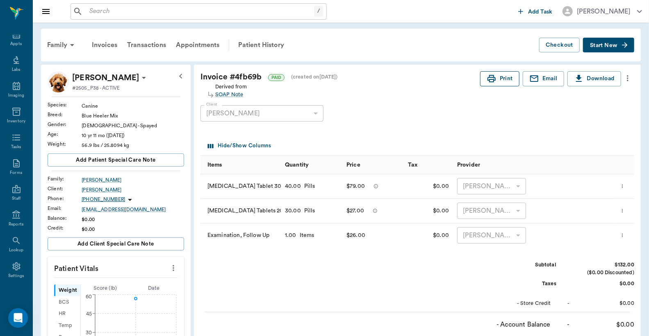
click at [504, 81] on button "Print" at bounding box center [499, 78] width 39 height 15
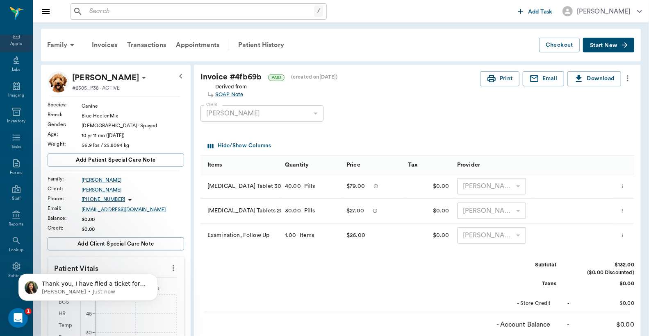
click at [10, 43] on div "Appts" at bounding box center [15, 44] width 11 height 6
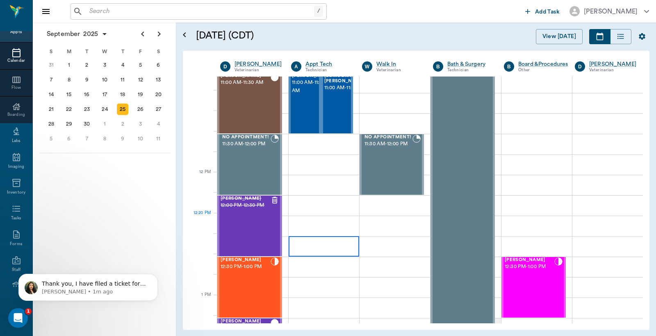
scroll to position [437, 0]
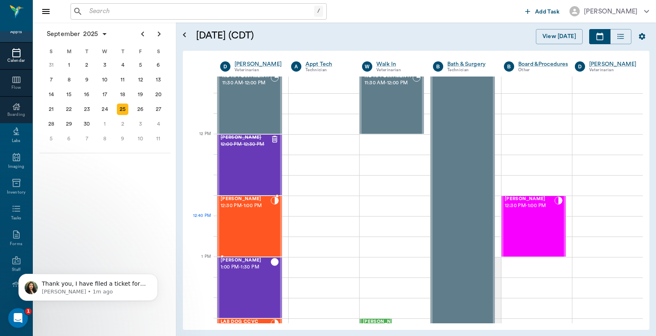
click at [244, 224] on div "[PERSON_NAME] 12:30 PM - 1:00 PM" at bounding box center [245, 227] width 50 height 60
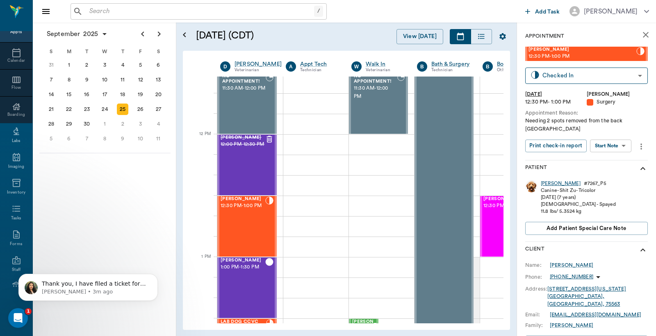
click at [543, 180] on div "[PERSON_NAME]" at bounding box center [561, 183] width 40 height 7
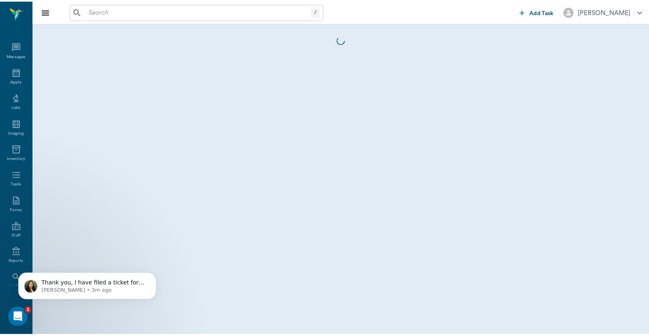
scroll to position [38, 0]
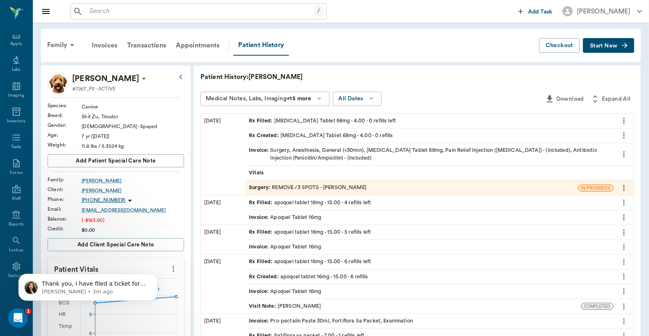
click at [374, 154] on div "Invoice : Surgery, Anesthesia, General (<30min), [MEDICAL_DATA] Tablet 68mg, Pa…" at bounding box center [429, 155] width 361 height 16
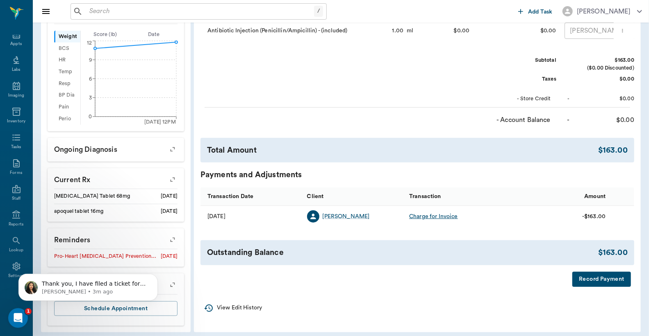
scroll to position [260, 0]
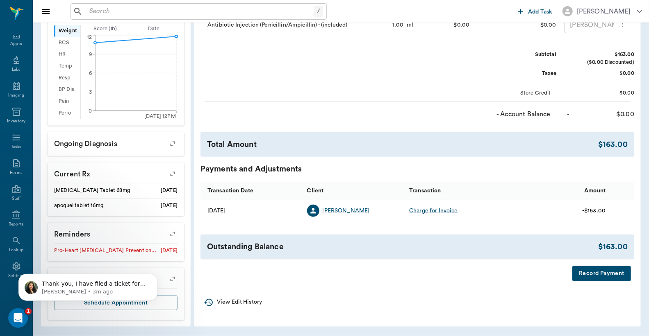
click at [583, 282] on button "Record Payment" at bounding box center [601, 273] width 59 height 15
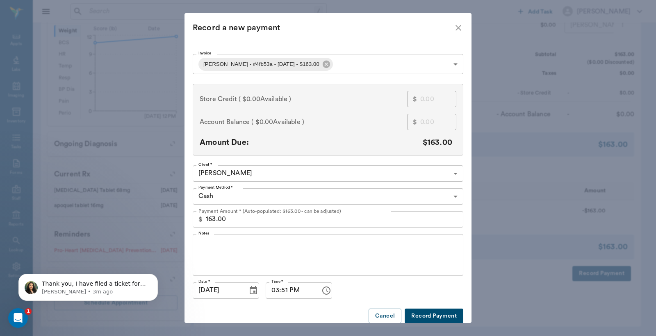
click at [453, 195] on body "/ ​ Add Task [PERSON_NAME] Nectar Messages Appts Labs Imaging Inventory Tasks F…" at bounding box center [328, 38] width 656 height 596
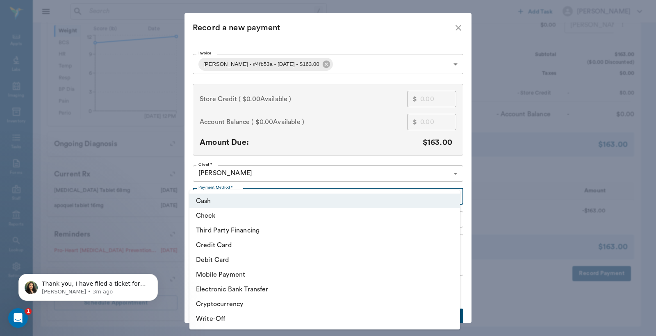
click at [224, 261] on li "Debit Card" at bounding box center [324, 260] width 270 height 15
type input "DEBIT_CARD"
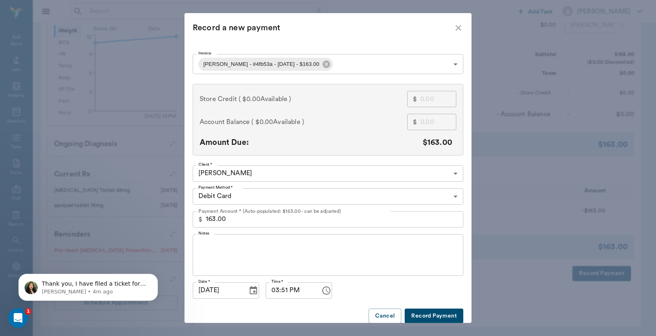
click at [423, 318] on button "Record Payment" at bounding box center [433, 316] width 59 height 15
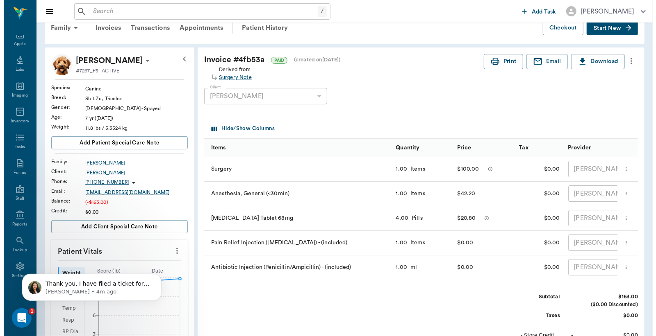
scroll to position [0, 0]
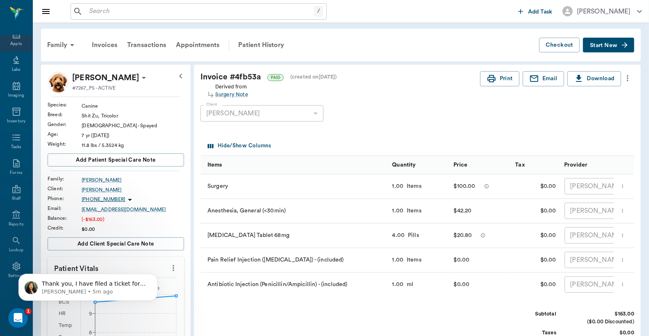
click at [13, 44] on div "Appts" at bounding box center [15, 44] width 11 height 6
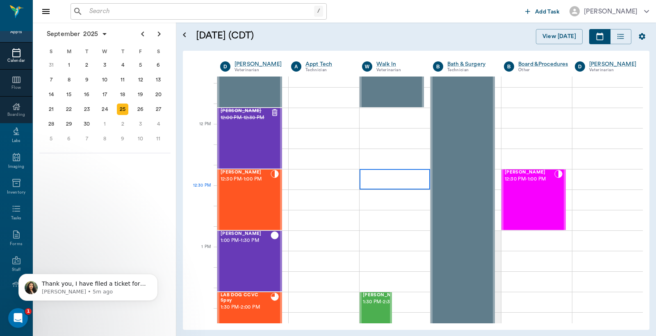
scroll to position [437, 0]
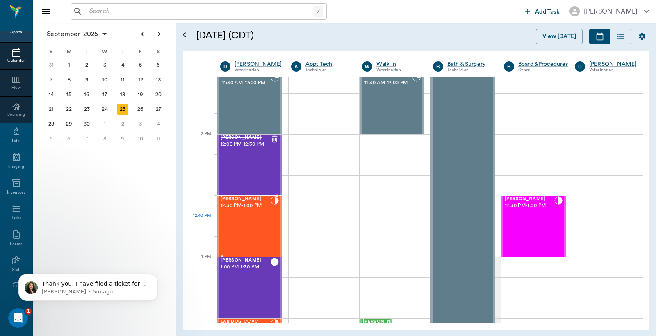
click at [257, 229] on div "[PERSON_NAME] 12:30 PM - 1:00 PM" at bounding box center [245, 227] width 50 height 60
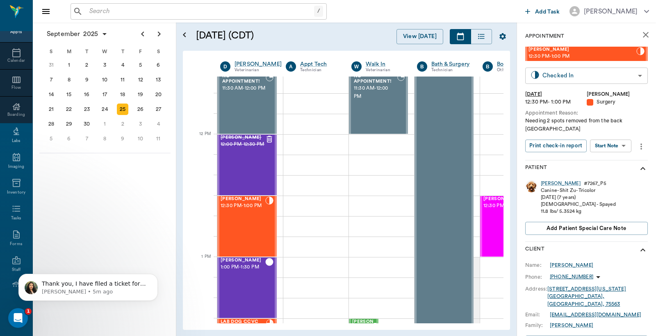
click at [576, 78] on body "/ ​ Add Task [PERSON_NAME] Nectar Messages Appts Calendar Flow Boarding Labs Im…" at bounding box center [328, 168] width 656 height 336
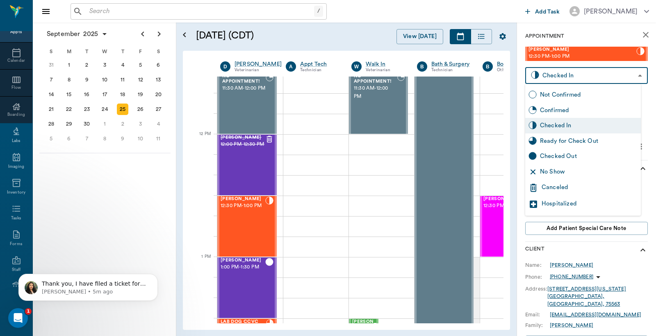
click at [555, 156] on div "Checked Out" at bounding box center [589, 156] width 98 height 9
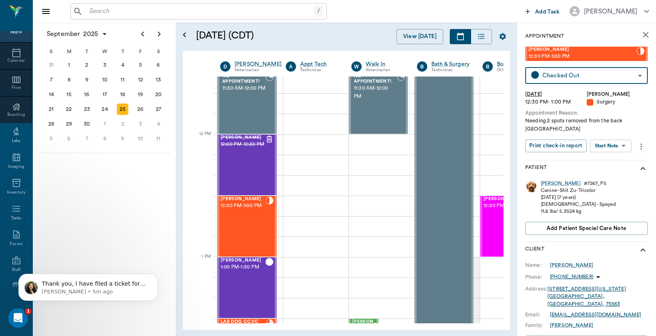
type input "CHECKED_OUT"
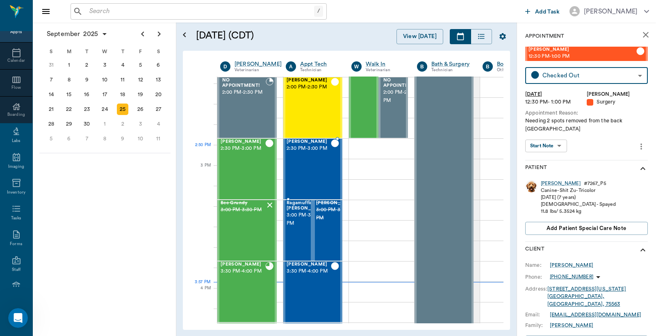
scroll to position [802, 0]
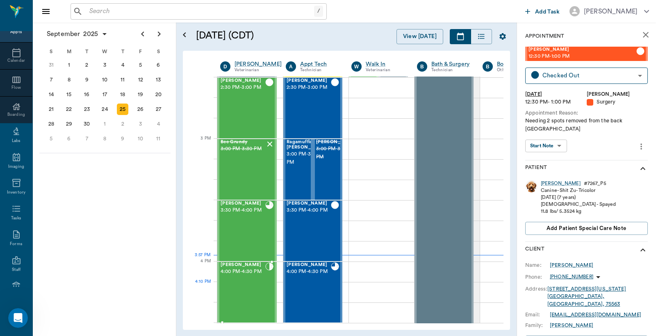
click at [251, 288] on div "Ouija [PERSON_NAME] 4:00 PM - 4:30 PM" at bounding box center [242, 293] width 45 height 60
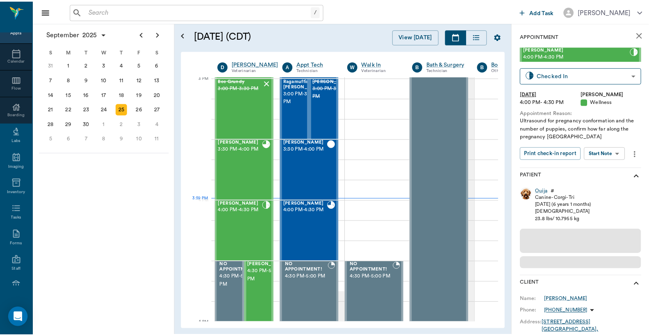
scroll to position [862, 0]
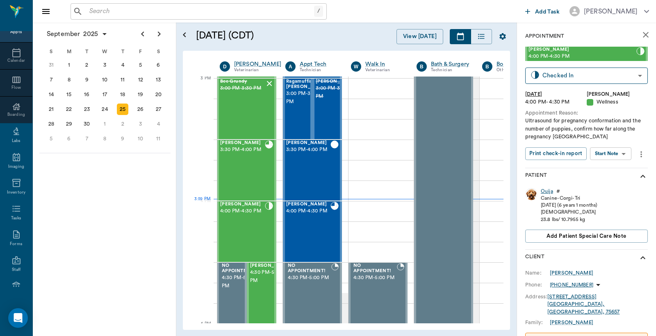
click at [547, 193] on div "Ouija" at bounding box center [547, 191] width 12 height 7
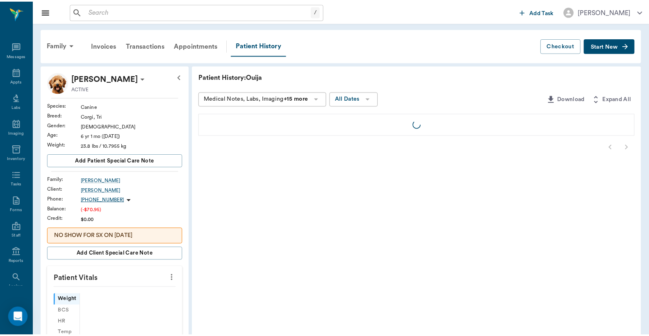
scroll to position [38, 0]
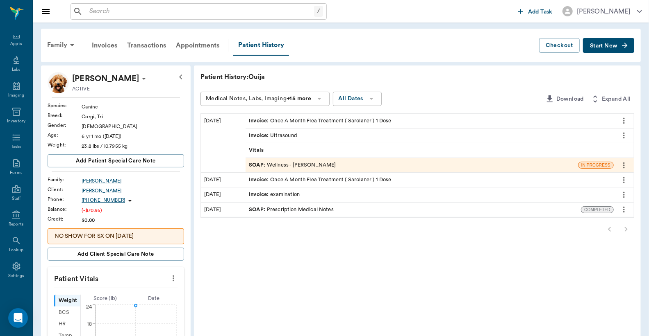
click at [342, 120] on div "Invoice : Once A Month Flea Treatment ( Sarolaner ) 1 Dose" at bounding box center [320, 121] width 142 height 8
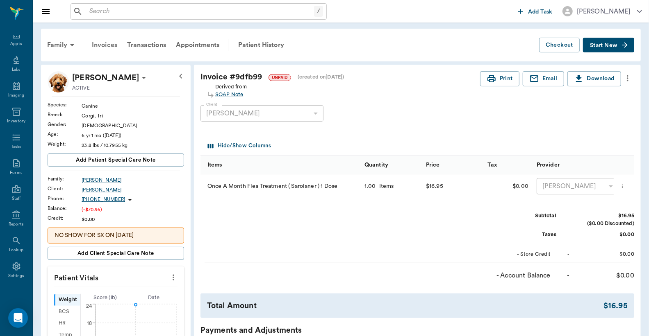
click at [100, 44] on div "Invoices" at bounding box center [104, 45] width 35 height 20
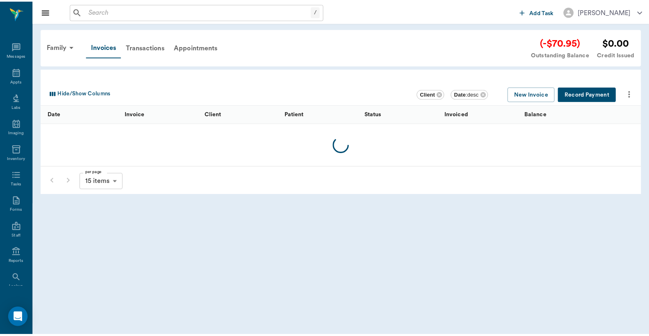
scroll to position [38, 0]
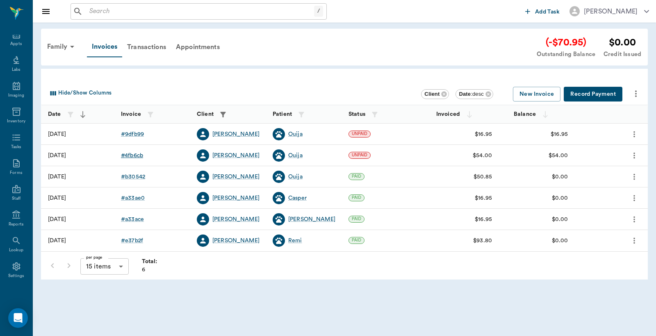
click at [136, 153] on div "# 4fb6cb" at bounding box center [132, 156] width 22 height 8
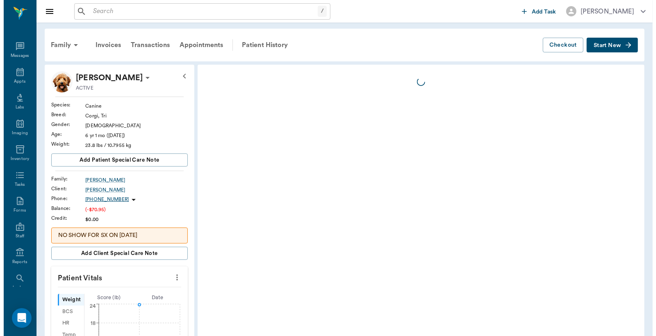
scroll to position [38, 0]
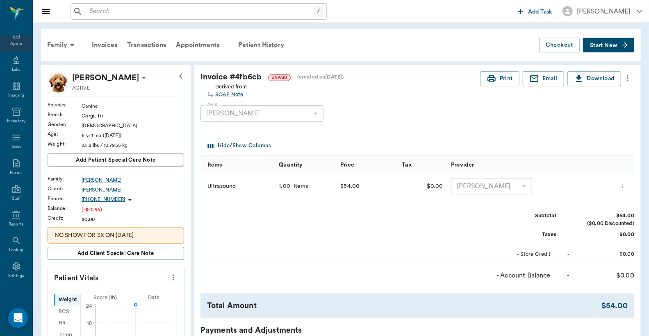
click at [12, 43] on div "Appts" at bounding box center [15, 44] width 11 height 6
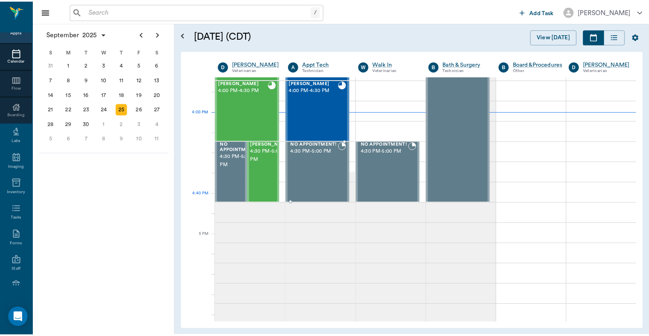
scroll to position [923, 0]
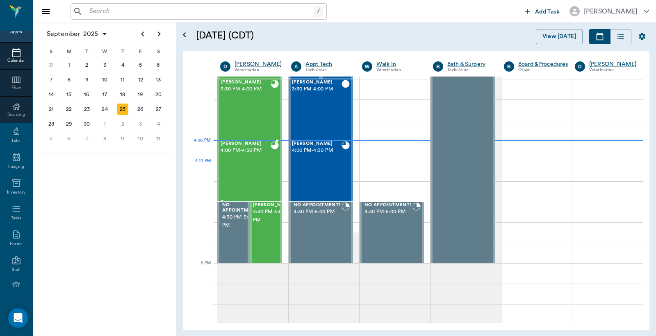
click at [248, 169] on div "Ouija Pate 4:00 PM - 4:30 PM" at bounding box center [245, 171] width 50 height 60
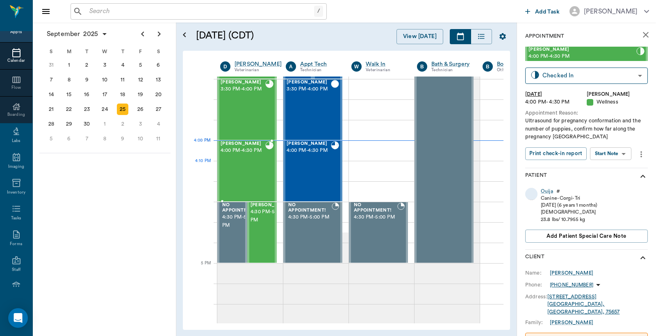
type input "READY_TO_CHECKOUT"
click at [549, 193] on div "Ouija" at bounding box center [547, 192] width 12 height 7
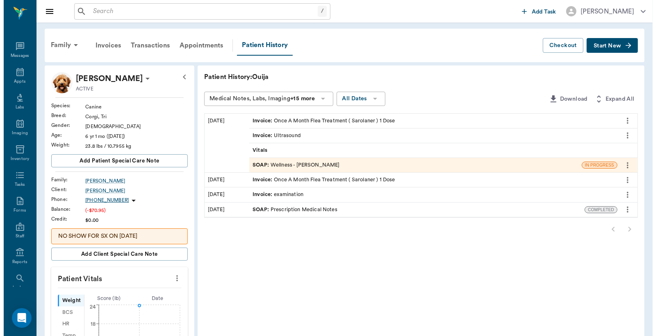
scroll to position [38, 0]
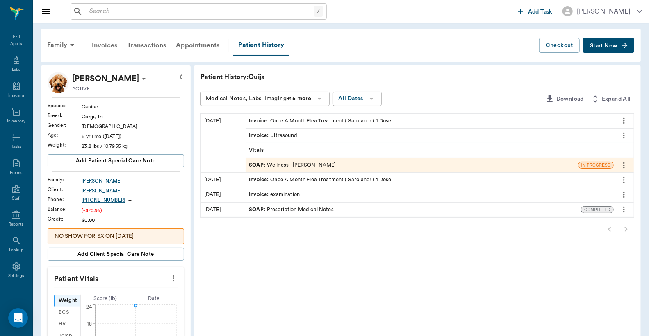
click at [101, 45] on div "Invoices" at bounding box center [104, 46] width 35 height 20
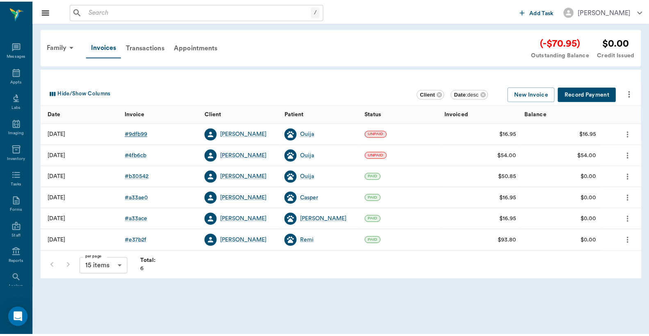
scroll to position [38, 0]
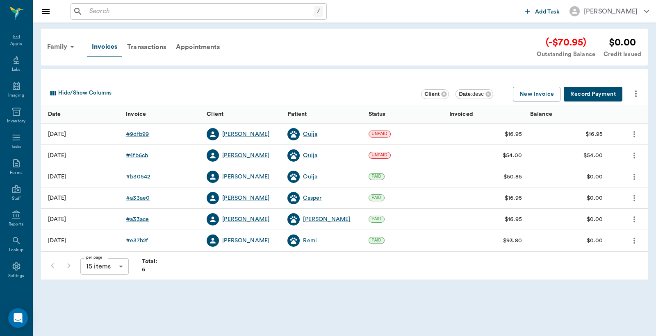
click at [594, 93] on button "Record Payment" at bounding box center [592, 94] width 59 height 15
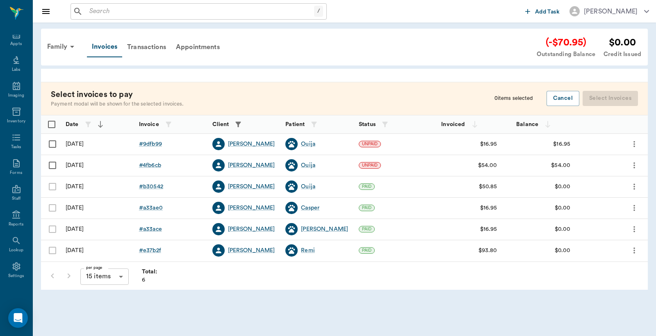
click at [54, 145] on input "Select row" at bounding box center [52, 144] width 17 height 17
checkbox input "false"
checkbox input "true"
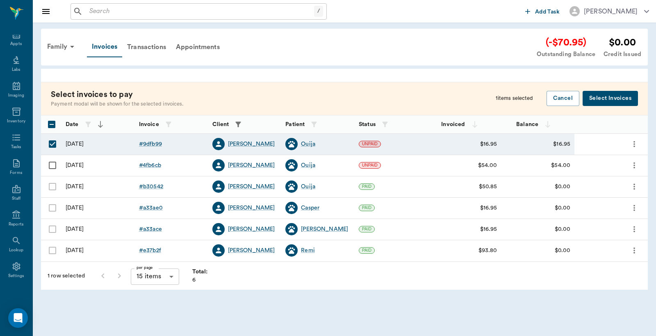
click at [51, 164] on input "Select row" at bounding box center [52, 165] width 17 height 17
checkbox input "true"
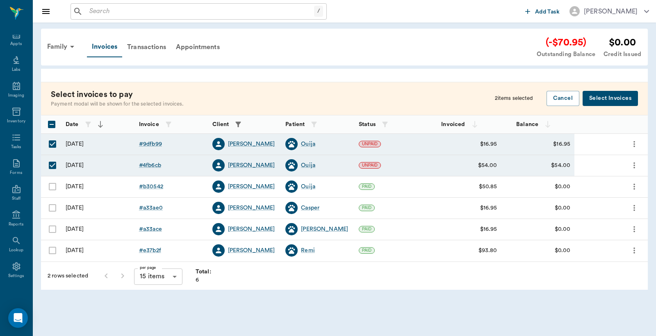
click at [605, 97] on button "Select Invoices" at bounding box center [609, 98] width 55 height 15
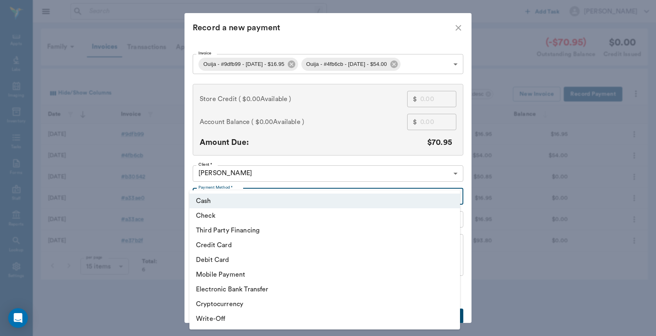
click at [449, 196] on body "/ ​ Add Task Dr. Bert Ellsworth Nectar Messages Appts Labs Imaging Inventory Ta…" at bounding box center [328, 168] width 656 height 336
click at [214, 263] on li "Debit Card" at bounding box center [324, 260] width 270 height 15
type input "DEBIT_CARD"
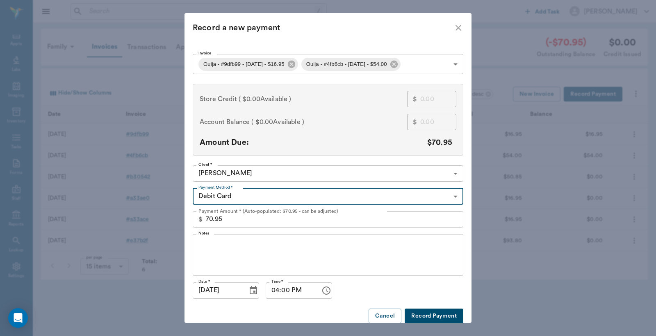
click at [424, 313] on button "Record Payment" at bounding box center [433, 316] width 59 height 15
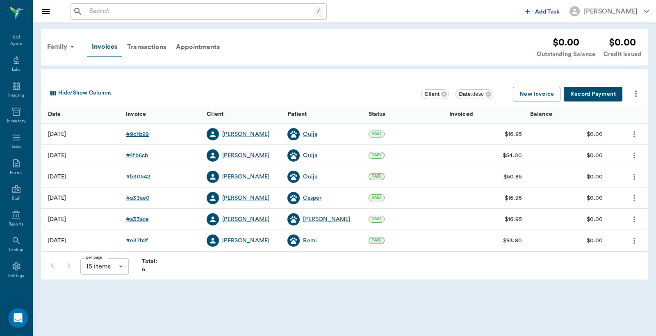
click at [138, 134] on div "# 9dfb99" at bounding box center [137, 134] width 23 height 8
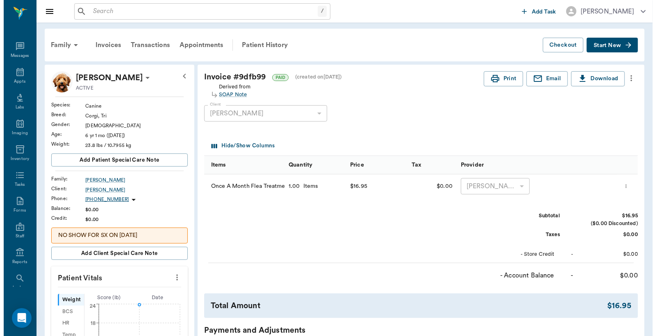
scroll to position [38, 0]
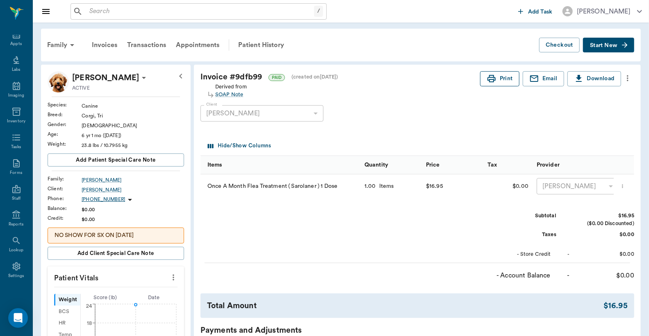
click at [504, 84] on button "Print" at bounding box center [499, 78] width 39 height 15
click at [99, 44] on div "Invoices" at bounding box center [104, 45] width 35 height 20
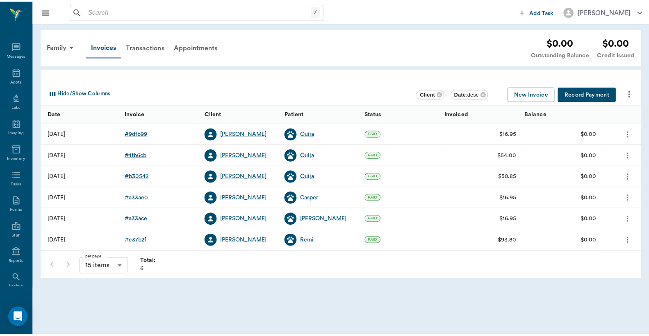
scroll to position [38, 0]
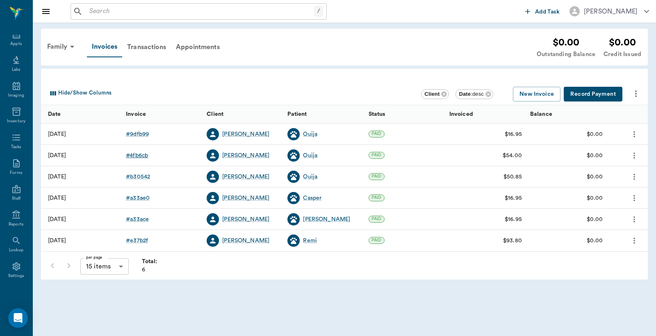
click at [134, 155] on div "# 4fb6cb" at bounding box center [137, 156] width 22 height 8
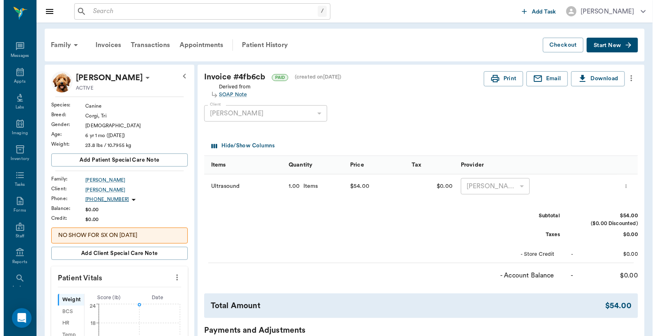
scroll to position [38, 0]
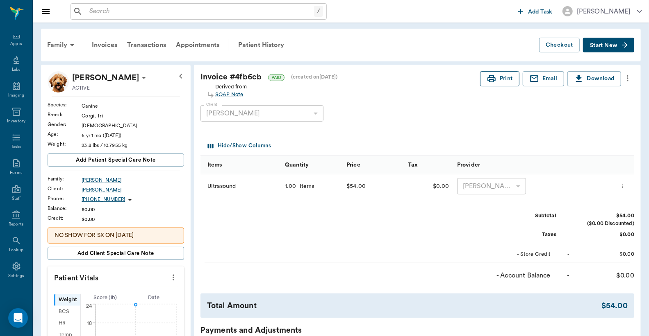
click at [490, 79] on icon "button" at bounding box center [491, 78] width 8 height 7
click at [16, 41] on div "Appts" at bounding box center [15, 44] width 11 height 6
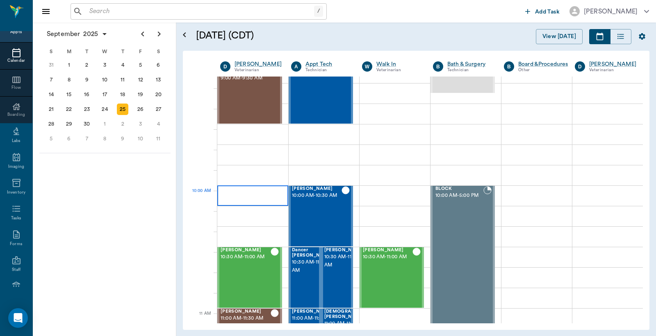
scroll to position [134, 0]
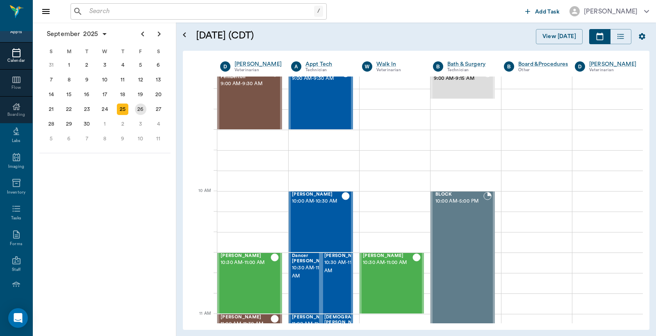
click at [143, 107] on div "26" at bounding box center [140, 109] width 11 height 11
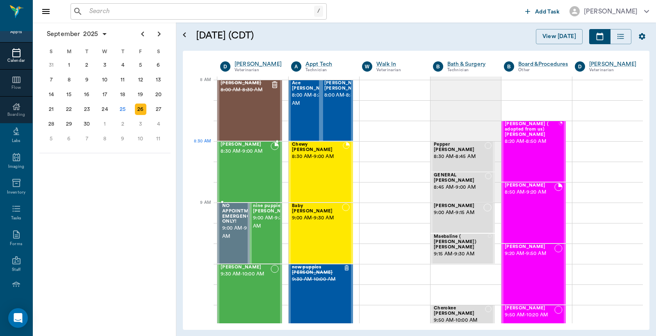
click at [252, 157] on div "Milo Dawson 8:30 AM - 9:00 AM" at bounding box center [245, 172] width 50 height 60
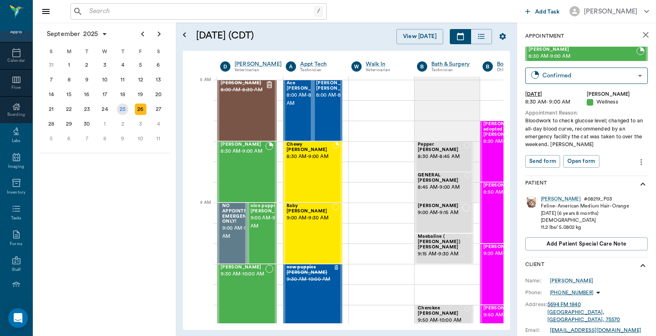
click at [122, 108] on div "25" at bounding box center [122, 109] width 11 height 11
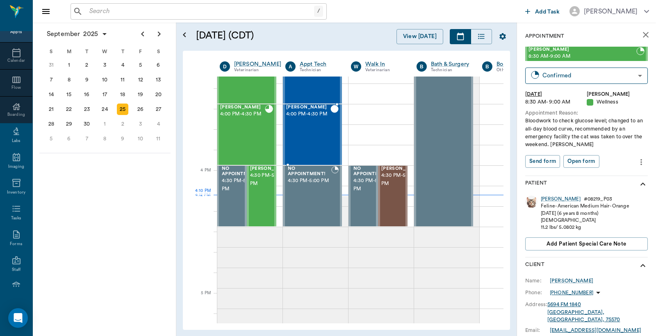
scroll to position [971, 0]
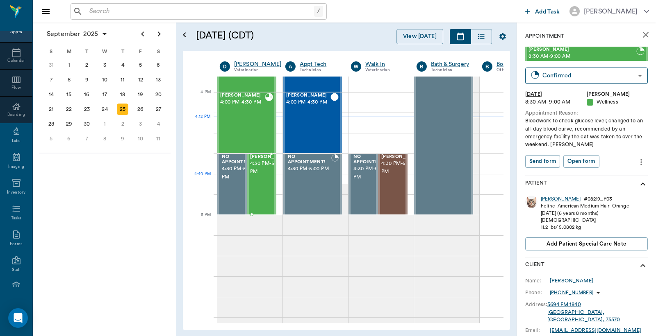
click at [256, 176] on span "4:30 PM - 5:00 PM" at bounding box center [270, 168] width 41 height 16
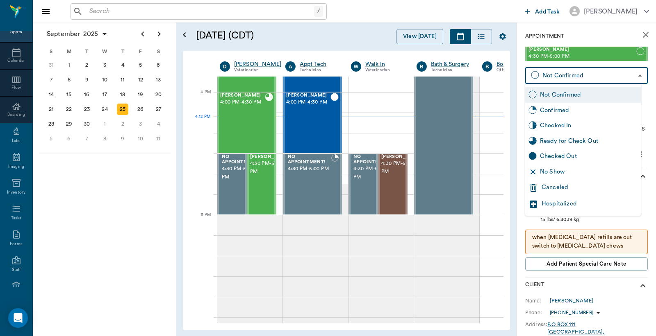
click at [559, 75] on body "/ ​ Add Task Dr. Bert Ellsworth Nectar Messages Appts Calendar Flow Boarding La…" at bounding box center [328, 168] width 656 height 336
click at [547, 124] on div "Checked In" at bounding box center [589, 125] width 98 height 9
type input "CHECKED_IN"
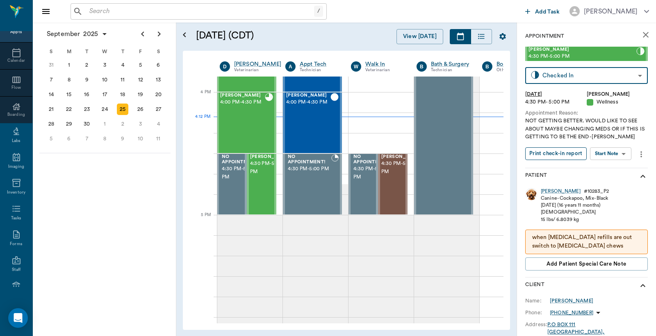
click at [548, 154] on button "Print check-in report" at bounding box center [555, 154] width 61 height 13
click at [239, 119] on div "Ouija Pate 4:00 PM - 4:30 PM" at bounding box center [242, 123] width 45 height 60
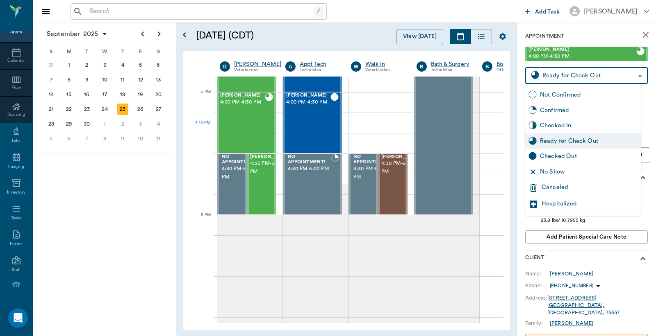
click at [566, 73] on body "/ ​ Add Task Dr. Bert Ellsworth Nectar Messages Appts Calendar Flow Boarding La…" at bounding box center [328, 168] width 656 height 336
click at [550, 159] on div "Checked Out" at bounding box center [589, 156] width 98 height 9
type input "CHECKED_OUT"
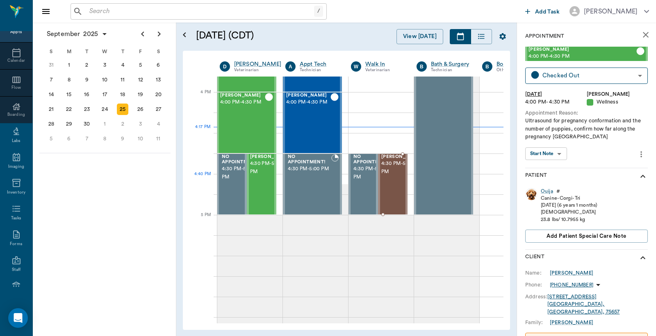
click at [391, 176] on span "4:30 PM - 5:00 PM" at bounding box center [401, 168] width 41 height 16
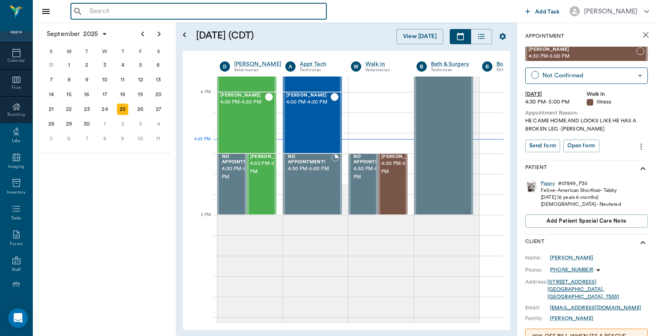
click at [89, 11] on input "text" at bounding box center [204, 11] width 237 height 11
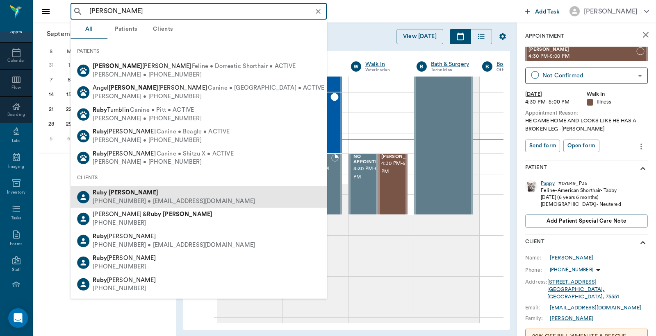
click at [137, 196] on div "Ruby Johnson" at bounding box center [174, 193] width 162 height 9
type input "Ruby Johnson"
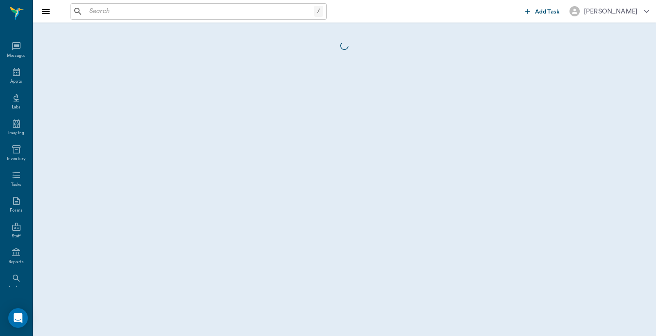
scroll to position [38, 0]
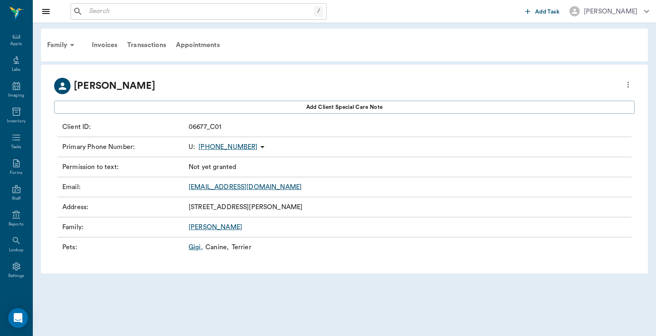
click at [195, 250] on link "Gigi ," at bounding box center [196, 248] width 14 height 10
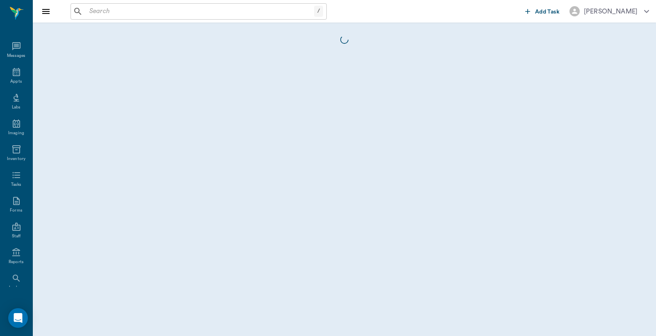
scroll to position [38, 0]
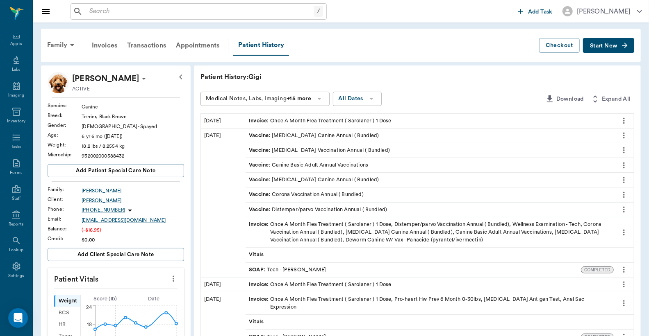
click at [613, 46] on span "Start New" at bounding box center [603, 46] width 27 height 0
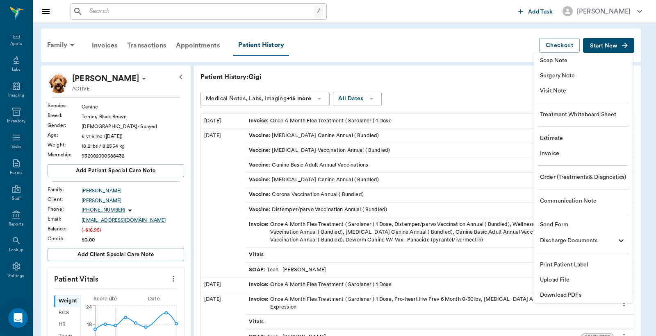
click at [557, 91] on span "Visit Note" at bounding box center [583, 91] width 86 height 9
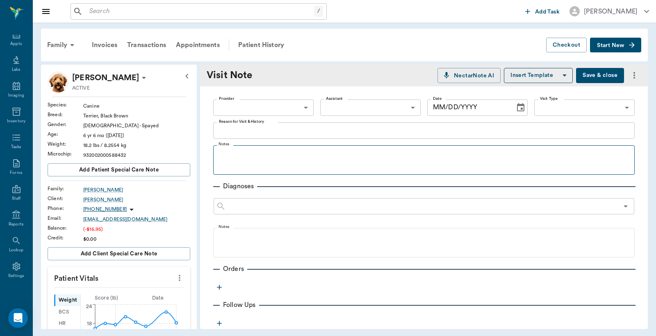
type input "[DATE]"
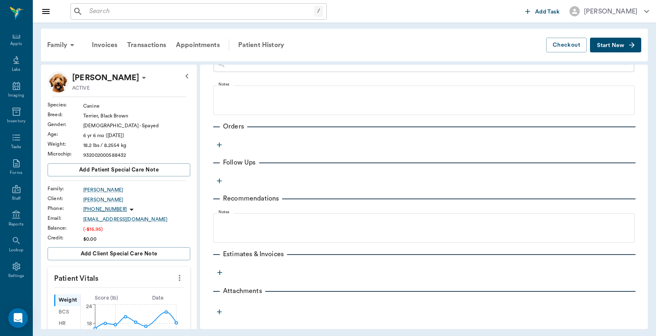
scroll to position [145, 0]
click at [220, 141] on icon "button" at bounding box center [219, 143] width 8 height 8
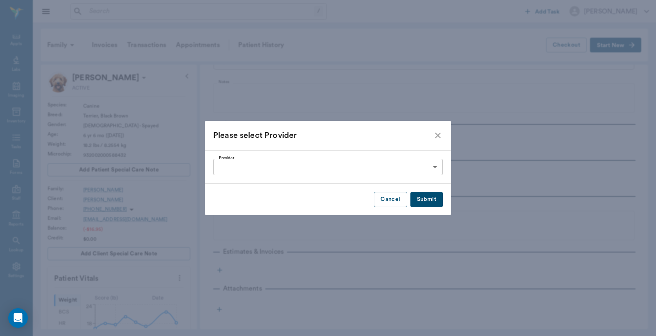
click at [434, 166] on body "/ ​ Add Task Dr. Bert Ellsworth Nectar Messages Appts Labs Imaging Inventory Ta…" at bounding box center [328, 168] width 656 height 336
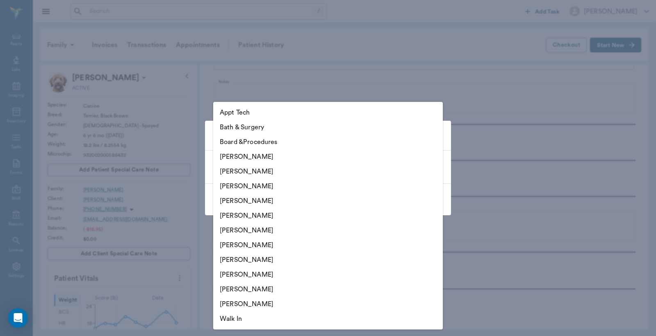
drag, startPoint x: 238, startPoint y: 173, endPoint x: 343, endPoint y: 188, distance: 106.8
click at [238, 173] on li "Christy Dudley" at bounding box center [327, 171] width 229 height 15
type input "63ec2e2852e12b0ba117910e"
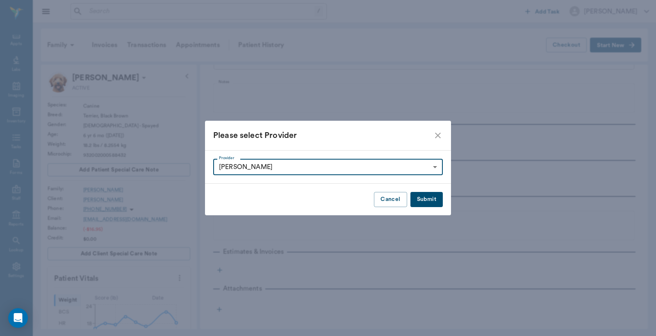
click at [424, 203] on button "Submit" at bounding box center [426, 199] width 32 height 15
type input "63ec2e2852e12b0ba117910e"
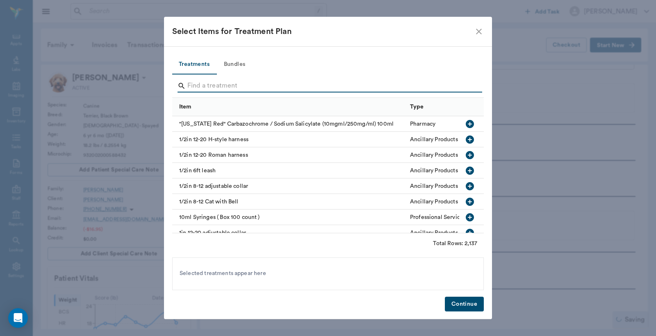
click at [192, 87] on input "Search" at bounding box center [328, 85] width 282 height 13
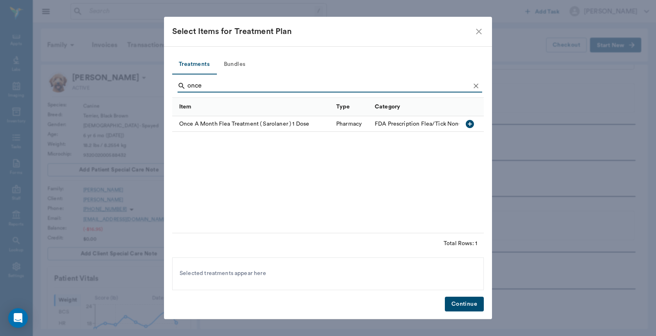
type input "once"
click at [470, 125] on icon "button" at bounding box center [470, 124] width 8 height 8
click at [461, 306] on button "Continue" at bounding box center [464, 304] width 39 height 15
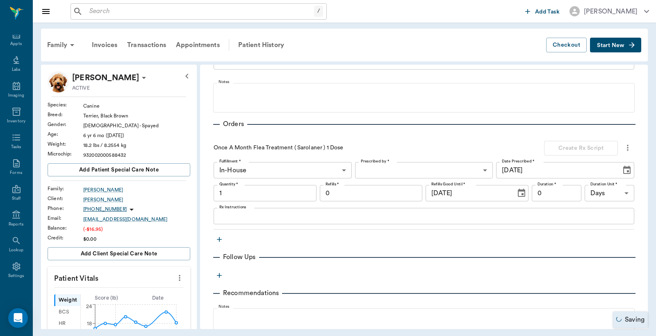
type input "1.00"
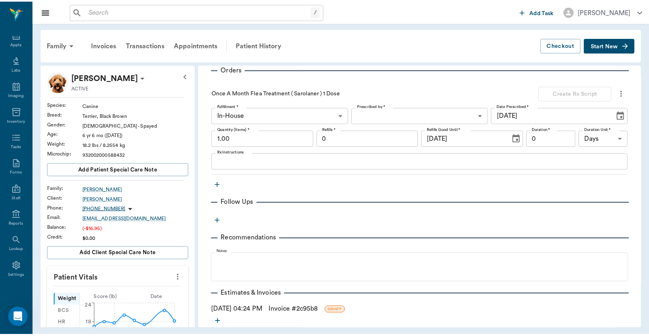
scroll to position [206, 0]
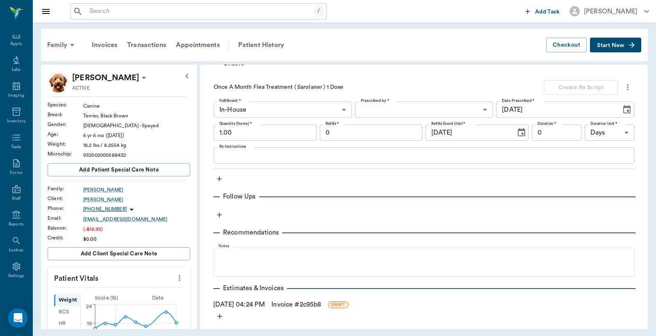
click at [306, 304] on link "Invoice # 2c95b8" at bounding box center [296, 305] width 50 height 10
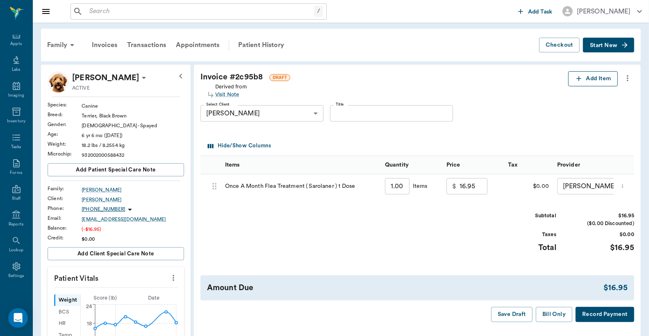
click at [587, 80] on button "Add Item" at bounding box center [593, 78] width 50 height 15
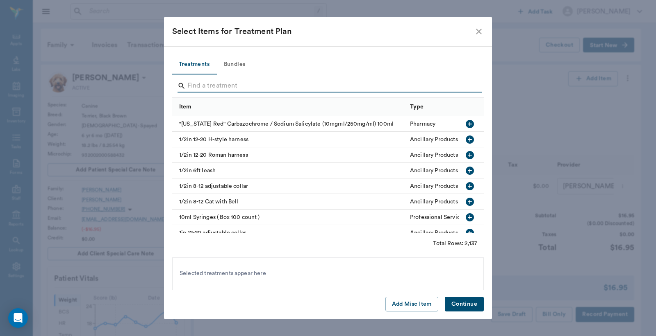
click at [189, 86] on input "Search" at bounding box center [328, 85] width 282 height 13
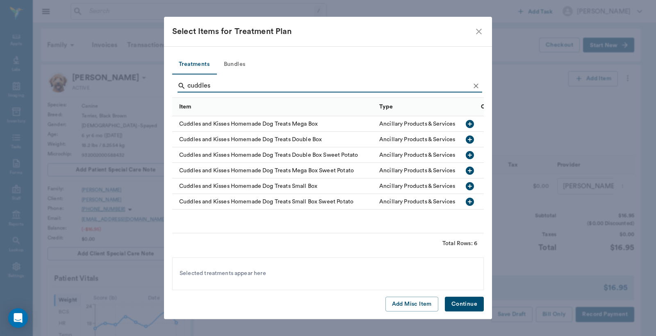
type input "cuddles"
click at [469, 187] on icon "button" at bounding box center [470, 187] width 10 height 10
click at [453, 303] on button "Continue" at bounding box center [464, 304] width 39 height 15
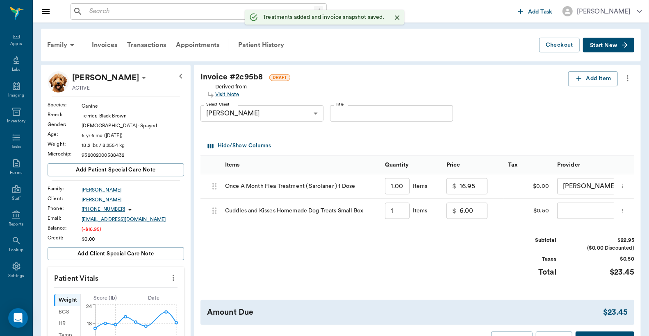
type input "1.00"
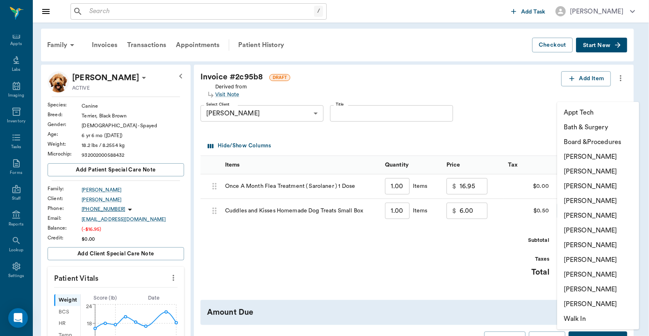
click at [568, 208] on body "/ ​ Add Task Dr. Bert Ellsworth Nectar Messages Appts Labs Imaging Inventory Ta…" at bounding box center [324, 310] width 649 height 621
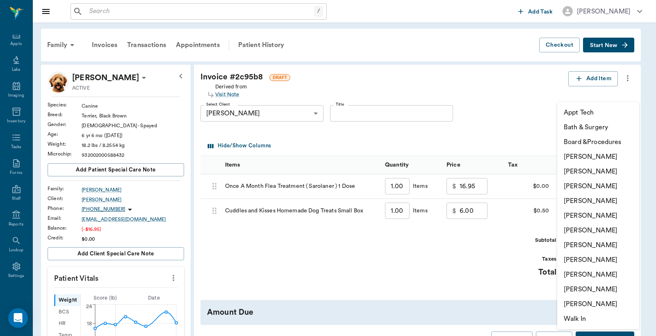
click at [575, 170] on li "Christy Dudley" at bounding box center [598, 171] width 82 height 15
type input "none-63ec2e2852e12b0ba117910e"
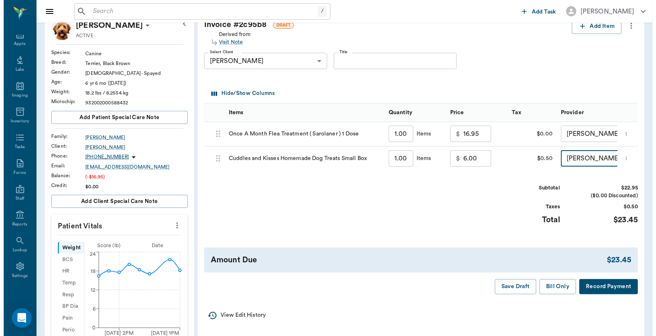
scroll to position [121, 0]
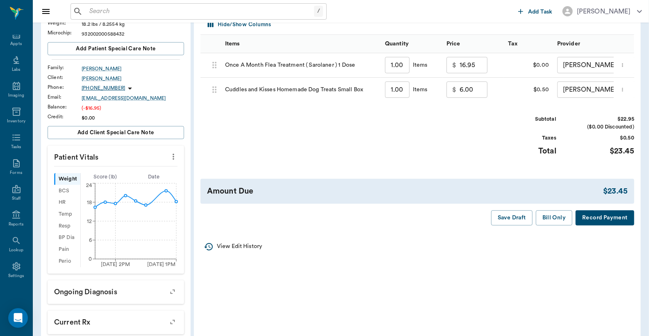
click at [595, 223] on button "Record Payment" at bounding box center [604, 218] width 59 height 15
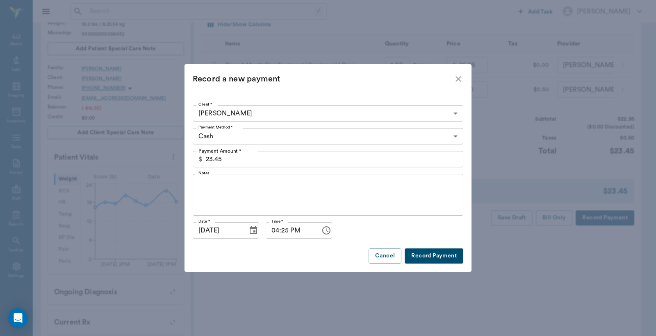
click at [457, 141] on body "/ ​ Add Task Dr. Bert Ellsworth Nectar Messages Appts Labs Imaging Inventory Ta…" at bounding box center [328, 189] width 656 height 621
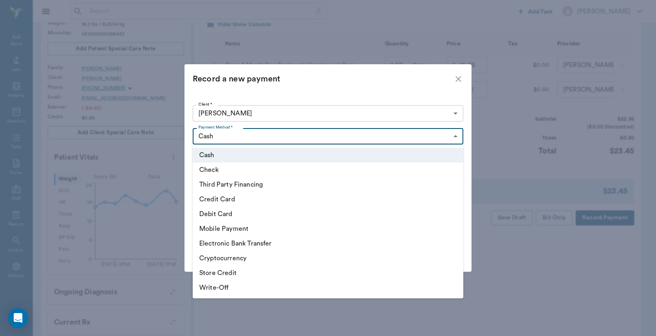
click at [246, 214] on li "Debit Card" at bounding box center [328, 214] width 270 height 15
type input "DEBIT_CARD"
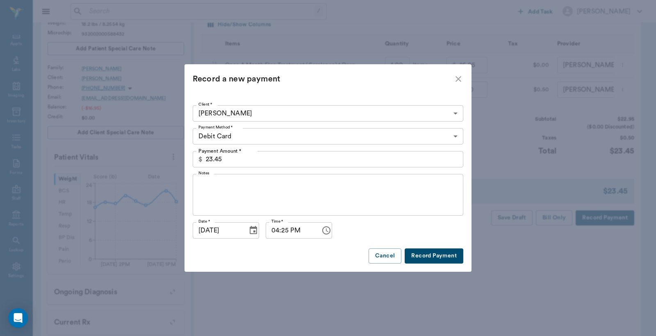
click at [452, 257] on button "Record Payment" at bounding box center [433, 256] width 59 height 15
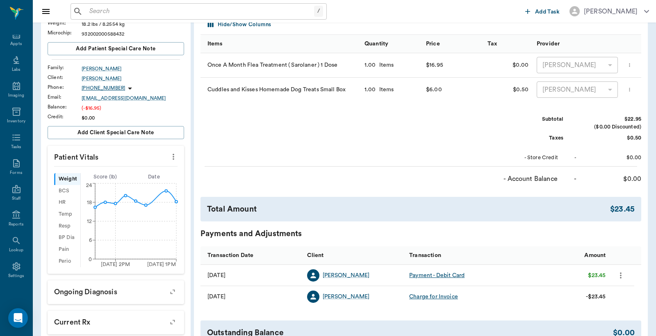
scroll to position [0, 0]
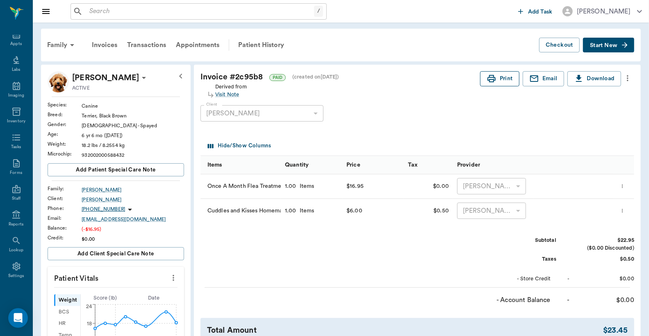
click at [506, 81] on button "Print" at bounding box center [499, 78] width 39 height 15
click at [15, 41] on div "Appts" at bounding box center [15, 44] width 11 height 6
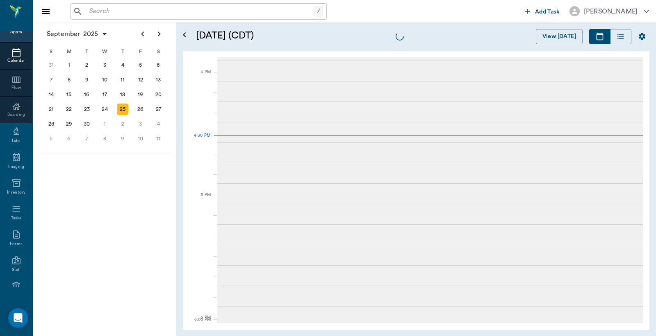
scroll to position [983, 0]
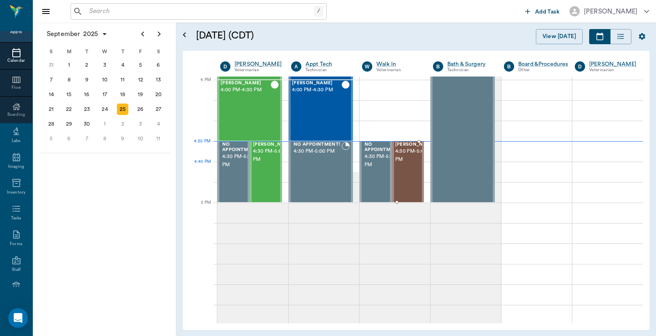
click at [397, 164] on span "4:30 PM - 5:00 PM" at bounding box center [415, 156] width 41 height 16
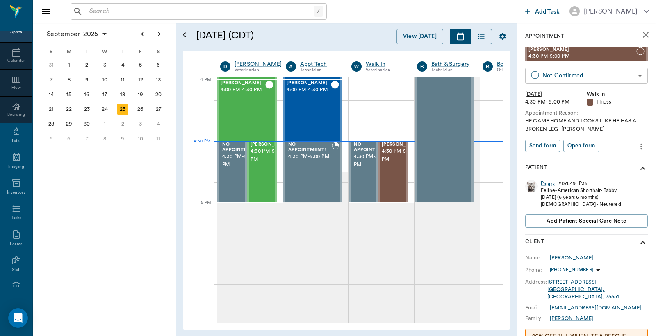
click at [563, 70] on body "/ ​ Add Task Dr. Bert Ellsworth Nectar Messages Appts Calendar Flow Boarding La…" at bounding box center [328, 168] width 656 height 336
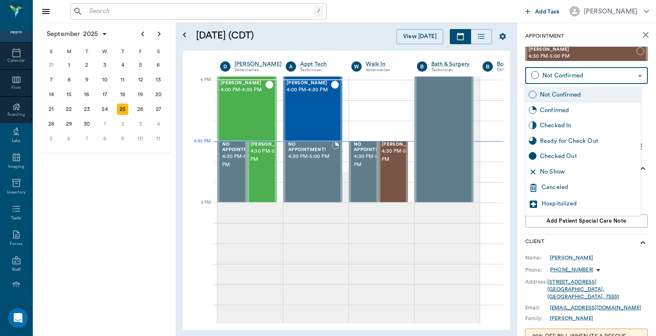
click at [550, 126] on div "Checked In" at bounding box center [589, 125] width 98 height 9
type input "CHECKED_IN"
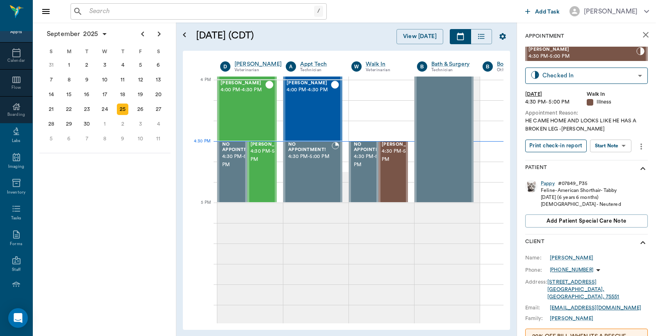
click at [550, 149] on button "Print check-in report" at bounding box center [555, 146] width 61 height 13
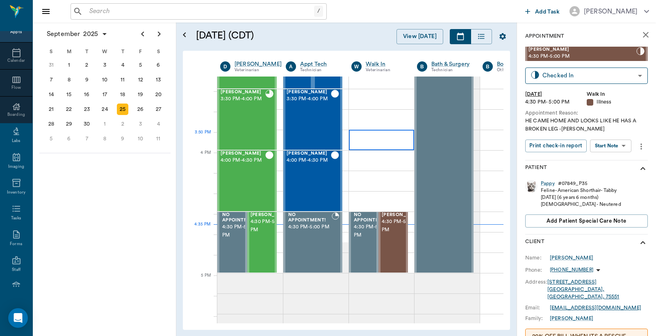
scroll to position [911, 0]
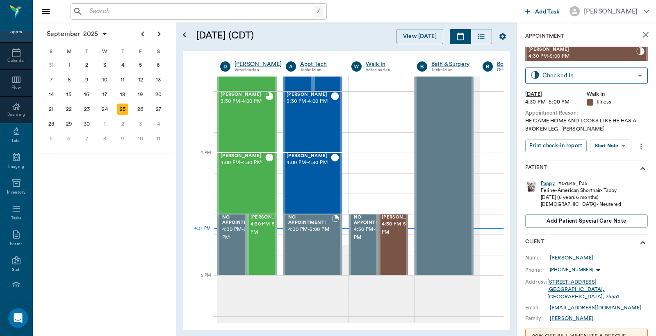
click at [88, 14] on input "text" at bounding box center [200, 11] width 228 height 11
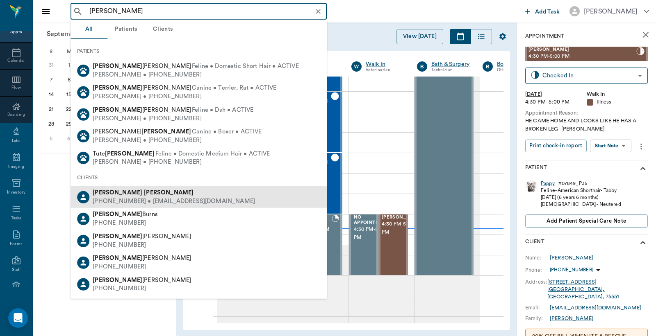
click at [133, 202] on div "(903) 490-5884 • reb17shir@gmail.com" at bounding box center [174, 202] width 162 height 9
type input "Becky Shirley"
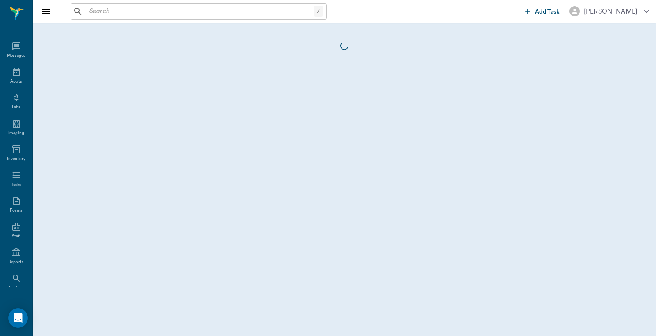
scroll to position [38, 0]
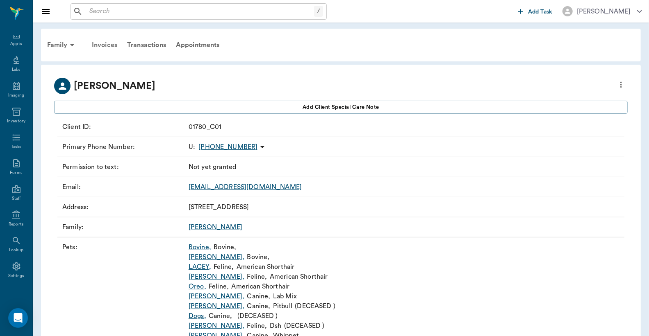
click at [109, 43] on div "Invoices" at bounding box center [104, 45] width 35 height 20
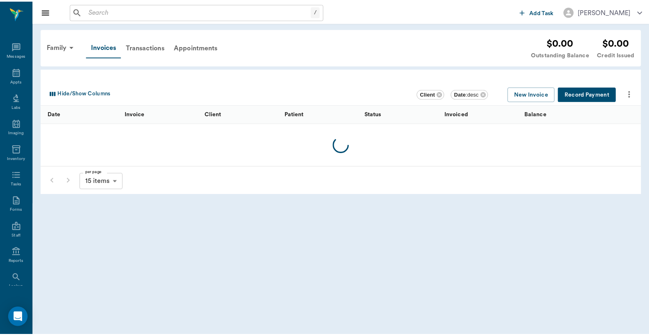
scroll to position [38, 0]
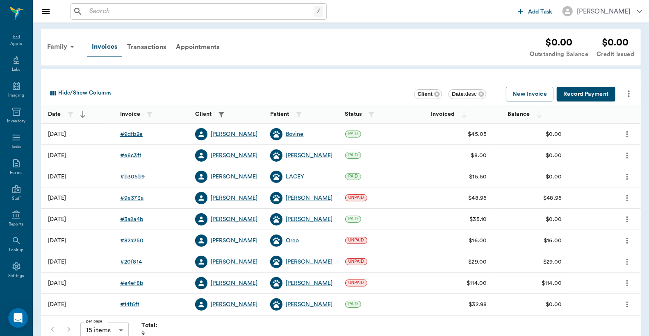
click at [134, 134] on div "# 9dfb2e" at bounding box center [131, 134] width 23 height 8
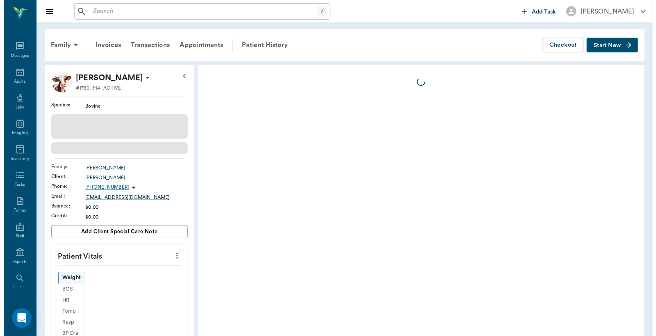
scroll to position [38, 0]
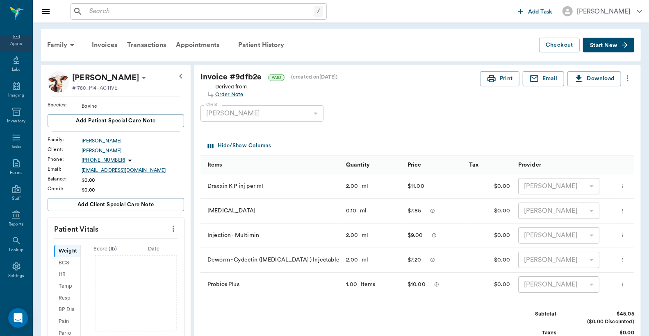
click at [15, 44] on div "Appts" at bounding box center [15, 44] width 11 height 6
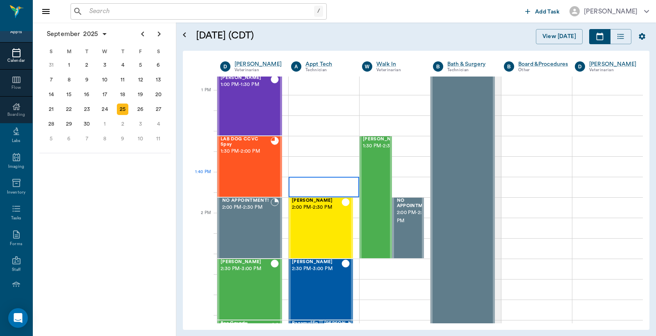
scroll to position [438, 0]
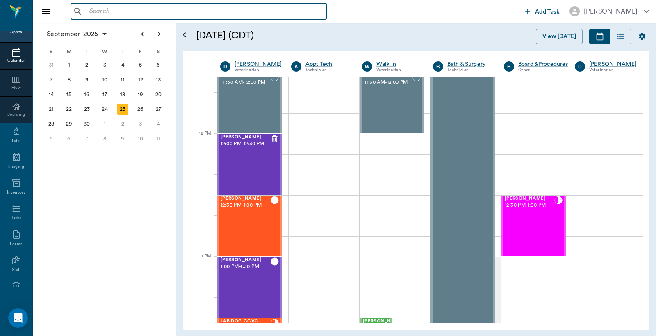
click at [89, 11] on input "text" at bounding box center [204, 11] width 237 height 11
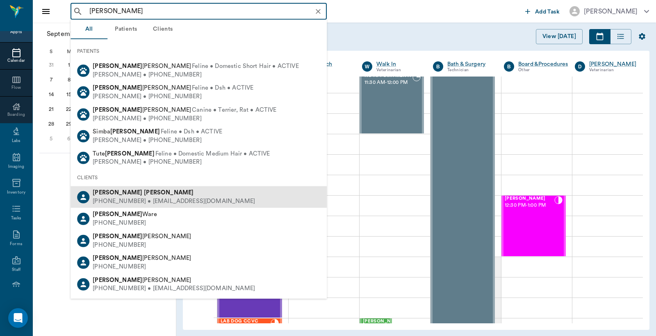
click at [113, 200] on div "(903) 490-5884 • reb17shir@gmail.com" at bounding box center [174, 202] width 162 height 9
type input "Becky shirley"
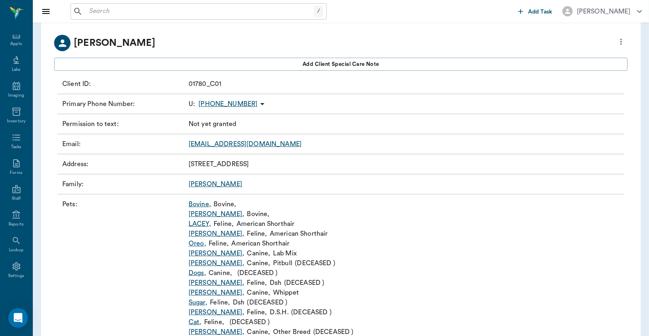
scroll to position [14, 0]
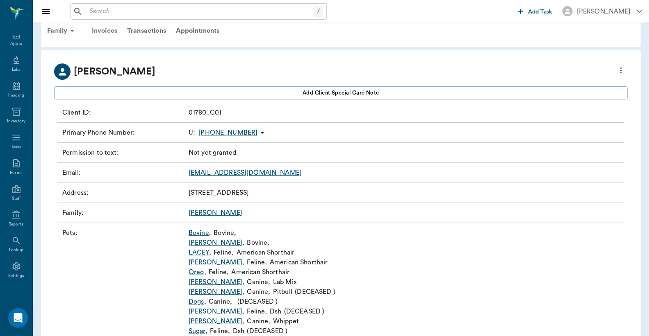
click at [103, 30] on div "Invoices" at bounding box center [104, 31] width 35 height 20
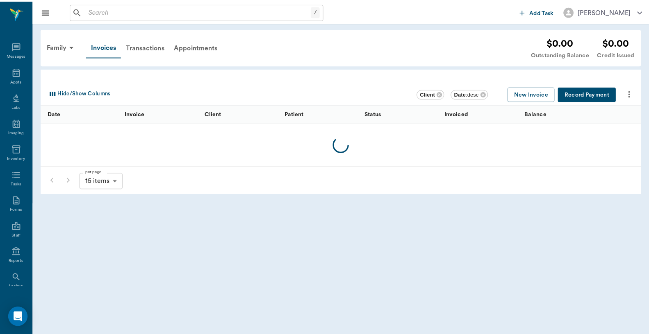
scroll to position [38, 0]
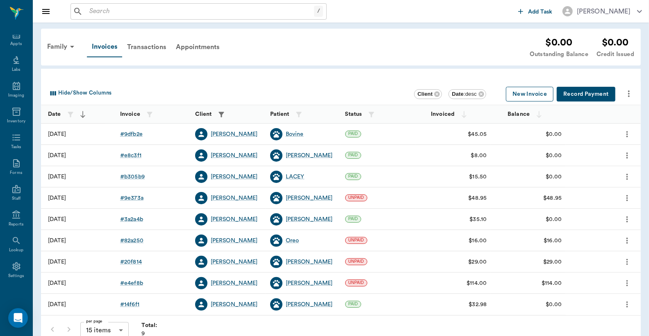
click at [515, 95] on button "New Invoice" at bounding box center [530, 94] width 48 height 15
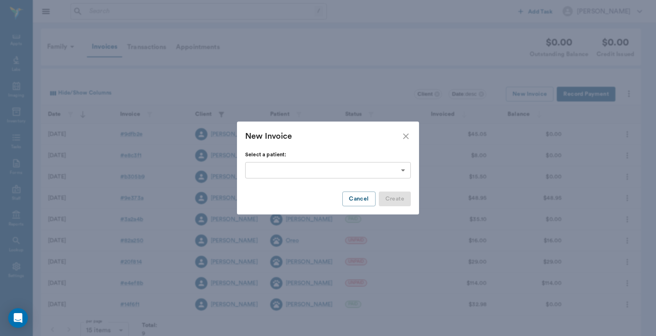
click at [404, 170] on body "/ ​ Add Task Dr. Bert Ellsworth Nectar Messages Appts Labs Imaging Inventory Ta…" at bounding box center [328, 176] width 656 height 353
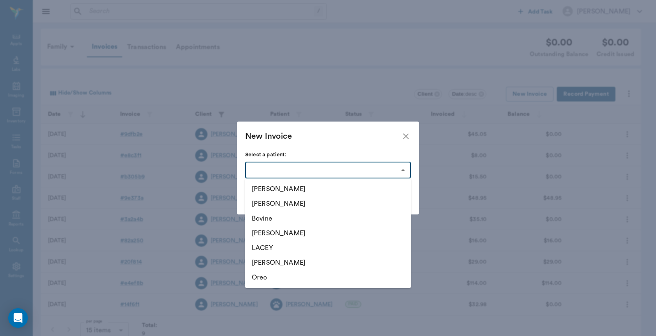
click at [276, 219] on li "Bovine" at bounding box center [328, 218] width 166 height 15
type input "68d5a2753f0455df2c2c9575"
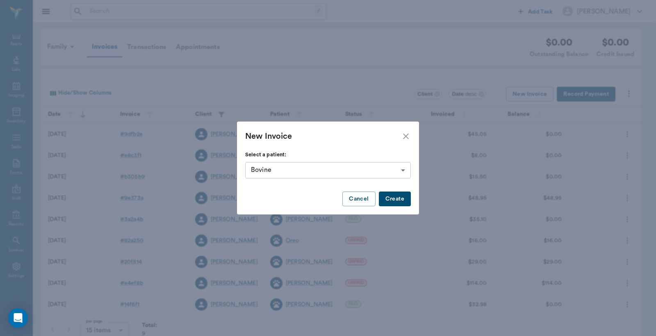
click at [400, 202] on button "Create" at bounding box center [395, 199] width 32 height 15
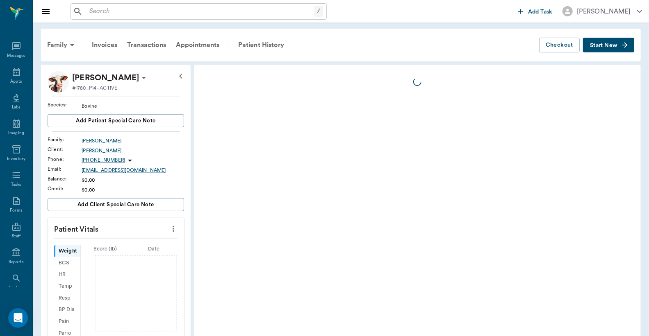
scroll to position [38, 0]
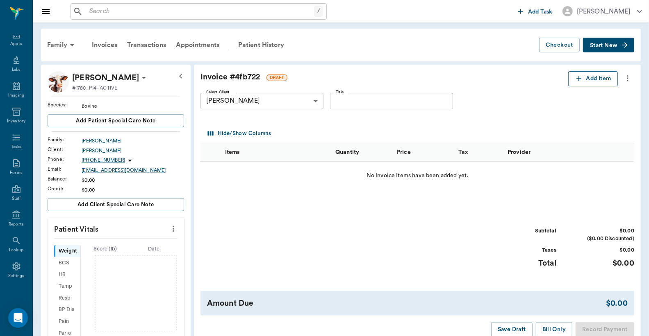
click at [590, 81] on button "Add Item" at bounding box center [593, 78] width 50 height 15
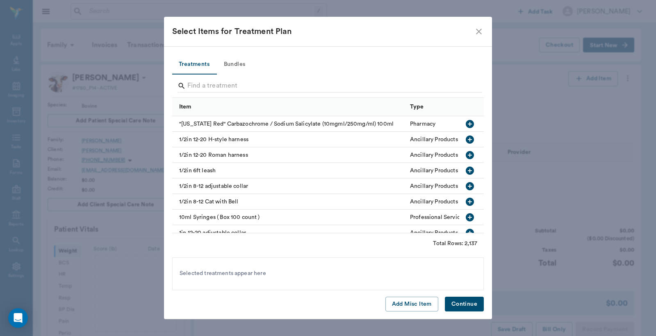
click at [480, 33] on icon "close" at bounding box center [479, 32] width 6 height 6
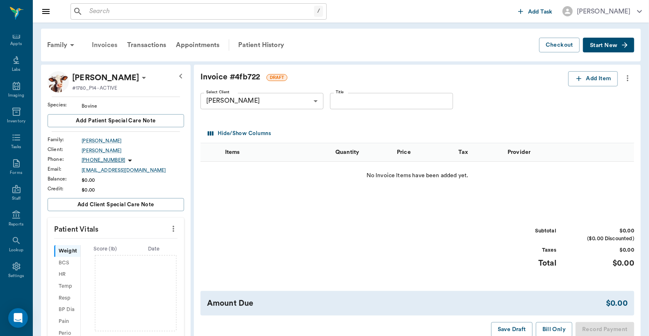
click at [105, 44] on div "Invoices" at bounding box center [104, 45] width 35 height 20
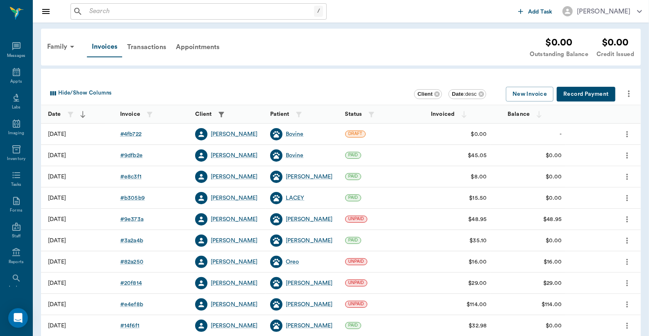
scroll to position [38, 0]
click at [627, 133] on icon "more" at bounding box center [626, 134] width 9 height 10
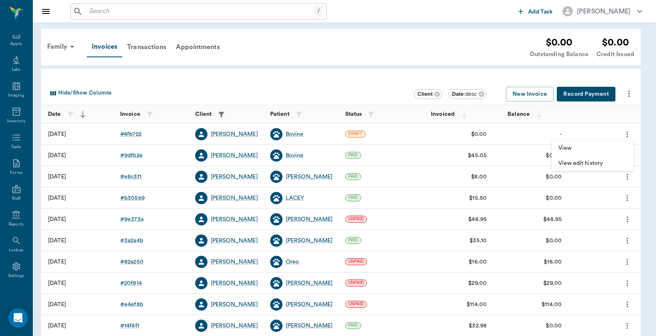
click at [615, 115] on div at bounding box center [328, 168] width 656 height 336
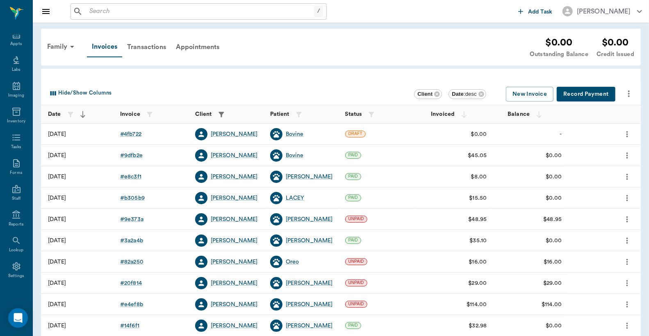
click at [626, 94] on icon "more" at bounding box center [629, 94] width 10 height 10
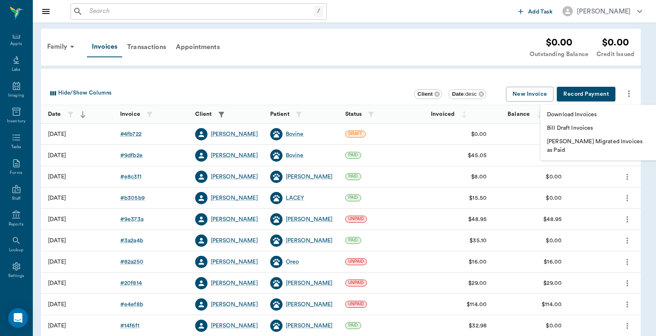
click at [450, 63] on div at bounding box center [328, 168] width 656 height 336
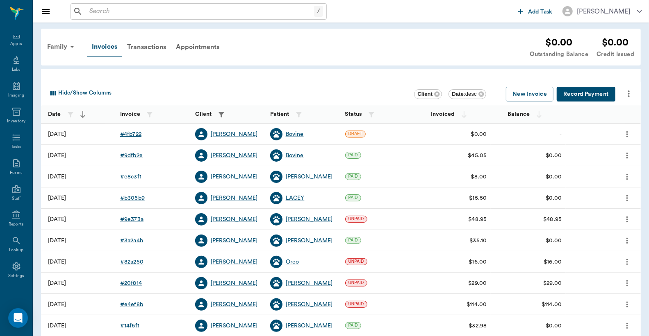
click at [133, 136] on div "# 4fb722" at bounding box center [130, 134] width 21 height 8
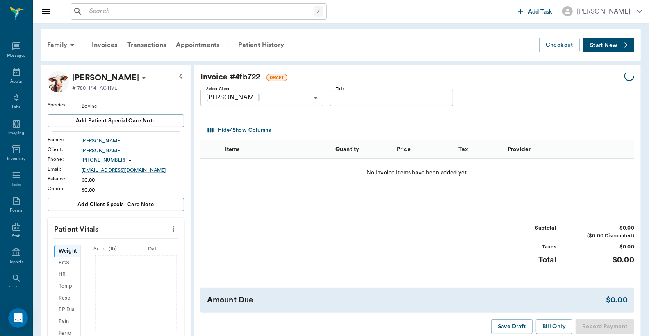
scroll to position [38, 0]
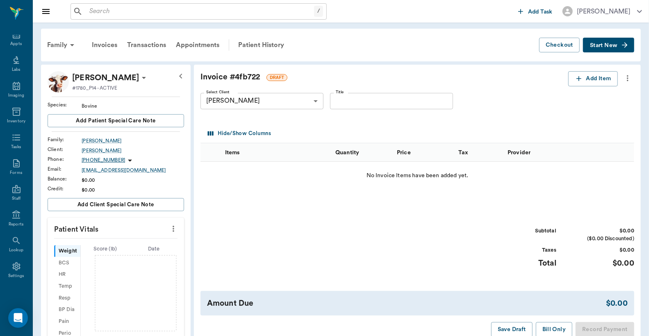
click at [626, 78] on icon "more" at bounding box center [627, 78] width 9 height 10
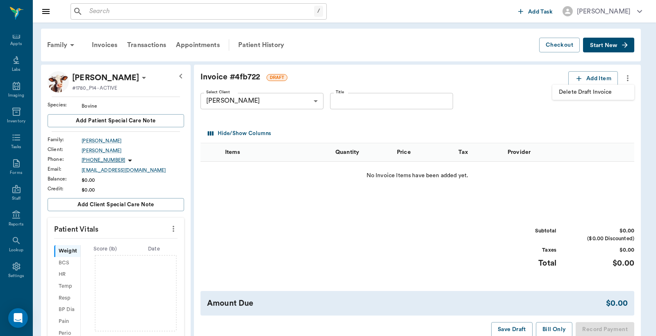
click at [596, 95] on span "Delete Draft Invoice" at bounding box center [593, 92] width 69 height 9
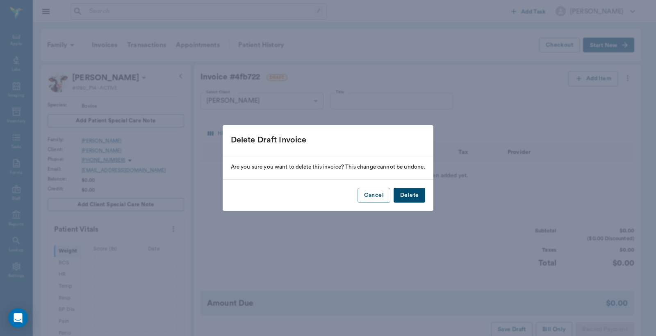
click at [416, 197] on button "Delete" at bounding box center [409, 195] width 32 height 15
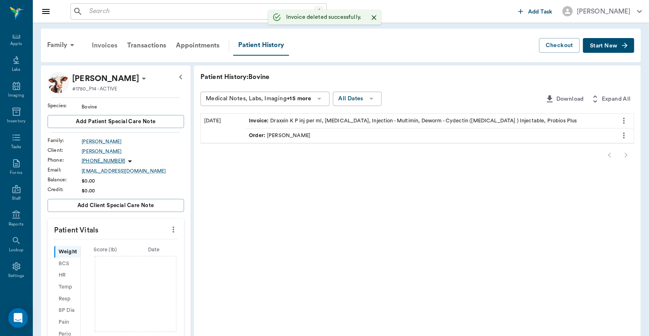
click at [107, 45] on div "Invoices" at bounding box center [104, 46] width 35 height 20
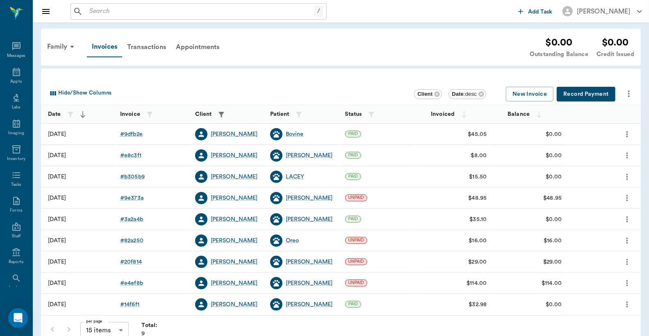
scroll to position [38, 0]
click at [129, 134] on div "# 9dfb2e" at bounding box center [131, 134] width 23 height 8
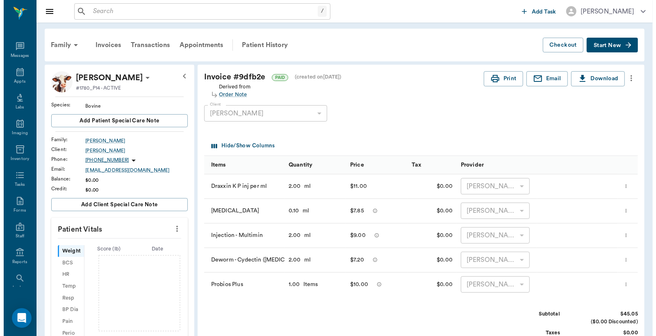
scroll to position [38, 0]
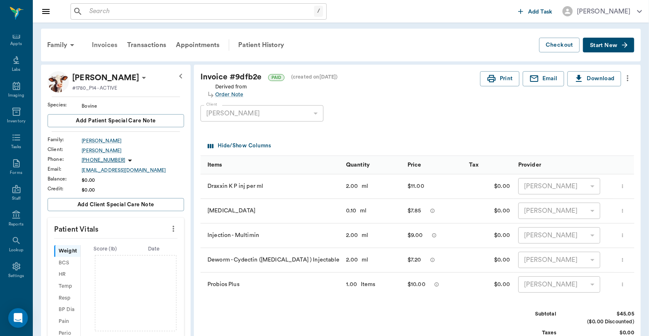
click at [111, 46] on div "Invoices" at bounding box center [104, 45] width 35 height 20
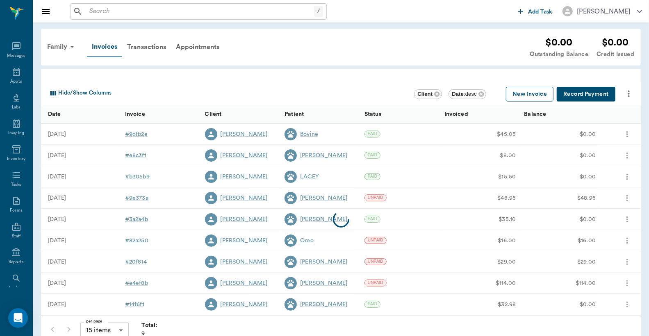
click at [533, 97] on button "New Invoice" at bounding box center [530, 94] width 48 height 15
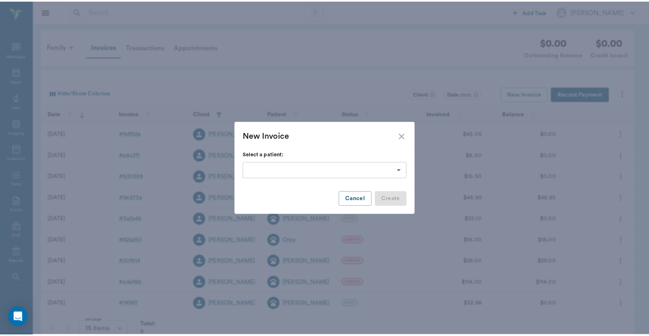
scroll to position [38, 0]
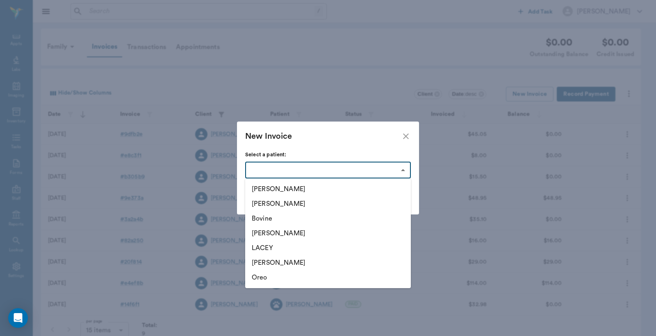
click at [404, 170] on body "/ ​ Add Task Dr. Bert Ellsworth Nectar Messages Appts Labs Imaging Inventory Ta…" at bounding box center [328, 176] width 656 height 353
click at [282, 219] on li "Bovine" at bounding box center [328, 218] width 166 height 15
type input "68d5a2753f0455df2c2c9575"
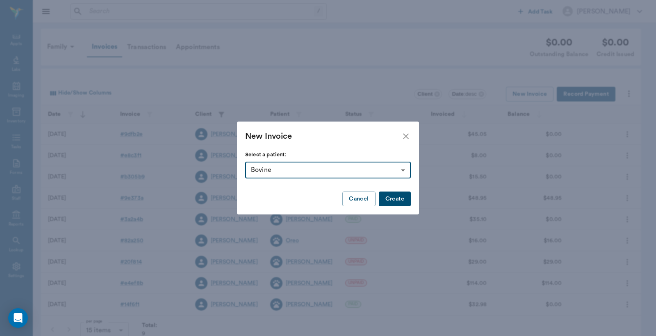
click at [396, 197] on button "Create" at bounding box center [395, 199] width 32 height 15
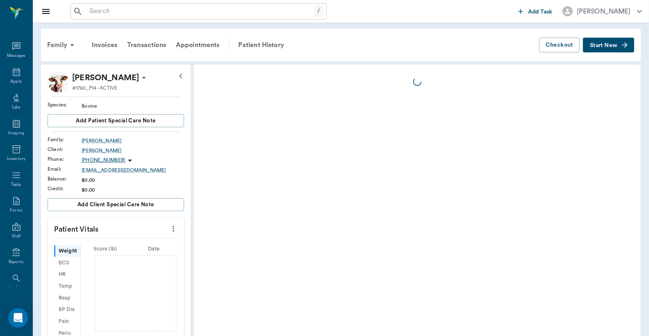
scroll to position [38, 0]
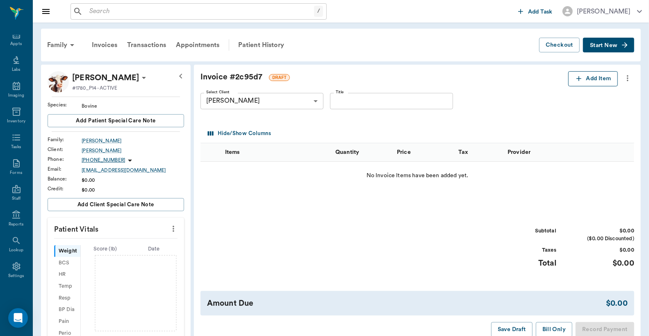
click at [591, 82] on button "Add Item" at bounding box center [593, 78] width 50 height 15
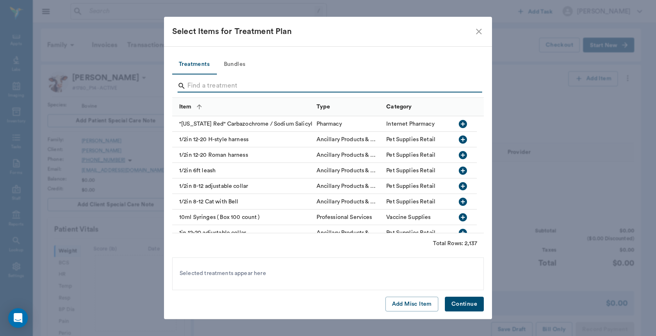
click at [190, 84] on input "Search" at bounding box center [328, 85] width 282 height 13
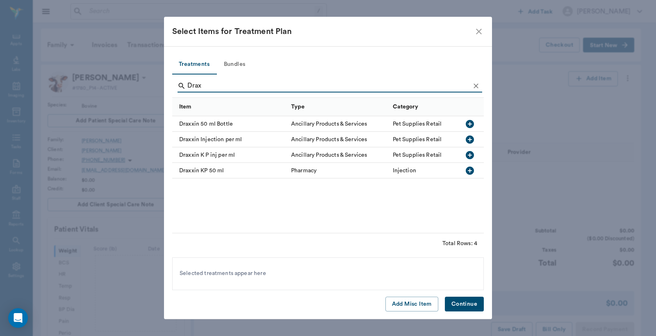
type input "Drax"
click at [470, 155] on icon "button" at bounding box center [470, 155] width 10 height 10
click at [471, 308] on button "Continue" at bounding box center [464, 304] width 39 height 15
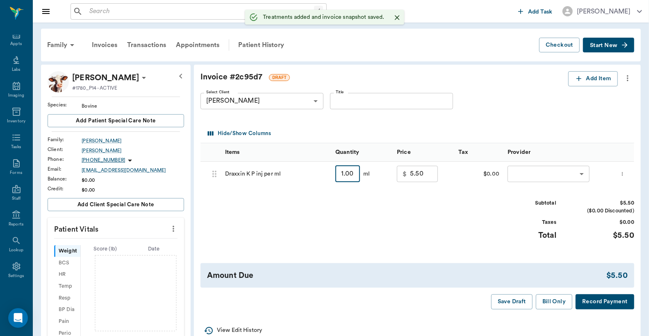
type input "2"
type input "11.00"
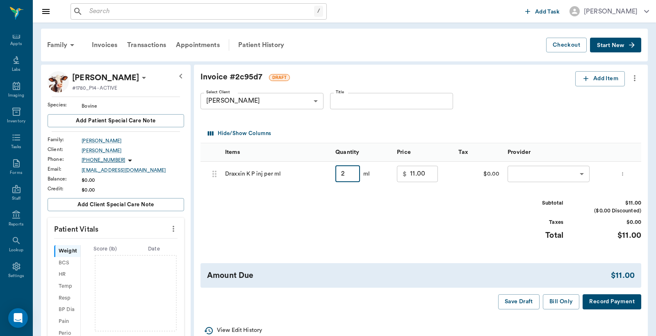
type input "2.00"
click at [538, 170] on body "/ ​ Add Task Dr. Bert Ellsworth Nectar Messages Appts Labs Imaging Inventory Ta…" at bounding box center [328, 256] width 656 height 513
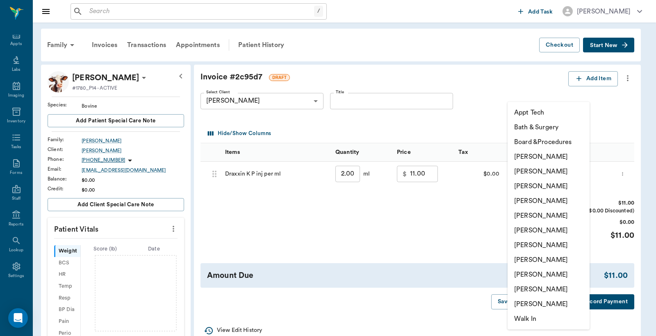
click at [531, 172] on li "Christy Dudley" at bounding box center [548, 171] width 82 height 15
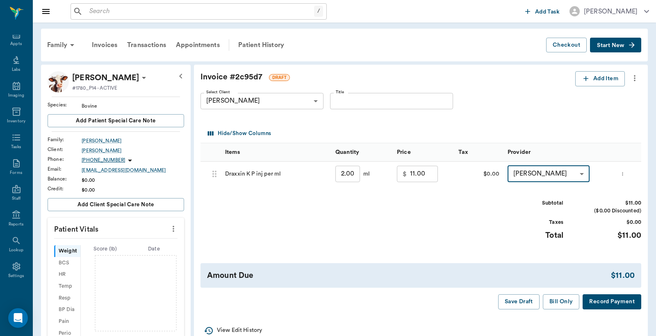
type input "none-63ec2e2852e12b0ba117910e"
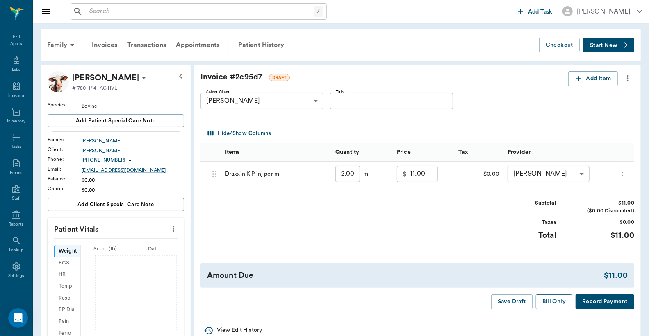
click at [548, 304] on button "Bill Only" at bounding box center [554, 302] width 37 height 15
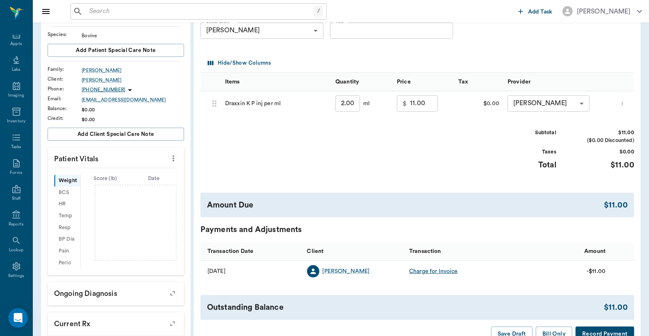
scroll to position [121, 0]
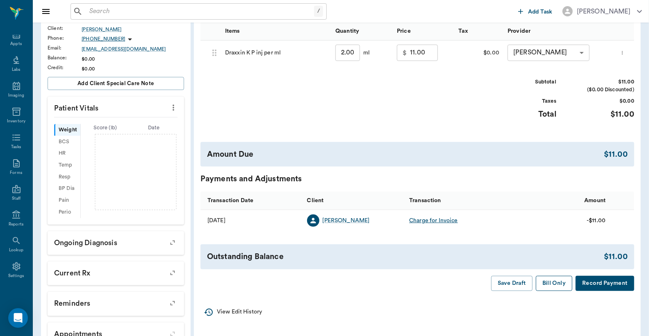
click at [562, 283] on button "Bill Only" at bounding box center [554, 283] width 37 height 15
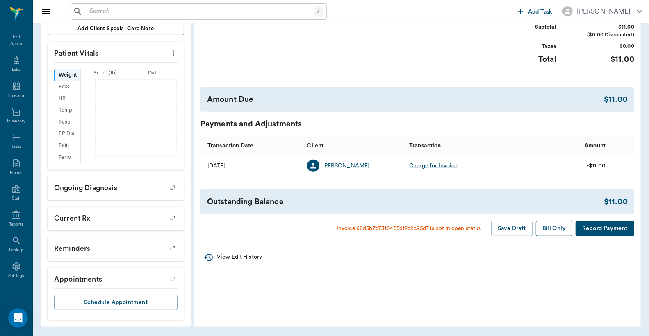
scroll to position [0, 0]
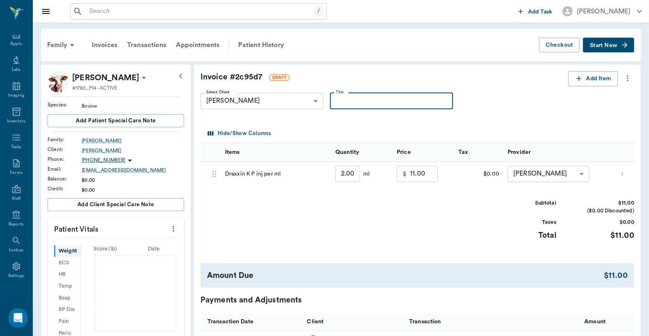
click at [344, 102] on input "Title" at bounding box center [391, 101] width 123 height 16
click at [516, 104] on div "Select Client Becky Shirley 63ec2dff52e12b0ba1177e57 Select Client Title Title" at bounding box center [410, 101] width 420 height 30
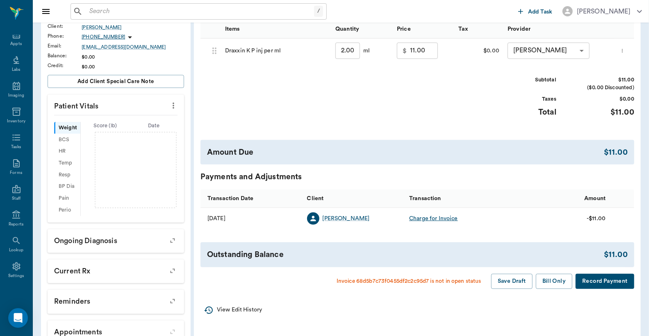
scroll to position [176, 0]
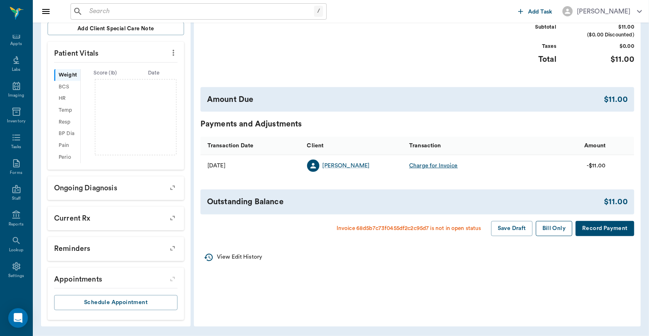
click at [550, 229] on button "Bill Only" at bounding box center [554, 228] width 37 height 15
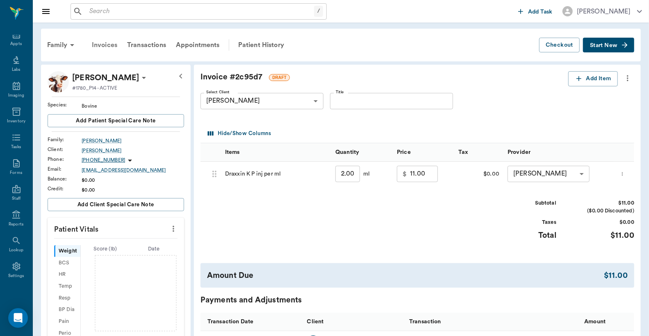
click at [107, 44] on div "Invoices" at bounding box center [104, 45] width 35 height 20
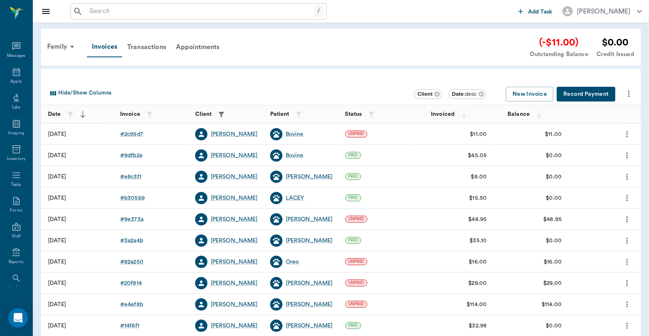
scroll to position [38, 0]
click at [128, 134] on div "# 2c95d7" at bounding box center [131, 134] width 23 height 8
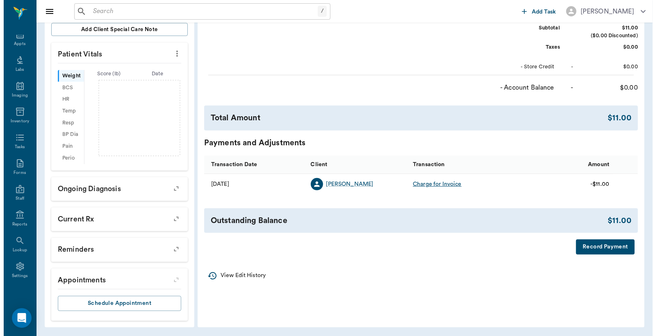
scroll to position [176, 0]
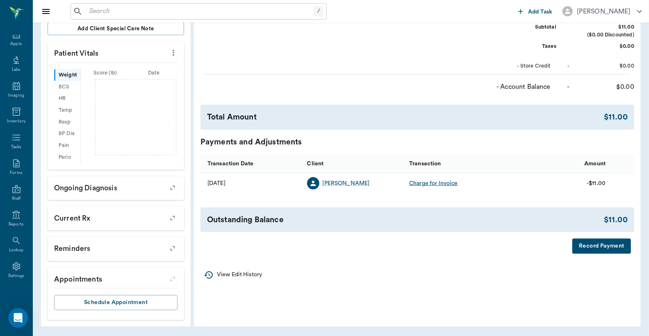
click at [592, 250] on button "Record Payment" at bounding box center [601, 246] width 59 height 15
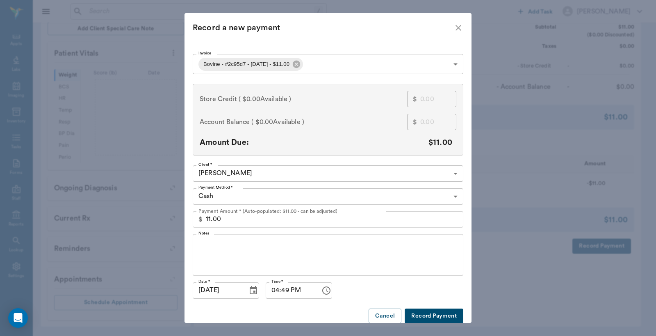
click at [452, 196] on body "/ ​ Add Task Dr. Bert Ellsworth Nectar Messages Appts Labs Imaging Inventory Ta…" at bounding box center [328, 80] width 656 height 513
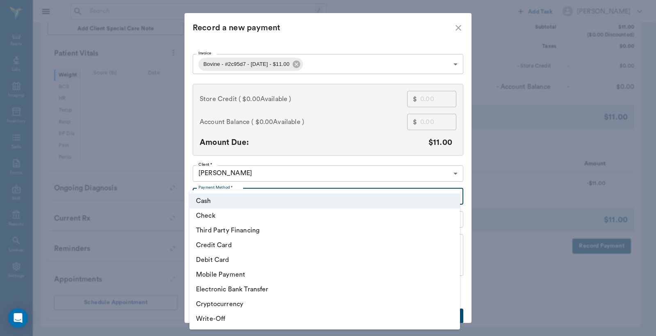
click at [230, 248] on li "Credit Card" at bounding box center [324, 245] width 270 height 15
type input "CREDIT_CARD"
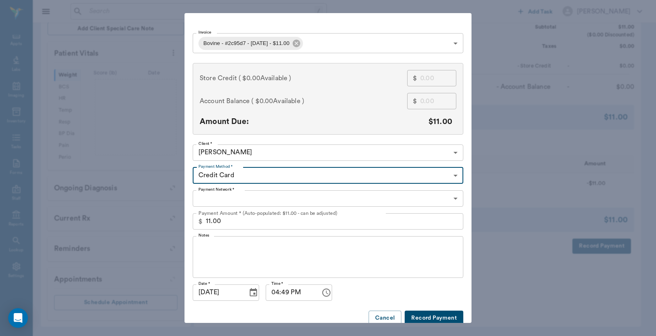
scroll to position [32, 0]
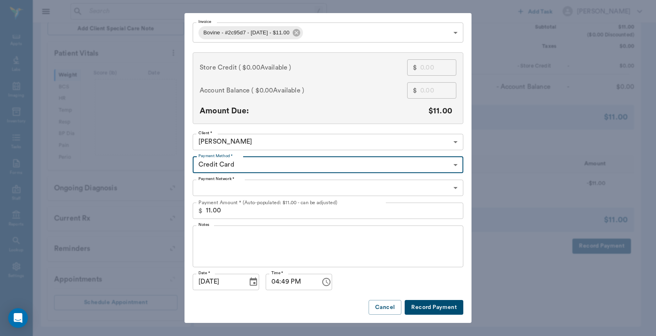
click at [420, 307] on button "Record Payment" at bounding box center [433, 307] width 59 height 15
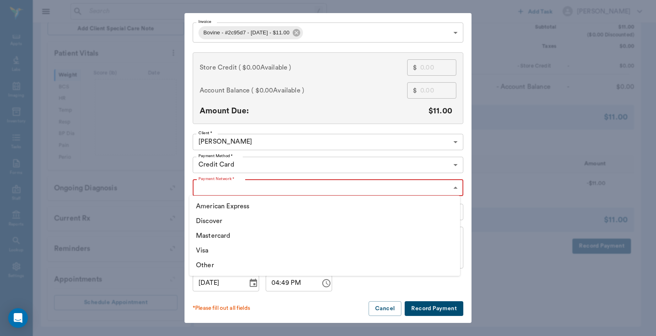
drag, startPoint x: 451, startPoint y: 186, endPoint x: 352, endPoint y: 186, distance: 99.6
click at [451, 186] on body "/ ​ Add Task Dr. Bert Ellsworth Nectar Messages Appts Labs Imaging Inventory Ta…" at bounding box center [328, 80] width 656 height 513
click at [227, 236] on li "Mastercard" at bounding box center [324, 236] width 270 height 15
type input "MASTERCARD"
click at [443, 305] on button "Record Payment" at bounding box center [433, 309] width 59 height 15
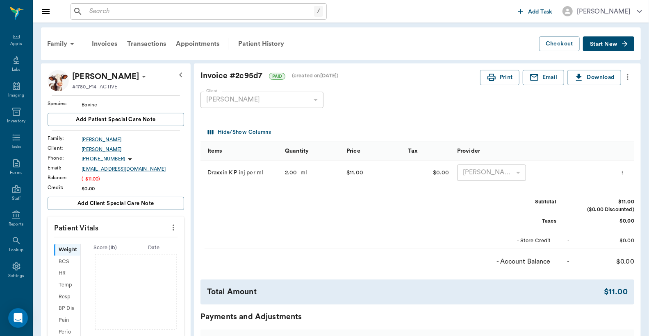
scroll to position [0, 0]
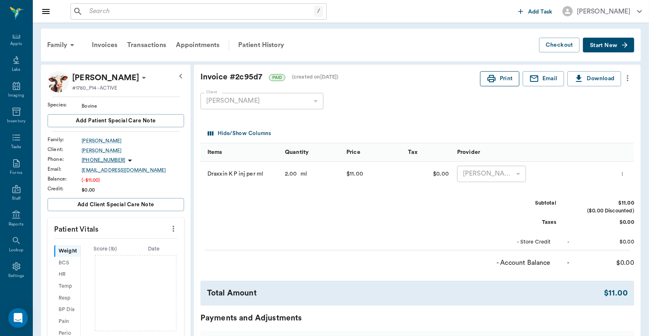
click at [502, 80] on button "Print" at bounding box center [499, 78] width 39 height 15
click at [14, 41] on div "Appts" at bounding box center [15, 44] width 11 height 6
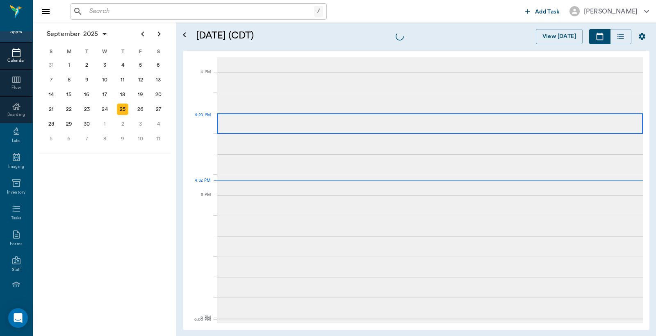
scroll to position [983, 0]
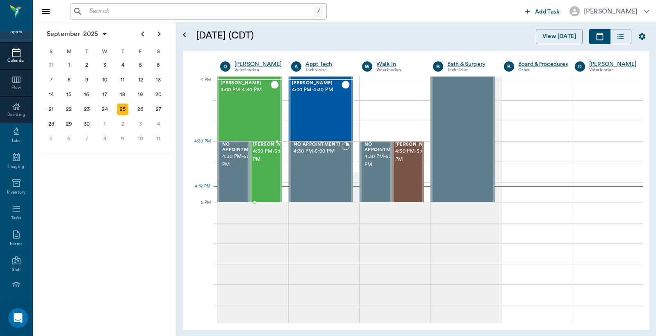
click at [267, 161] on span "4:30 PM - 5:00 PM" at bounding box center [273, 156] width 41 height 16
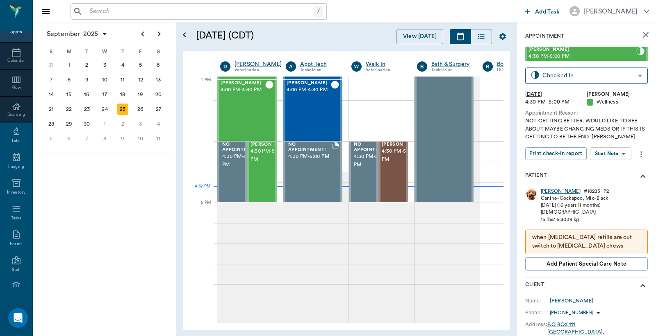
click at [547, 193] on div "Abraham" at bounding box center [561, 191] width 40 height 7
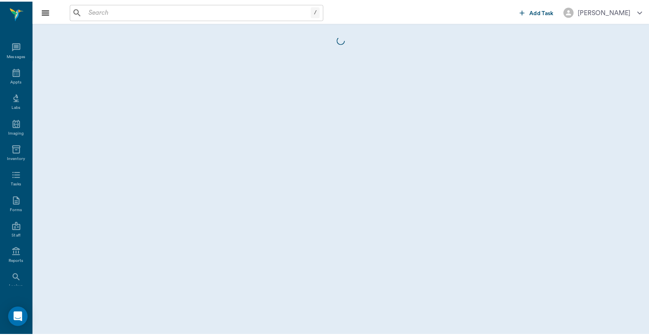
scroll to position [38, 0]
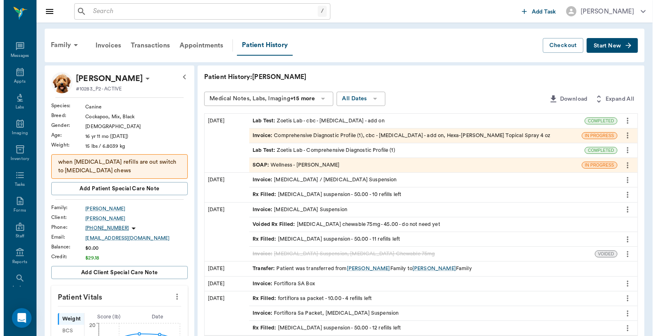
scroll to position [38, 0]
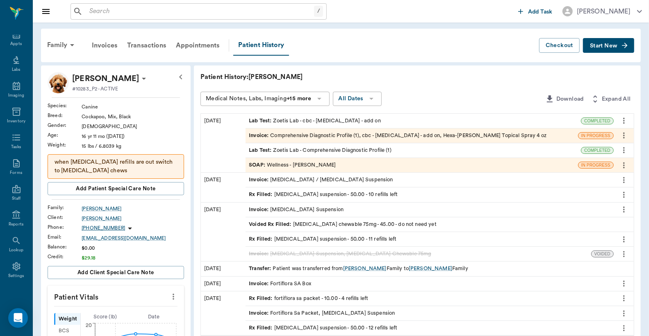
click at [113, 44] on div "Invoices" at bounding box center [104, 46] width 35 height 20
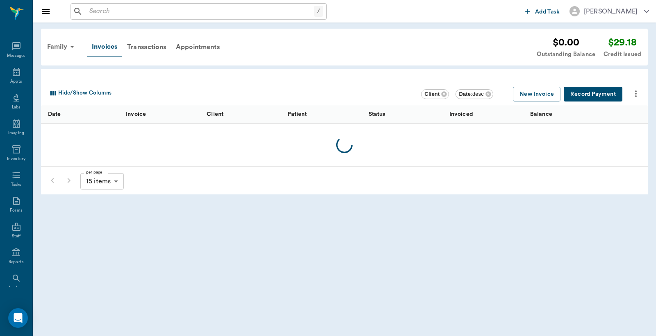
scroll to position [38, 0]
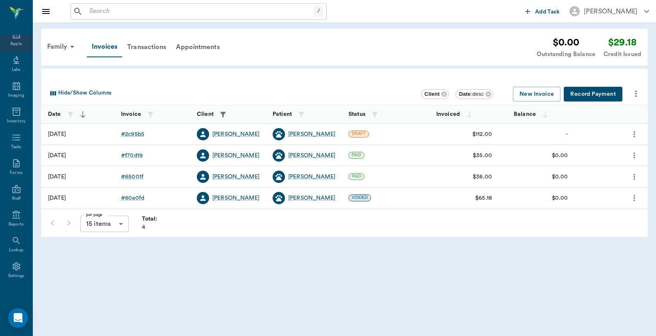
click at [14, 40] on div "Appts" at bounding box center [16, 39] width 32 height 26
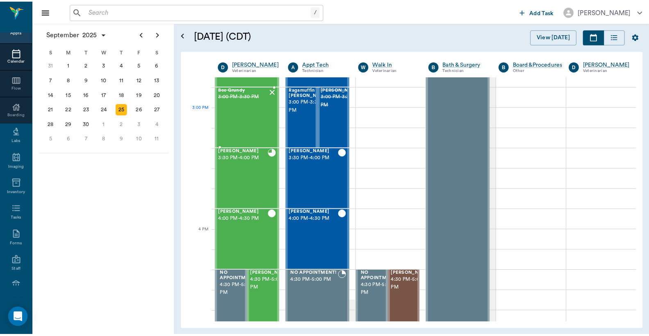
scroll to position [802, 0]
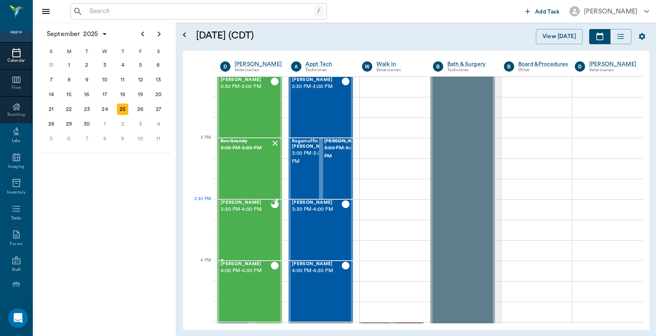
click at [251, 214] on div "[PERSON_NAME] 3:30 PM - 4:00 PM" at bounding box center [245, 230] width 50 height 60
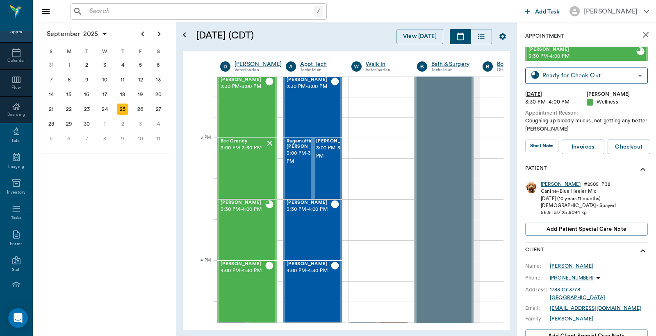
click at [546, 184] on div "[PERSON_NAME]" at bounding box center [561, 184] width 40 height 7
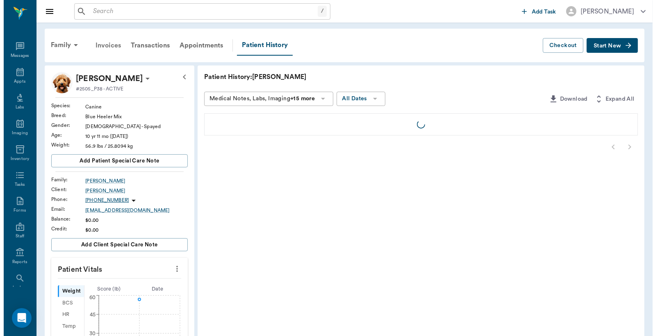
scroll to position [38, 0]
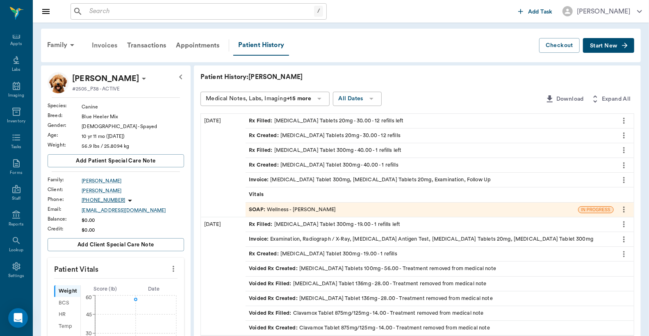
click at [103, 45] on div "Invoices" at bounding box center [104, 46] width 35 height 20
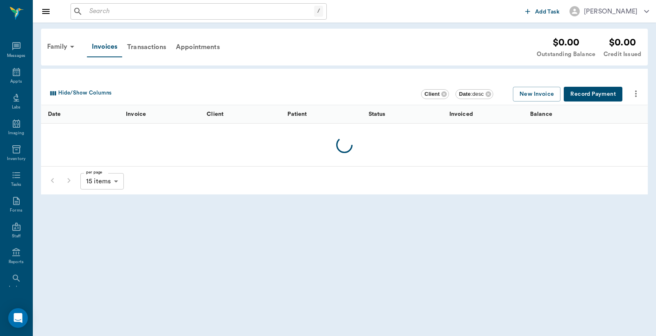
scroll to position [38, 0]
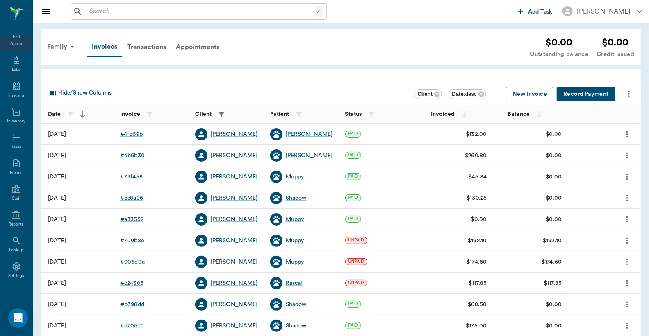
click at [14, 41] on div "Appts" at bounding box center [15, 44] width 11 height 6
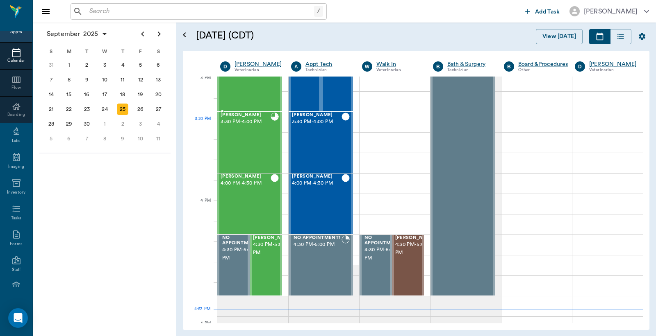
scroll to position [863, 0]
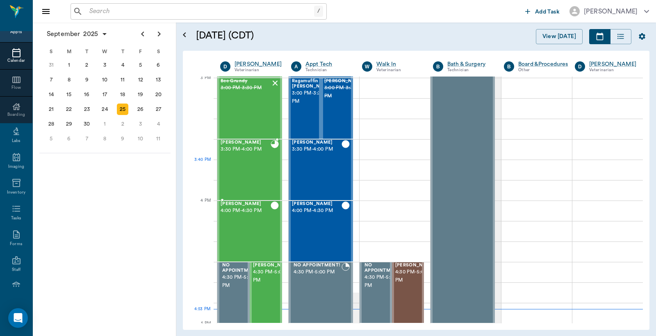
click at [257, 161] on div "[PERSON_NAME] 3:30 PM - 4:00 PM" at bounding box center [245, 170] width 50 height 60
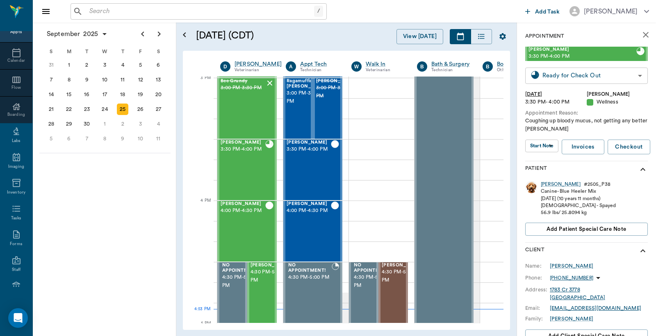
click at [559, 76] on body "/ ​ Add Task [PERSON_NAME] Nectar Messages Appts Calendar Flow Boarding Labs Im…" at bounding box center [328, 168] width 656 height 336
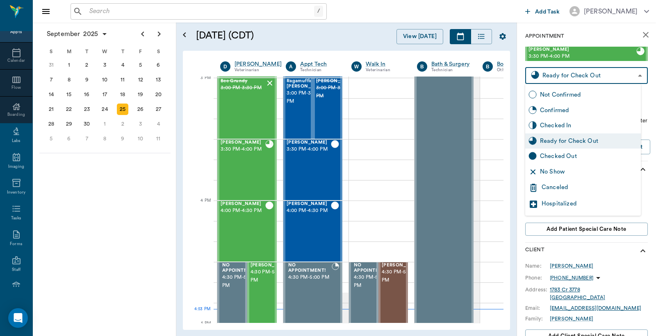
click at [560, 157] on div "Checked Out" at bounding box center [589, 156] width 98 height 9
type input "CHECKED_OUT"
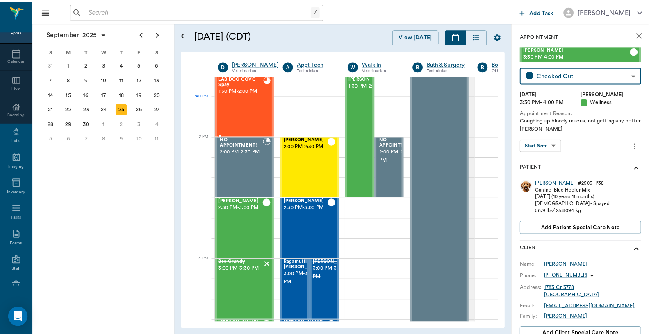
scroll to position [620, 0]
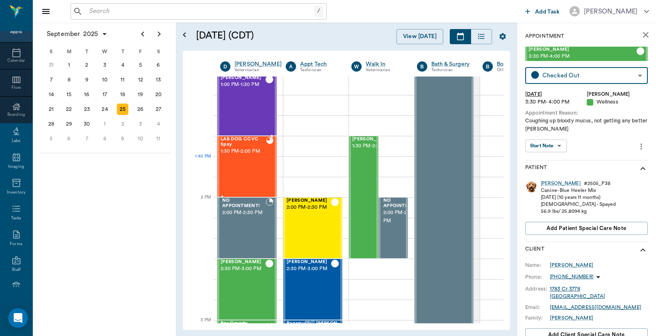
click at [250, 157] on div "LAB DOG CCVC Spay 1:30 PM - 2:00 PM" at bounding box center [242, 167] width 45 height 60
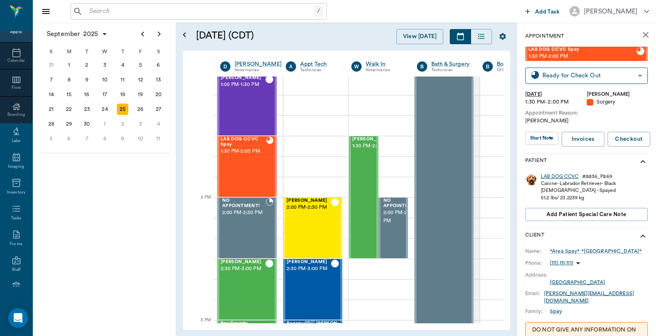
click at [558, 177] on div "LAB DOG CCVC" at bounding box center [560, 176] width 38 height 7
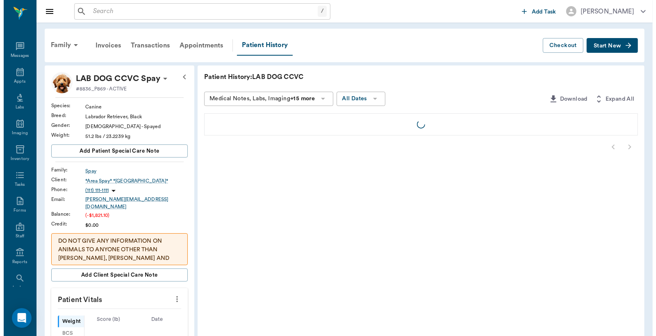
scroll to position [38, 0]
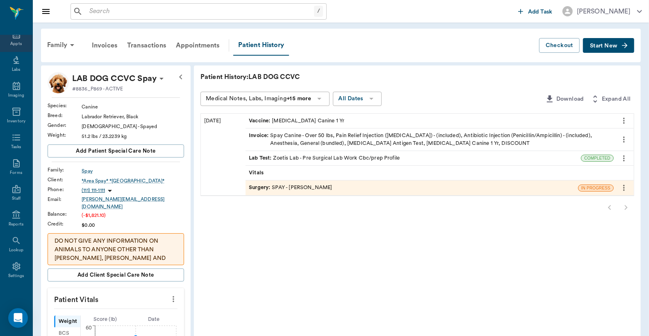
click at [16, 41] on div "Appts" at bounding box center [15, 44] width 11 height 6
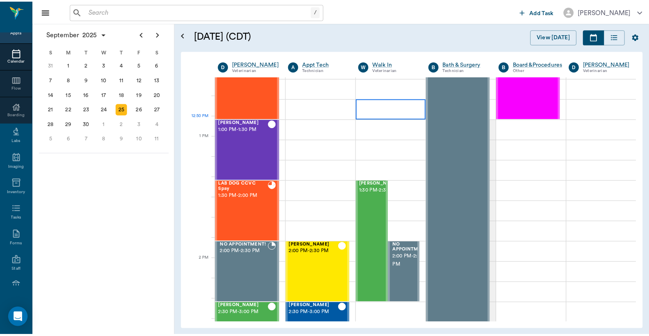
scroll to position [559, 0]
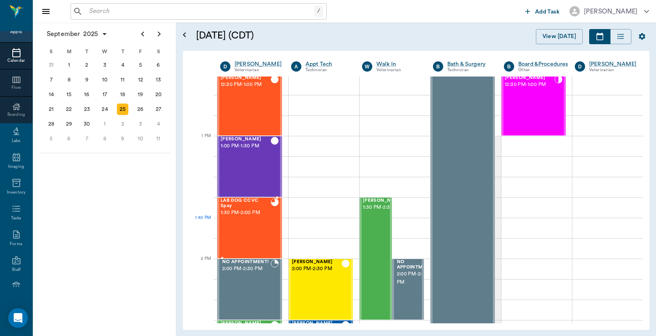
click at [250, 219] on div "LAB DOG CCVC Spay 1:30 PM - 2:00 PM" at bounding box center [245, 228] width 50 height 60
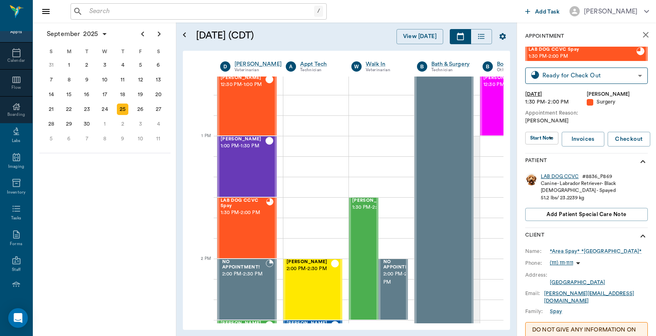
click at [559, 177] on div "LAB DOG CCVC" at bounding box center [560, 176] width 38 height 7
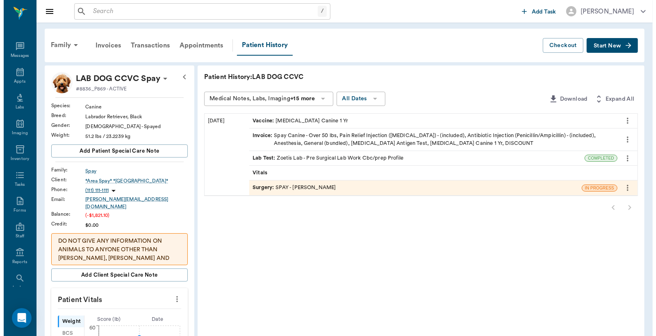
scroll to position [38, 0]
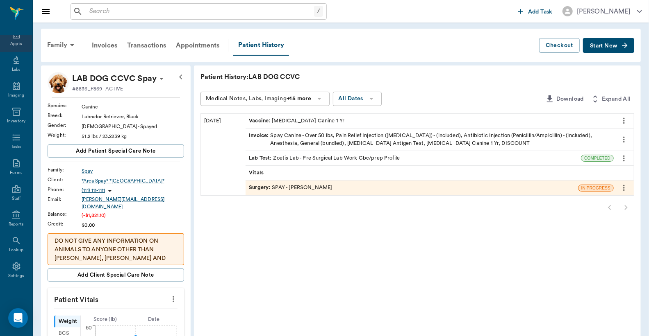
click at [14, 39] on div "Appts" at bounding box center [16, 39] width 32 height 26
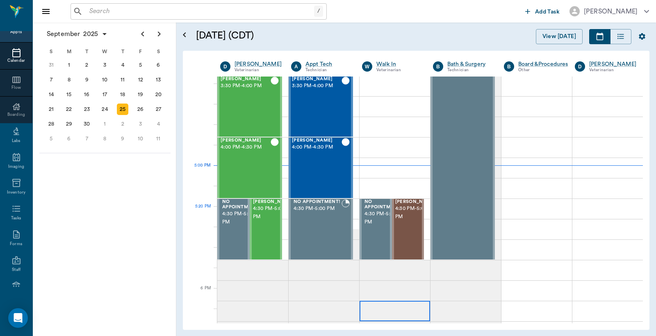
scroll to position [924, 0]
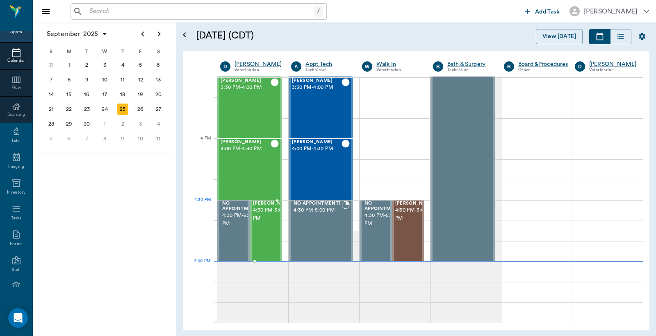
click at [263, 219] on span "4:30 PM - 5:00 PM" at bounding box center [273, 215] width 41 height 16
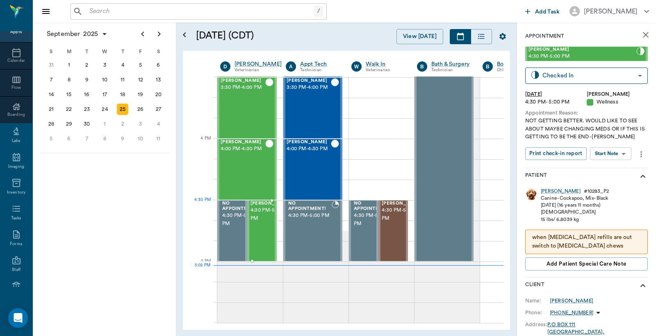
click at [257, 219] on span "4:30 PM - 5:00 PM" at bounding box center [270, 215] width 41 height 16
click at [552, 191] on div "[PERSON_NAME]" at bounding box center [561, 191] width 40 height 7
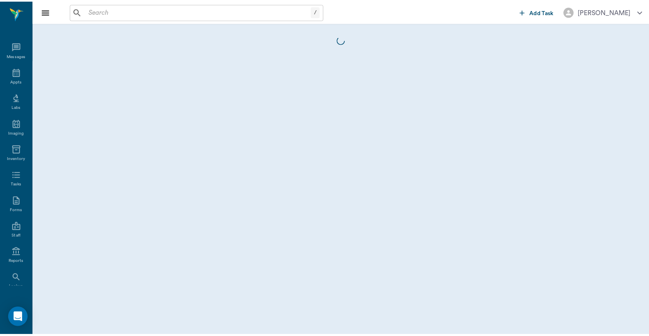
scroll to position [38, 0]
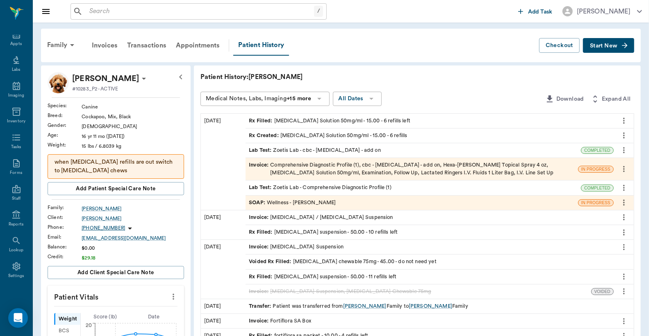
click at [338, 168] on div "Invoice : Comprehensive Diagnostic Profile (1), cbc - [MEDICAL_DATA] - add on, …" at bounding box center [412, 169] width 326 height 16
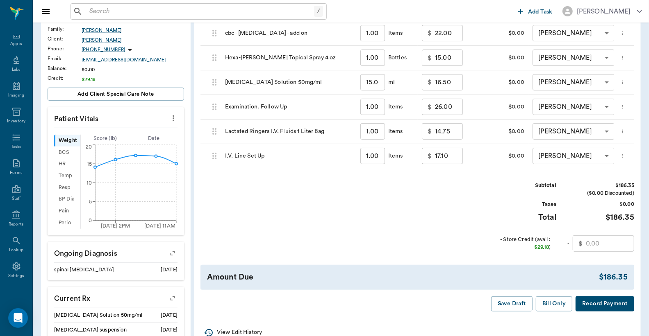
scroll to position [243, 0]
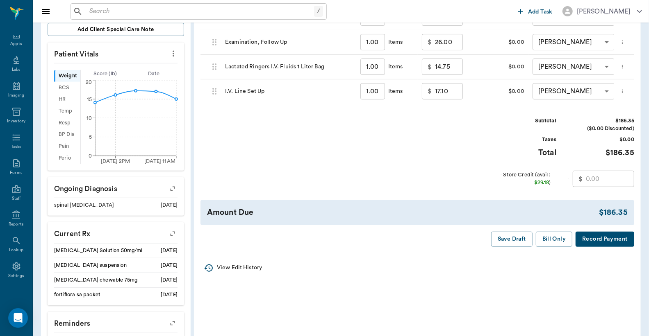
click at [590, 246] on button "Record Payment" at bounding box center [604, 239] width 59 height 15
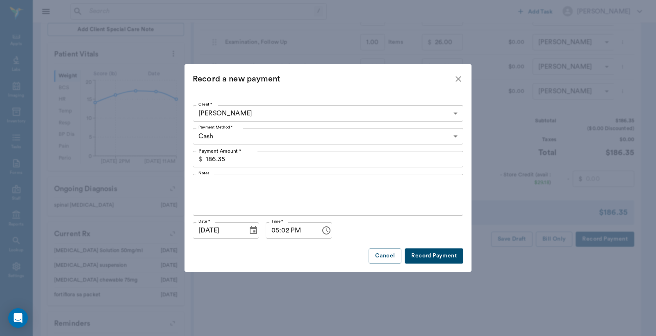
click at [429, 253] on button "Record Payment" at bounding box center [433, 256] width 59 height 15
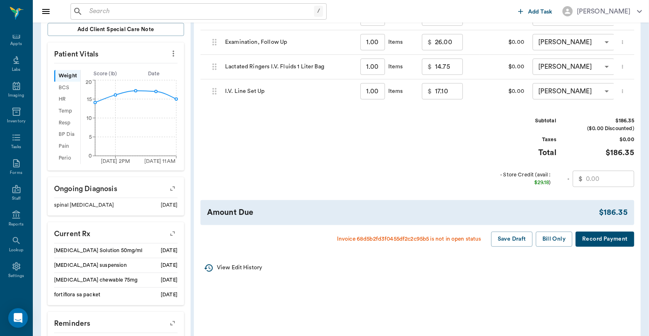
click at [603, 247] on button "Record Payment" at bounding box center [604, 239] width 59 height 15
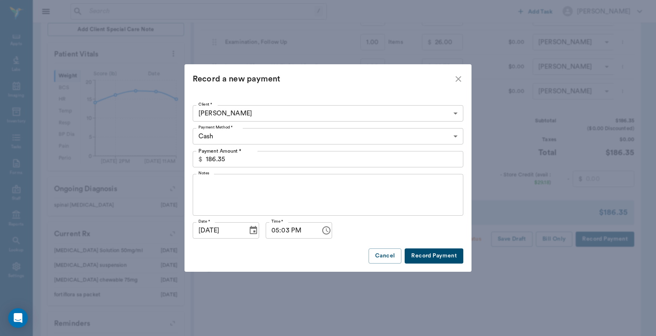
click at [434, 257] on button "Record Payment" at bounding box center [433, 256] width 59 height 15
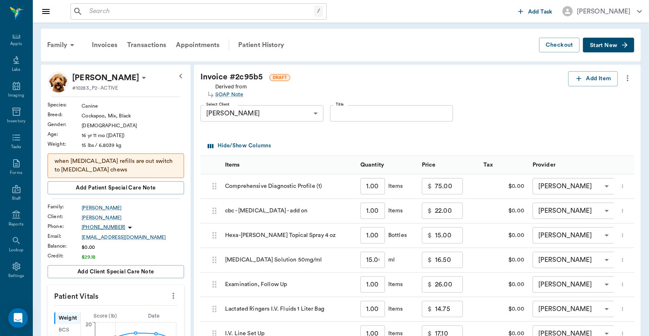
scroll to position [304, 0]
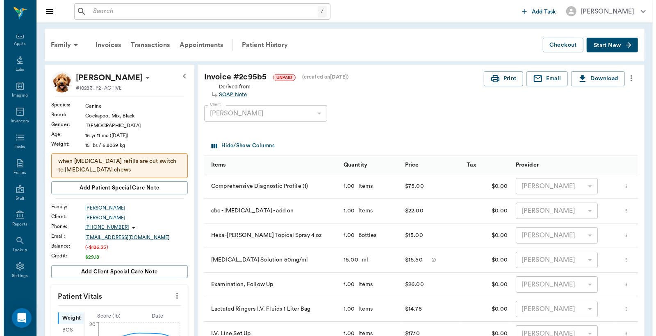
scroll to position [304, 0]
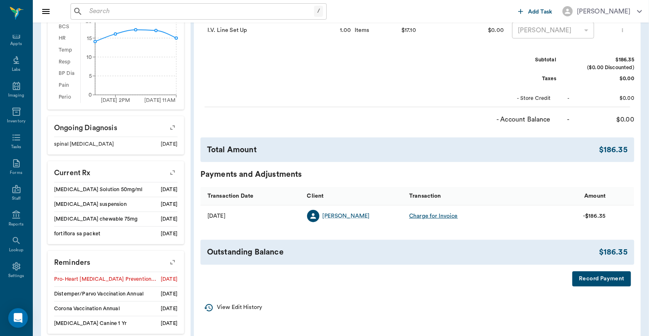
click at [600, 286] on button "Record Payment" at bounding box center [601, 279] width 59 height 15
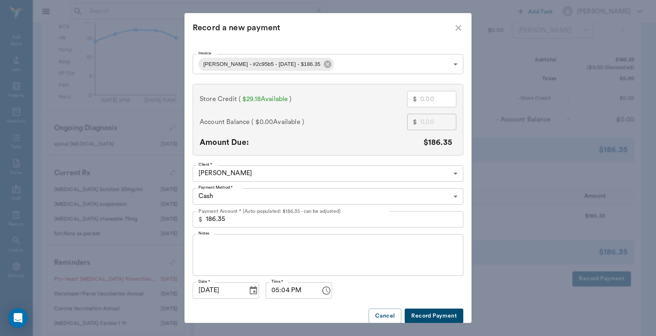
scroll to position [15, 0]
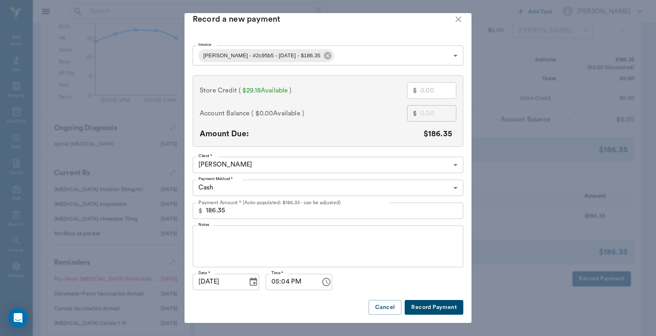
click at [420, 300] on button "Record Payment" at bounding box center [433, 307] width 59 height 15
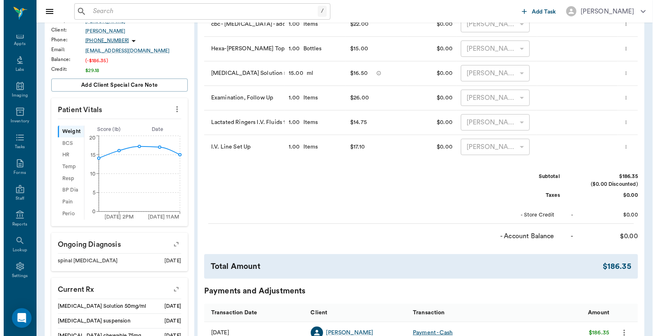
scroll to position [0, 0]
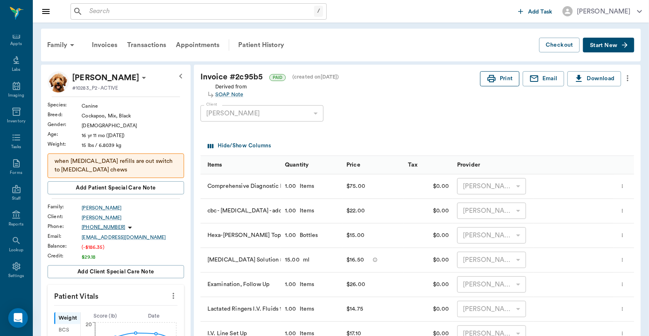
click at [494, 81] on icon "button" at bounding box center [491, 79] width 10 height 10
click at [14, 222] on div "Reports" at bounding box center [16, 225] width 15 height 6
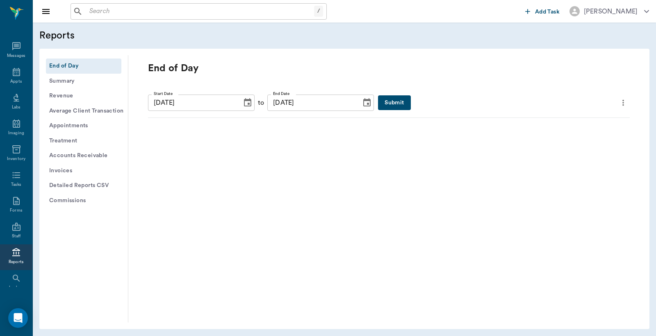
scroll to position [38, 0]
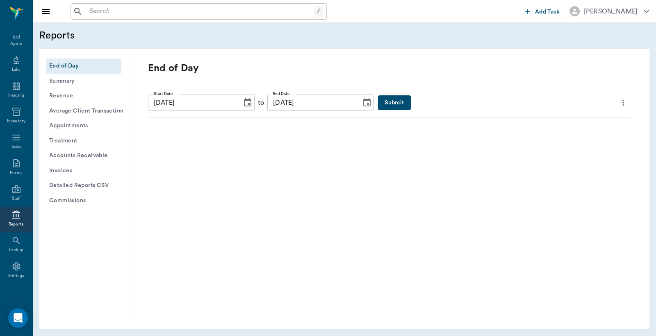
click at [378, 103] on button "Submit" at bounding box center [394, 102] width 32 height 15
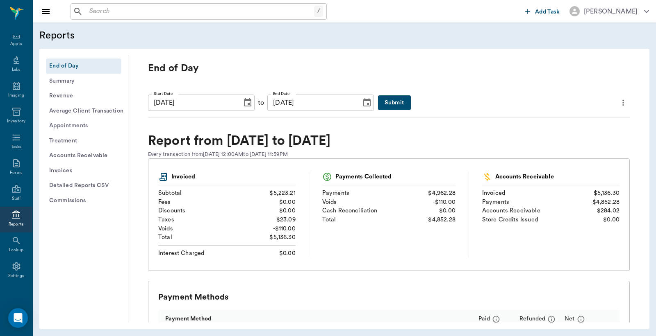
click at [618, 103] on icon "more" at bounding box center [622, 103] width 9 height 10
click at [569, 148] on span "Print Report" at bounding box center [577, 149] width 78 height 9
click at [16, 42] on div "Appts" at bounding box center [15, 44] width 11 height 6
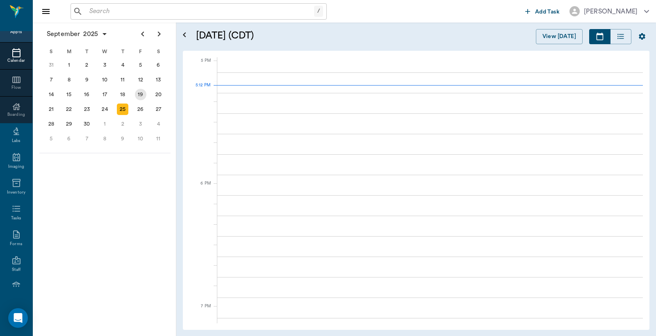
scroll to position [1106, 0]
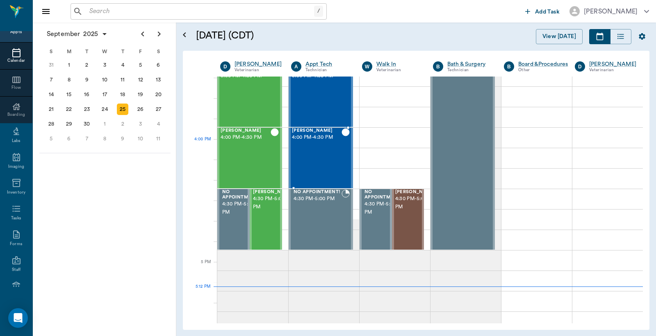
scroll to position [924, 0]
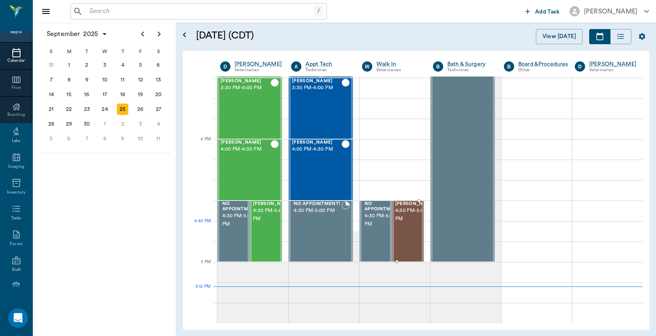
click at [405, 223] on span "4:30 PM - 5:00 PM" at bounding box center [415, 215] width 41 height 16
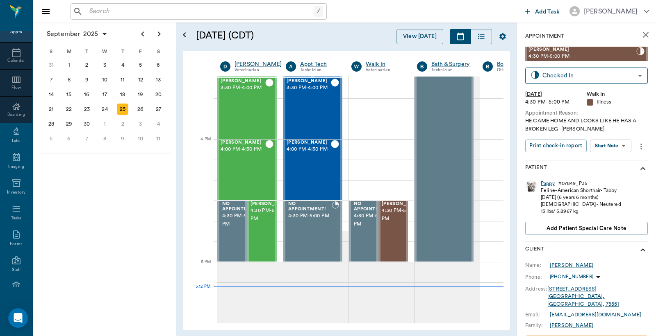
click at [547, 186] on div "Pappy" at bounding box center [548, 183] width 14 height 7
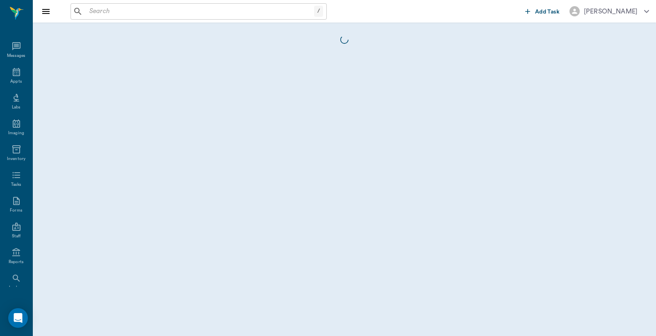
scroll to position [38, 0]
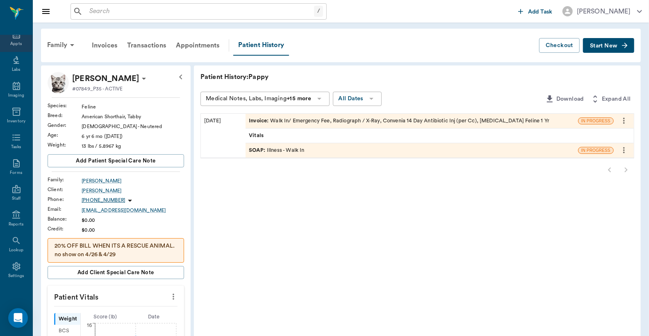
click at [13, 43] on div "Appts" at bounding box center [15, 44] width 11 height 6
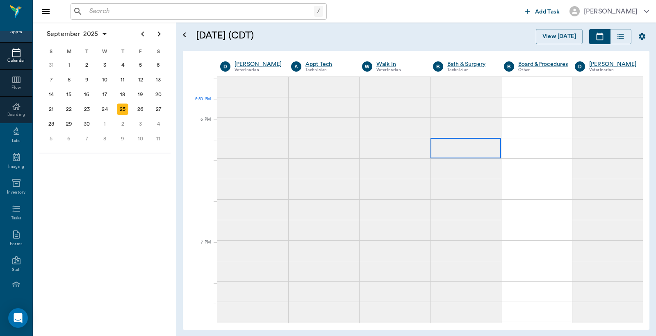
scroll to position [1235, 0]
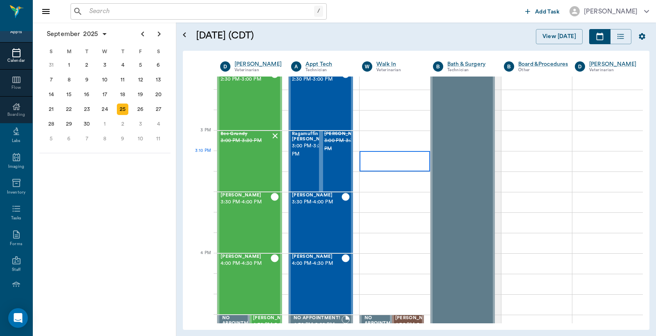
scroll to position [992, 0]
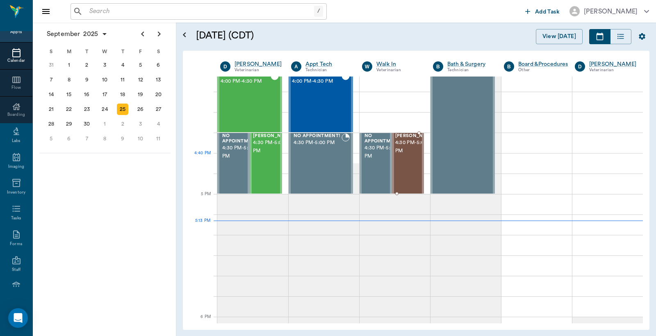
click at [399, 155] on span "4:30 PM - 5:00 PM" at bounding box center [415, 147] width 41 height 16
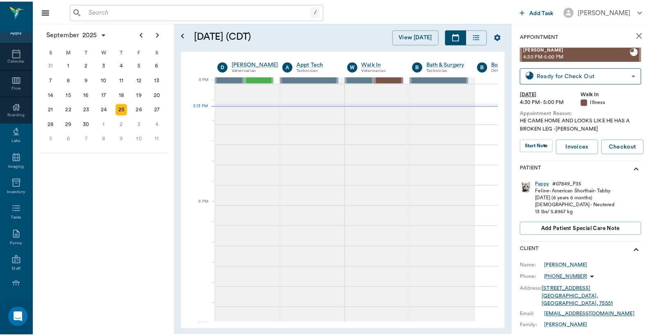
scroll to position [1108, 0]
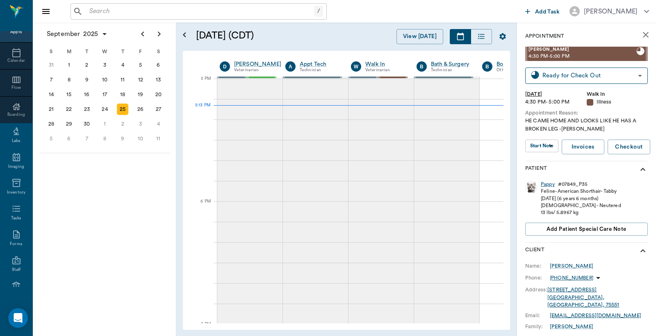
click at [547, 184] on div "Pappy" at bounding box center [548, 184] width 14 height 7
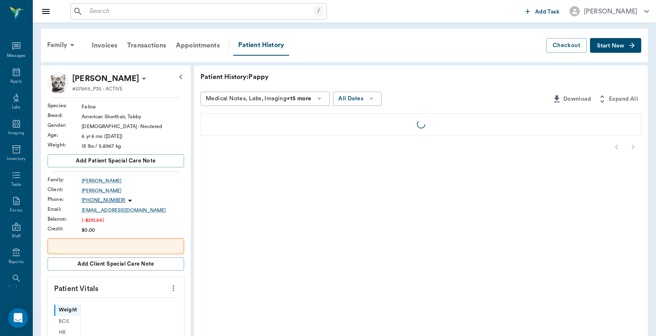
scroll to position [38, 0]
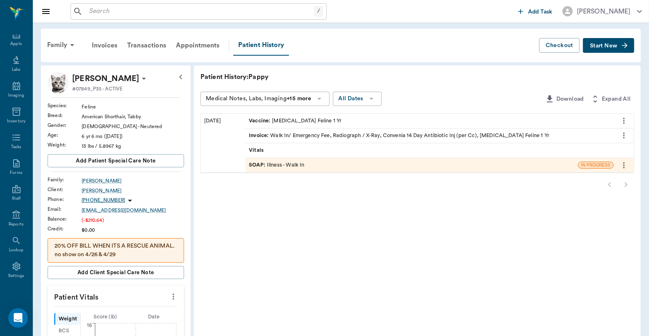
click at [293, 166] on div "SOAP : Illness - Walk In" at bounding box center [276, 165] width 55 height 8
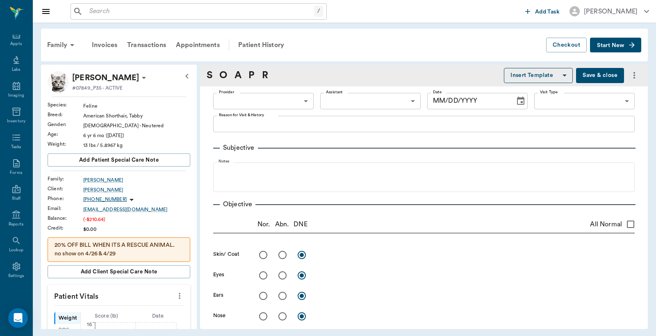
type input "63ee68728bdb516679580557"
type input "63ec2e7e52e12b0ba117b124"
type input "65d2be4f46e3a538d89b8c15"
type textarea "HE CAME HOME AND LOOKS LIKE HE HAS A BROKEN LEG -[PERSON_NAME]"
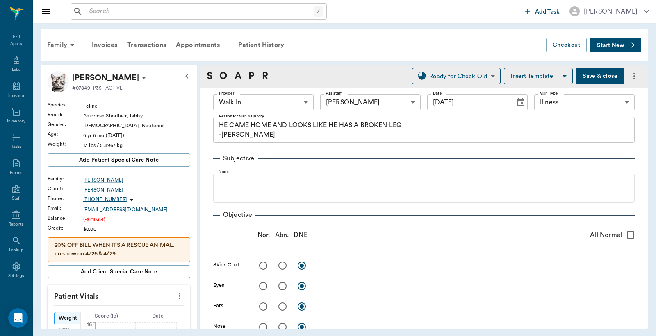
type input "[DATE]"
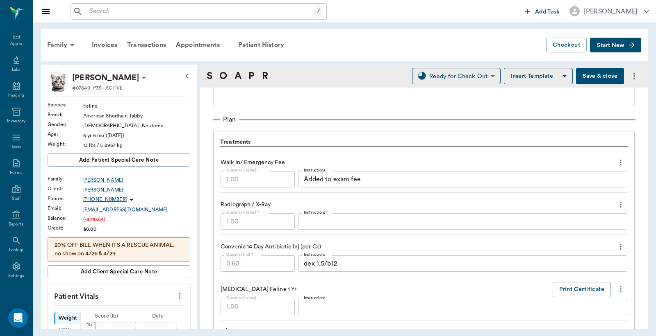
scroll to position [607, 0]
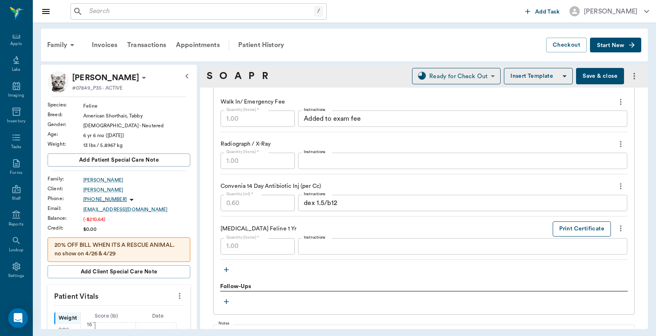
click at [564, 228] on button "Print Certificate" at bounding box center [581, 229] width 58 height 15
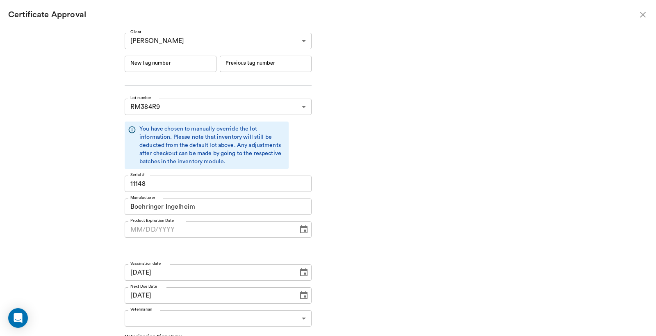
type input "[DATE]"
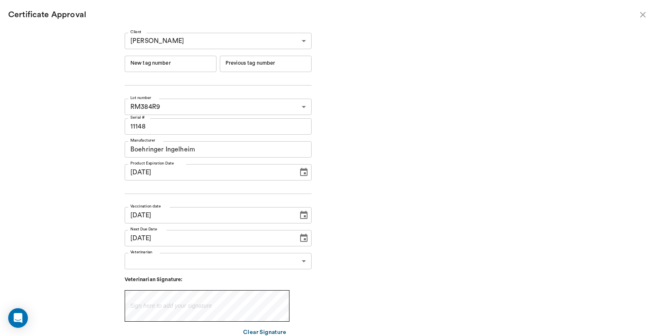
type input "[DATE]"
click at [144, 64] on input "New tag number" at bounding box center [171, 64] width 92 height 16
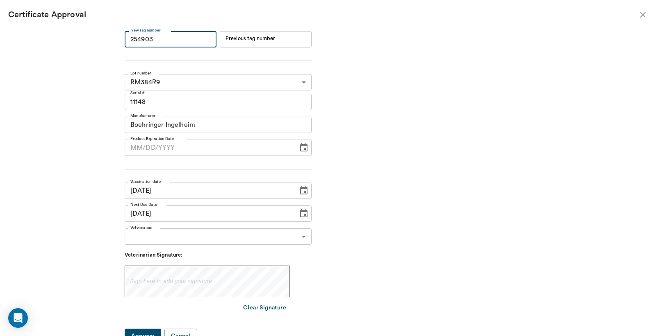
scroll to position [32, 0]
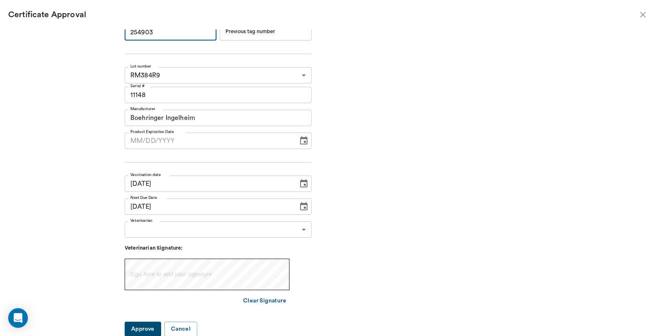
type input "254903"
click at [300, 230] on body "/ ​ Add Task [PERSON_NAME] Nectar Messages Appts Labs Imaging Inventory Tasks F…" at bounding box center [328, 168] width 656 height 336
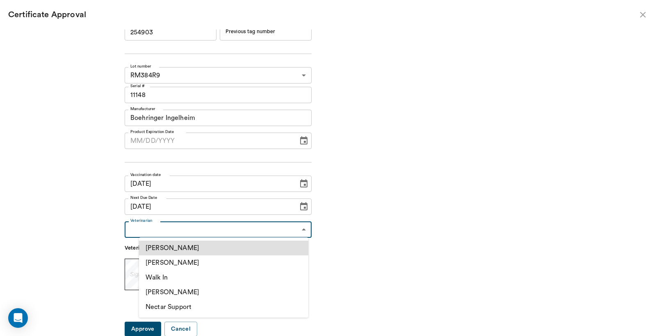
click at [166, 264] on li "[PERSON_NAME]" at bounding box center [223, 263] width 169 height 15
type input "63ec2f075fda476ae8351a4d"
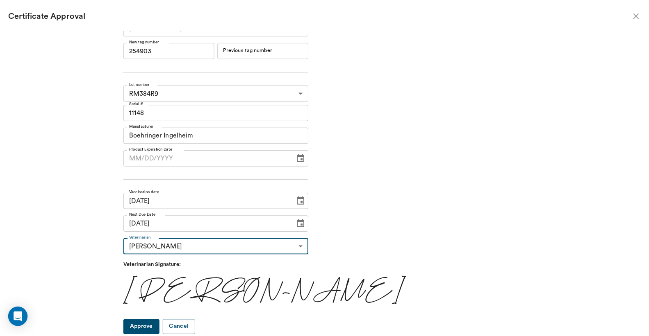
scroll to position [14, 0]
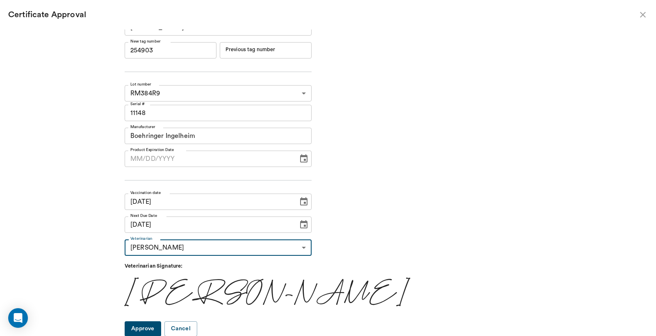
click at [161, 328] on button "Approve" at bounding box center [143, 329] width 36 height 15
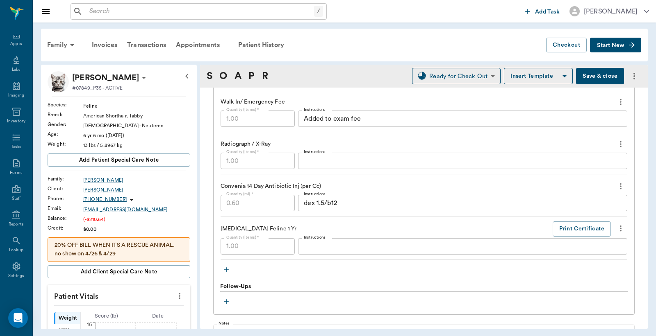
click at [600, 81] on button "Save & close" at bounding box center [600, 76] width 48 height 16
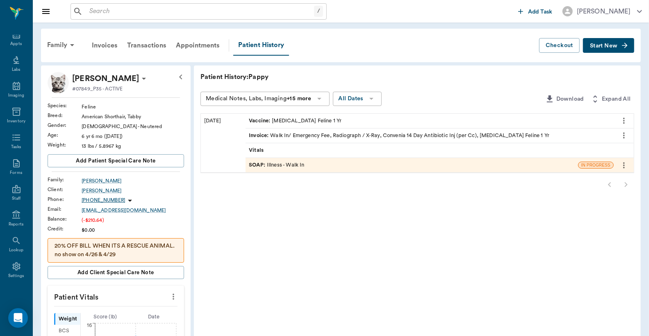
click at [304, 136] on div "Invoice : Walk In/ Emergency Fee, Radiograph / X-Ray, Convenia 14 Day Antibioti…" at bounding box center [399, 136] width 300 height 8
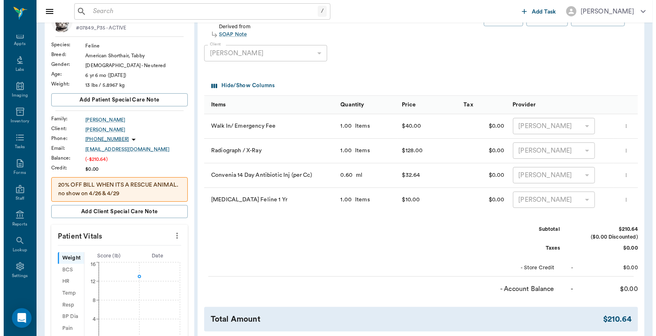
scroll to position [243, 0]
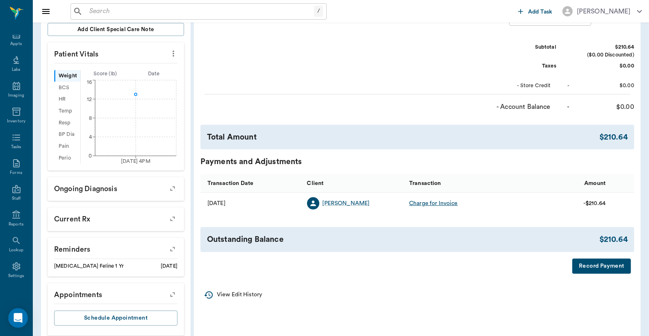
click at [584, 274] on button "Record Payment" at bounding box center [601, 266] width 59 height 15
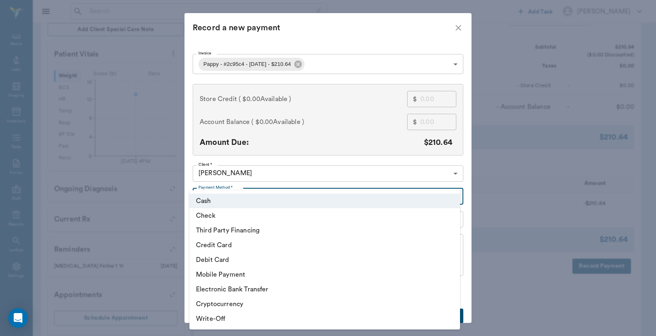
click at [452, 195] on body "/ ​ Add Task [PERSON_NAME] Nectar Messages Appts Labs Imaging Inventory Tasks F…" at bounding box center [328, 54] width 656 height 595
click at [241, 232] on li "Third Party Financing" at bounding box center [324, 230] width 270 height 15
type input "CREDIT"
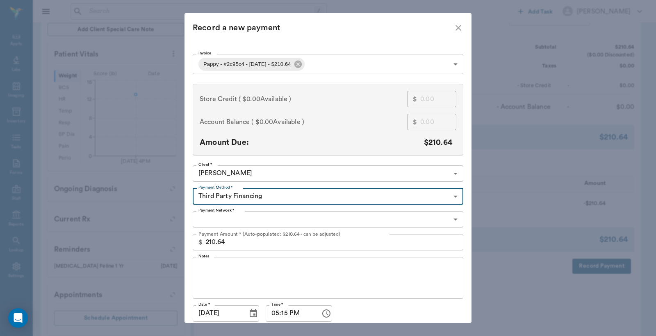
click at [452, 219] on body "/ ​ Add Task [PERSON_NAME] Nectar Messages Appts Labs Imaging Inventory Tasks F…" at bounding box center [328, 54] width 656 height 595
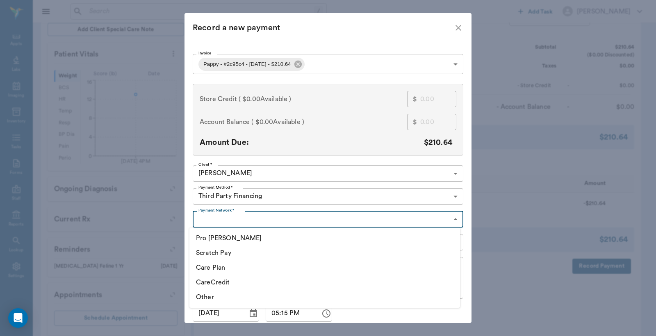
click at [218, 283] on li "CareCredit" at bounding box center [324, 282] width 270 height 15
type input "CARE_CREDIT"
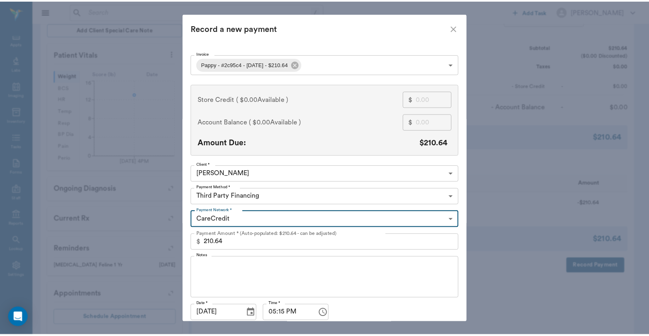
scroll to position [32, 0]
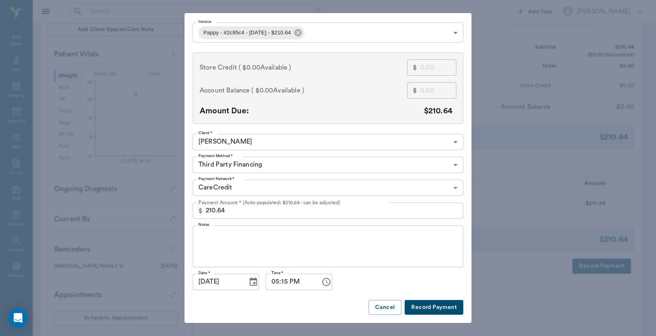
click at [431, 304] on button "Record Payment" at bounding box center [433, 307] width 59 height 15
